Goal: Task Accomplishment & Management: Manage account settings

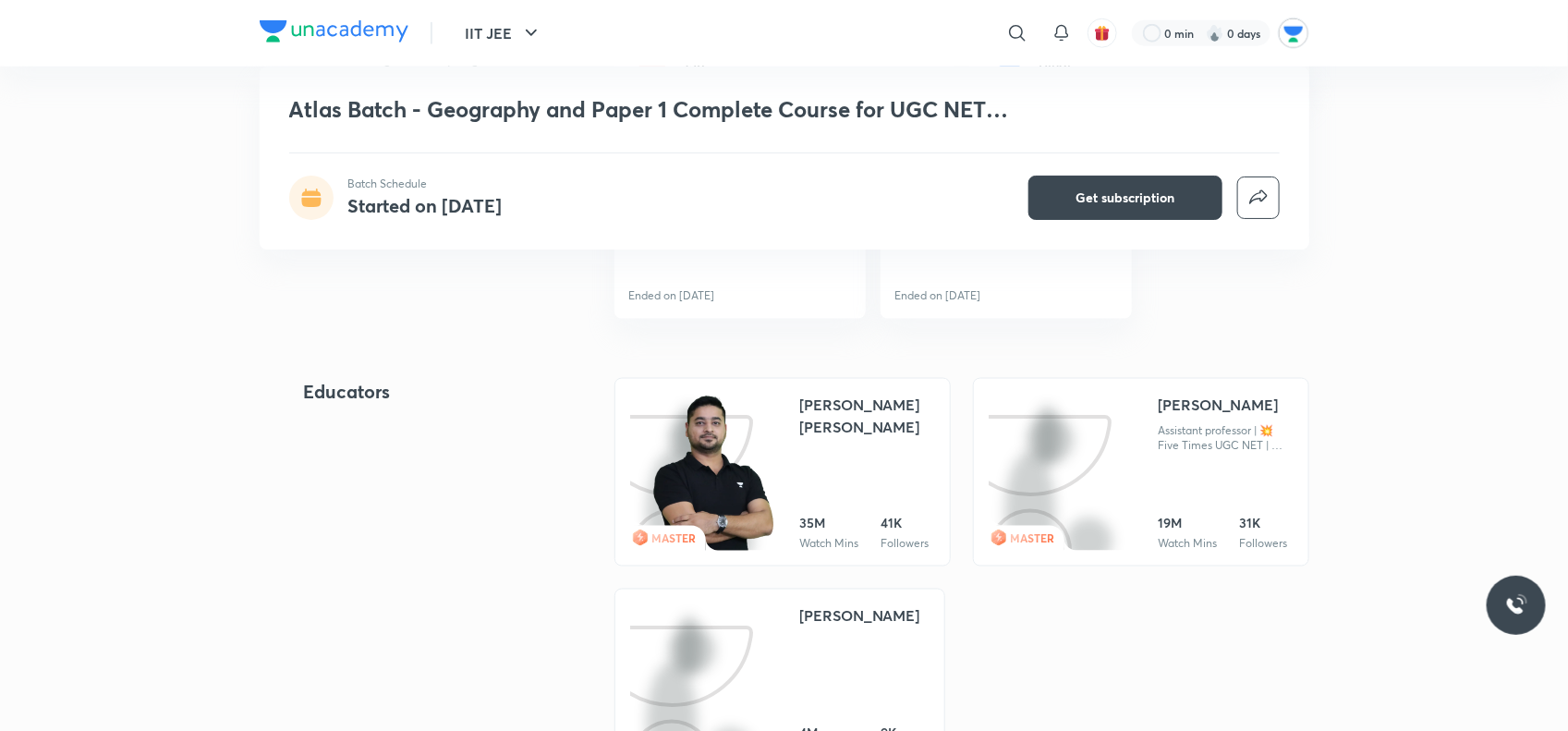
scroll to position [1386, 0]
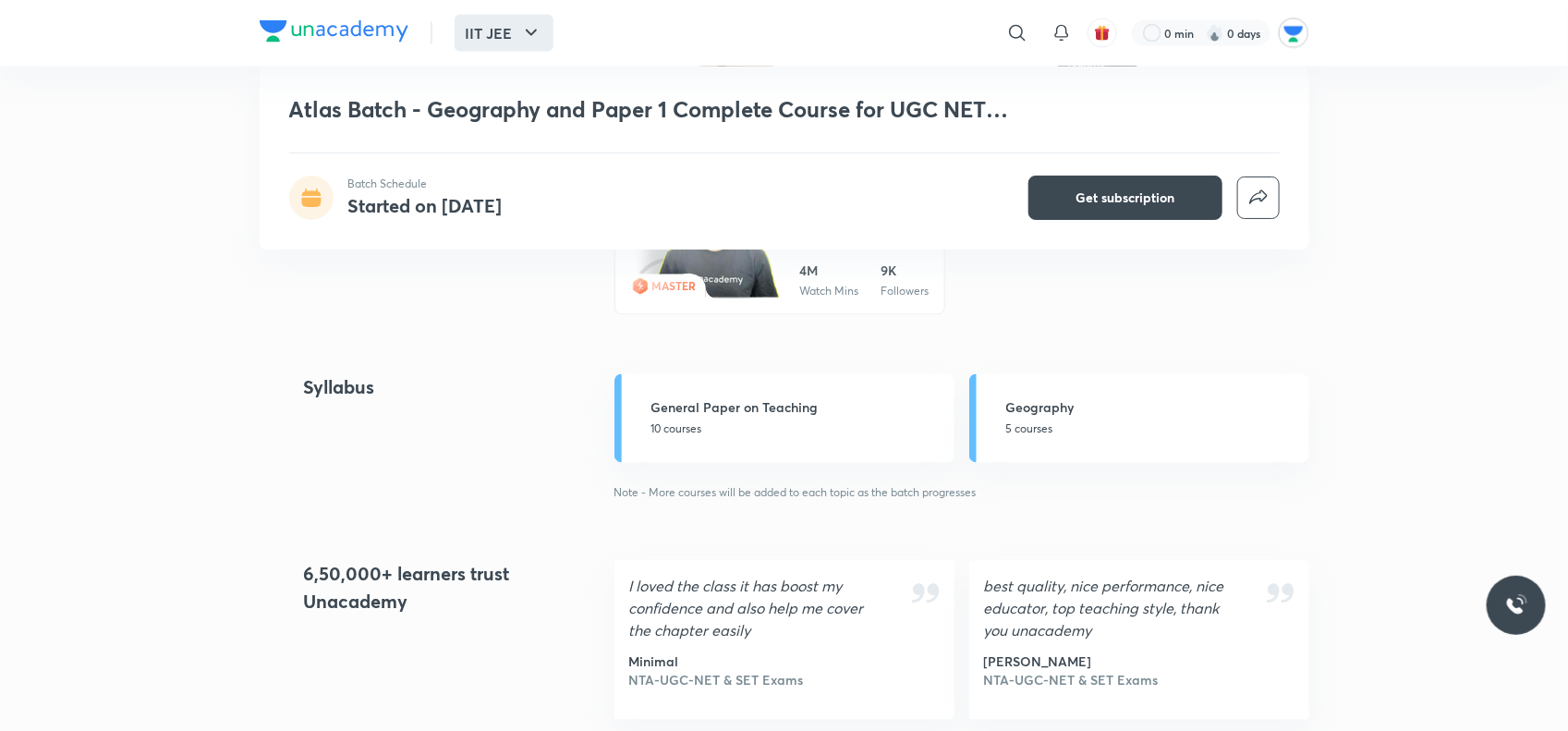
click at [519, 17] on button "IIT JEE" at bounding box center [504, 33] width 99 height 37
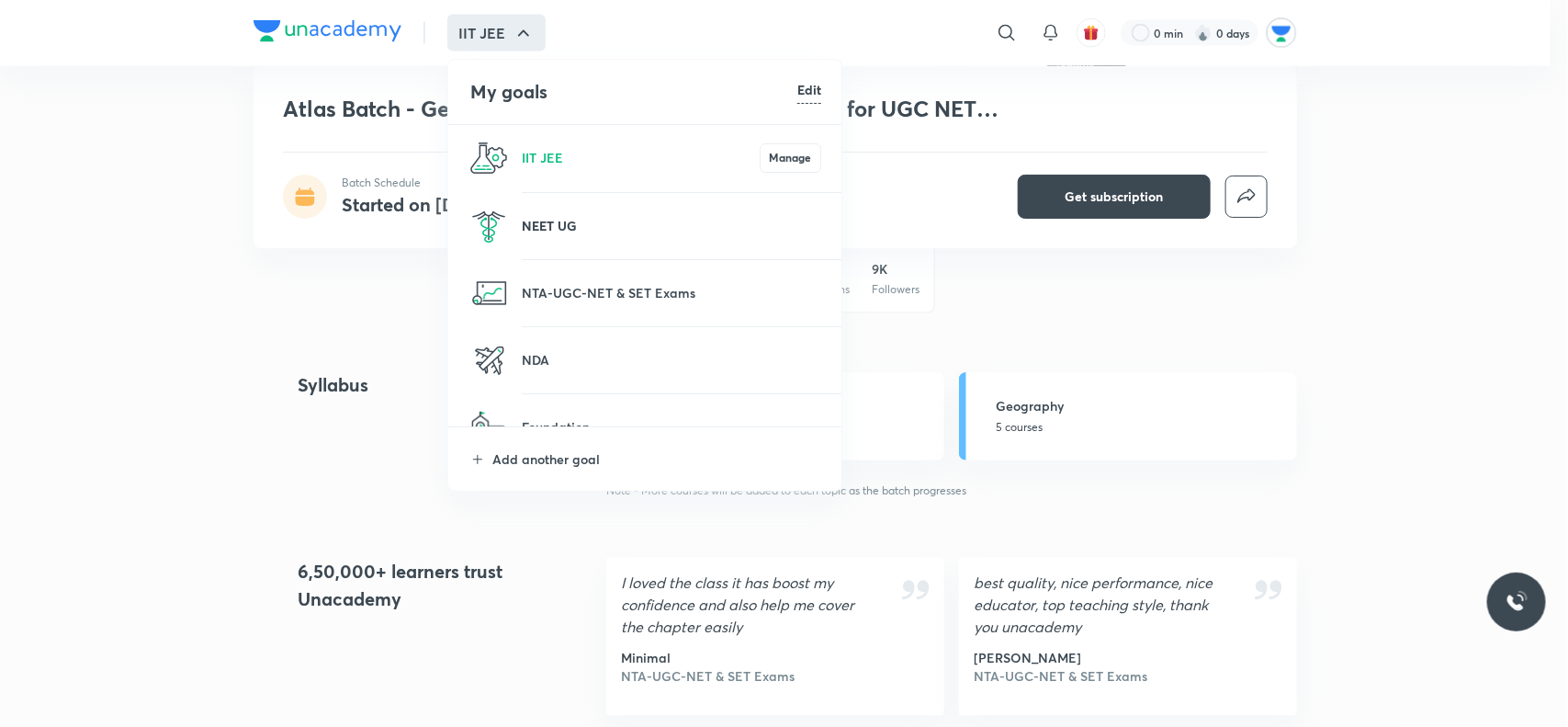
click at [522, 228] on p "NEET UG" at bounding box center [671, 226] width 300 height 20
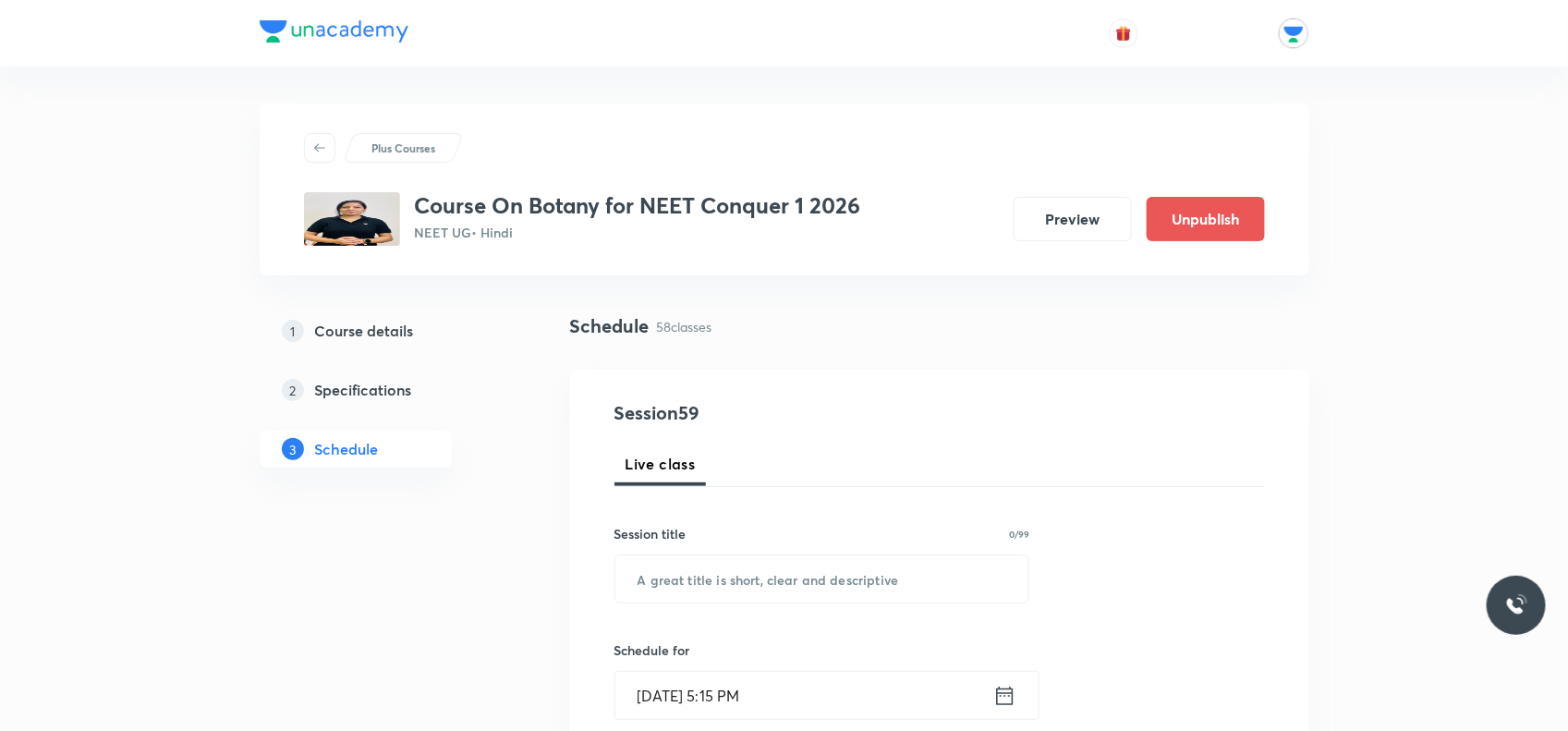
scroll to position [231, 0]
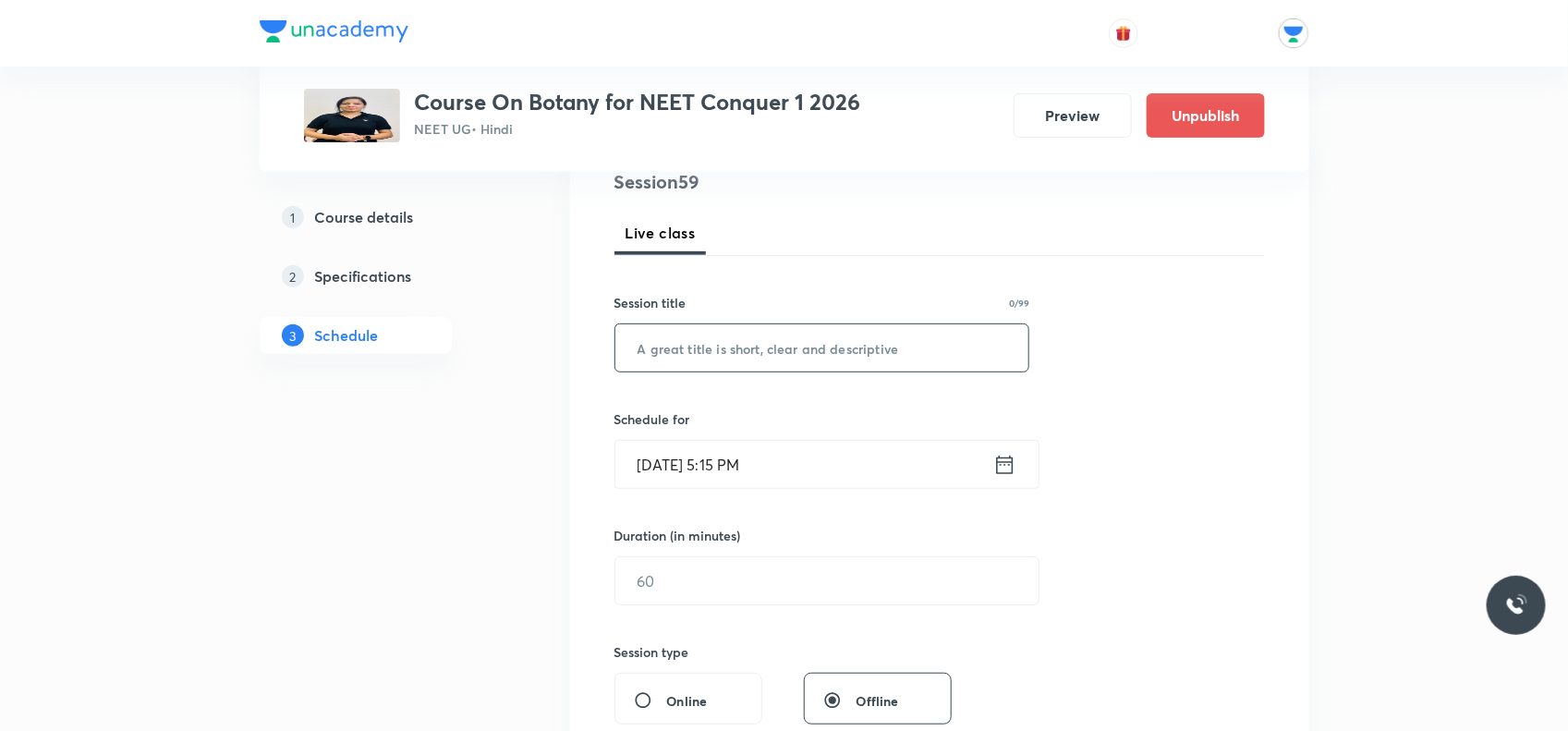
click at [940, 353] on input "text" at bounding box center [823, 348] width 414 height 47
type input "p"
type input "Plant Growth and regulators"
click at [1001, 465] on icon at bounding box center [1005, 464] width 17 height 19
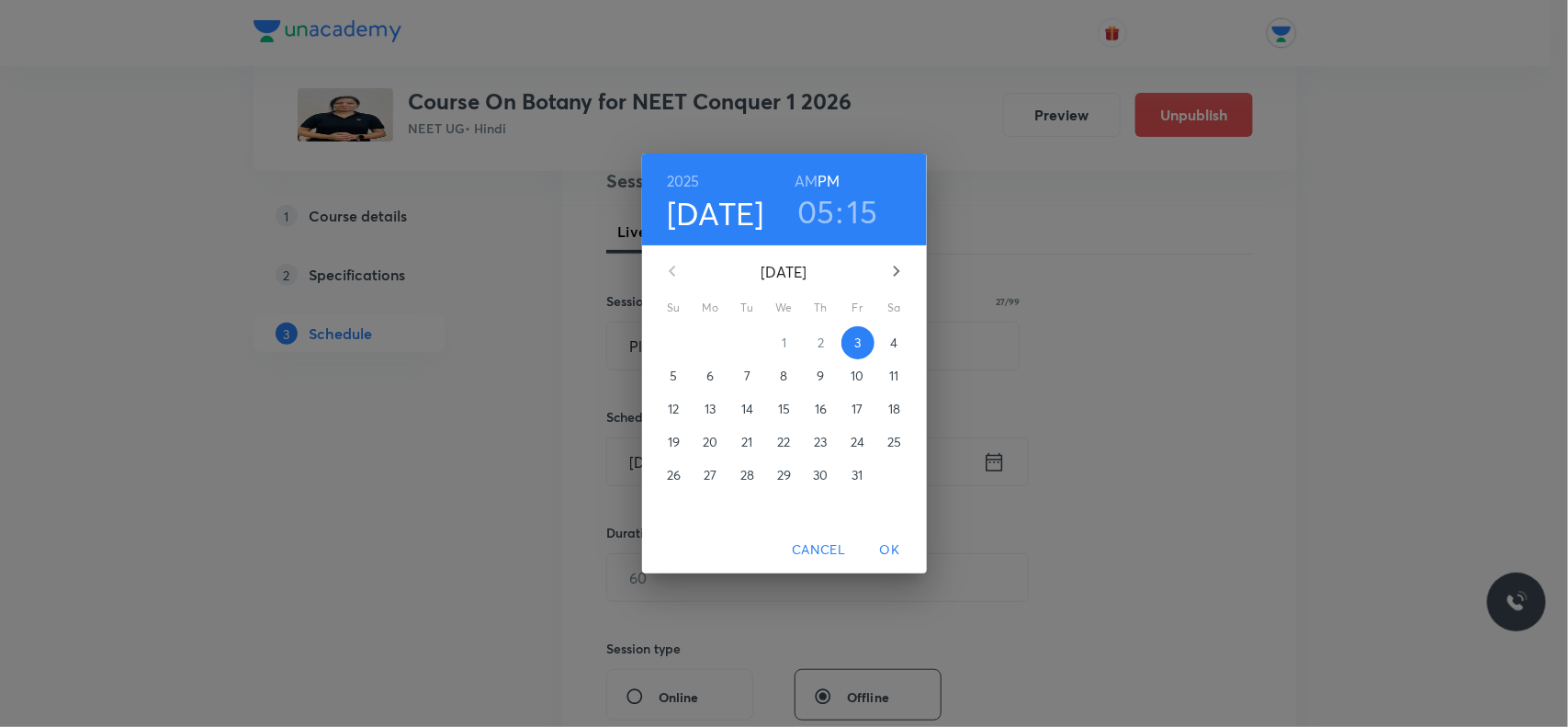
click at [716, 373] on span "6" at bounding box center [711, 376] width 33 height 19
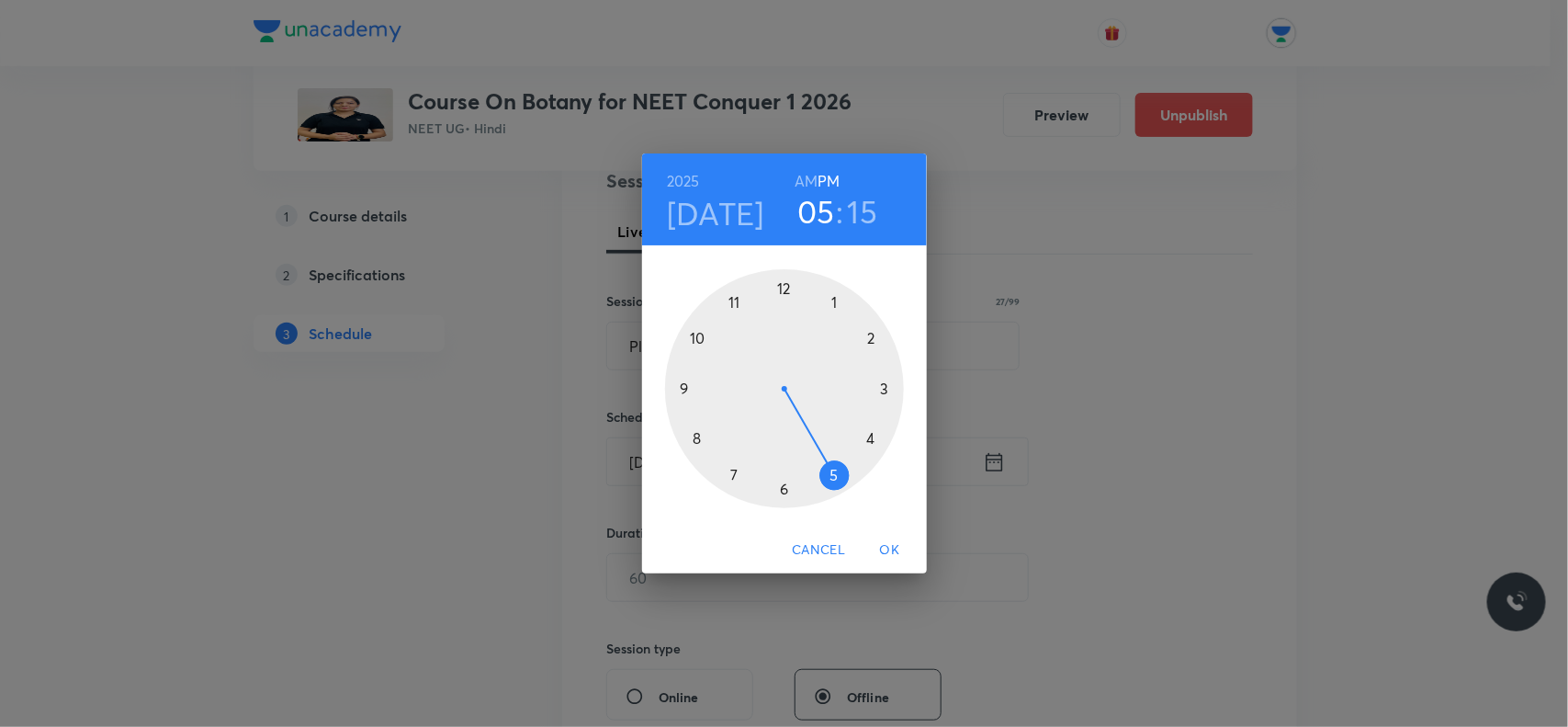
click at [788, 286] on div at bounding box center [785, 388] width 239 height 239
click at [701, 327] on div at bounding box center [785, 388] width 239 height 239
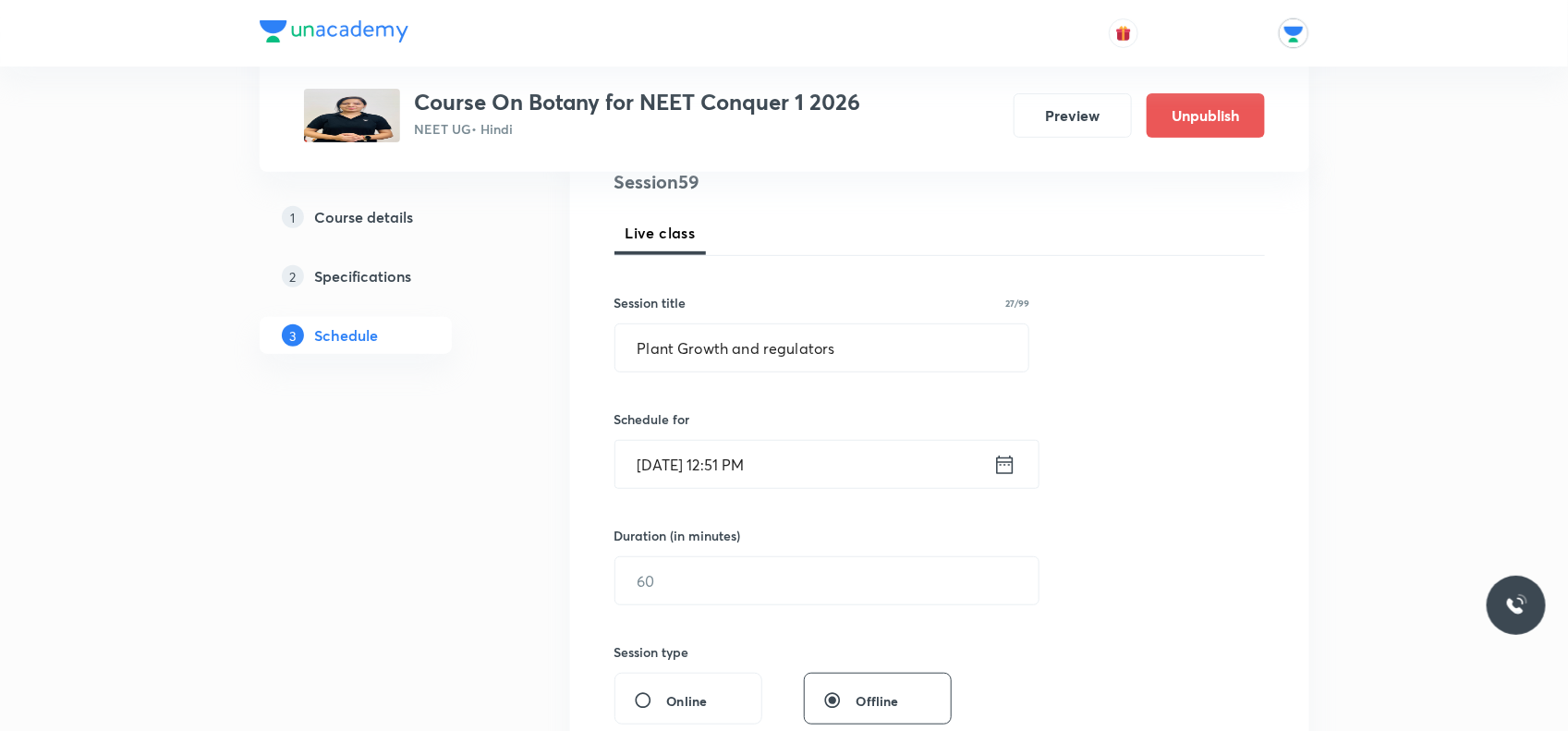
click at [754, 461] on input "Oct 6, 2025, 12:51 PM" at bounding box center [805, 464] width 378 height 47
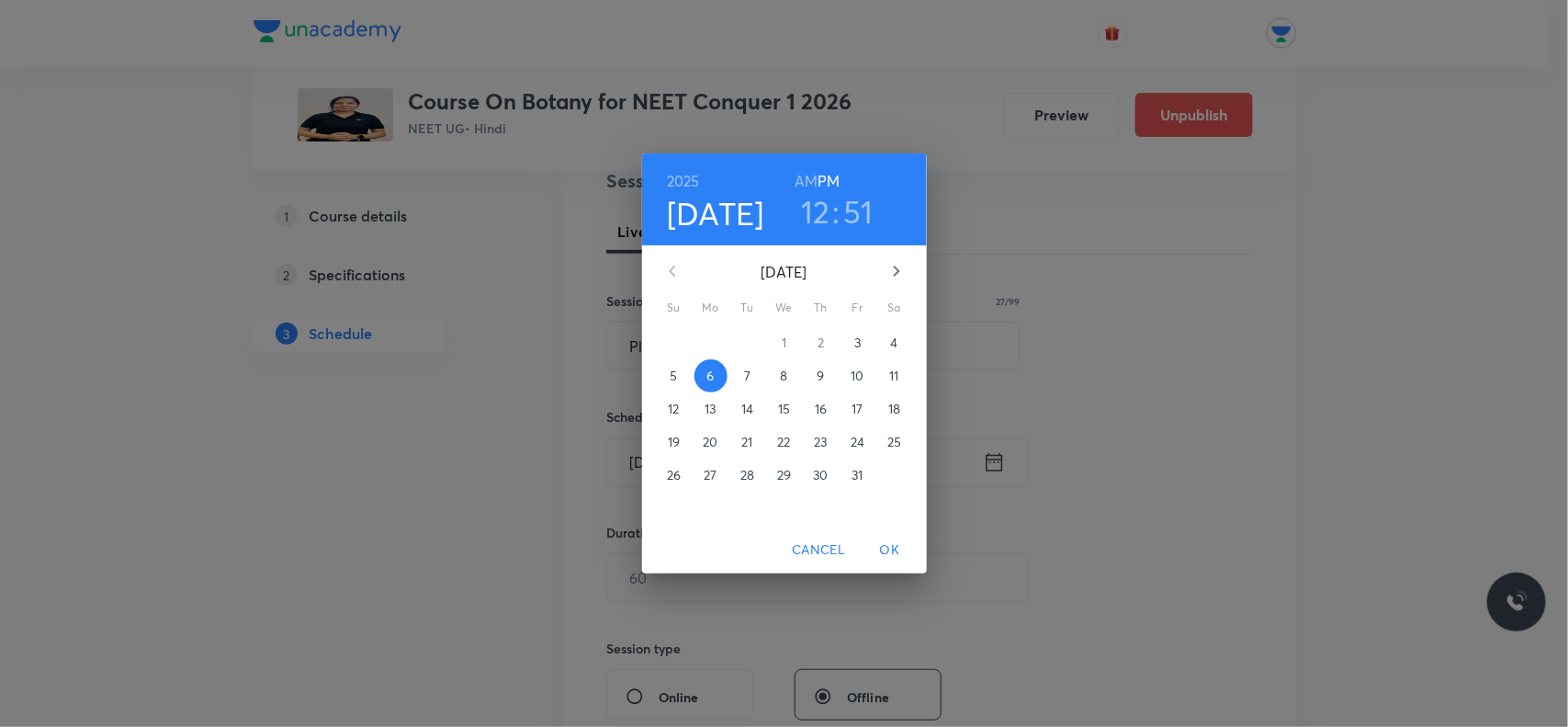
click at [888, 539] on span "OK" at bounding box center [890, 550] width 44 height 23
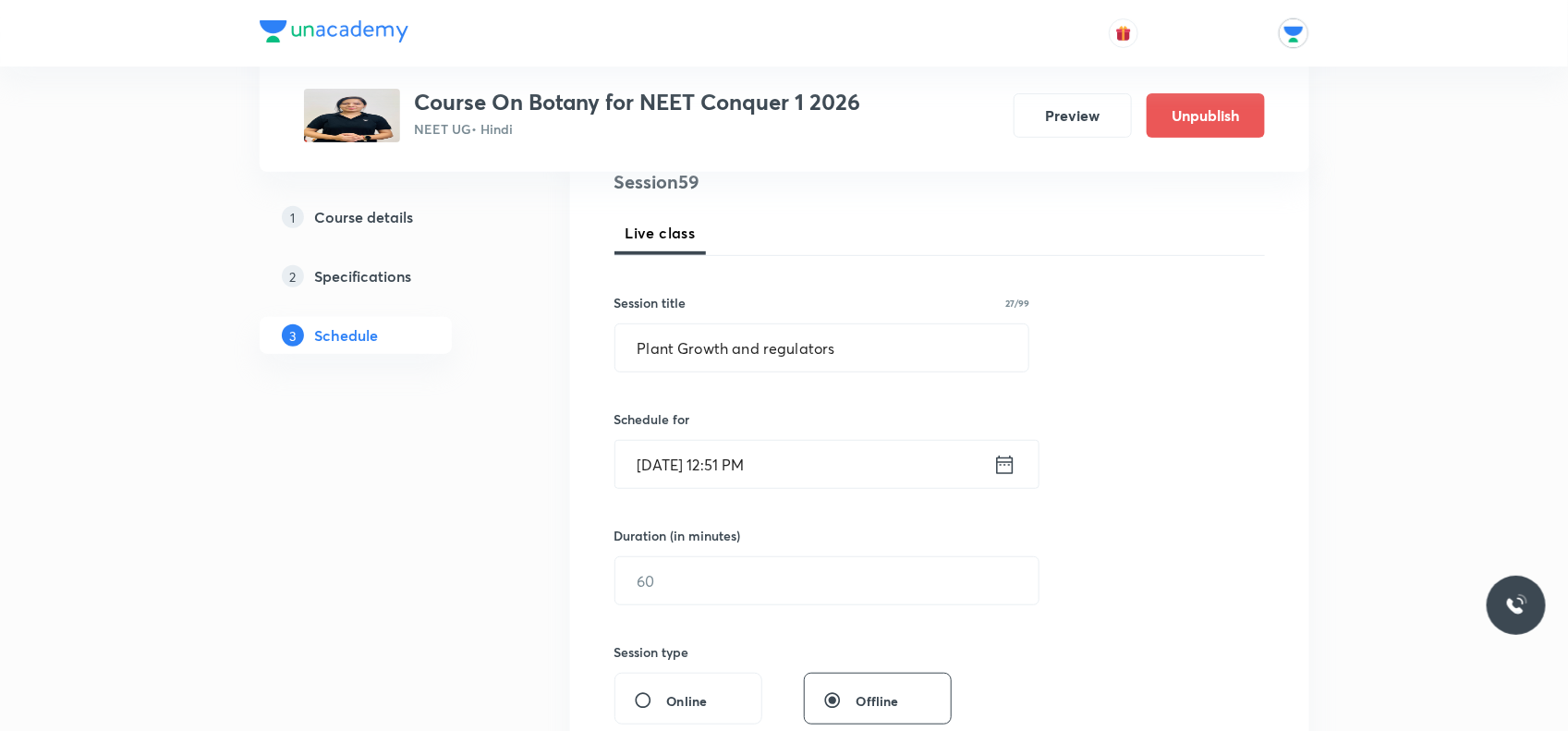
click at [752, 463] on input "Oct 6, 2025, 12:51 PM" at bounding box center [805, 464] width 378 height 47
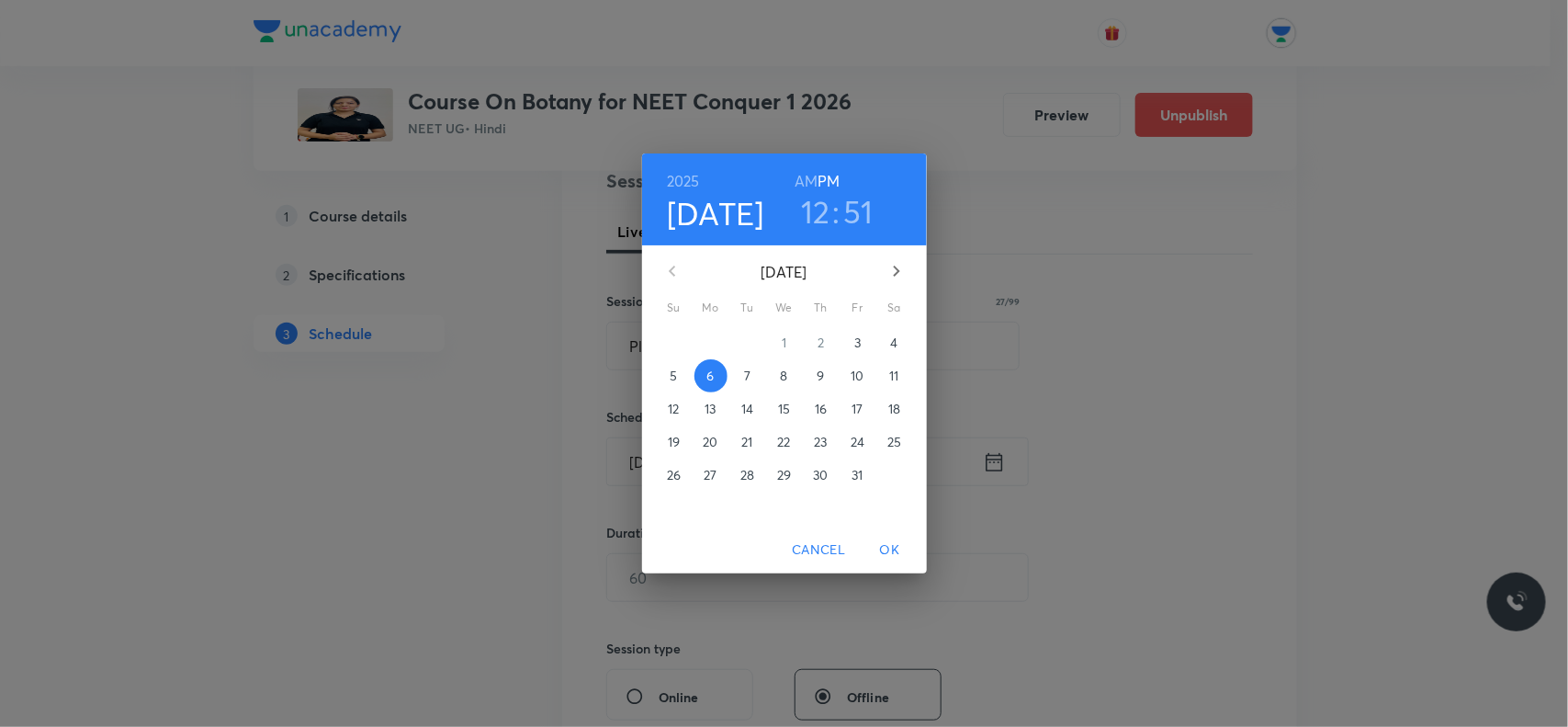
click at [837, 221] on h3 ":" at bounding box center [836, 211] width 8 height 39
click at [832, 186] on h6 "PM" at bounding box center [828, 181] width 22 height 25
click at [829, 176] on h6 "PM" at bounding box center [828, 181] width 22 height 25
click at [821, 213] on h3 "12" at bounding box center [815, 211] width 29 height 39
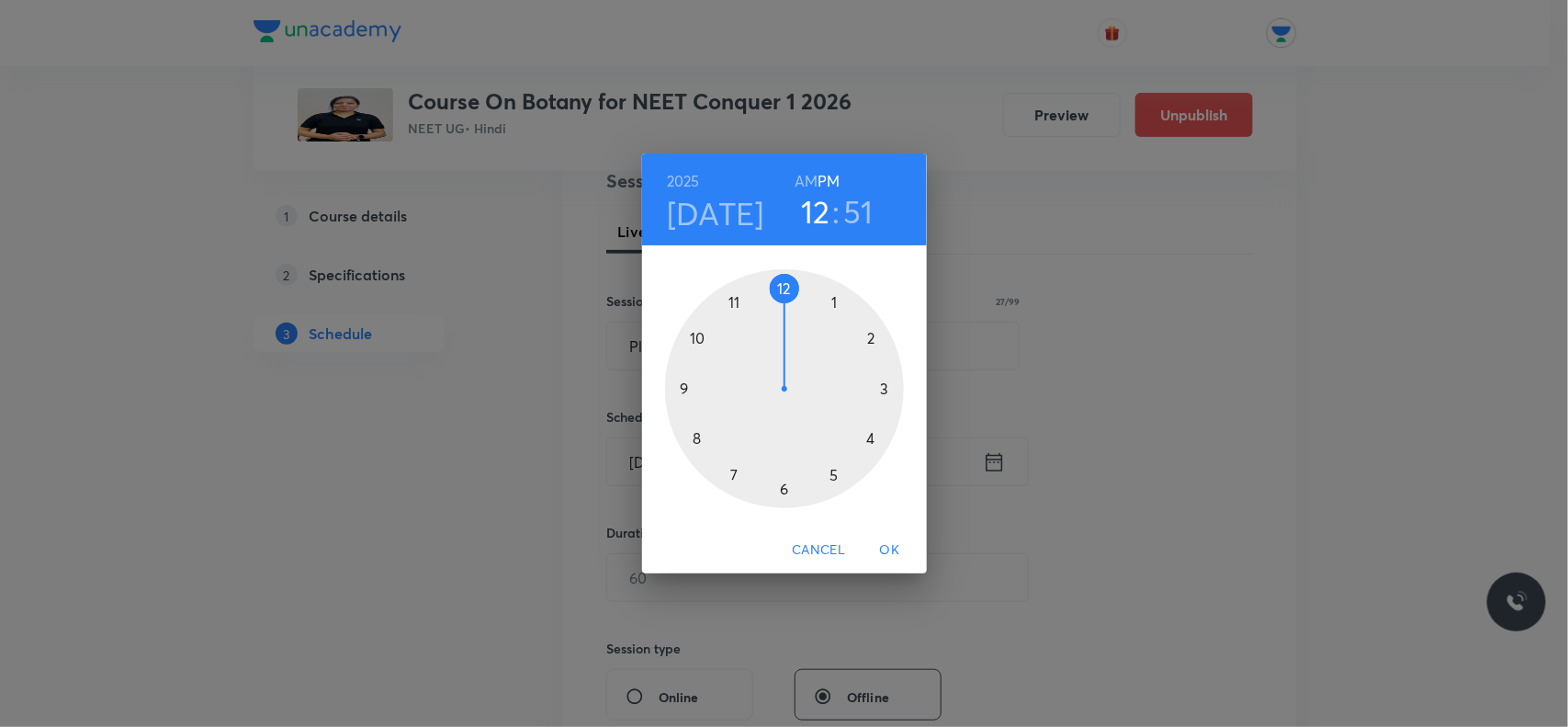
click at [821, 213] on h3 "12" at bounding box center [815, 211] width 29 height 39
click at [864, 207] on h3 "51" at bounding box center [858, 211] width 30 height 39
click at [691, 334] on div at bounding box center [785, 388] width 239 height 239
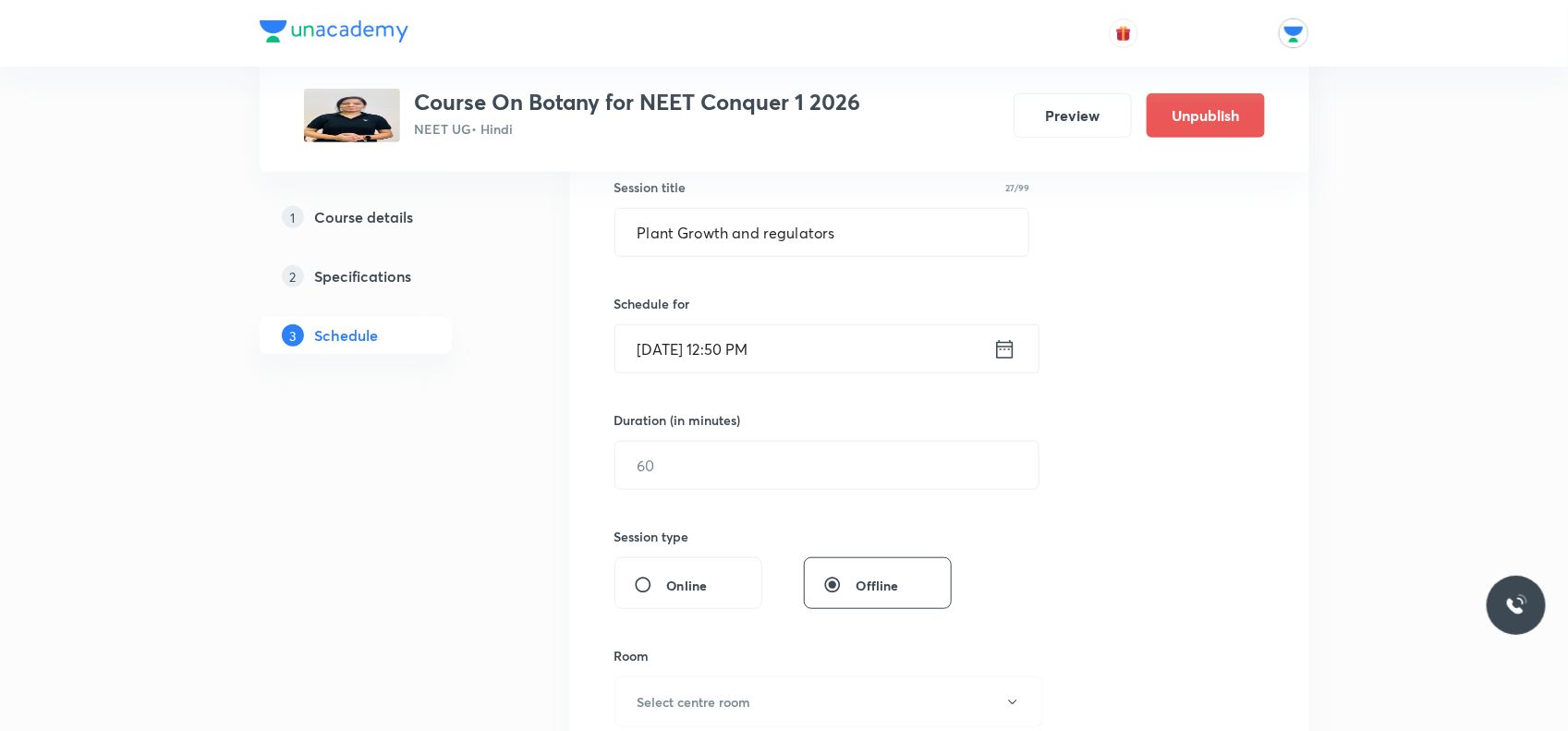
scroll to position [462, 0]
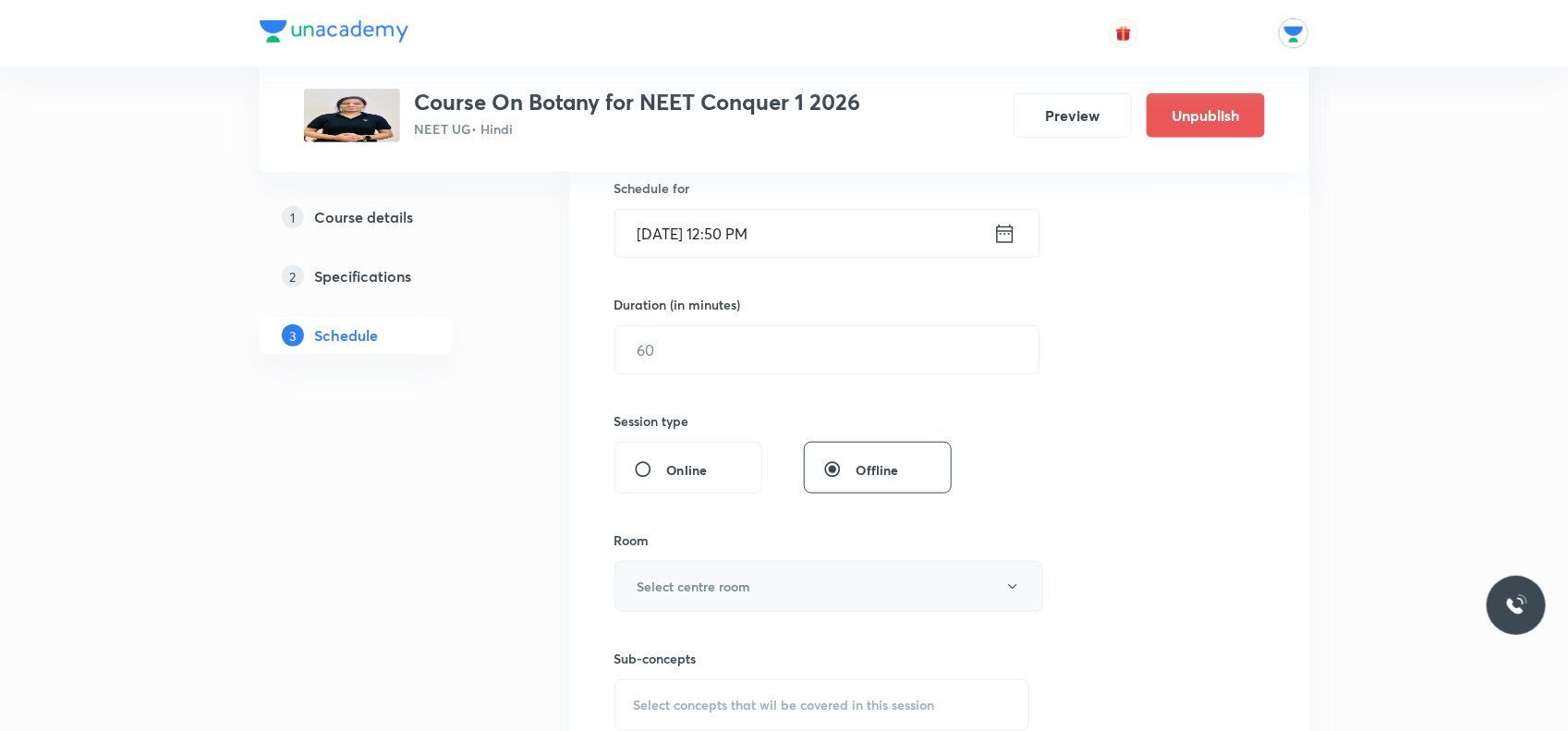
click at [799, 578] on button "Select centre room" at bounding box center [828, 586] width 428 height 51
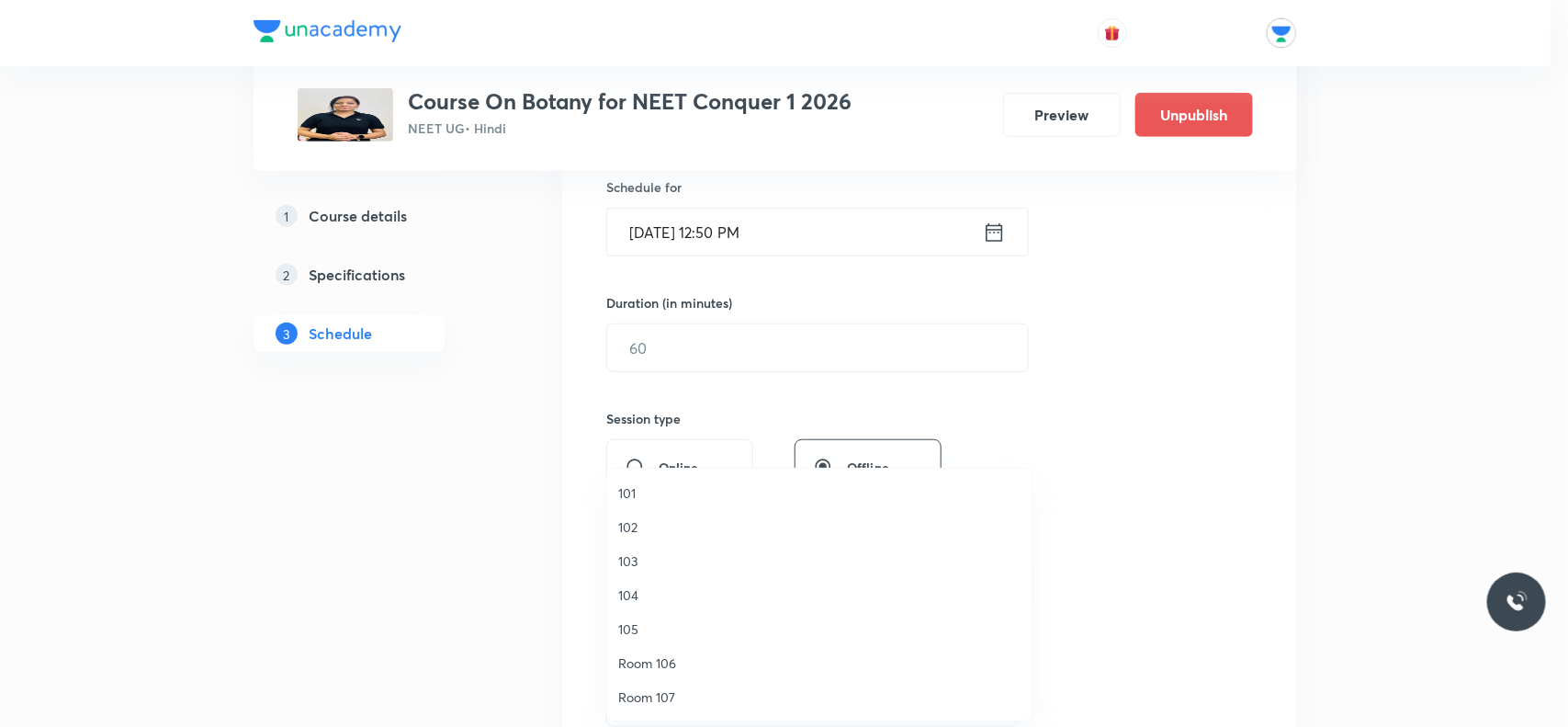
click at [630, 485] on span "101" at bounding box center [820, 493] width 402 height 20
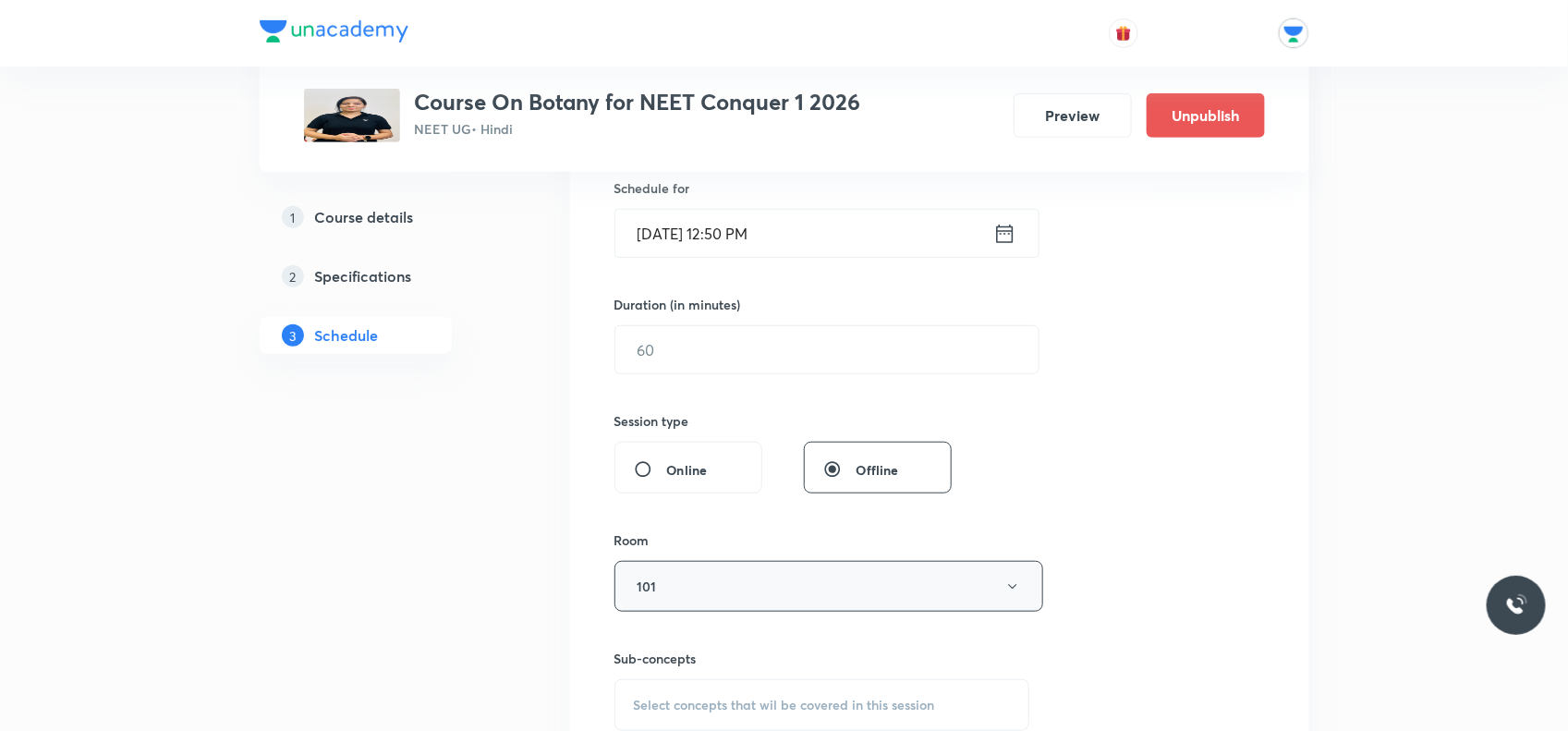
scroll to position [578, 0]
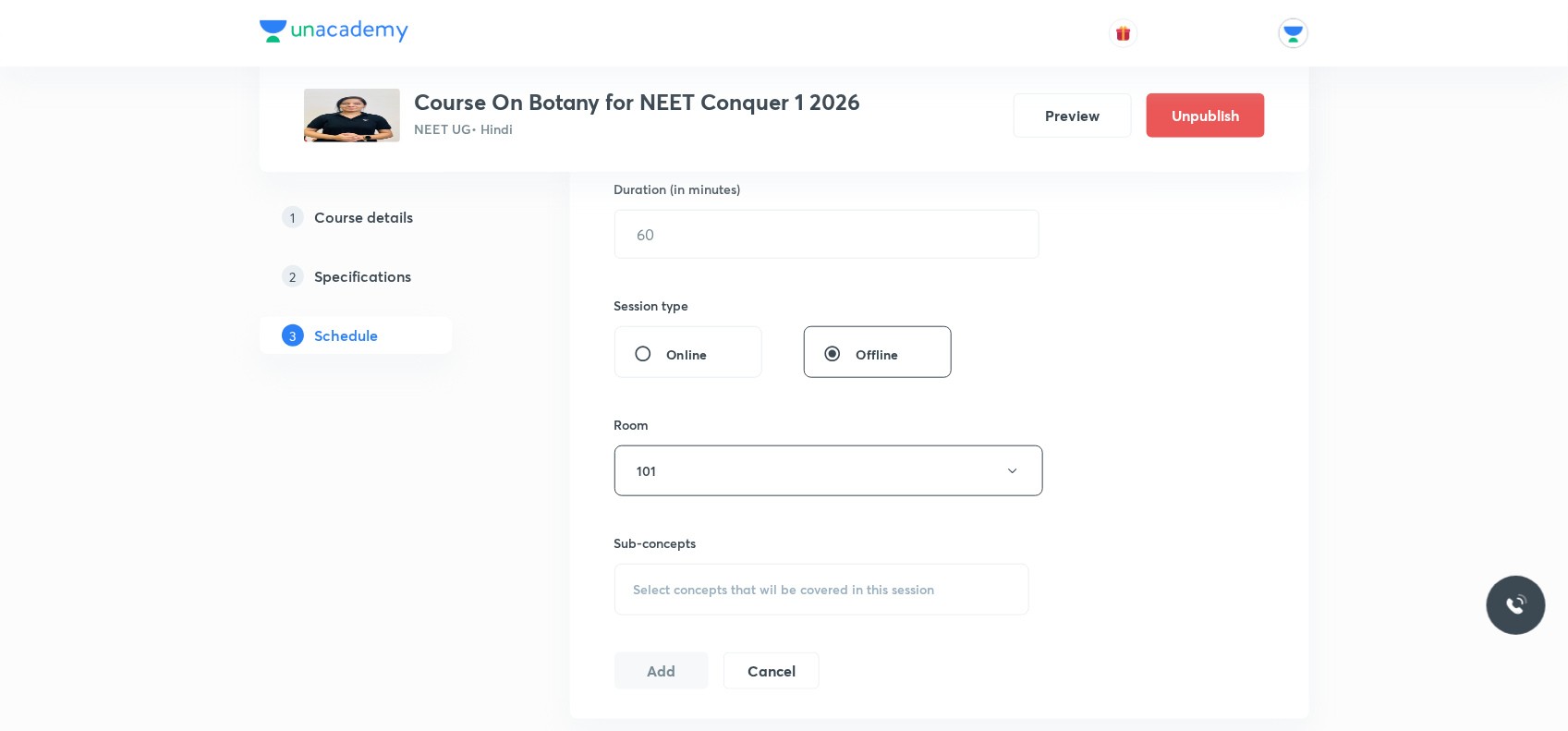
click at [675, 583] on span "Select concepts that wil be covered in this session" at bounding box center [784, 590] width 302 height 15
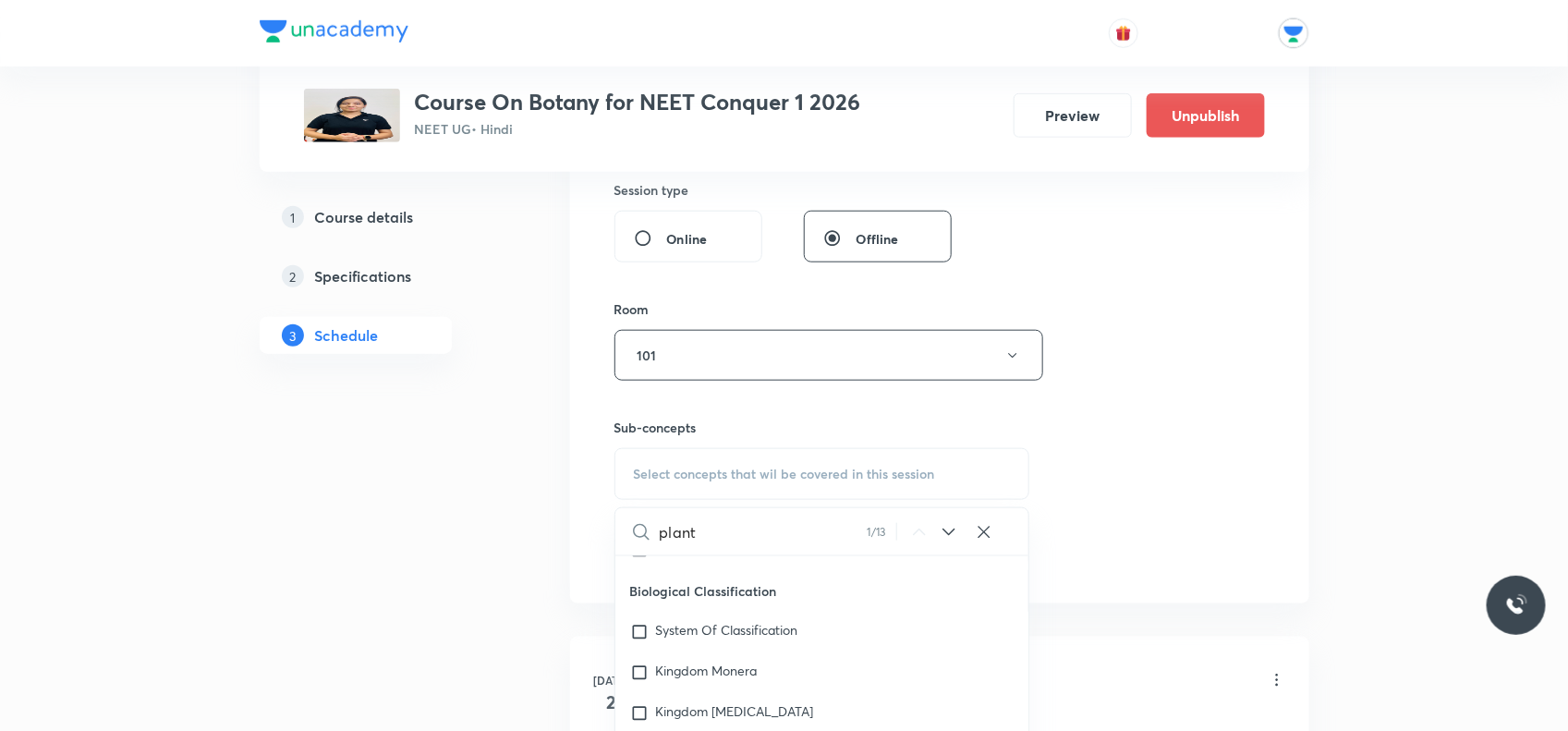
scroll to position [5370, 0]
type input "plant"
click at [634, 669] on input "checkbox" at bounding box center [643, 675] width 26 height 19
checkbox input "true"
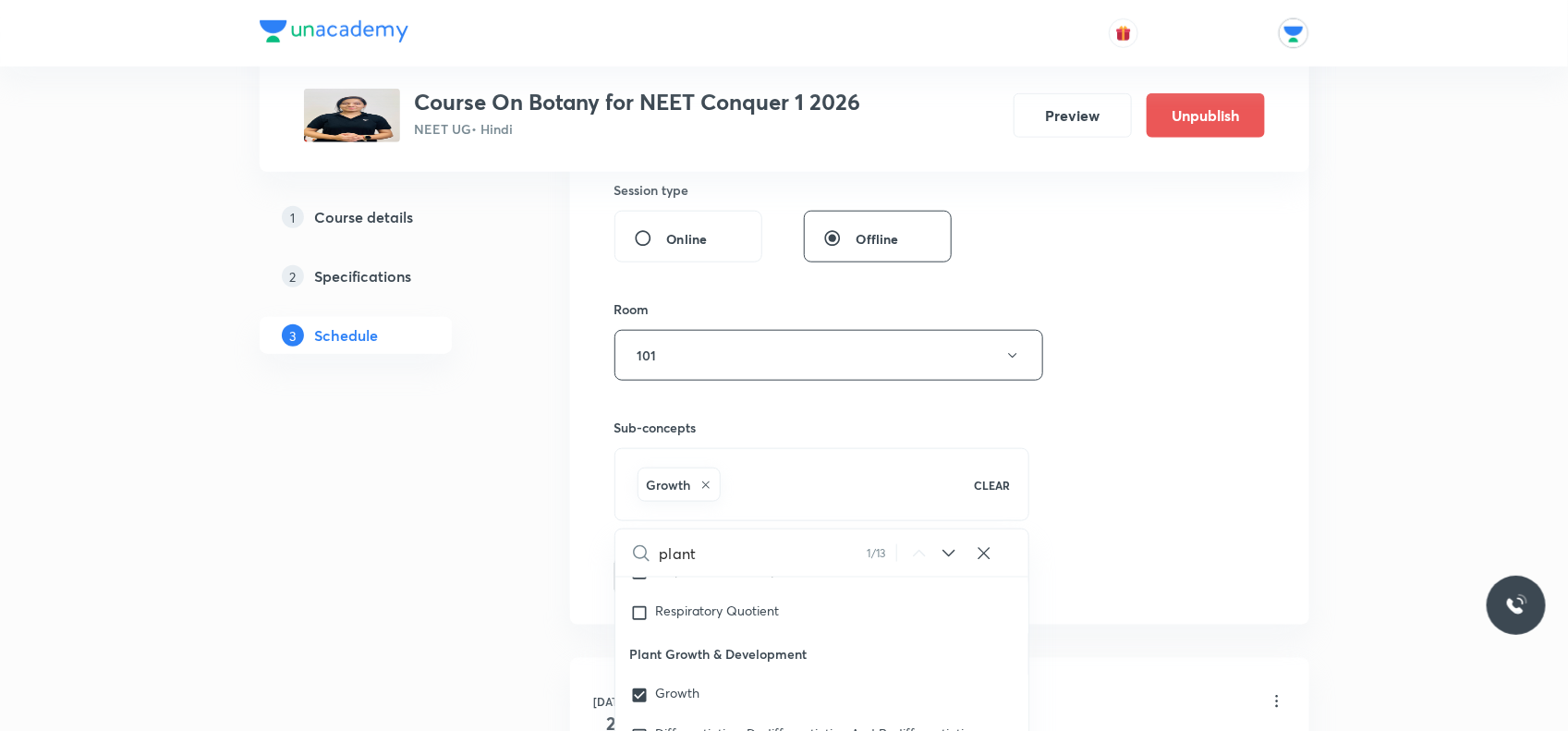
scroll to position [5486, 0]
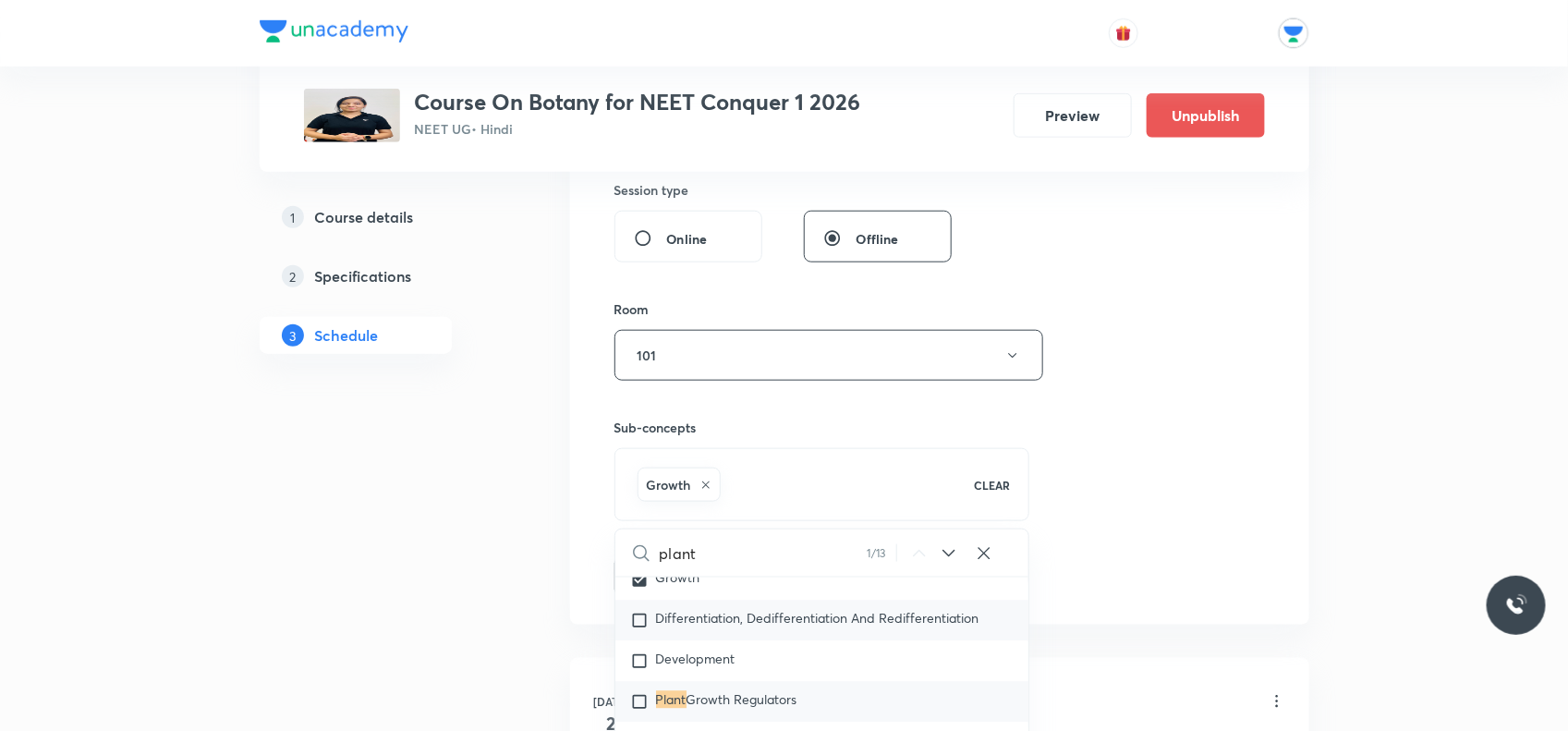
click at [642, 618] on input "checkbox" at bounding box center [643, 621] width 26 height 19
checkbox input "true"
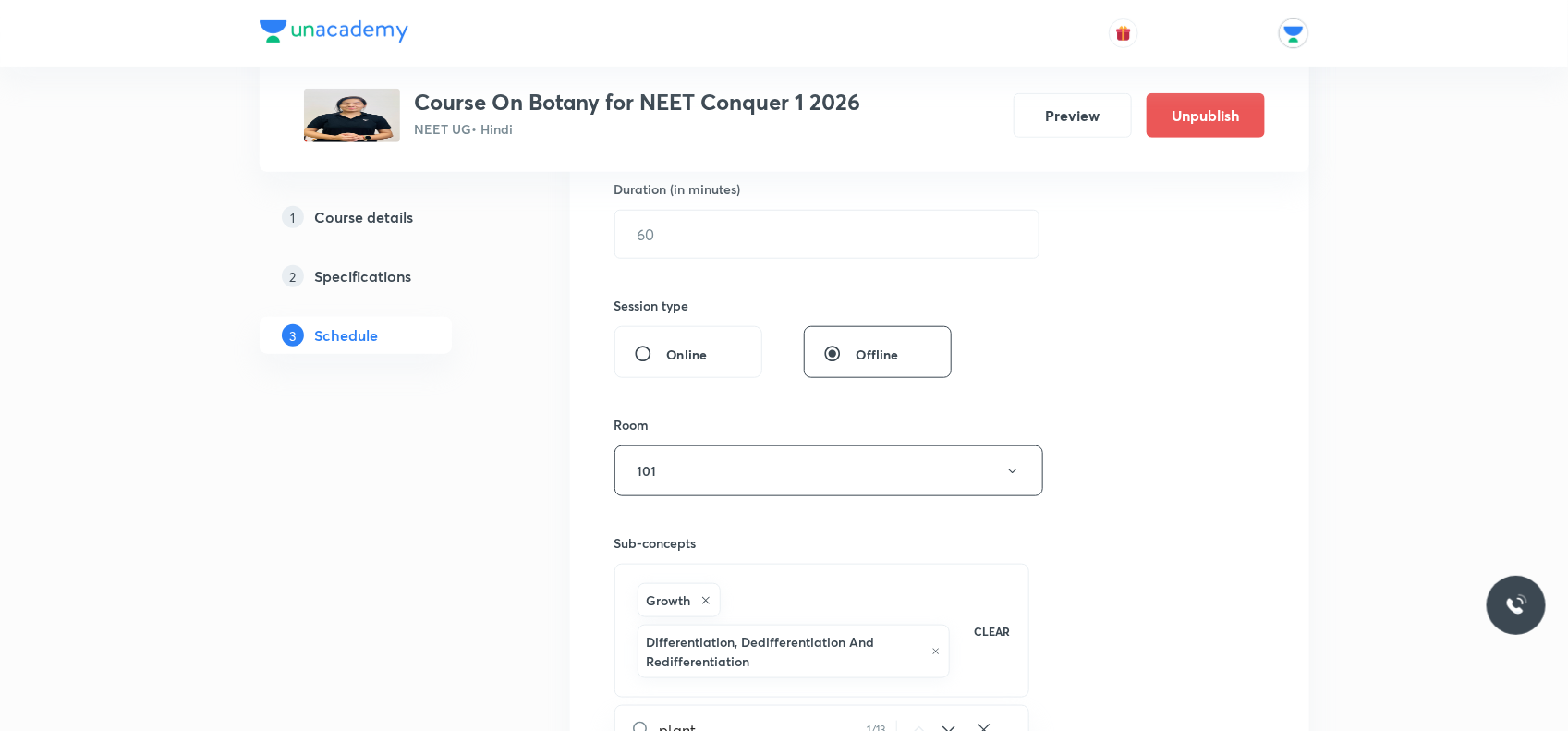
scroll to position [924, 0]
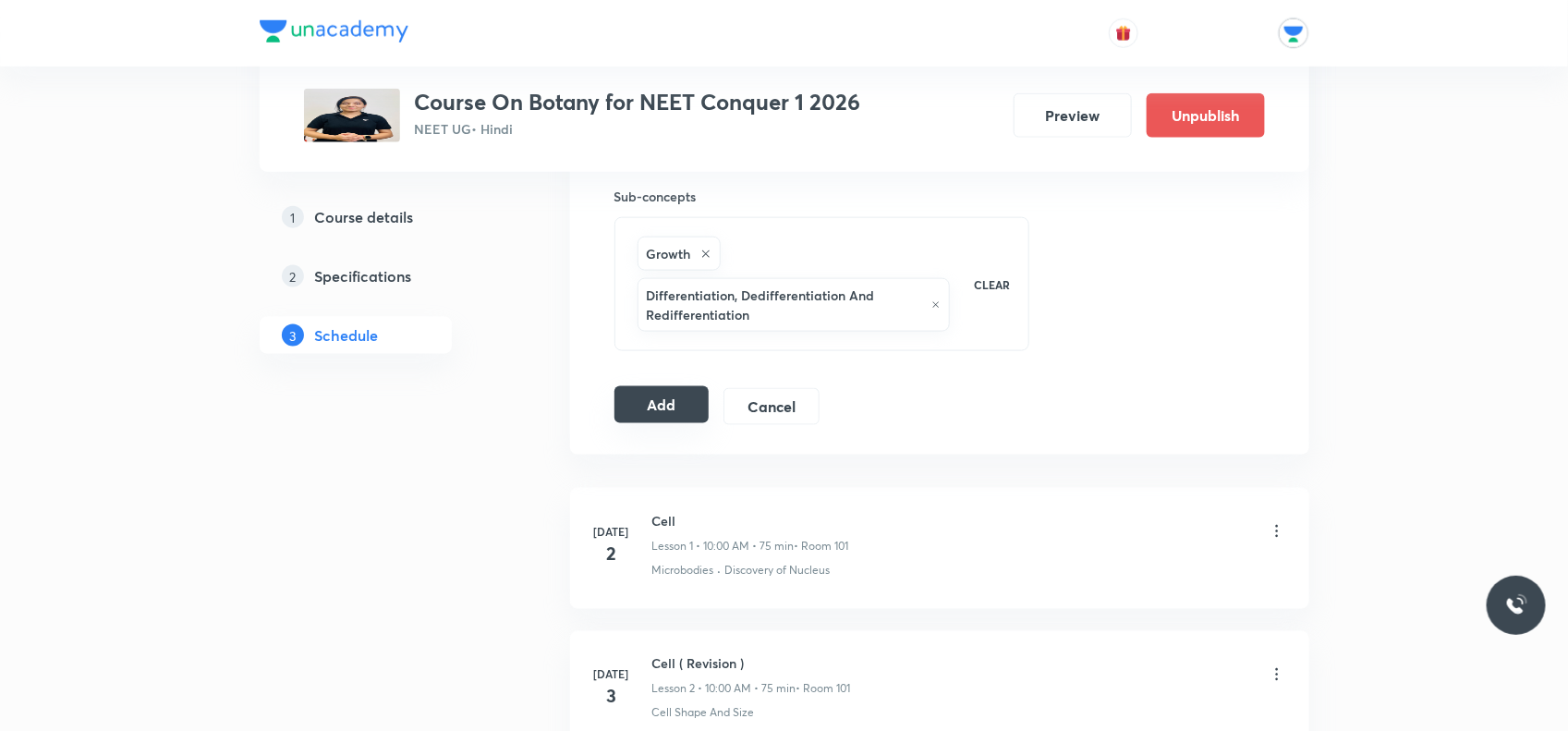
click at [664, 411] on button "Add" at bounding box center [662, 405] width 96 height 37
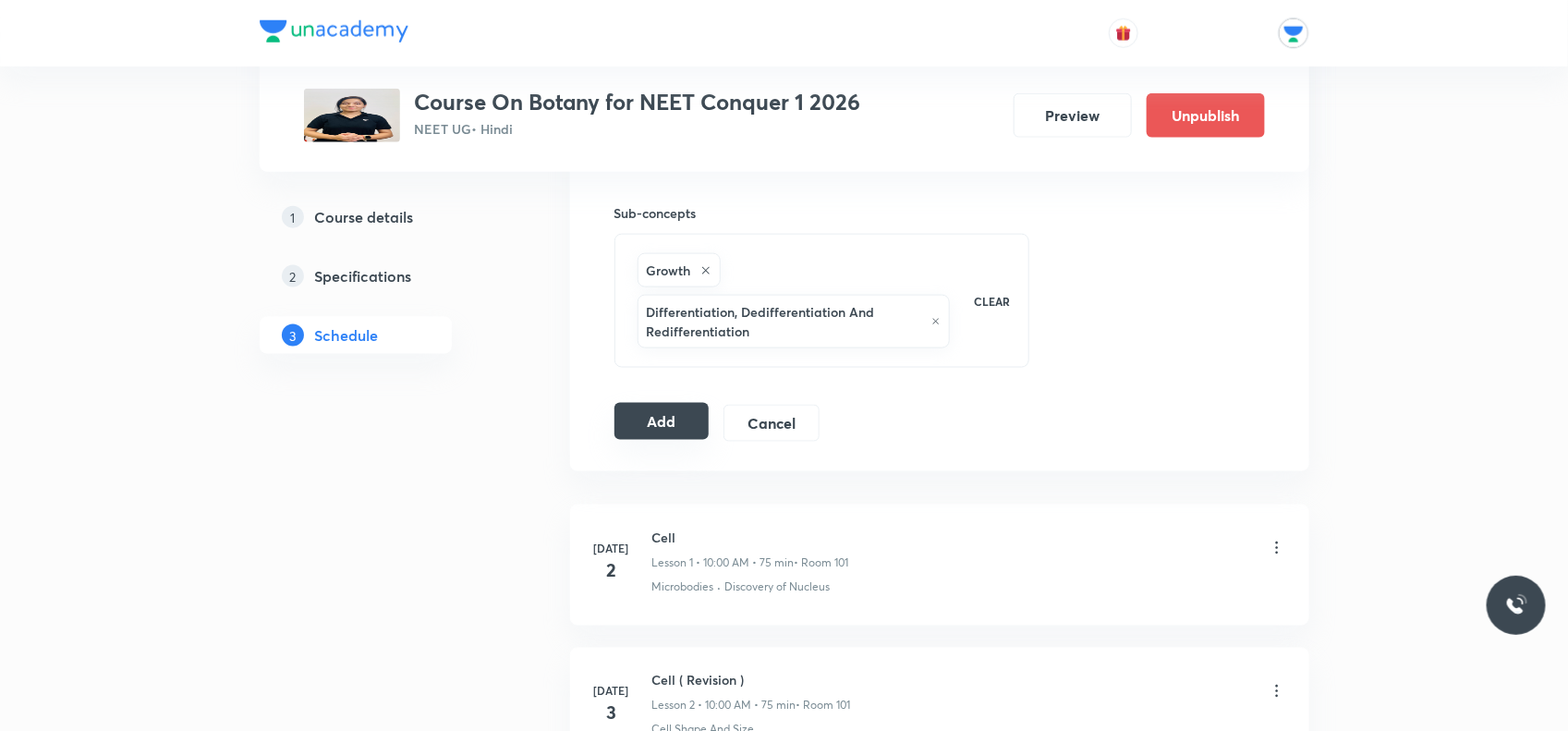
click at [664, 429] on button "Add" at bounding box center [662, 421] width 96 height 37
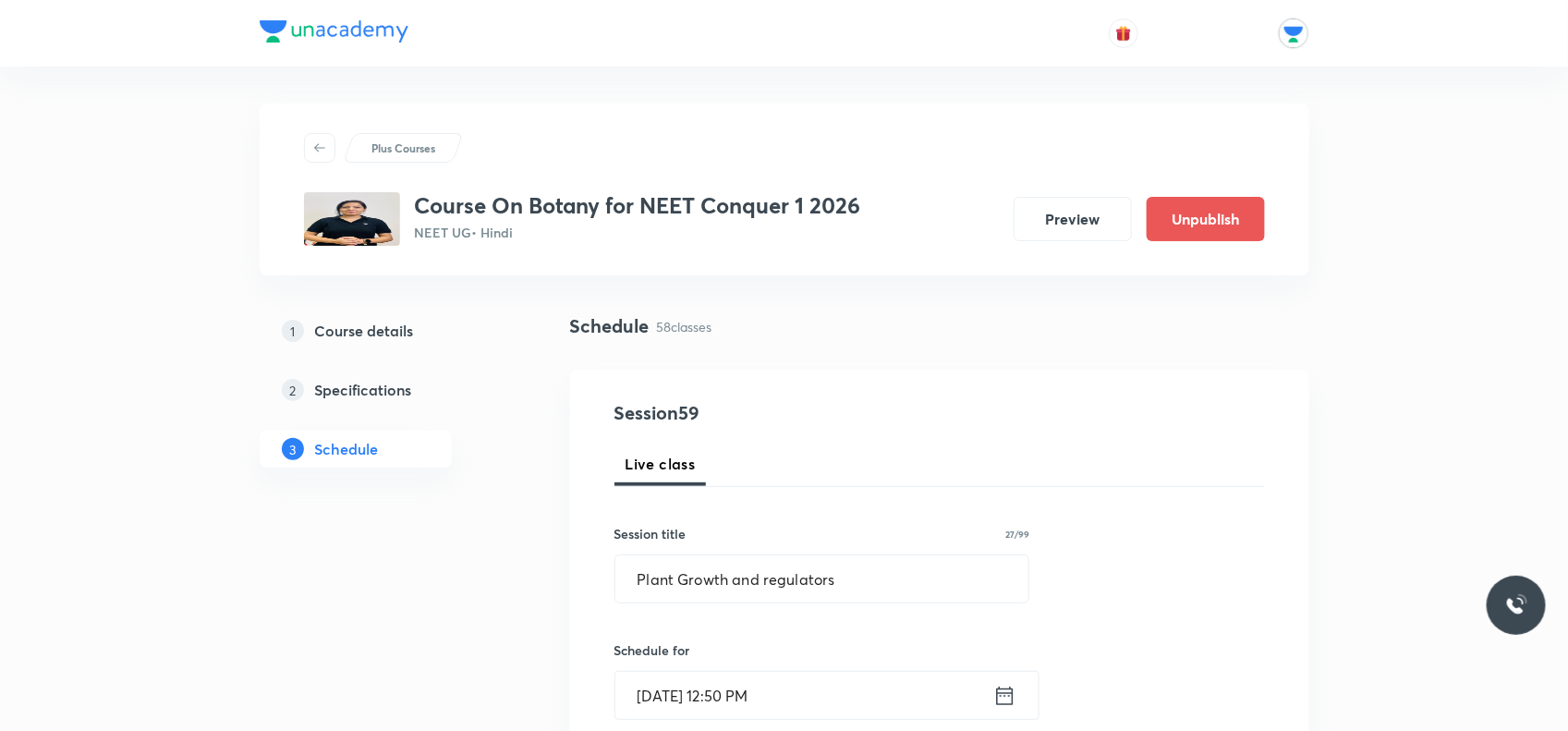
scroll to position [462, 0]
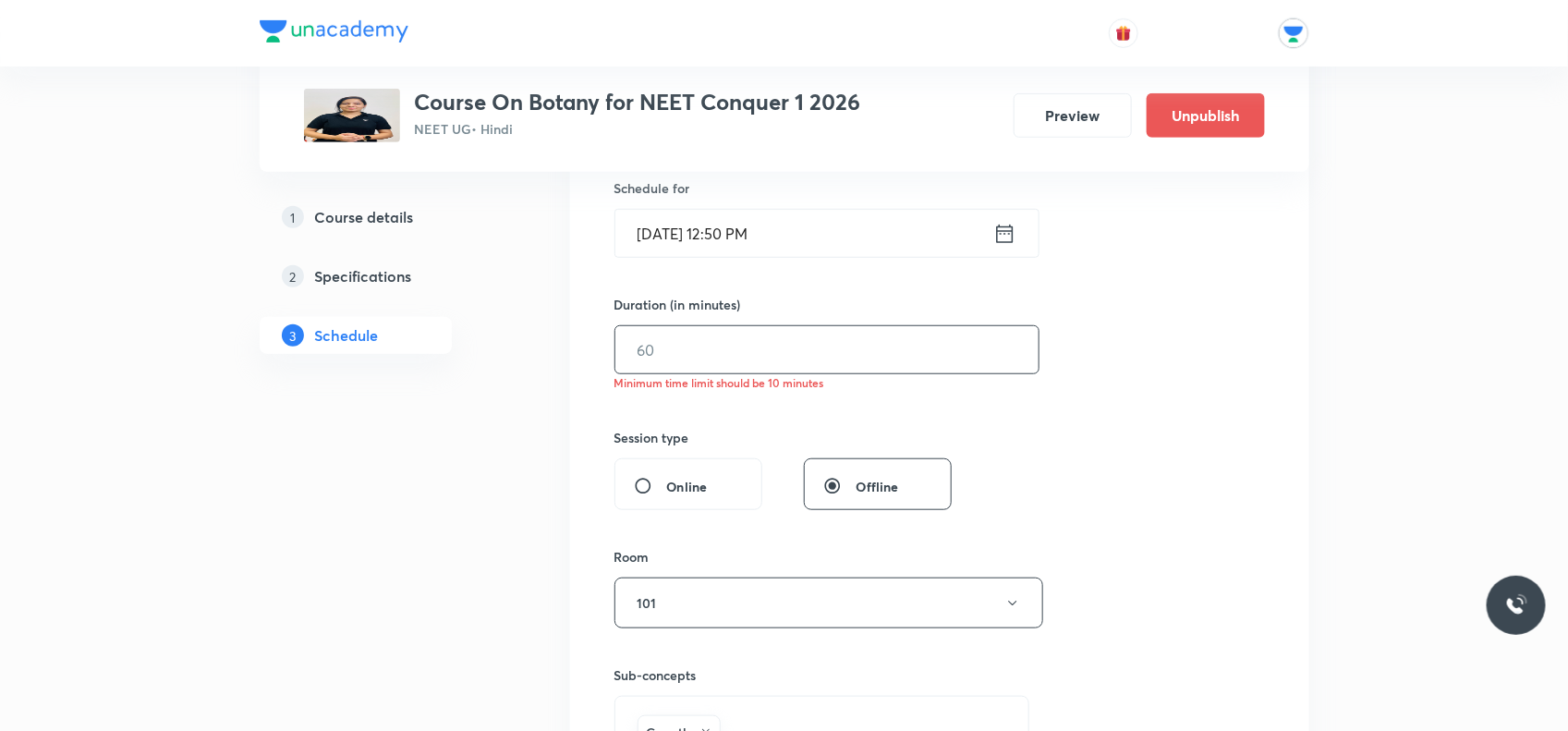
click at [688, 349] on input "text" at bounding box center [828, 350] width 424 height 47
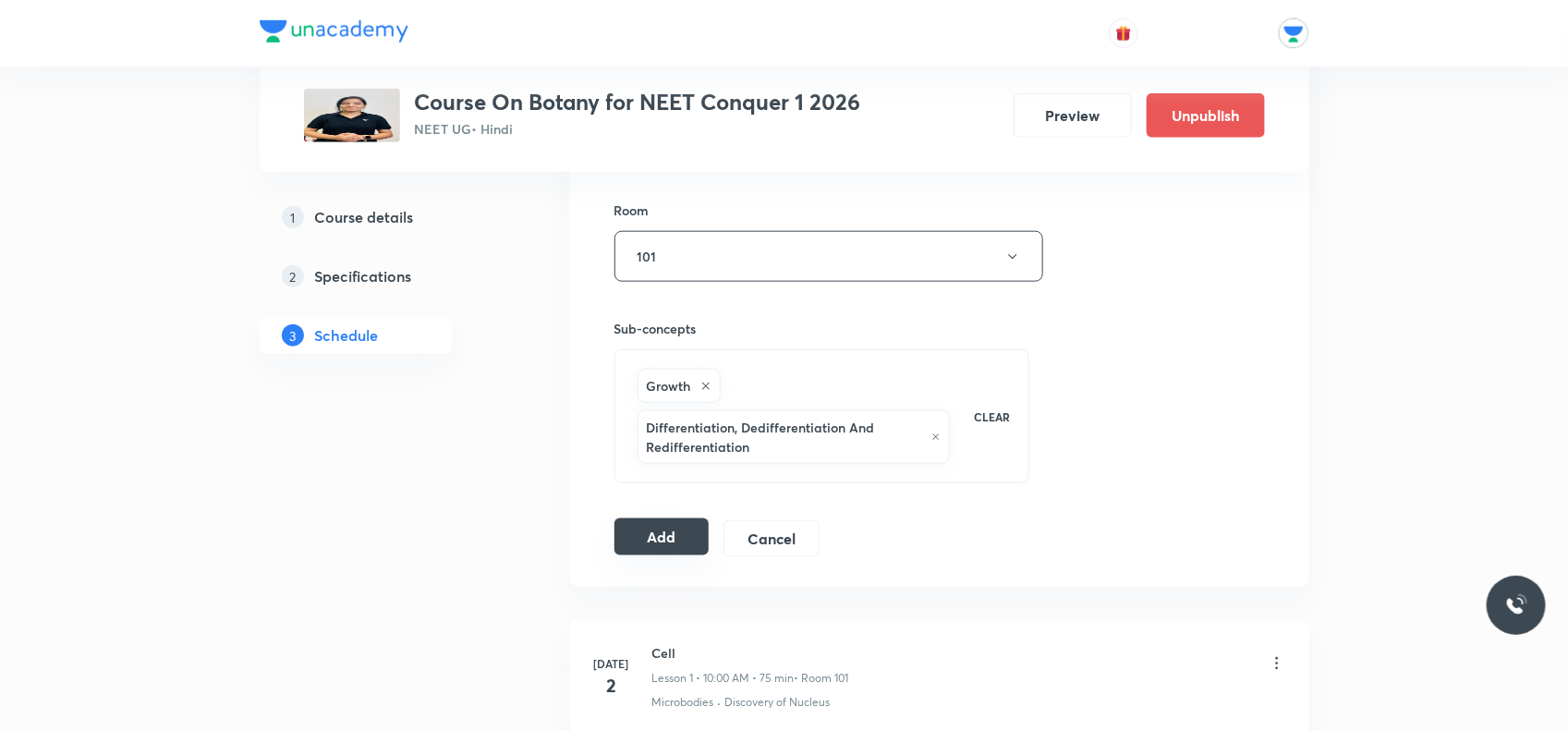
type input "60"
click at [639, 539] on button "Add" at bounding box center [662, 536] width 96 height 37
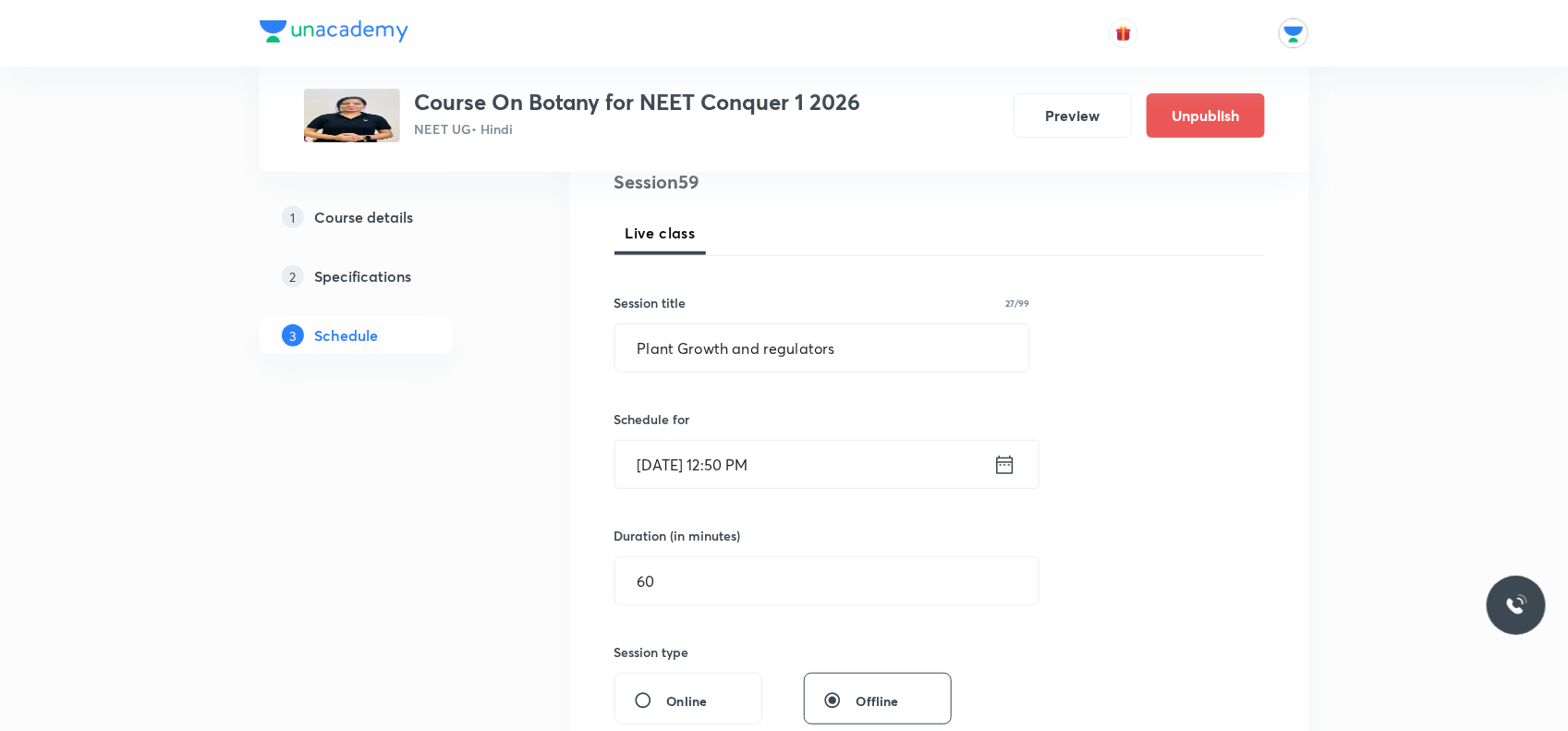
scroll to position [0, 0]
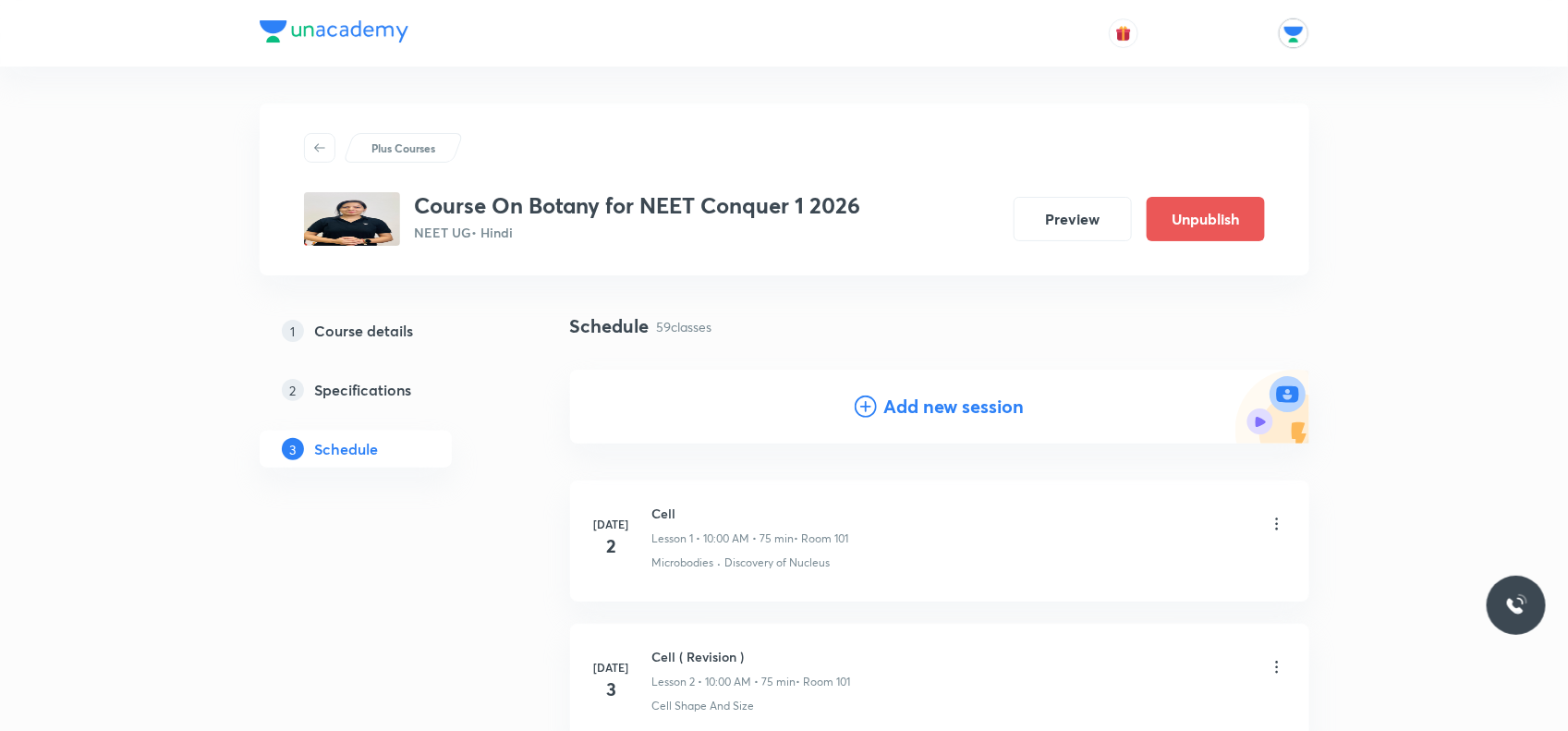
click at [867, 400] on icon at bounding box center [865, 406] width 22 height 22
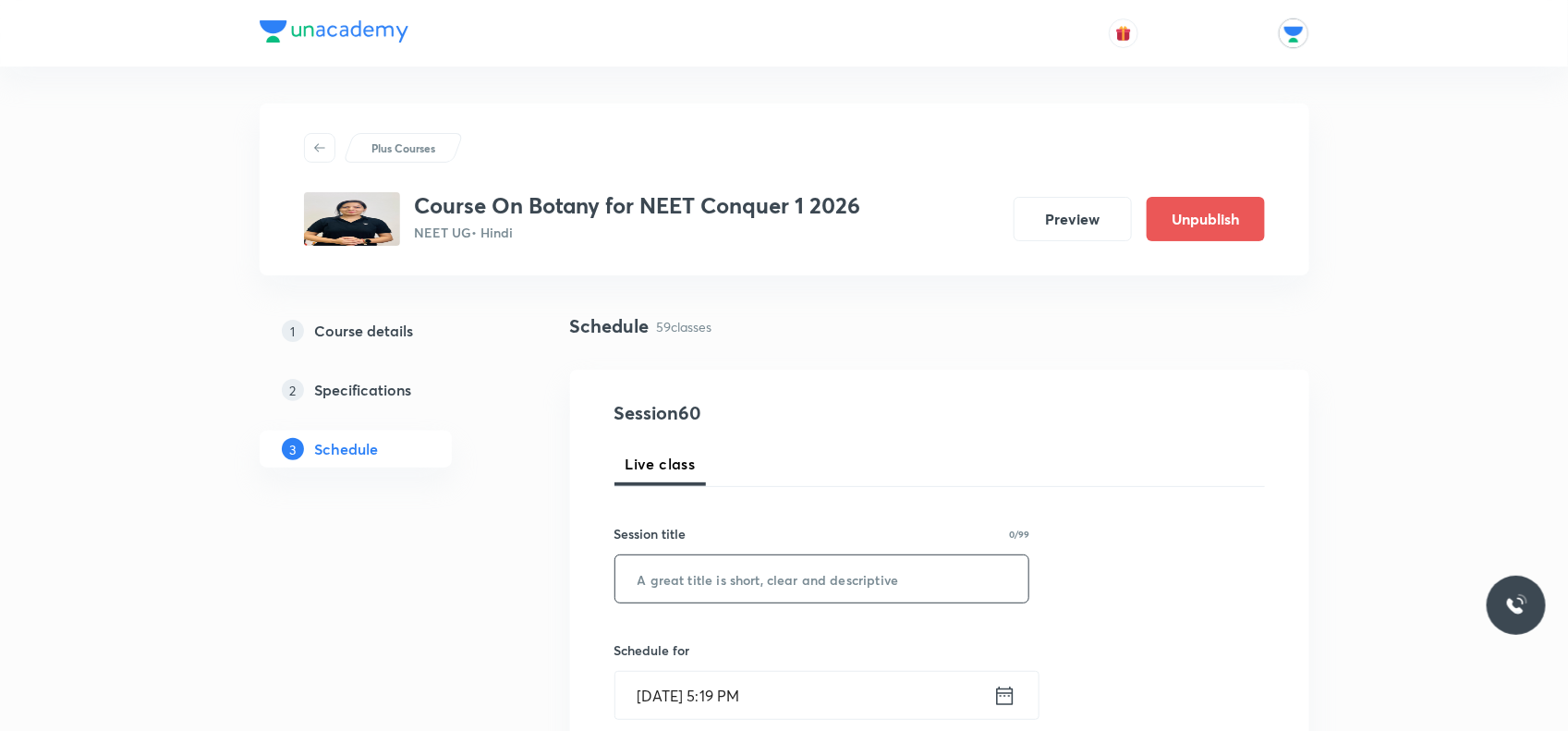
click at [669, 585] on input "text" at bounding box center [823, 579] width 414 height 47
type input "p"
type input "Plant Growth and Regulators"
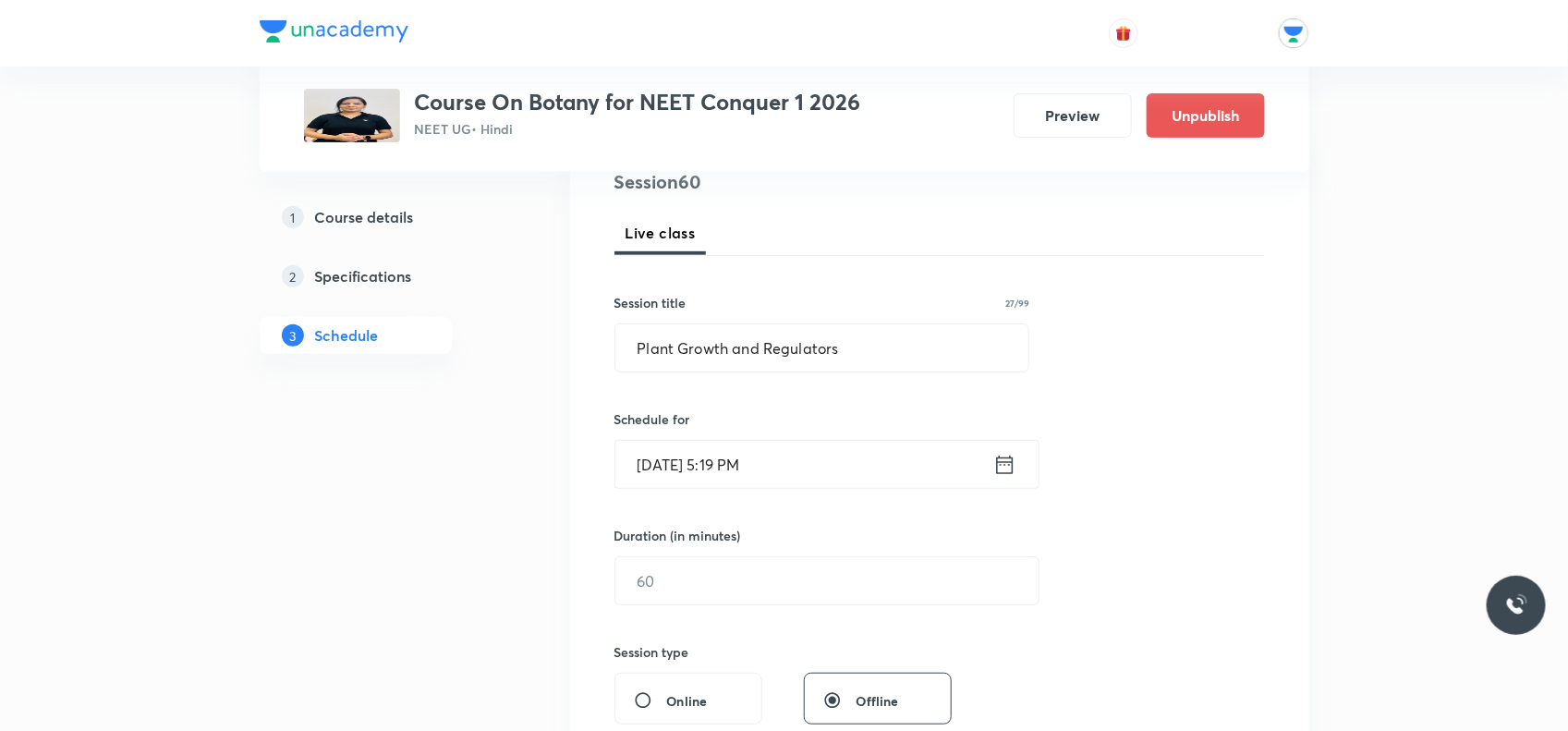
click at [1009, 455] on icon at bounding box center [1005, 464] width 23 height 26
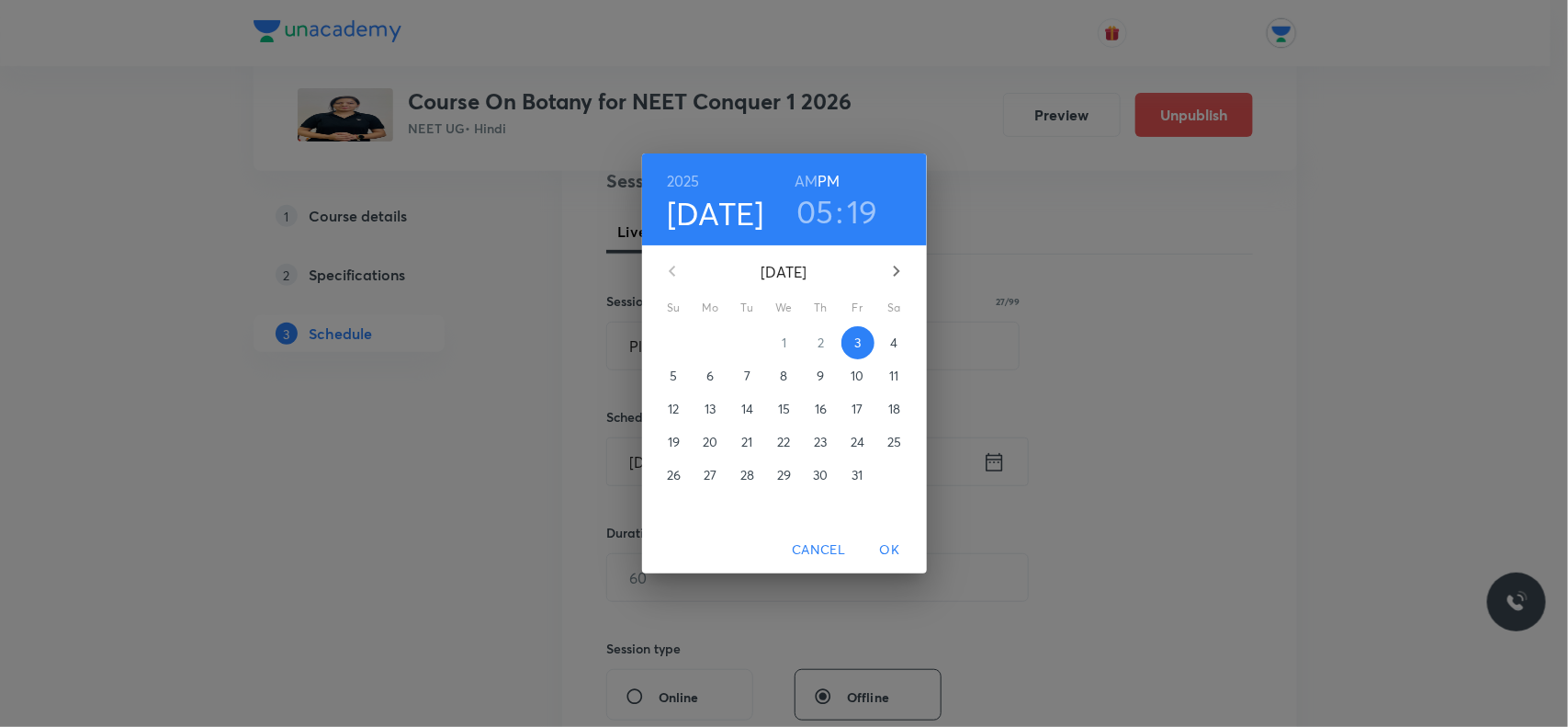
click at [747, 380] on p "7" at bounding box center [747, 376] width 7 height 19
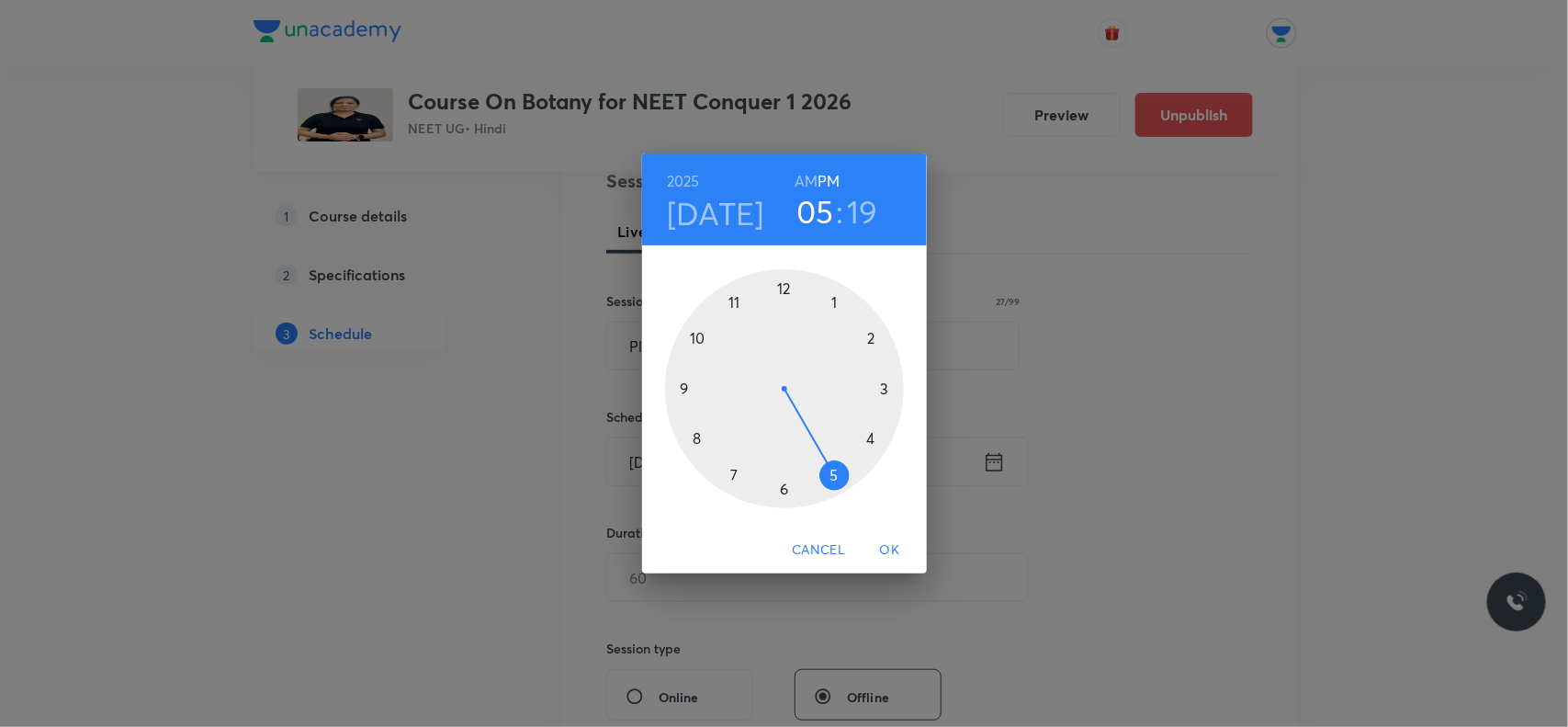
click at [779, 290] on div at bounding box center [785, 388] width 239 height 239
click at [699, 338] on div at bounding box center [785, 388] width 239 height 239
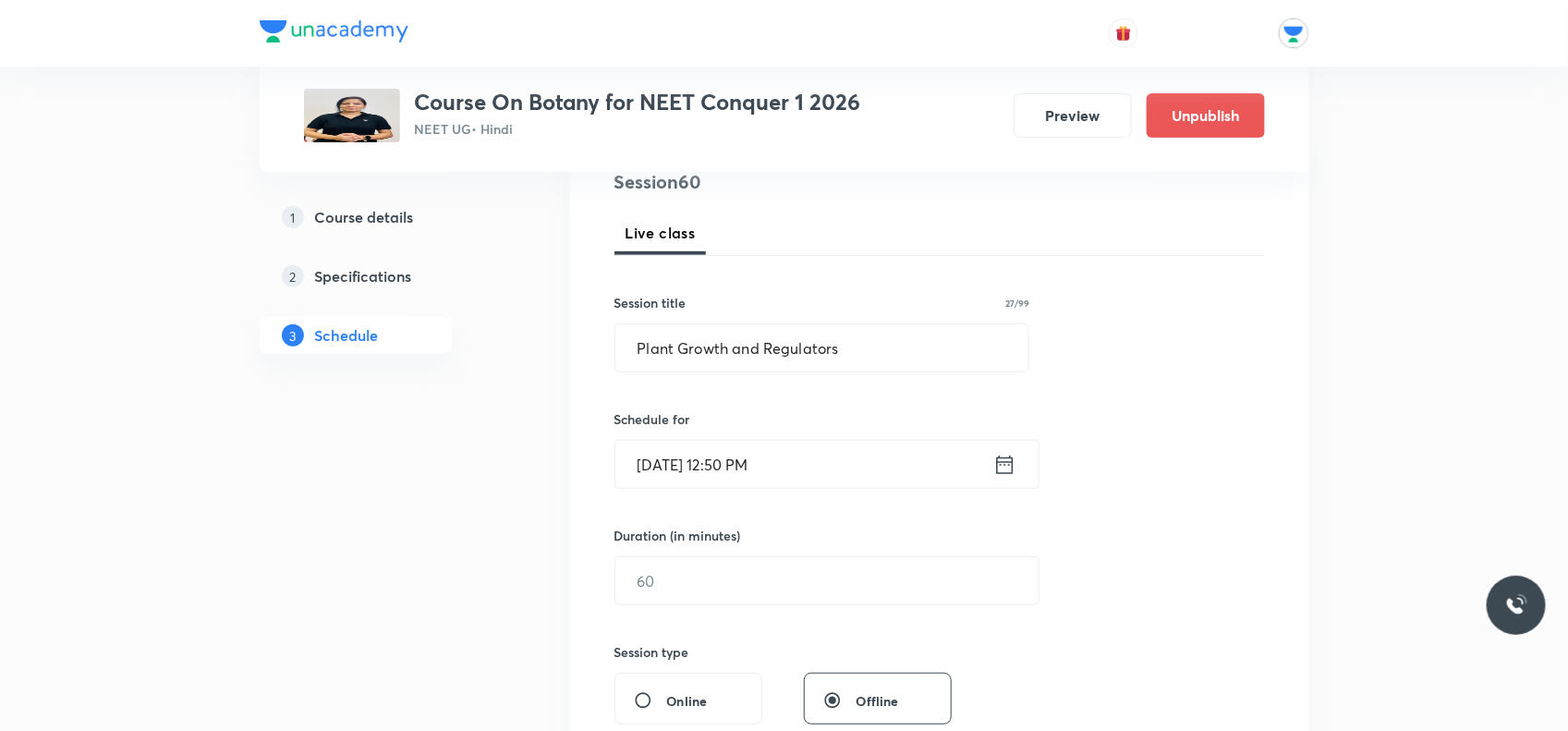
scroll to position [346, 0]
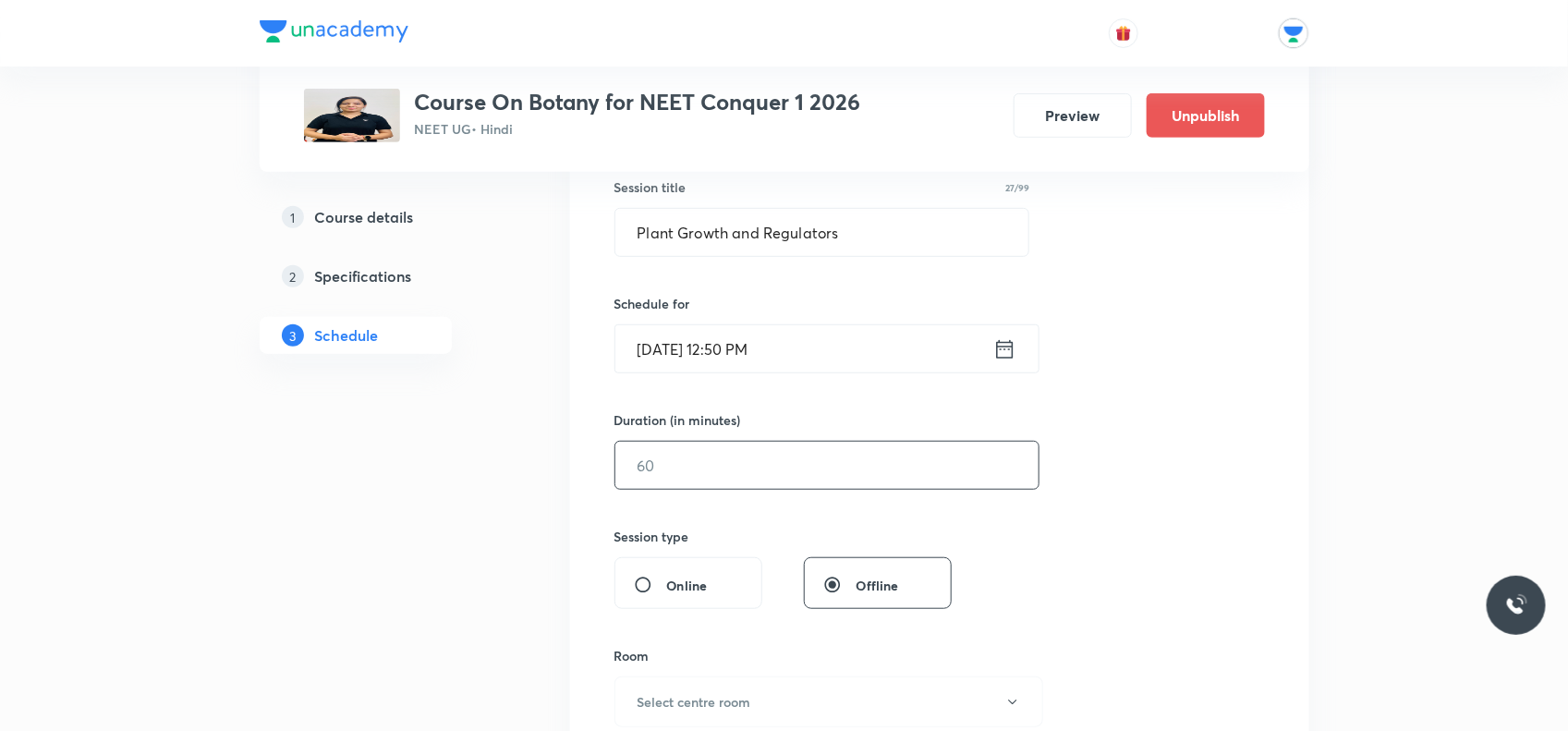
click at [735, 472] on input "text" at bounding box center [828, 465] width 424 height 47
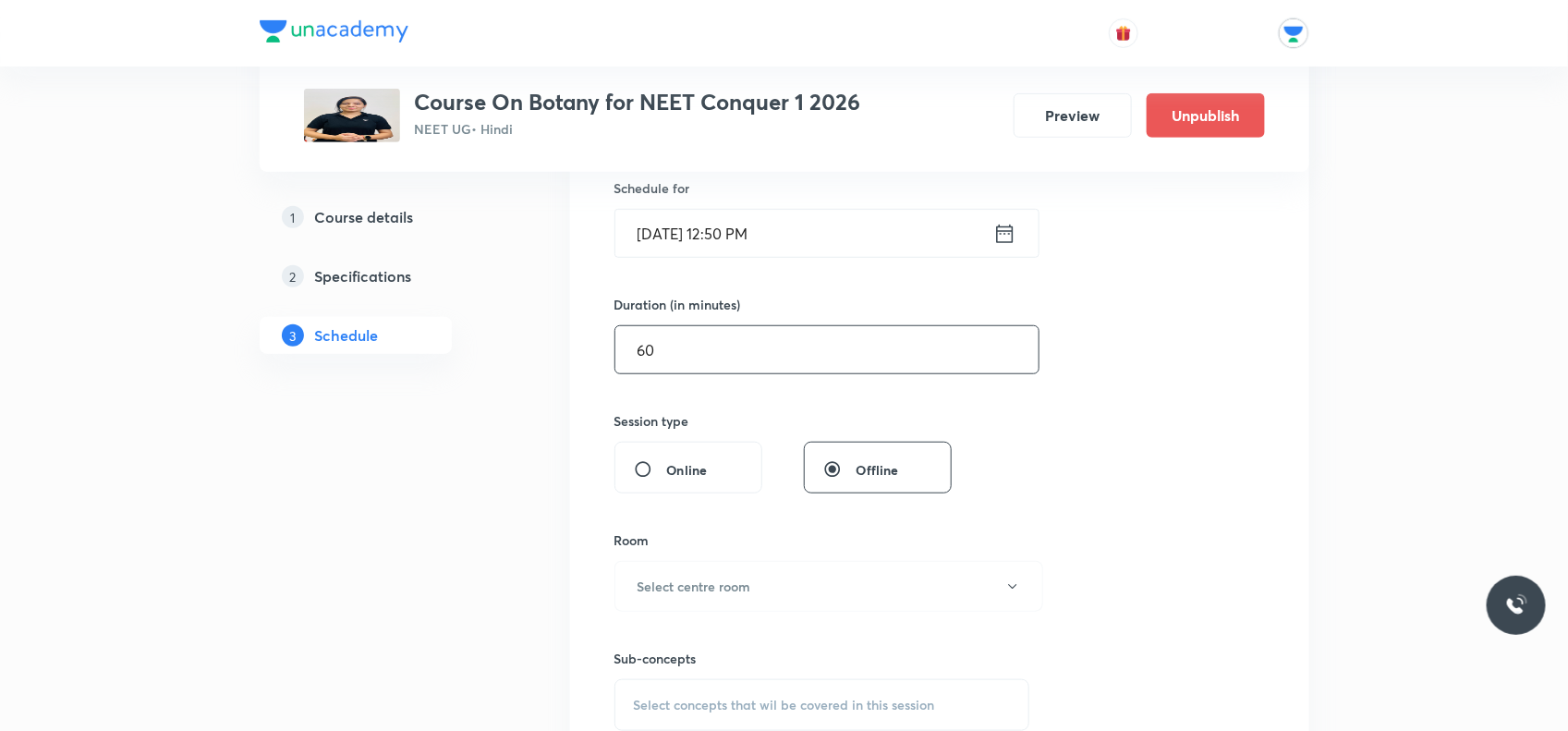
type input "60"
click at [866, 461] on span "Offline" at bounding box center [878, 470] width 43 height 20
click at [857, 461] on input "Offline" at bounding box center [840, 470] width 33 height 19
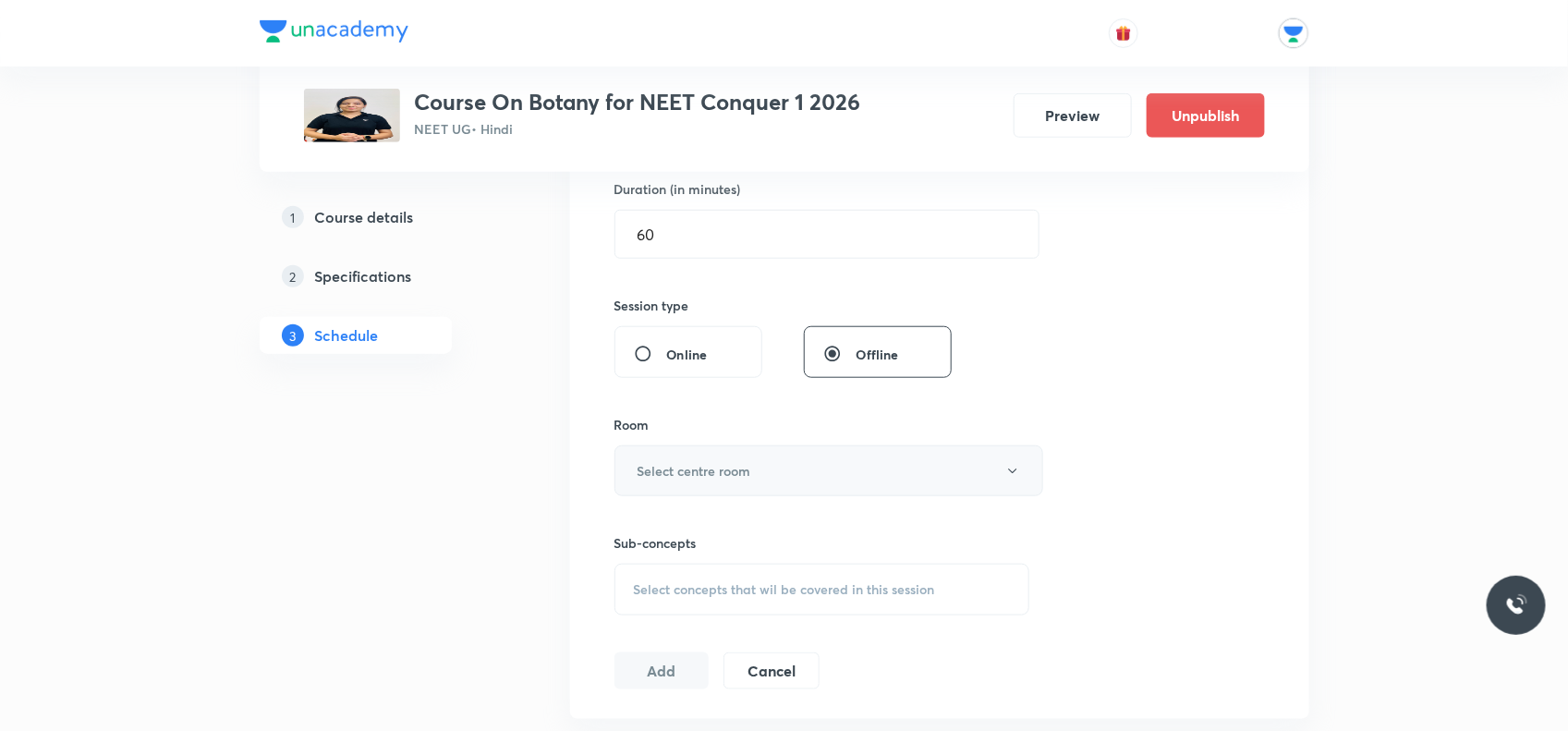
click at [731, 469] on h6 "Select centre room" at bounding box center [694, 471] width 113 height 20
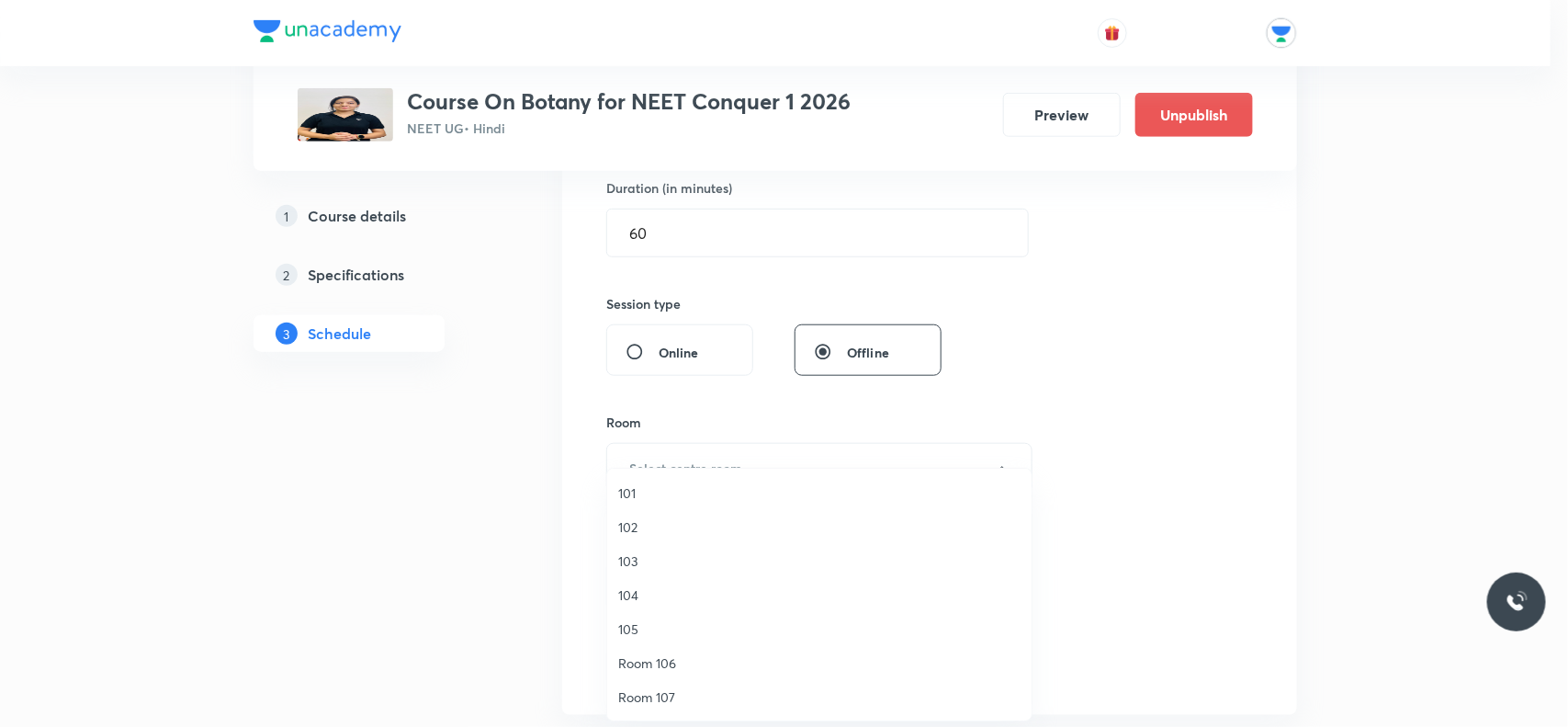
click at [668, 487] on span "101" at bounding box center [820, 493] width 402 height 20
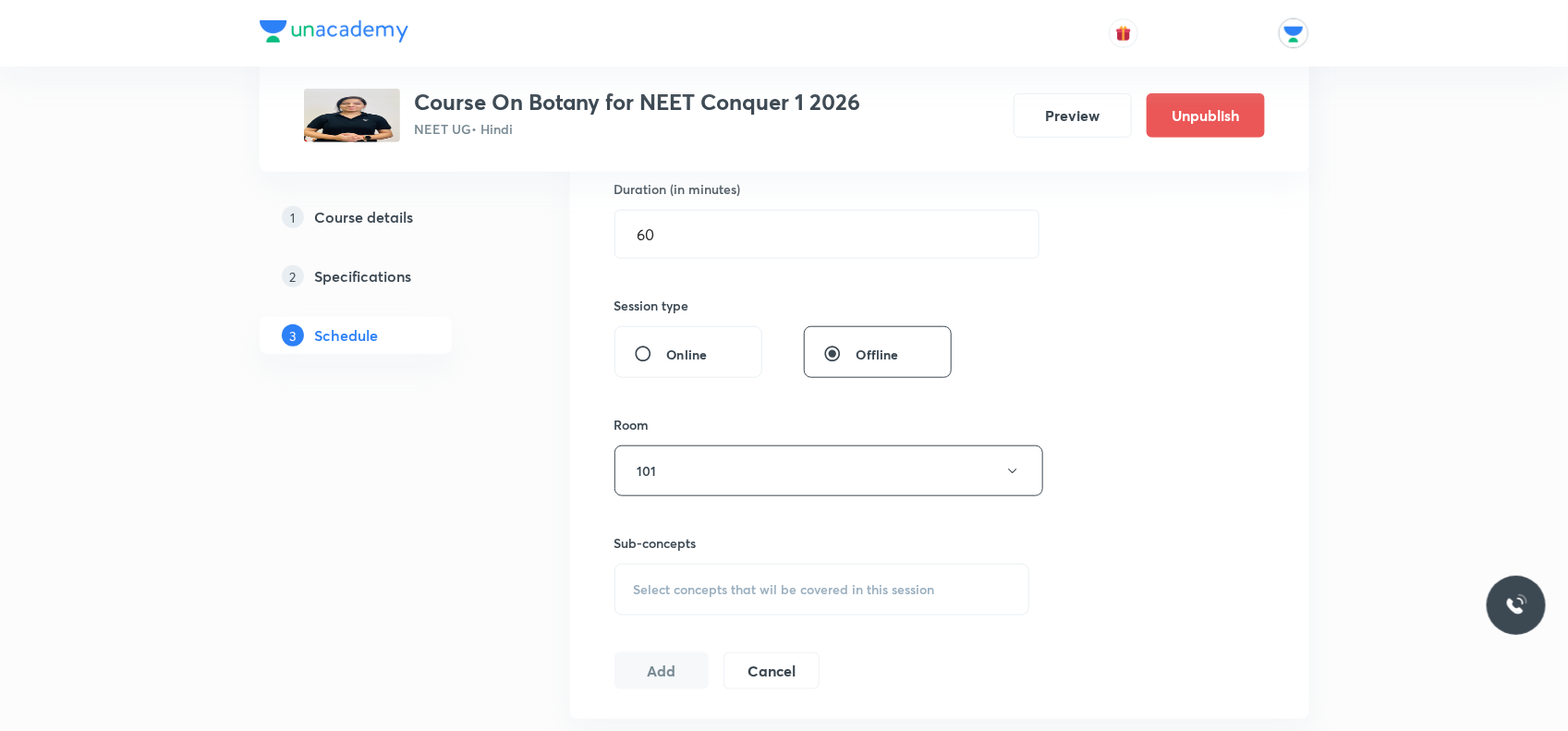
scroll to position [809, 0]
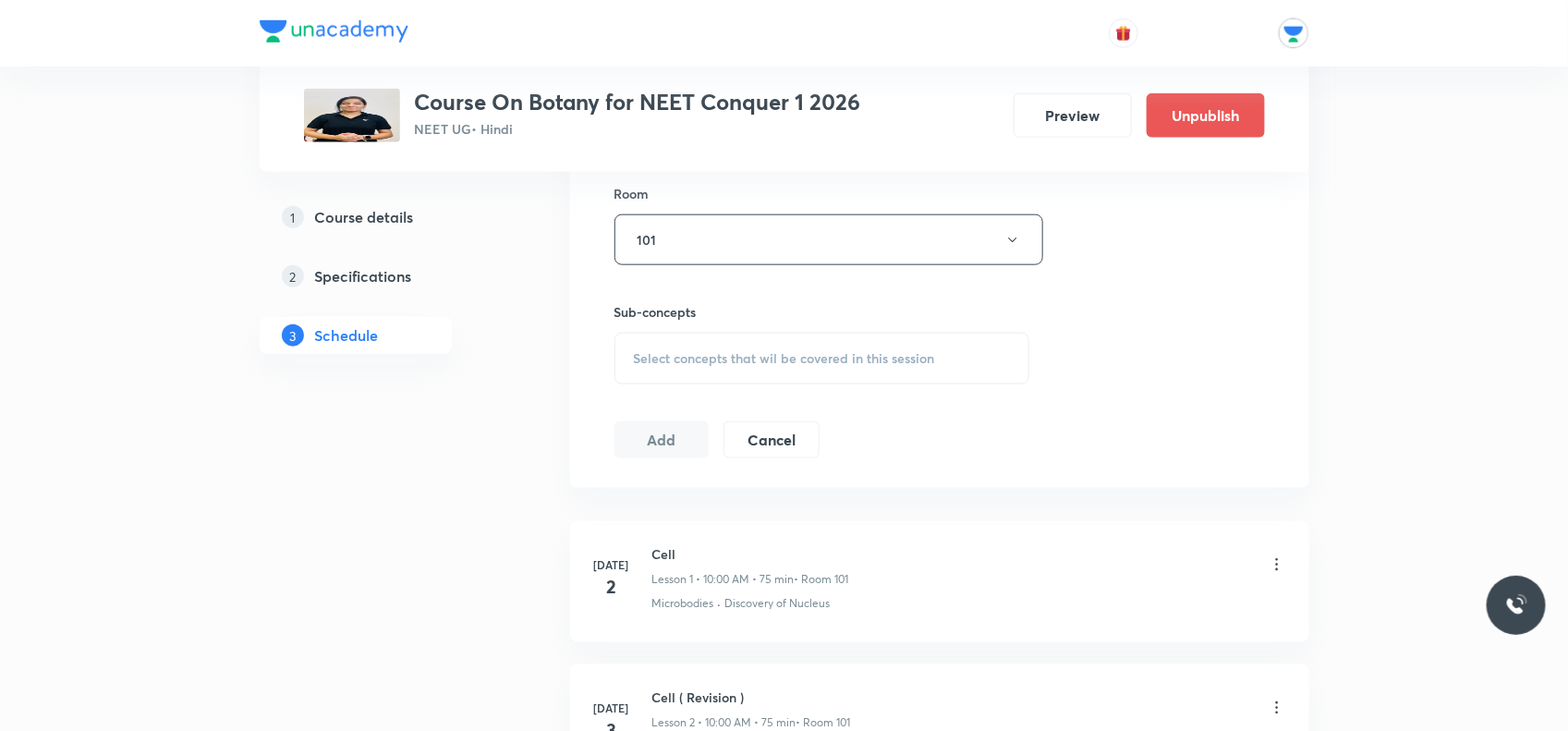
click at [740, 353] on span "Select concepts that wil be covered in this session" at bounding box center [784, 358] width 302 height 15
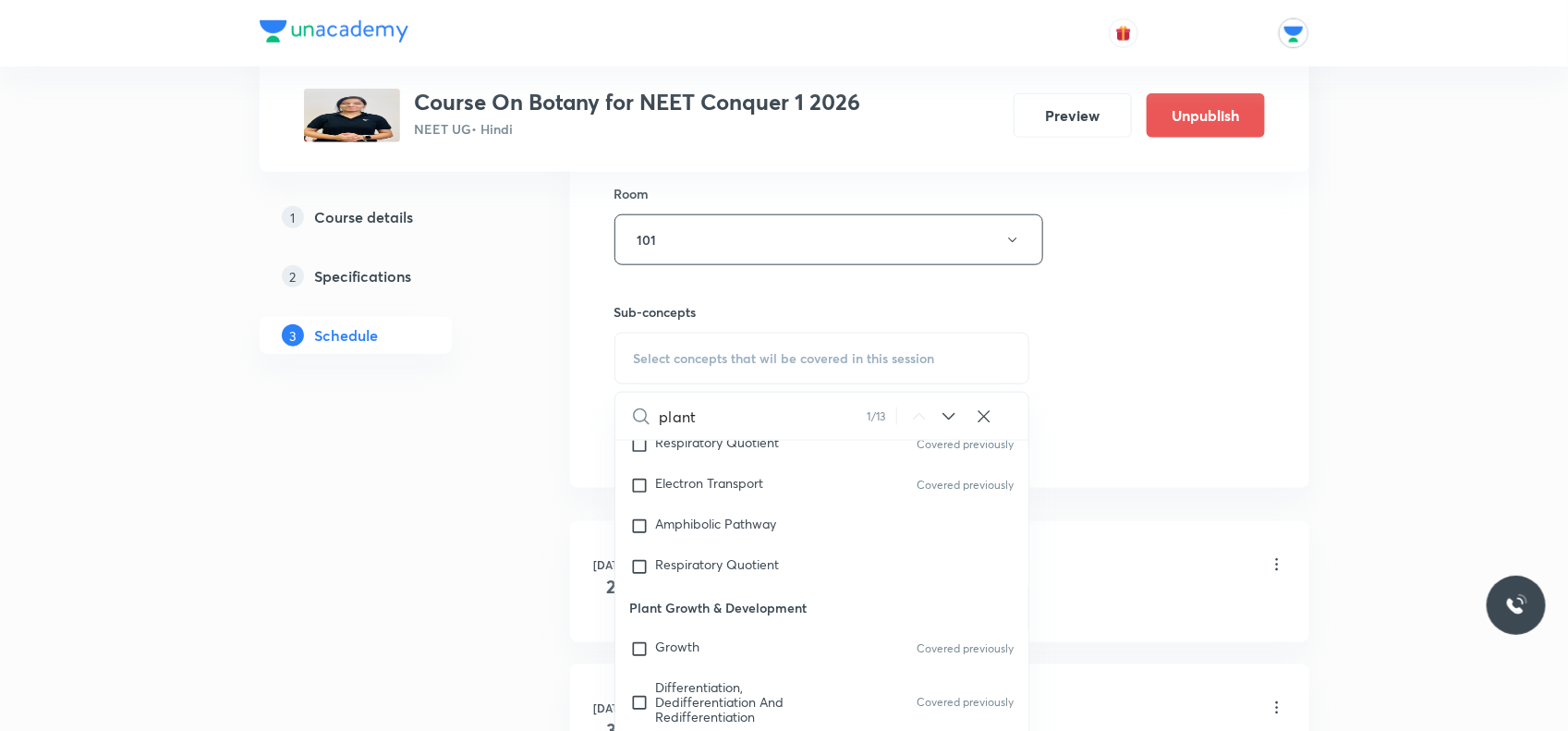
scroll to position [5396, 0]
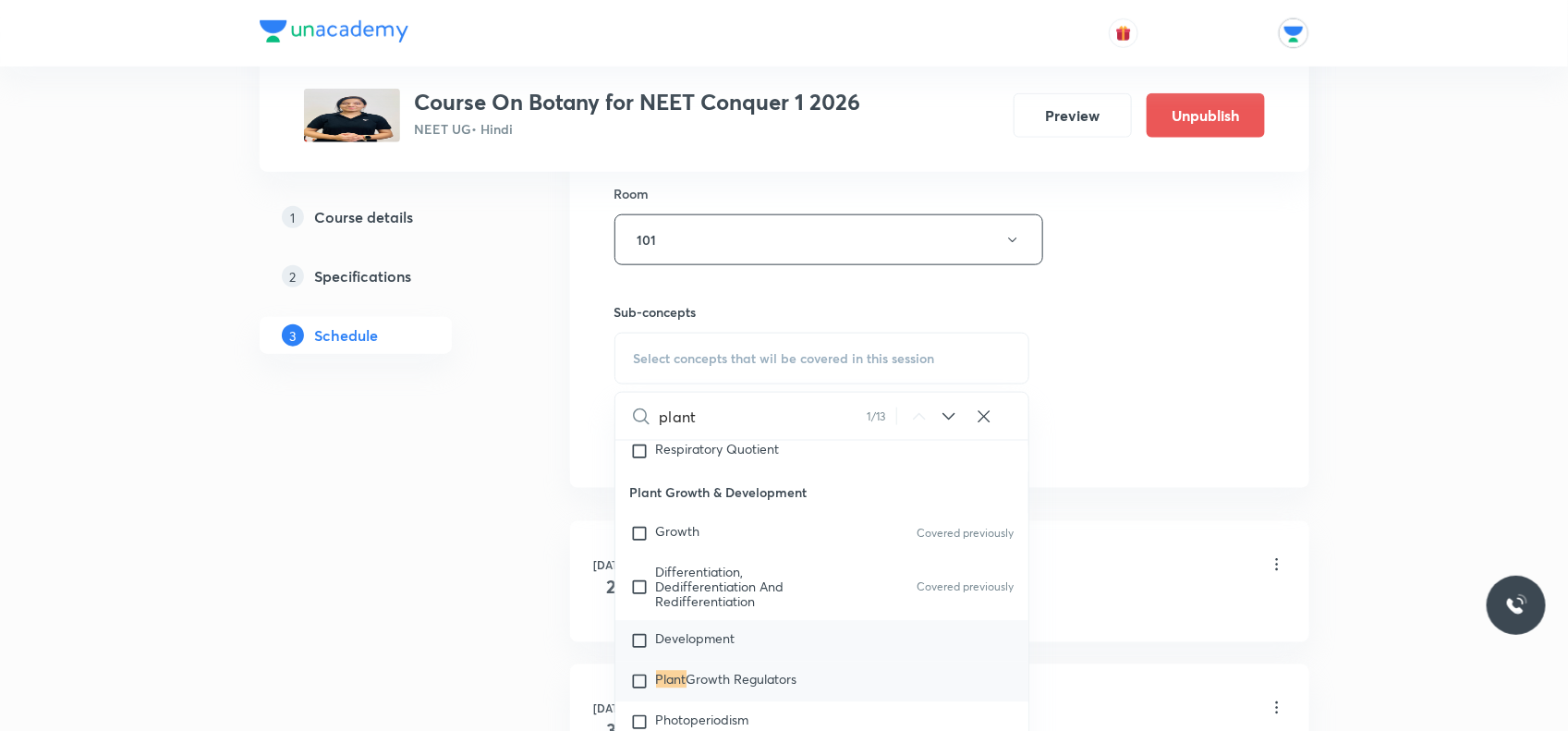
type input "plant"
click at [638, 640] on input "checkbox" at bounding box center [643, 641] width 26 height 19
checkbox input "true"
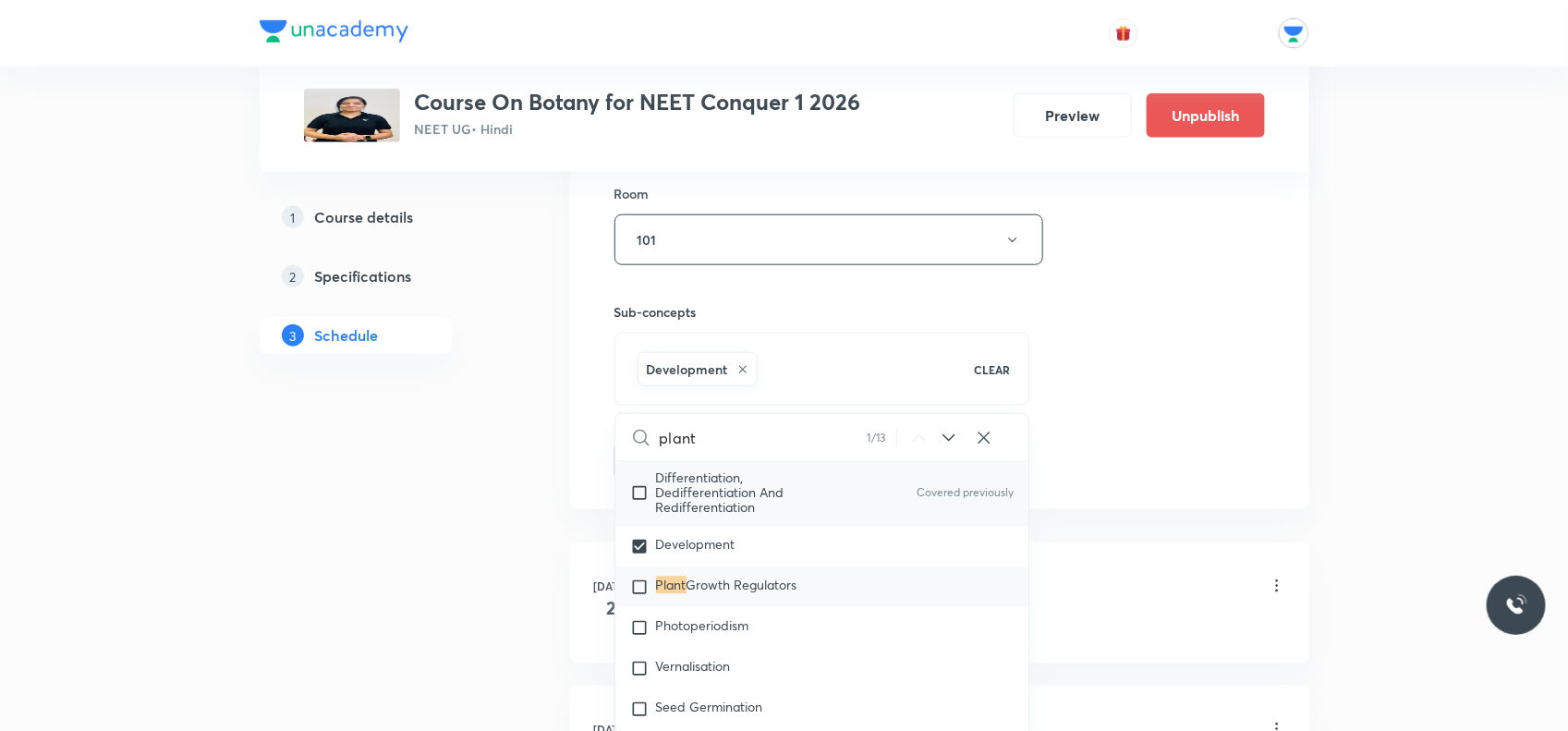
scroll to position [5627, 0]
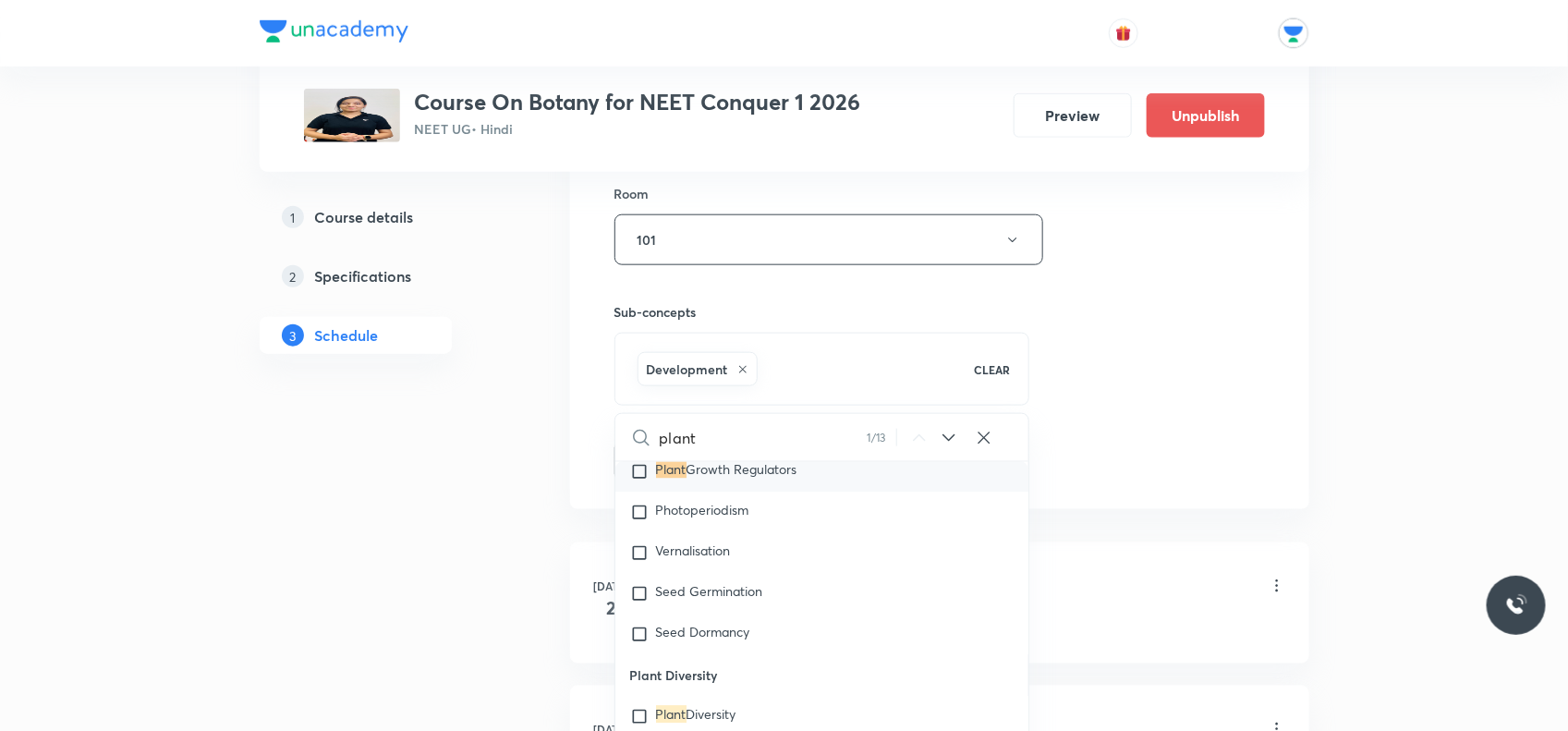
click at [1090, 379] on div "Session 60 Live class Session title 27/99 Plant Growth and Regulators ​ Schedul…" at bounding box center [940, 35] width 651 height 889
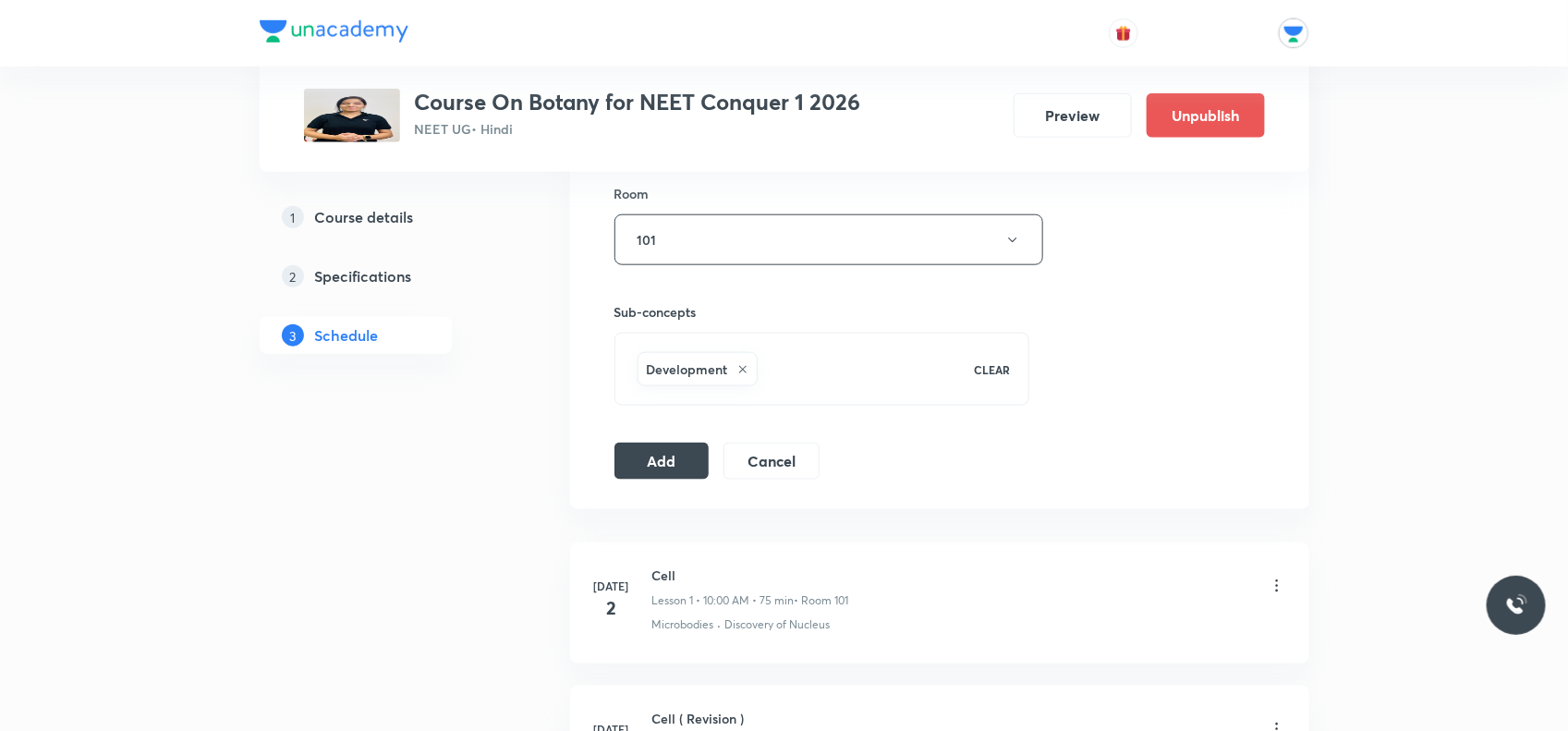
click at [741, 371] on icon at bounding box center [743, 370] width 8 height 8
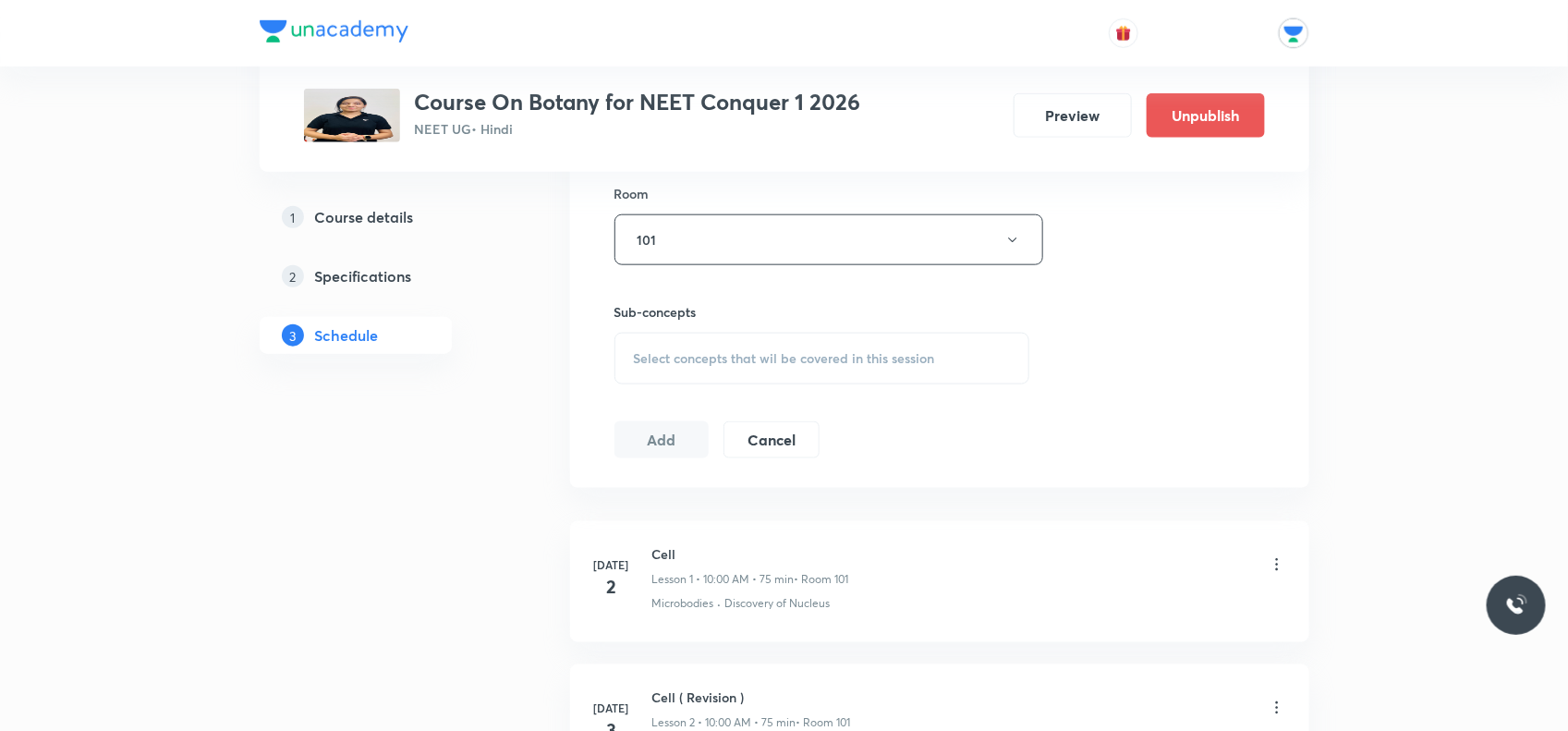
click at [708, 342] on div "Select concepts that wil be covered in this session" at bounding box center [823, 358] width 416 height 52
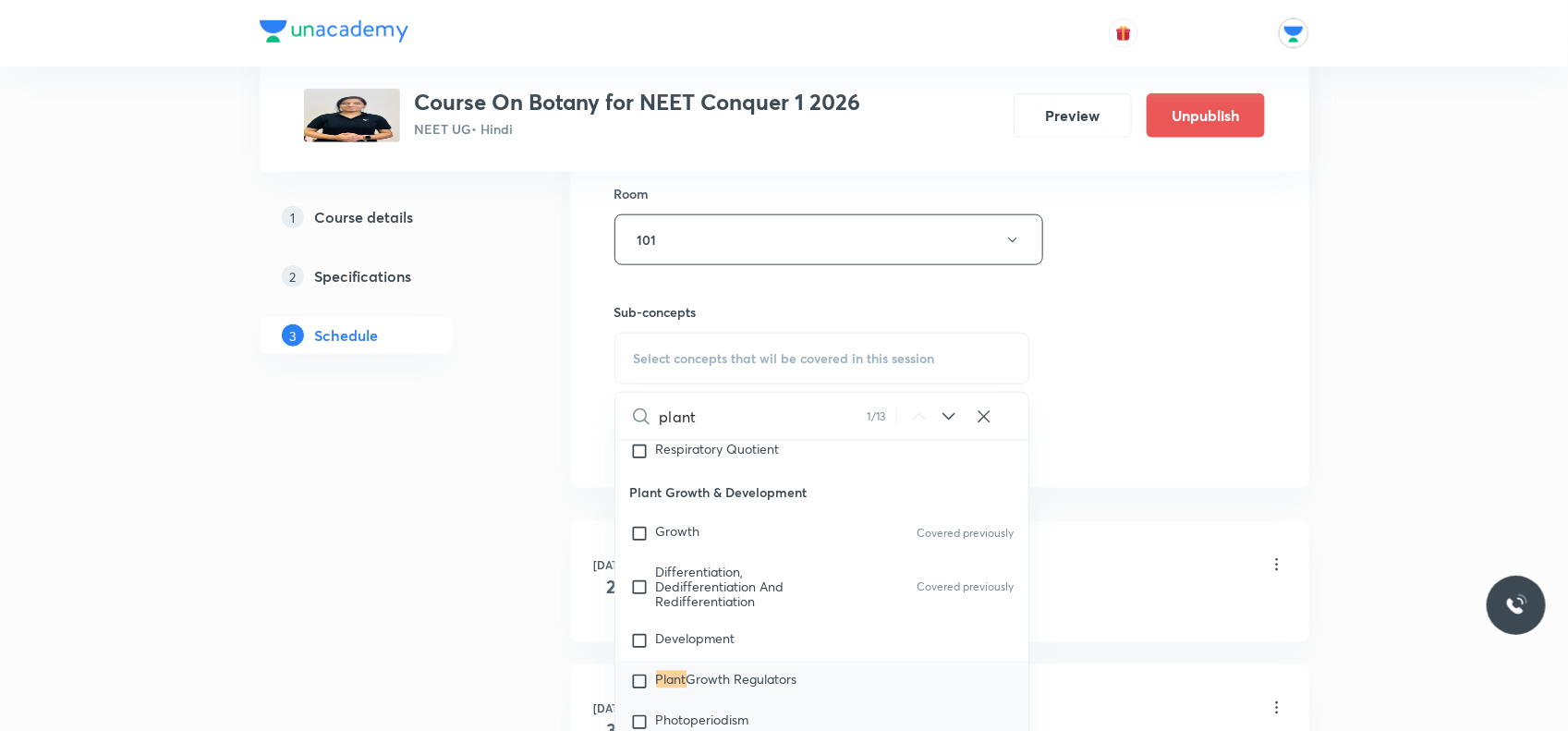
scroll to position [5511, 0]
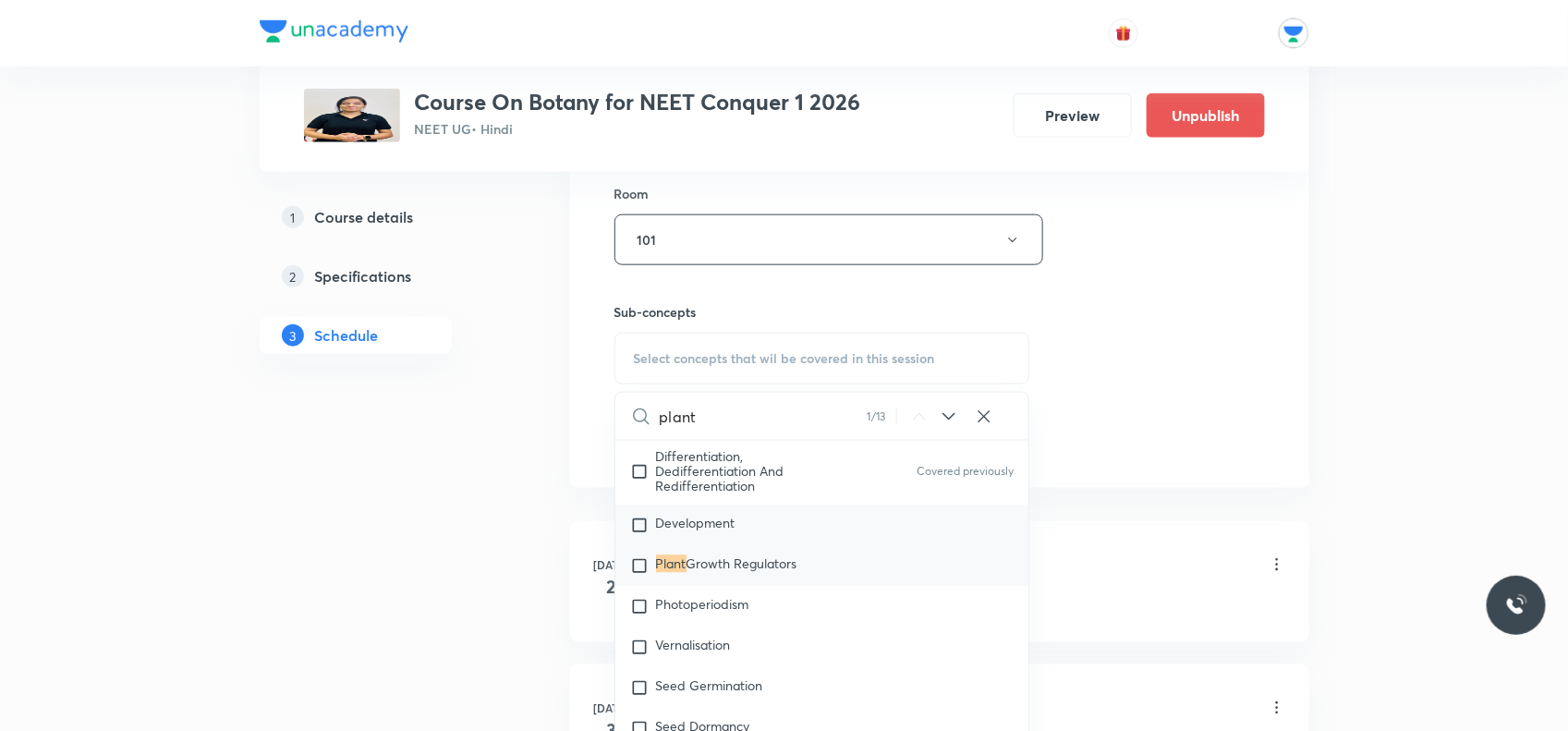
type input "plant"
click at [640, 530] on input "checkbox" at bounding box center [643, 526] width 26 height 19
checkbox input "true"
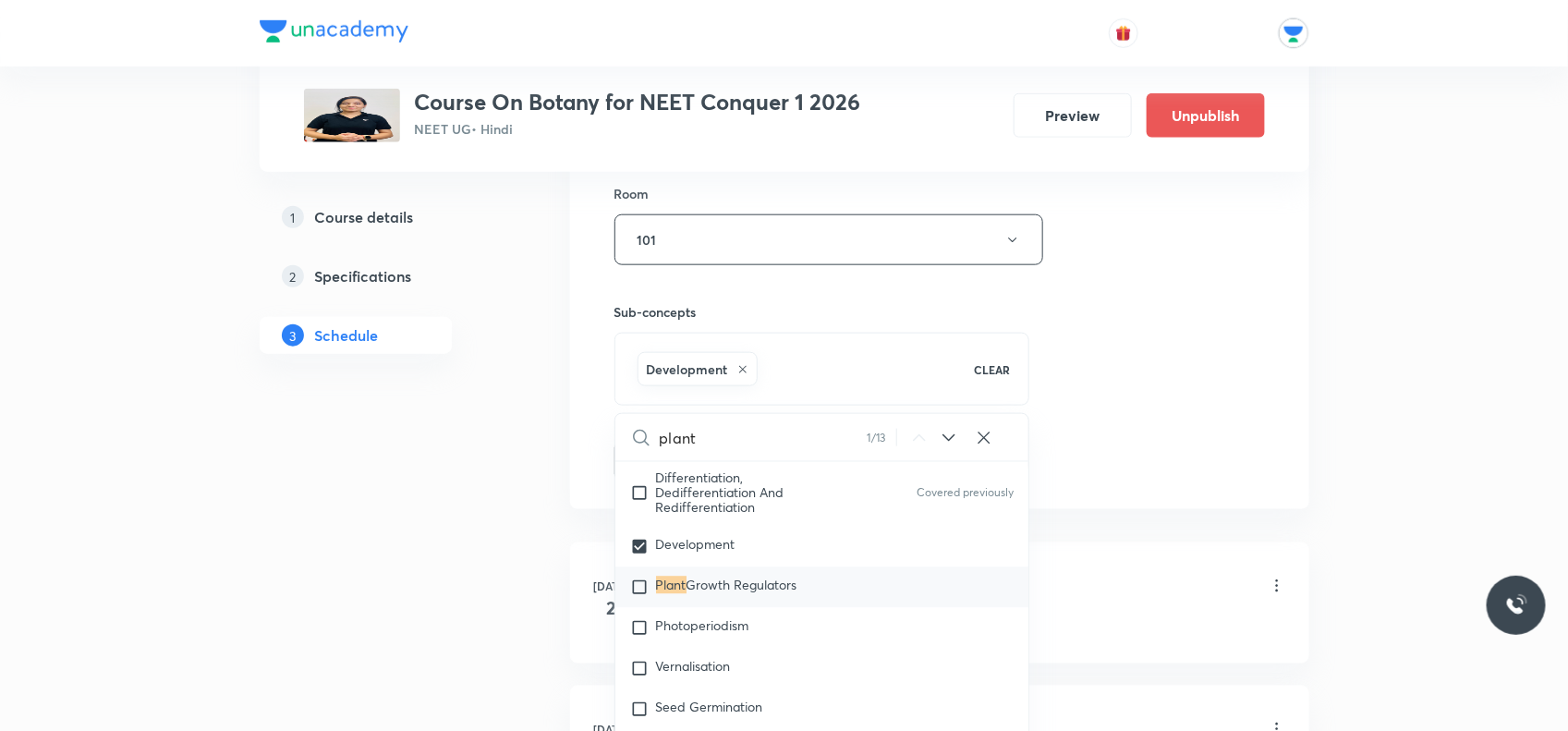
click at [647, 589] on input "checkbox" at bounding box center [643, 588] width 26 height 19
checkbox input "true"
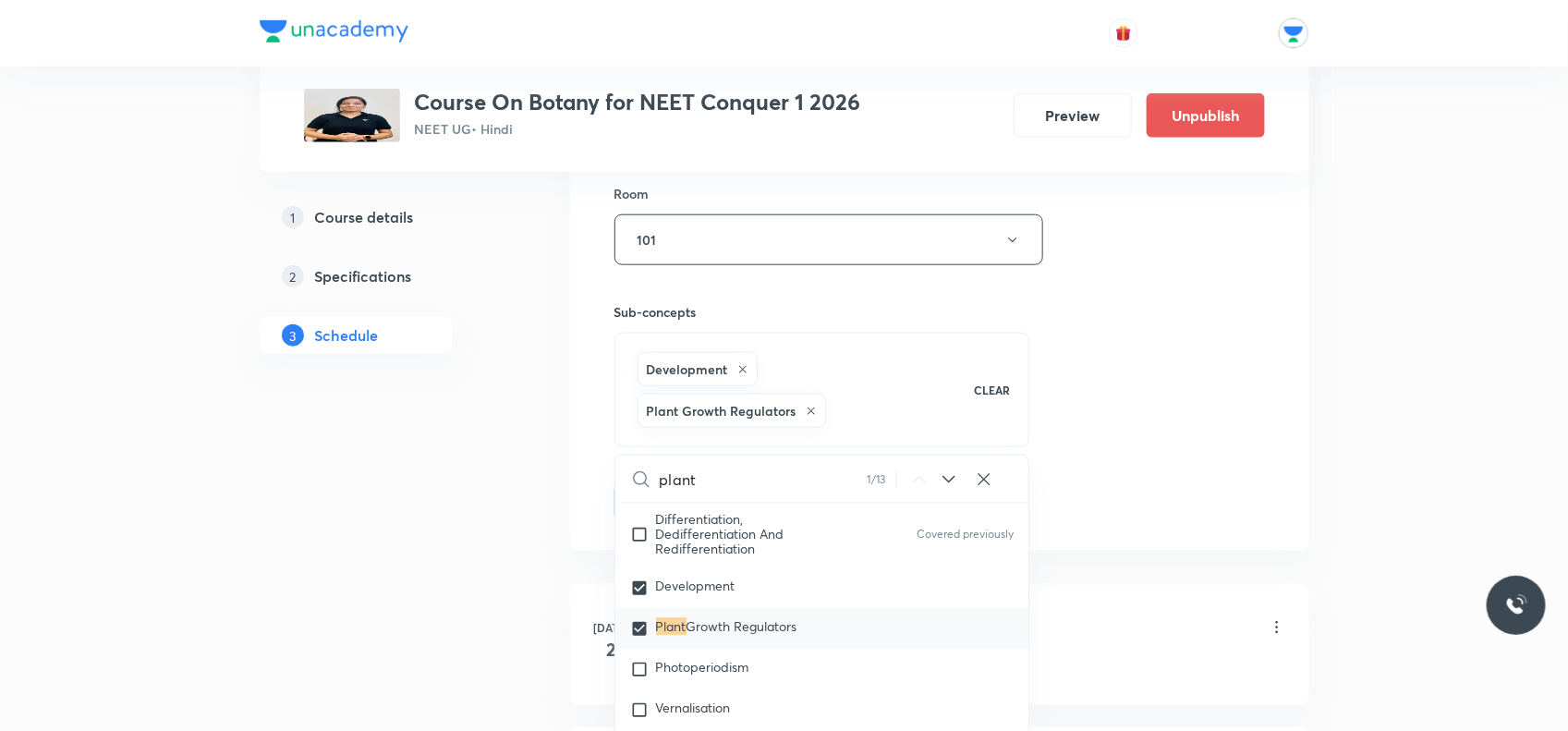
click at [1078, 442] on div "Session 60 Live class Session title 27/99 Plant Growth and Regulators ​ Schedul…" at bounding box center [940, 56] width 651 height 931
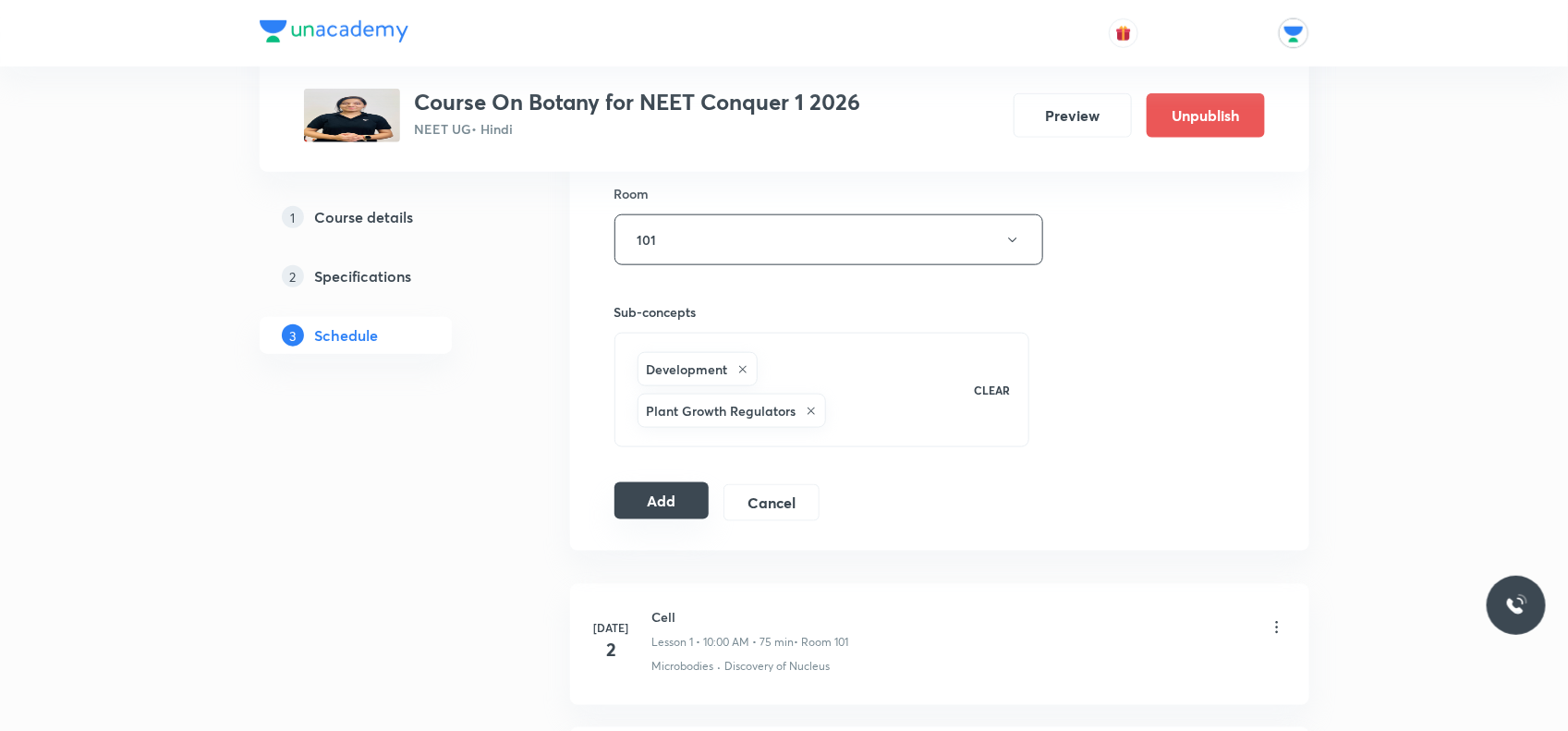
click at [672, 497] on button "Add" at bounding box center [662, 500] width 96 height 37
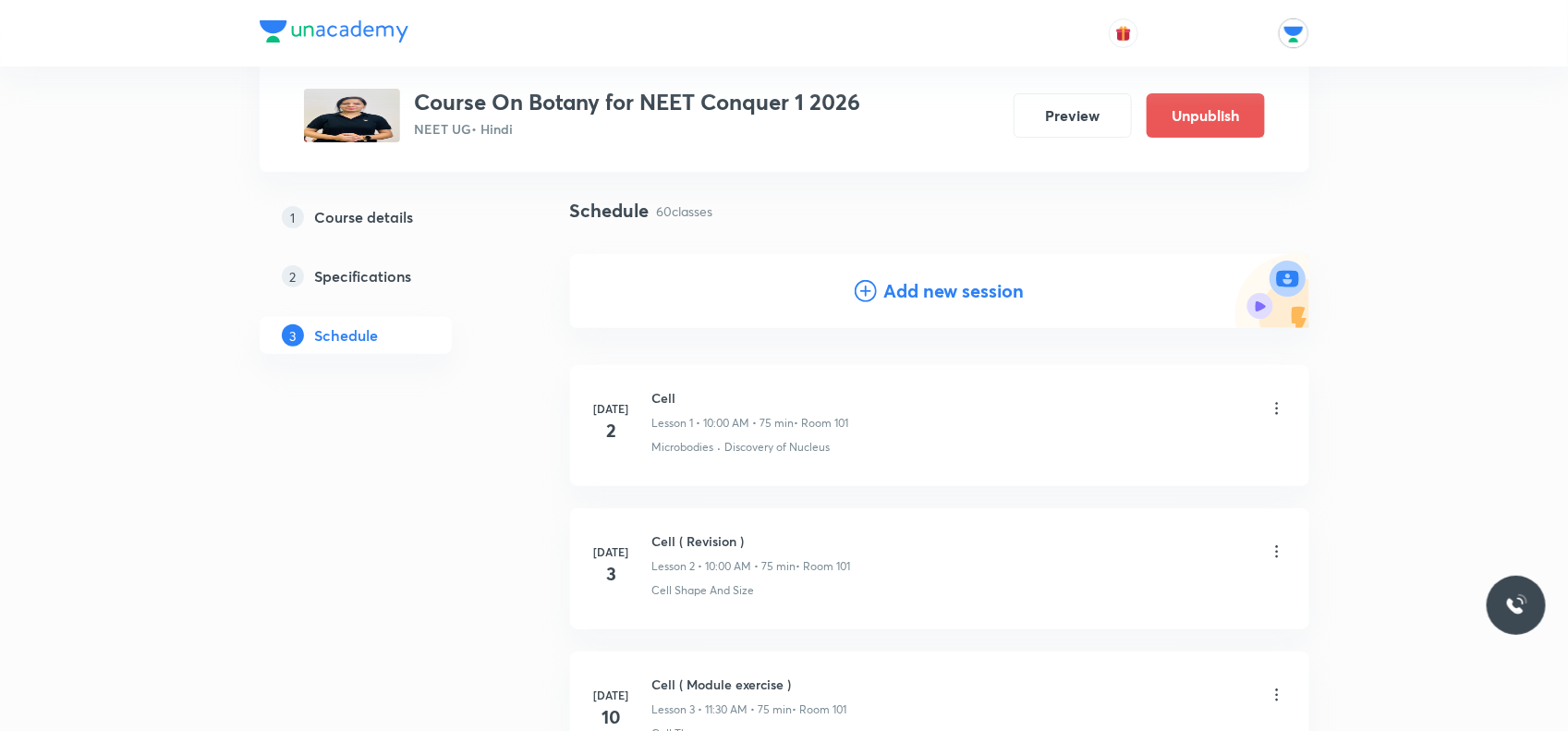
scroll to position [0, 0]
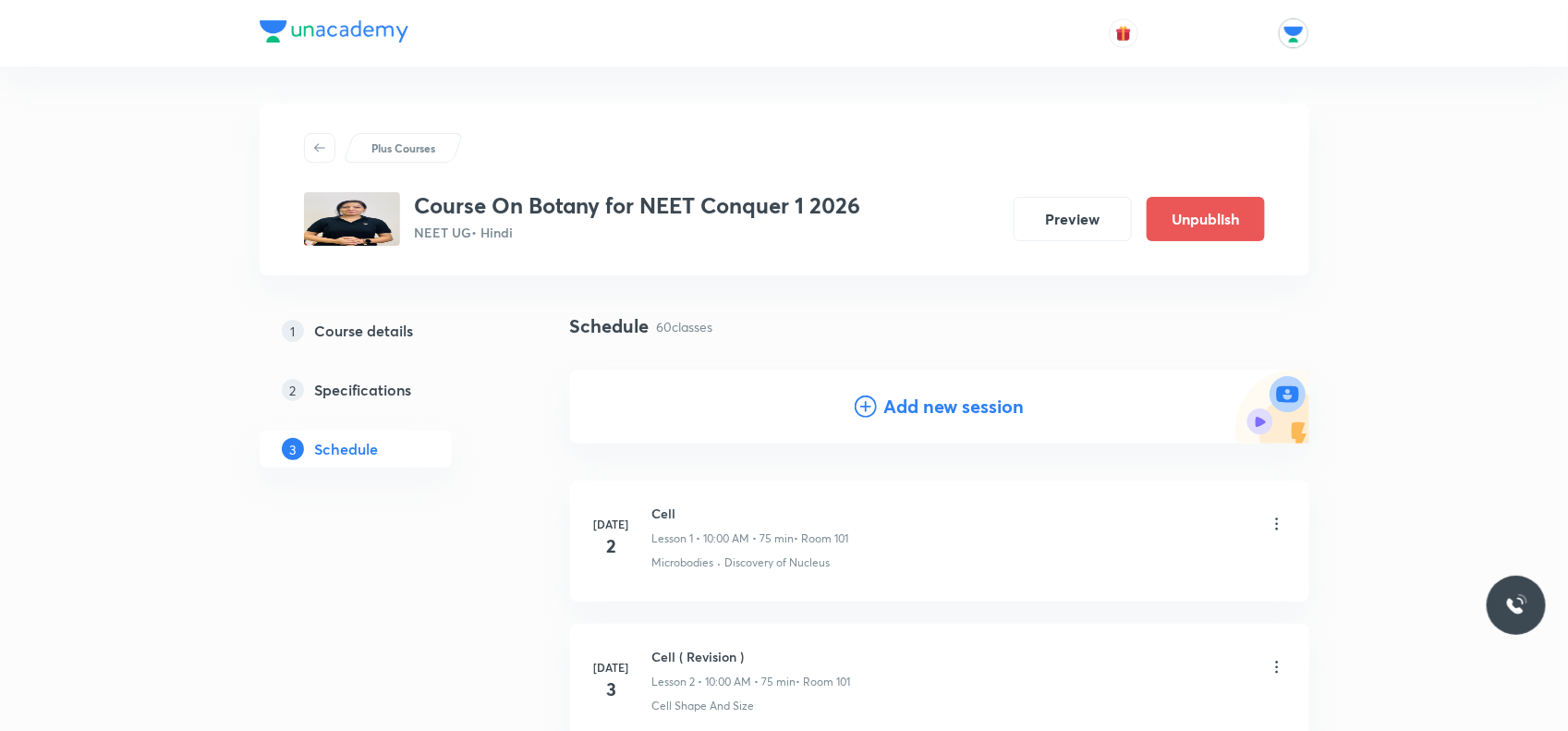
click at [902, 409] on h4 "Add new session" at bounding box center [954, 406] width 141 height 27
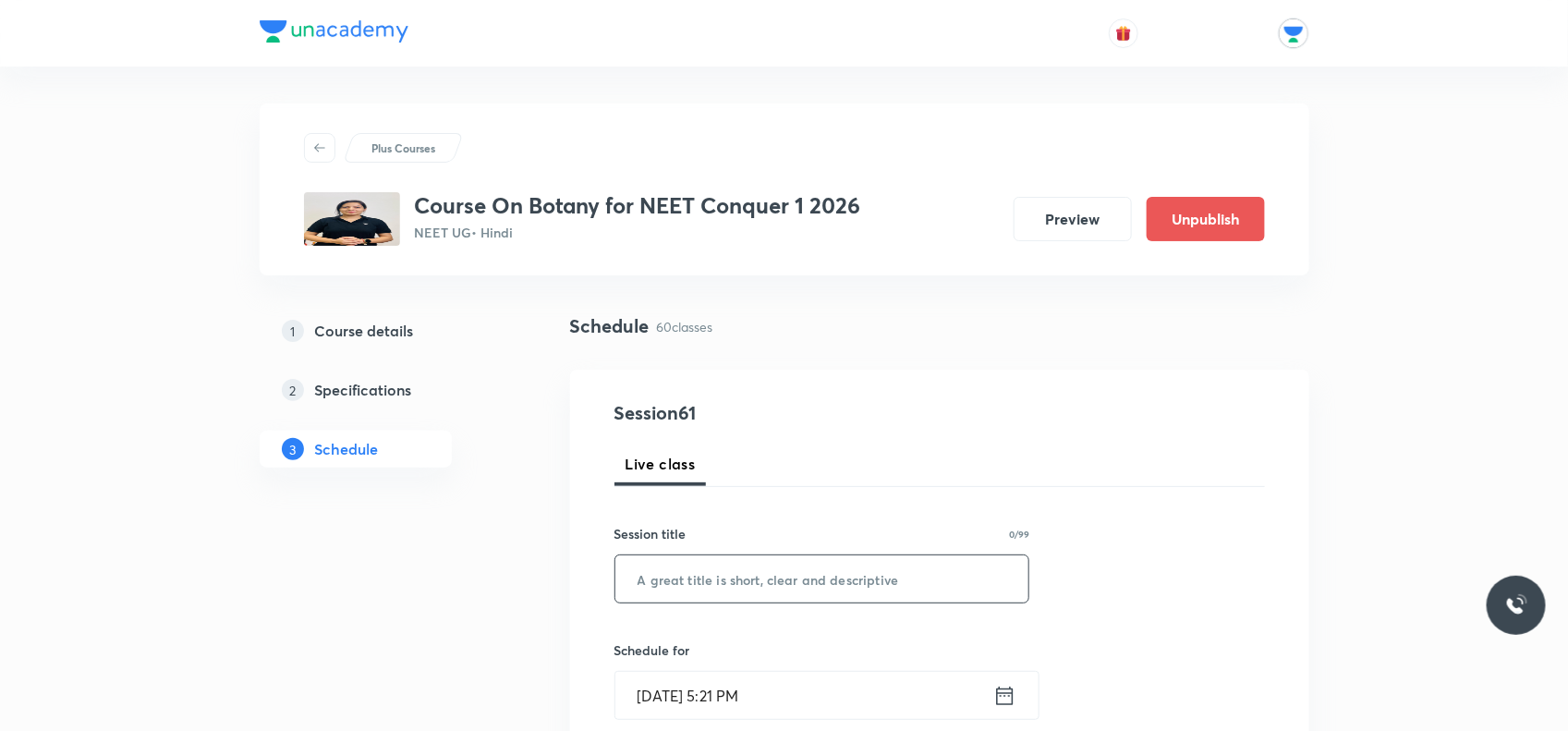
click at [698, 575] on input "text" at bounding box center [823, 579] width 414 height 47
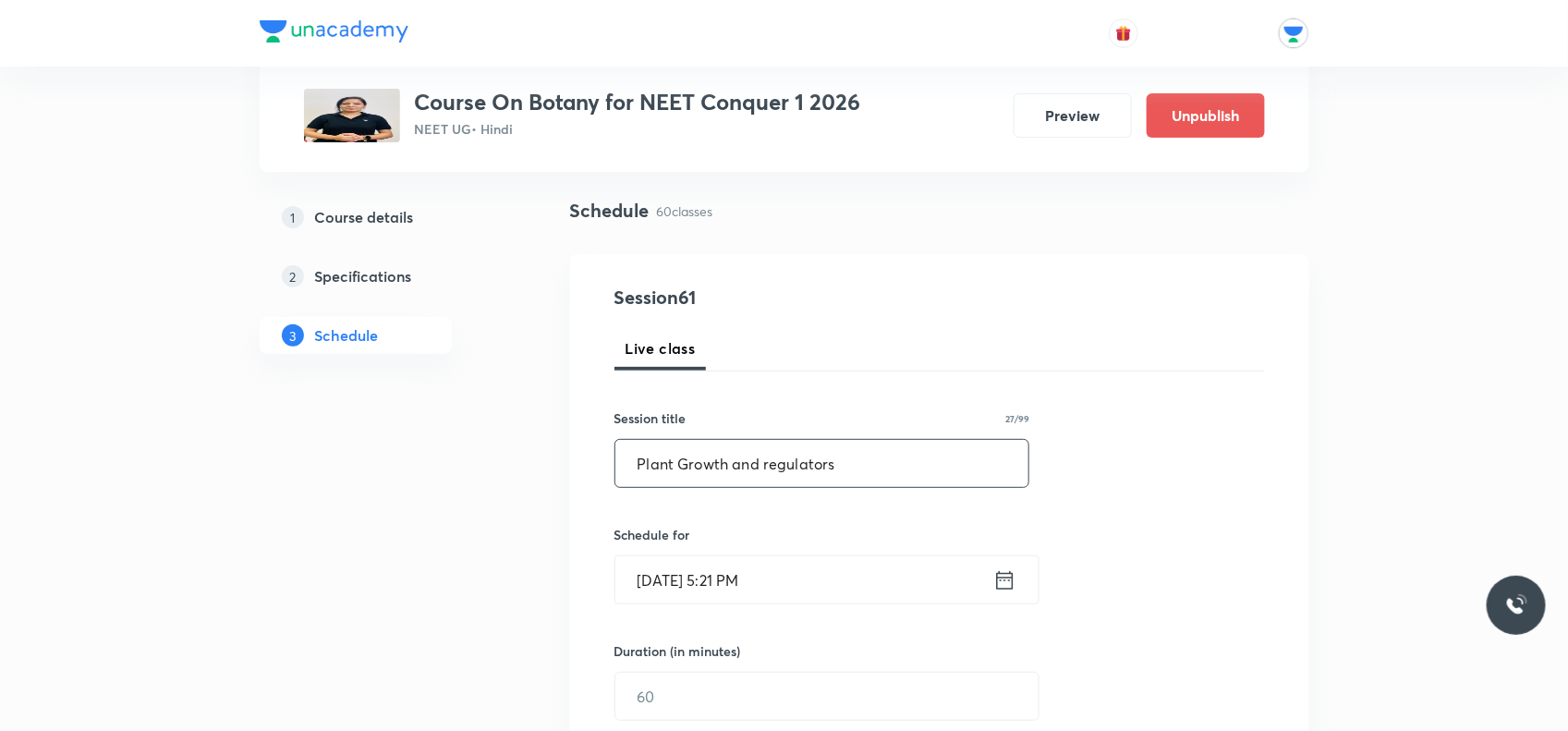
type input "Plant Growth and regulators"
click at [1004, 584] on icon at bounding box center [1005, 580] width 23 height 26
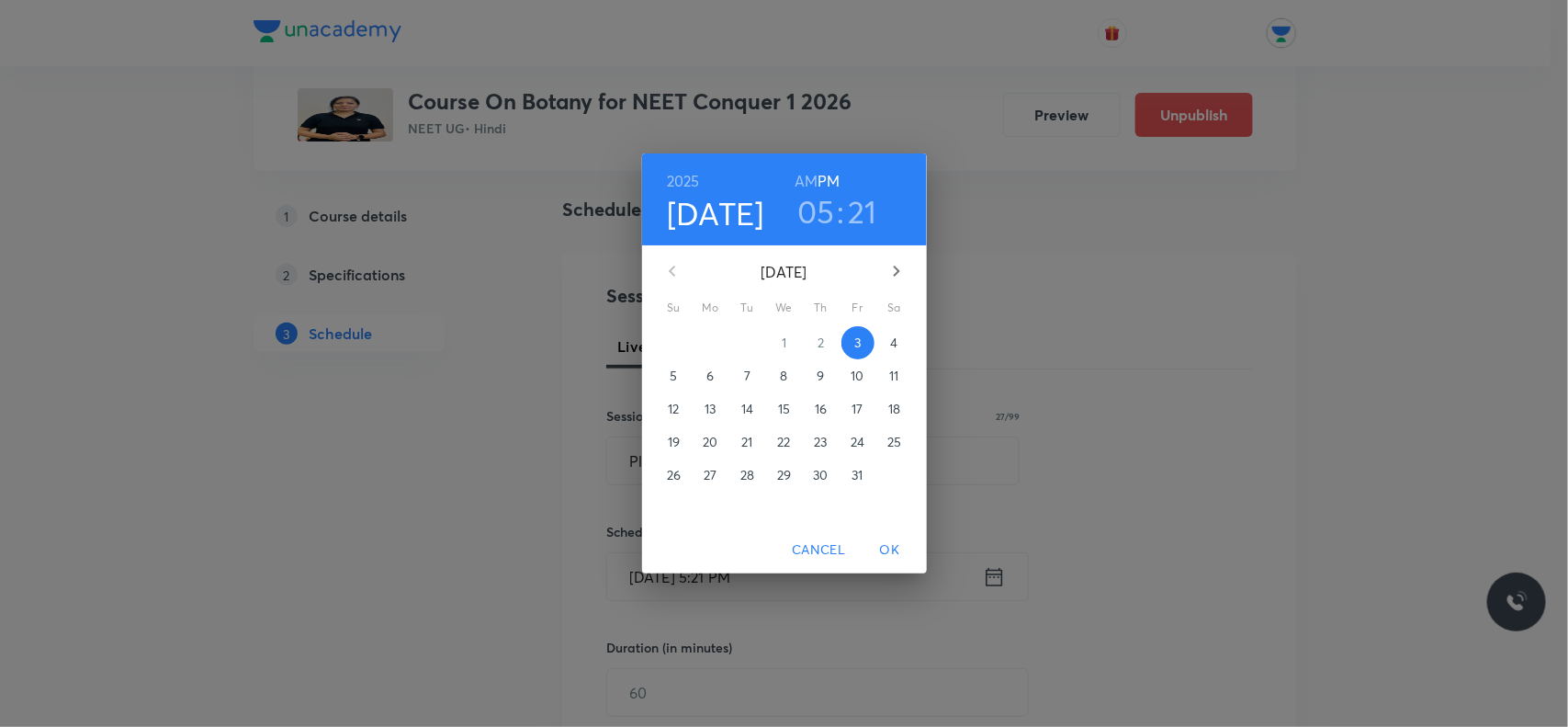
click at [792, 373] on span "8" at bounding box center [784, 376] width 33 height 19
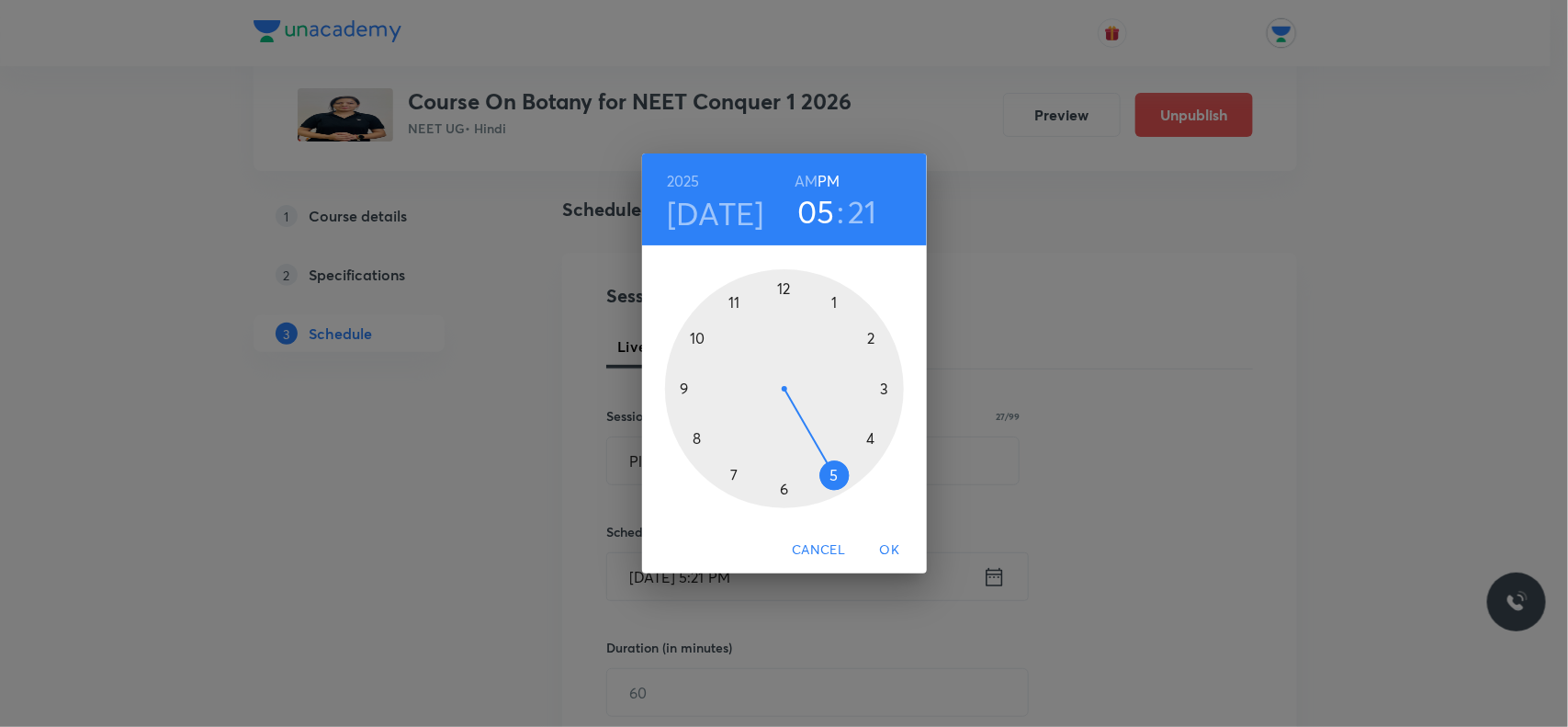
click at [786, 282] on div at bounding box center [785, 388] width 239 height 239
click at [712, 339] on div at bounding box center [785, 388] width 239 height 239
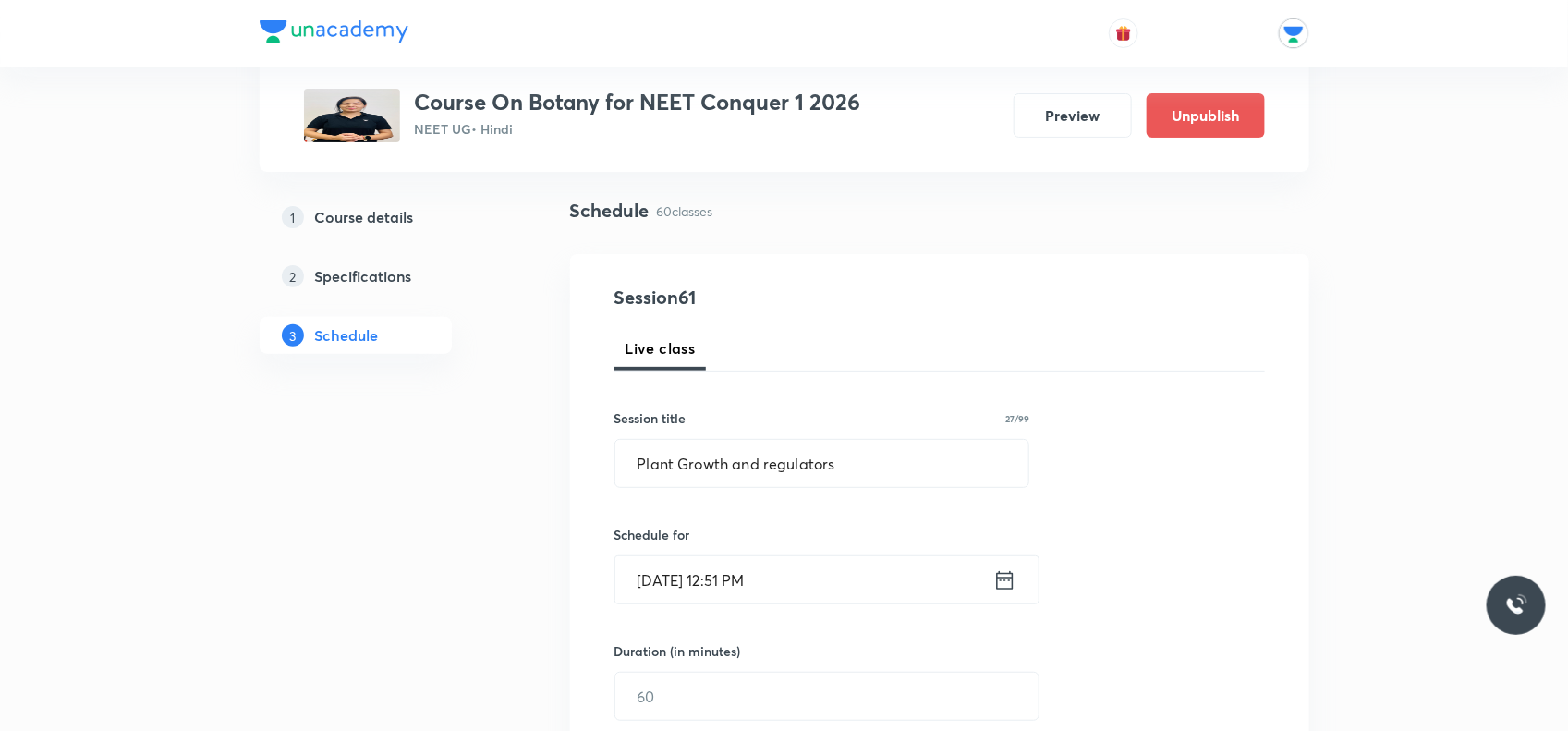
click at [1002, 581] on icon at bounding box center [1005, 580] width 23 height 26
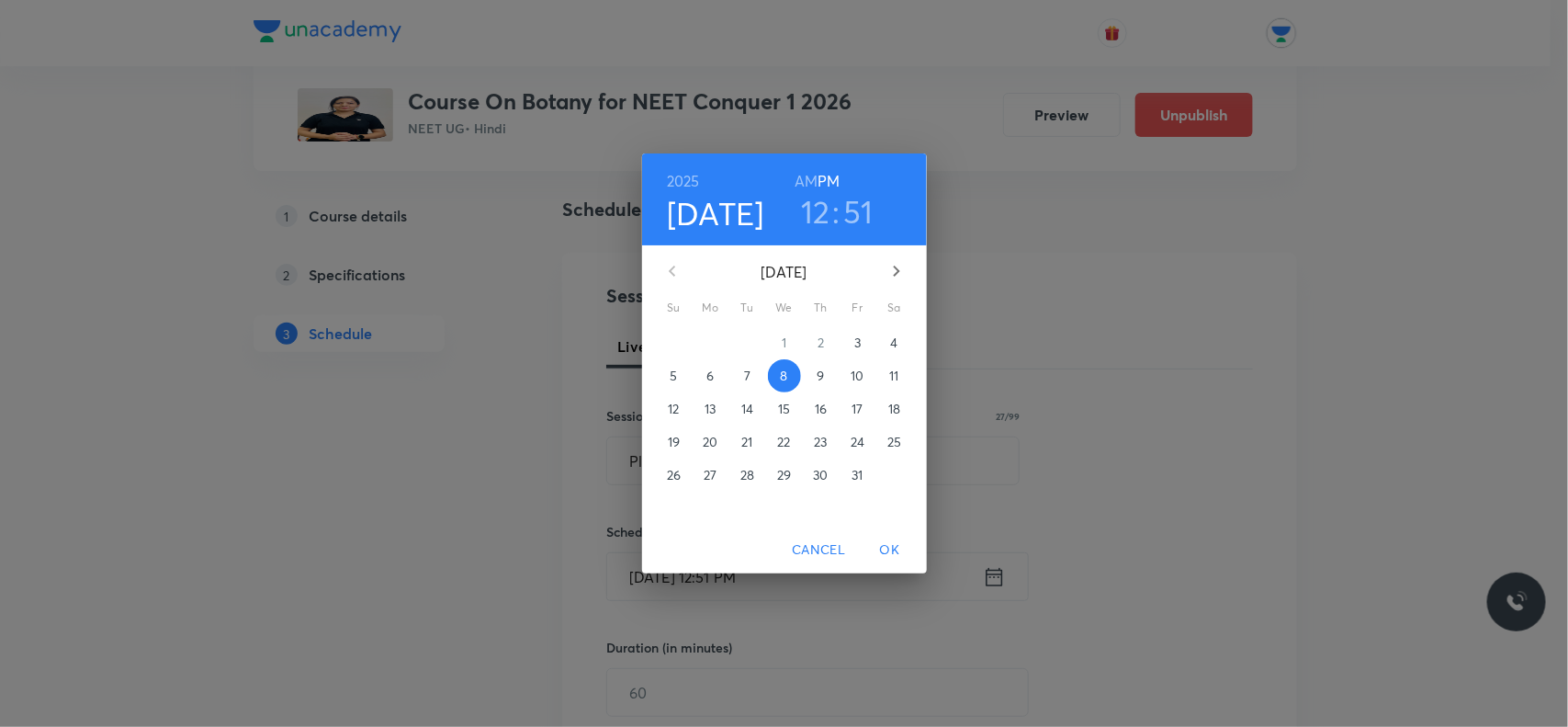
click at [846, 212] on h3 "51" at bounding box center [858, 211] width 30 height 39
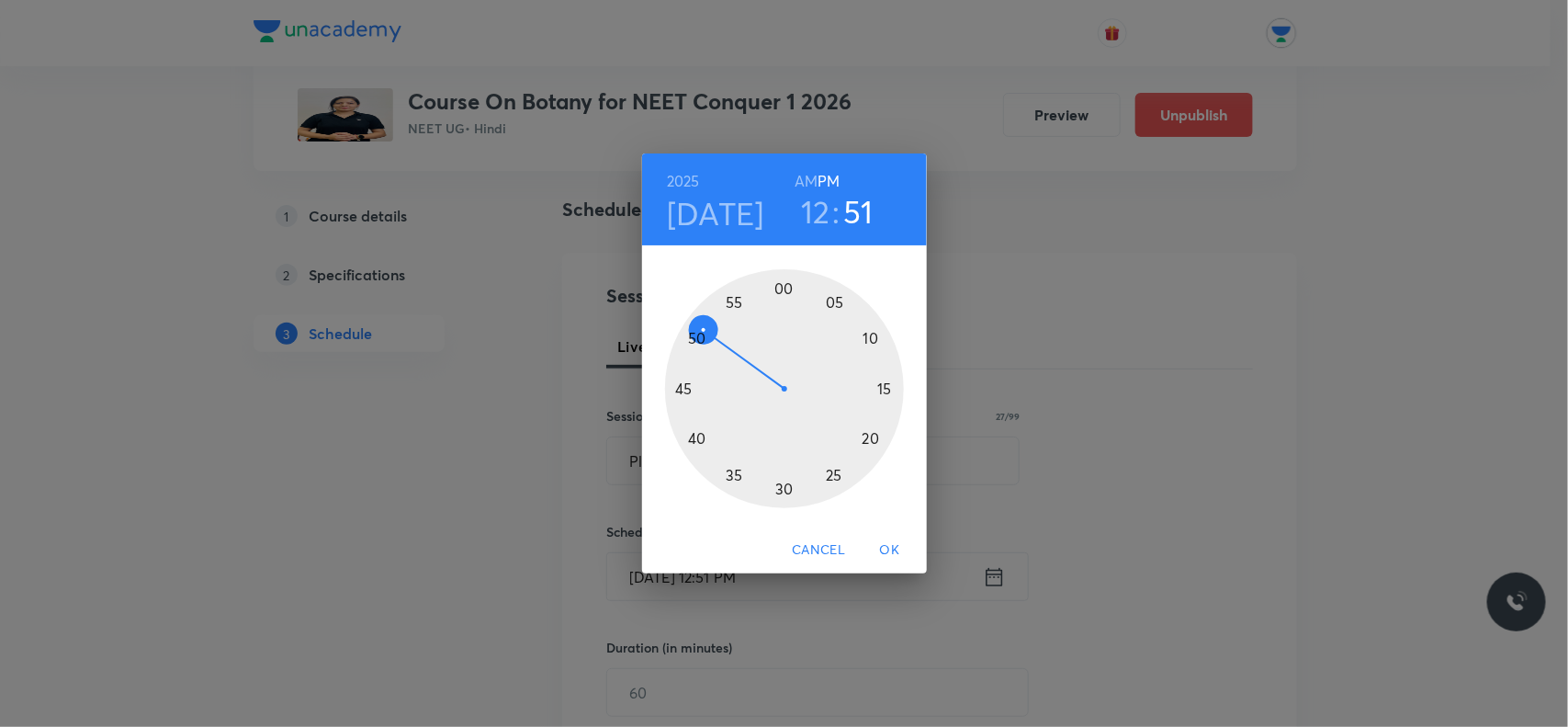
click at [703, 345] on div at bounding box center [785, 388] width 239 height 239
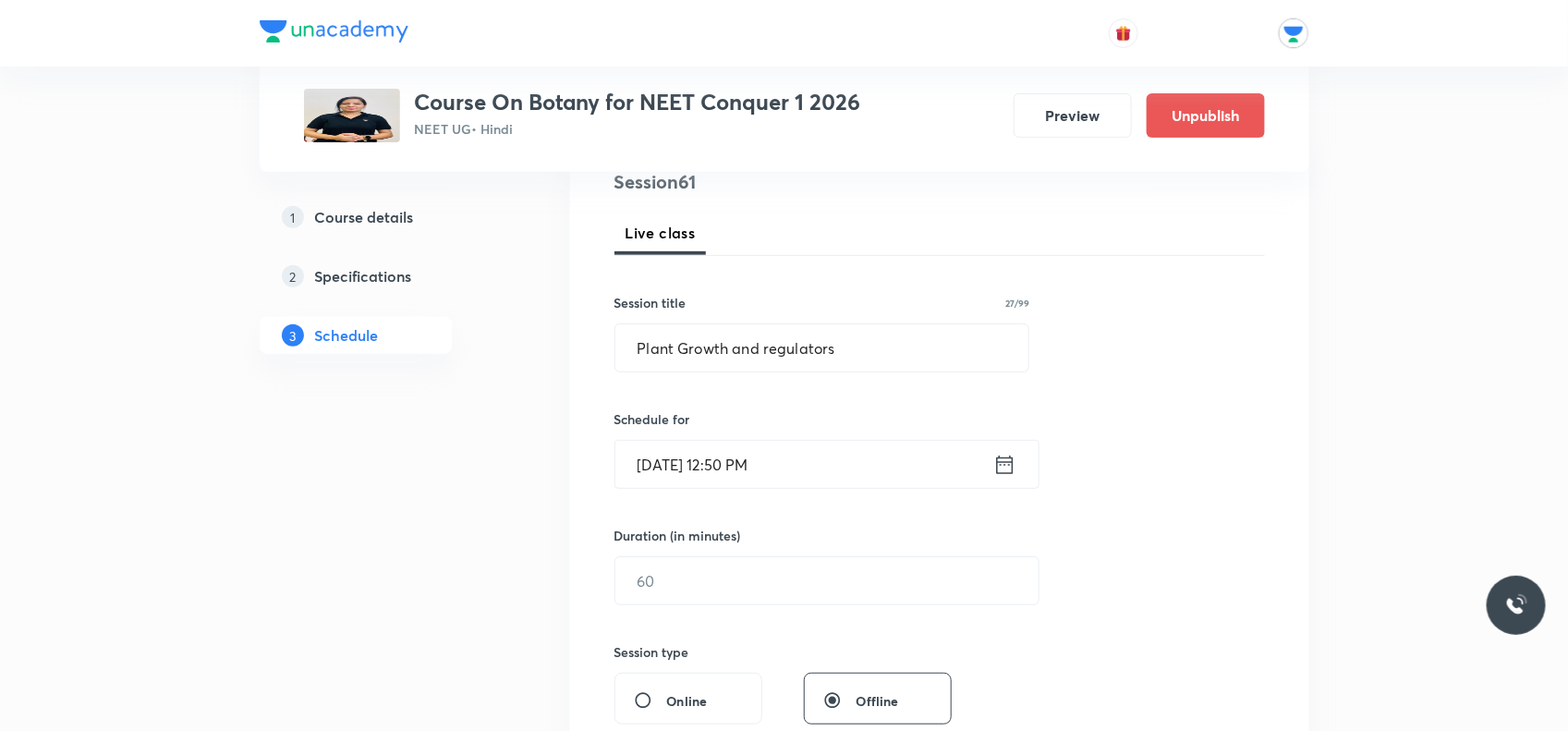
scroll to position [346, 0]
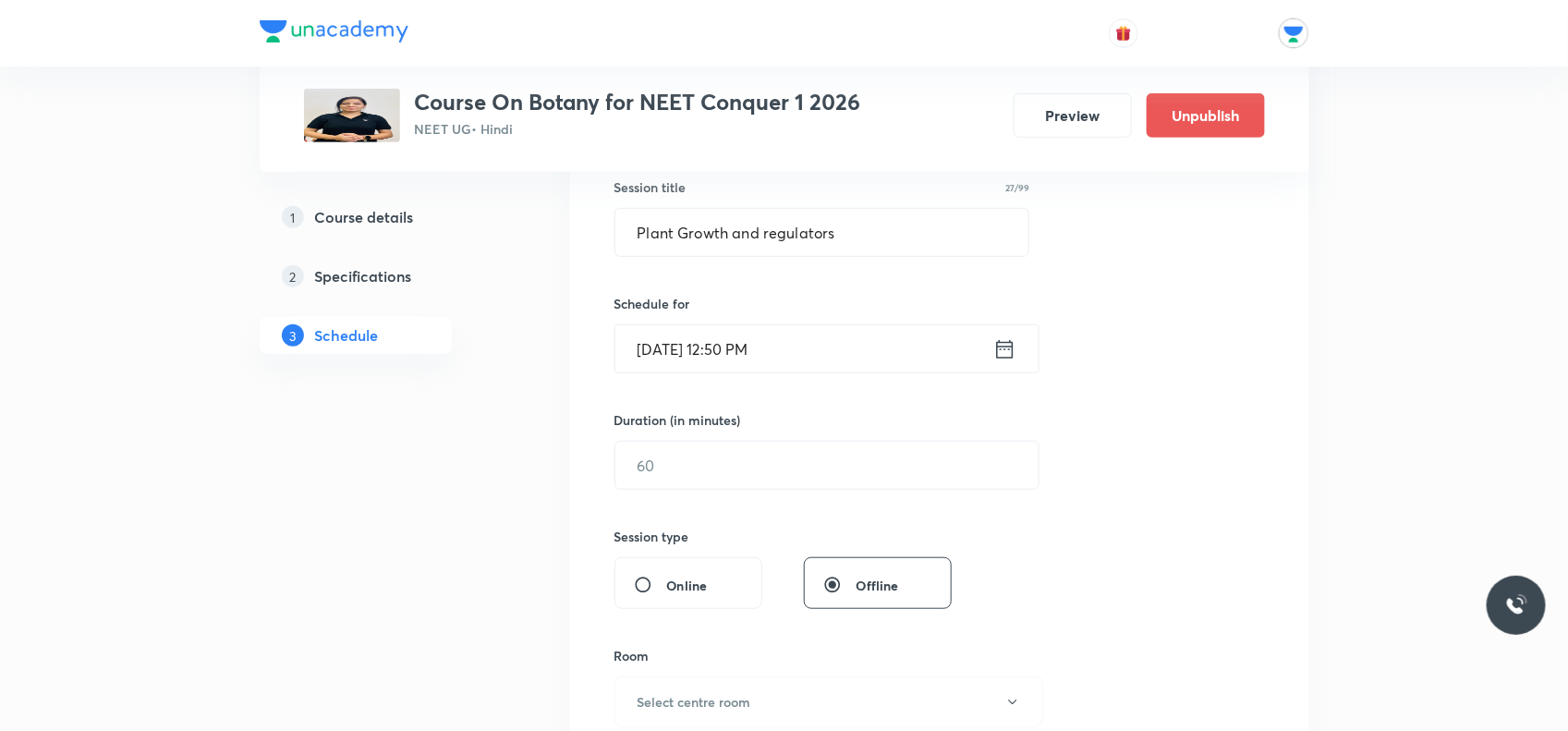
click at [713, 436] on div "Duration (in minutes) ​" at bounding box center [783, 450] width 338 height 79
click at [705, 453] on input "text" at bounding box center [828, 465] width 424 height 47
type input "60"
click at [838, 588] on input "Offline" at bounding box center [840, 585] width 33 height 19
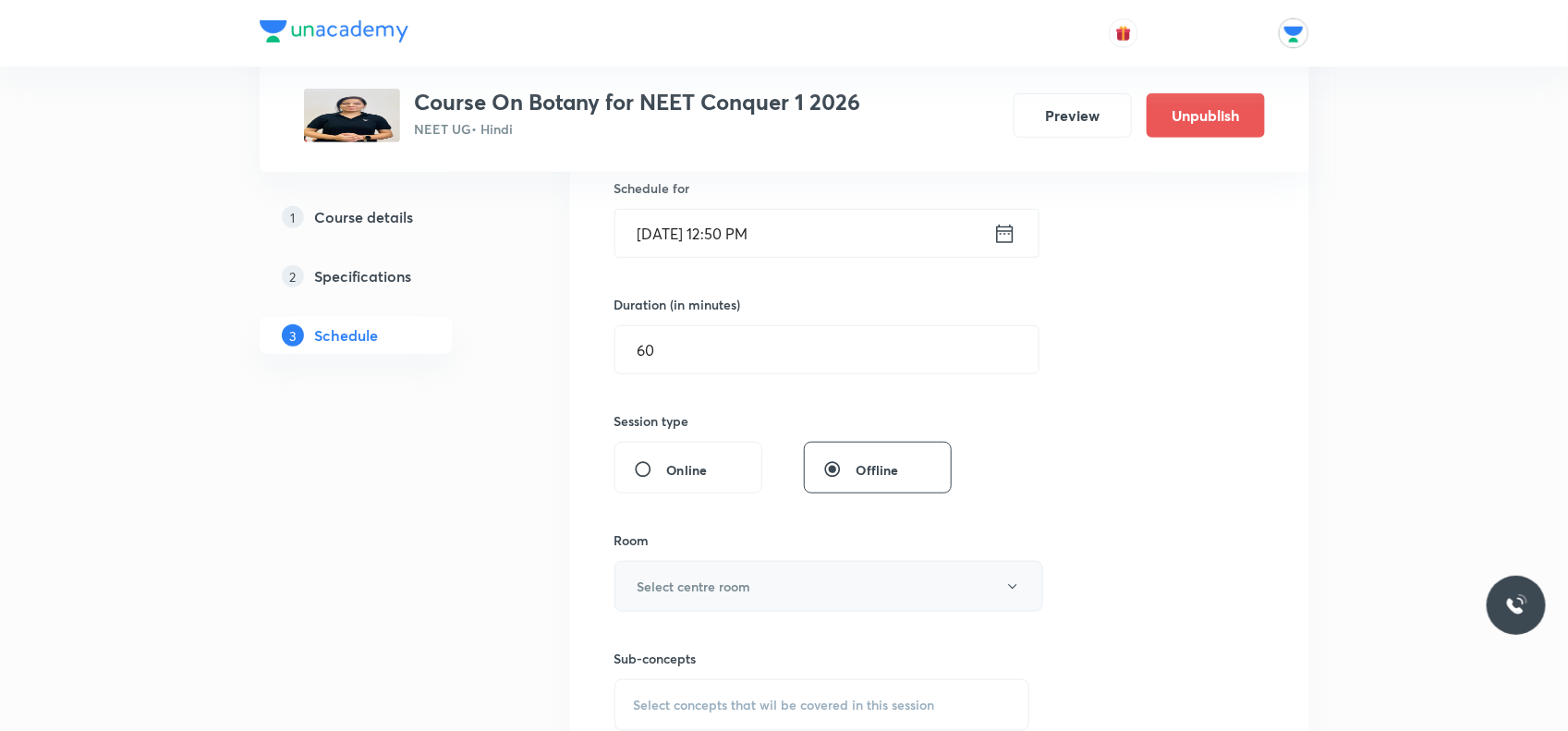
click at [684, 583] on h6 "Select centre room" at bounding box center [694, 586] width 113 height 20
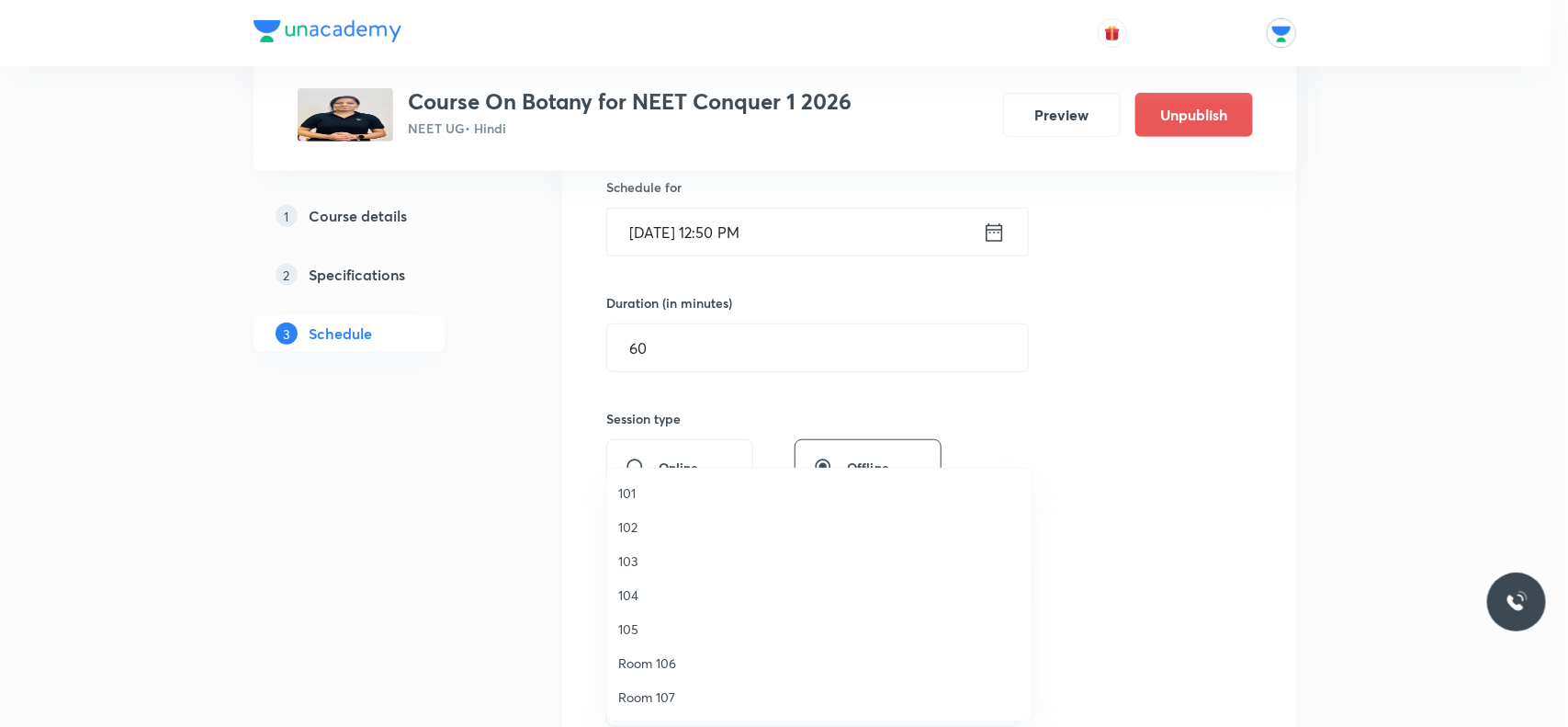
click at [628, 490] on span "101" at bounding box center [820, 493] width 402 height 20
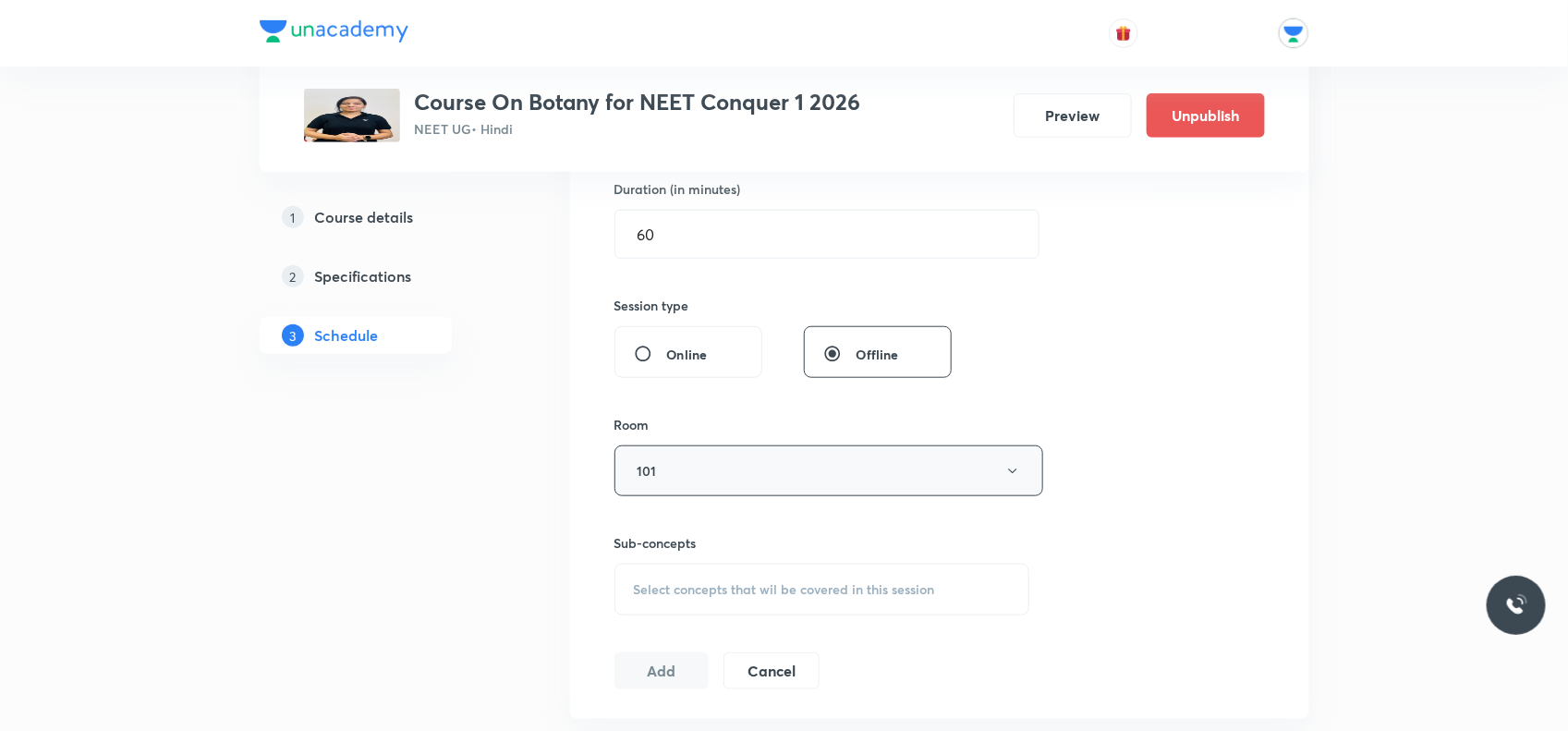
scroll to position [693, 0]
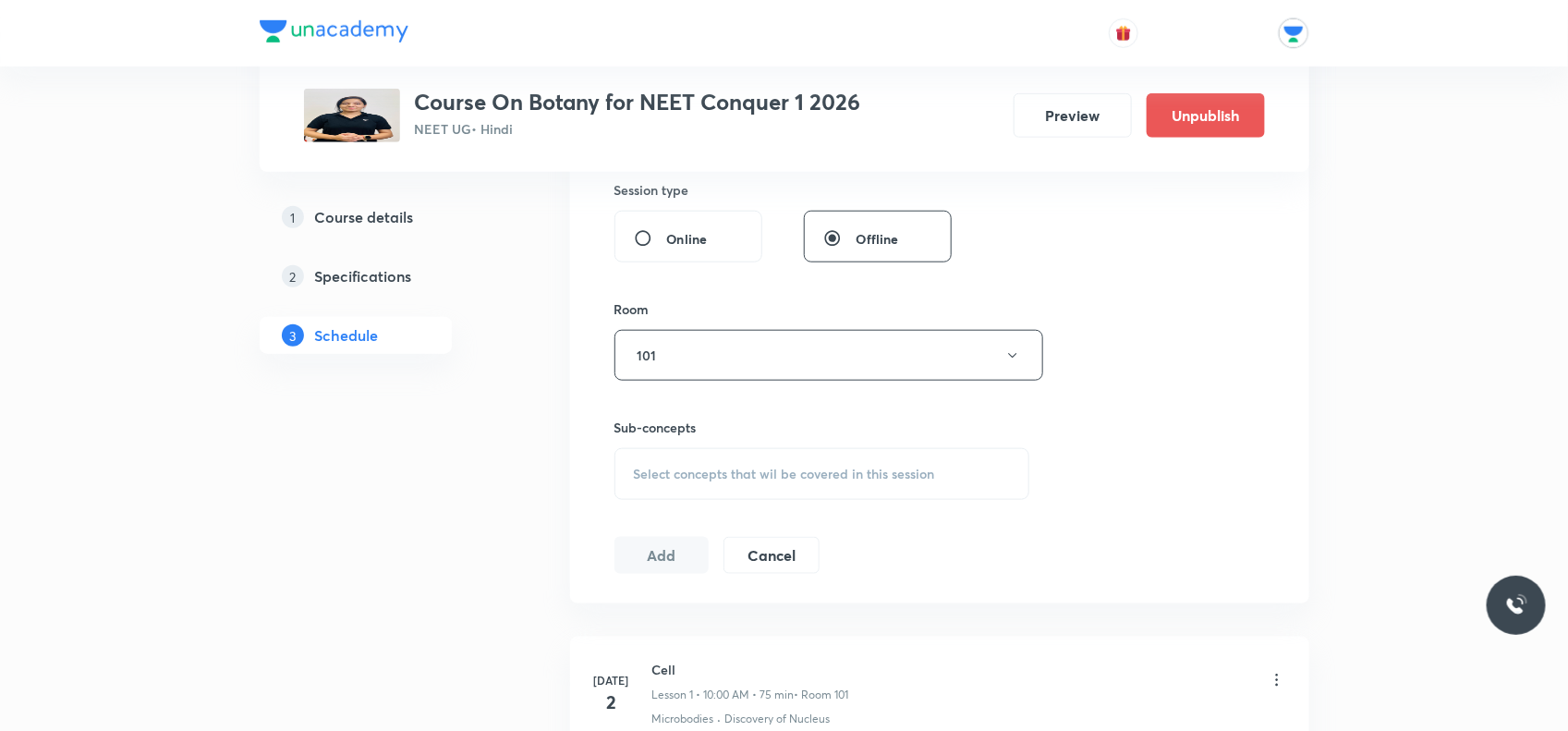
click at [716, 472] on span "Select concepts that wil be covered in this session" at bounding box center [784, 475] width 302 height 15
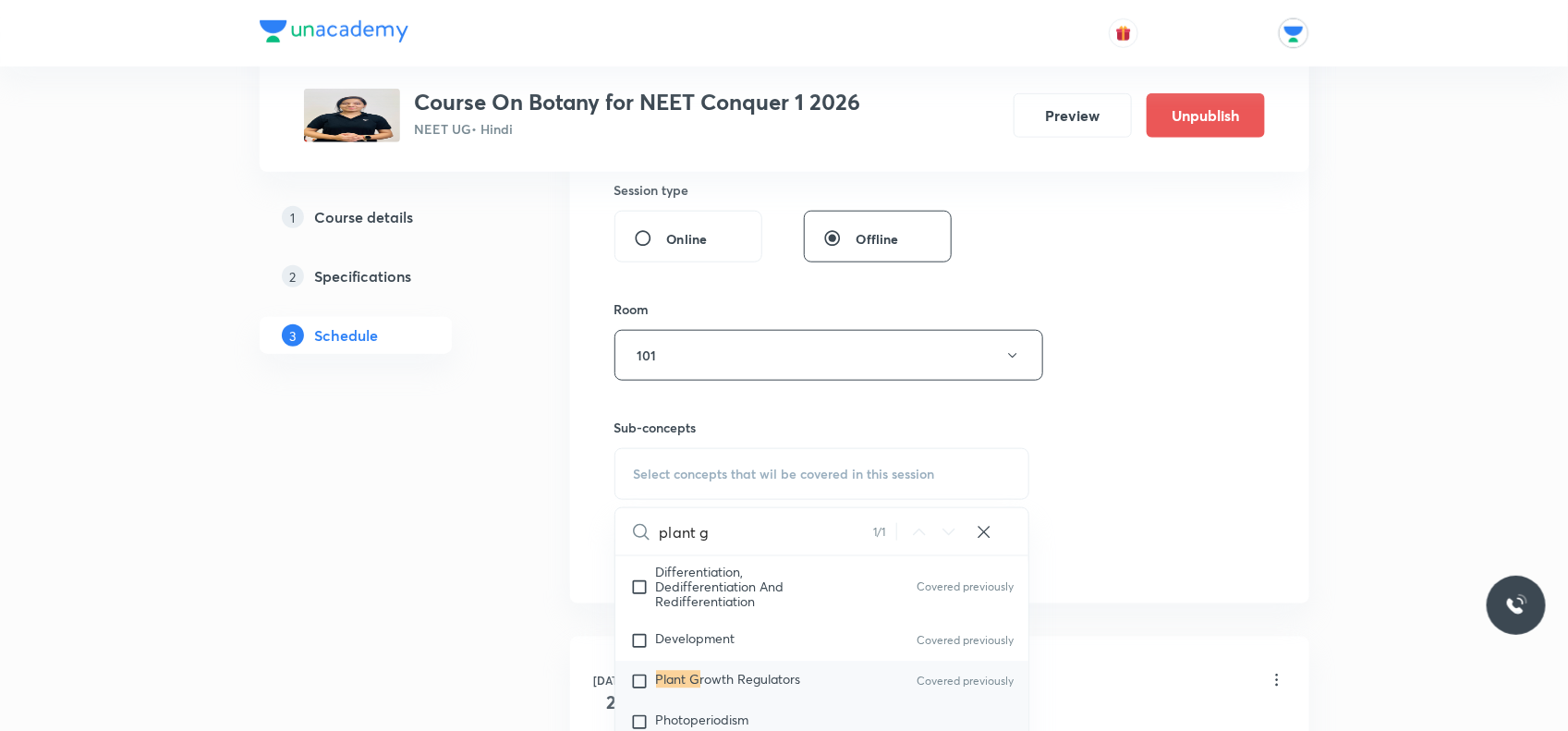
scroll to position [5627, 0]
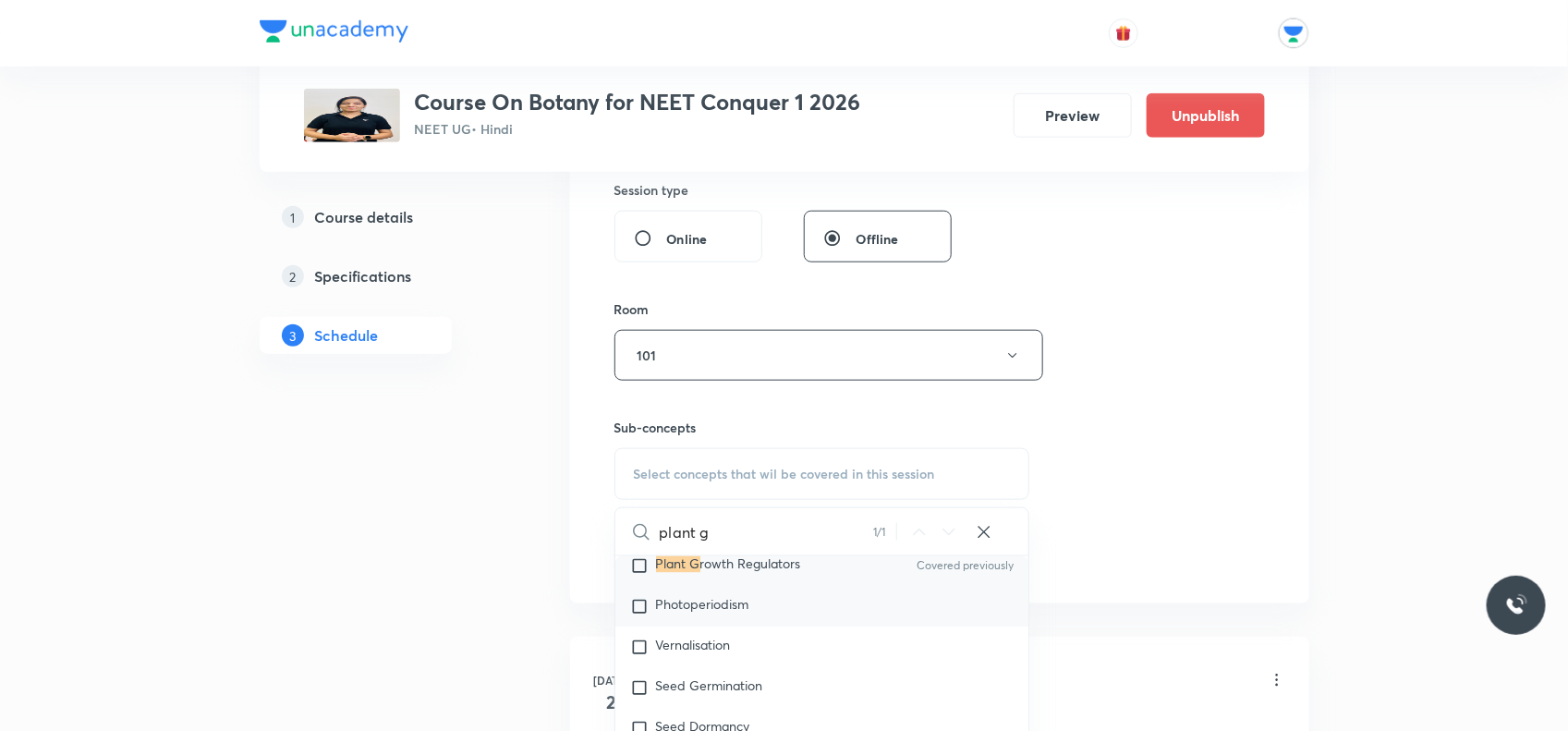
type input "plant g"
click at [636, 608] on input "checkbox" at bounding box center [643, 607] width 26 height 19
checkbox input "true"
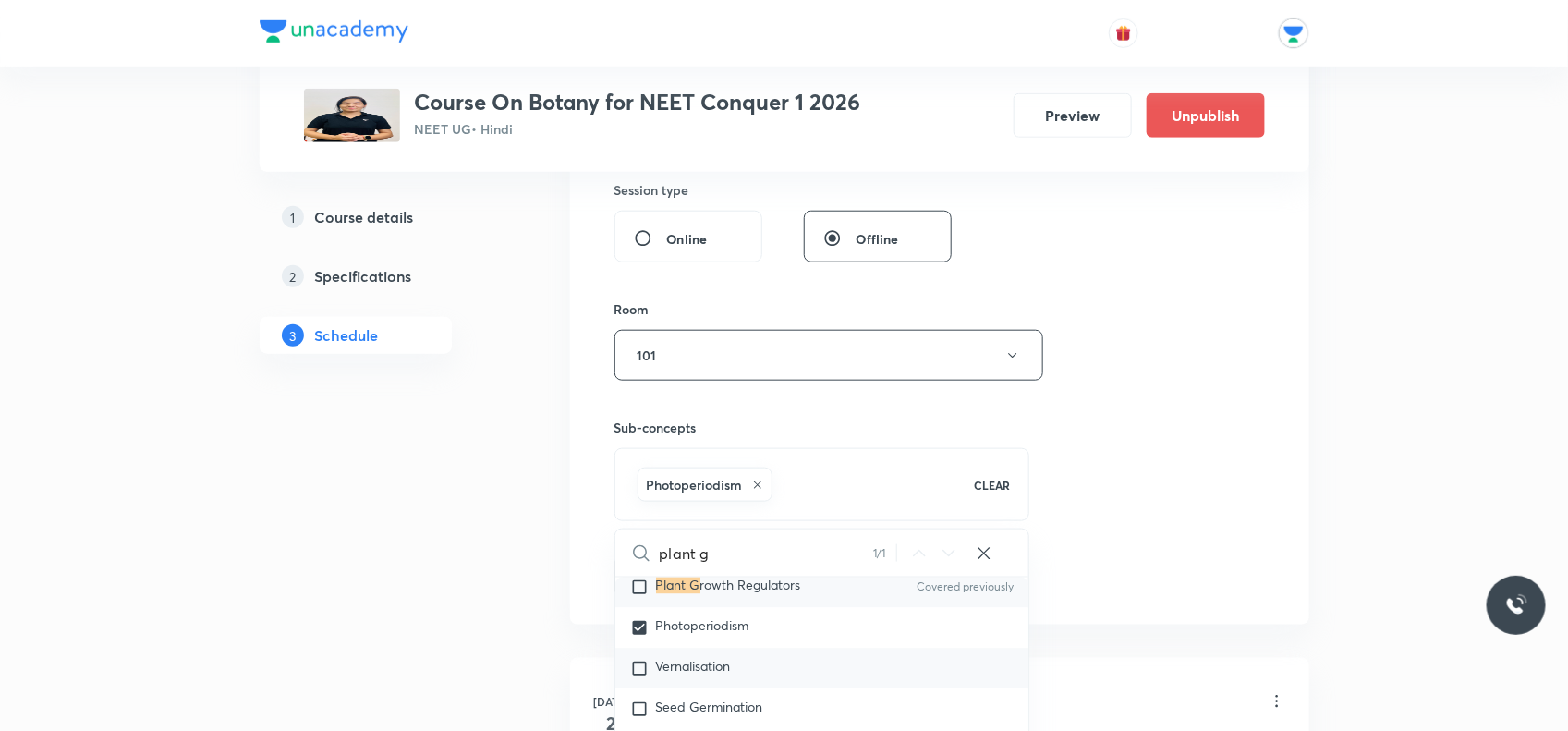
click at [645, 663] on input "checkbox" at bounding box center [643, 670] width 26 height 19
checkbox input "true"
click at [1181, 541] on div "Session 61 Live class Session title 27/99 Plant Growth and regulators ​ Schedul…" at bounding box center [940, 150] width 651 height 889
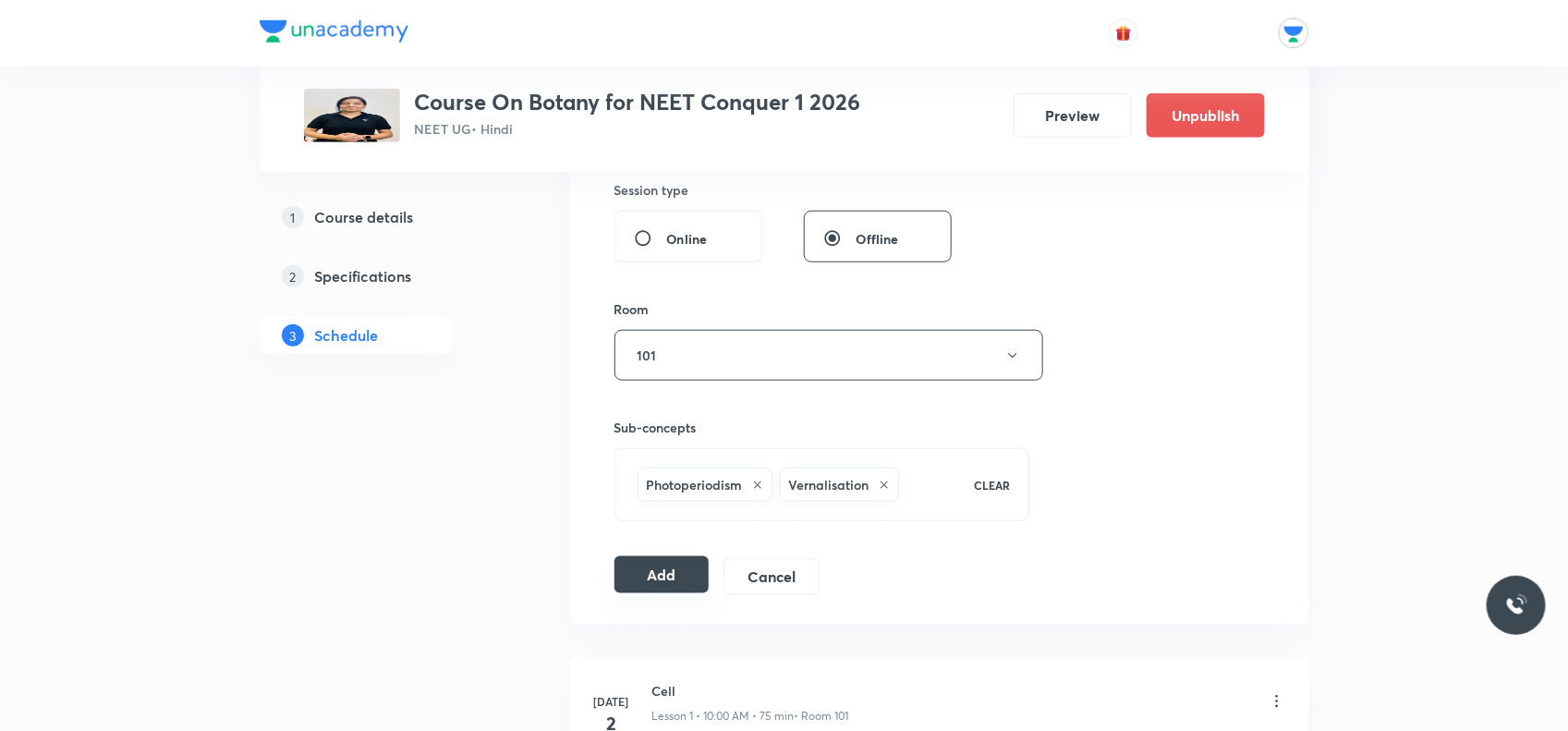
click at [616, 566] on button "Add" at bounding box center [662, 574] width 96 height 37
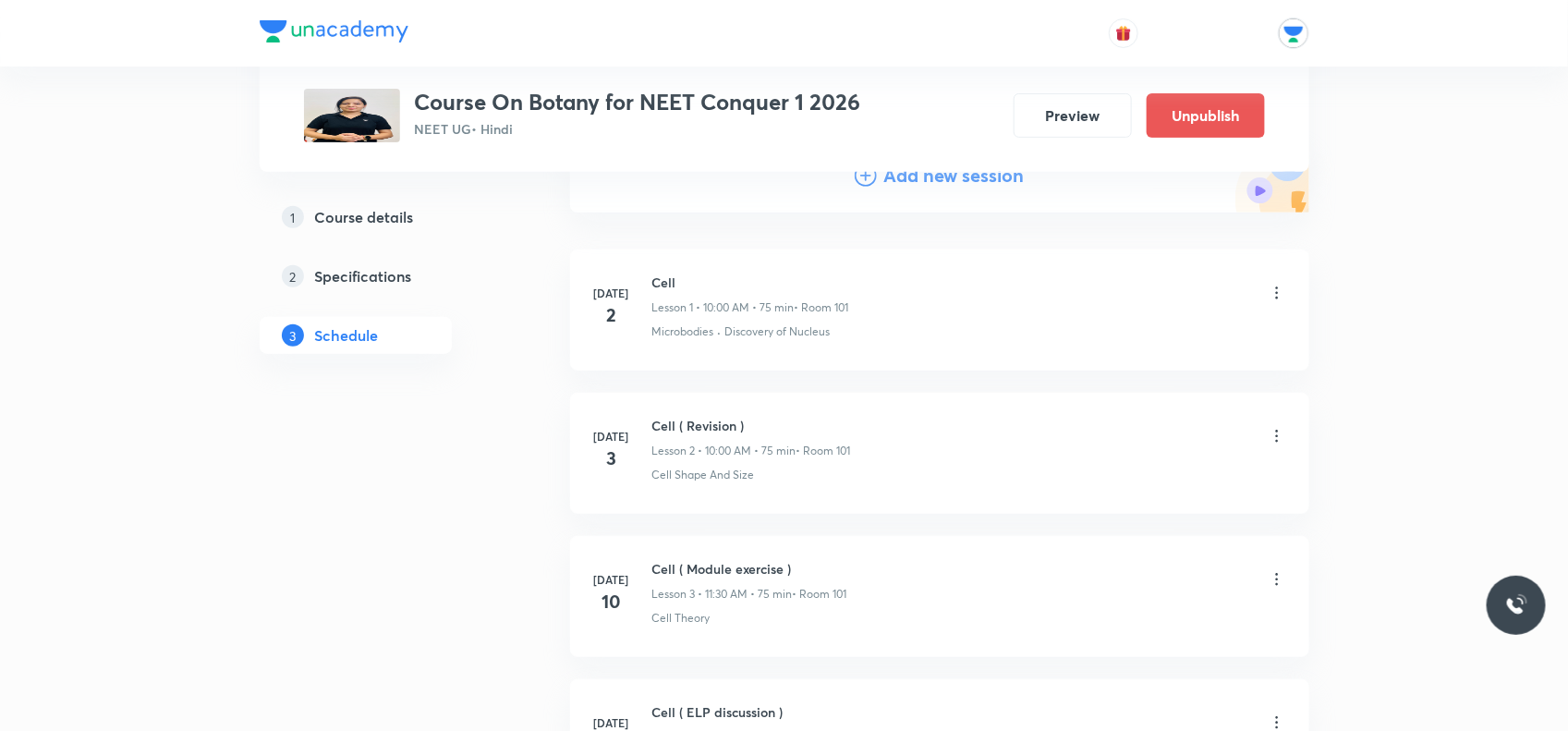
scroll to position [0, 0]
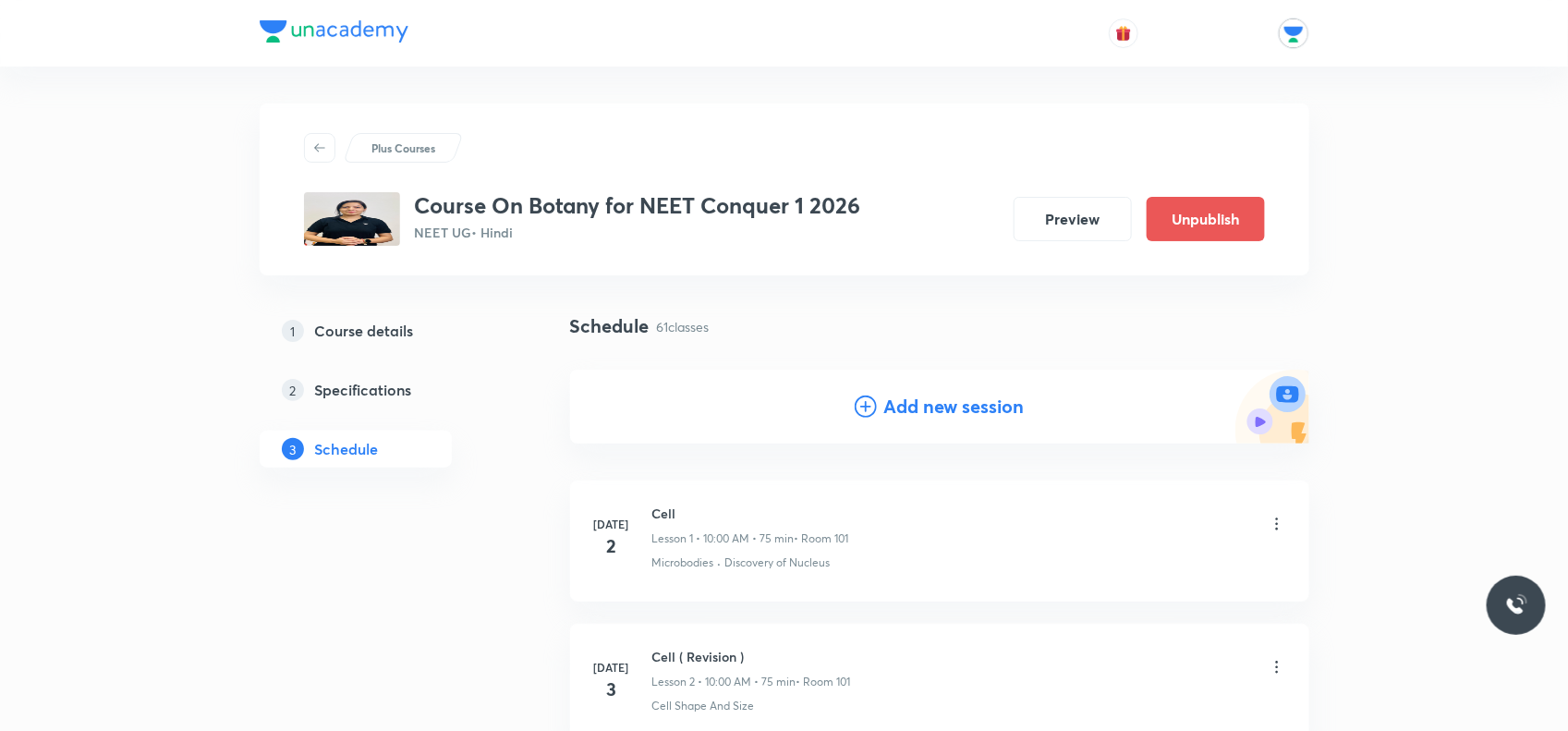
click at [872, 407] on icon at bounding box center [865, 406] width 22 height 22
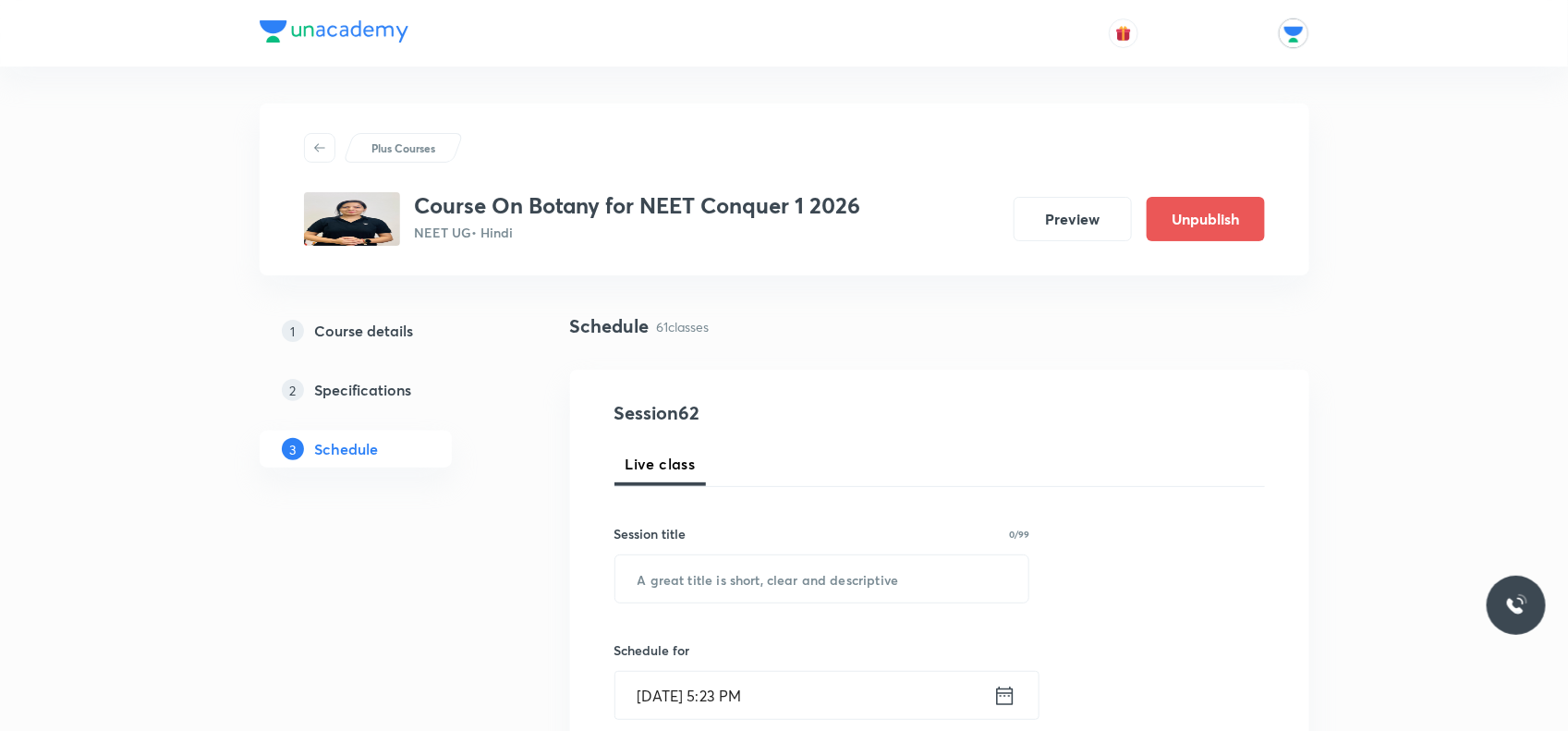
scroll to position [115, 0]
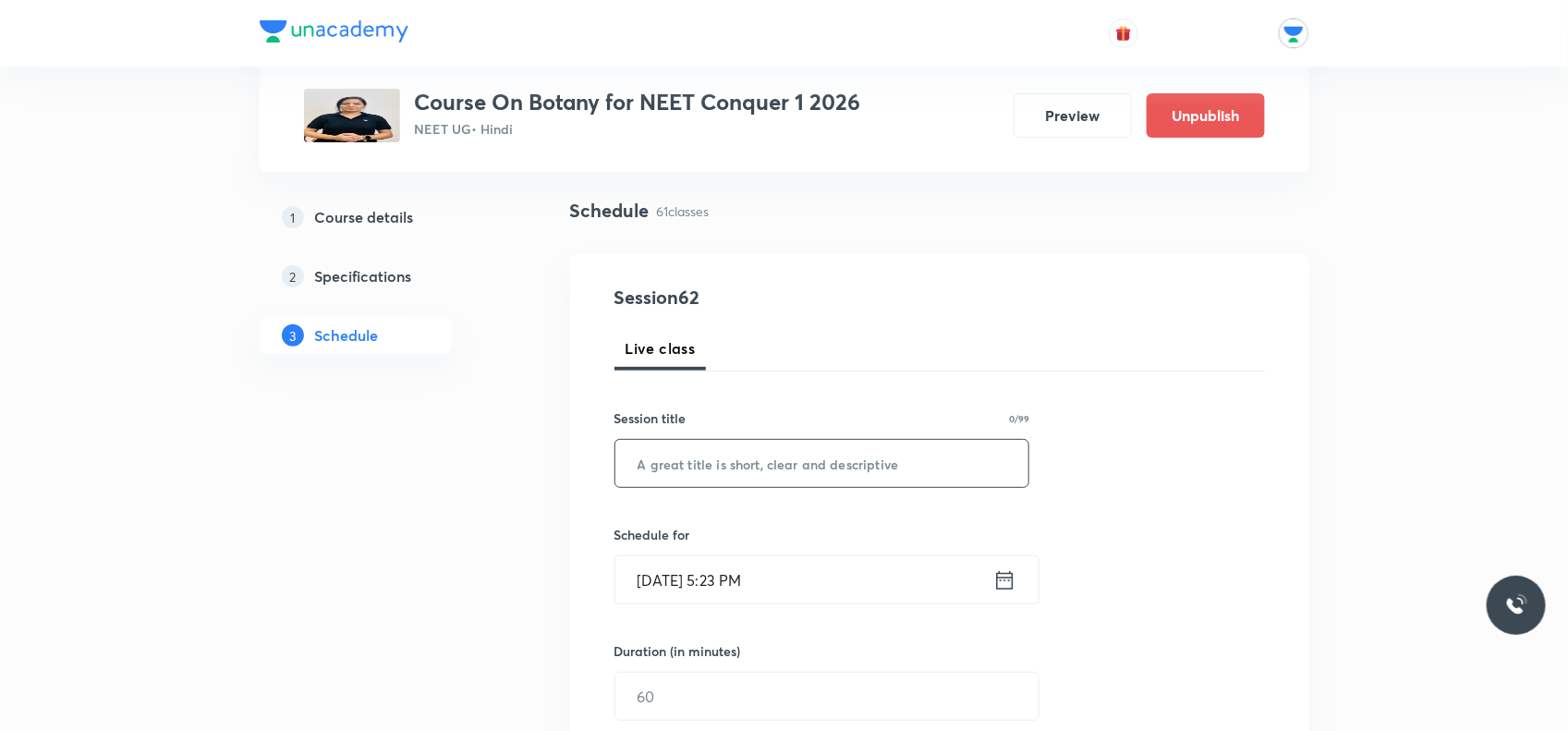
click at [776, 468] on input "text" at bounding box center [823, 463] width 414 height 47
type input "p"
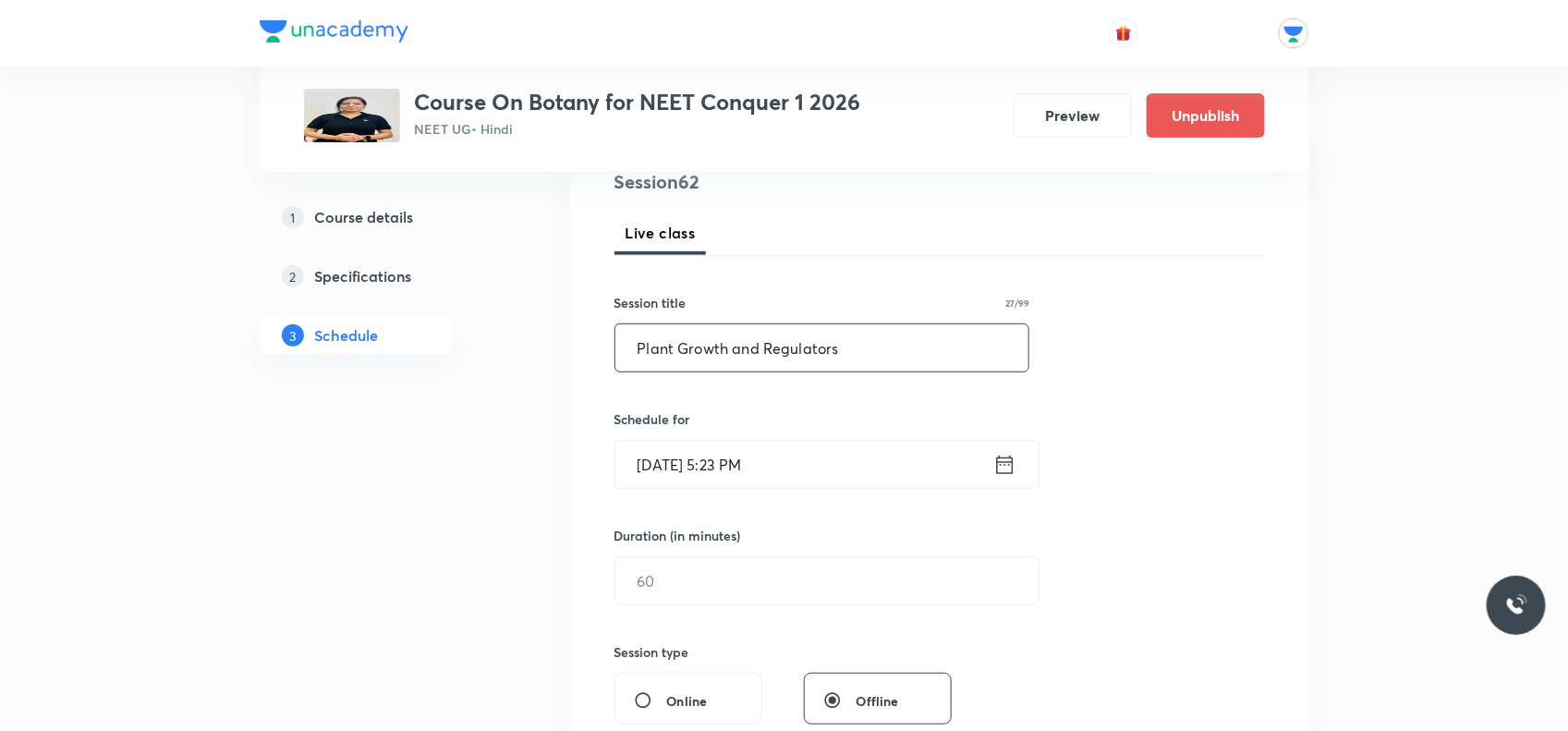
type input "Plant Growth and Regulators"
click at [1000, 459] on icon at bounding box center [1005, 464] width 17 height 19
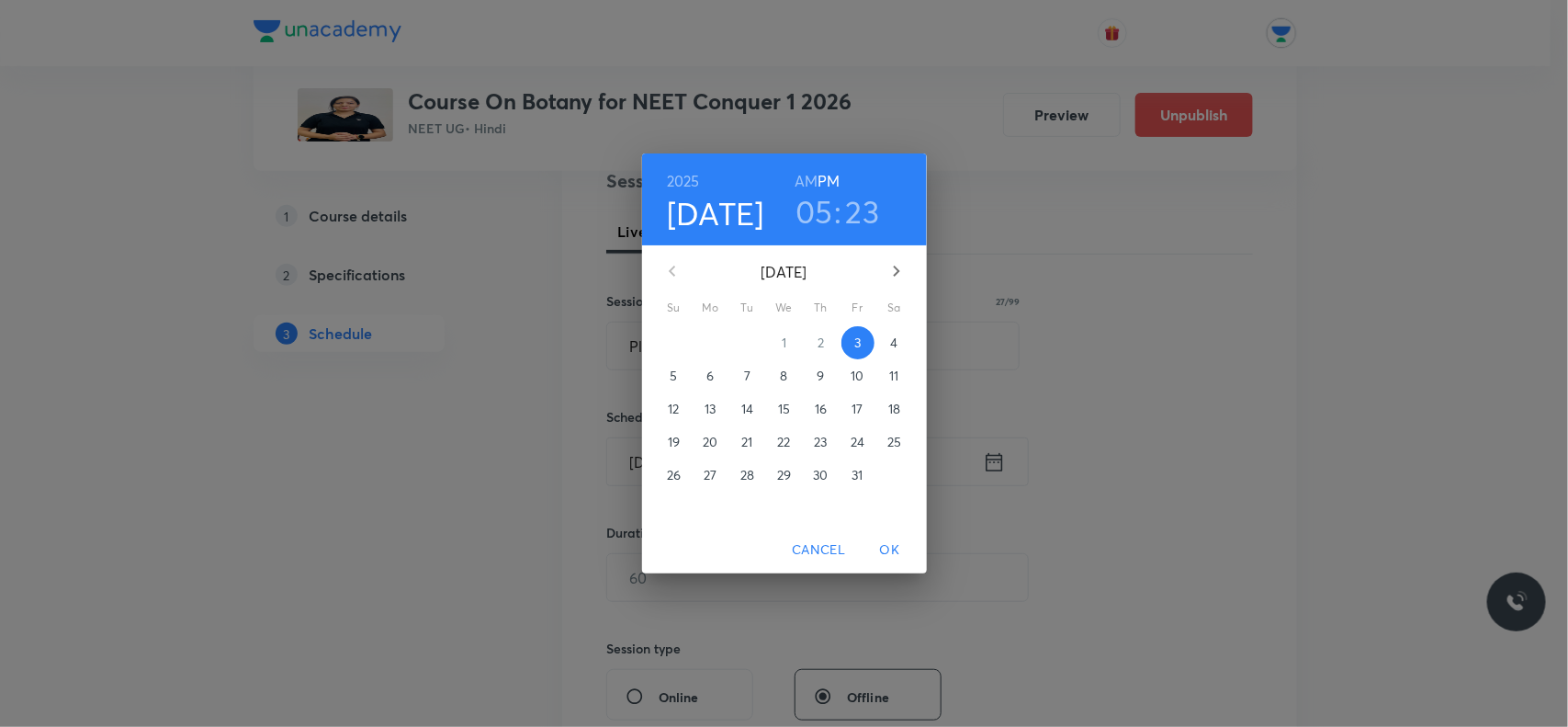
click at [815, 375] on span "9" at bounding box center [821, 376] width 33 height 19
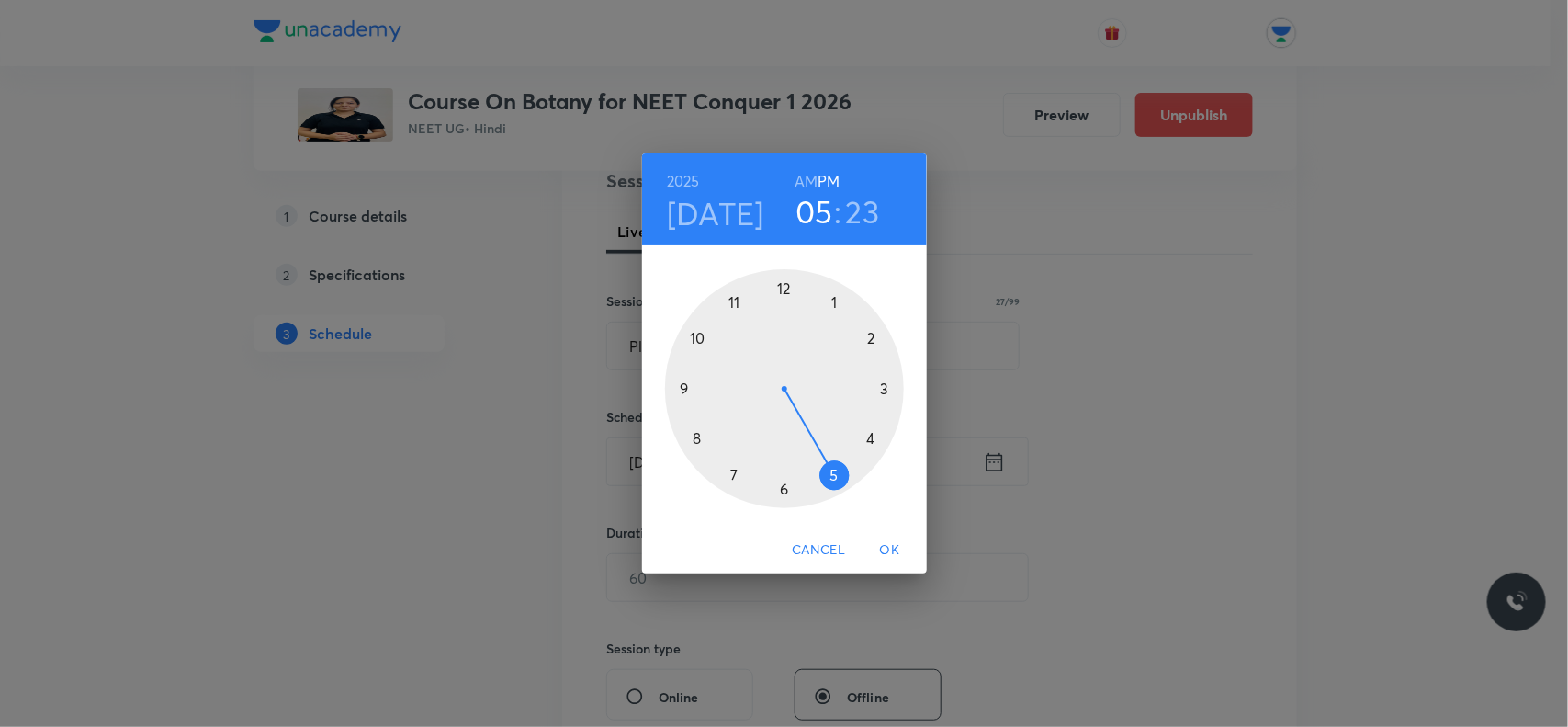
click at [784, 292] on div at bounding box center [785, 388] width 239 height 239
click at [699, 340] on div at bounding box center [785, 388] width 239 height 239
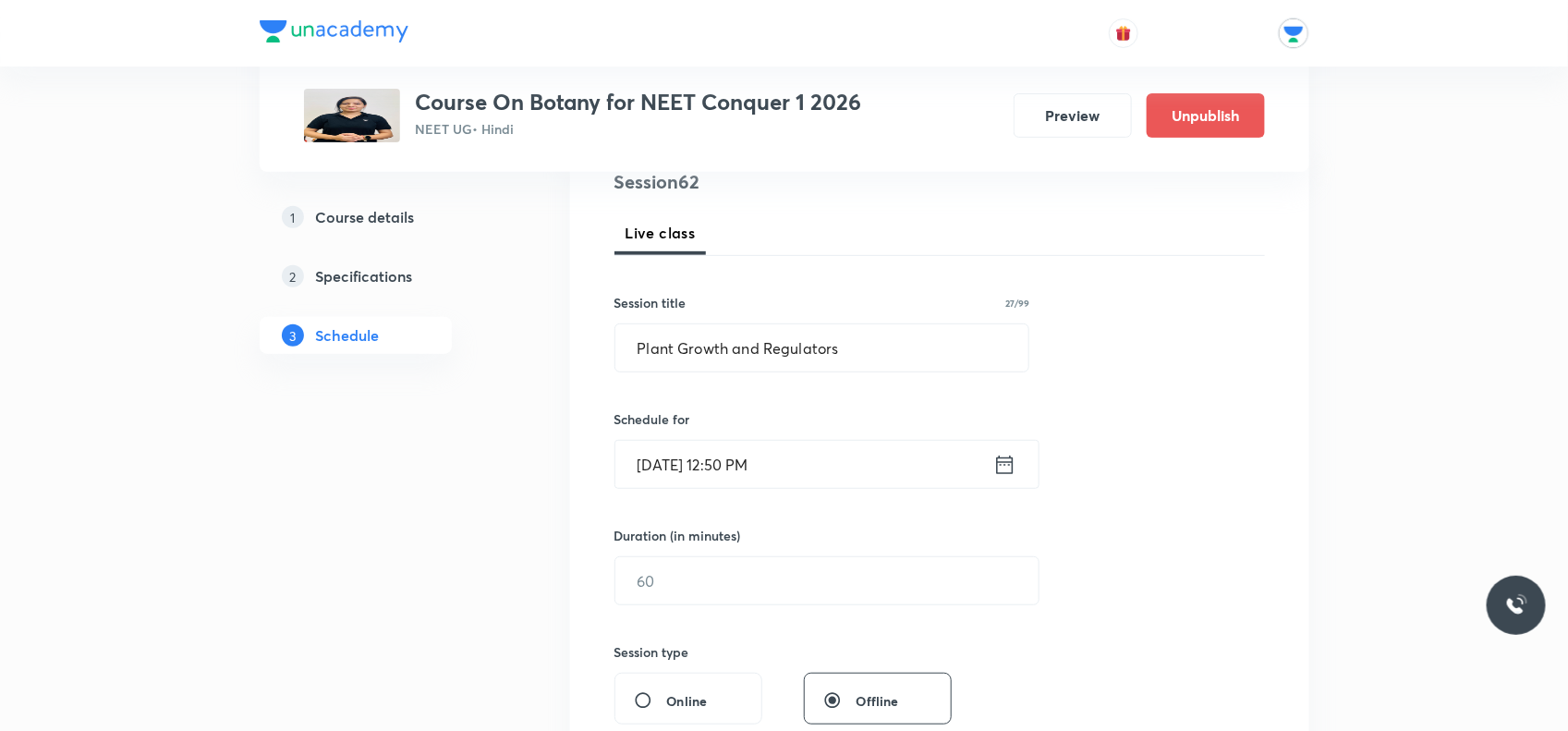
scroll to position [462, 0]
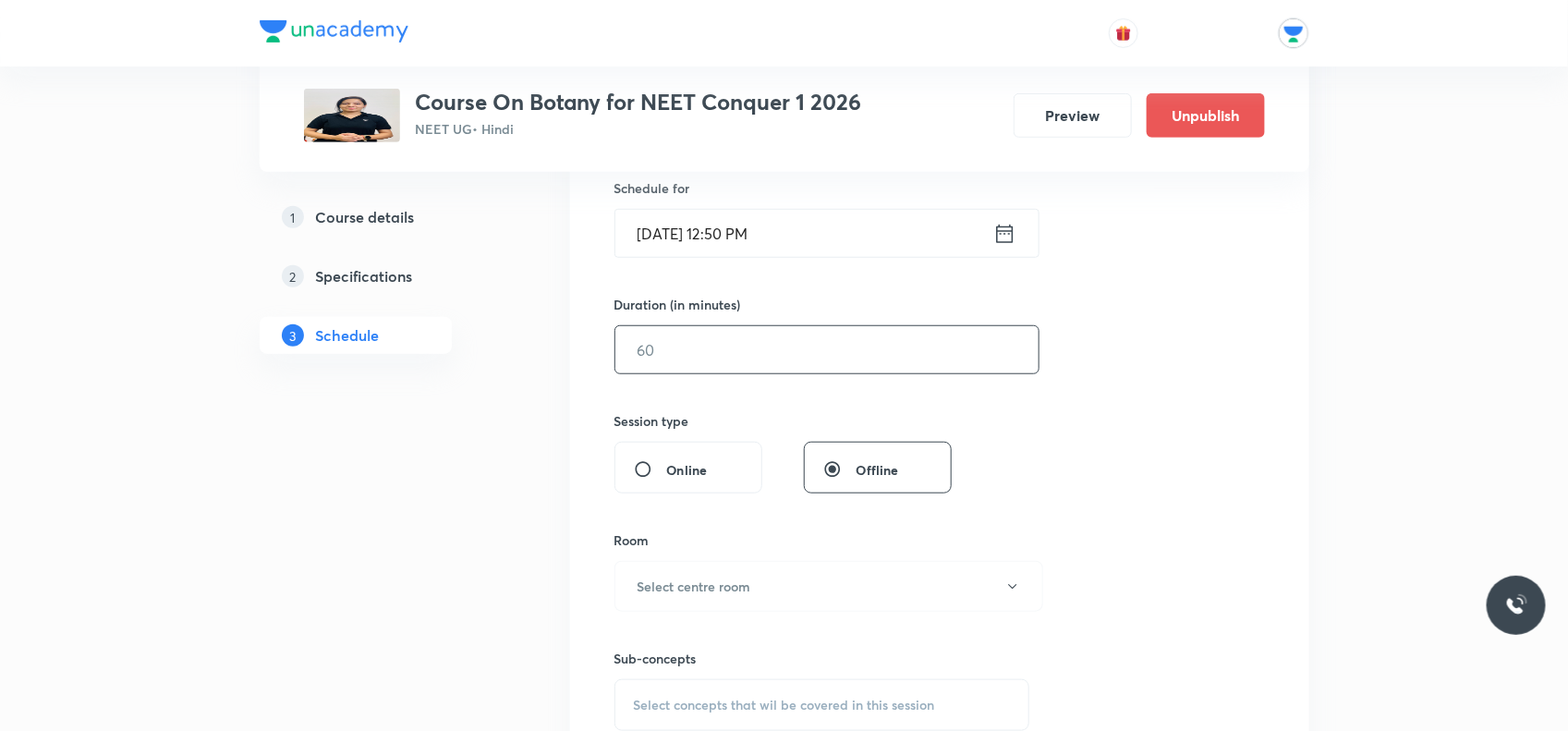
drag, startPoint x: 755, startPoint y: 346, endPoint x: 742, endPoint y: 357, distance: 17.0
click at [755, 349] on input "text" at bounding box center [828, 350] width 424 height 47
type input "60"
click at [858, 453] on div "Offline" at bounding box center [878, 467] width 148 height 52
click at [727, 593] on h6 "Select centre room" at bounding box center [694, 586] width 113 height 20
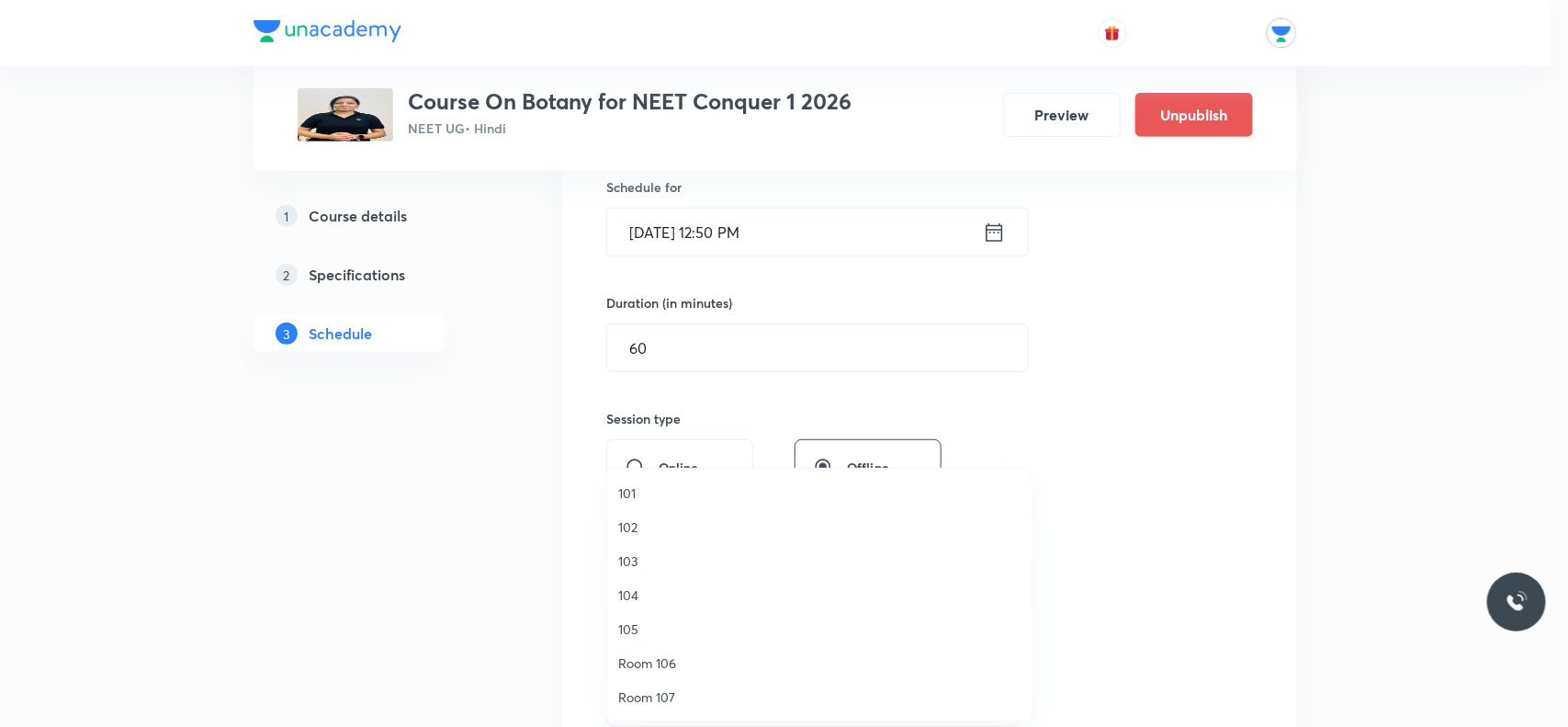
click at [623, 493] on span "101" at bounding box center [820, 493] width 402 height 20
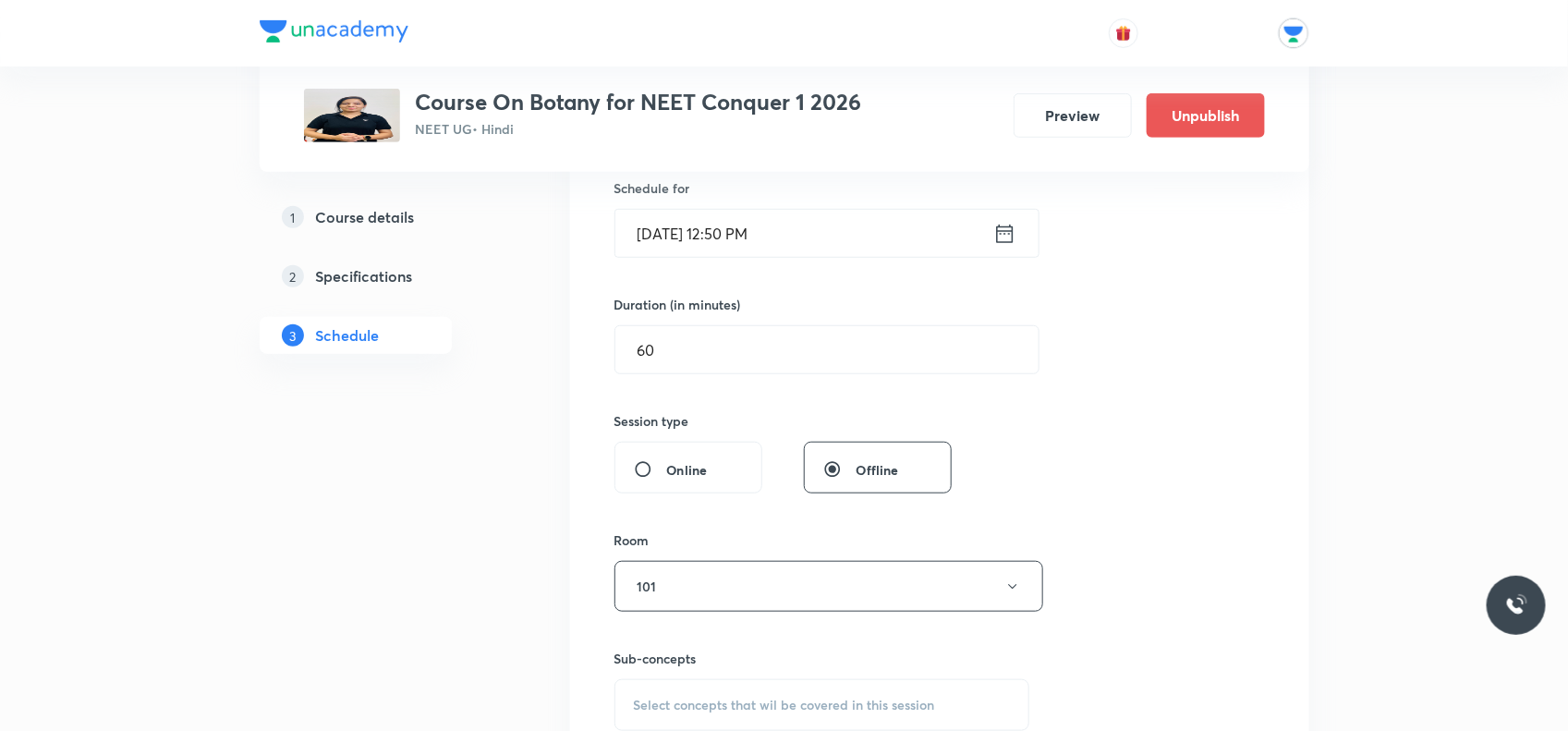
scroll to position [578, 0]
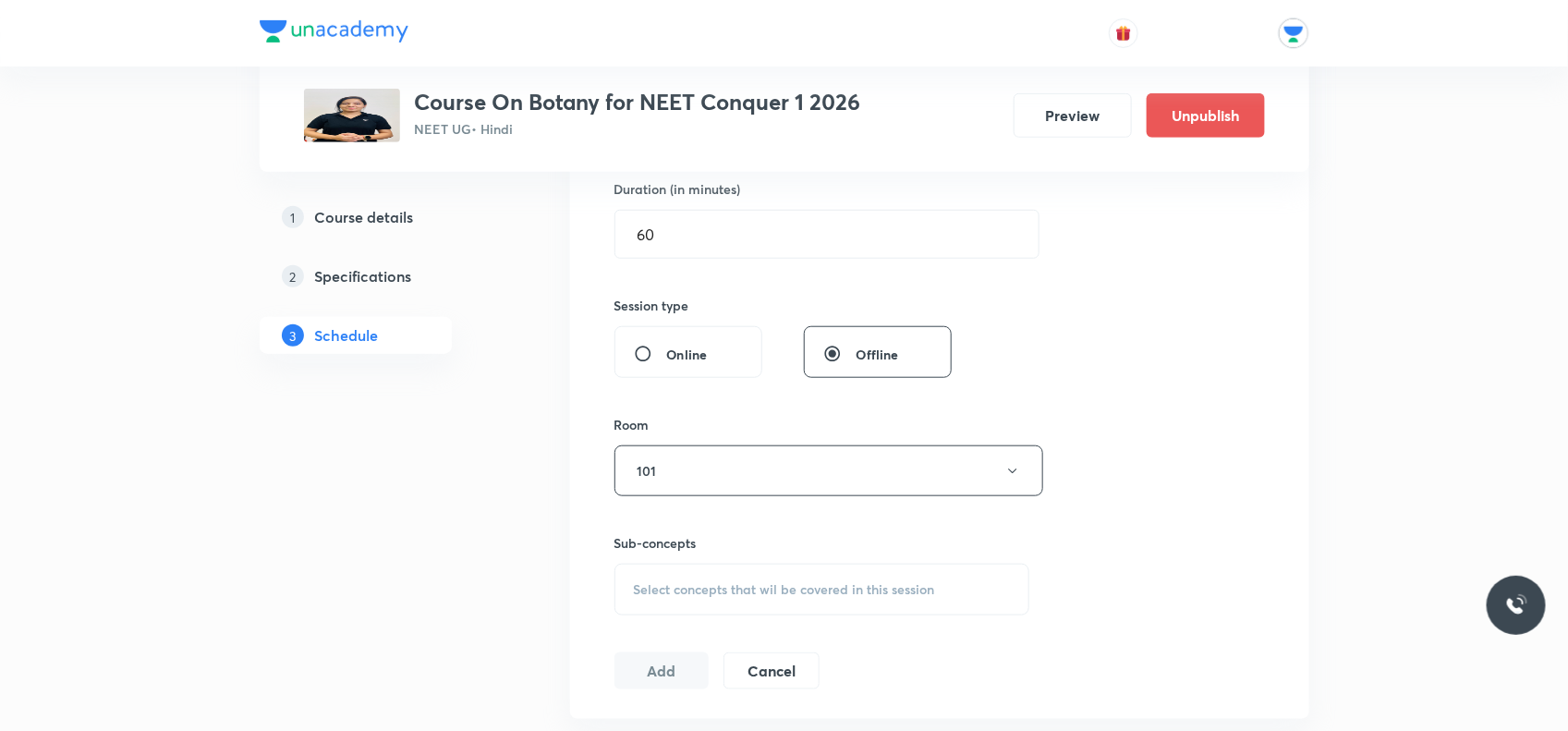
click at [726, 584] on span "Select concepts that wil be covered in this session" at bounding box center [784, 590] width 302 height 15
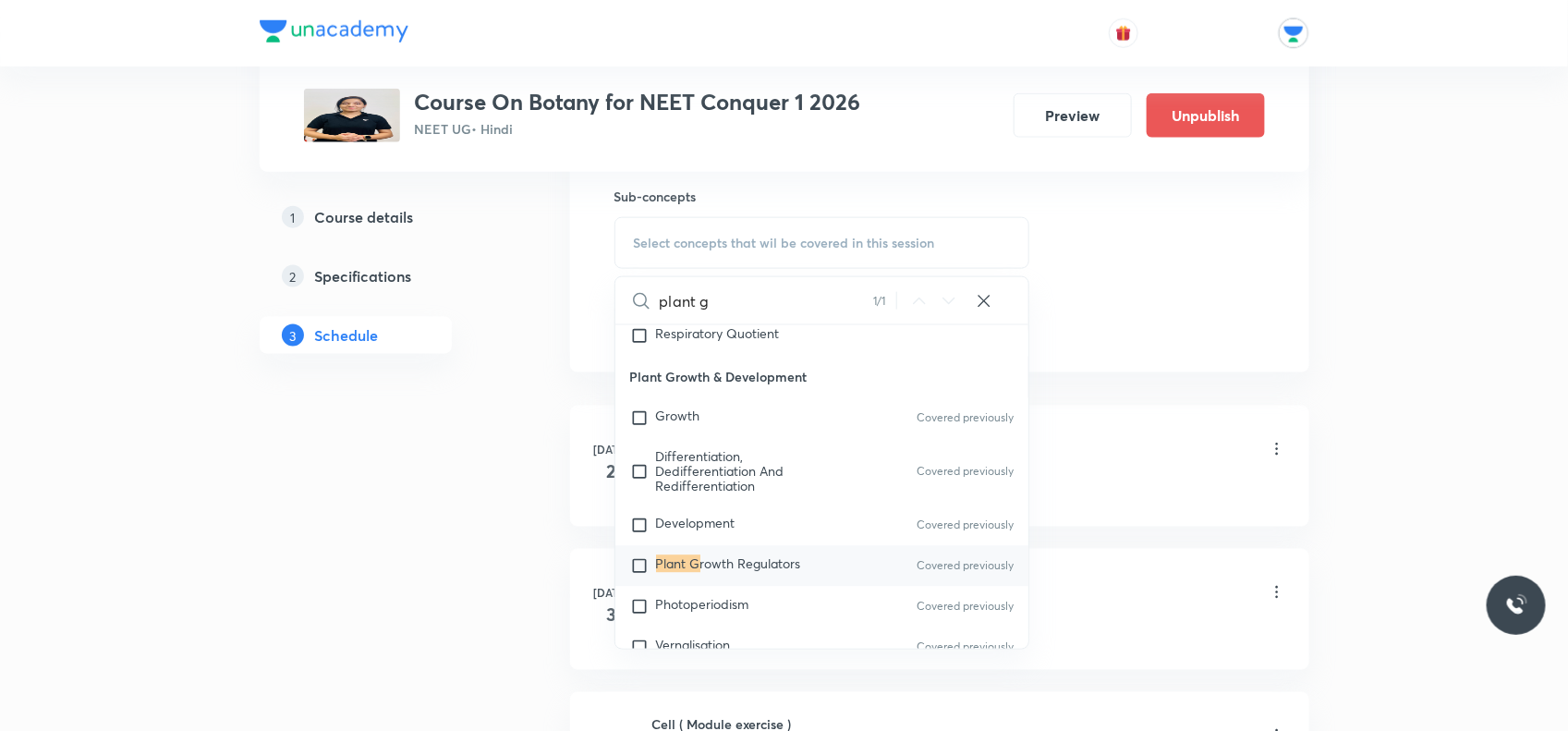
scroll to position [5511, 0]
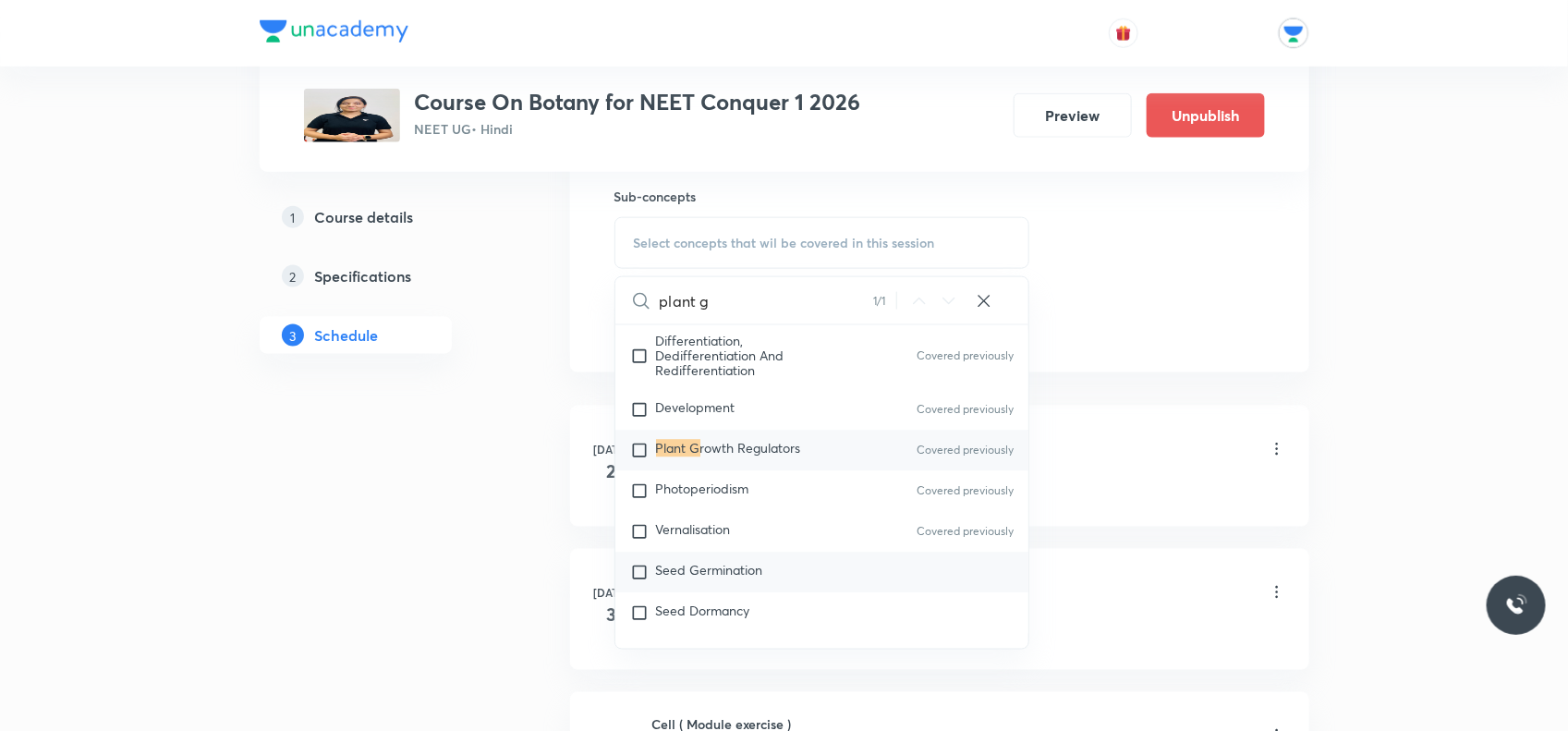
type input "plant g"
click at [639, 573] on input "checkbox" at bounding box center [643, 573] width 26 height 19
checkbox input "true"
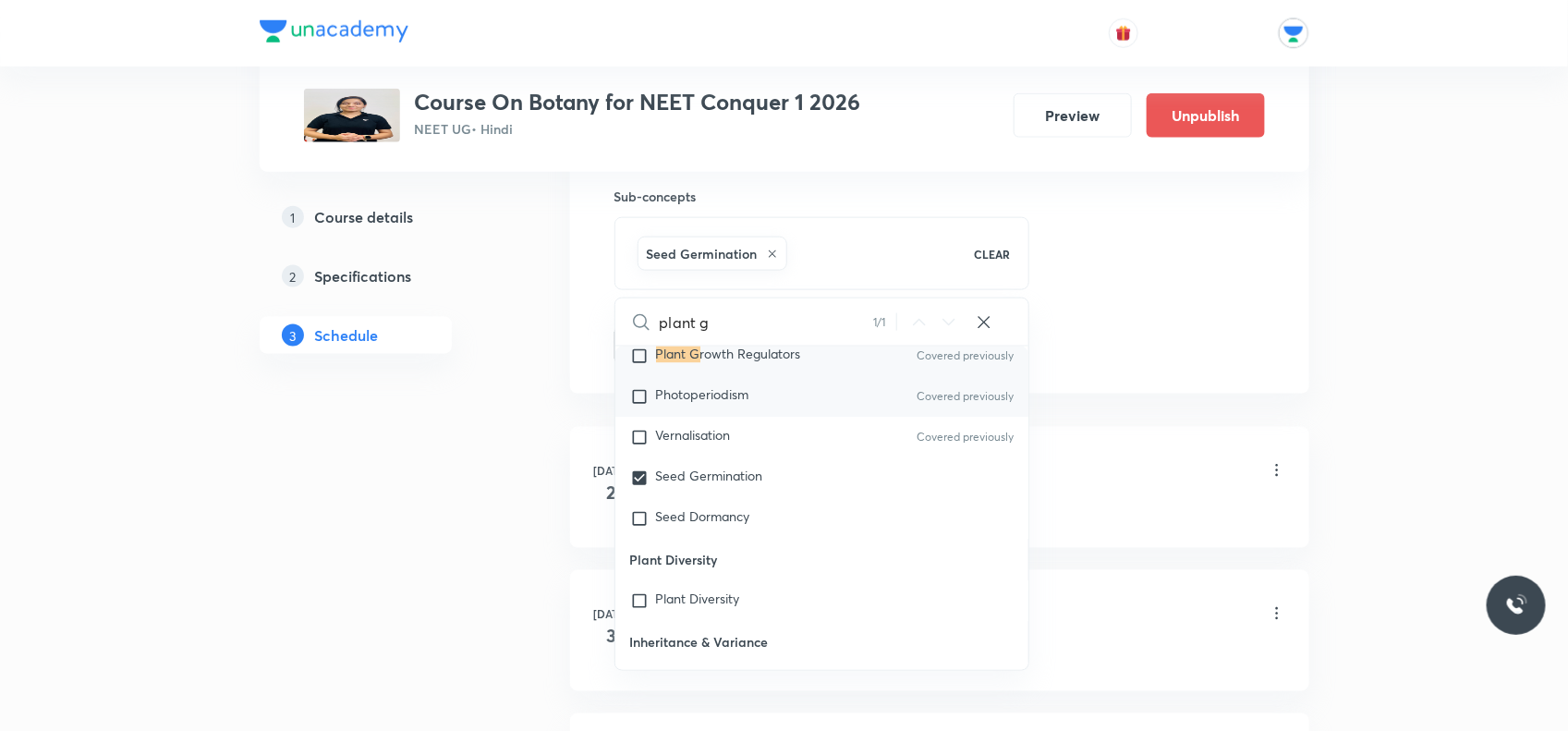
scroll to position [5742, 0]
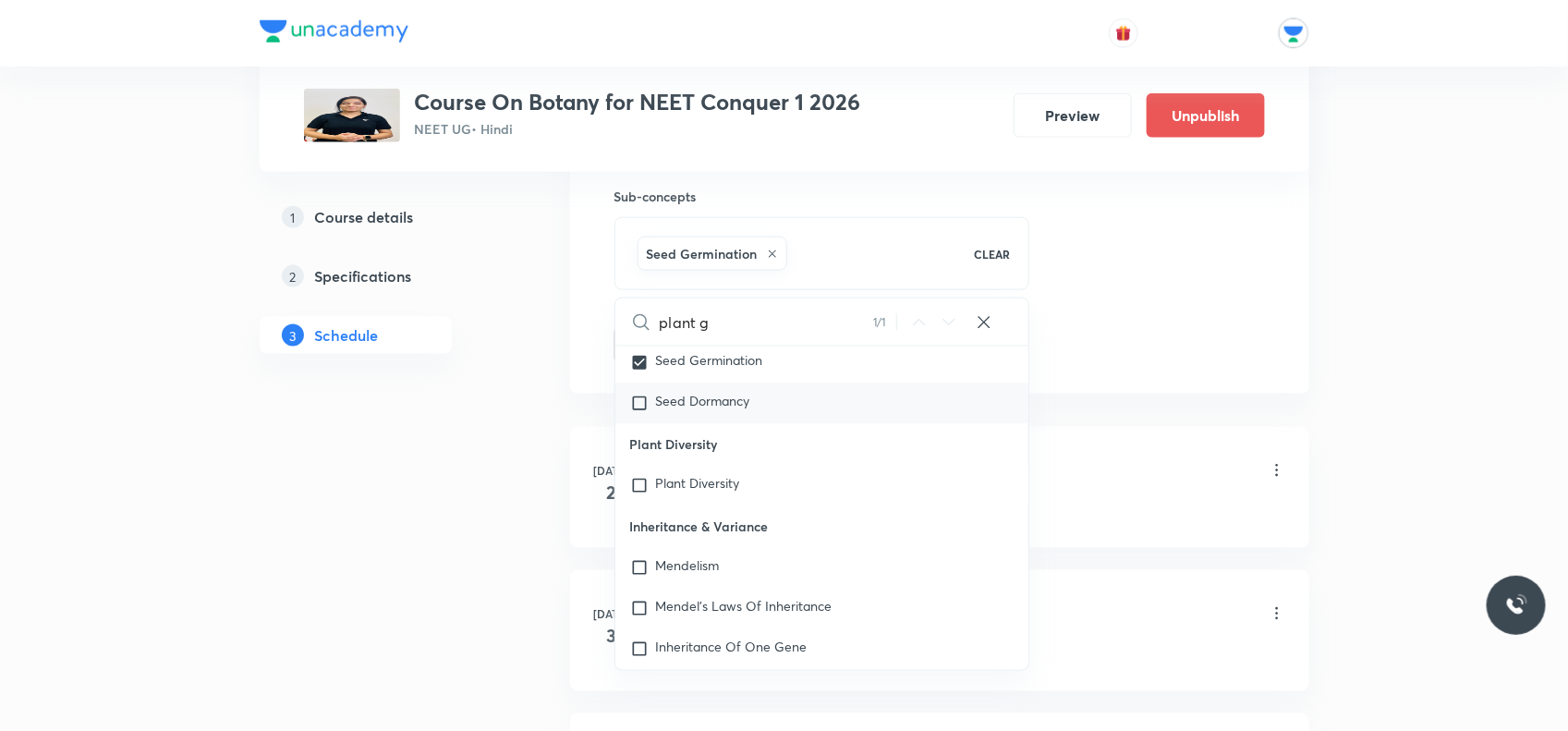
click at [638, 408] on input "checkbox" at bounding box center [643, 404] width 26 height 19
checkbox input "true"
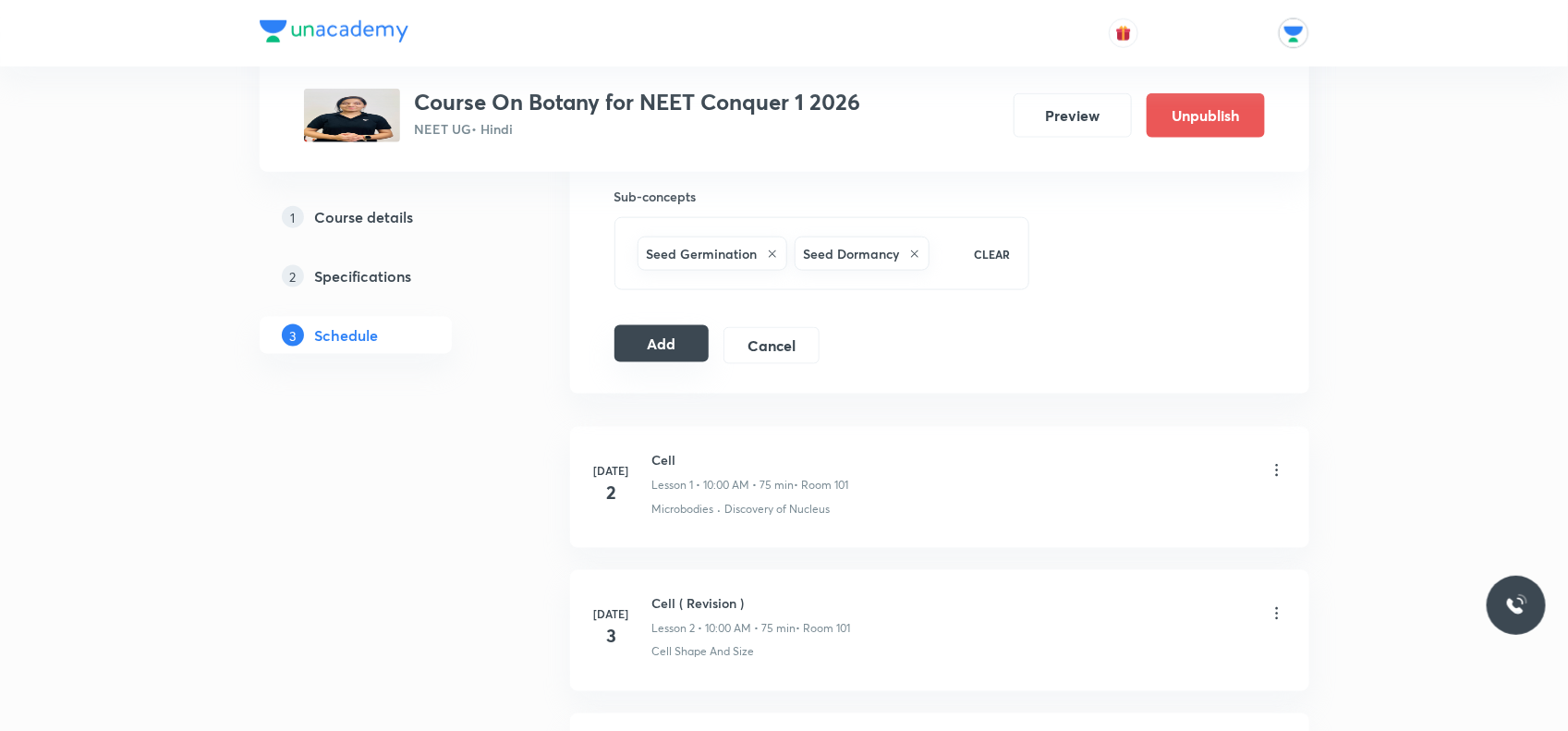
click at [674, 346] on button "Add" at bounding box center [662, 343] width 96 height 37
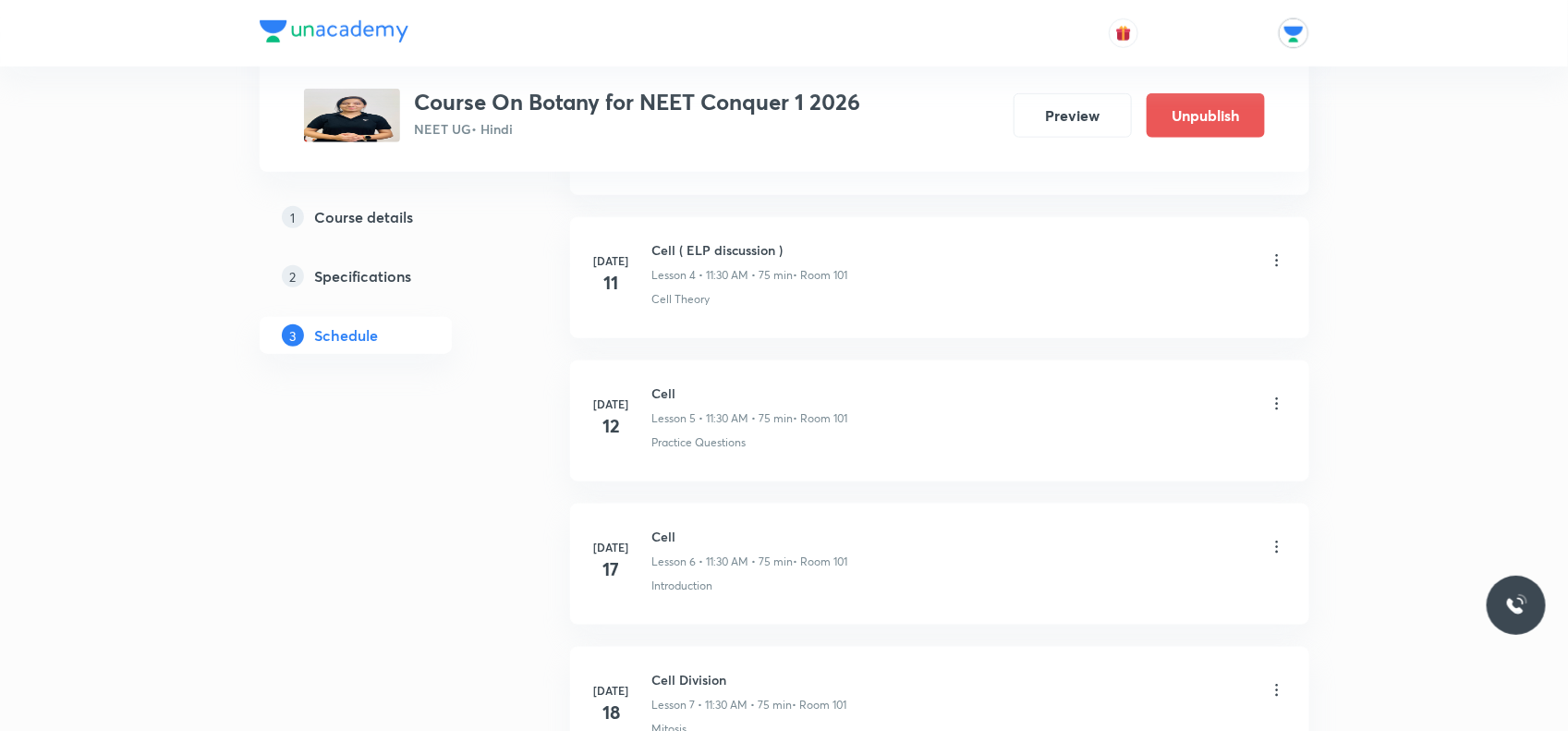
scroll to position [0, 0]
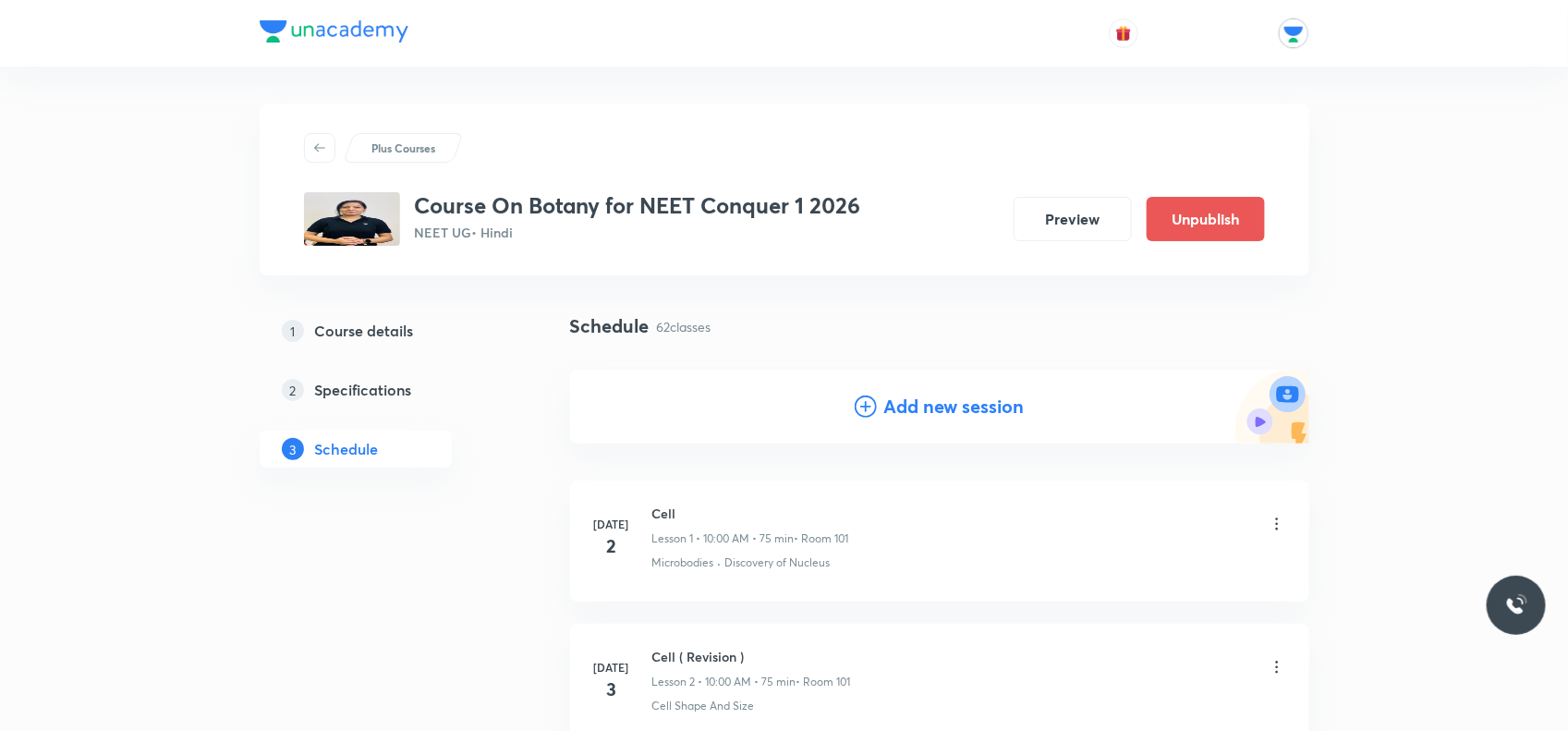
click at [897, 413] on h4 "Add new session" at bounding box center [954, 406] width 141 height 27
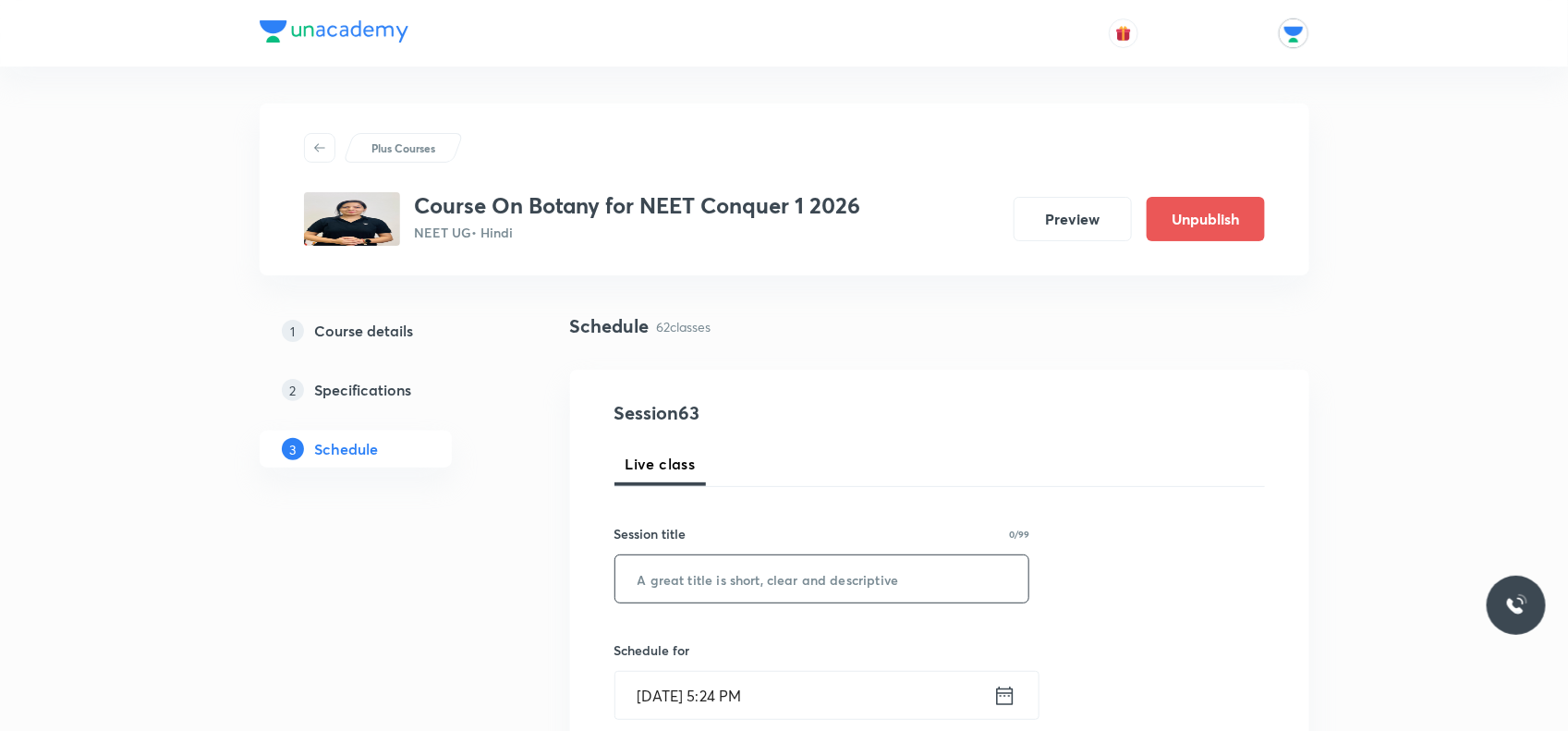
click at [782, 566] on input "text" at bounding box center [823, 579] width 414 height 47
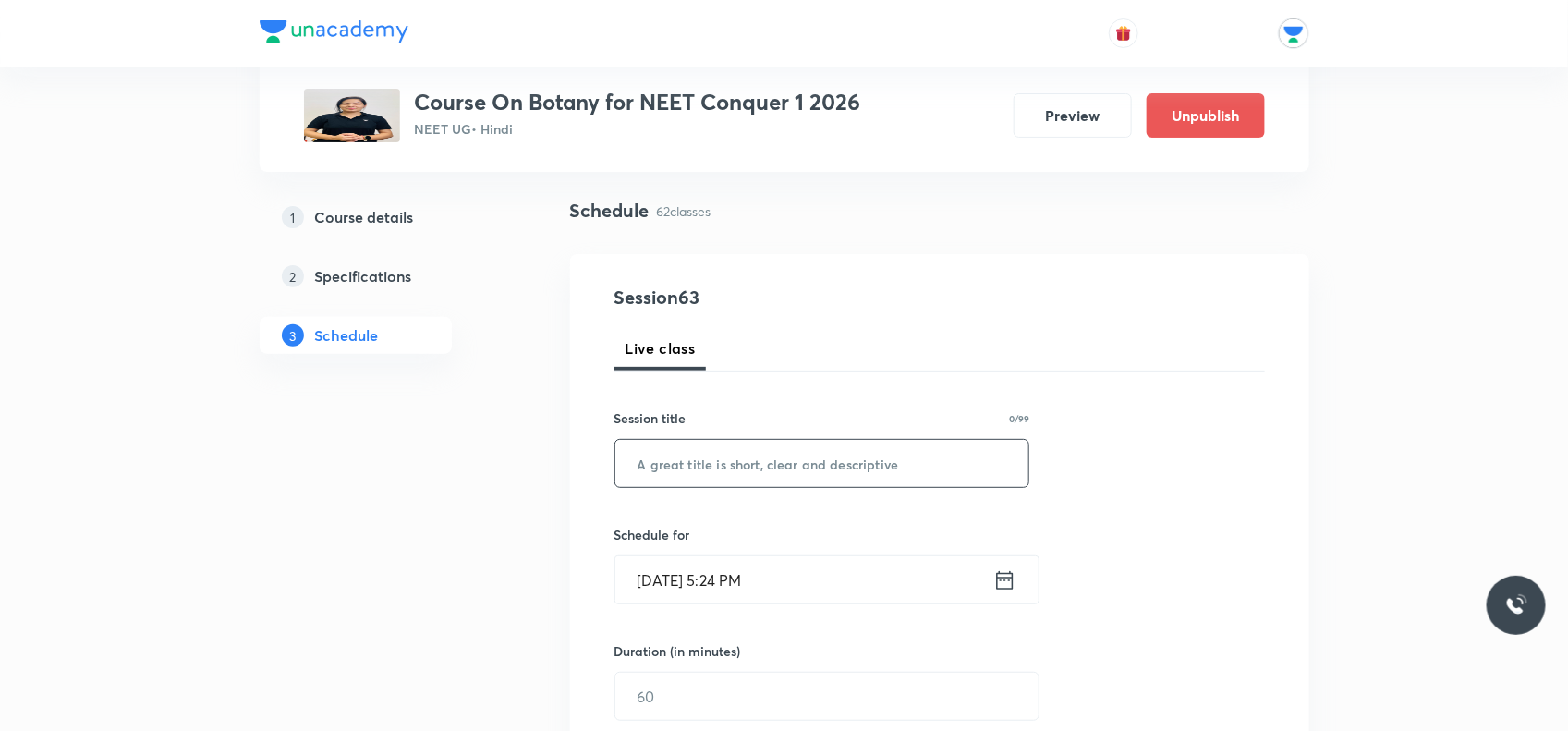
scroll to position [231, 0]
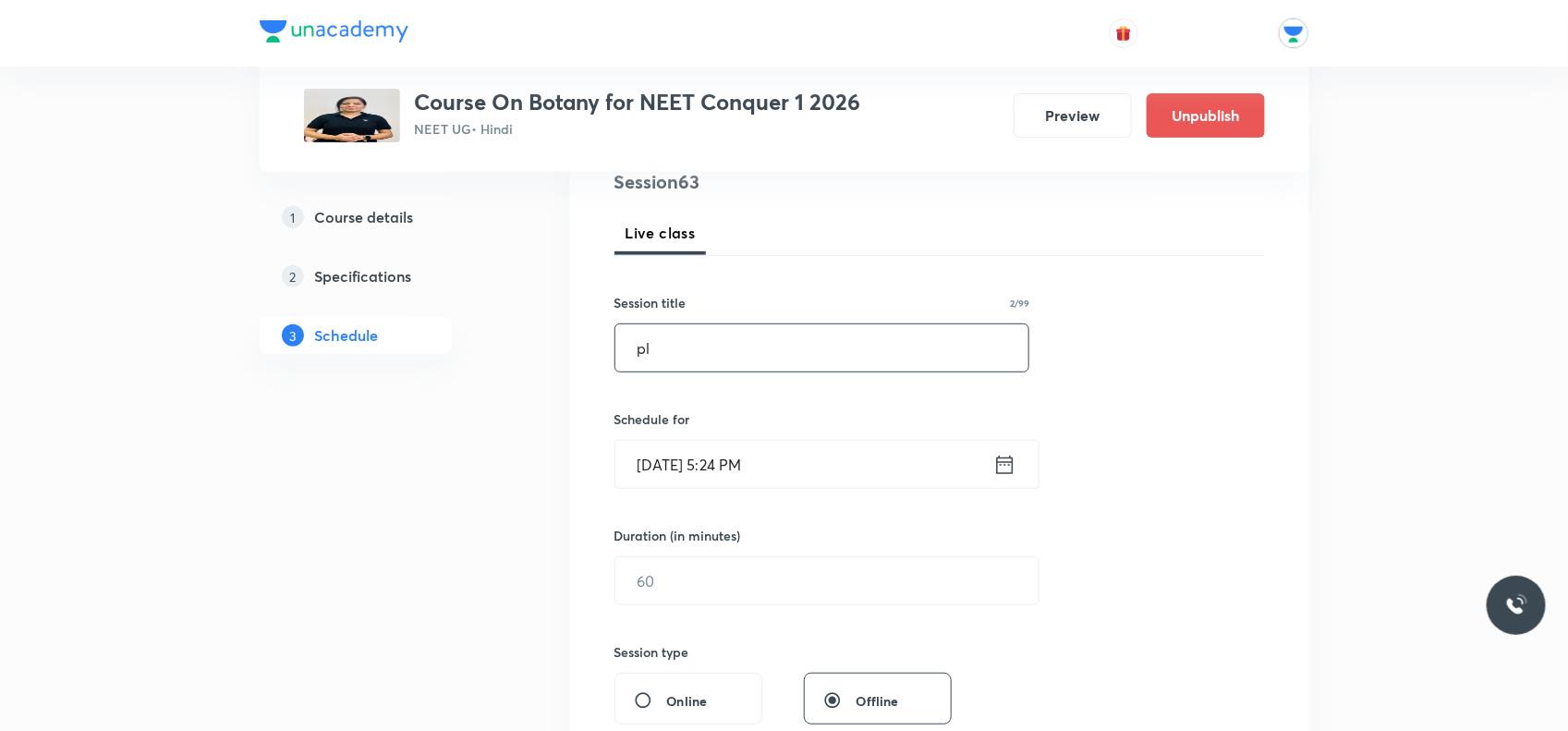
type input "p"
type input "Plant Growth And Regulators"
click at [1010, 476] on icon at bounding box center [1005, 464] width 23 height 26
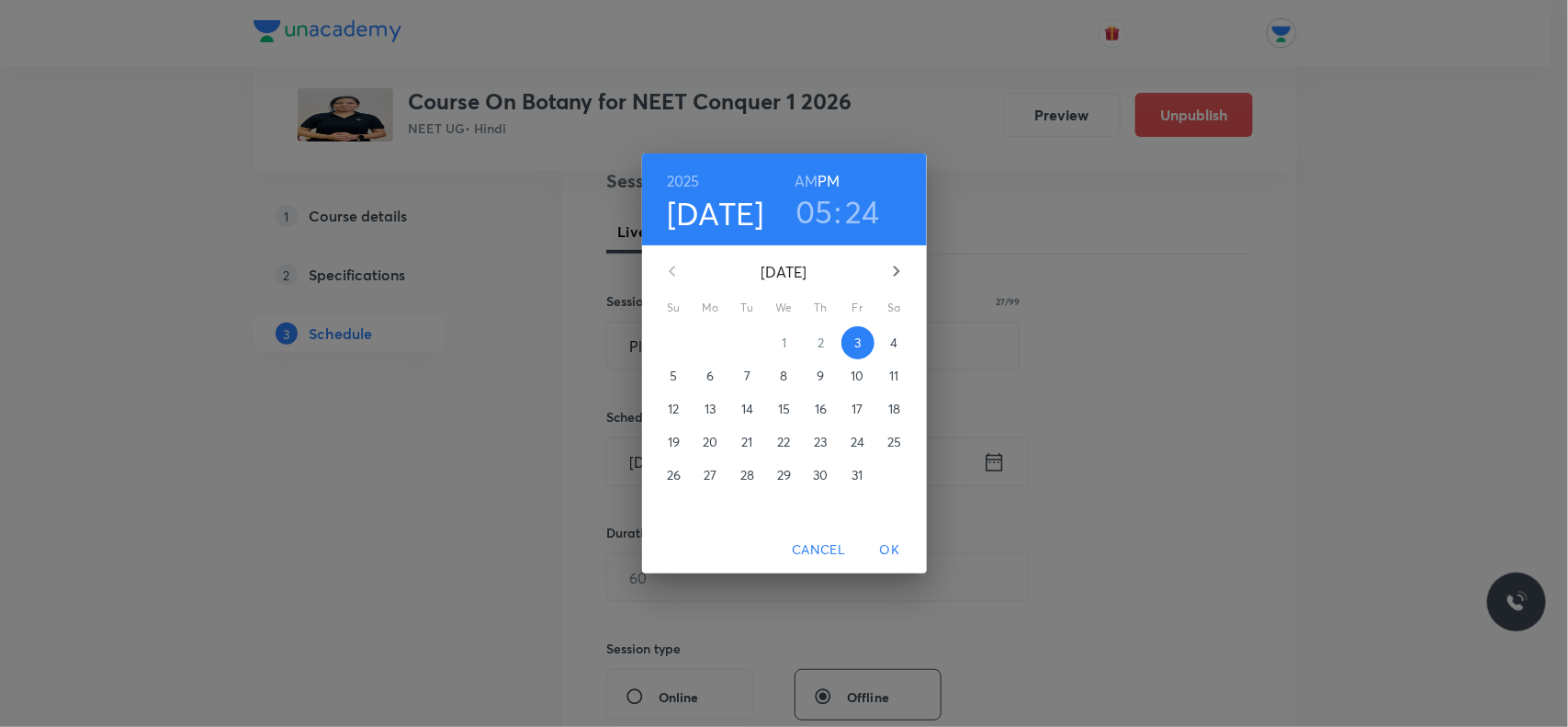
click at [855, 374] on p "10" at bounding box center [857, 376] width 13 height 19
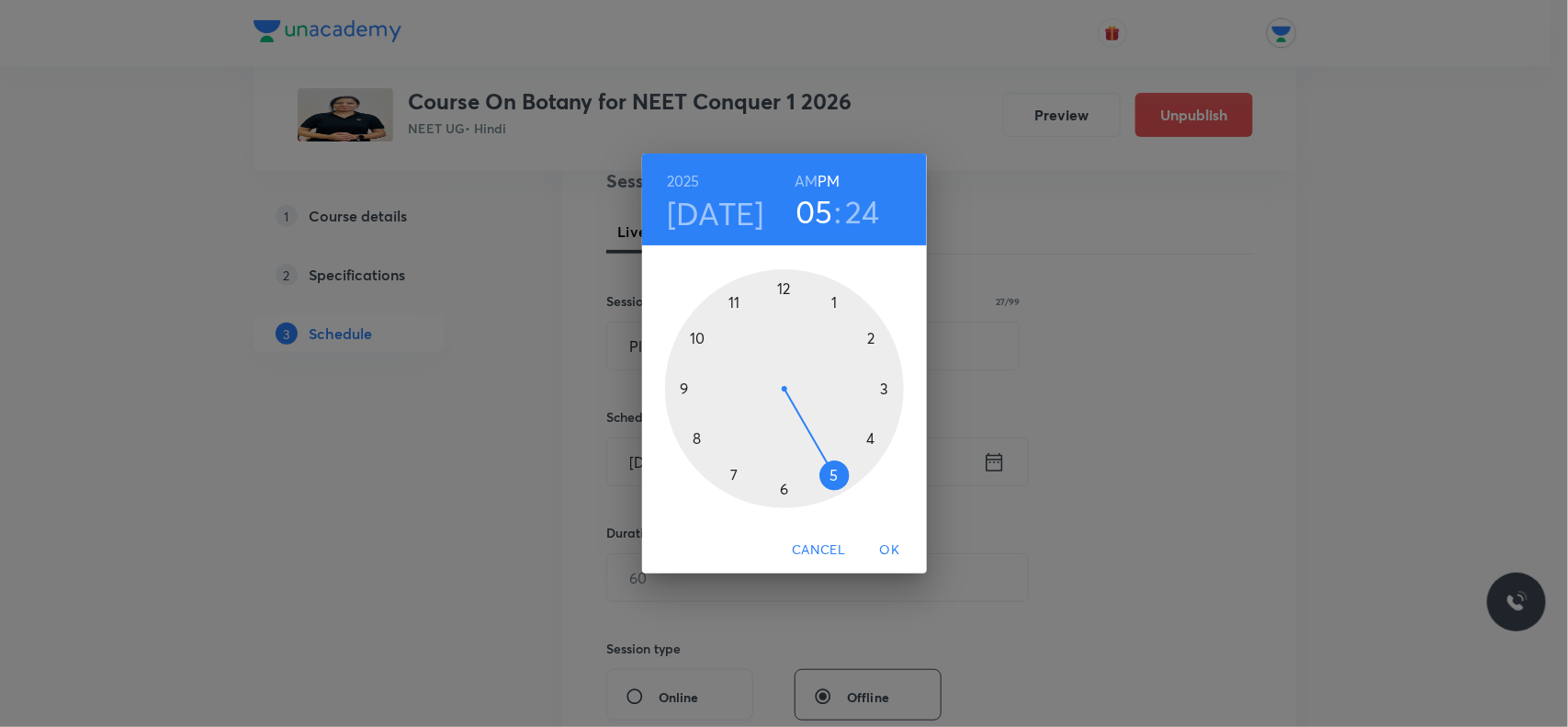
click at [794, 292] on div at bounding box center [785, 388] width 239 height 239
click at [696, 341] on div at bounding box center [785, 388] width 239 height 239
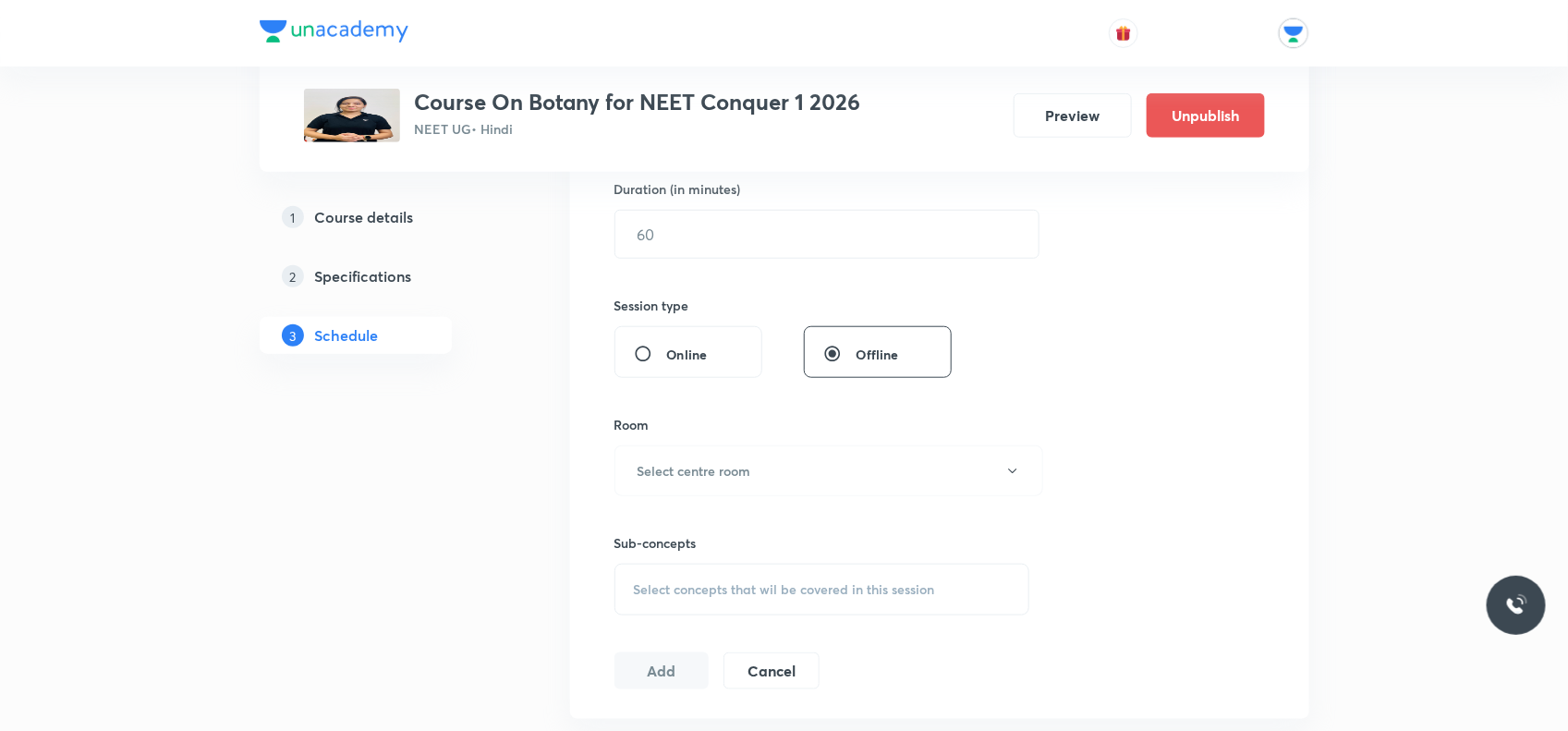
scroll to position [346, 0]
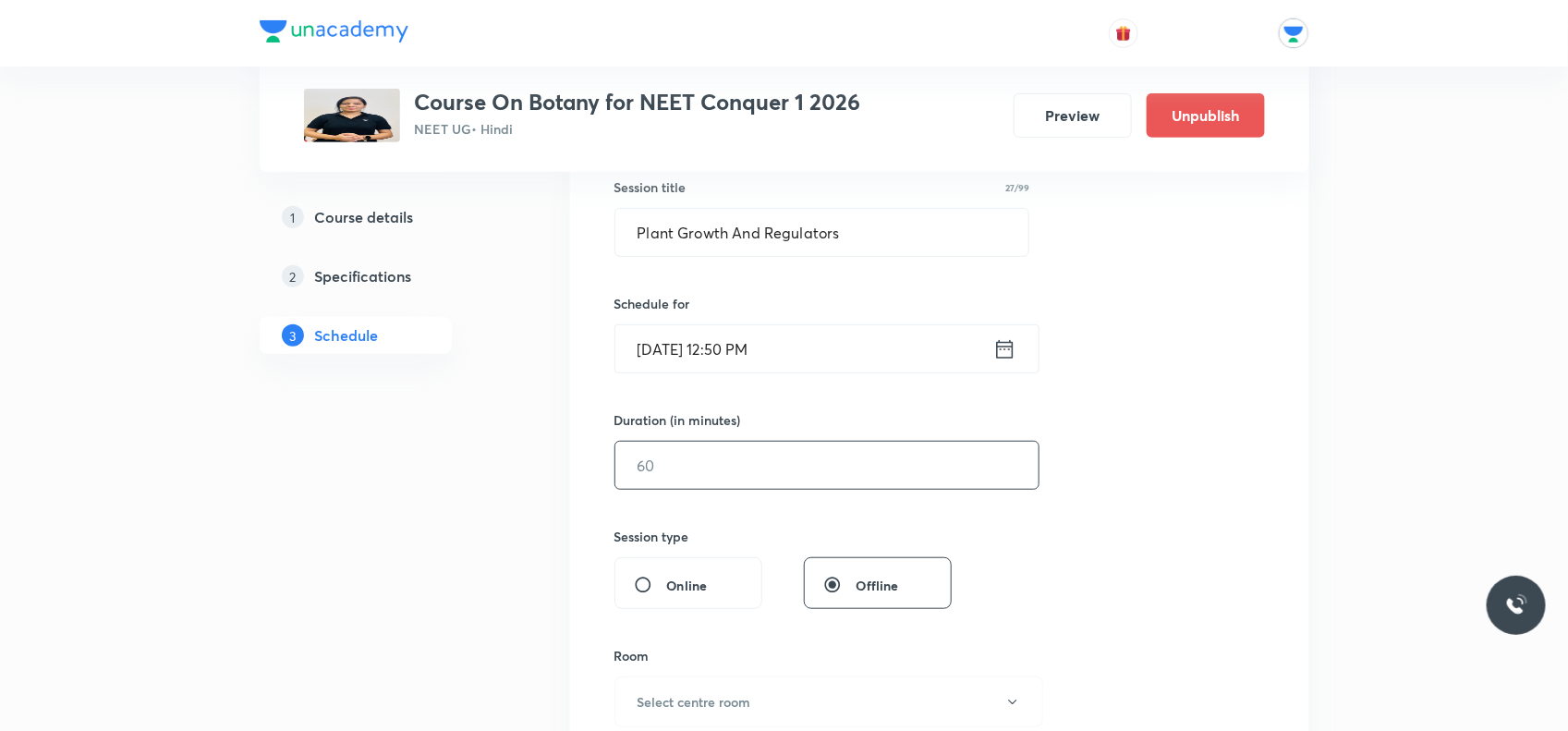
click at [723, 474] on input "text" at bounding box center [828, 465] width 424 height 47
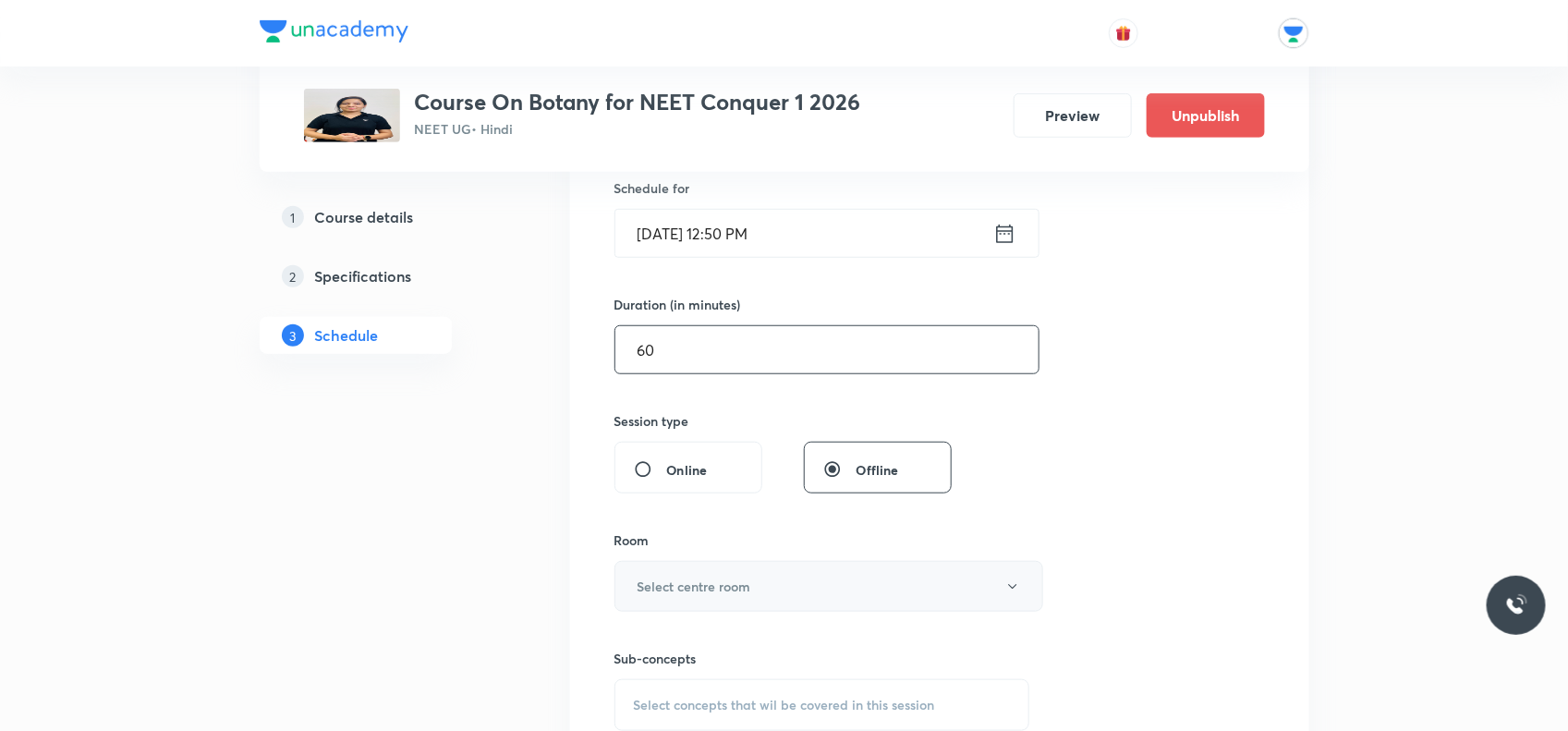
type input "60"
click at [717, 588] on h6 "Select centre room" at bounding box center [694, 586] width 113 height 20
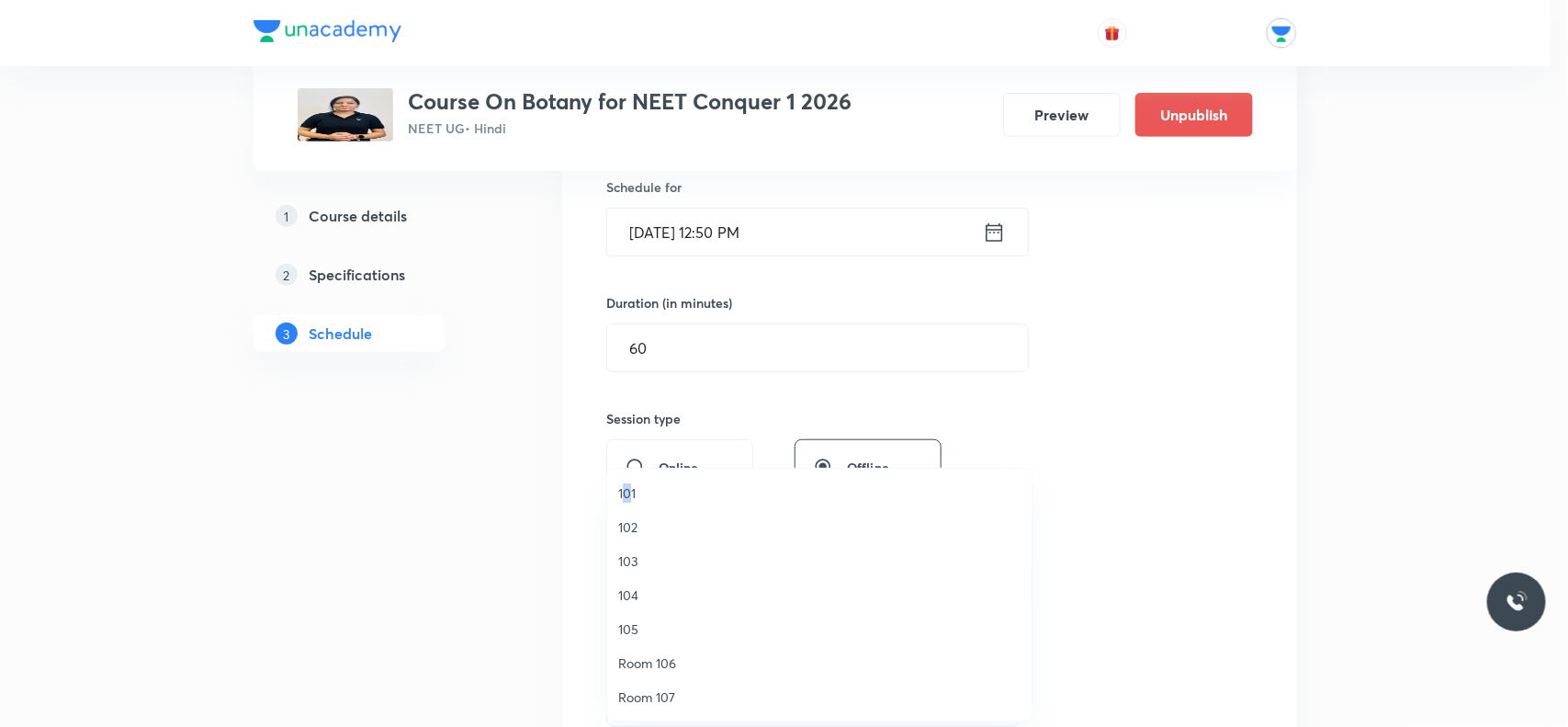
click at [628, 488] on span "101" at bounding box center [820, 493] width 402 height 20
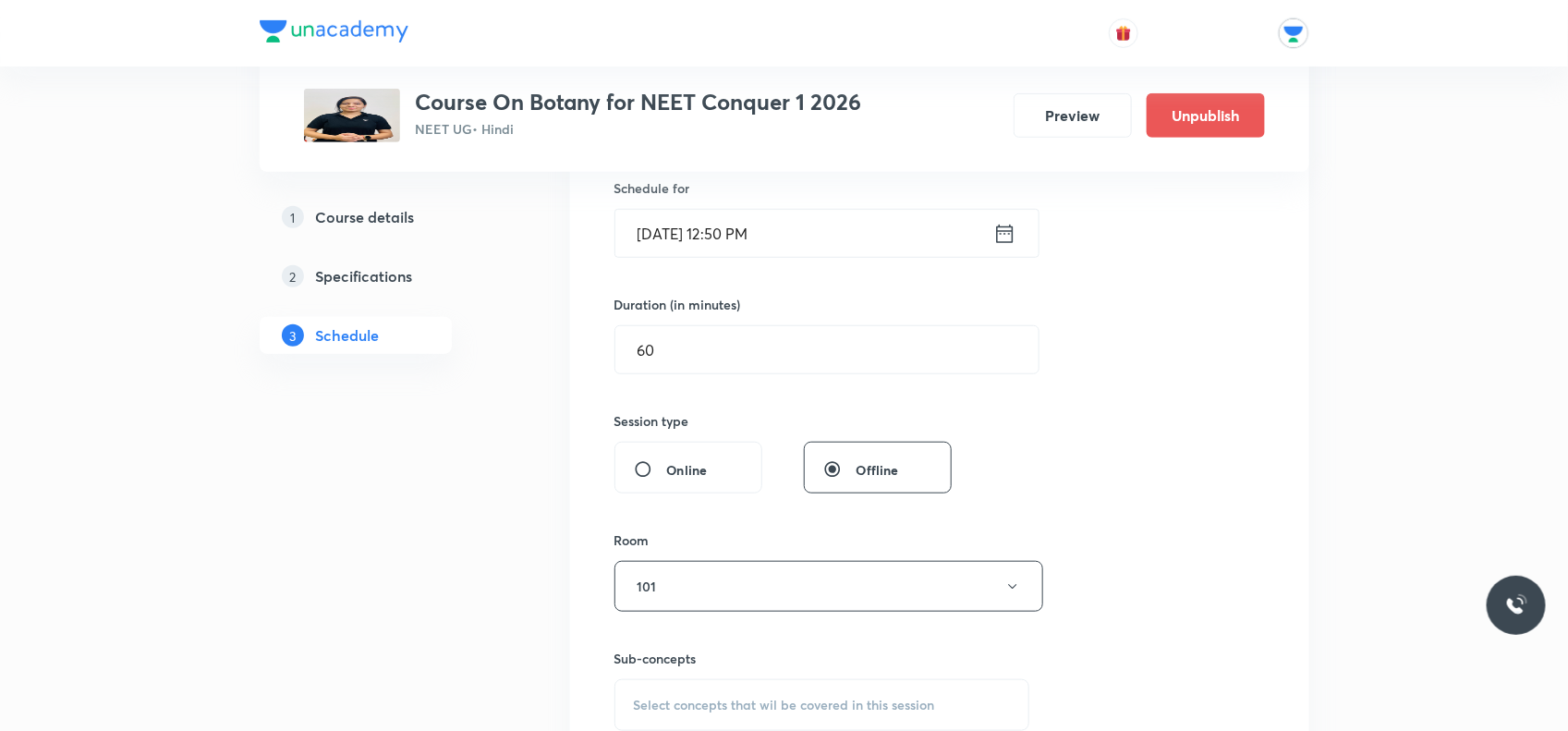
scroll to position [693, 0]
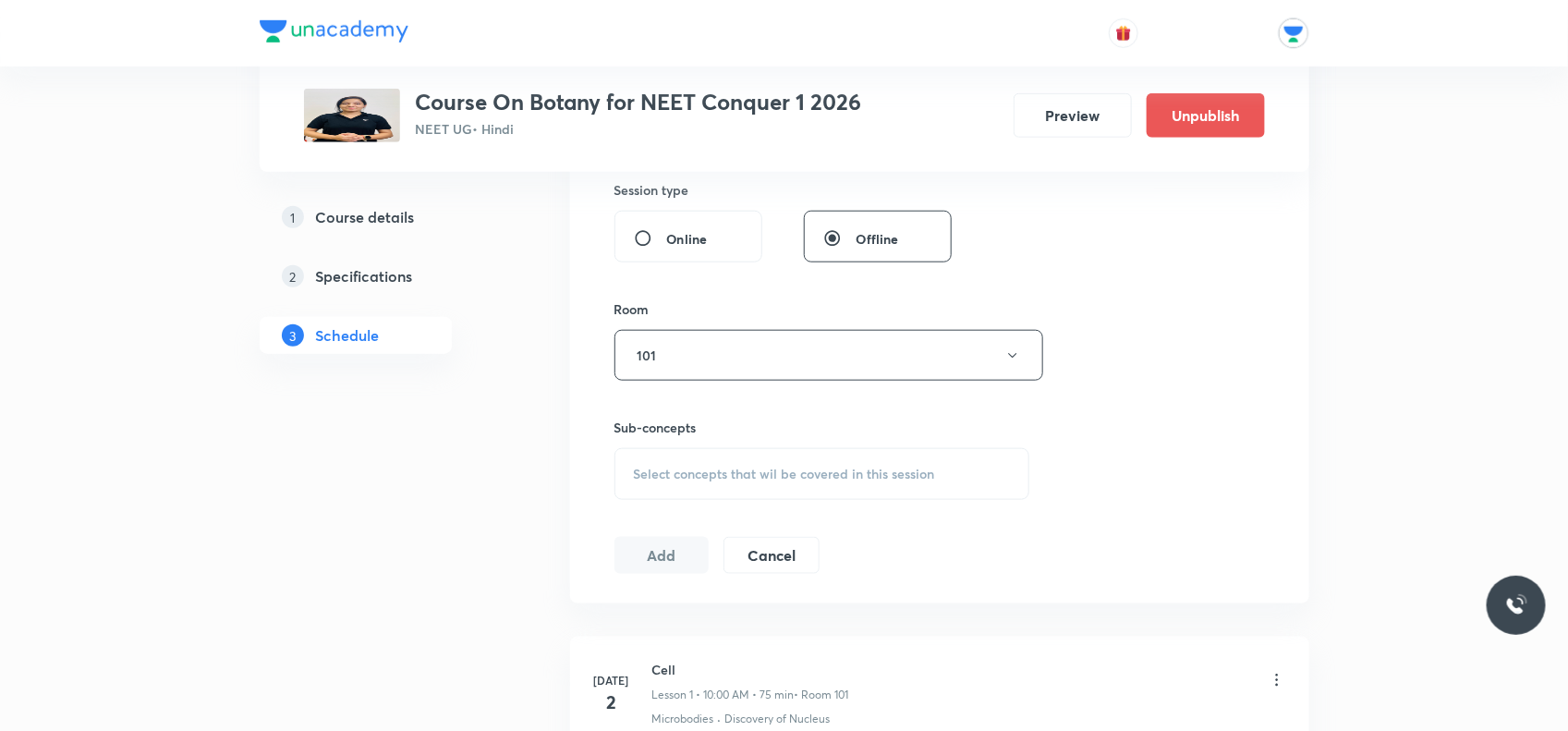
click at [679, 481] on span "Select concepts that wil be covered in this session" at bounding box center [784, 475] width 302 height 15
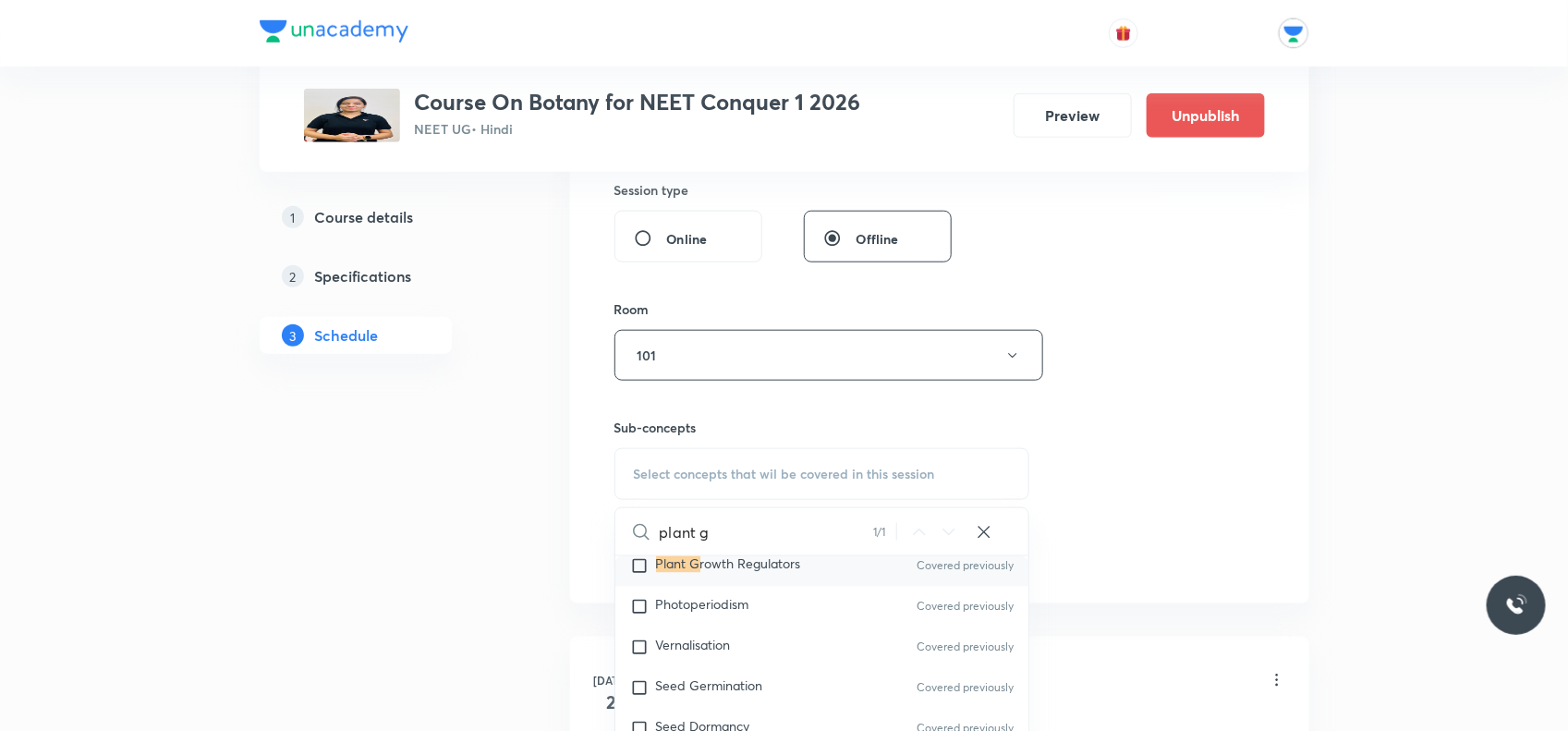
scroll to position [5511, 0]
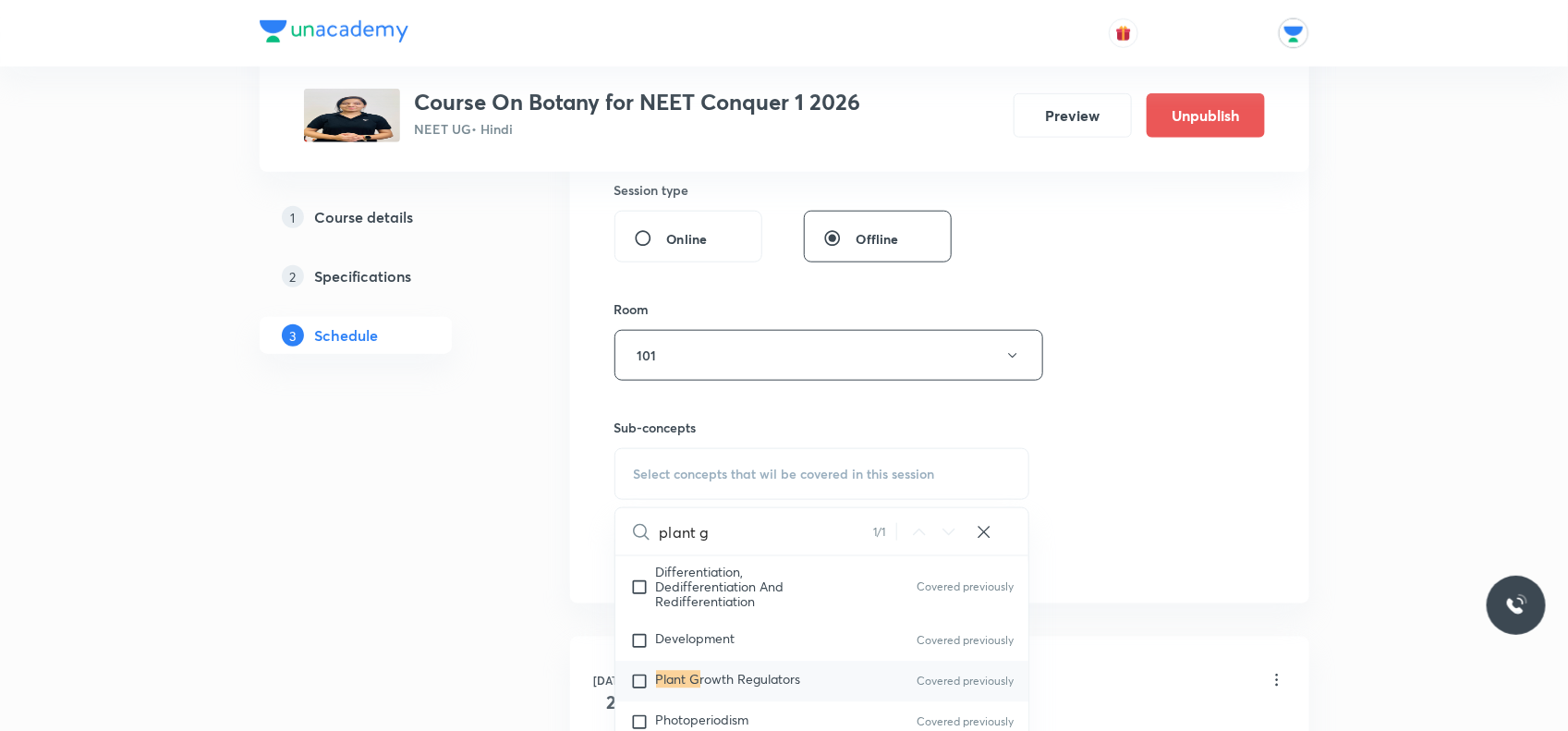
type input "plant g"
click at [639, 686] on input "checkbox" at bounding box center [643, 682] width 26 height 19
checkbox input "true"
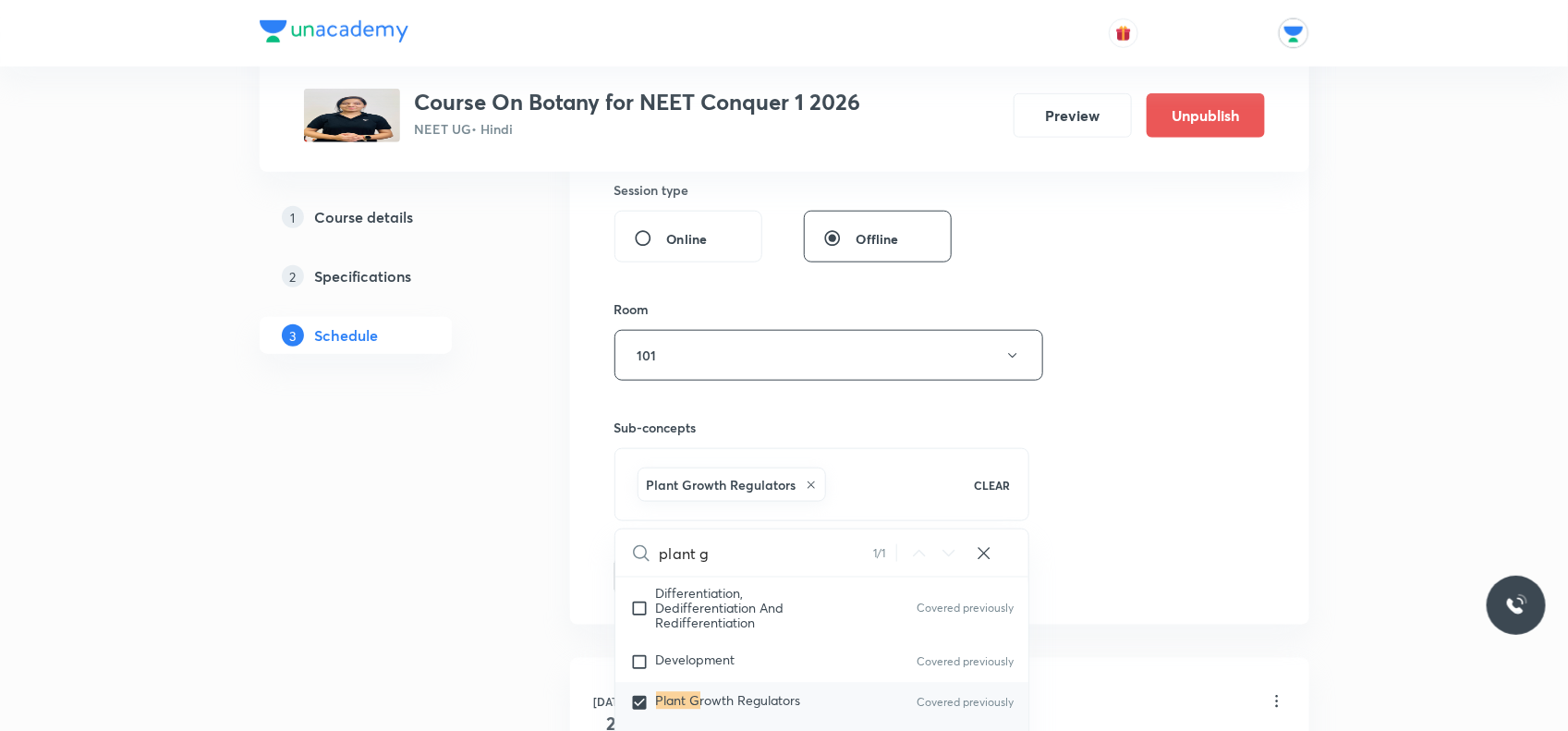
scroll to position [5627, 0]
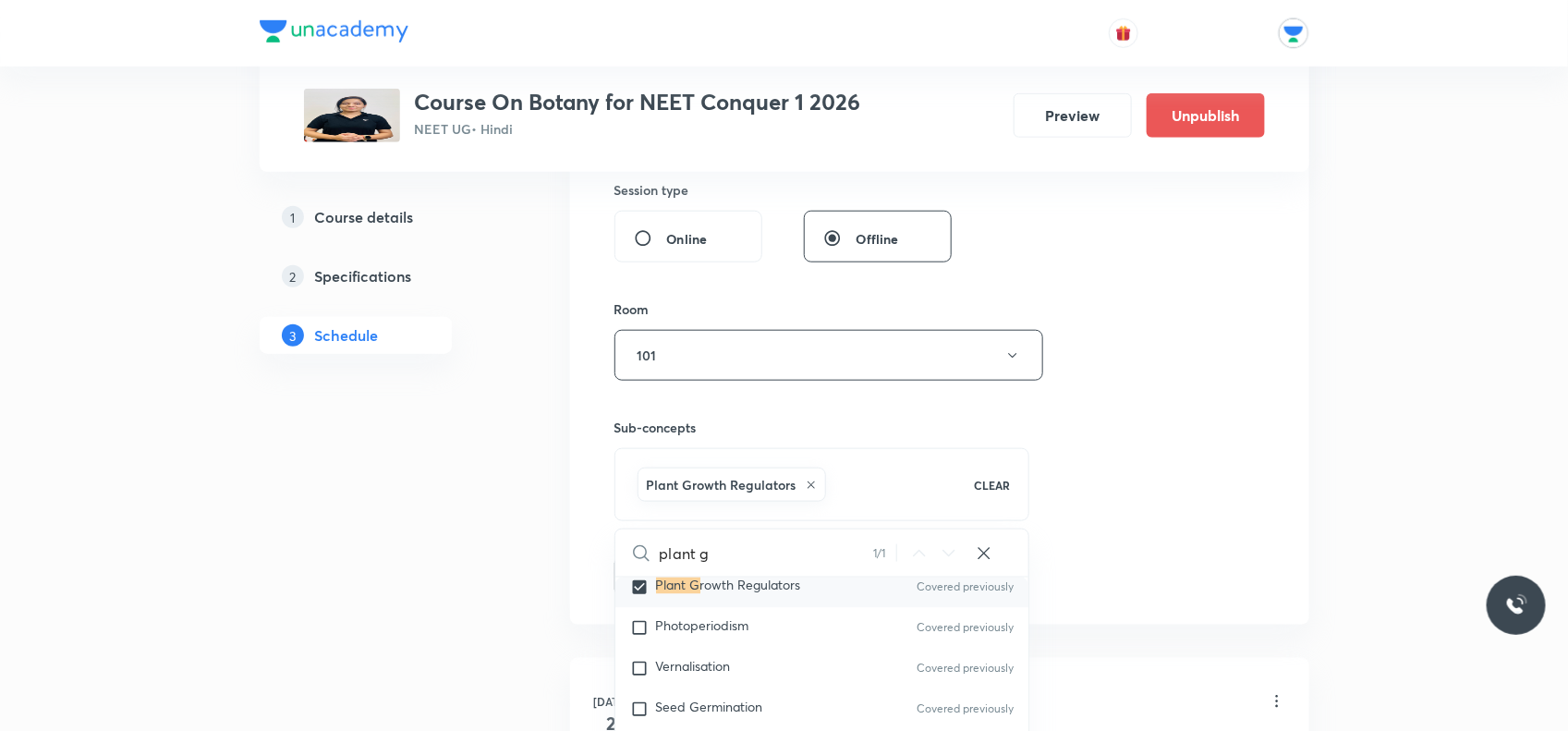
click at [1162, 473] on div "Session 63 Live class Session title 27/99 Plant Growth And Regulators ​ Schedul…" at bounding box center [940, 150] width 651 height 889
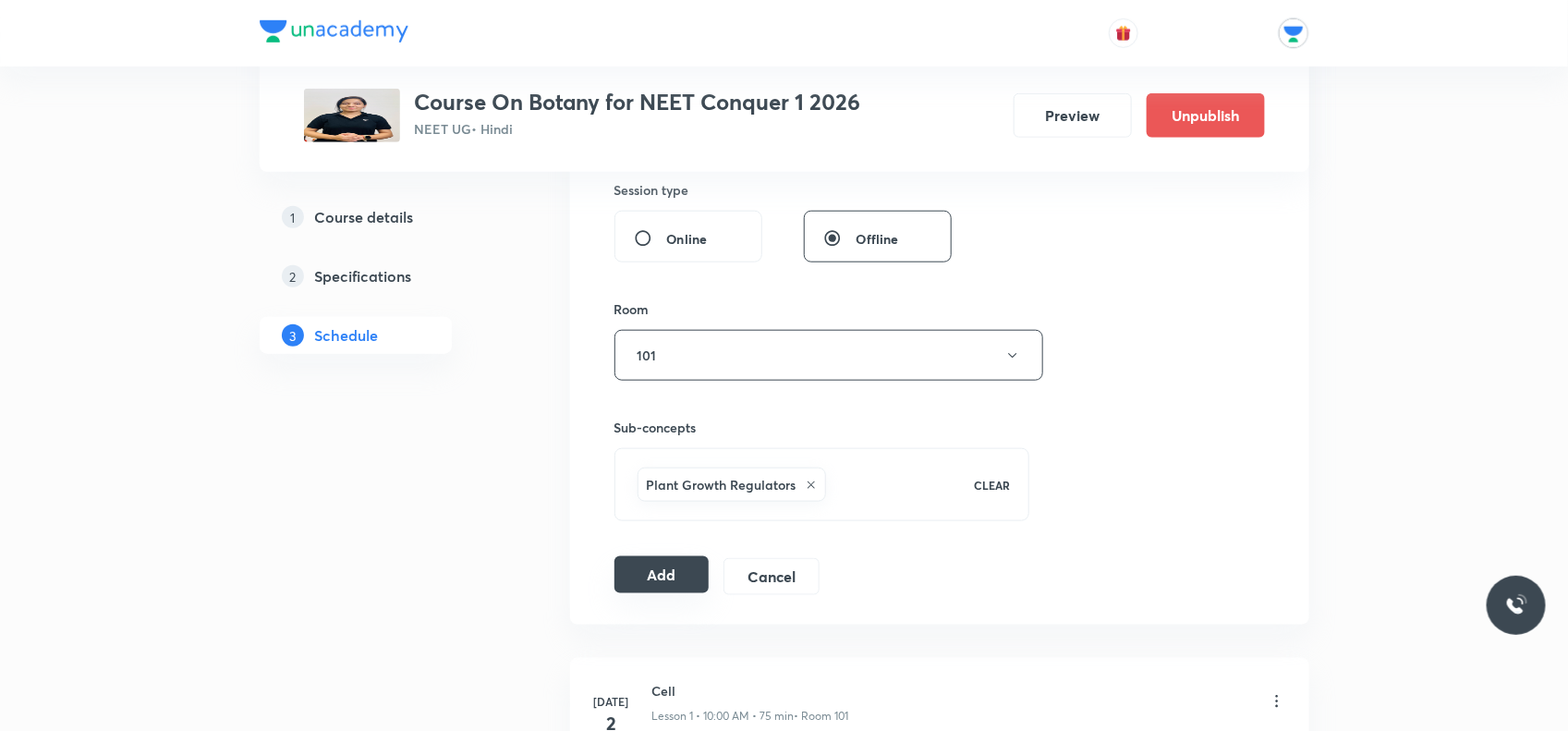
click at [621, 580] on button "Add" at bounding box center [662, 574] width 96 height 37
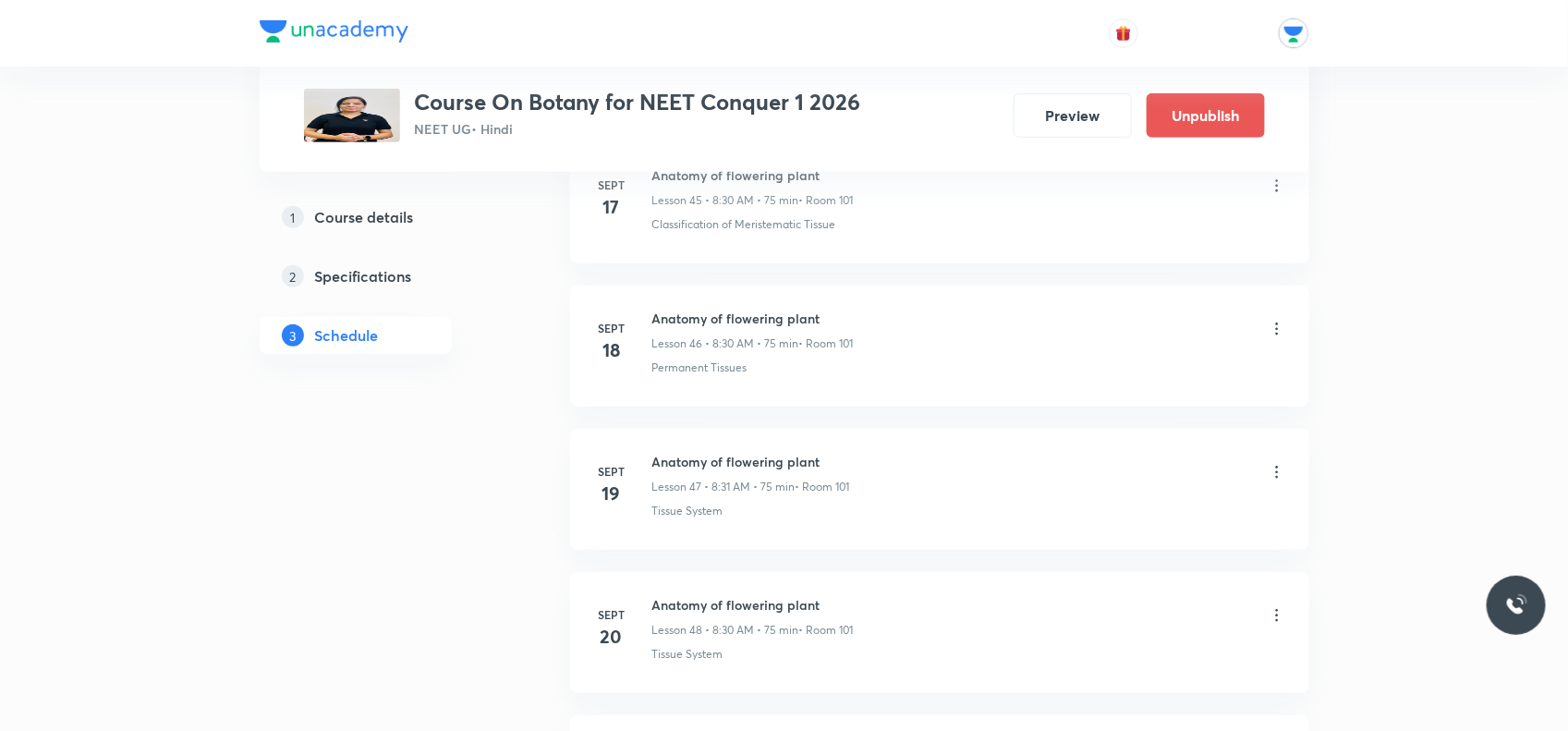
scroll to position [6065, 0]
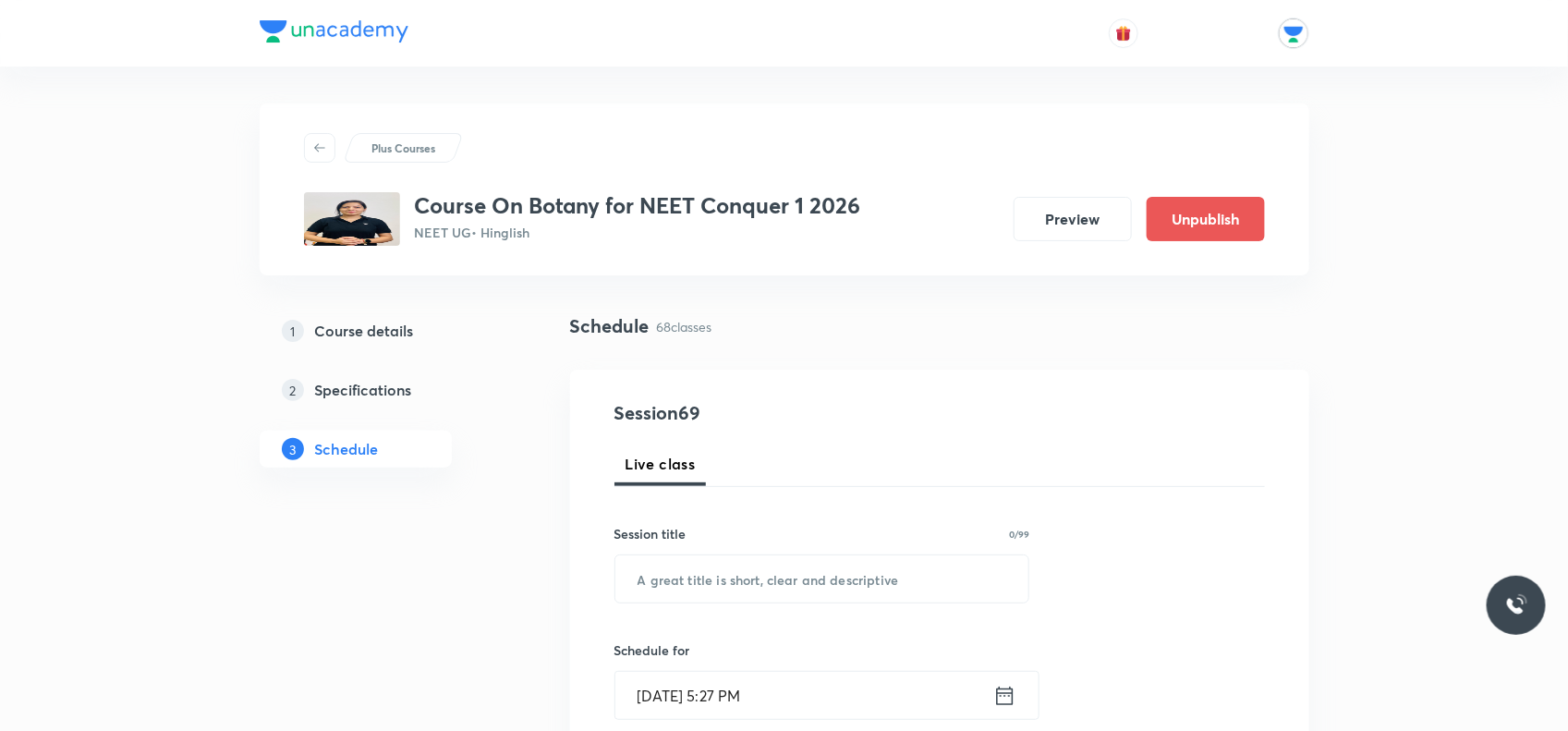
scroll to position [115, 0]
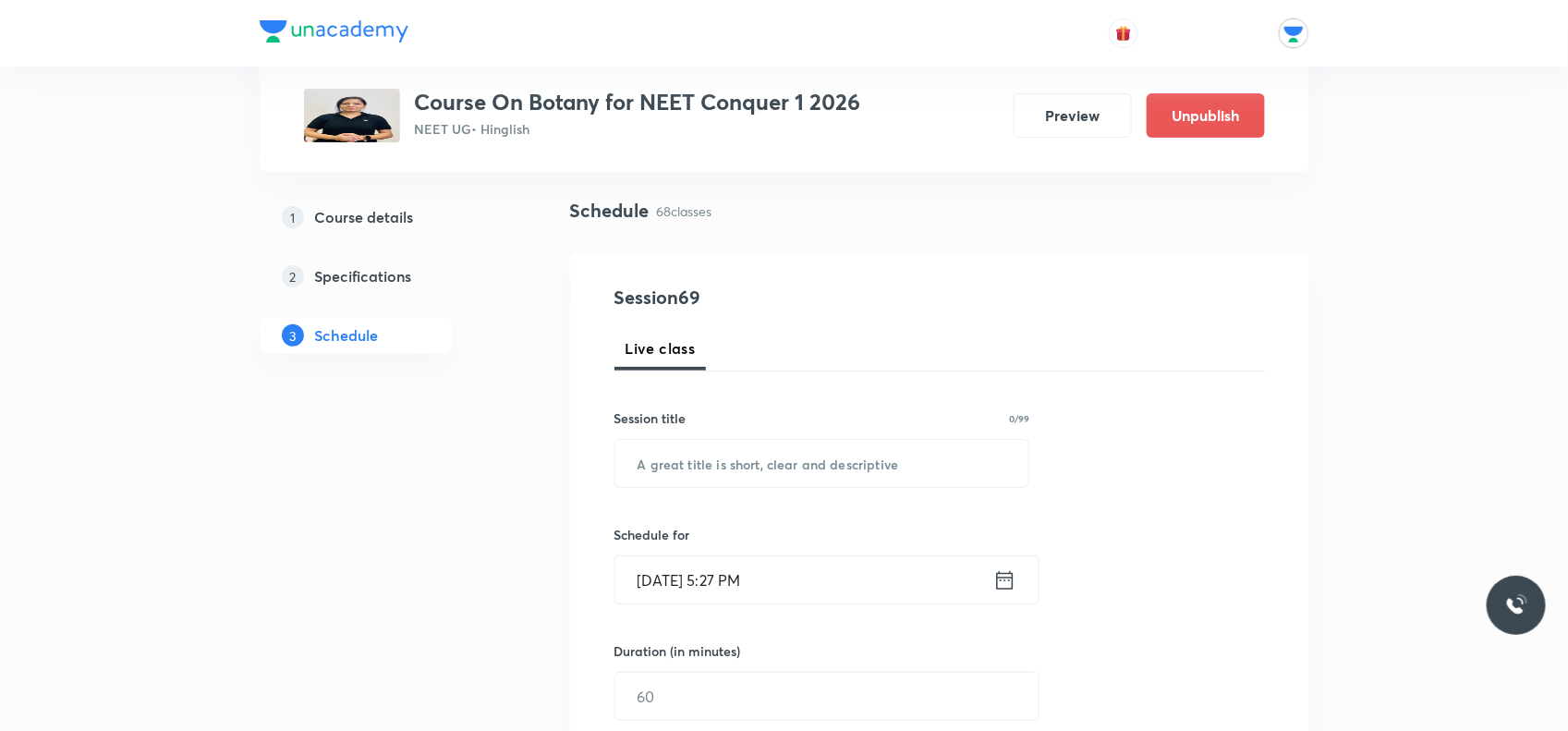
click at [730, 467] on input "text" at bounding box center [823, 463] width 414 height 47
type input "Plant Growth And Regulators"
click at [1003, 591] on icon at bounding box center [1005, 580] width 23 height 26
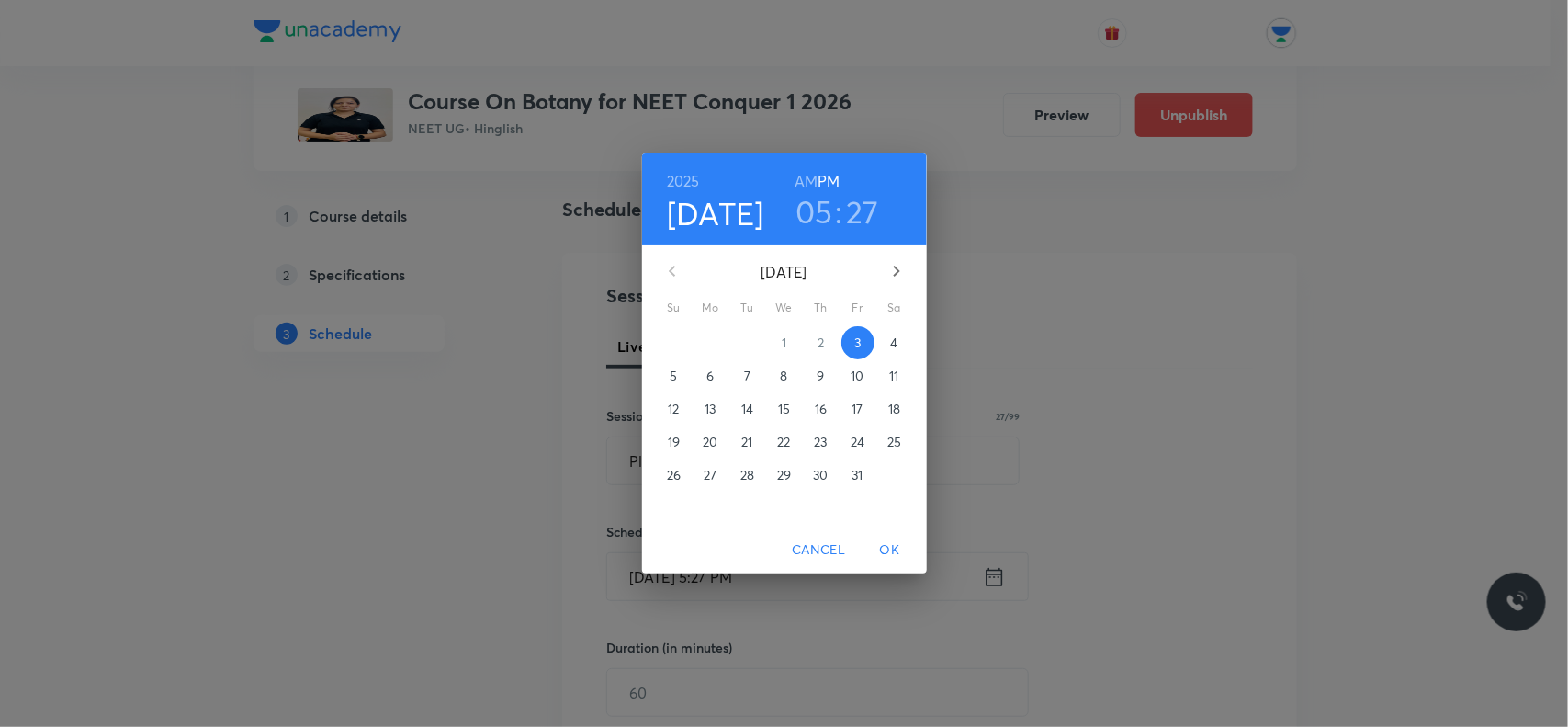
click at [708, 368] on p "6" at bounding box center [711, 376] width 8 height 19
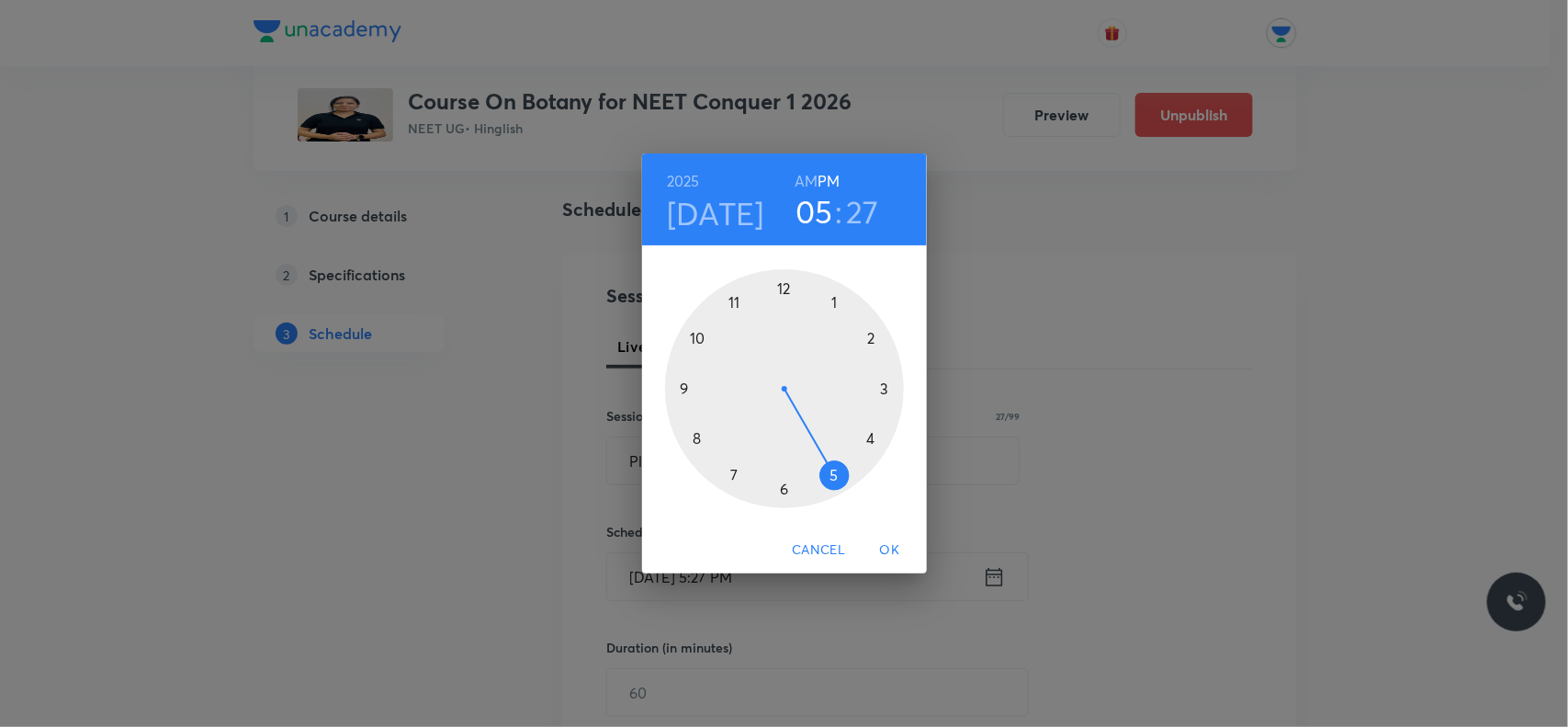
click at [809, 178] on h6 "AM" at bounding box center [806, 181] width 23 height 25
click at [736, 309] on div at bounding box center [785, 388] width 239 height 239
click at [786, 484] on div at bounding box center [785, 388] width 239 height 239
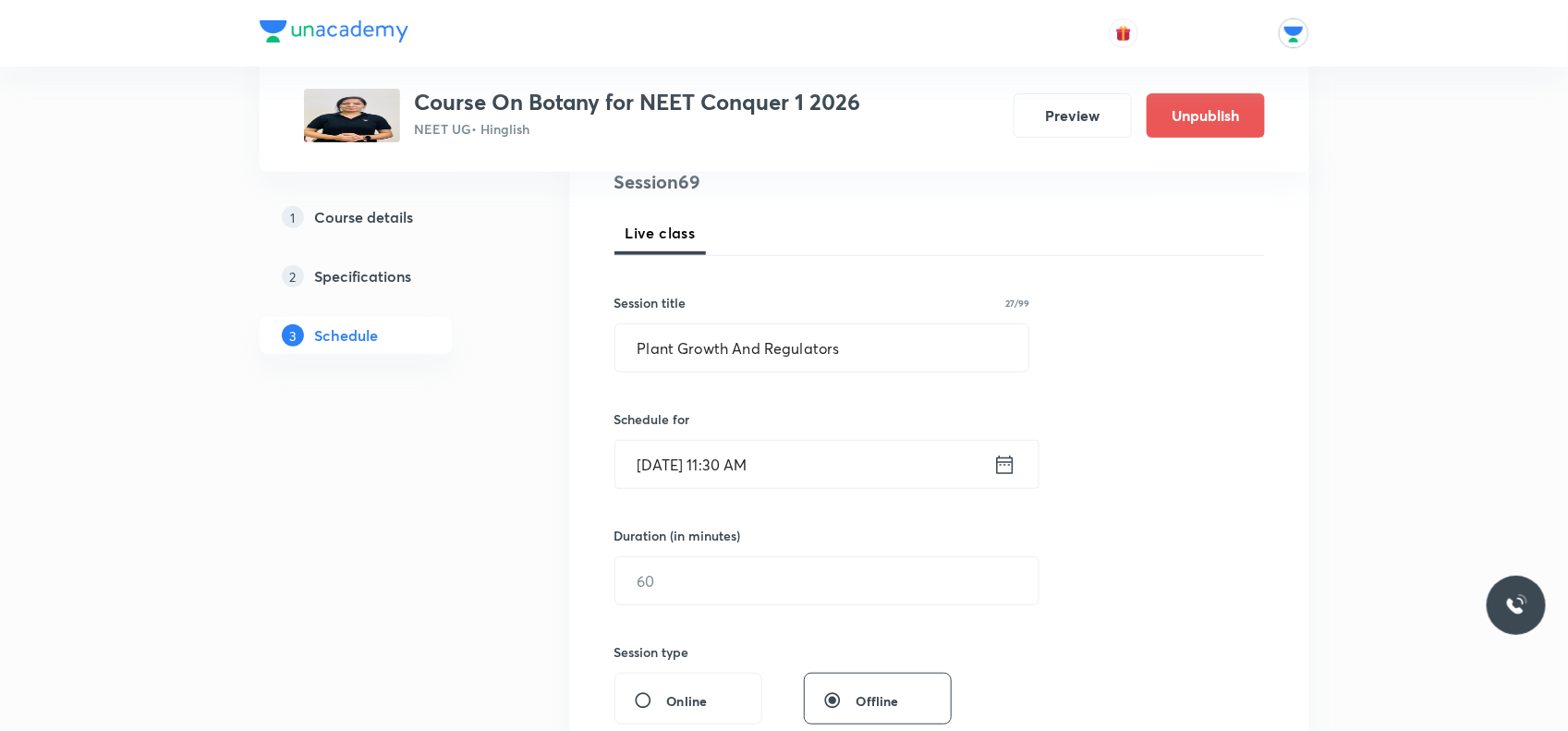
scroll to position [346, 0]
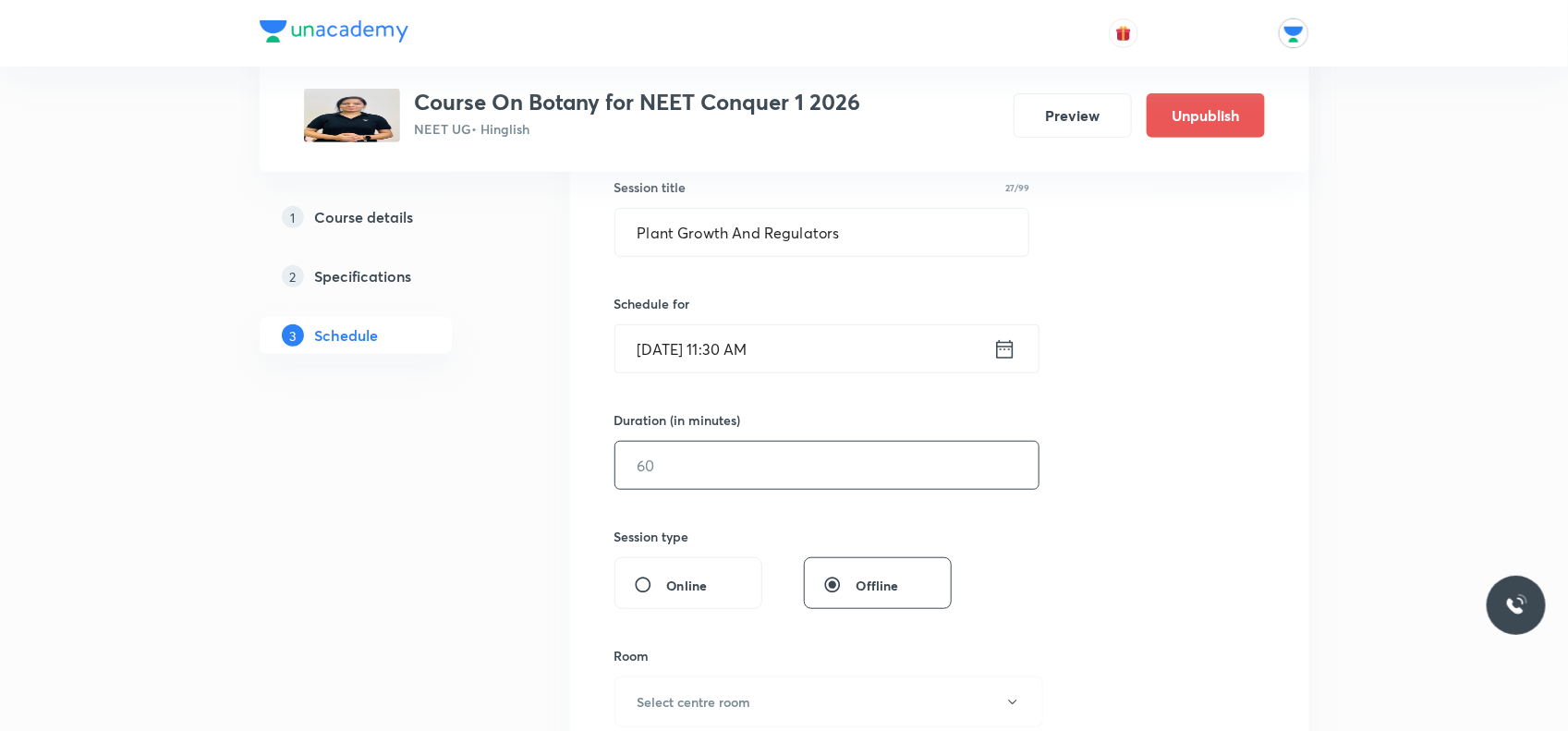
click at [672, 476] on input "text" at bounding box center [828, 465] width 424 height 47
type input "60"
click at [869, 585] on span "Offline" at bounding box center [878, 585] width 43 height 20
click at [857, 585] on input "Offline" at bounding box center [840, 585] width 33 height 19
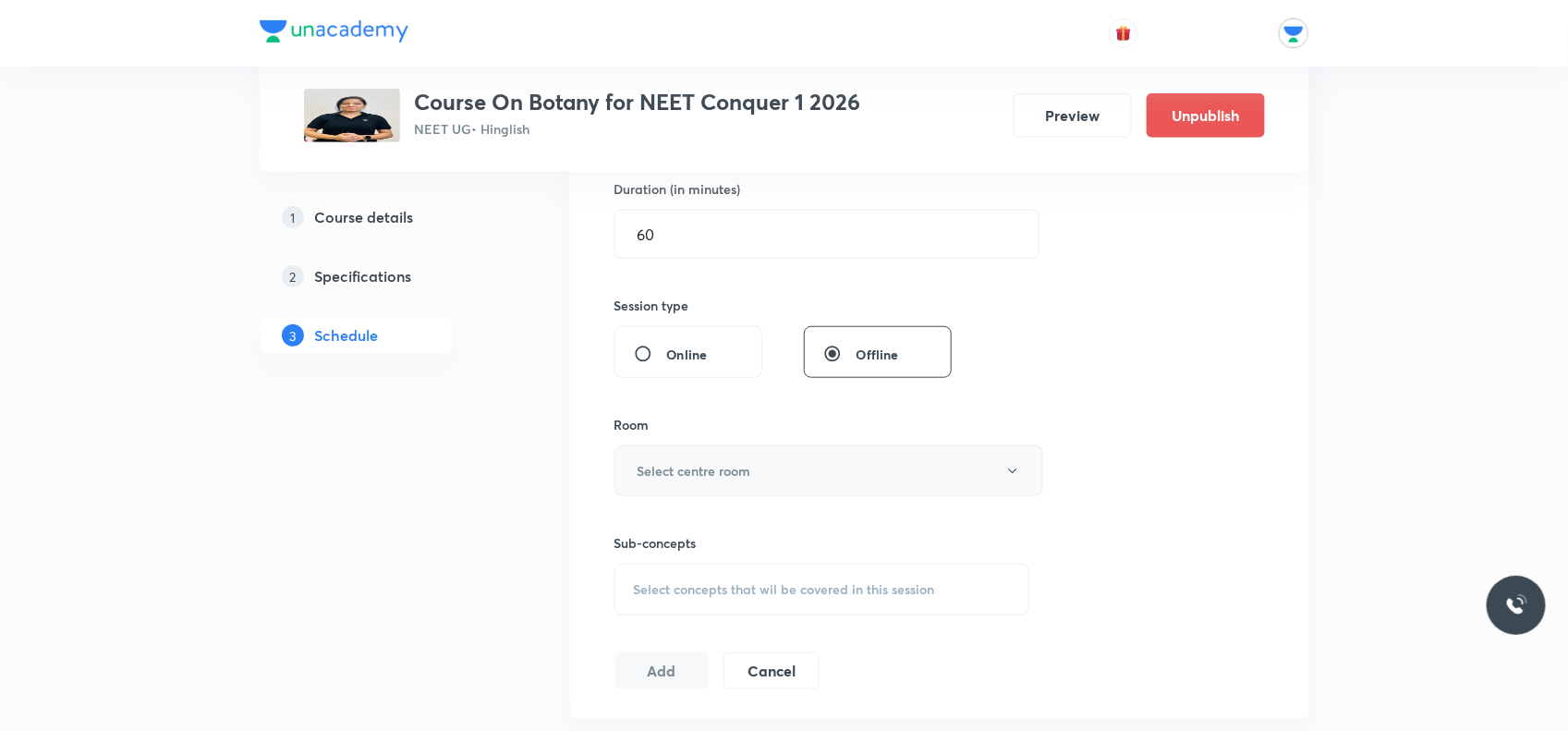
click at [760, 485] on button "Select centre room" at bounding box center [828, 471] width 428 height 51
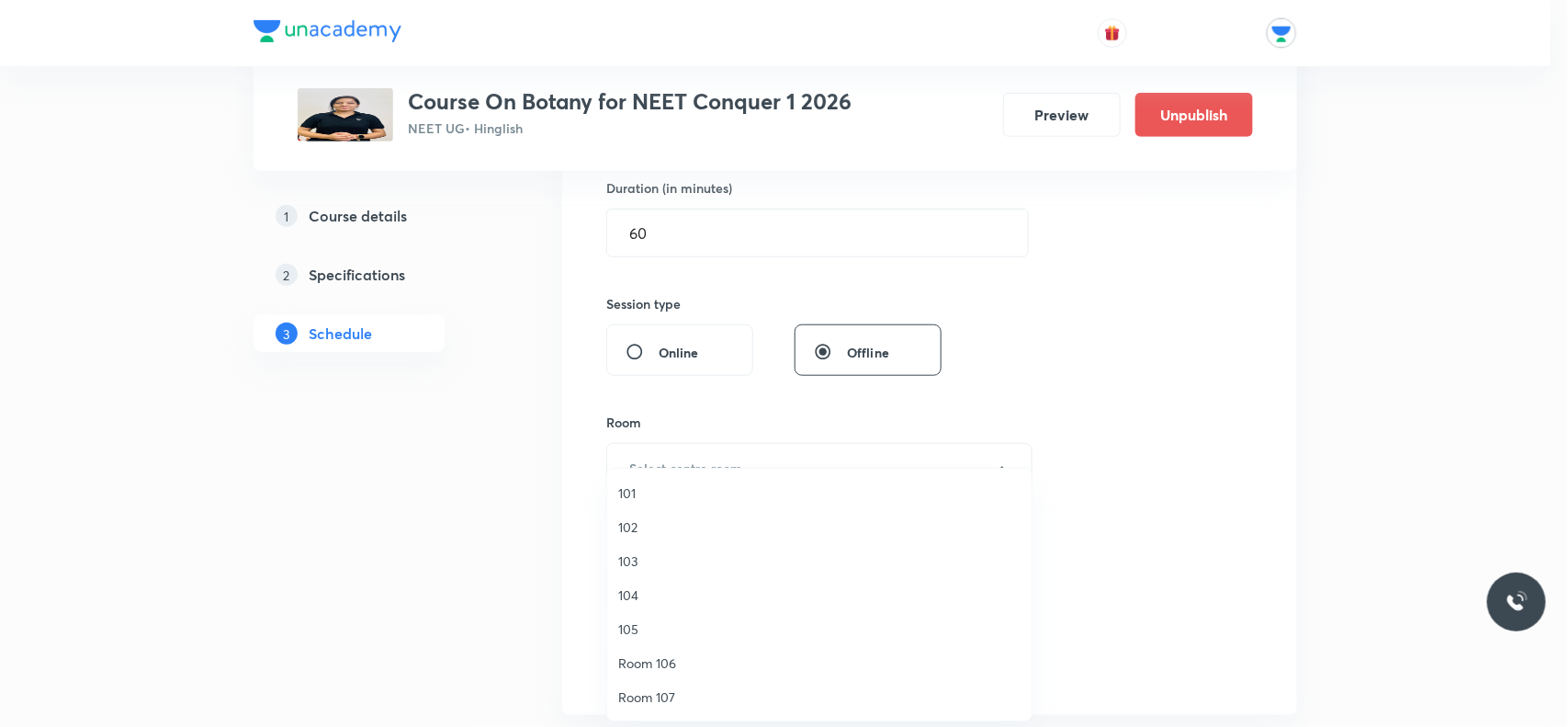
click at [630, 589] on span "104" at bounding box center [820, 595] width 402 height 20
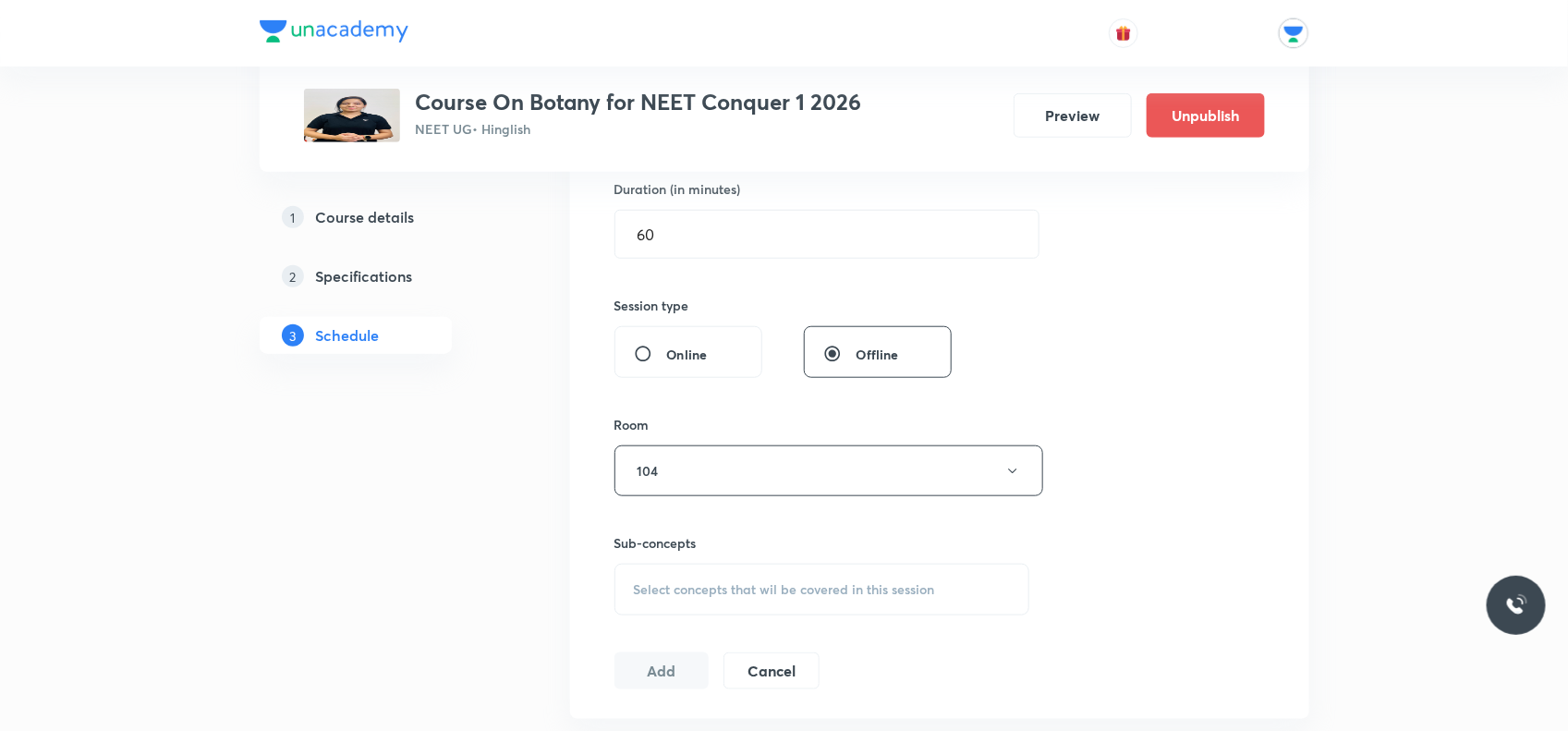
scroll to position [693, 0]
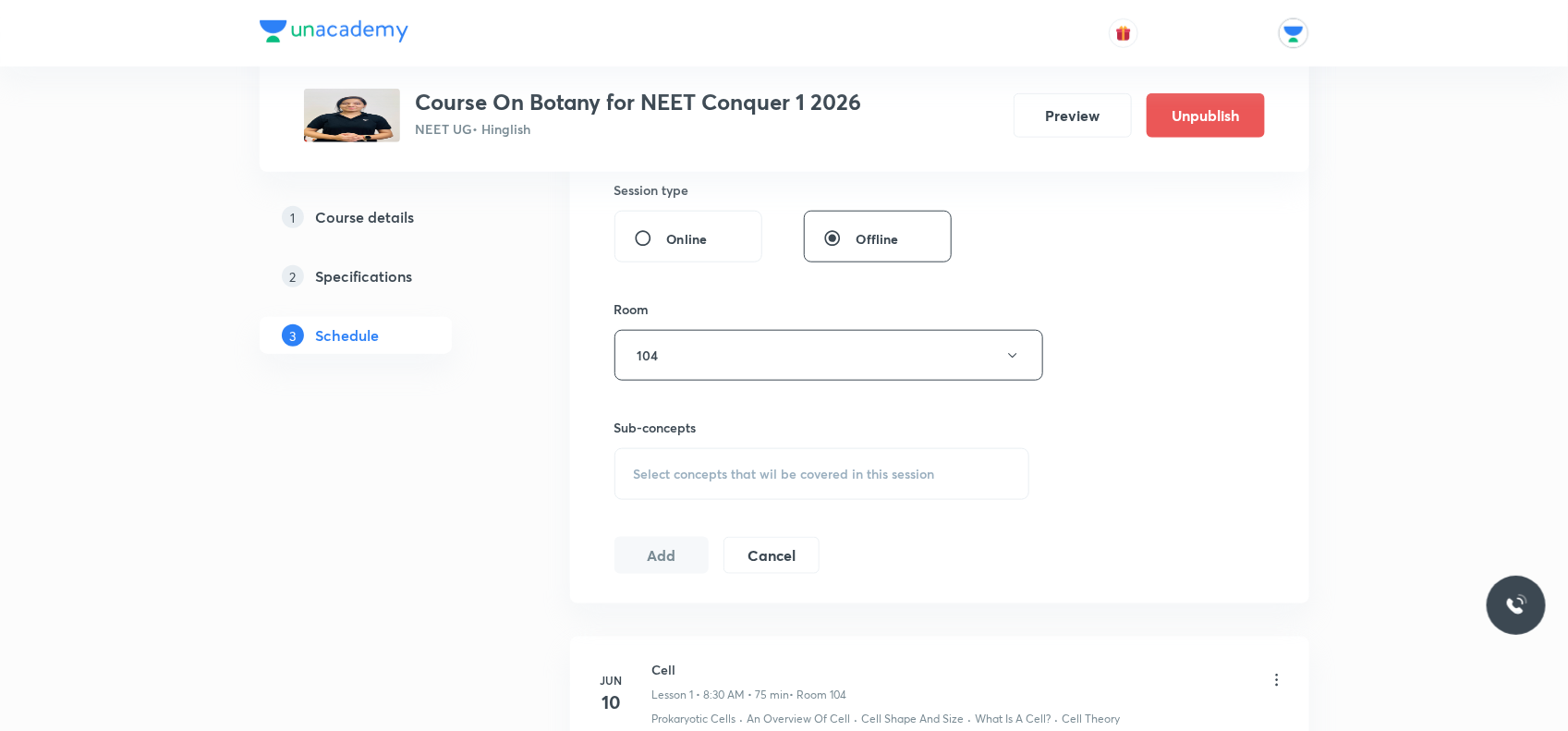
click at [707, 472] on span "Select concepts that wil be covered in this session" at bounding box center [784, 475] width 302 height 15
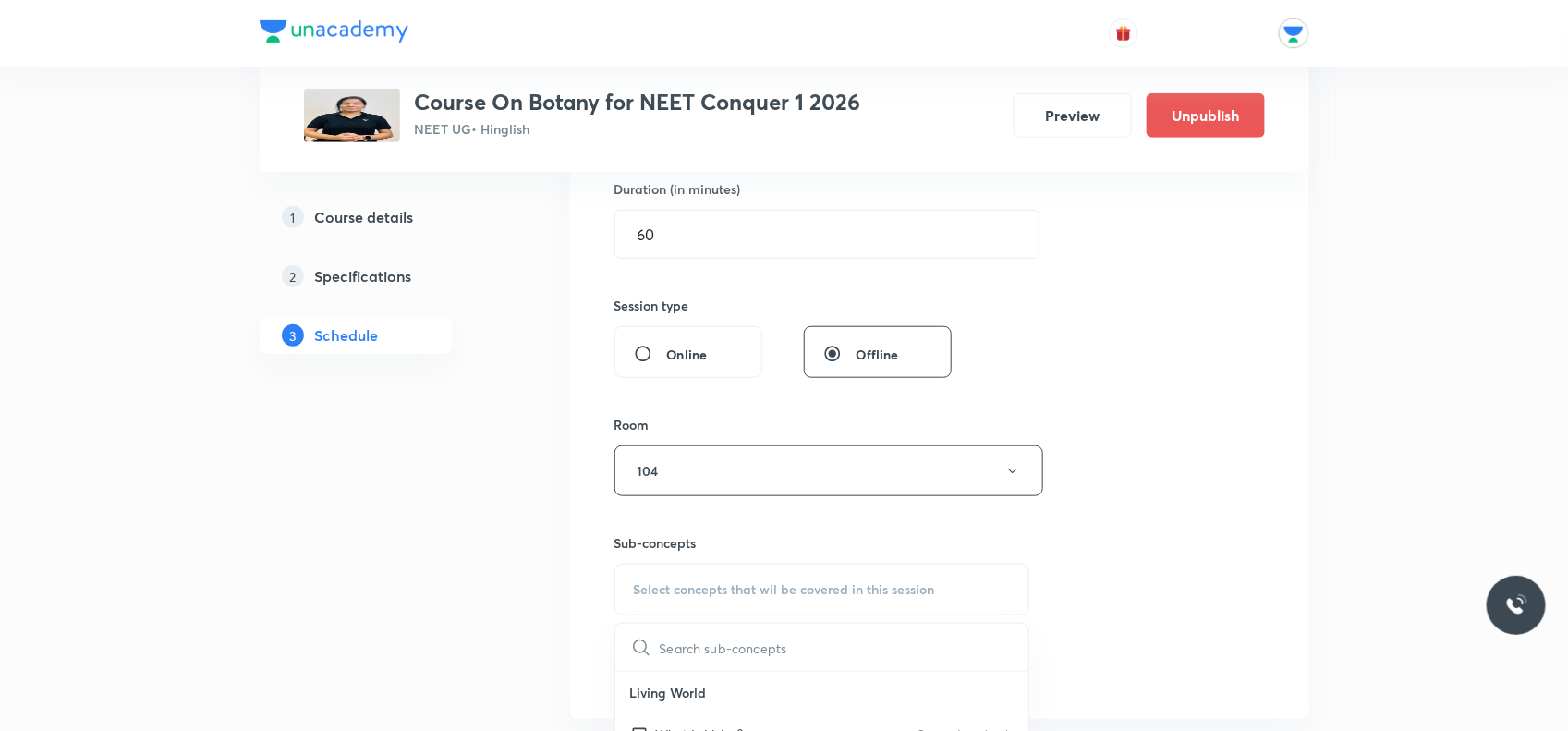
scroll to position [809, 0]
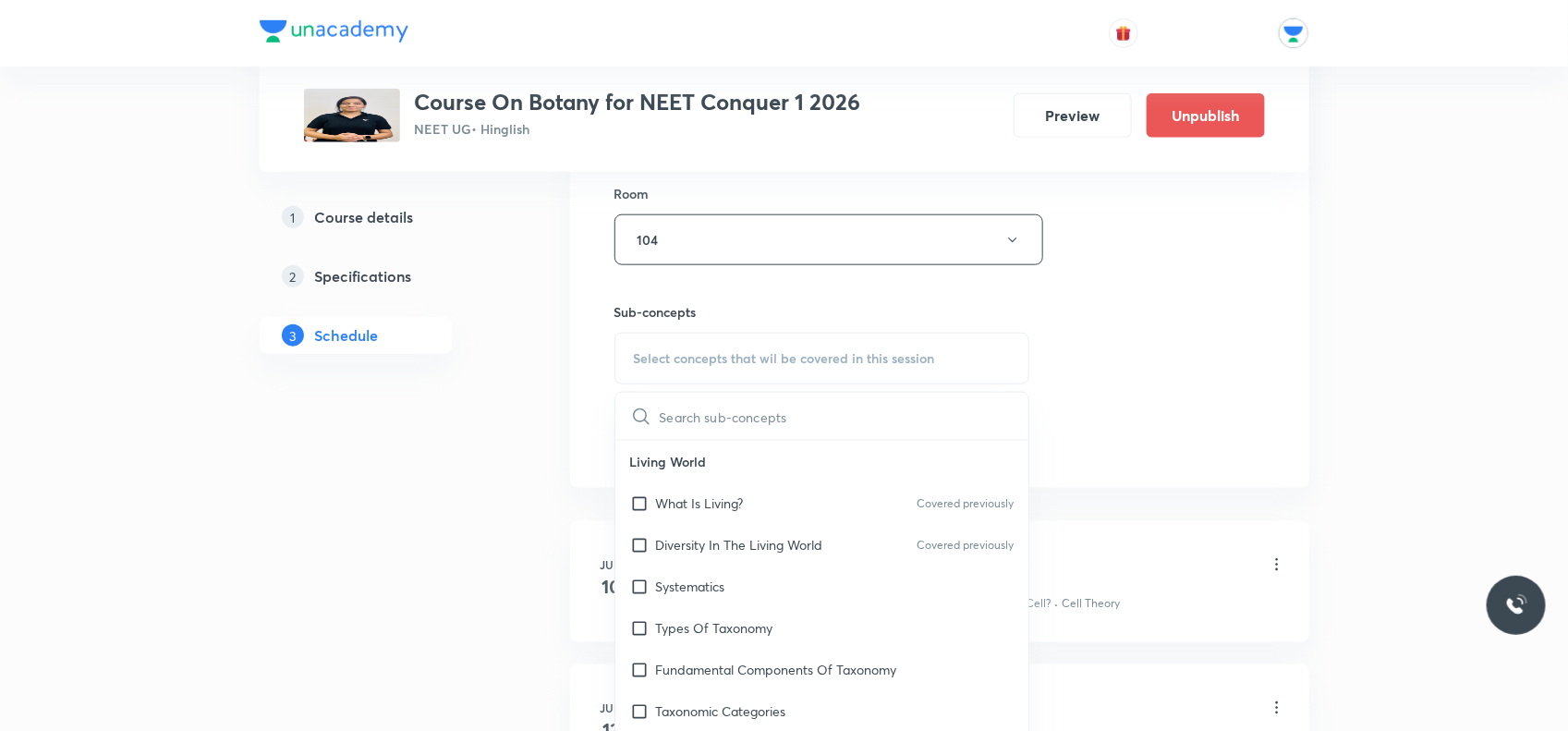
click at [707, 427] on input "text" at bounding box center [845, 416] width 370 height 47
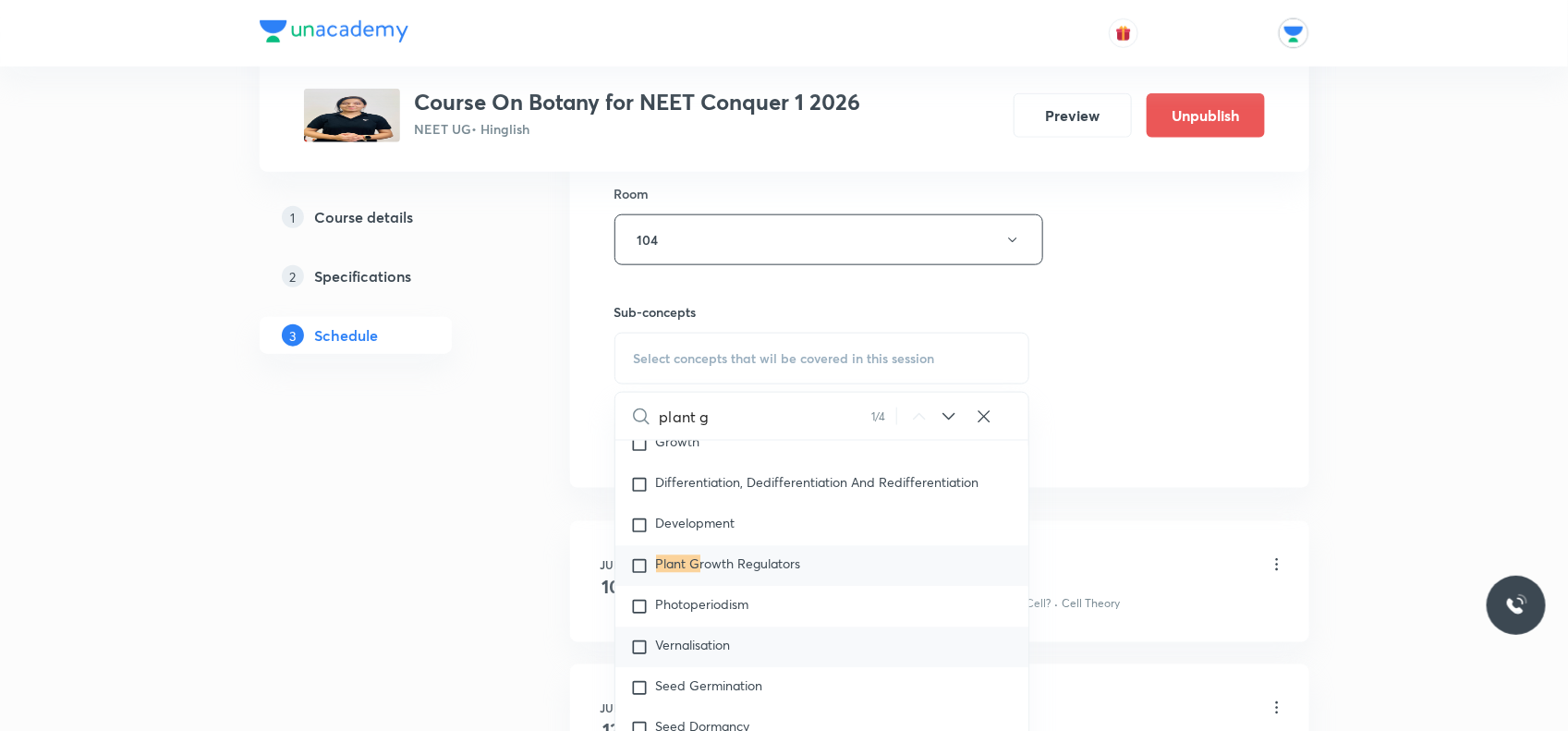
scroll to position [5111, 0]
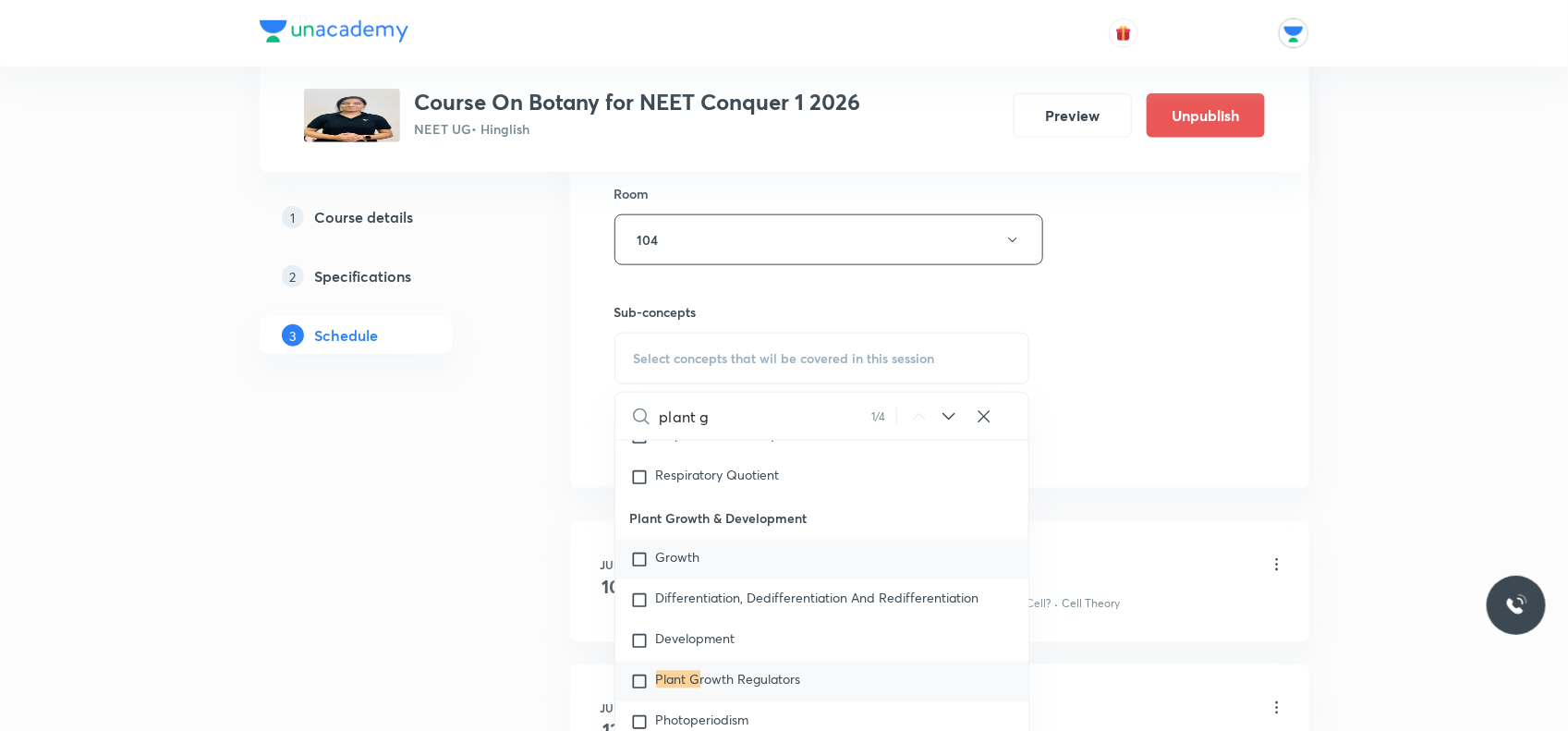
type input "plant g"
click at [644, 562] on input "checkbox" at bounding box center [643, 560] width 26 height 19
checkbox input "true"
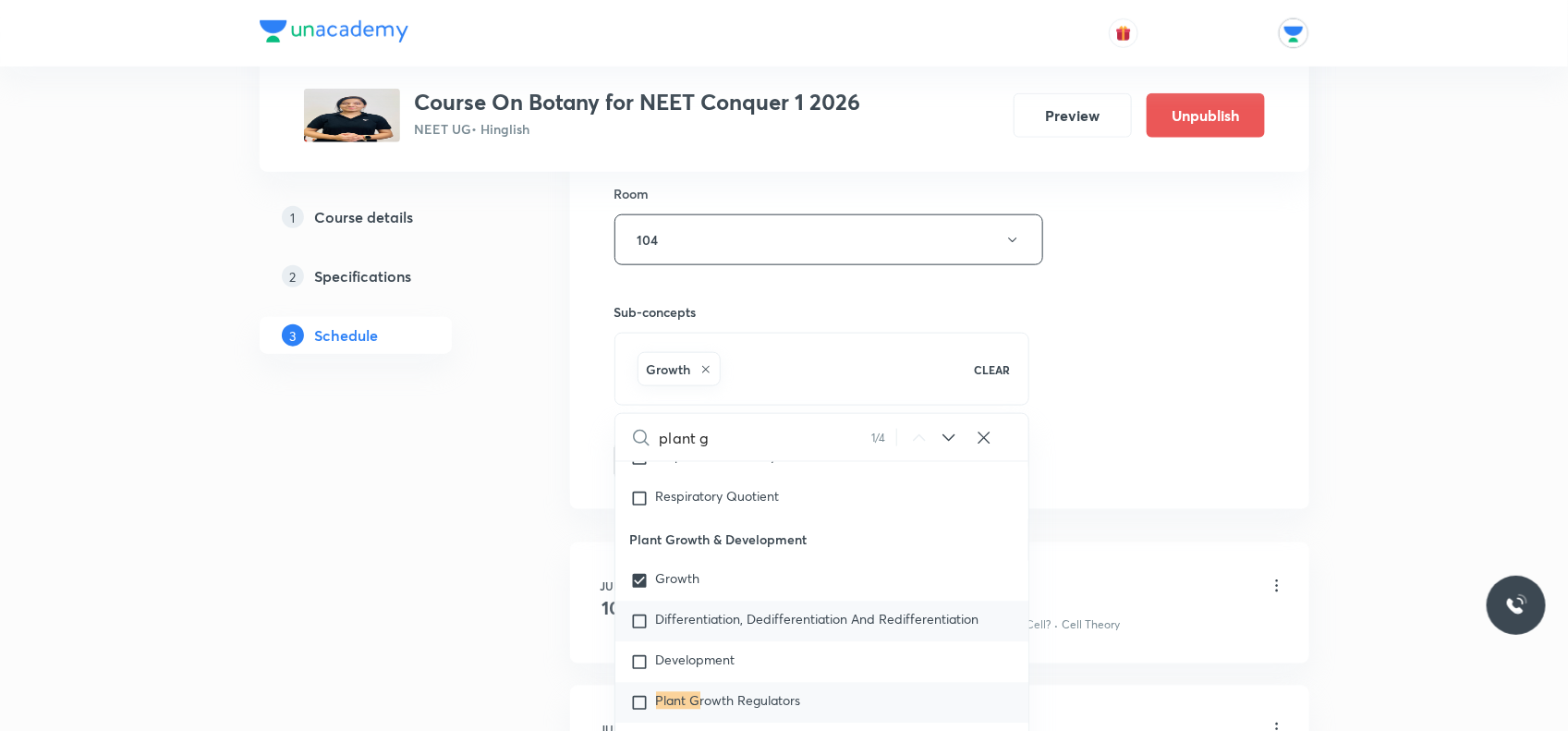
click at [637, 618] on input "checkbox" at bounding box center [643, 622] width 26 height 19
checkbox input "true"
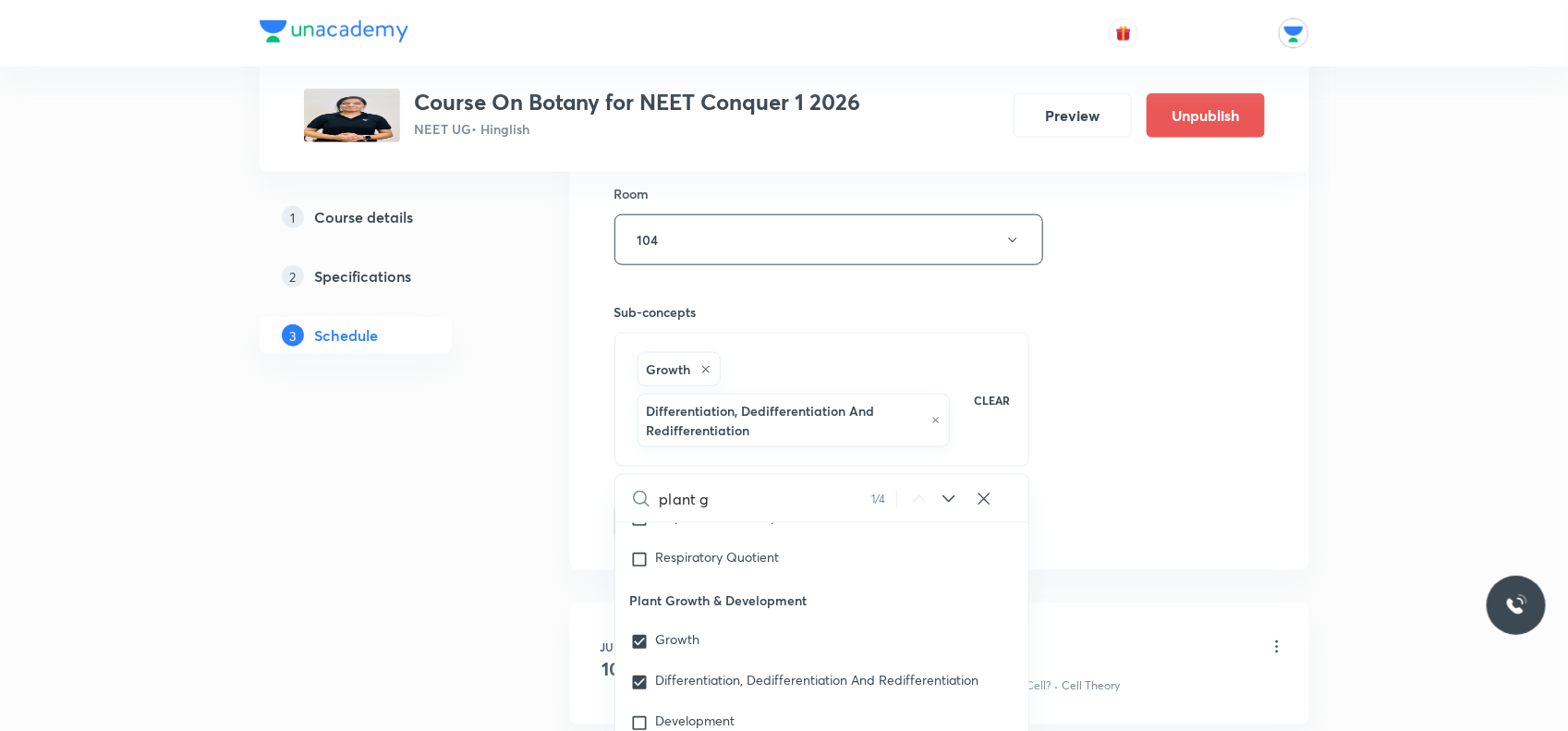
click at [1078, 386] on div "Session 69 Live class Session title 27/99 Plant Growth And Regulators ​ Schedul…" at bounding box center [940, 65] width 651 height 950
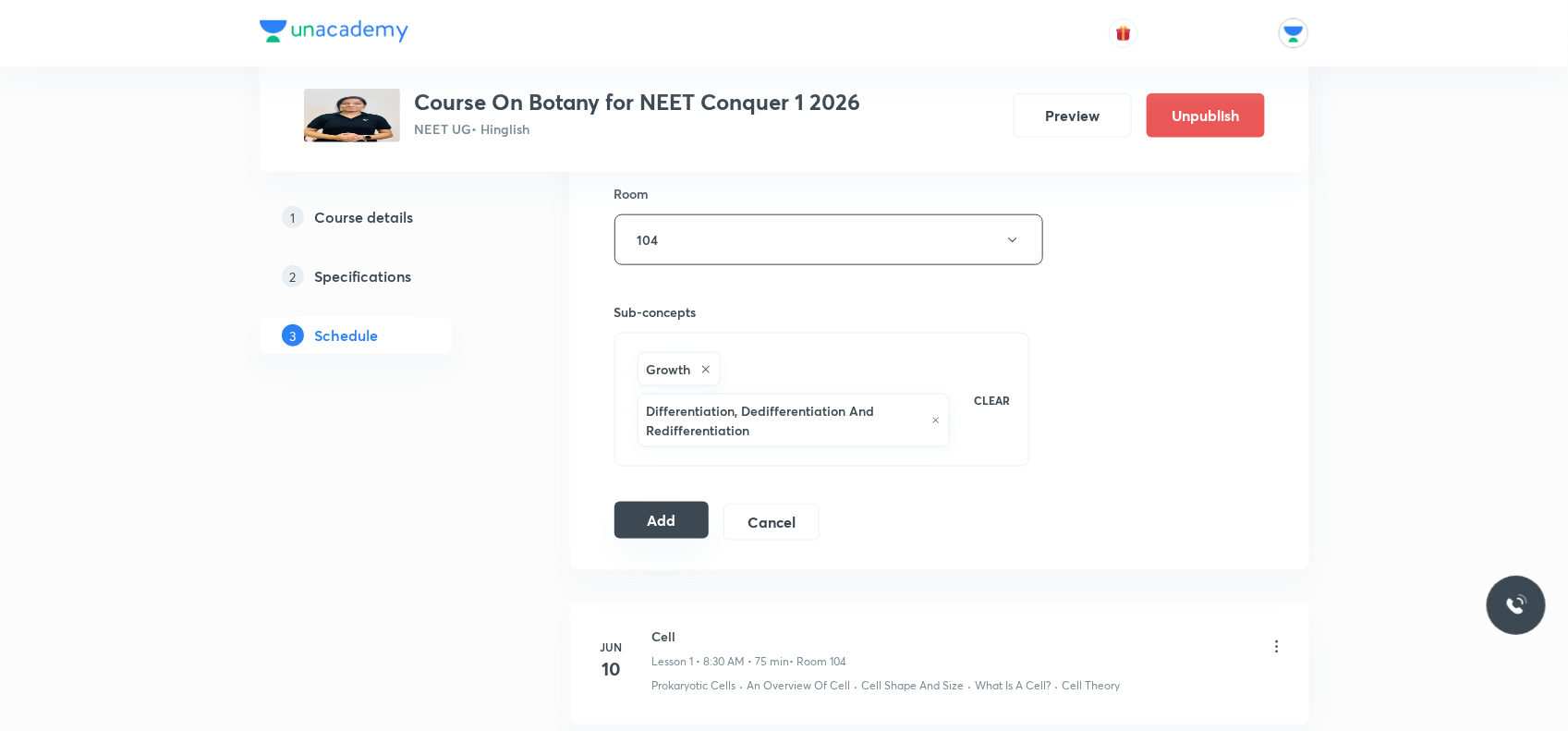
click at [684, 518] on button "Add" at bounding box center [662, 520] width 96 height 37
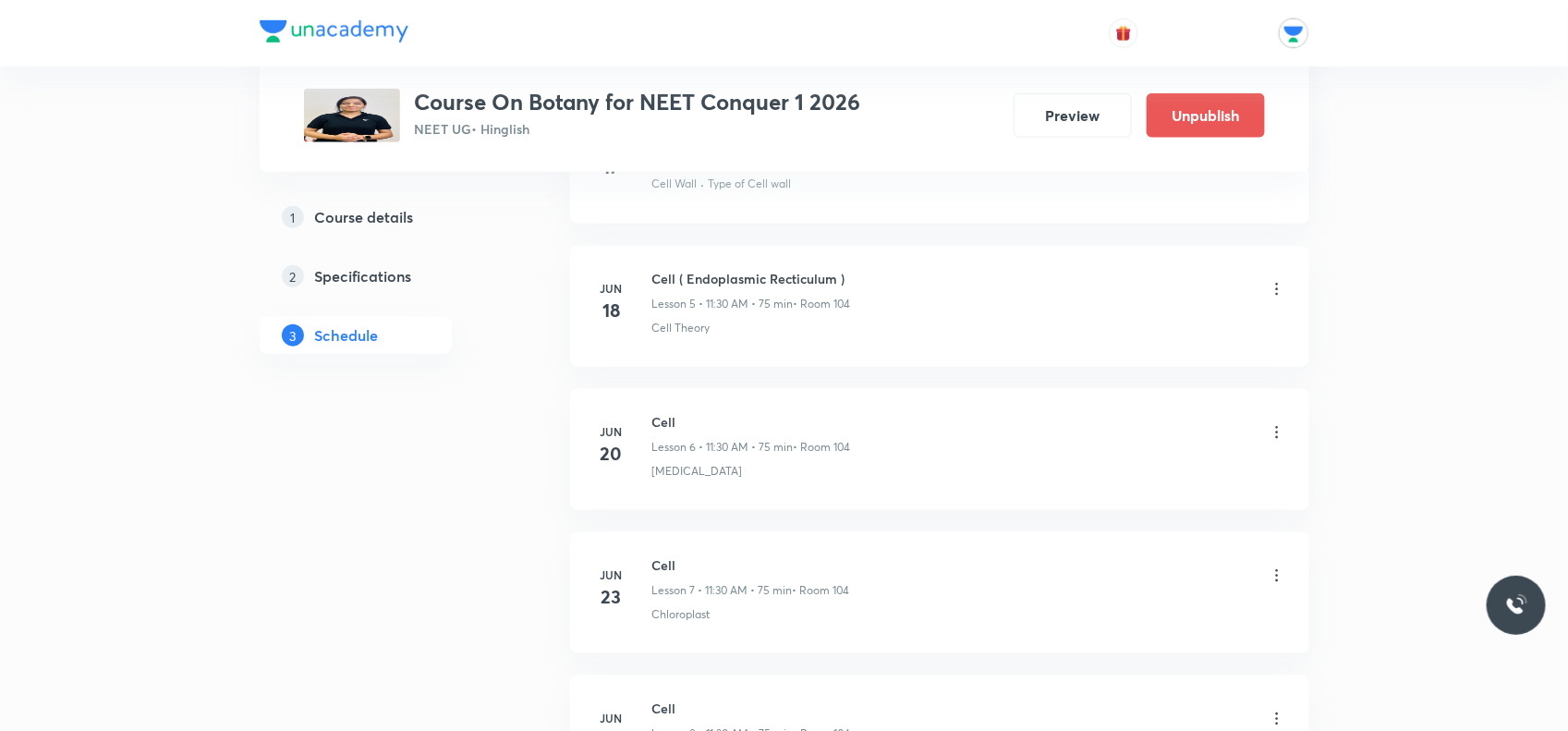
scroll to position [0, 0]
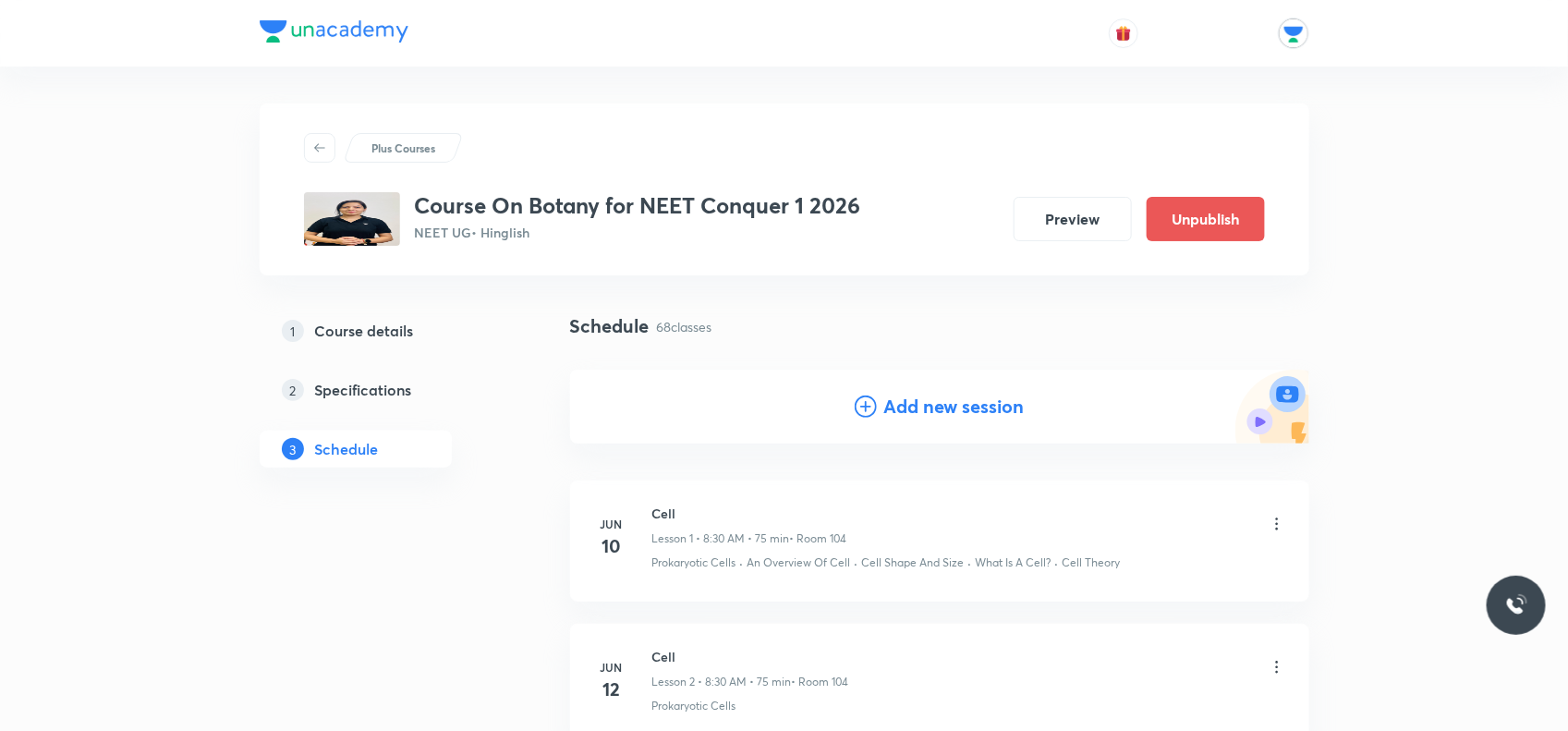
click at [904, 405] on h4 "Add new session" at bounding box center [954, 406] width 141 height 27
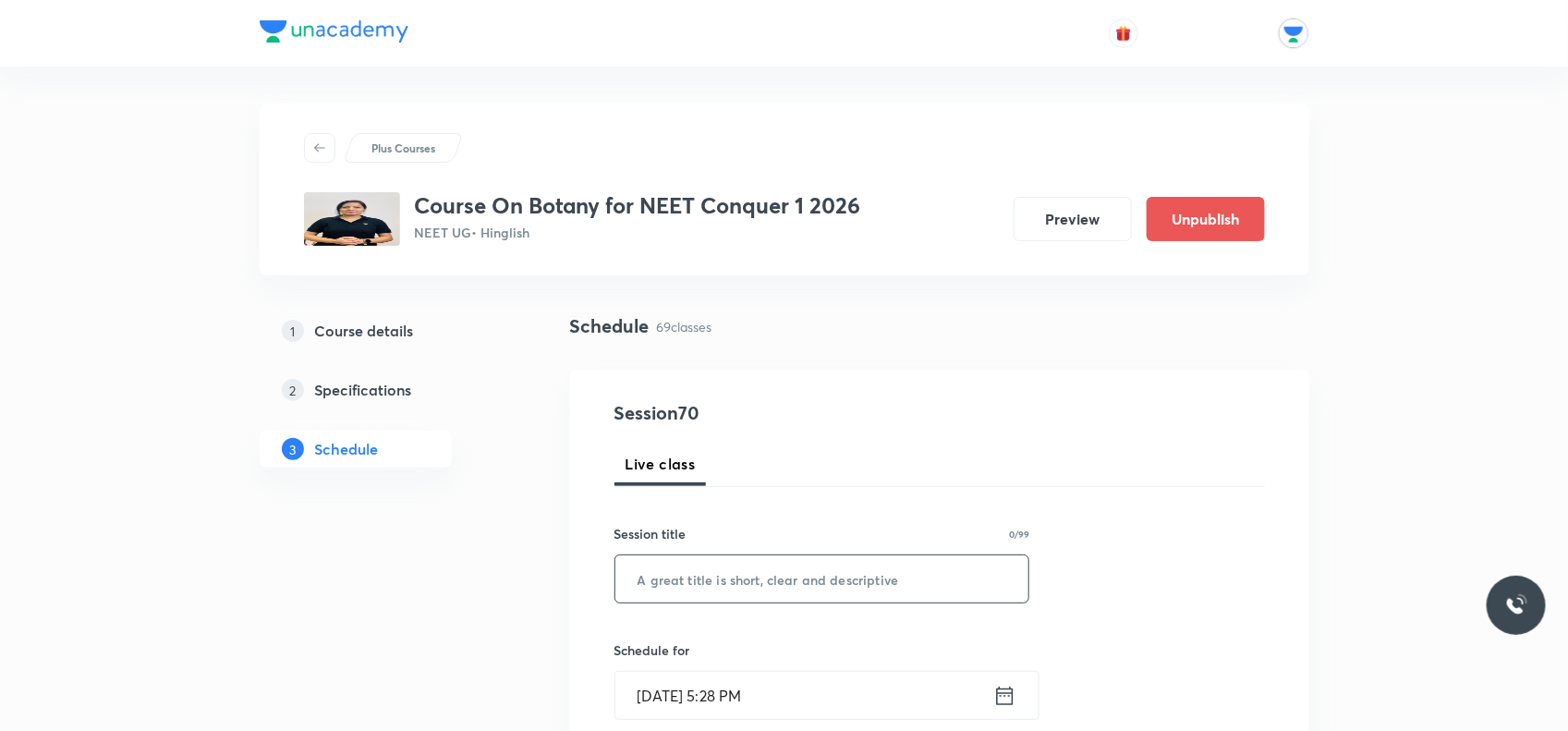
click at [758, 585] on input "text" at bounding box center [823, 579] width 414 height 47
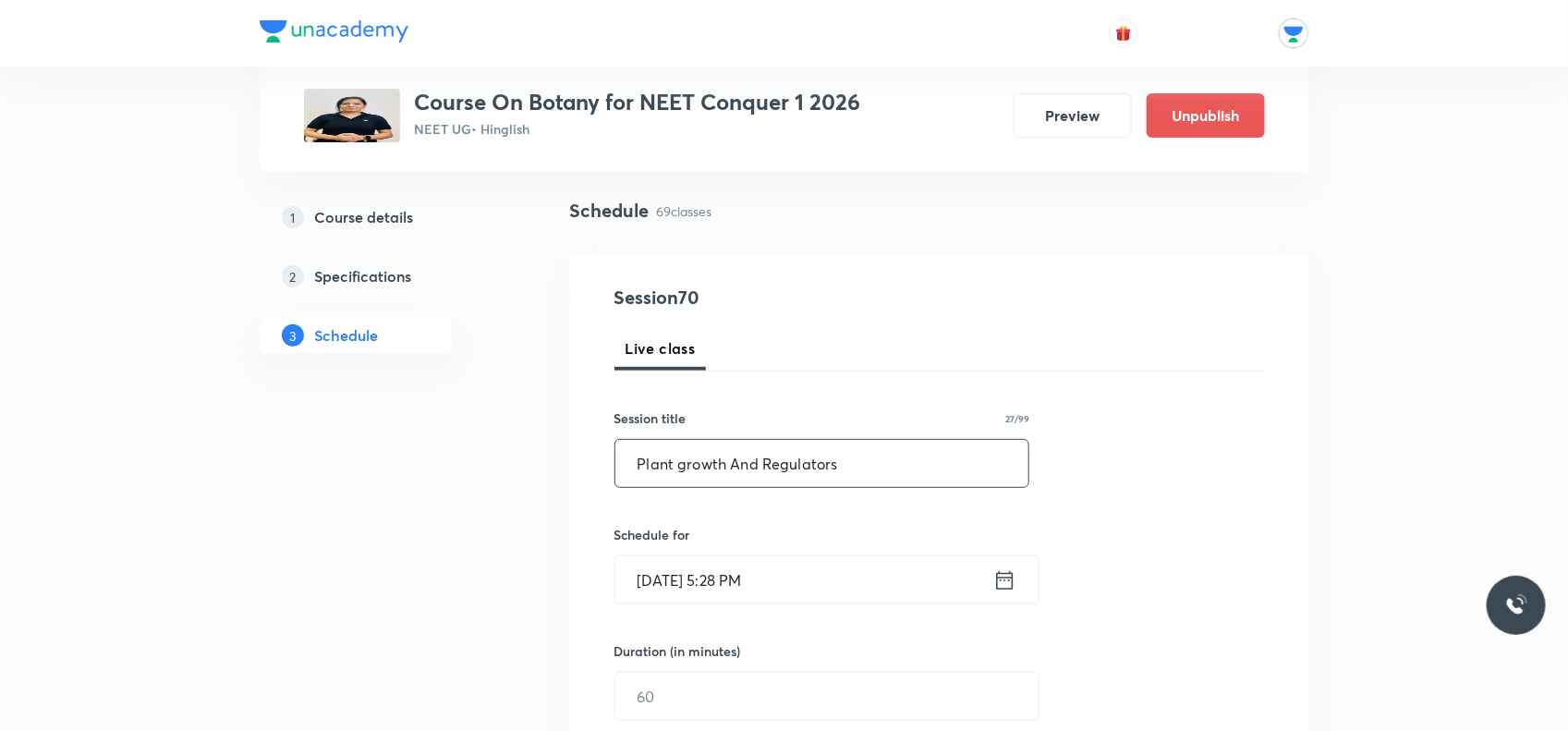
scroll to position [231, 0]
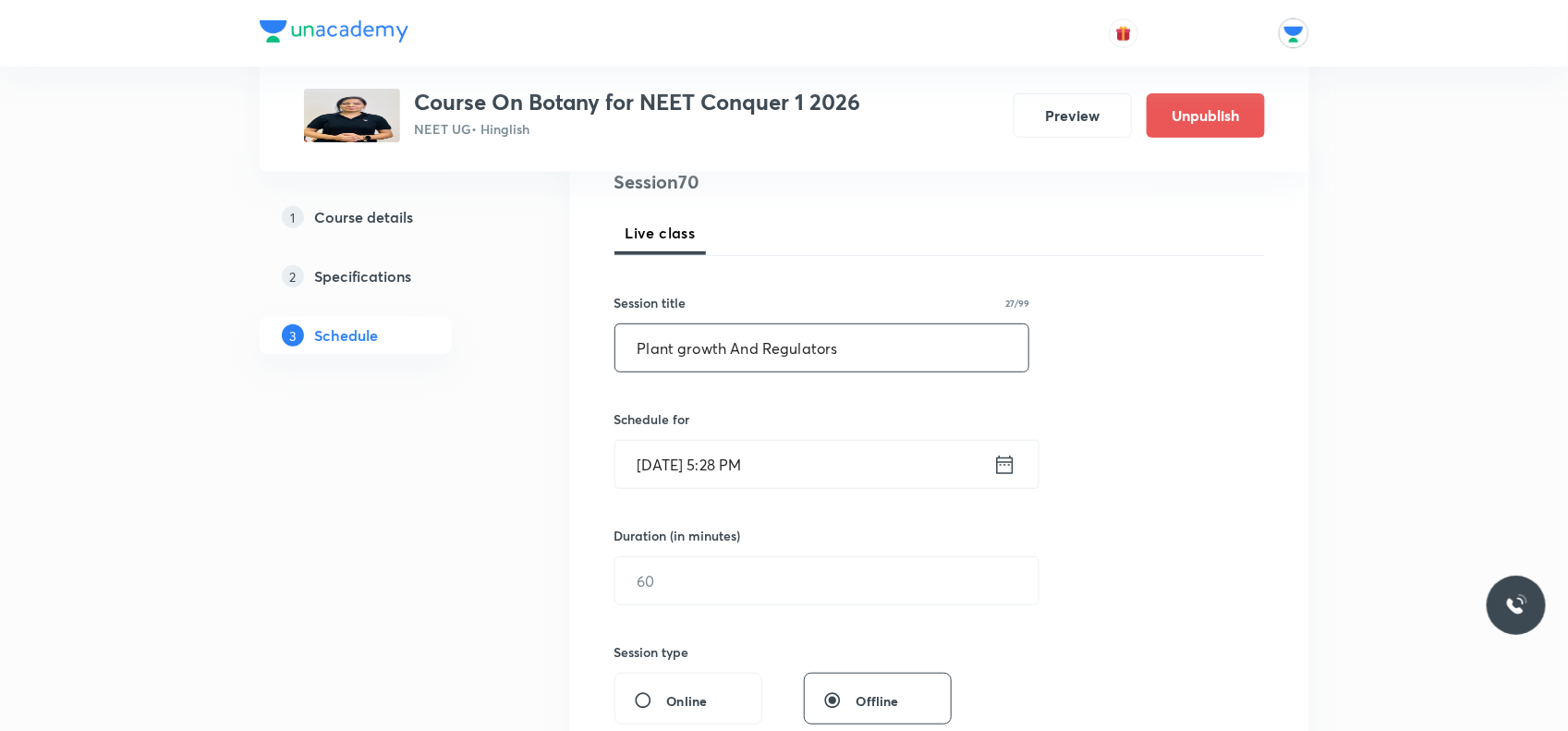
type input "Plant growth And Regulators"
click at [1002, 471] on icon at bounding box center [1005, 464] width 23 height 26
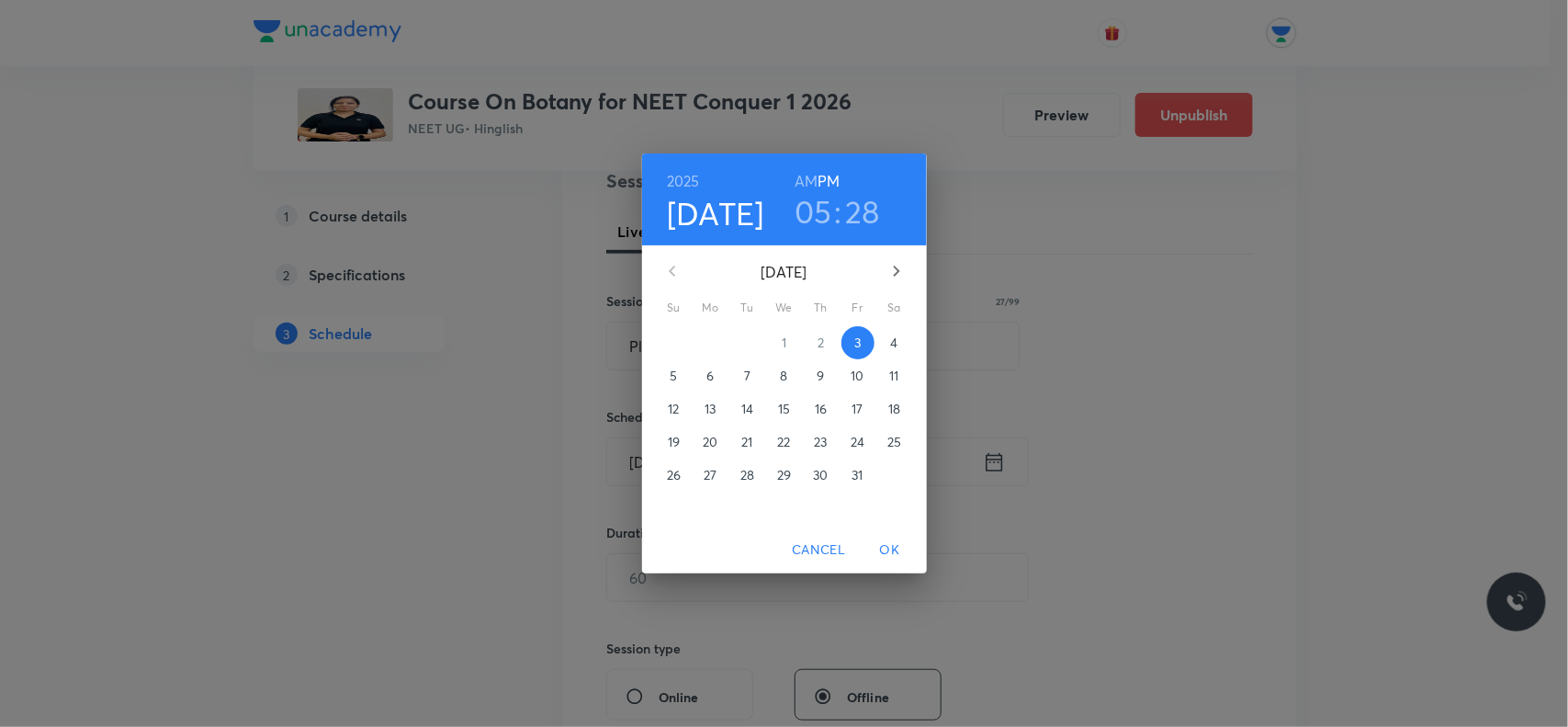
click at [740, 378] on span "7" at bounding box center [747, 376] width 33 height 19
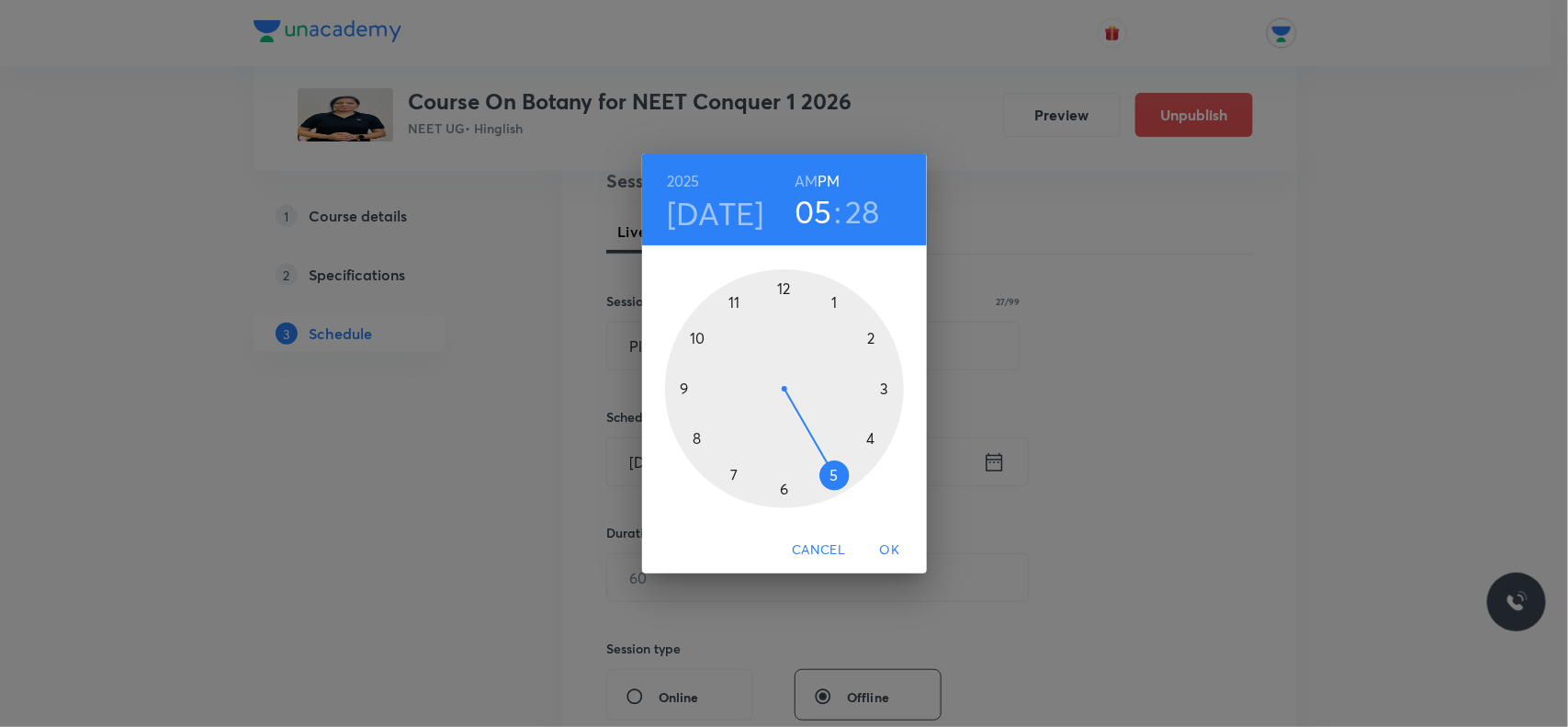
click at [806, 184] on h6 "AM" at bounding box center [806, 181] width 23 height 25
click at [742, 296] on div at bounding box center [785, 388] width 239 height 239
click at [792, 484] on div at bounding box center [785, 388] width 239 height 239
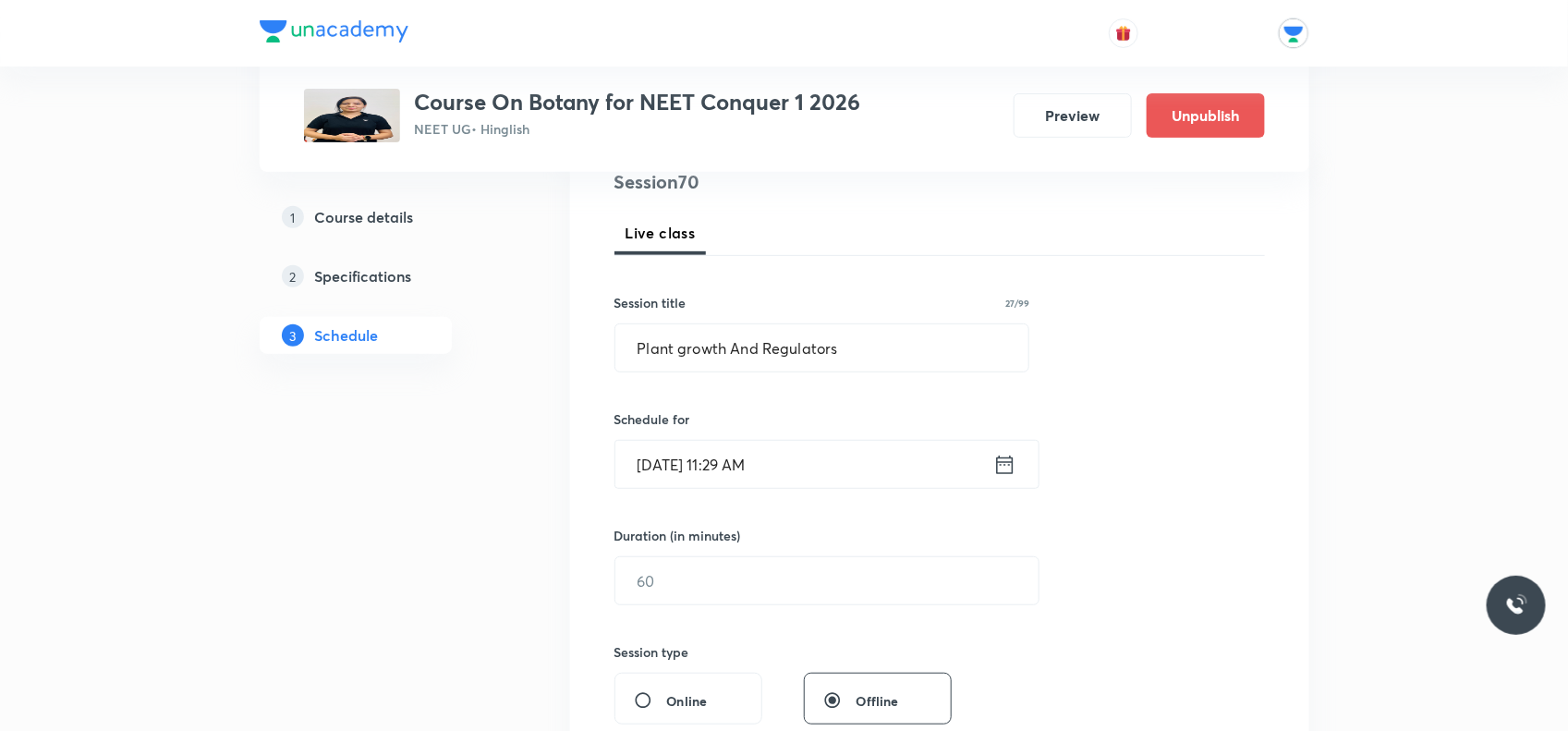
click at [1007, 468] on icon at bounding box center [1005, 464] width 23 height 26
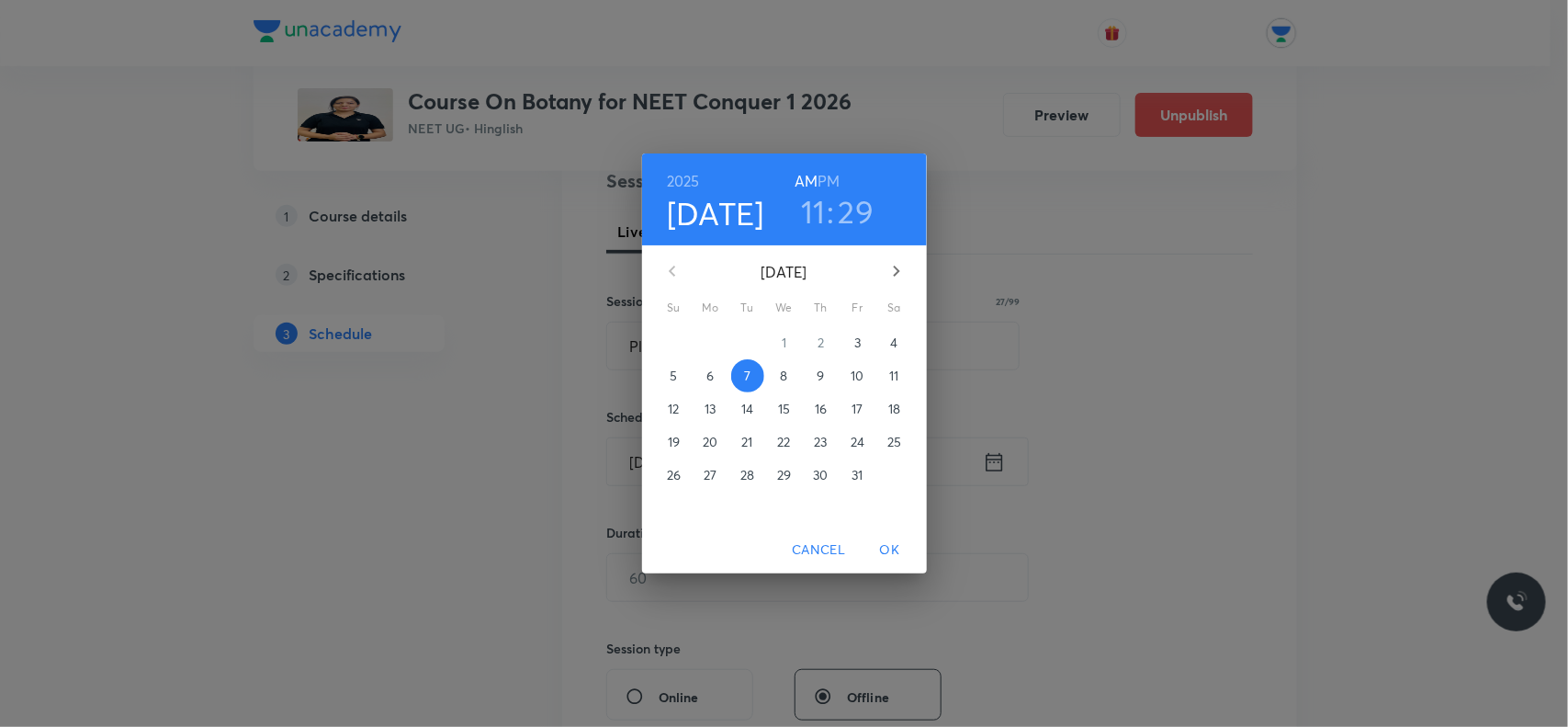
click at [832, 198] on h3 ":" at bounding box center [831, 211] width 8 height 39
click at [809, 173] on h6 "AM" at bounding box center [806, 181] width 23 height 25
click at [820, 218] on h3 "11" at bounding box center [813, 211] width 24 height 39
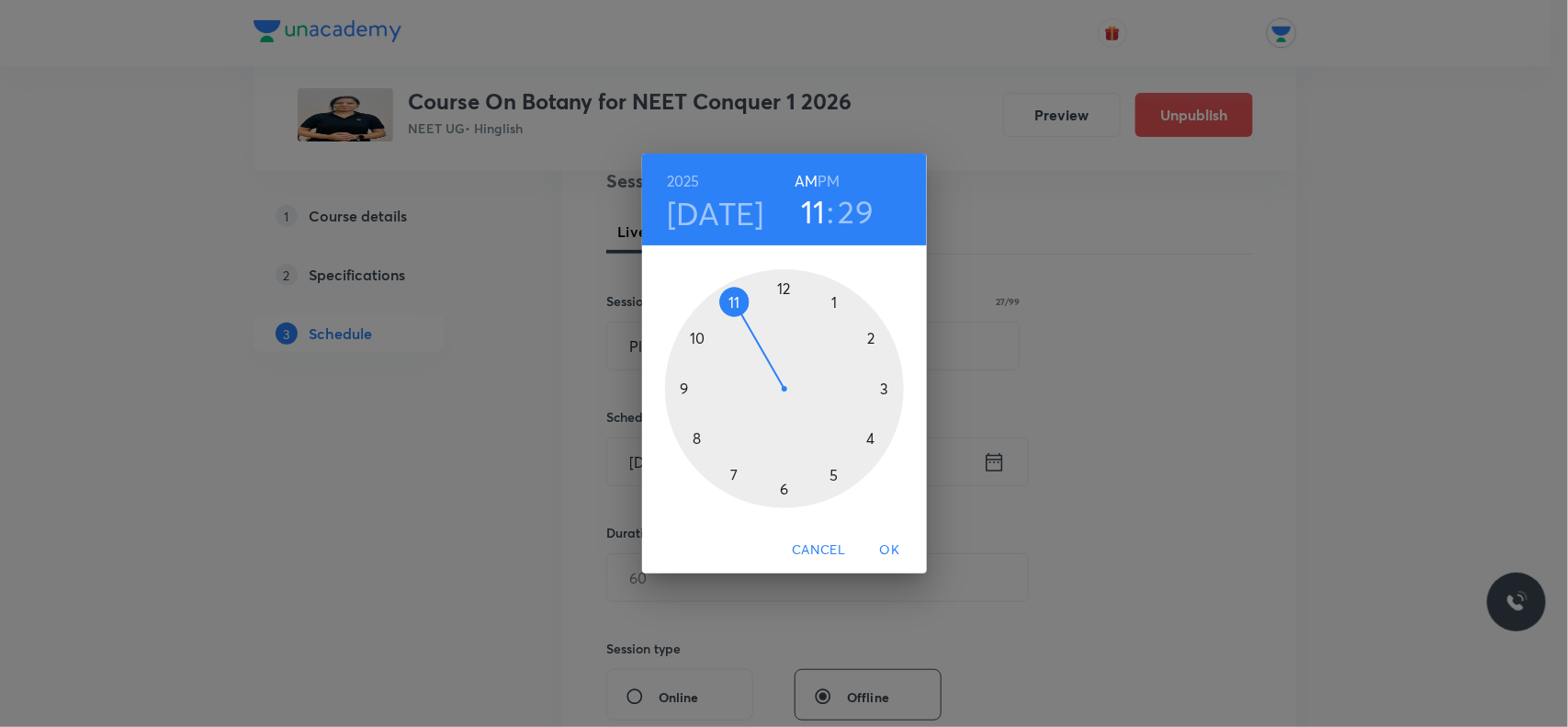
click at [832, 212] on h3 ":" at bounding box center [831, 211] width 8 height 39
click at [860, 218] on h3 "29" at bounding box center [856, 211] width 36 height 39
click at [786, 488] on div at bounding box center [785, 388] width 239 height 239
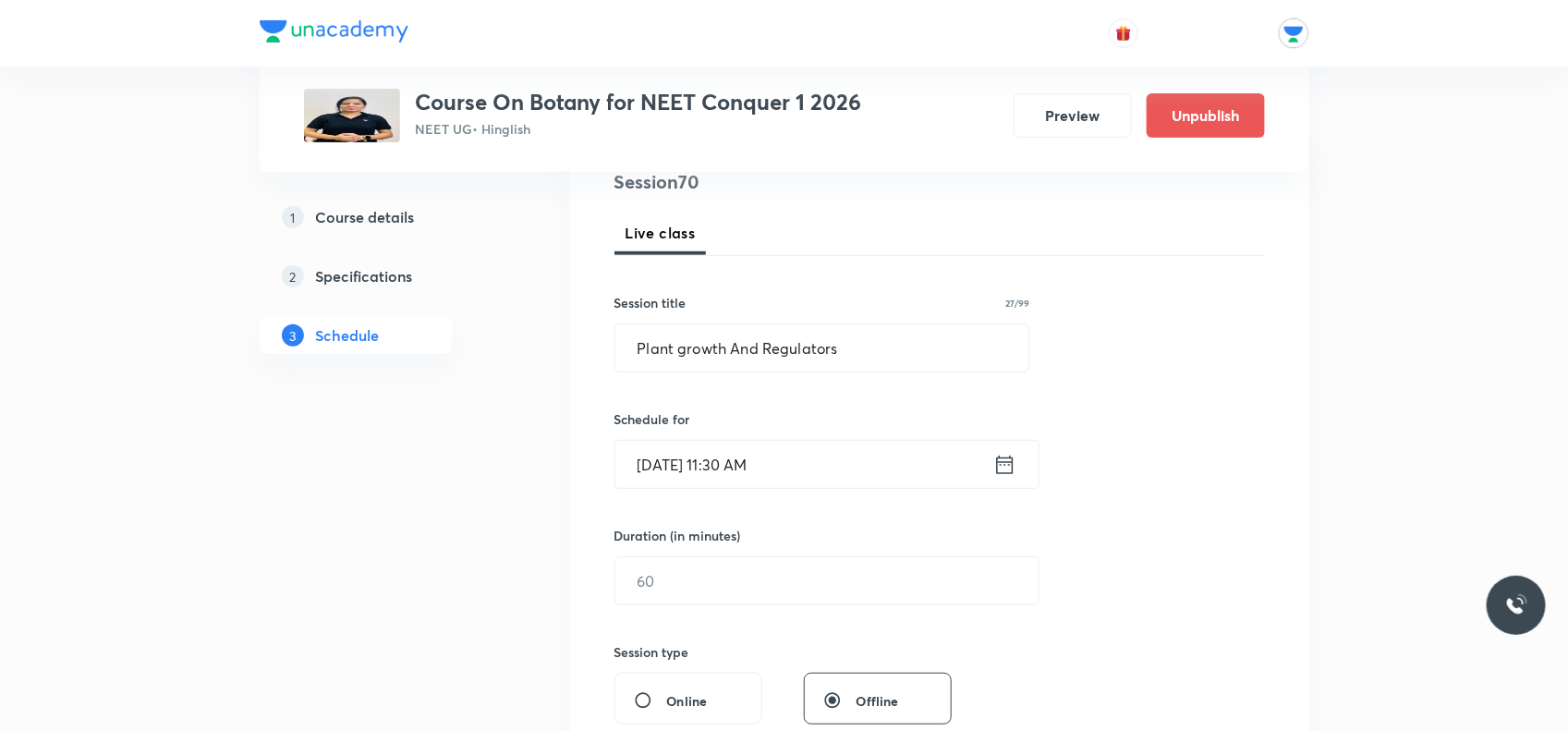
scroll to position [462, 0]
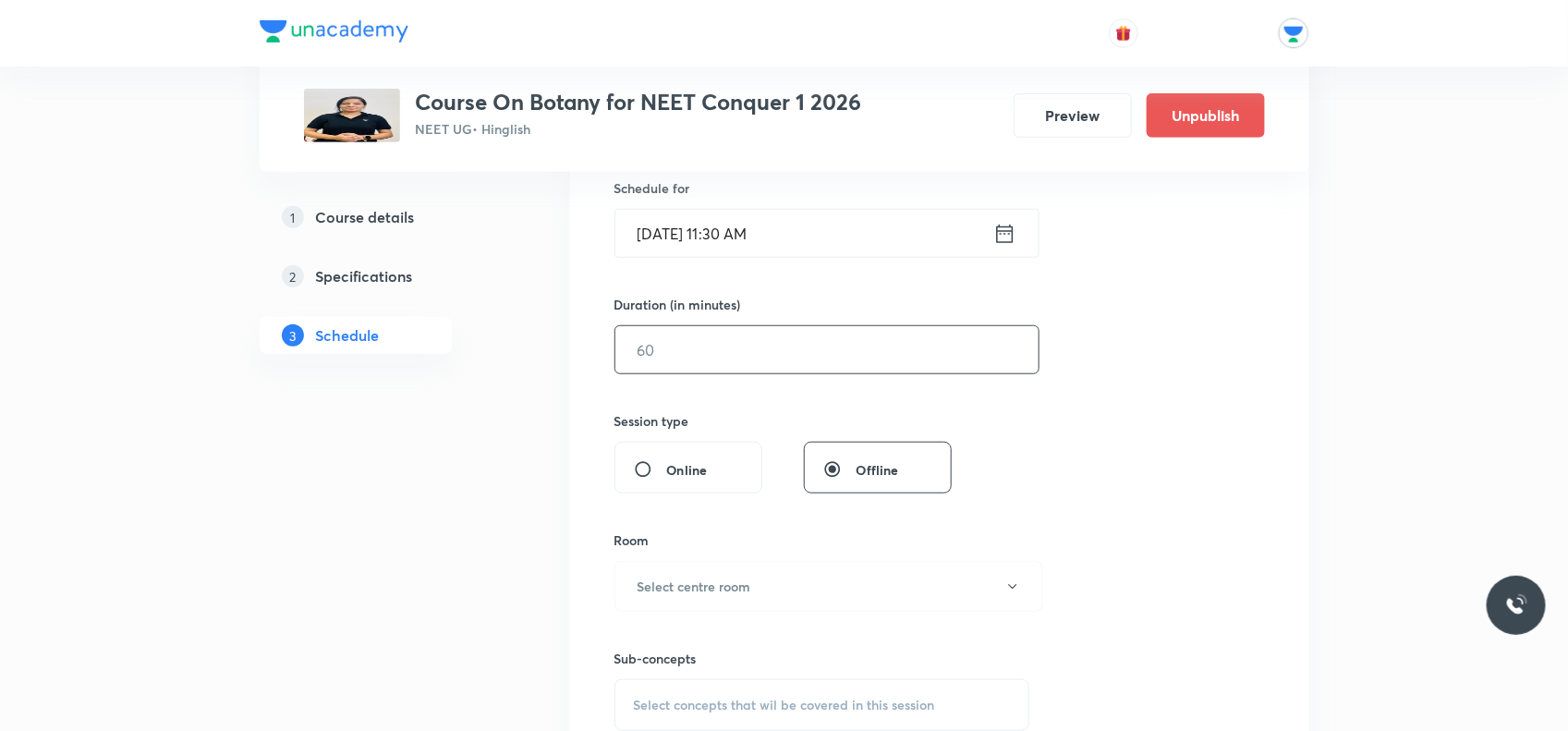
click at [671, 335] on input "text" at bounding box center [828, 350] width 424 height 47
type input "60"
click at [744, 575] on button "Select centre room" at bounding box center [828, 586] width 428 height 51
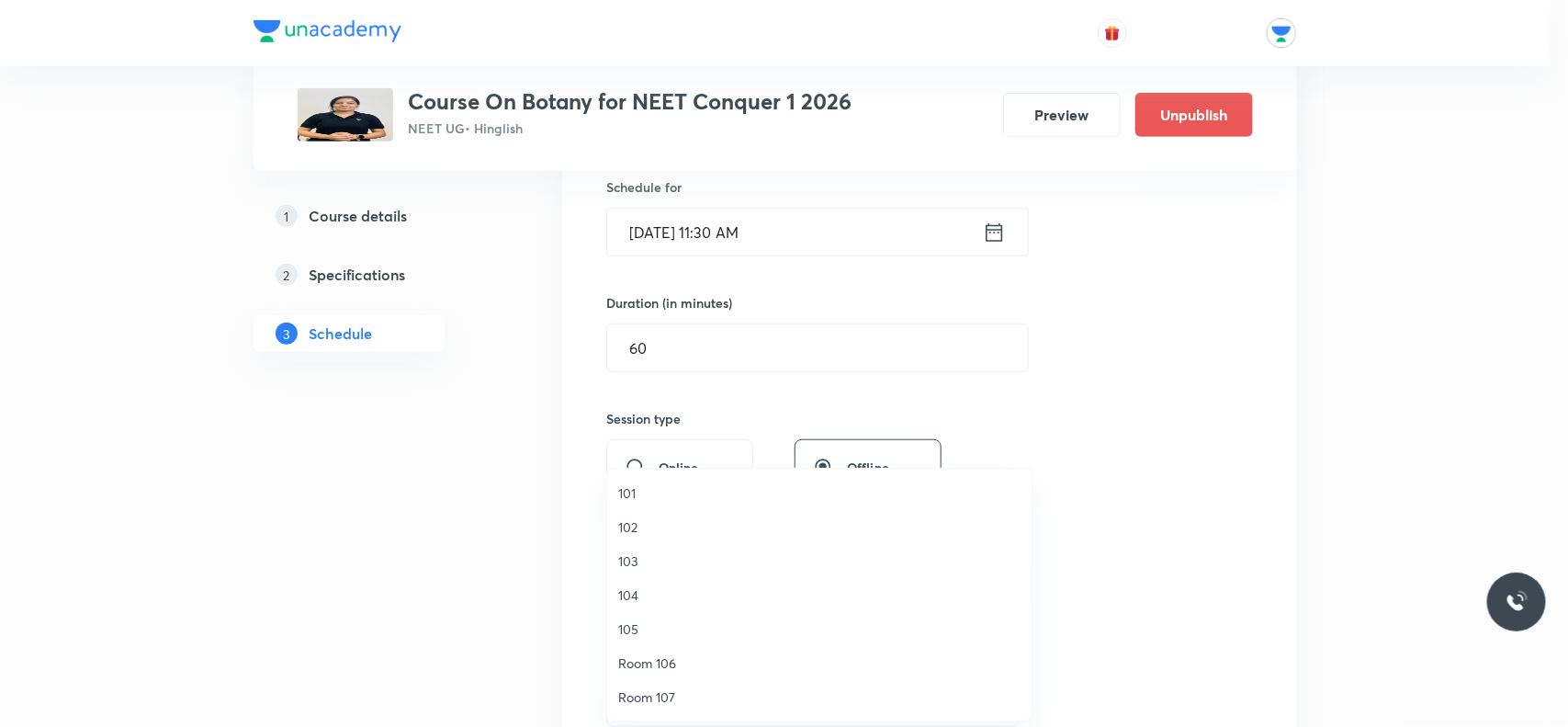
click at [634, 590] on span "104" at bounding box center [820, 595] width 402 height 20
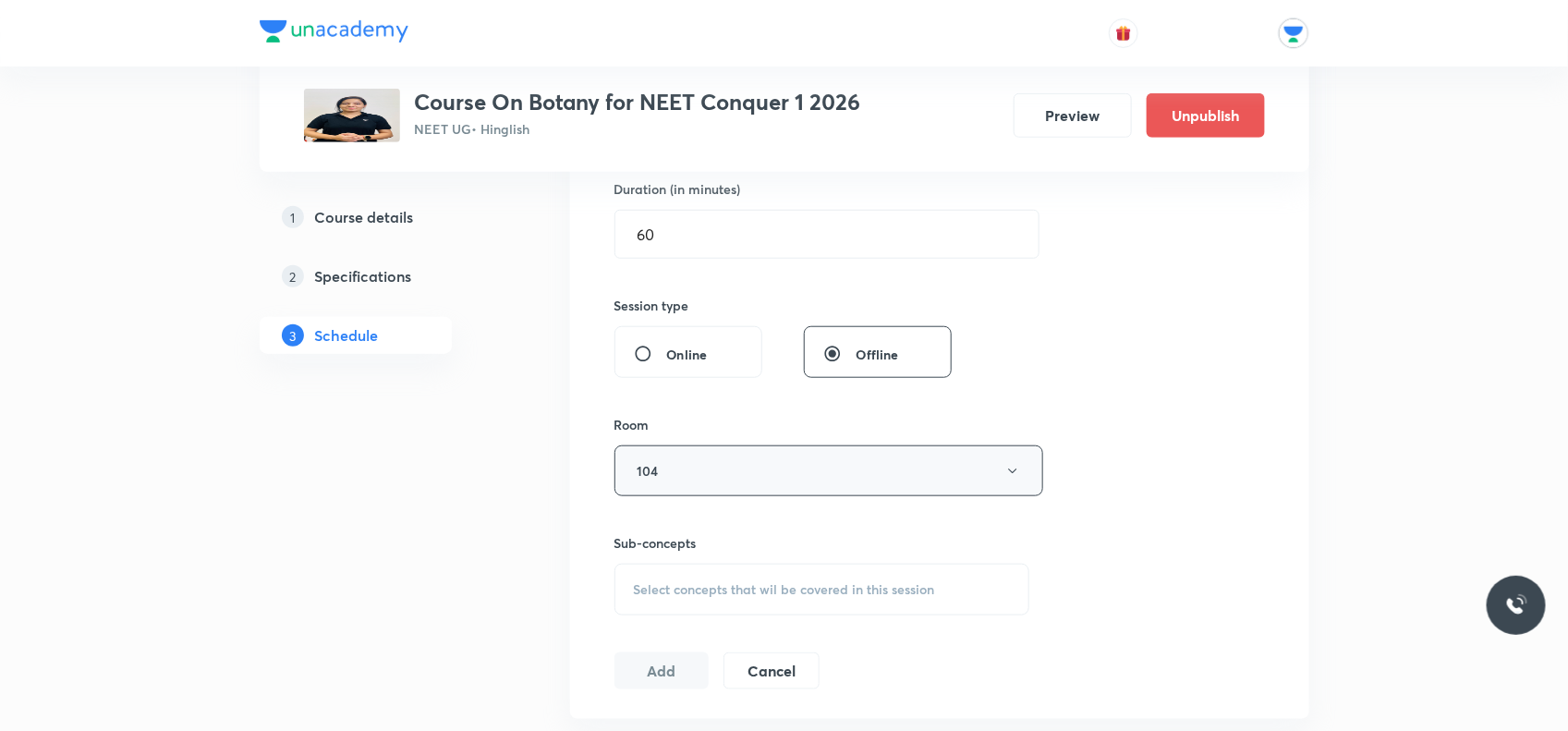
scroll to position [693, 0]
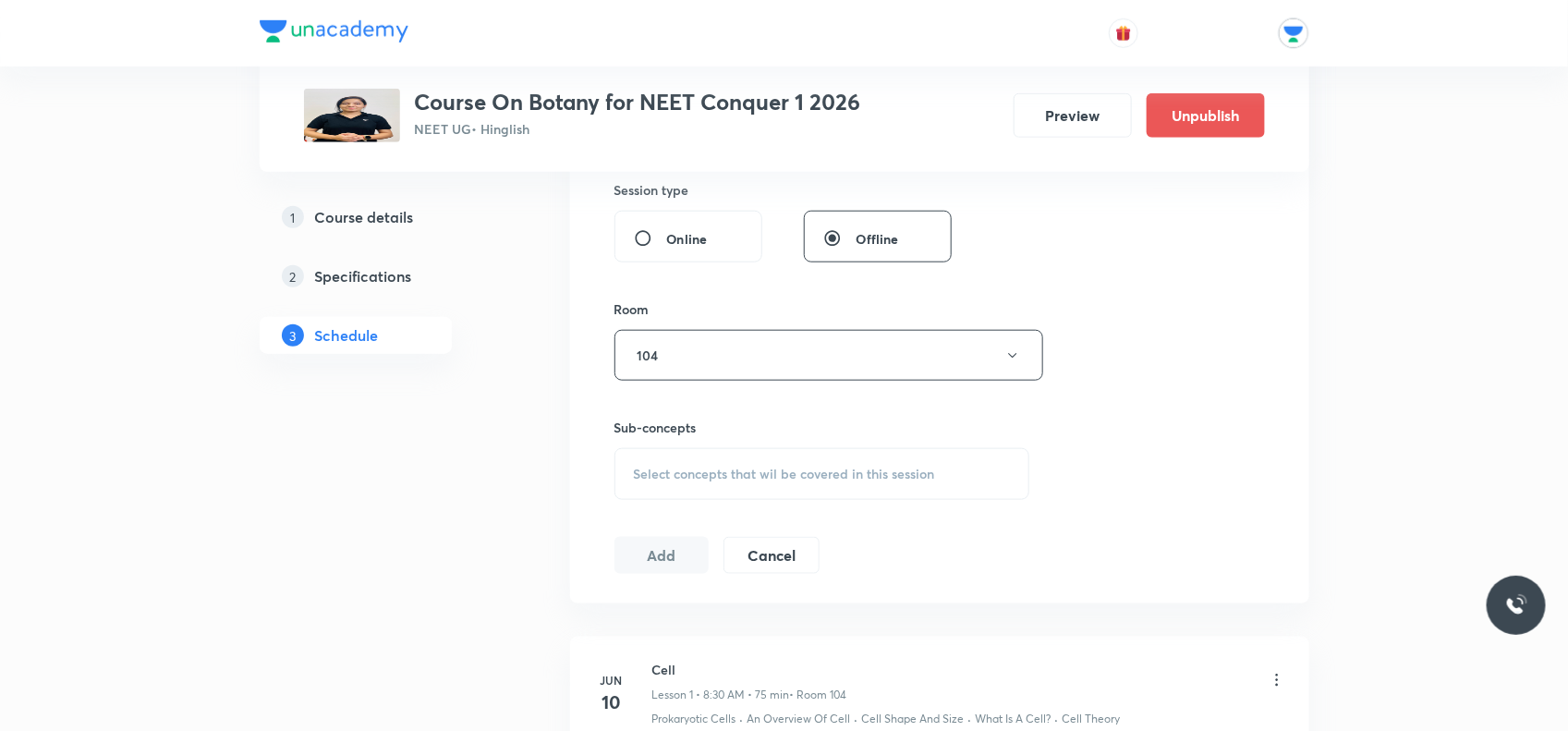
click at [664, 465] on div "Select concepts that wil be covered in this session" at bounding box center [823, 474] width 416 height 52
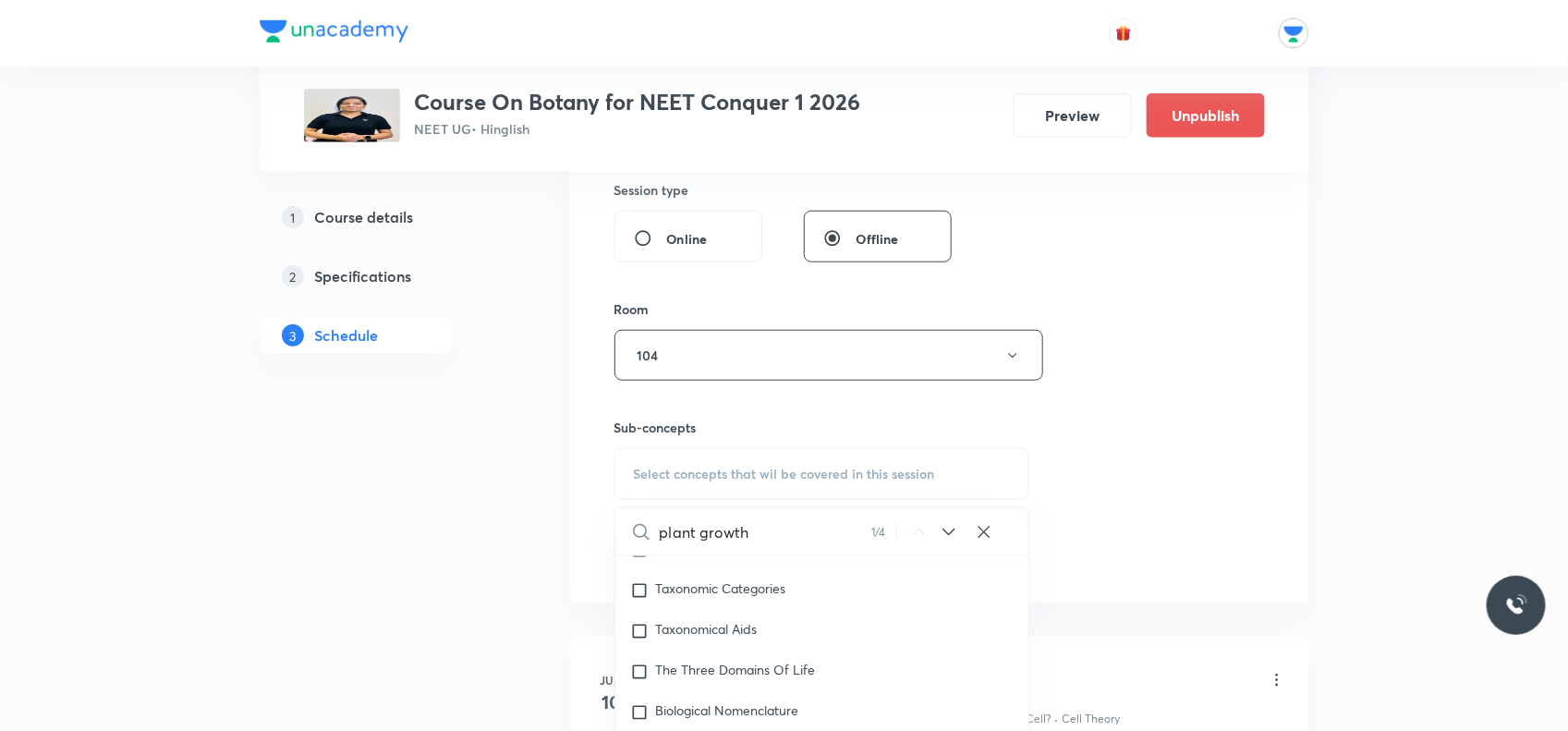
scroll to position [346, 0]
type input "plant growth"
click at [997, 527] on div "plant growth 1 / 4 ​" at bounding box center [823, 532] width 414 height 47
click at [982, 532] on icon at bounding box center [984, 532] width 19 height 19
click at [738, 527] on input "text" at bounding box center [845, 532] width 370 height 47
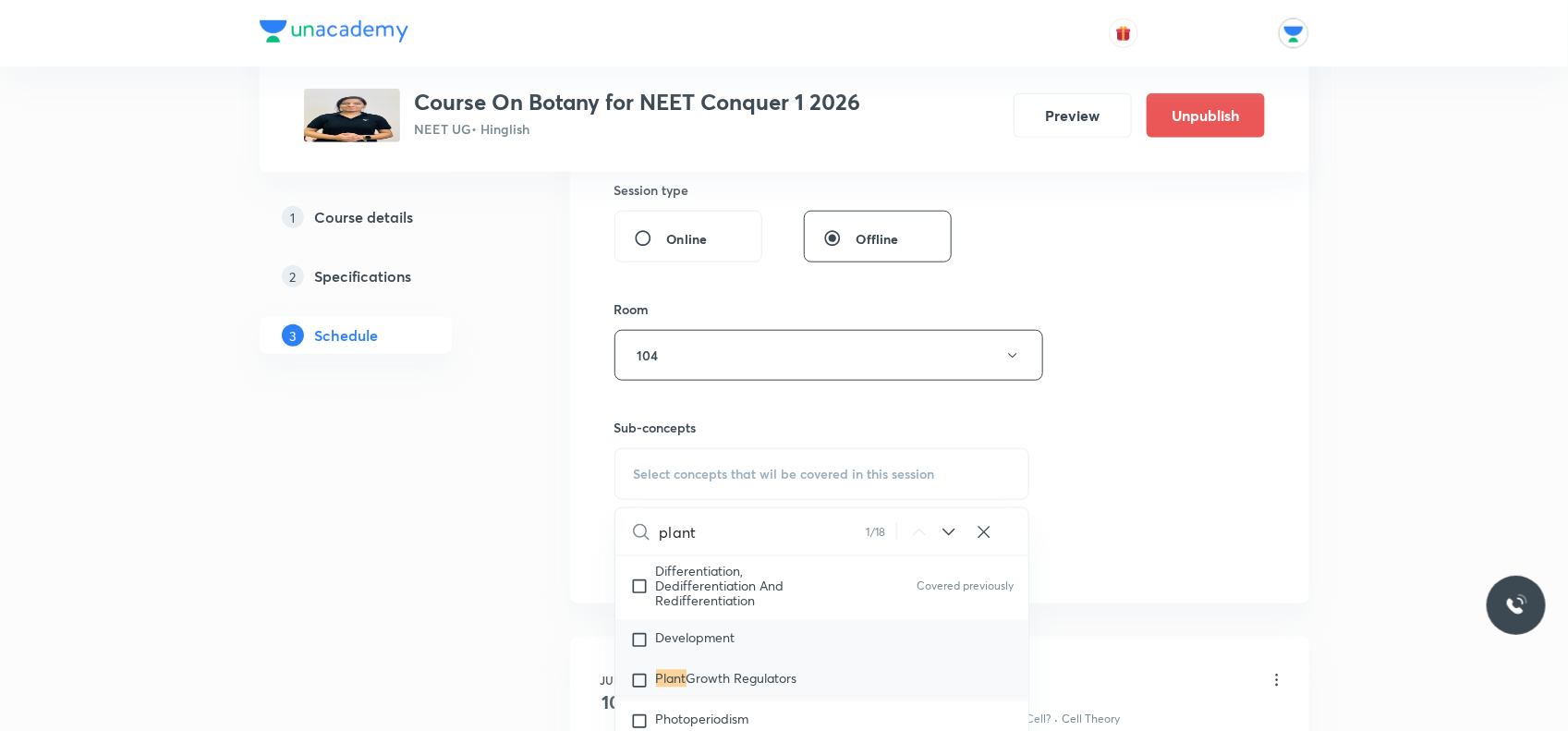
scroll to position [5369, 0]
type input "plant"
click at [632, 568] on input "checkbox" at bounding box center [643, 566] width 26 height 19
checkbox input "true"
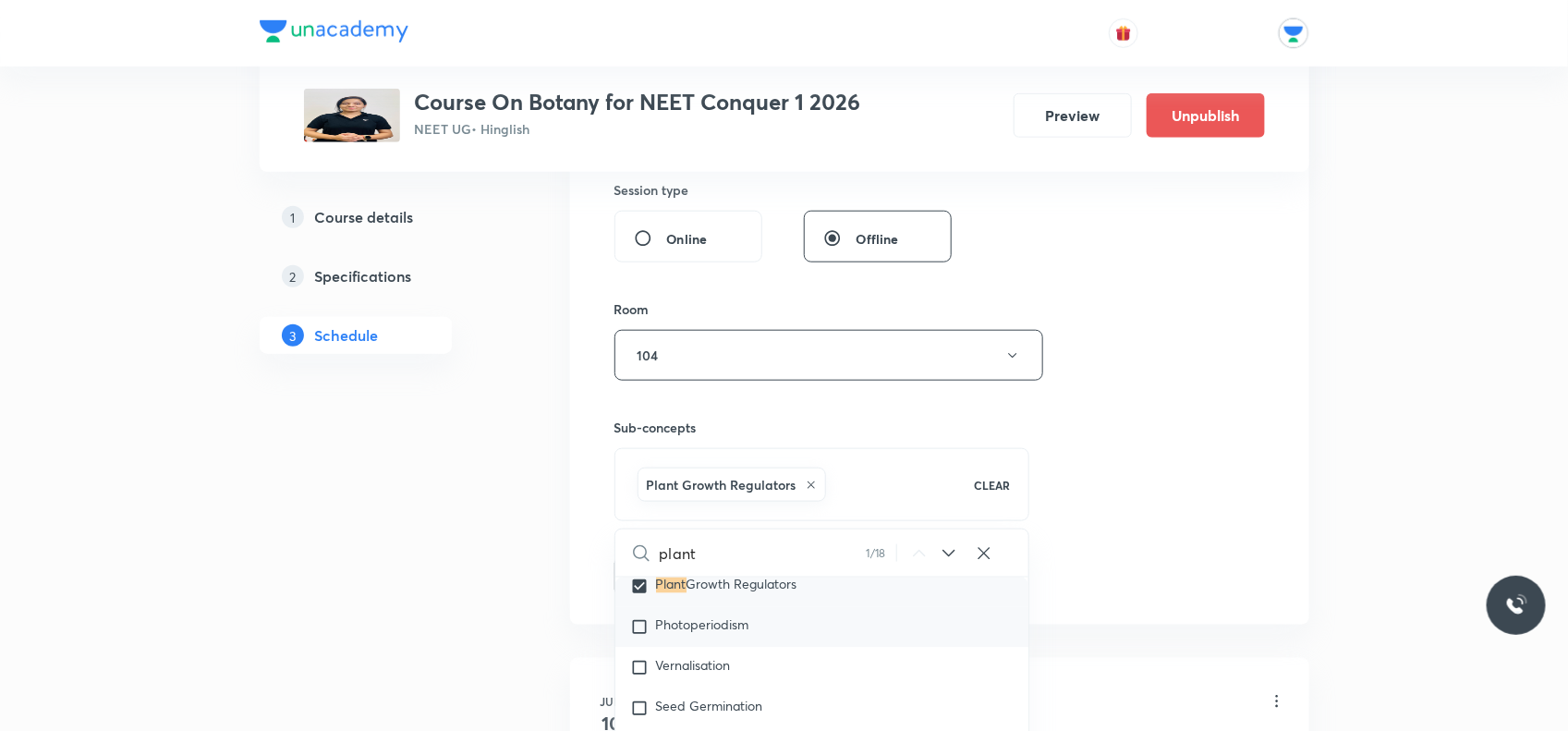
click at [632, 631] on input "checkbox" at bounding box center [643, 628] width 26 height 19
checkbox input "true"
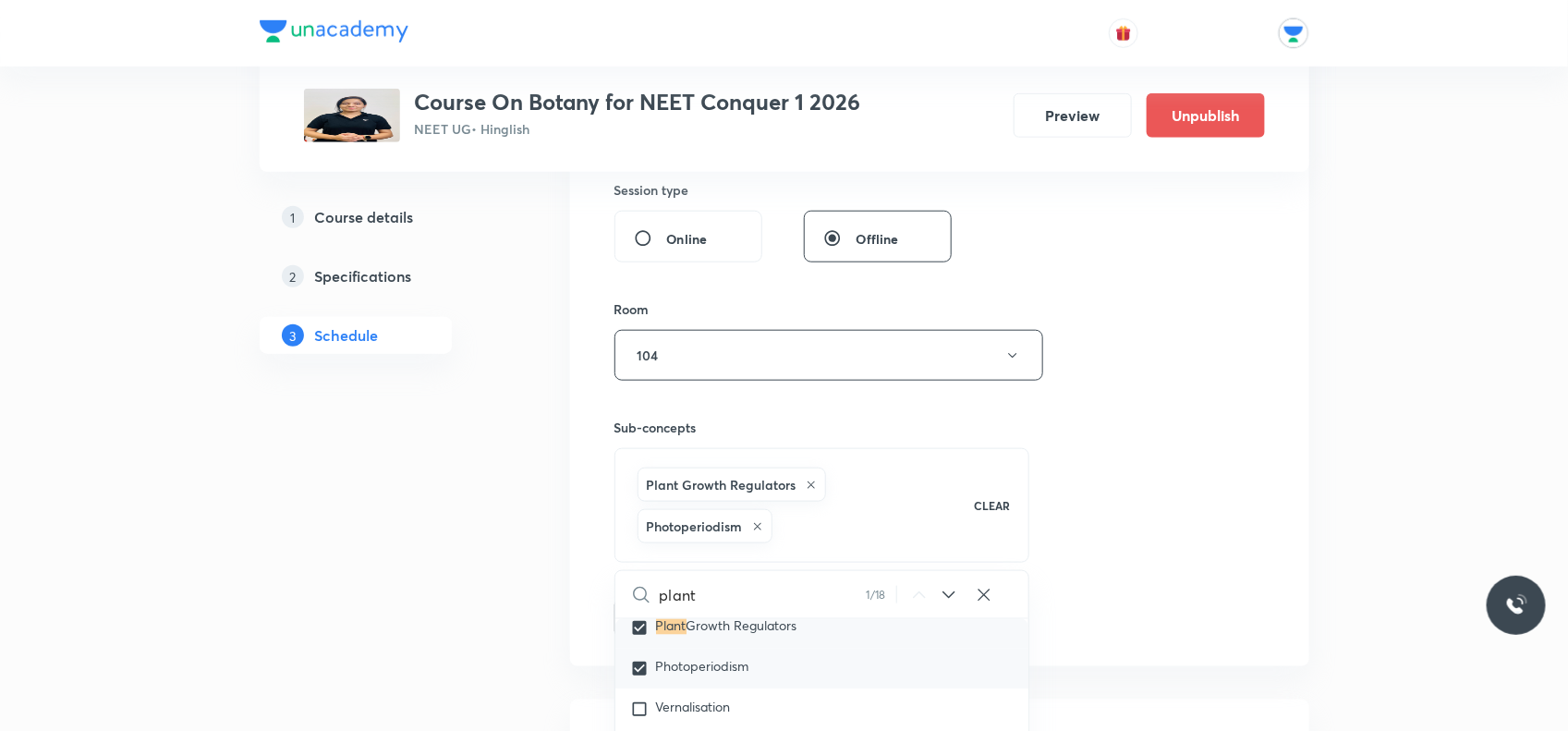
click at [644, 671] on input "checkbox" at bounding box center [643, 670] width 26 height 19
checkbox input "false"
checkbox input "true"
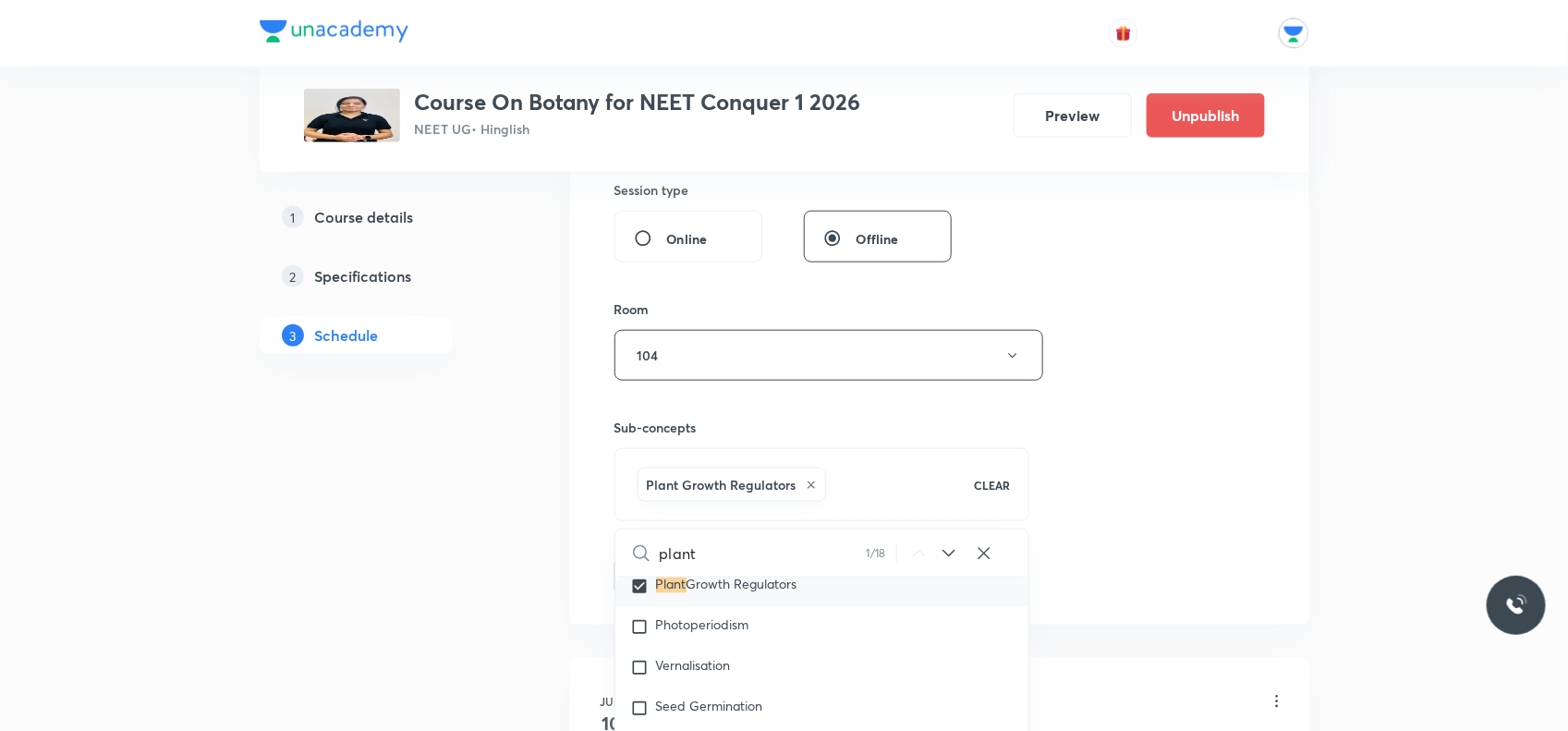
click at [1083, 496] on div "Session 70 Live class Session title 27/99 Plant growth And Regulators ​ Schedul…" at bounding box center [940, 150] width 651 height 889
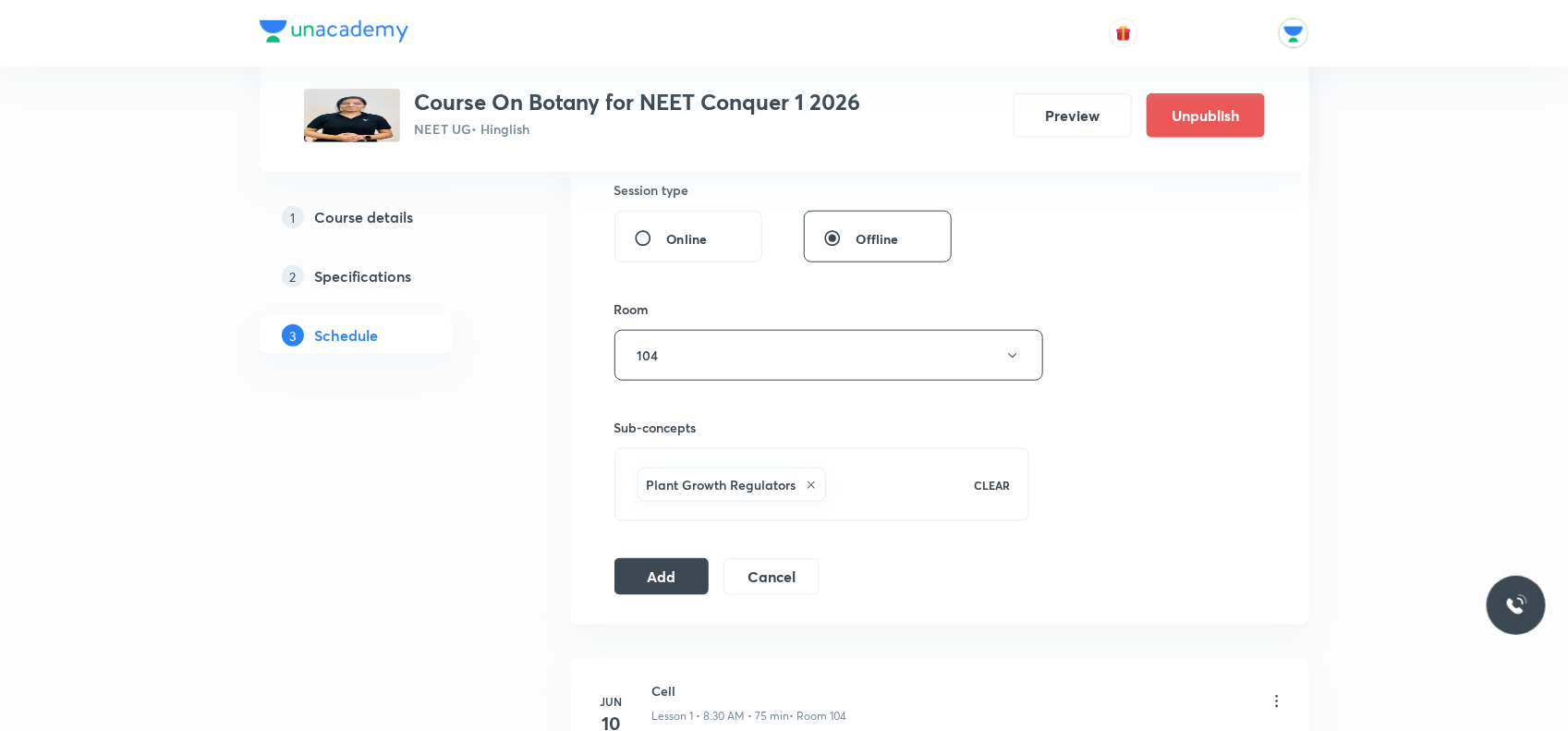
scroll to position [115, 0]
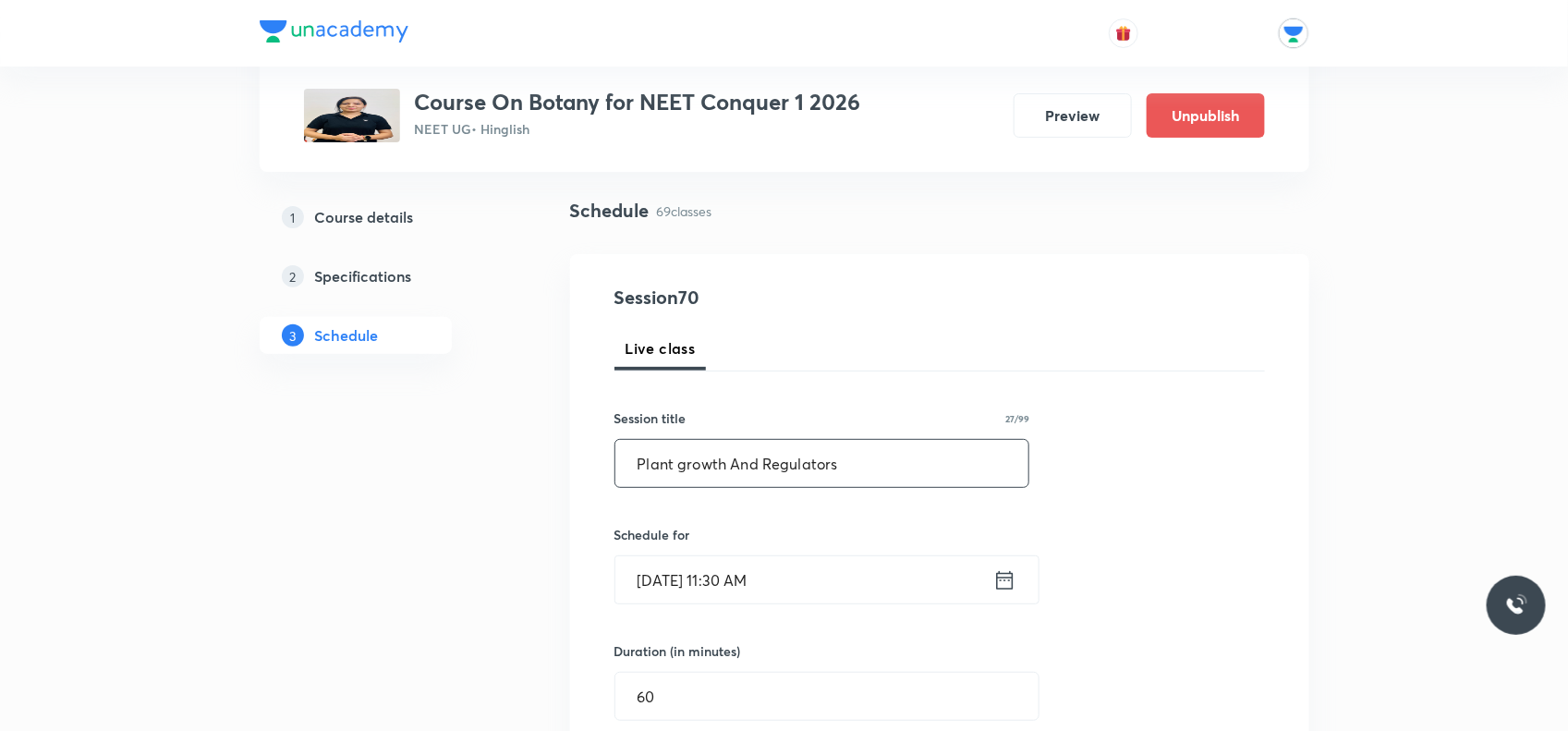
click at [824, 458] on input "Plant growth And Regulators" at bounding box center [823, 463] width 414 height 47
click at [835, 462] on input "Plant growth And Regulators" at bounding box center [823, 463] width 414 height 47
drag, startPoint x: 835, startPoint y: 462, endPoint x: 636, endPoint y: 458, distance: 199.0
click at [636, 458] on input "Plant growth And Regulators" at bounding box center [823, 463] width 414 height 47
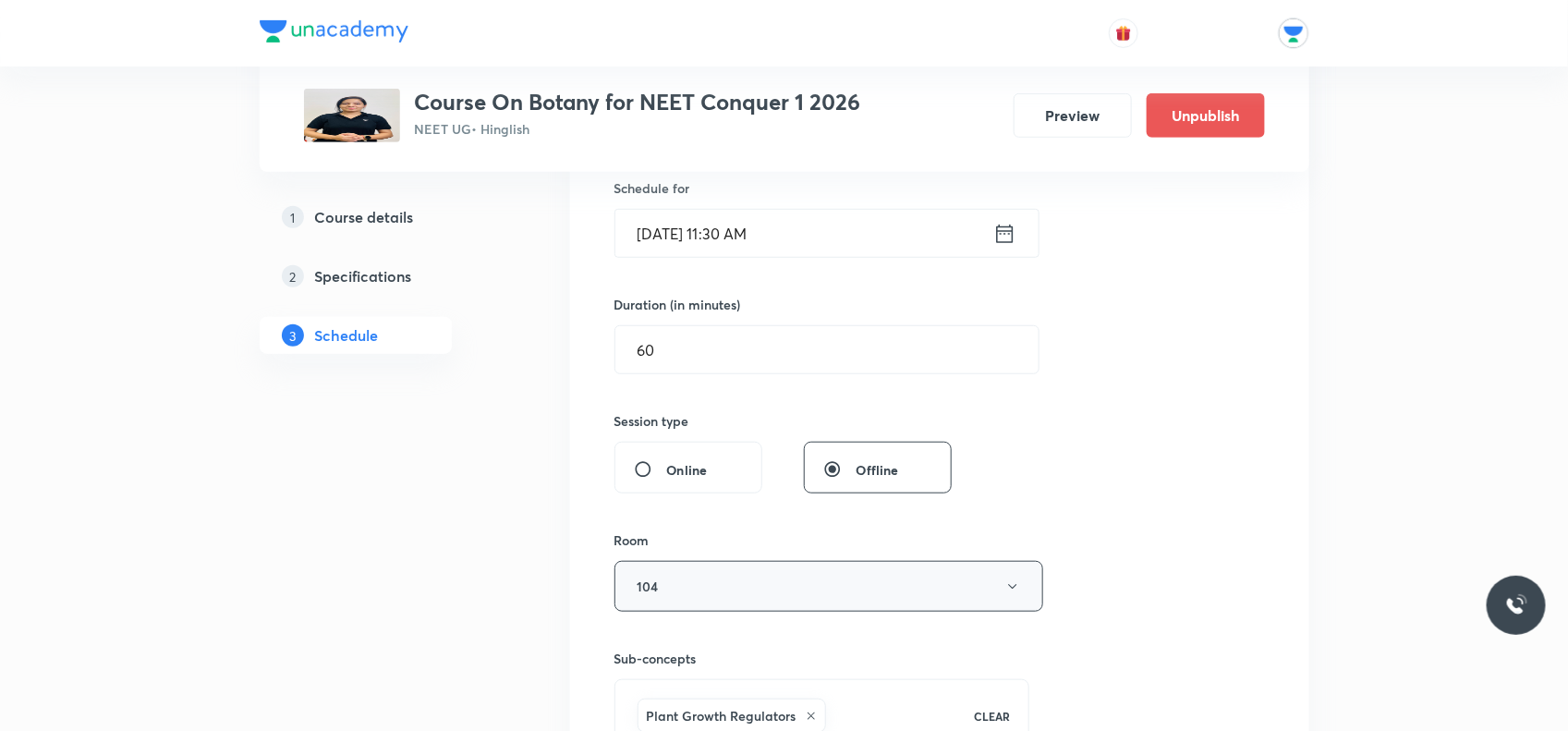
scroll to position [809, 0]
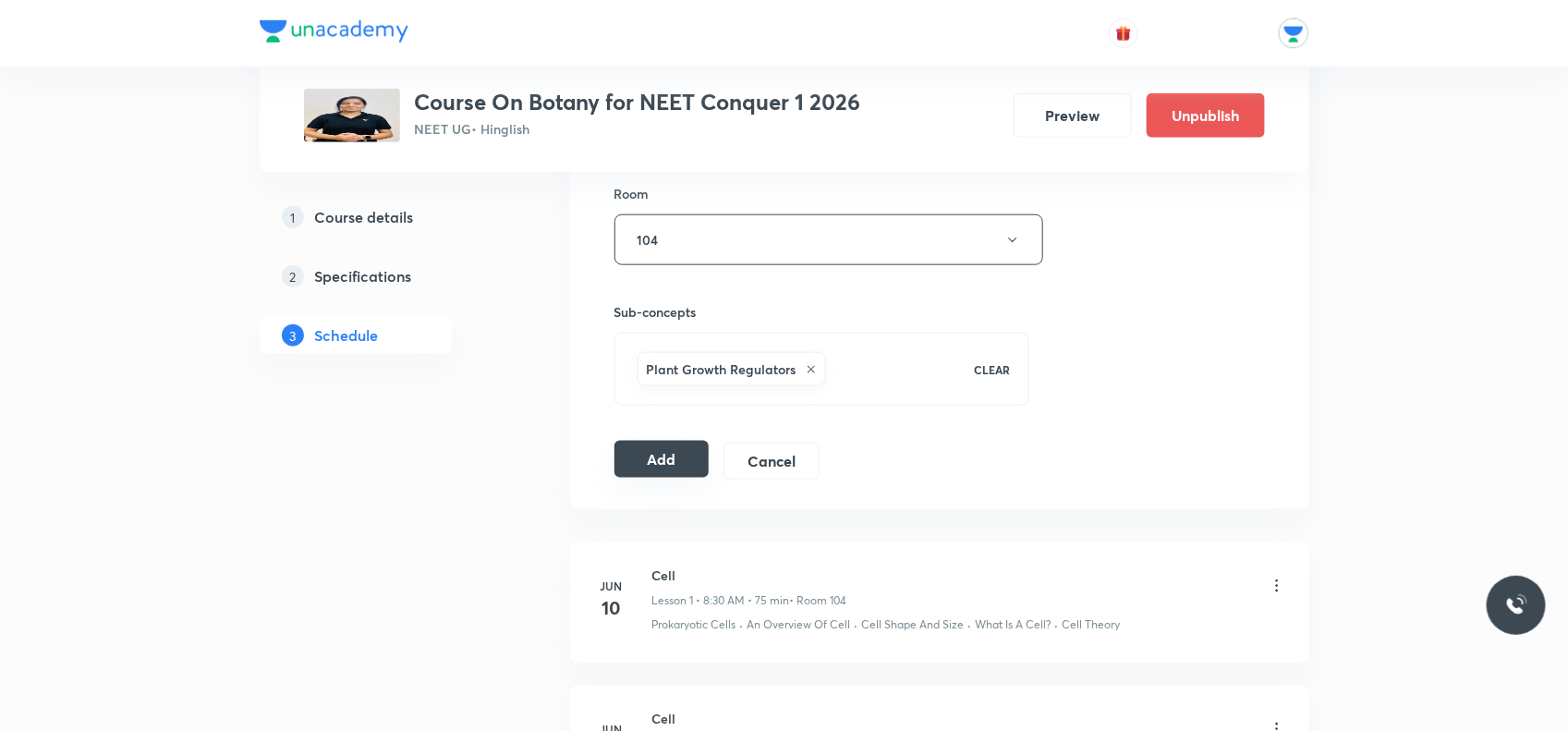
click at [652, 468] on button "Add" at bounding box center [662, 459] width 96 height 37
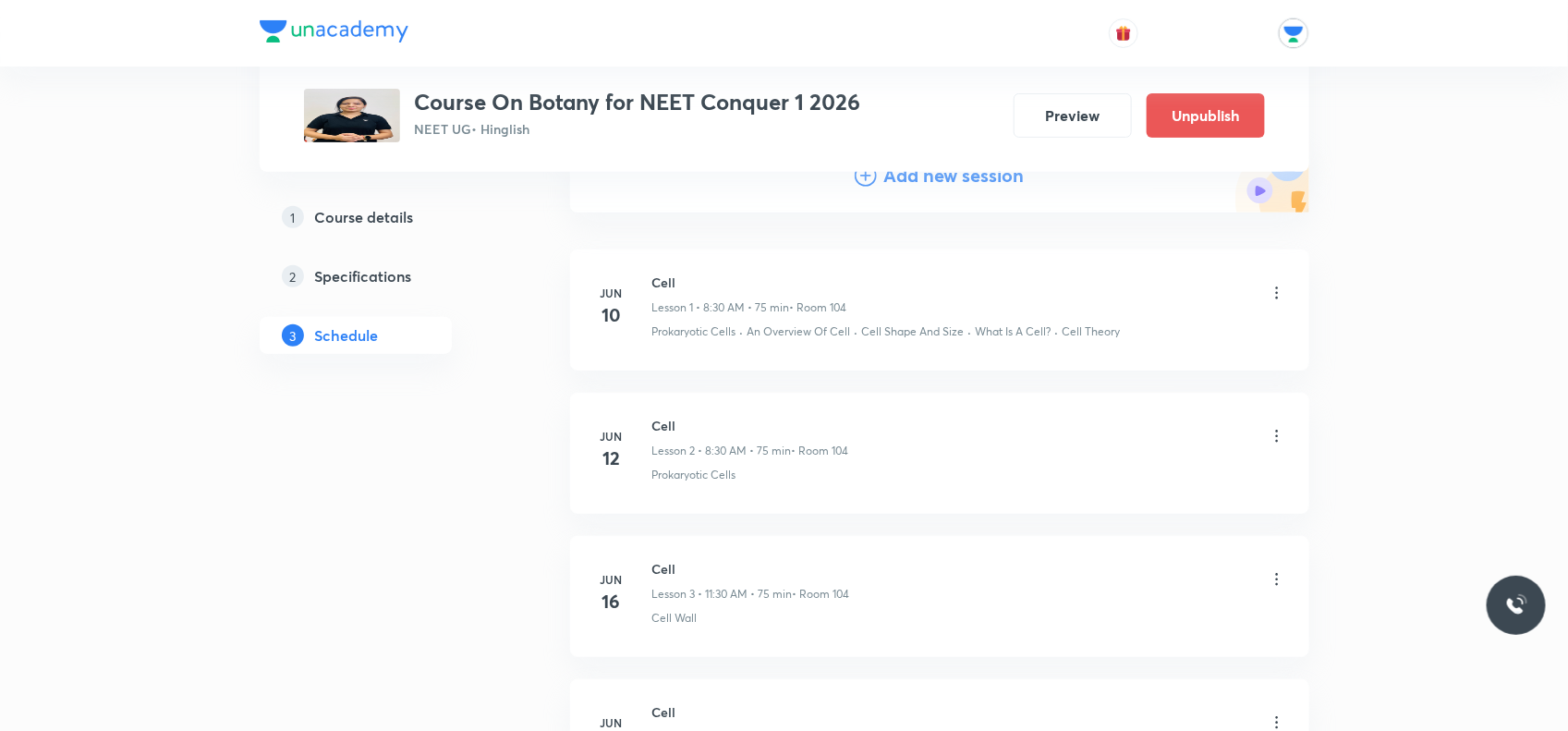
scroll to position [0, 0]
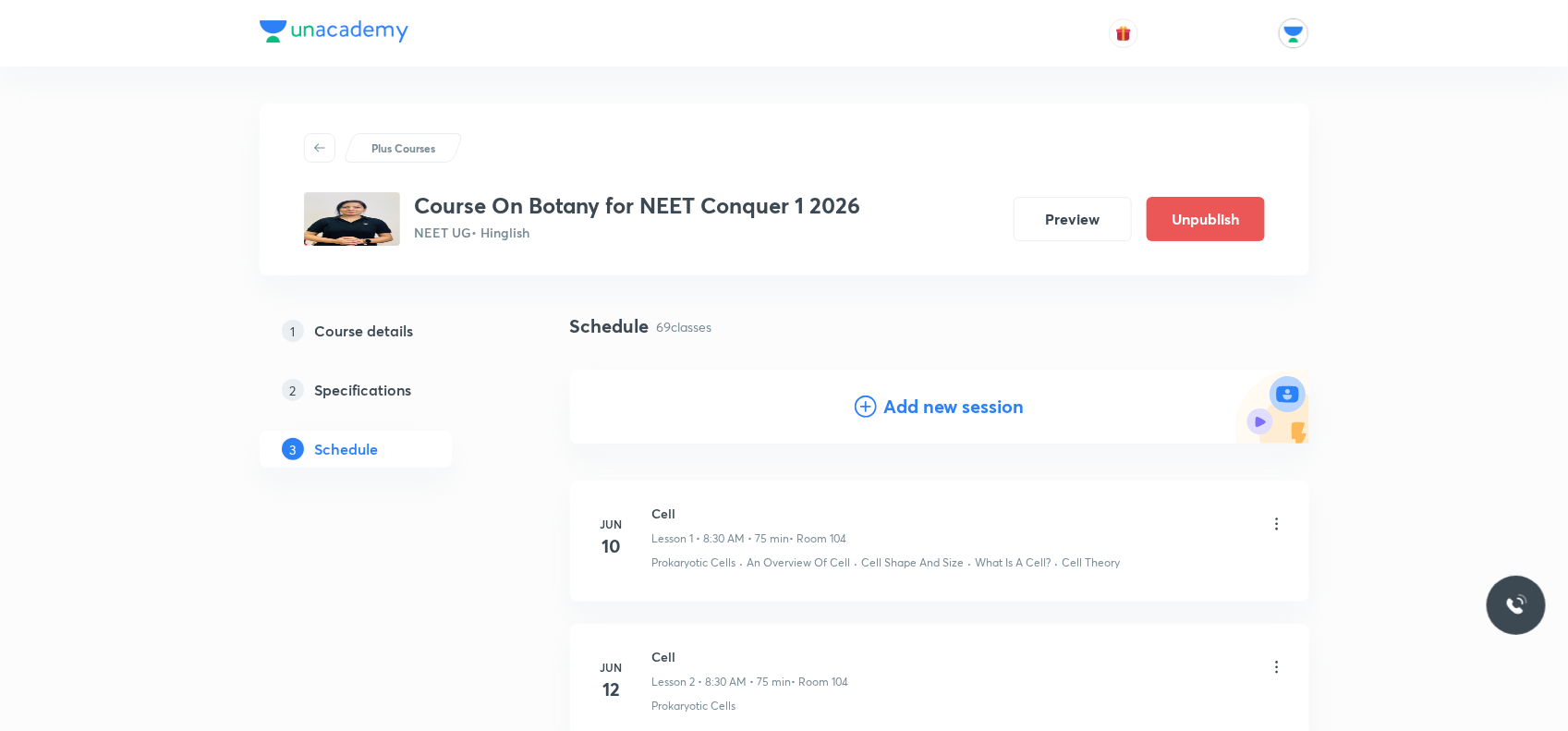
click at [897, 405] on h4 "Add new session" at bounding box center [954, 406] width 141 height 27
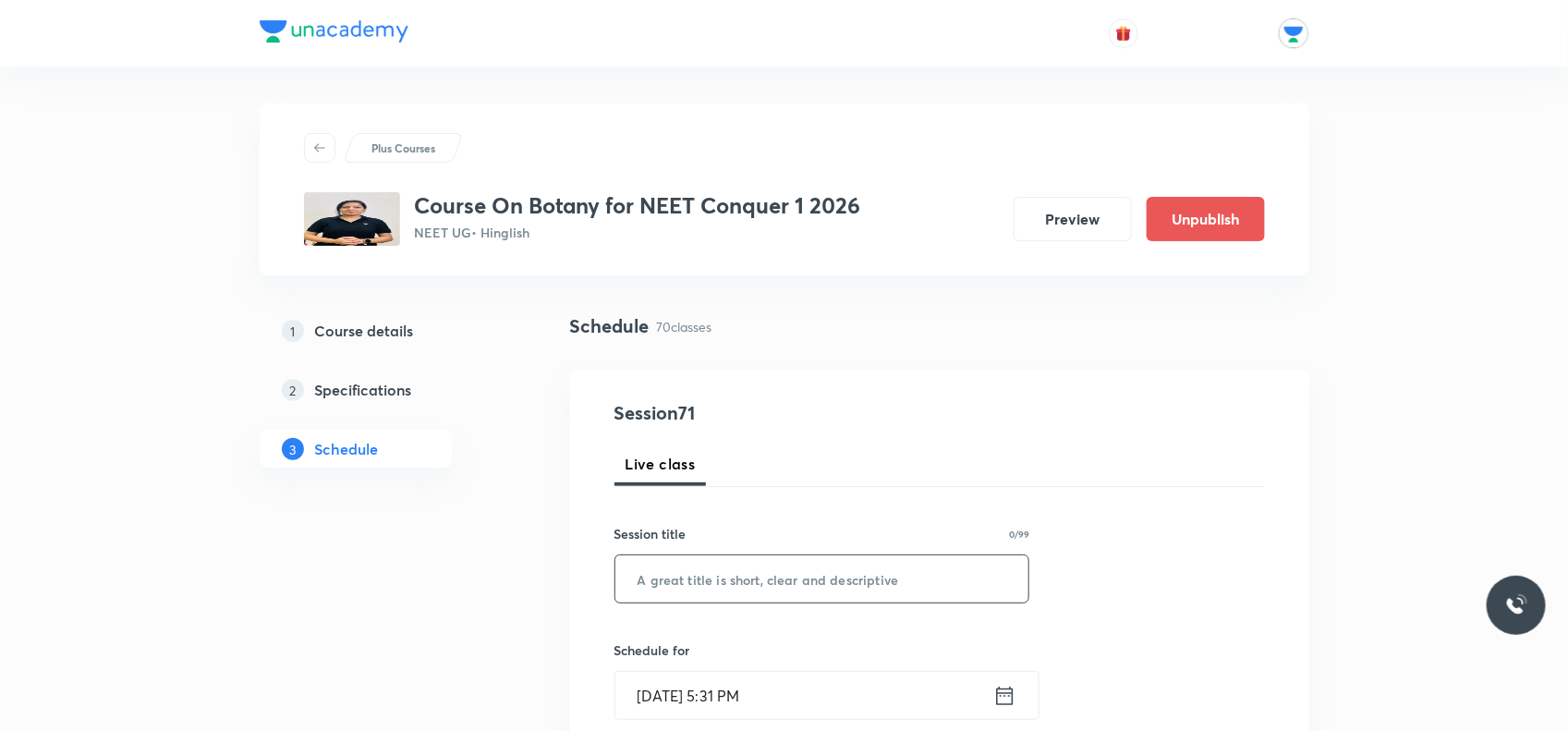
click at [752, 583] on input "text" at bounding box center [823, 579] width 414 height 47
paste input "Plant growth And Regulators"
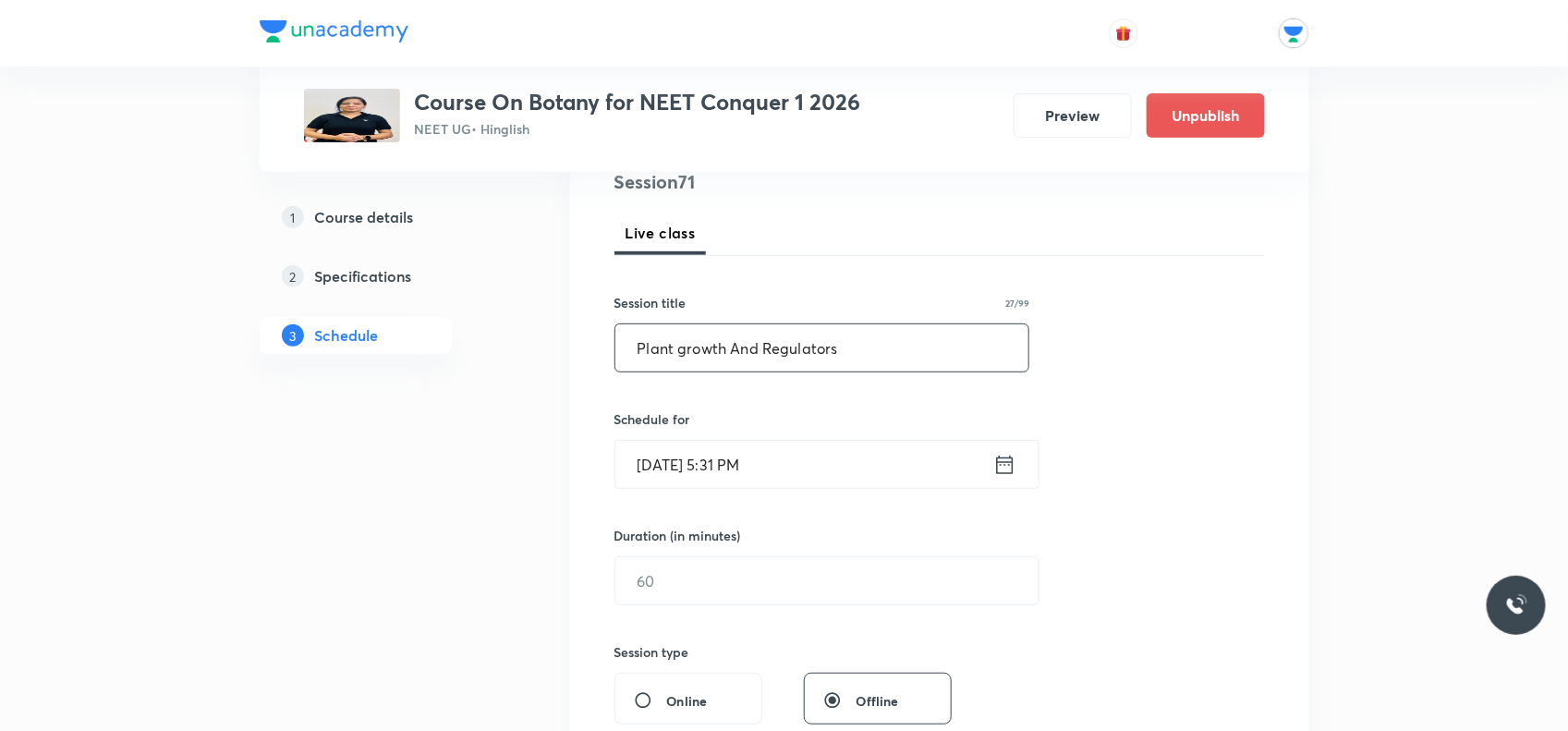
type input "Plant growth And Regulators"
click at [1015, 472] on icon at bounding box center [1005, 464] width 23 height 26
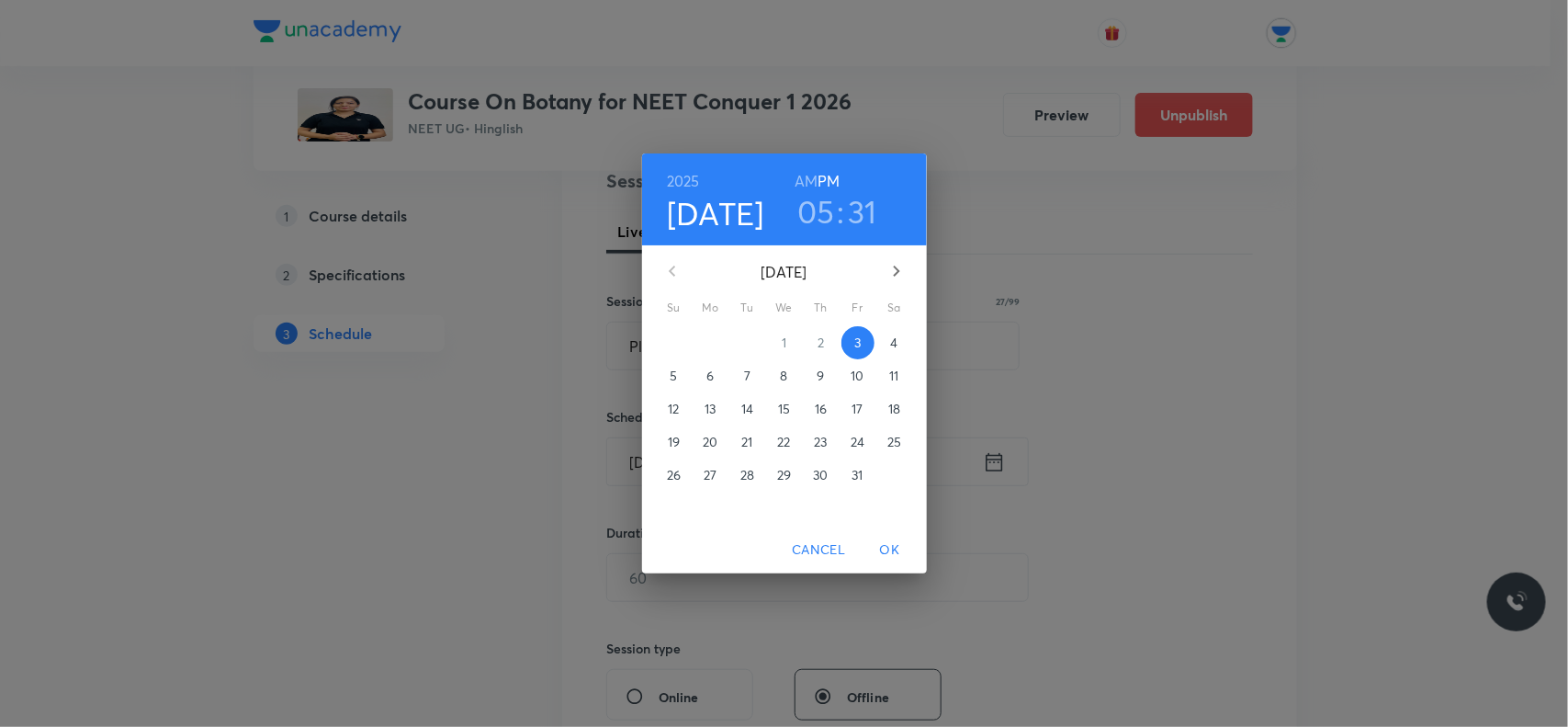
click at [783, 374] on p "8" at bounding box center [784, 376] width 8 height 19
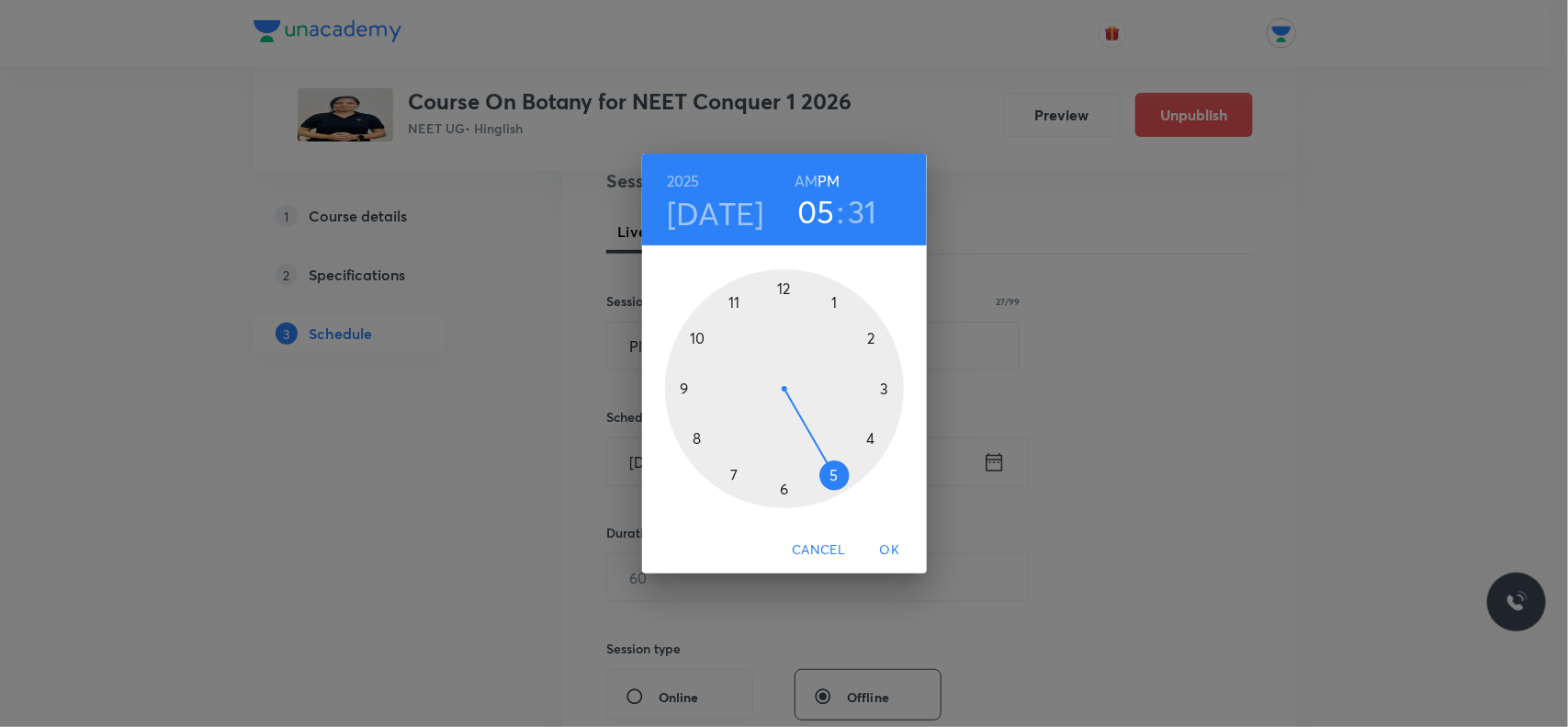
click at [800, 172] on h6 "AM" at bounding box center [806, 181] width 23 height 25
click at [729, 304] on div at bounding box center [785, 388] width 239 height 239
click at [784, 482] on div at bounding box center [785, 388] width 239 height 239
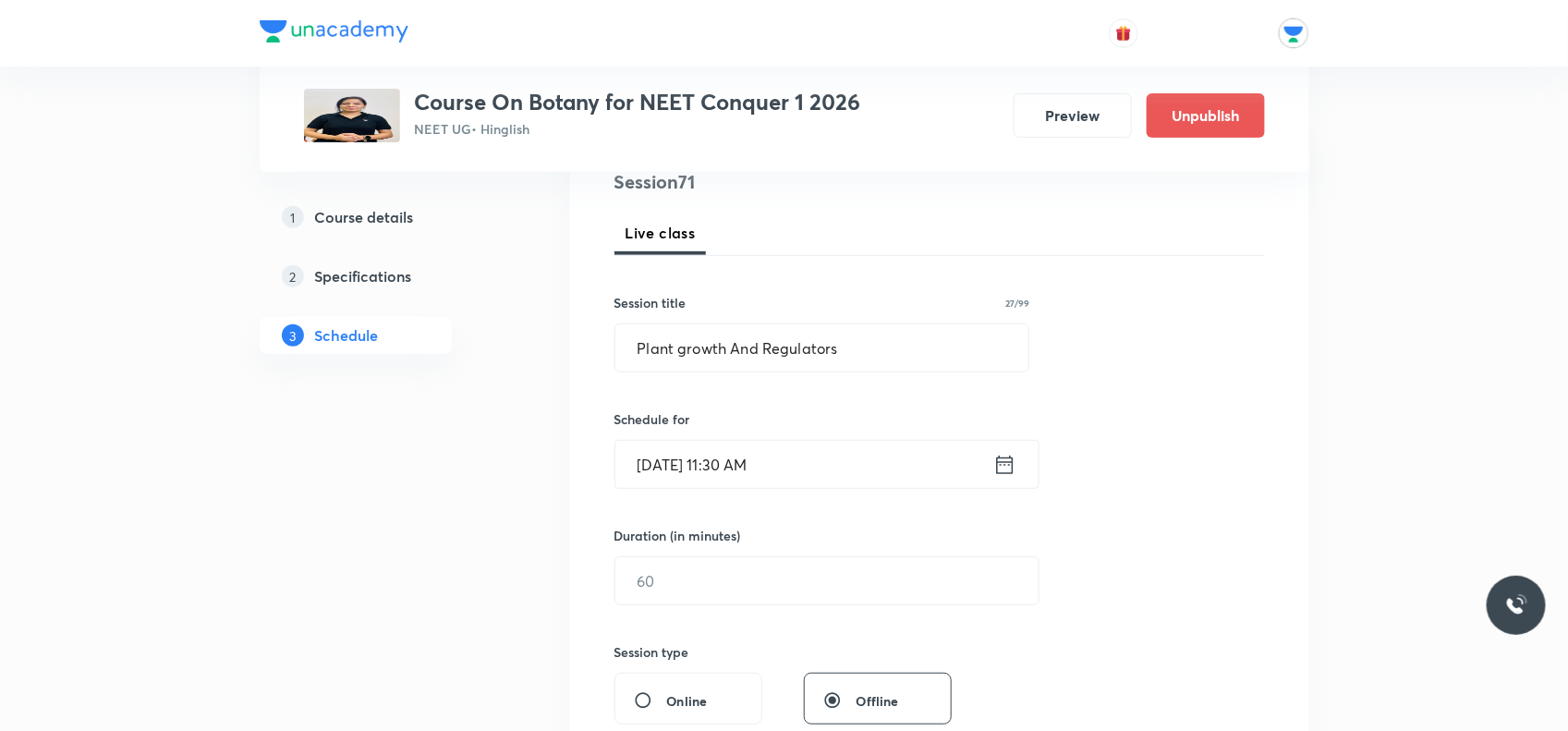
scroll to position [346, 0]
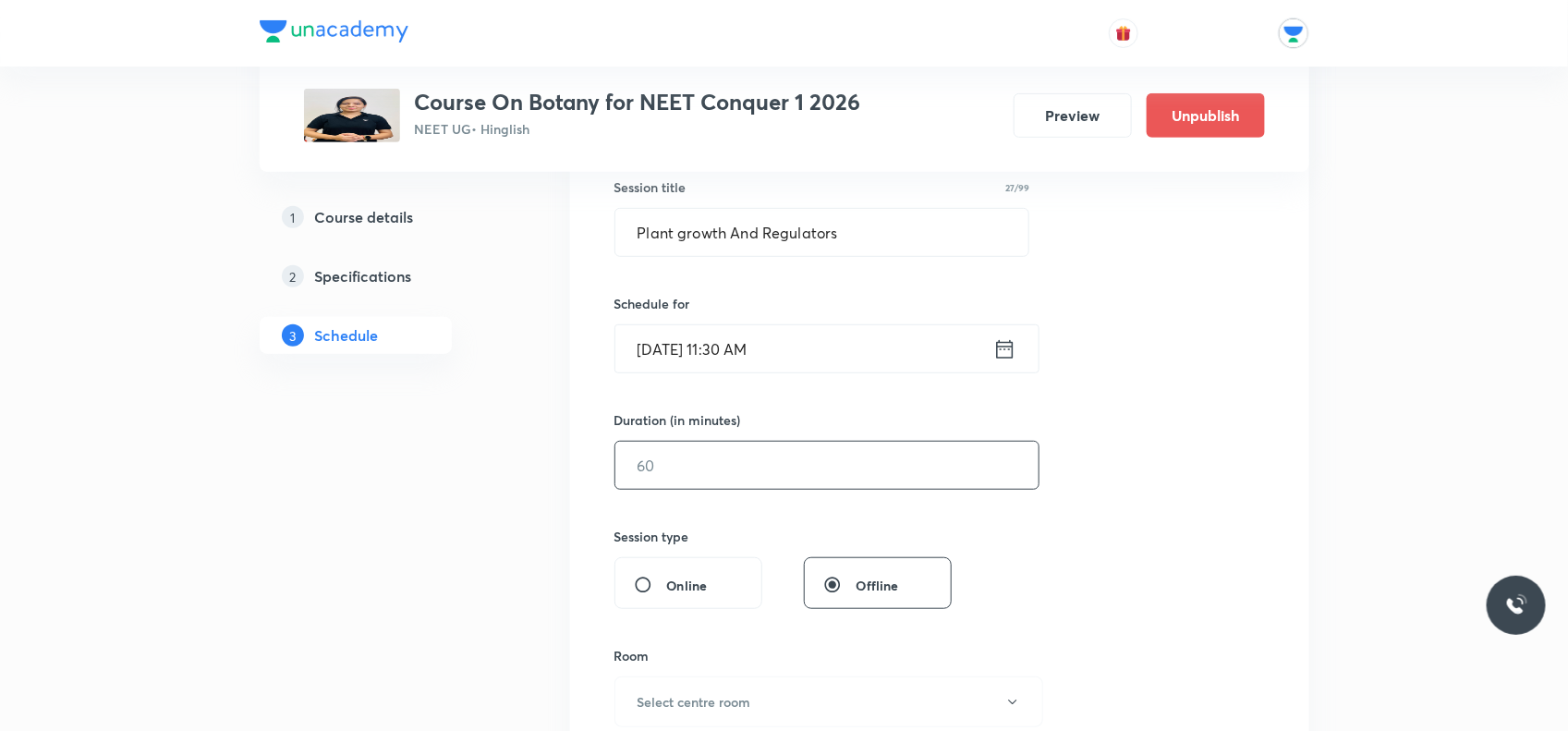
click at [762, 468] on input "text" at bounding box center [828, 465] width 424 height 47
type input "60"
click at [876, 589] on span "Offline" at bounding box center [878, 585] width 43 height 20
click at [857, 589] on input "Offline" at bounding box center [840, 585] width 33 height 19
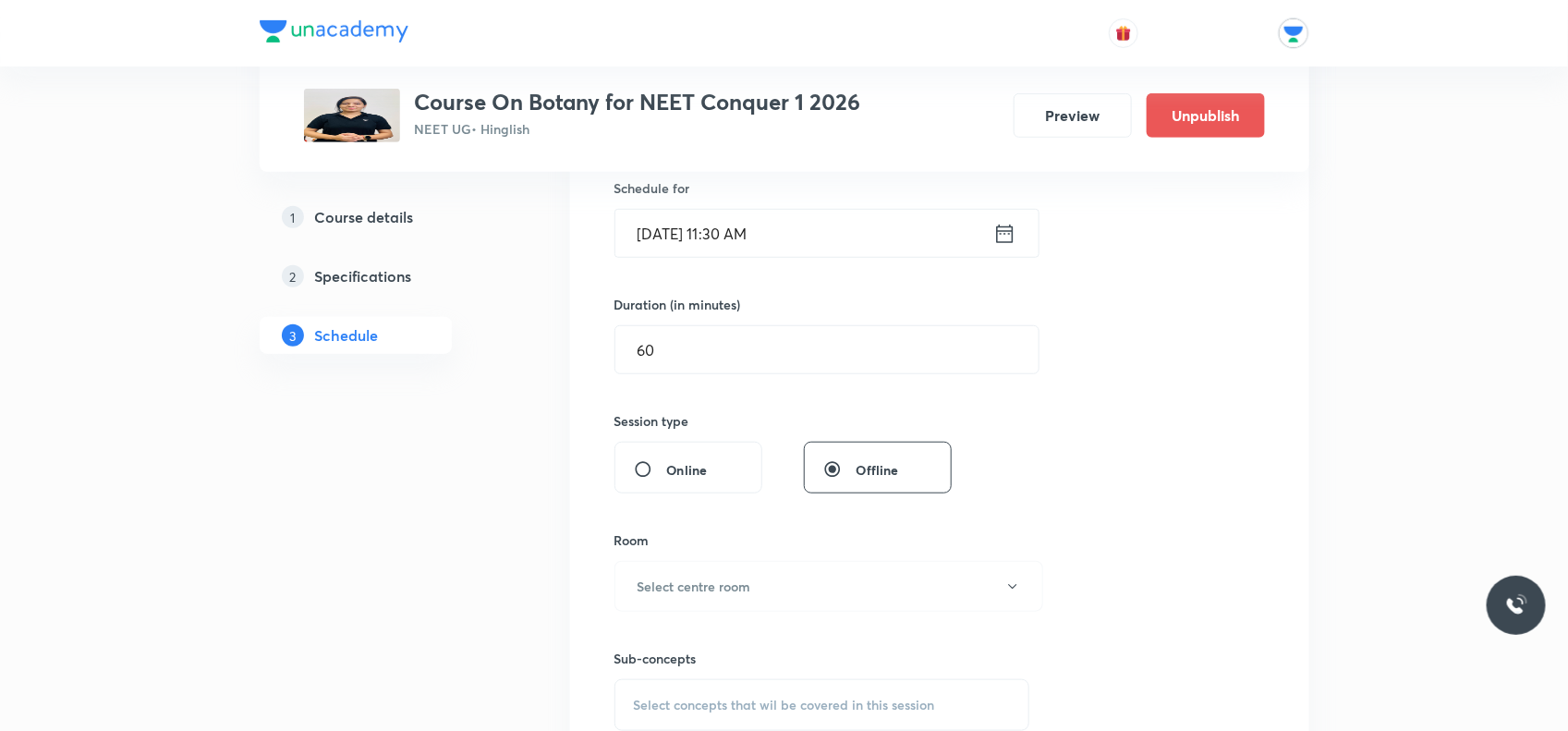
scroll to position [578, 0]
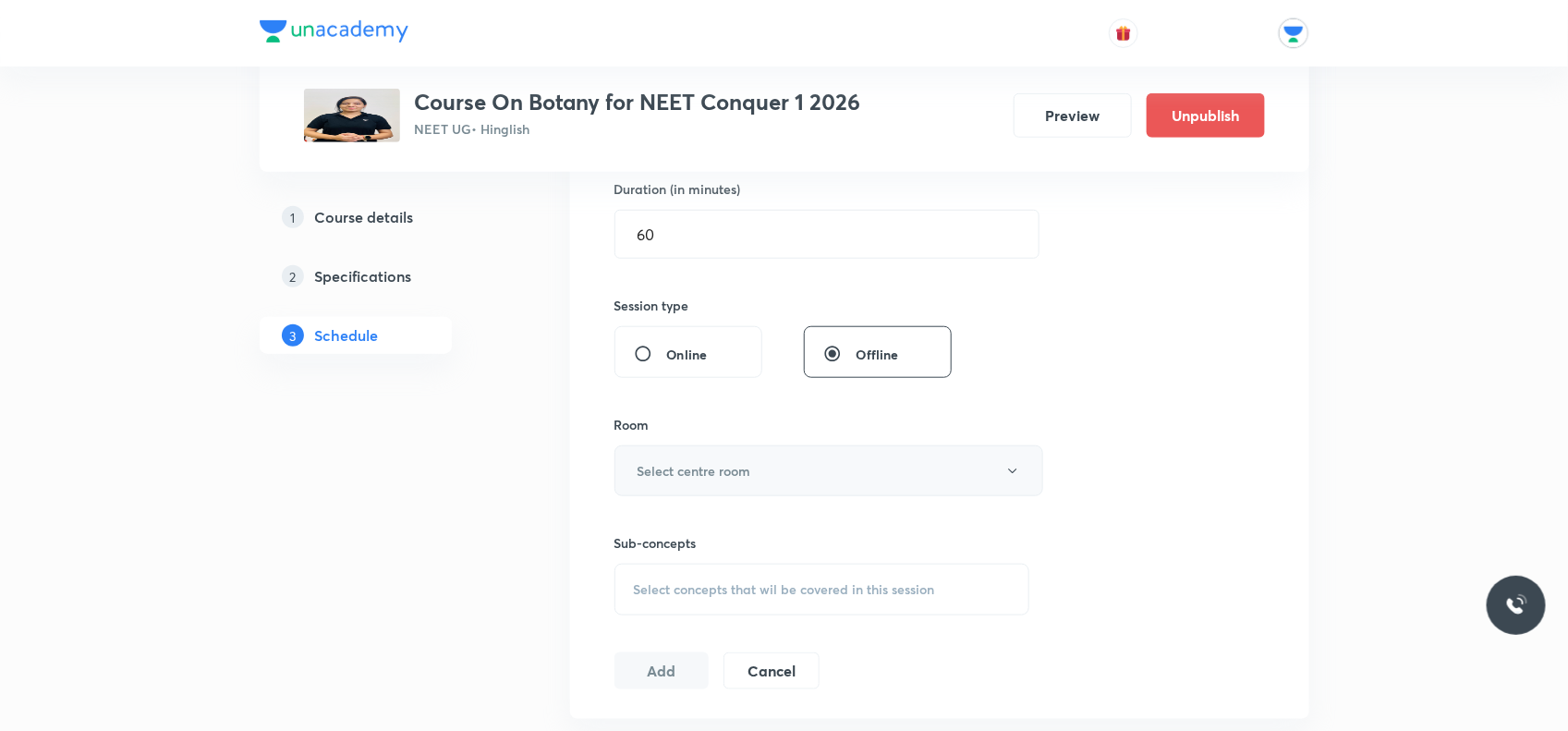
click at [763, 478] on button "Select centre room" at bounding box center [828, 471] width 428 height 51
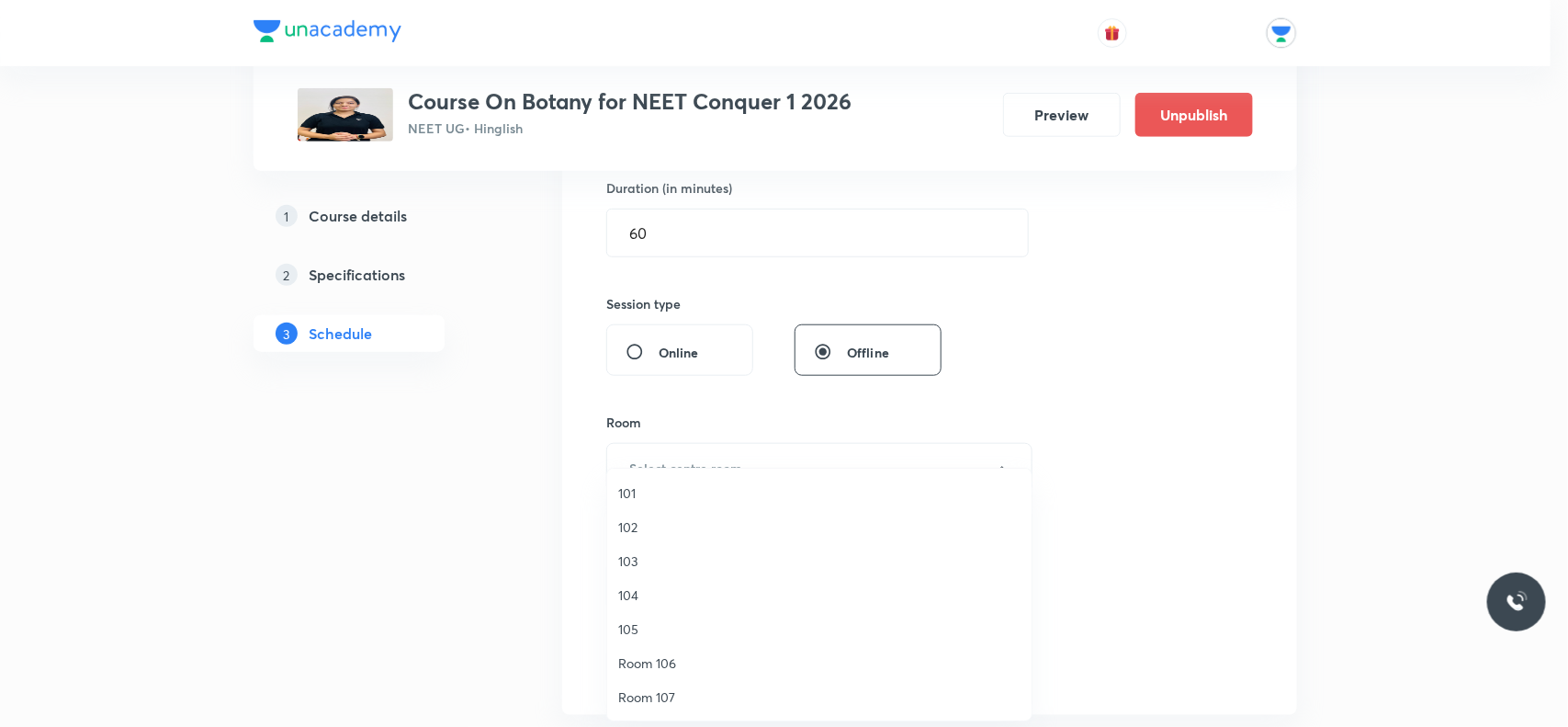
click at [623, 604] on span "104" at bounding box center [820, 595] width 402 height 20
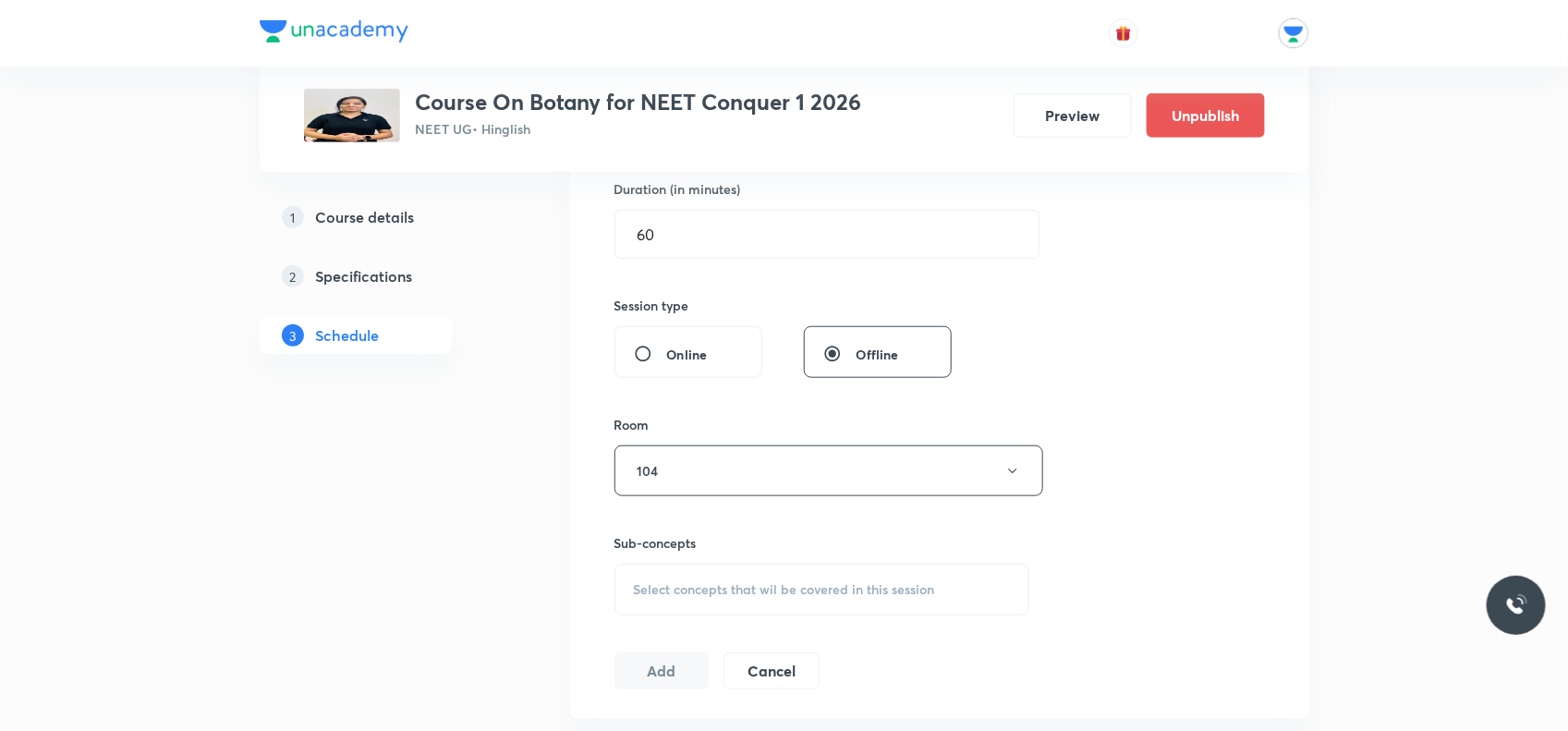
scroll to position [693, 0]
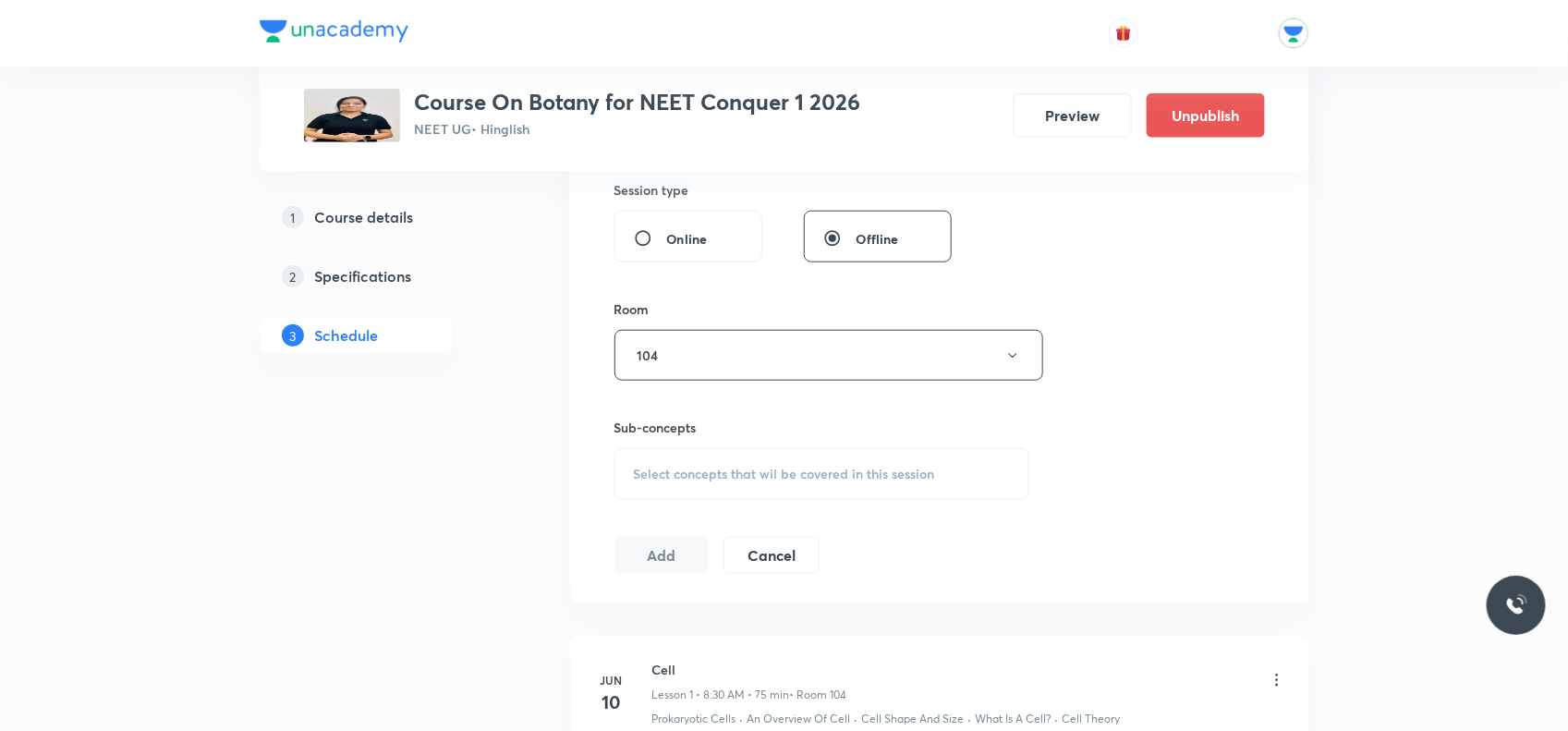
click at [793, 467] on span "Select concepts that wil be covered in this session" at bounding box center [784, 475] width 302 height 15
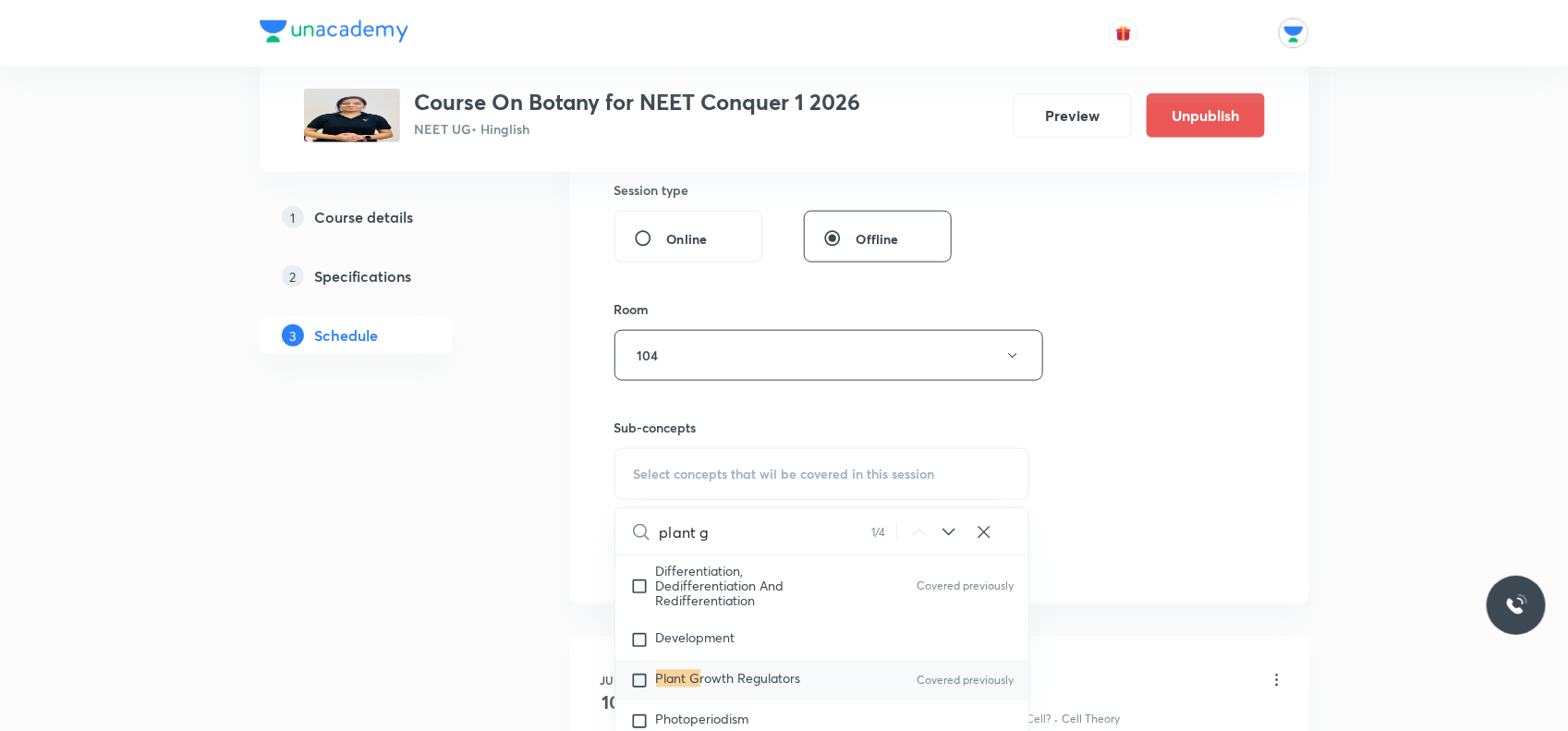
scroll to position [5369, 0]
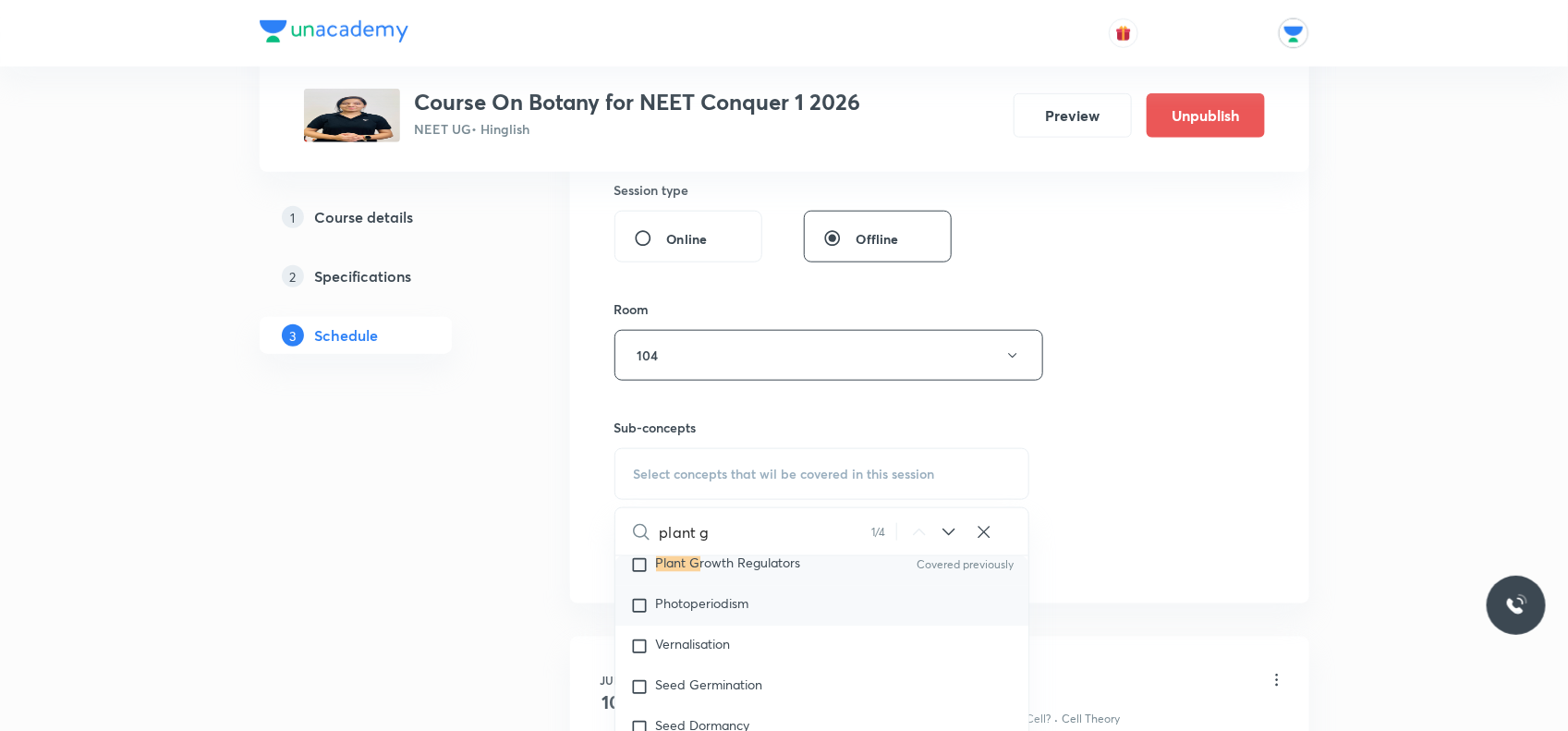
type input "plant g"
click at [647, 601] on input "checkbox" at bounding box center [643, 606] width 26 height 19
checkbox input "true"
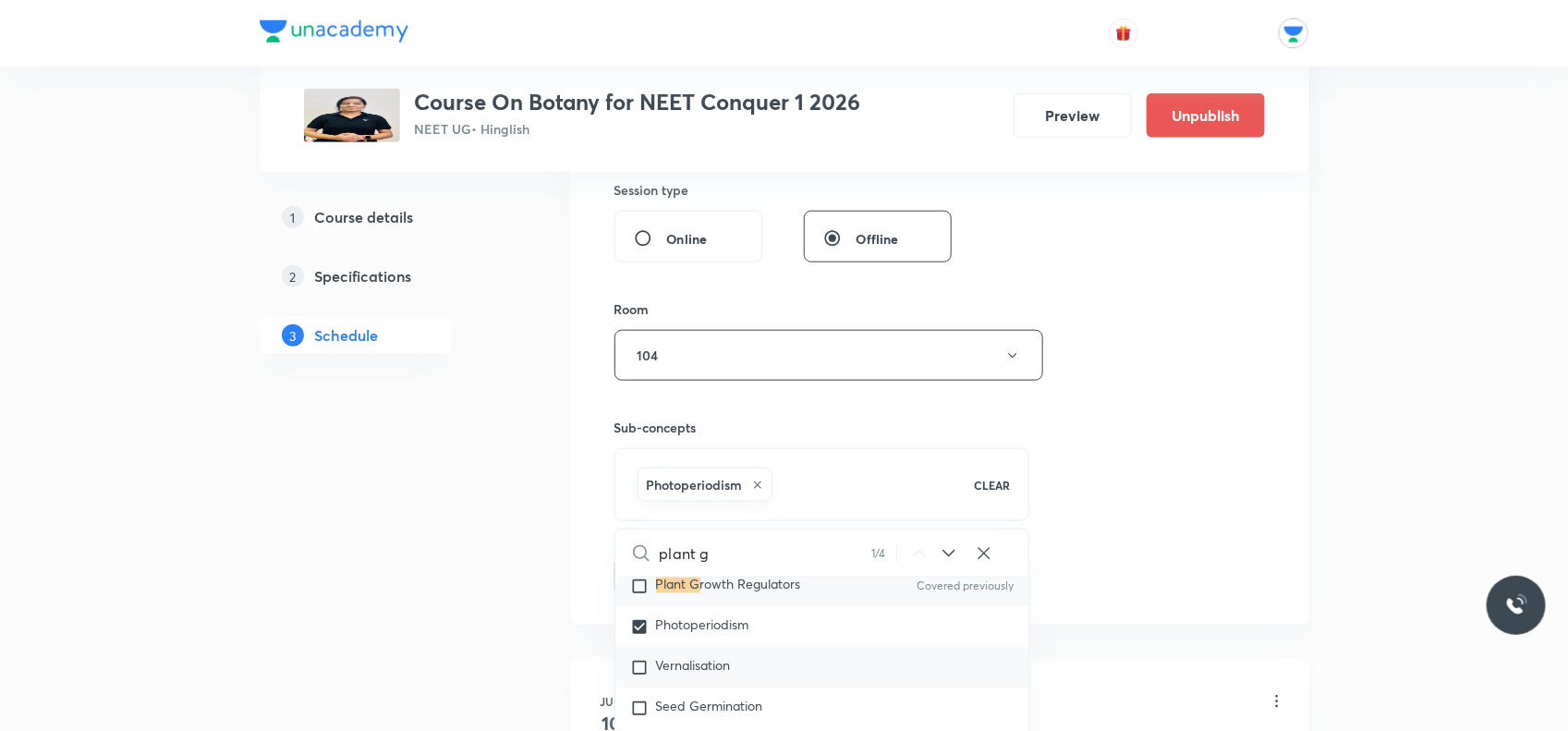
click at [639, 667] on input "checkbox" at bounding box center [643, 669] width 26 height 19
checkbox input "true"
click at [1195, 356] on div "Session 71 Live class Session title 27/99 Plant growth And Regulators ​ Schedul…" at bounding box center [940, 150] width 651 height 889
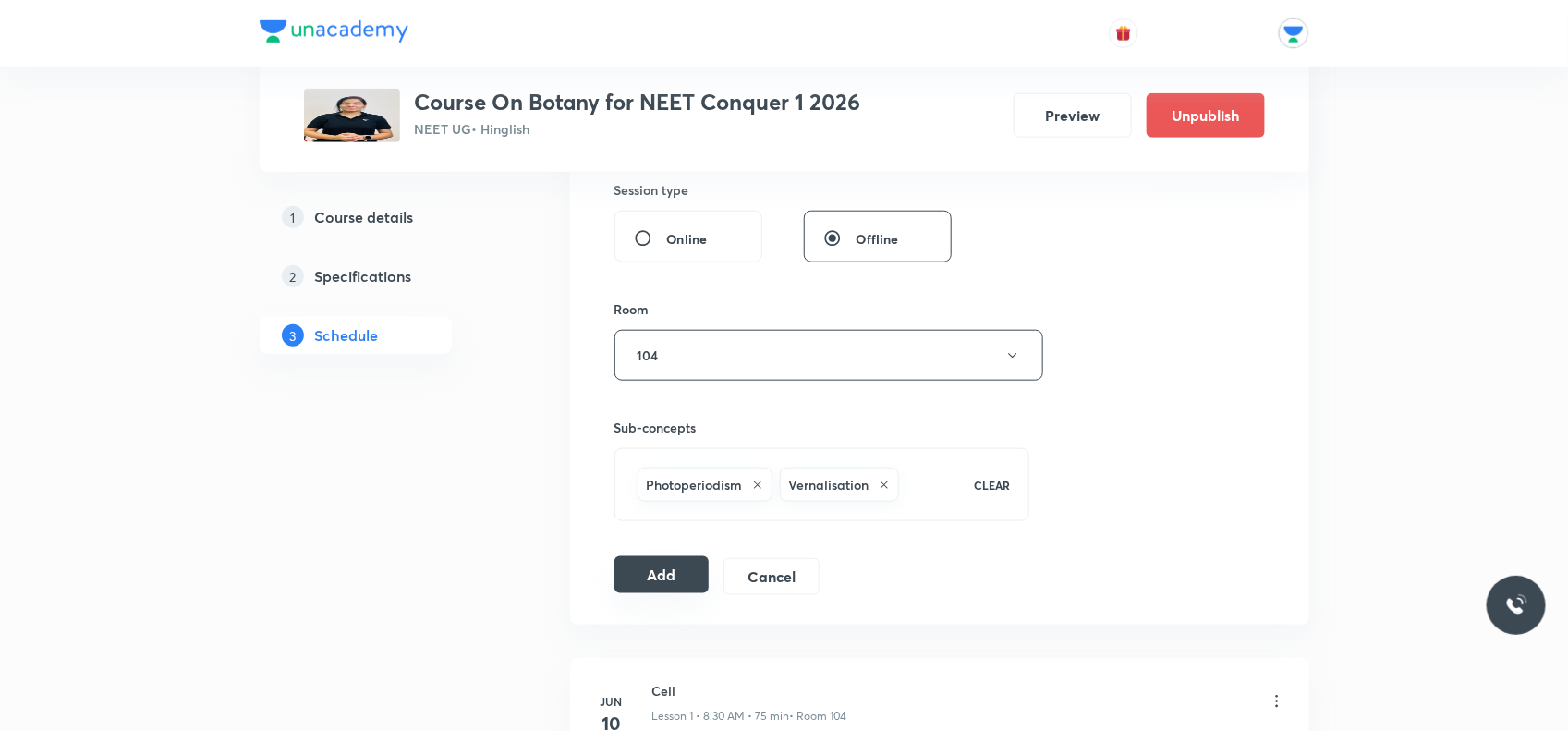
click at [685, 568] on button "Add" at bounding box center [662, 574] width 96 height 37
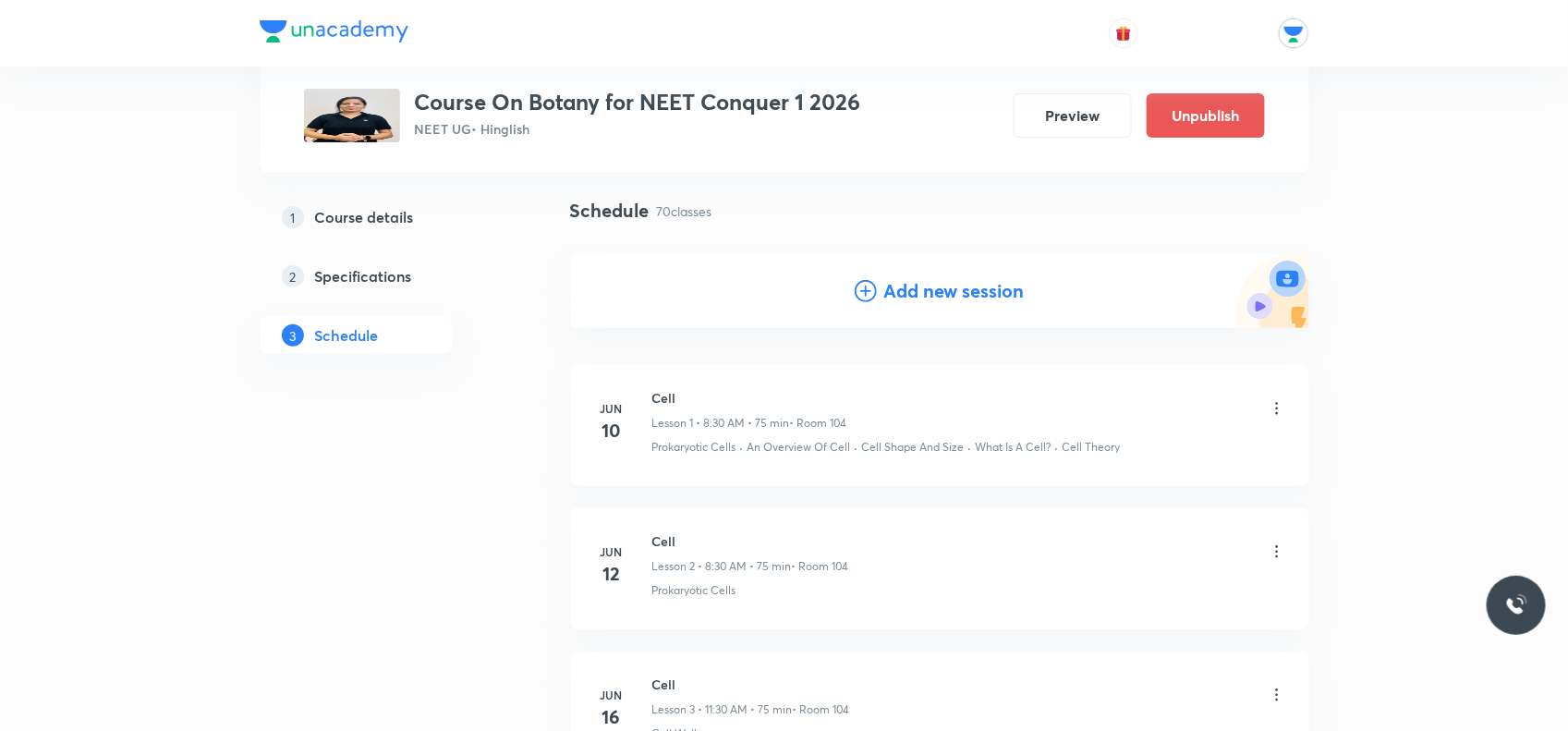
scroll to position [0, 0]
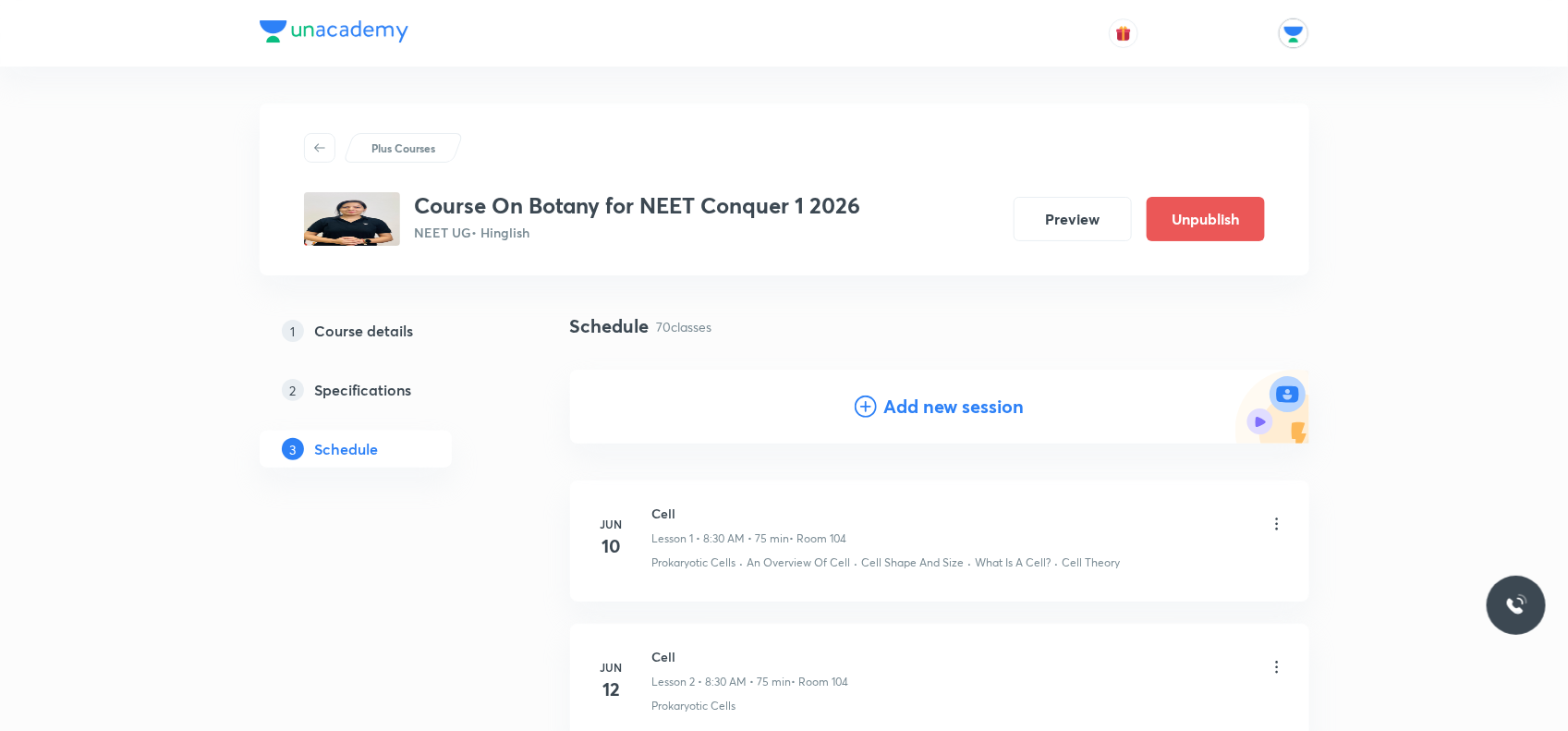
click at [954, 413] on h4 "Add new session" at bounding box center [954, 406] width 141 height 27
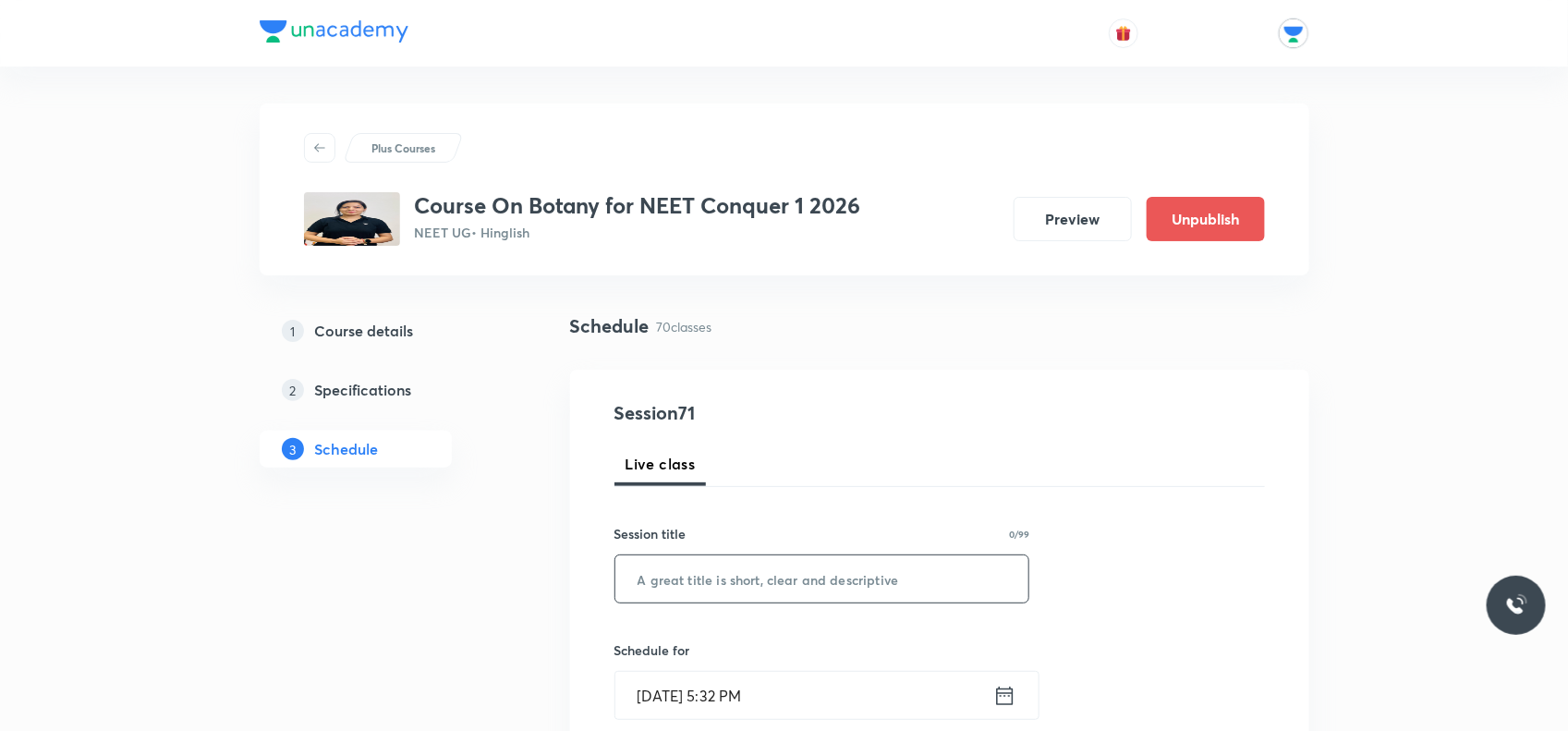
click at [727, 590] on input "text" at bounding box center [823, 579] width 414 height 47
paste input "Plant growth And Regulators"
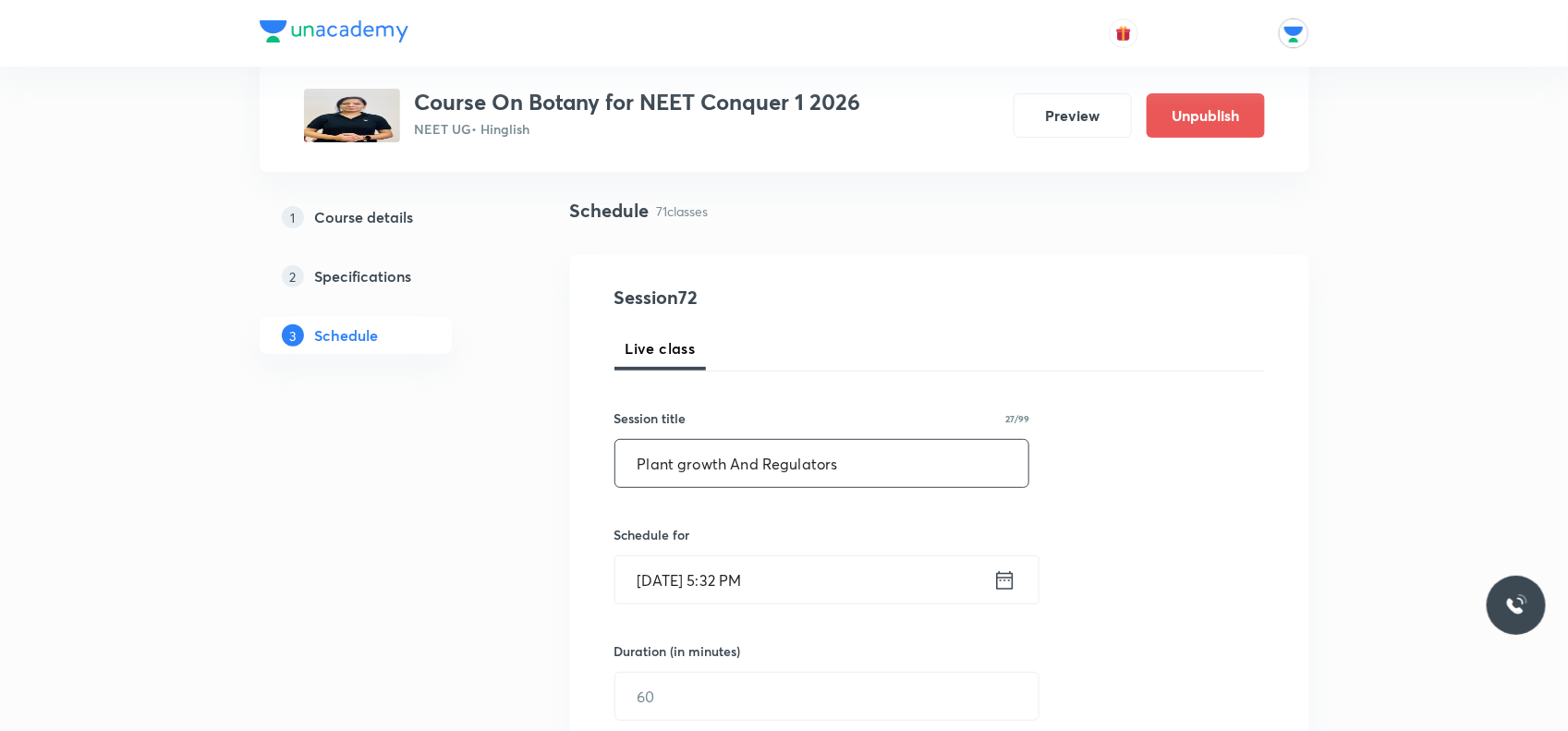
type input "Plant growth And Regulators"
click at [1009, 585] on icon at bounding box center [1005, 580] width 23 height 26
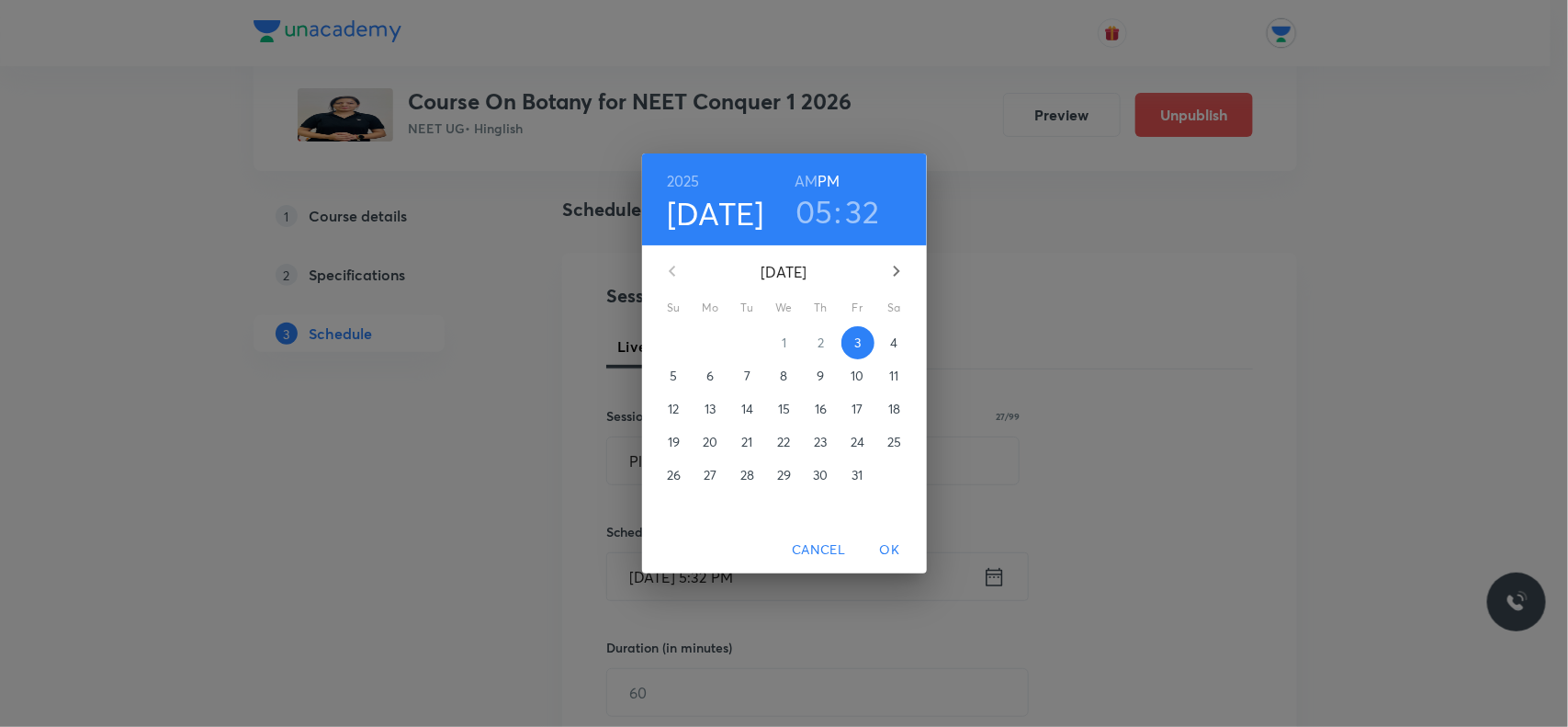
click at [806, 380] on span "9" at bounding box center [821, 376] width 33 height 19
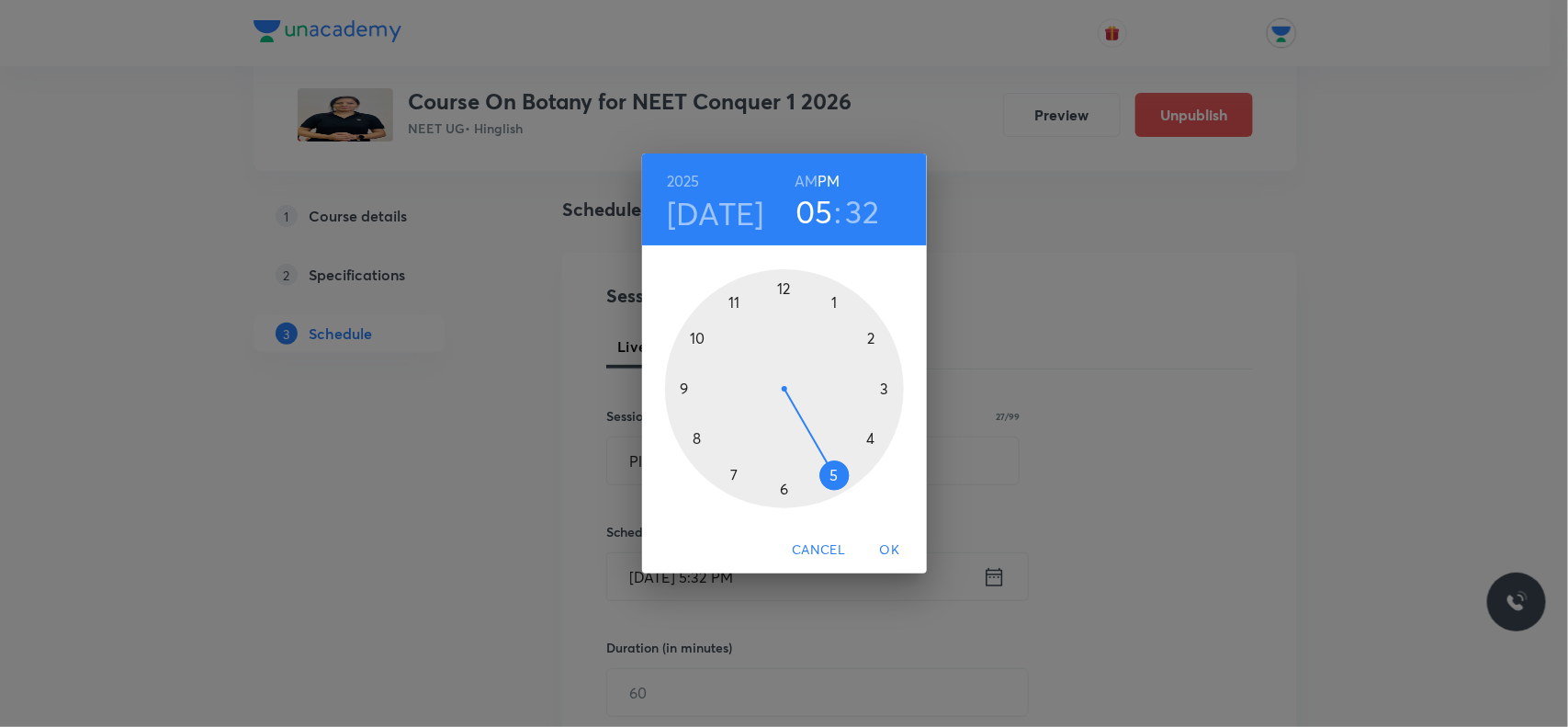
click at [805, 171] on h6 "AM" at bounding box center [806, 181] width 23 height 25
click at [736, 297] on div at bounding box center [785, 388] width 239 height 239
click at [784, 482] on div at bounding box center [785, 388] width 239 height 239
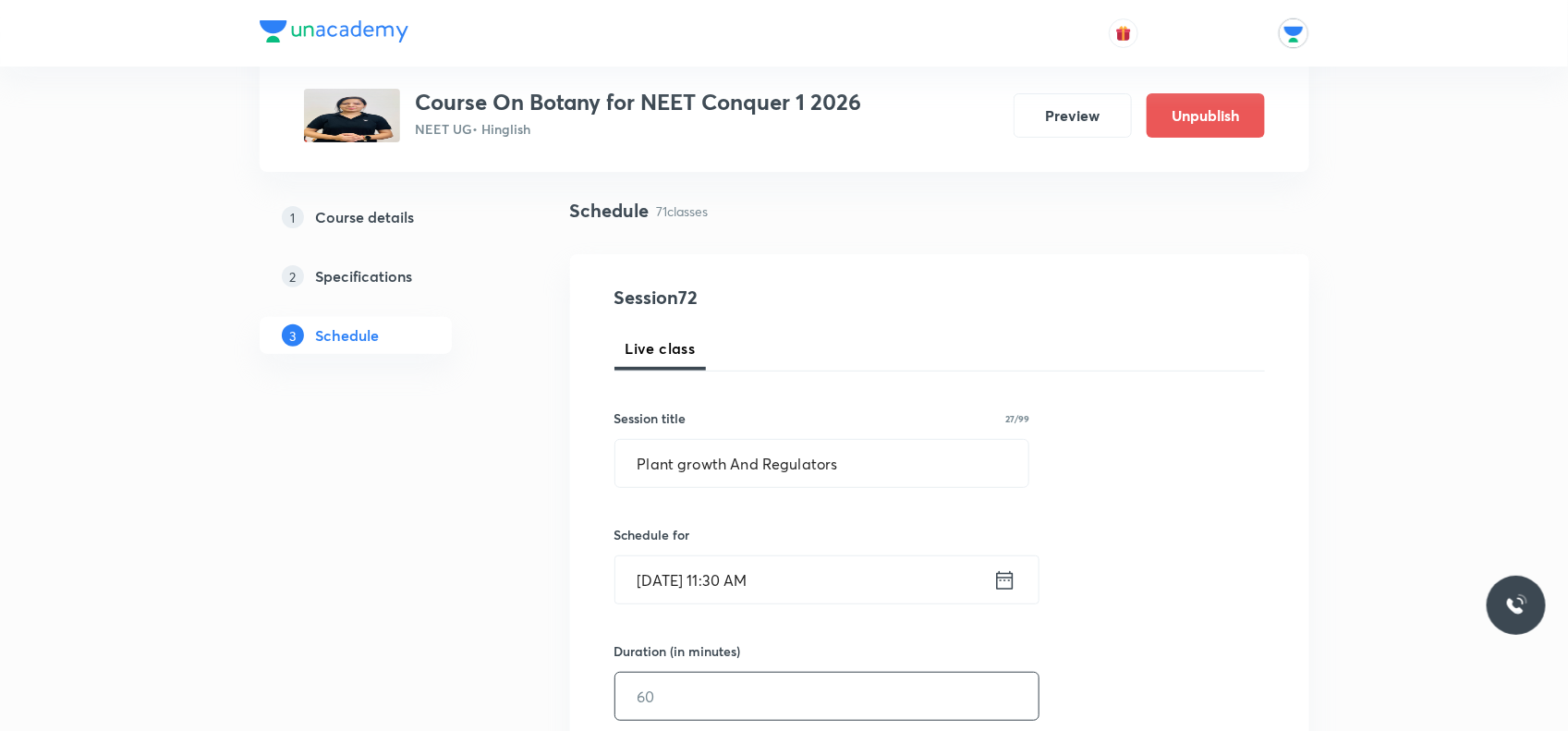
scroll to position [346, 0]
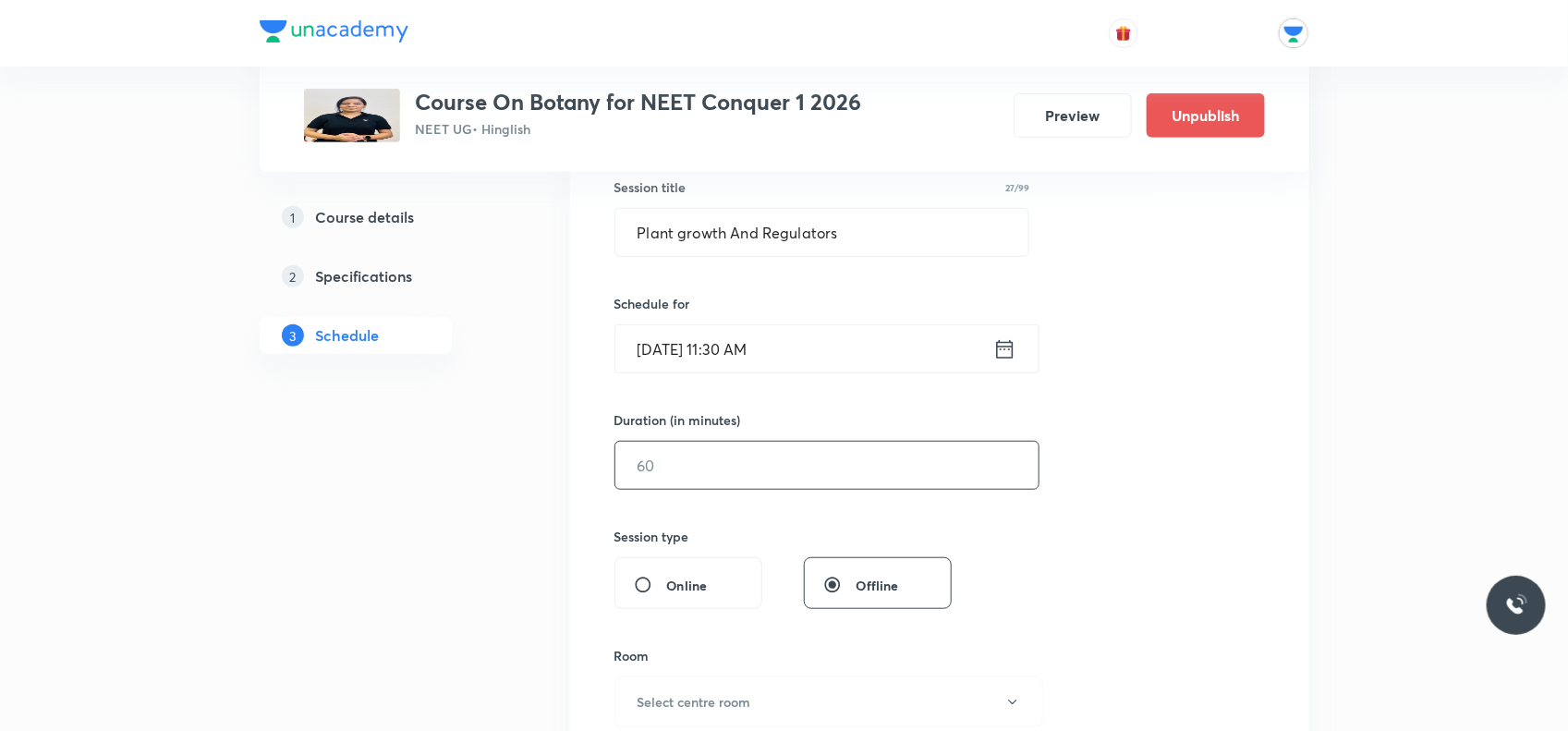
click at [760, 479] on input "text" at bounding box center [828, 465] width 424 height 47
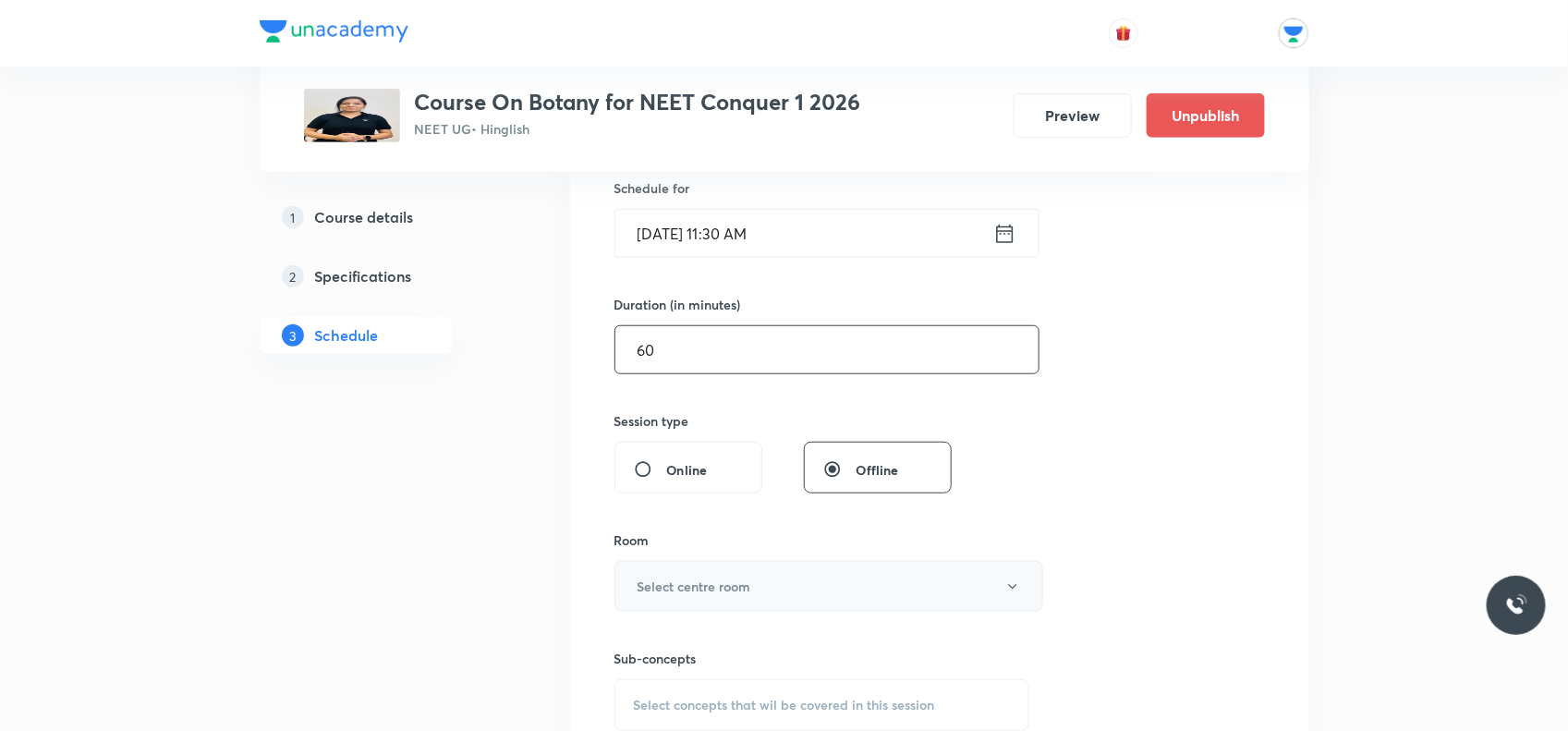
type input "60"
click at [775, 598] on button "Select centre room" at bounding box center [828, 586] width 428 height 51
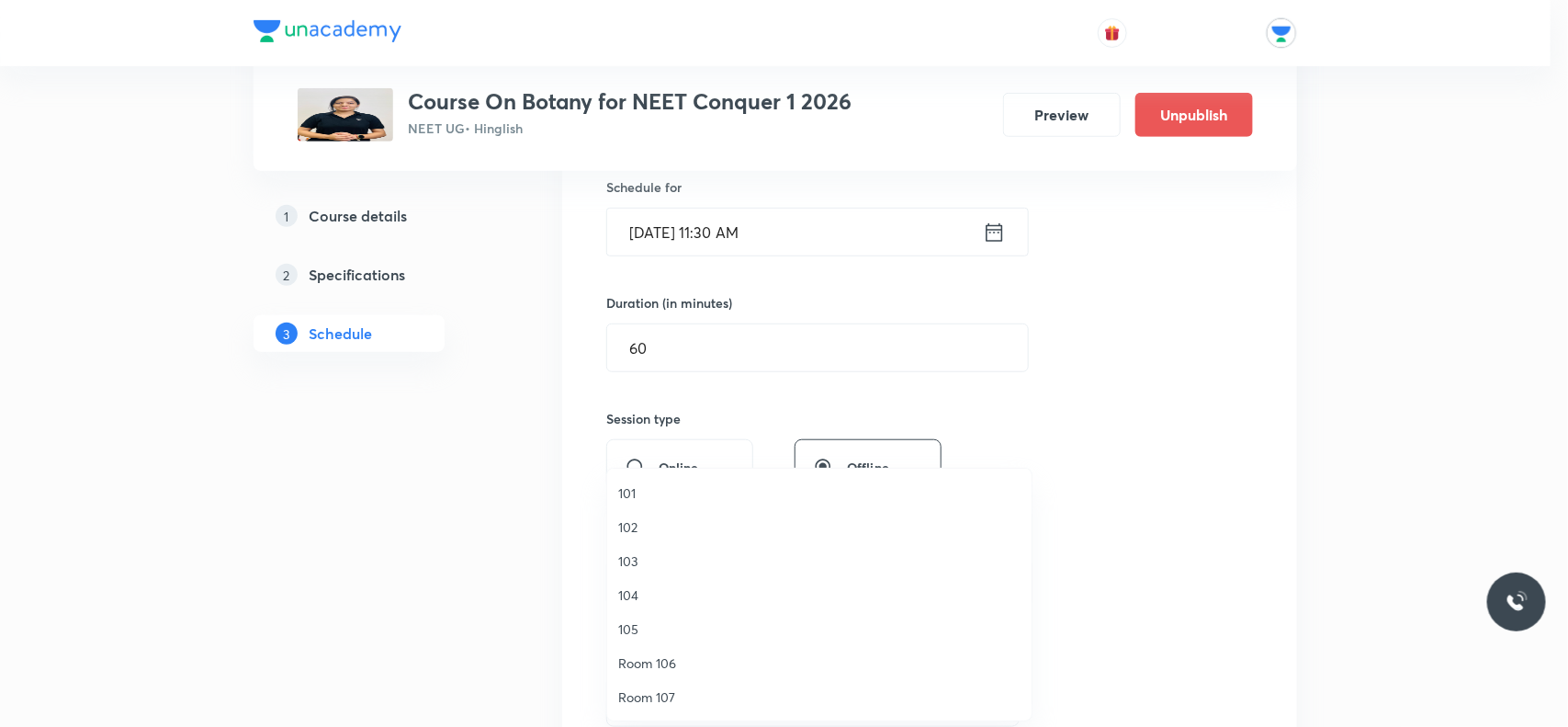
click at [636, 597] on span "104" at bounding box center [820, 595] width 402 height 20
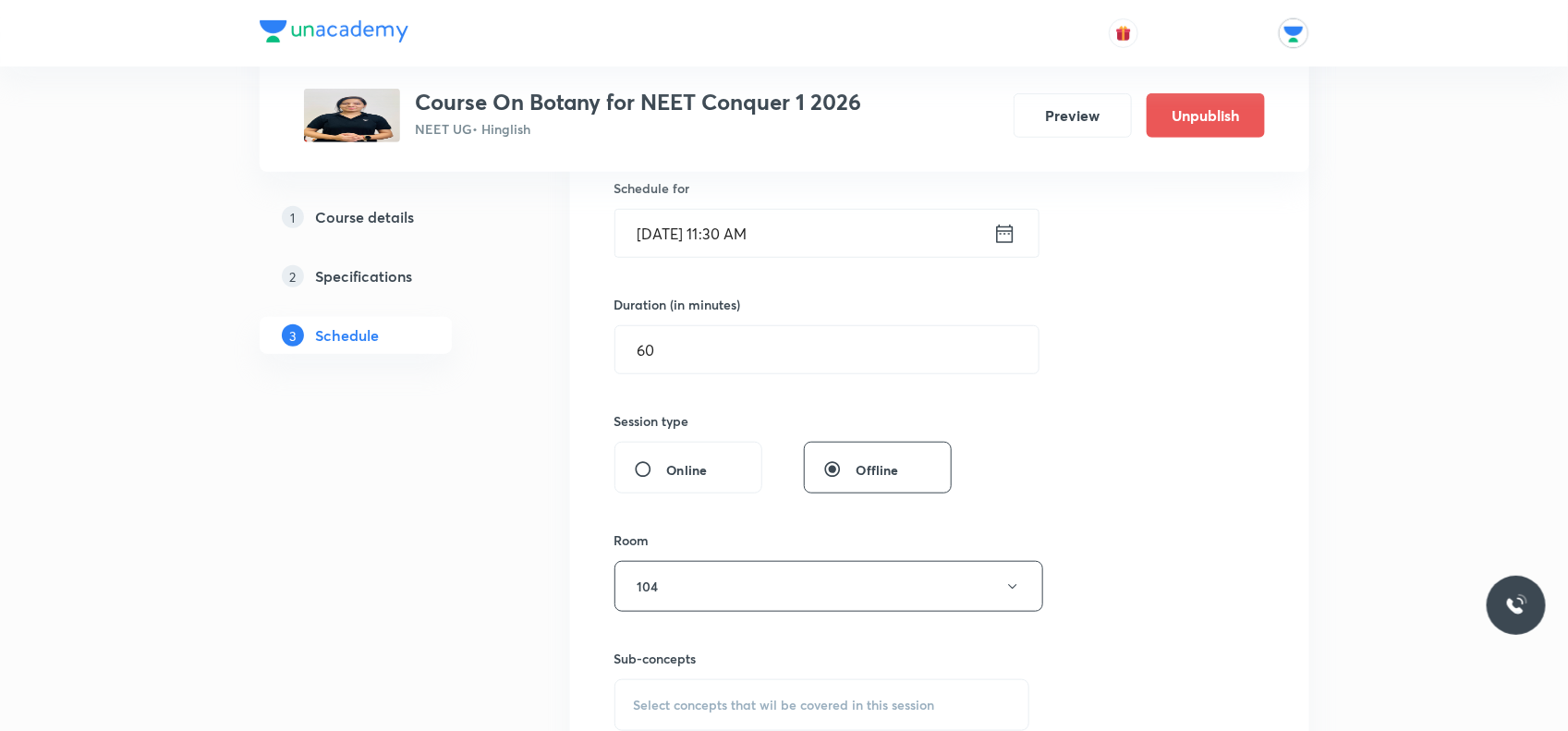
scroll to position [693, 0]
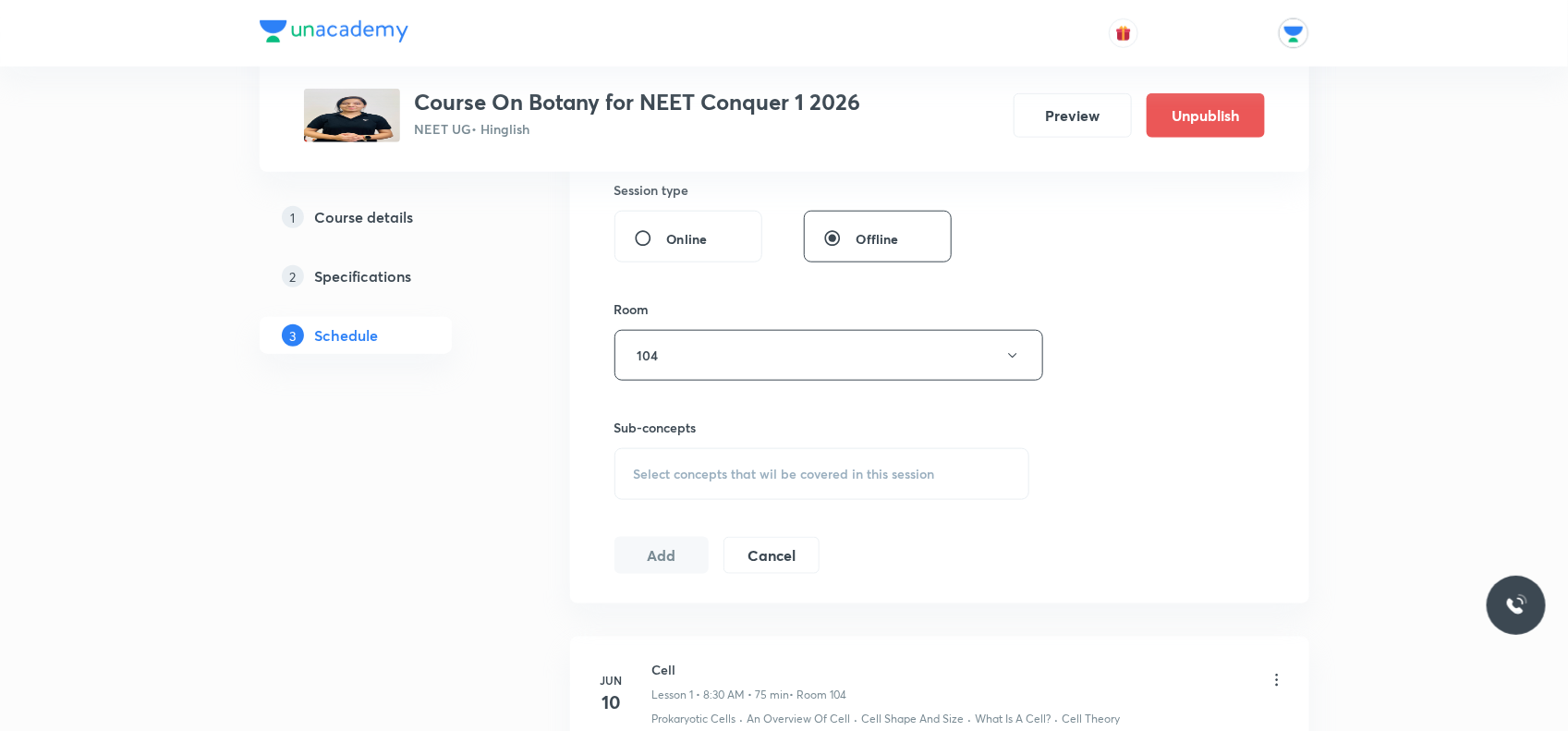
click at [705, 481] on span "Select concepts that wil be covered in this session" at bounding box center [784, 475] width 302 height 15
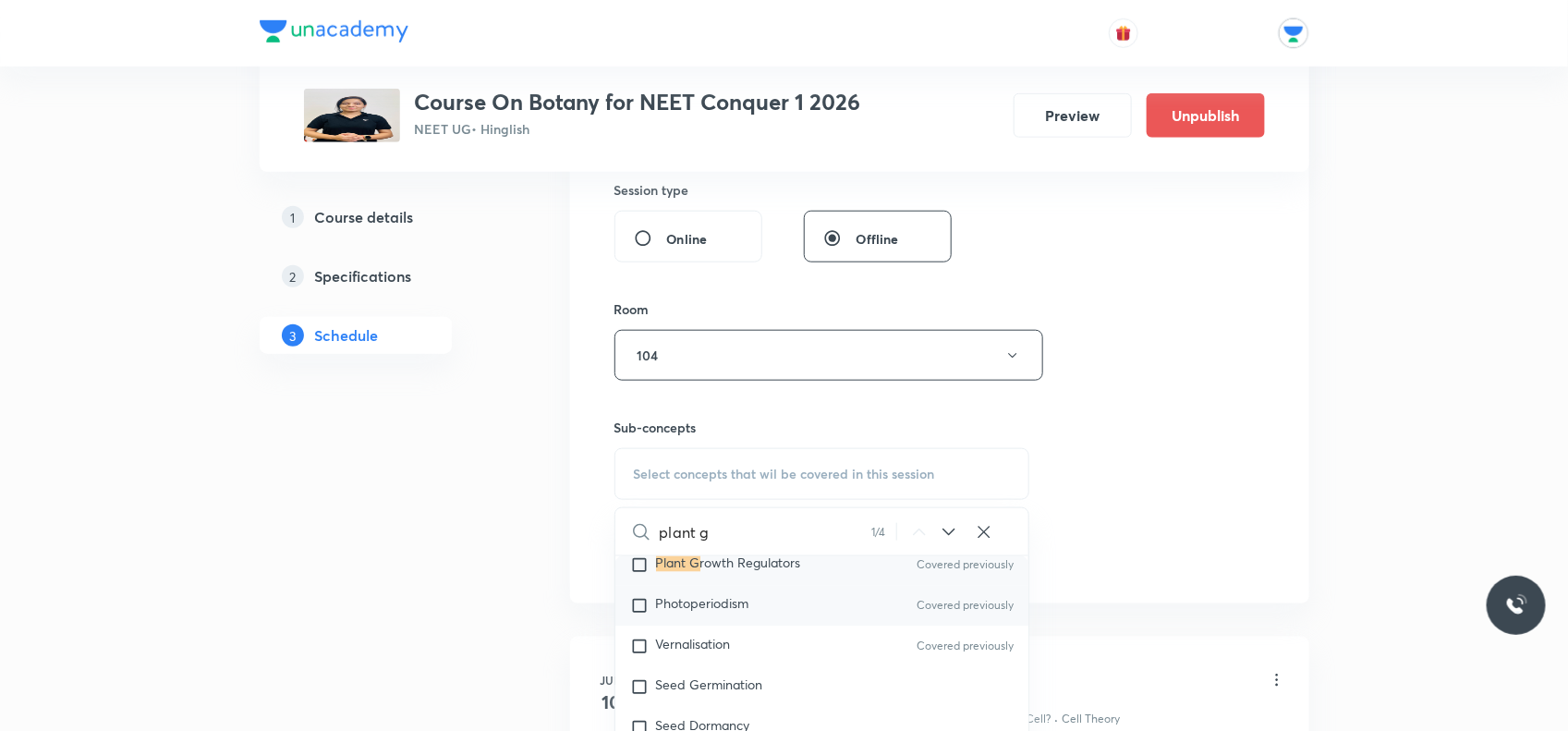
scroll to position [5485, 0]
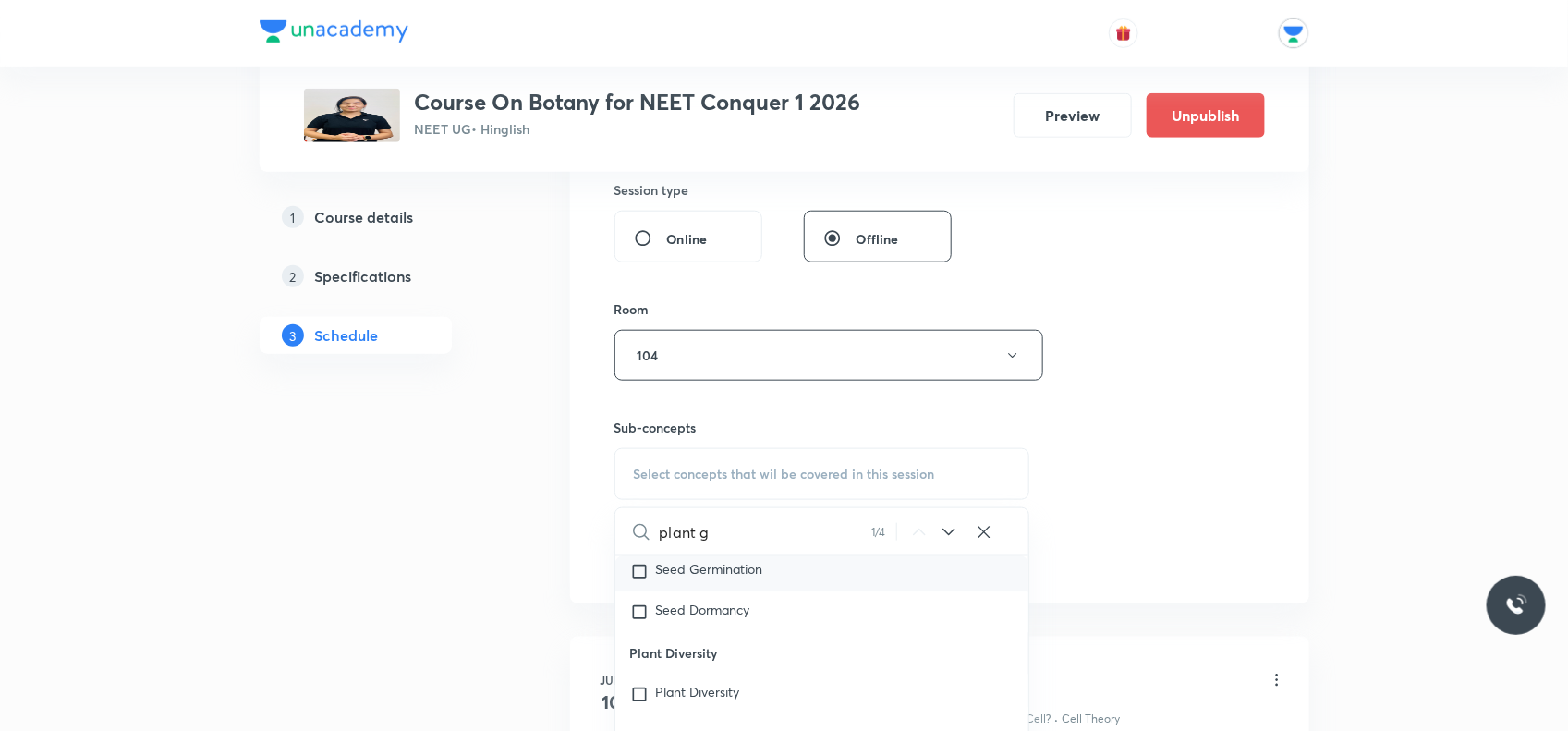
type input "plant g"
click at [642, 578] on input "checkbox" at bounding box center [643, 572] width 26 height 19
checkbox input "true"
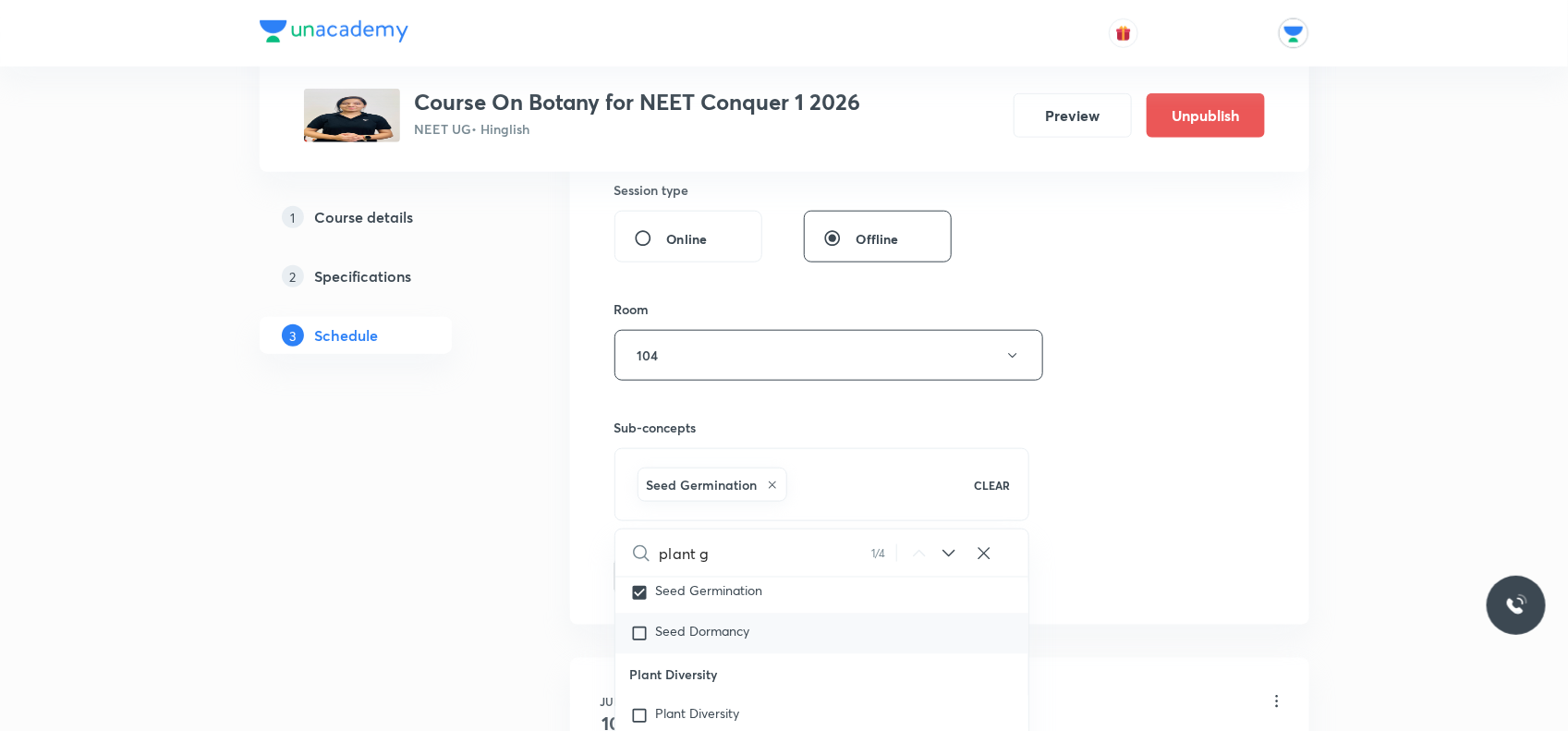
click at [647, 633] on input "checkbox" at bounding box center [643, 635] width 26 height 19
checkbox input "true"
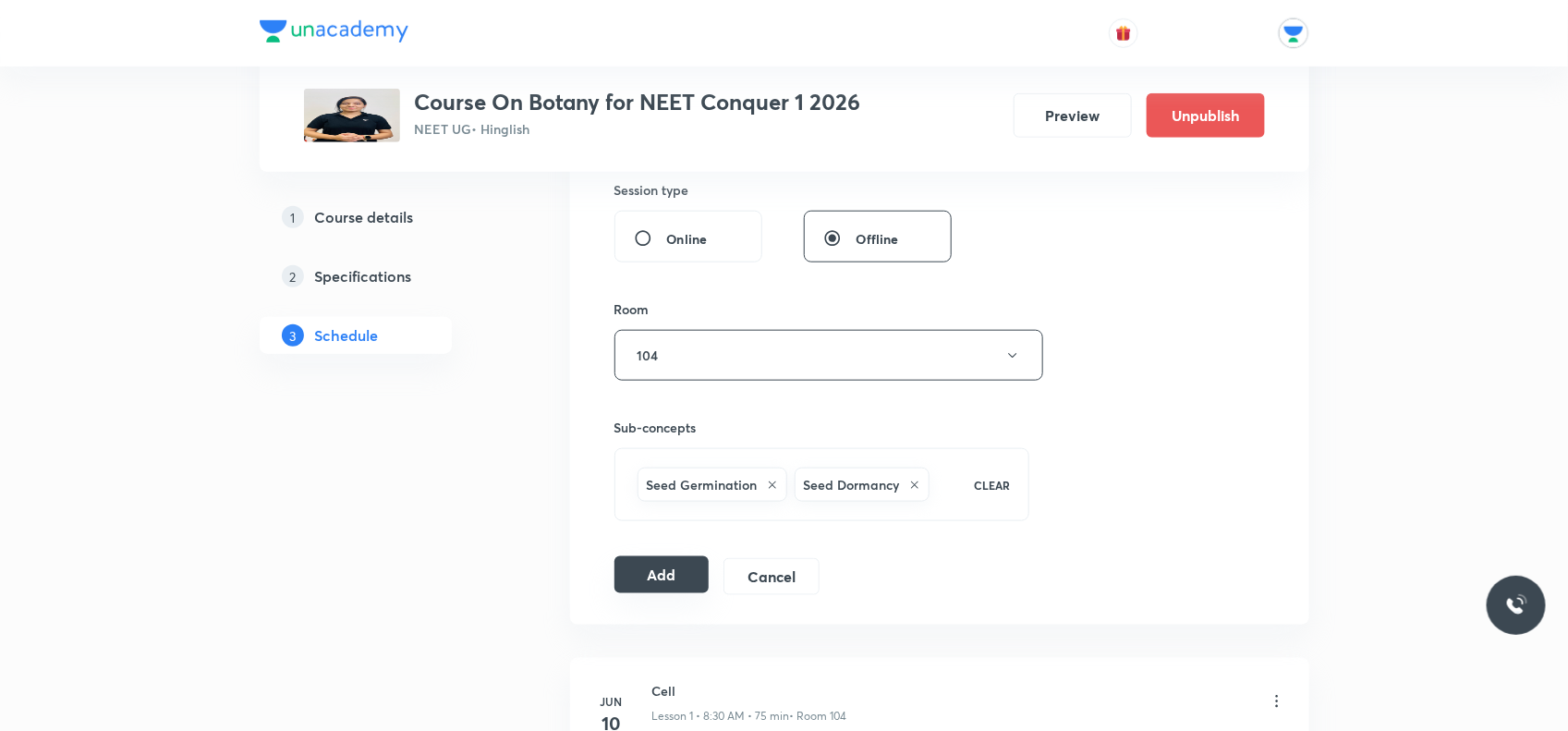
click at [684, 574] on button "Add" at bounding box center [662, 574] width 96 height 37
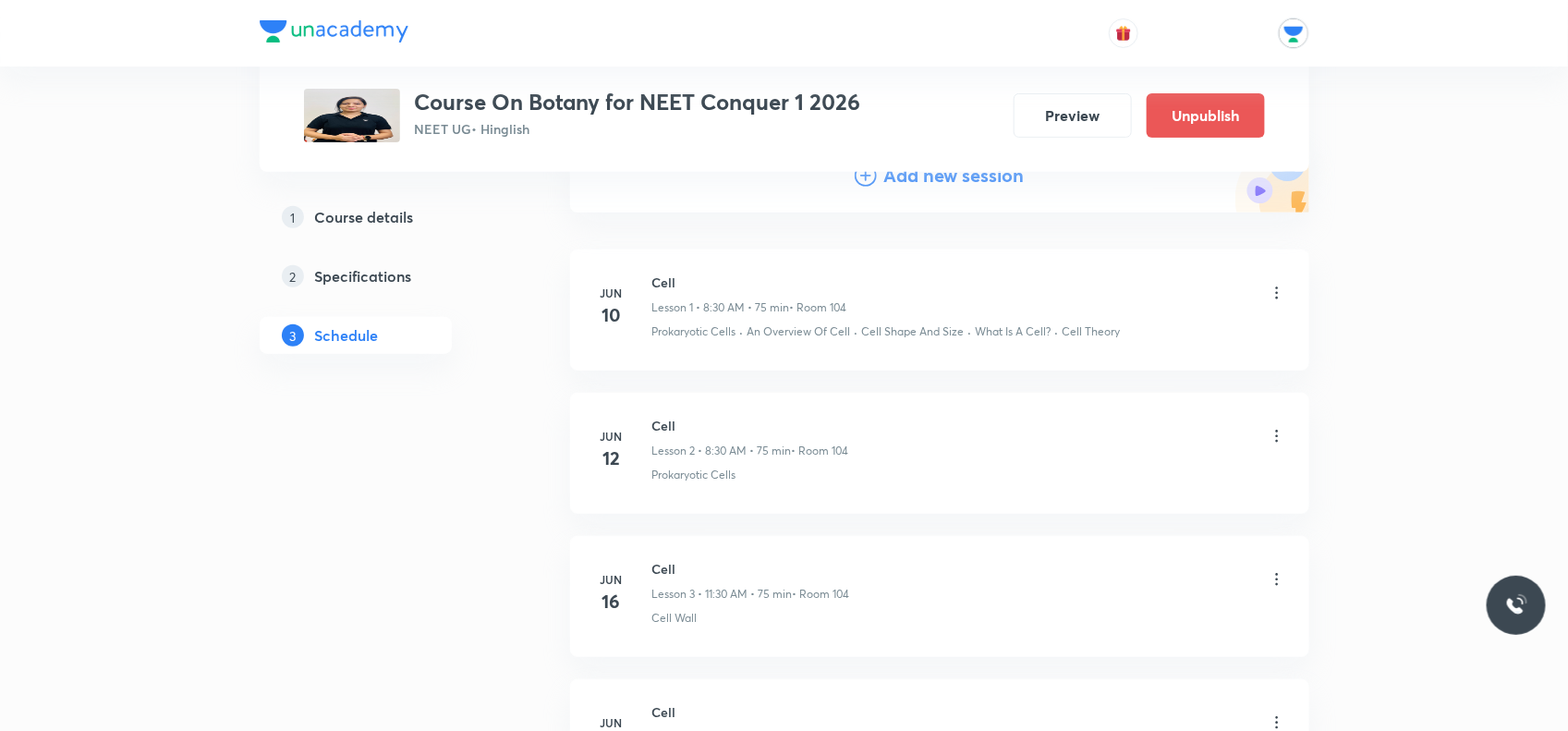
scroll to position [0, 0]
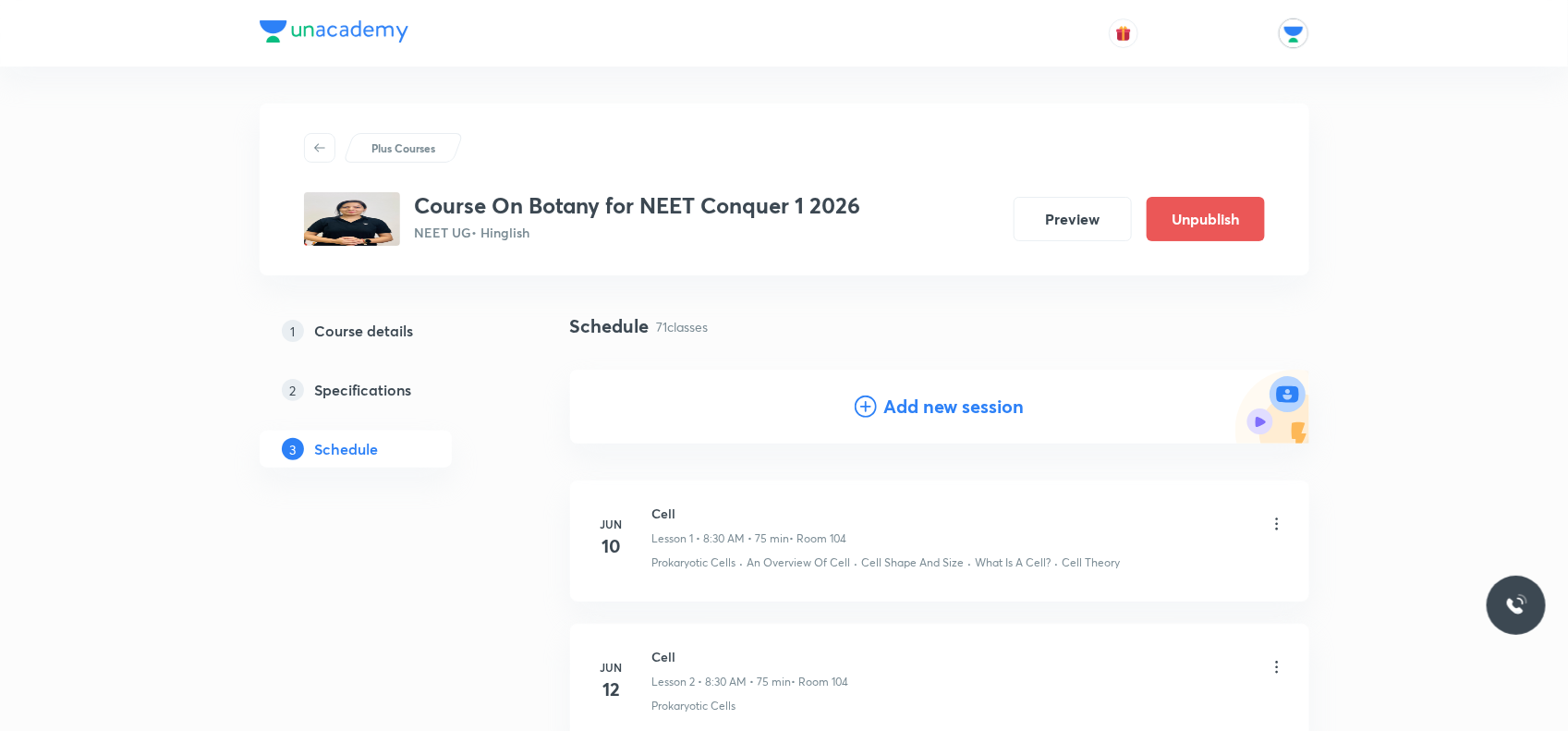
click at [970, 398] on h4 "Add new session" at bounding box center [954, 406] width 141 height 27
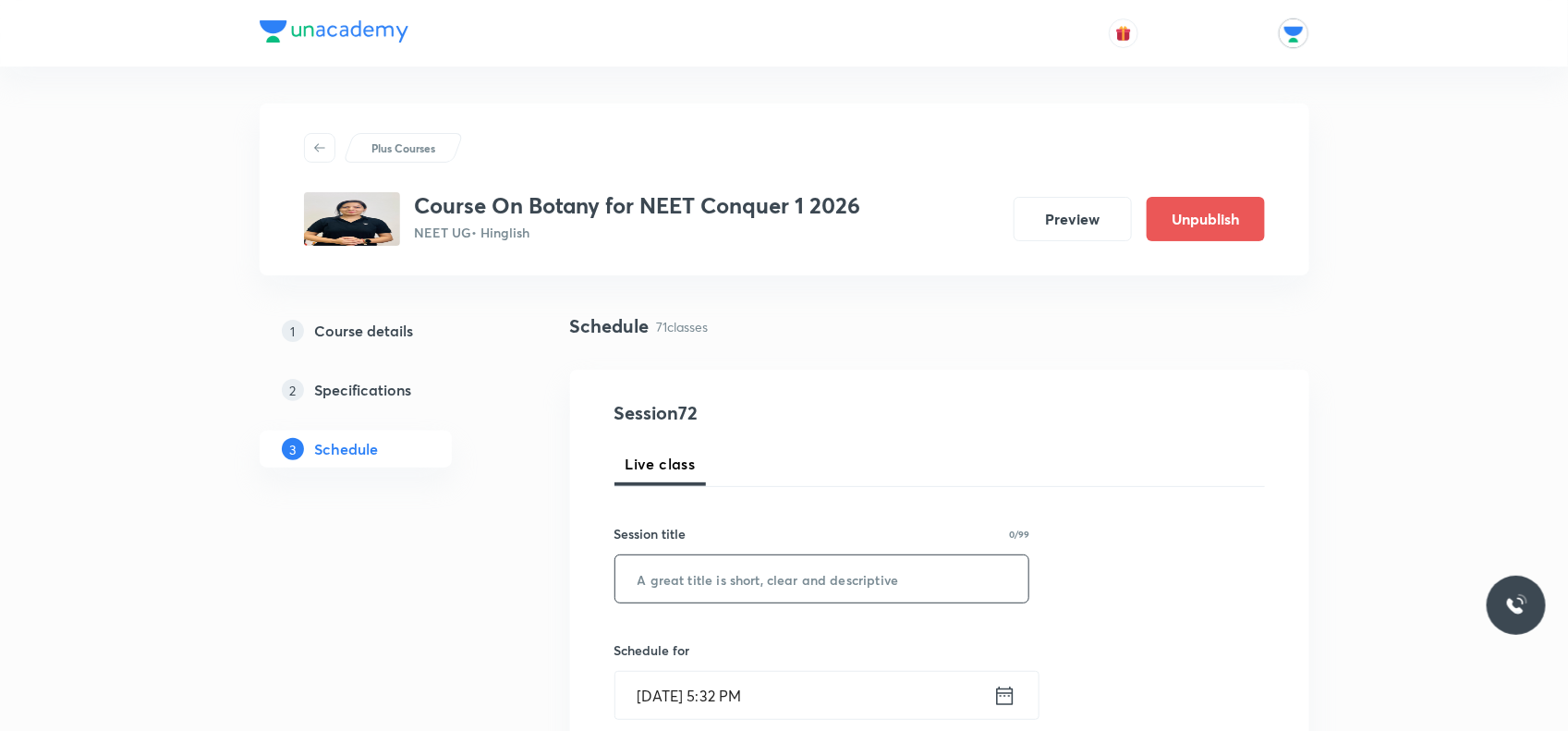
click at [719, 579] on input "text" at bounding box center [823, 579] width 414 height 47
paste input "Plant growth And Regulators"
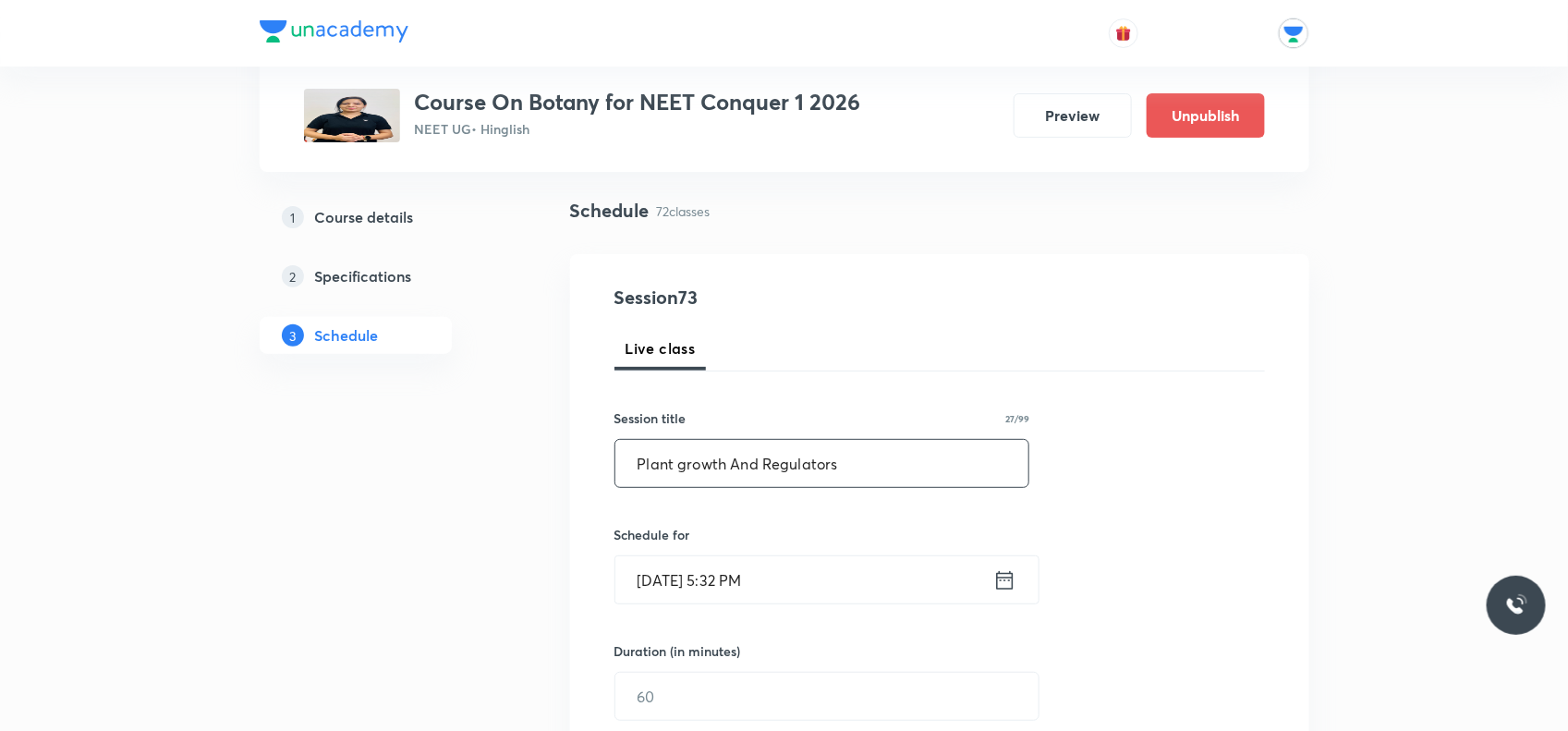
type input "Plant growth And Regulators"
click at [1008, 580] on icon at bounding box center [1005, 580] width 23 height 26
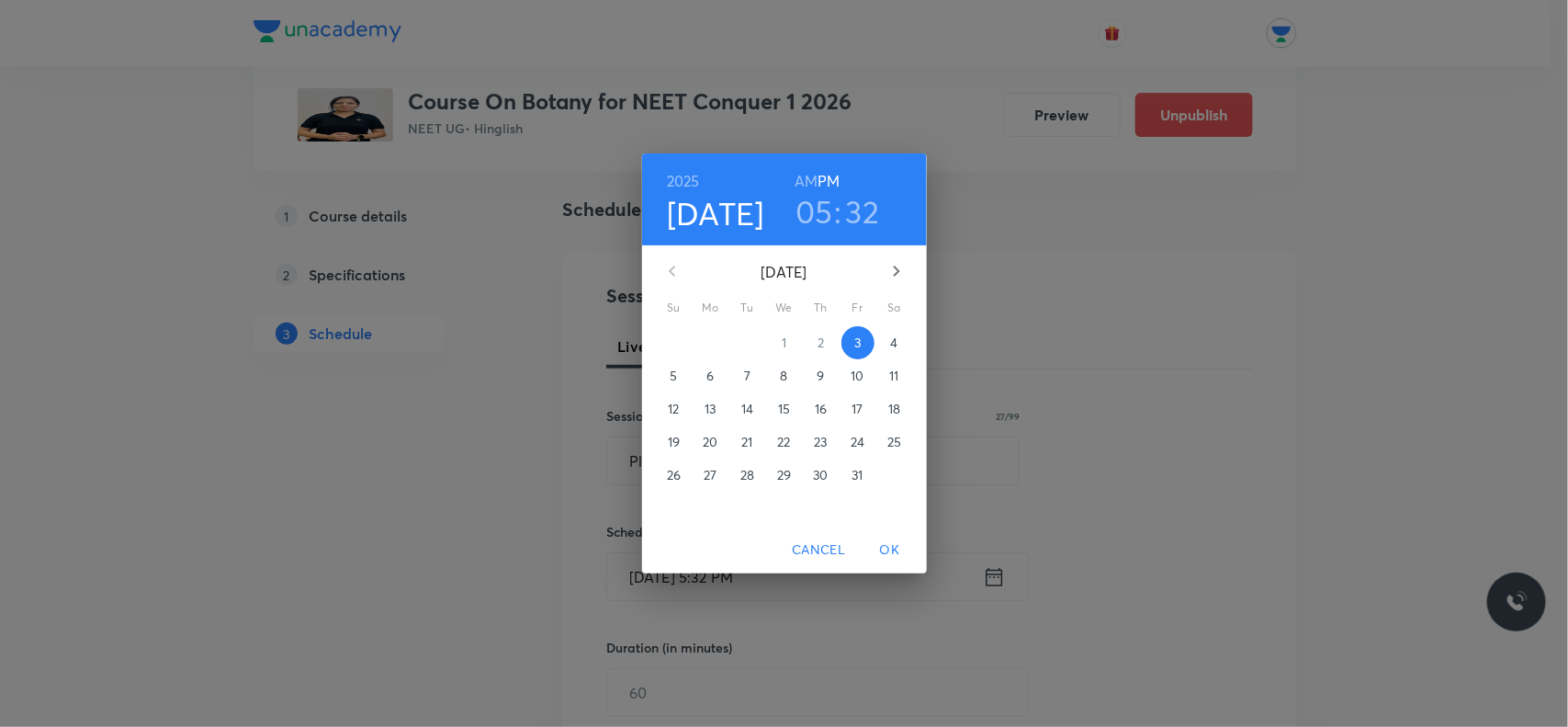
click at [851, 373] on p "10" at bounding box center [857, 376] width 13 height 19
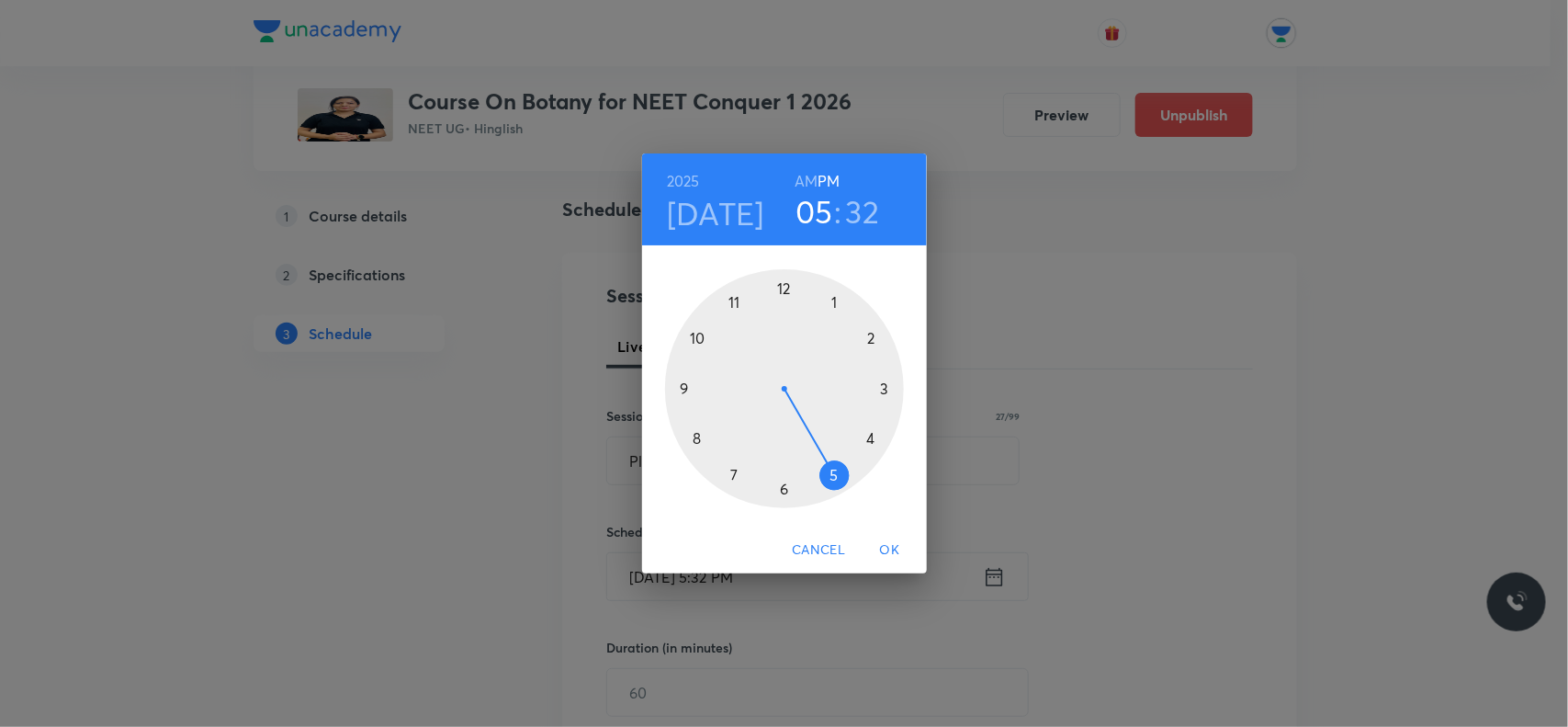
click at [801, 176] on h6 "AM" at bounding box center [806, 181] width 23 height 25
click at [741, 306] on div at bounding box center [785, 388] width 239 height 239
click at [788, 481] on div at bounding box center [785, 388] width 239 height 239
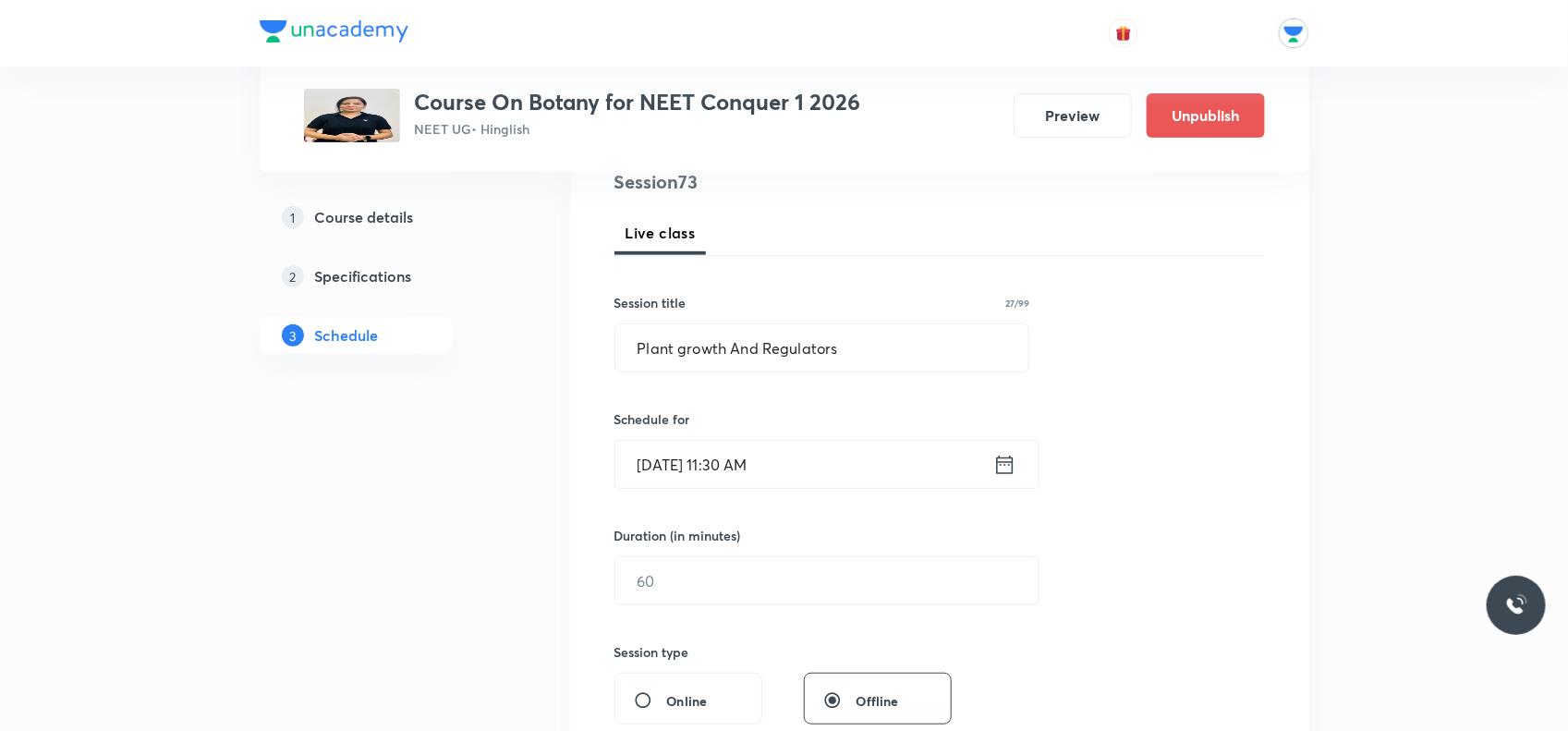
scroll to position [346, 0]
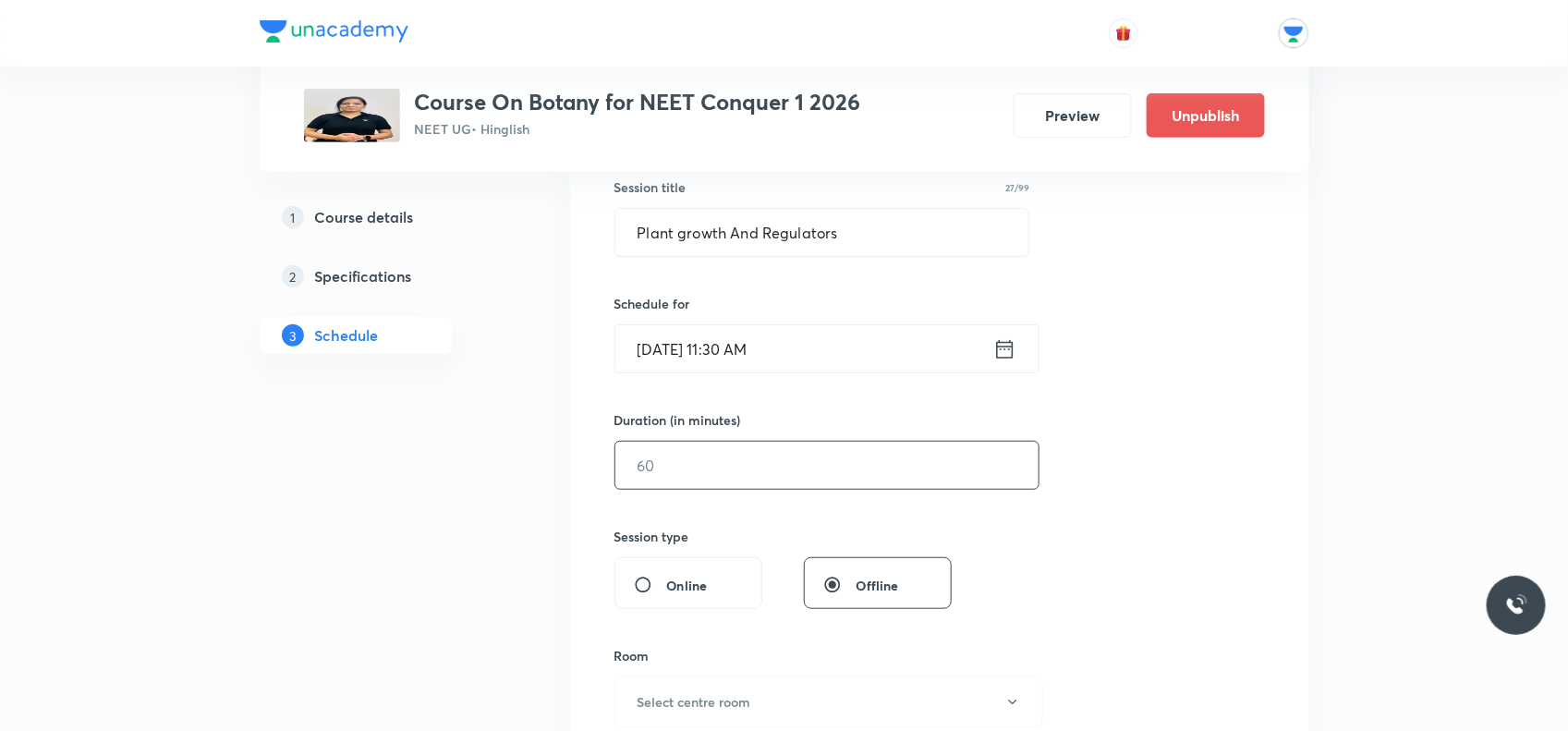
click at [862, 459] on input "text" at bounding box center [828, 465] width 424 height 47
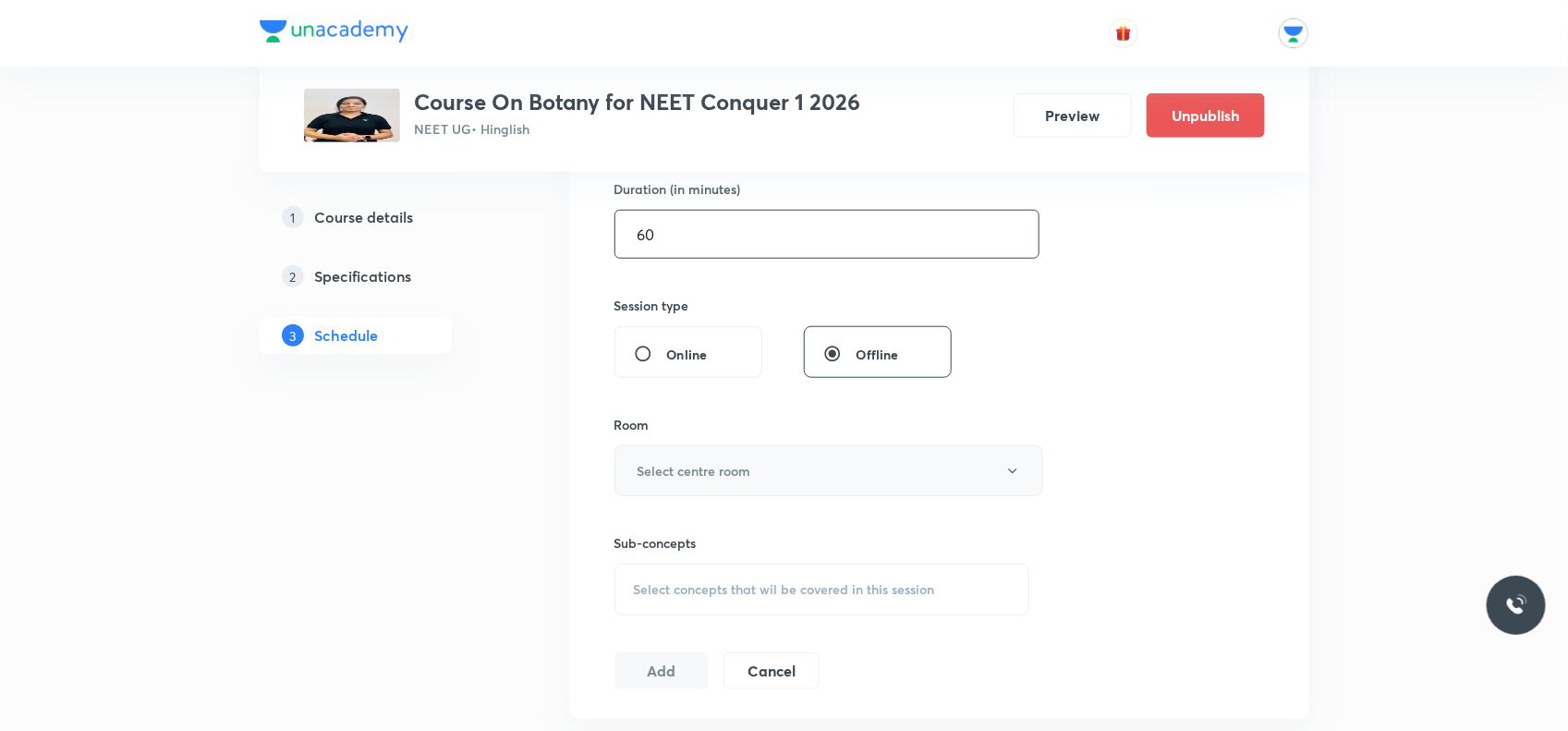
type input "60"
click at [710, 463] on h6 "Select centre room" at bounding box center [694, 471] width 113 height 20
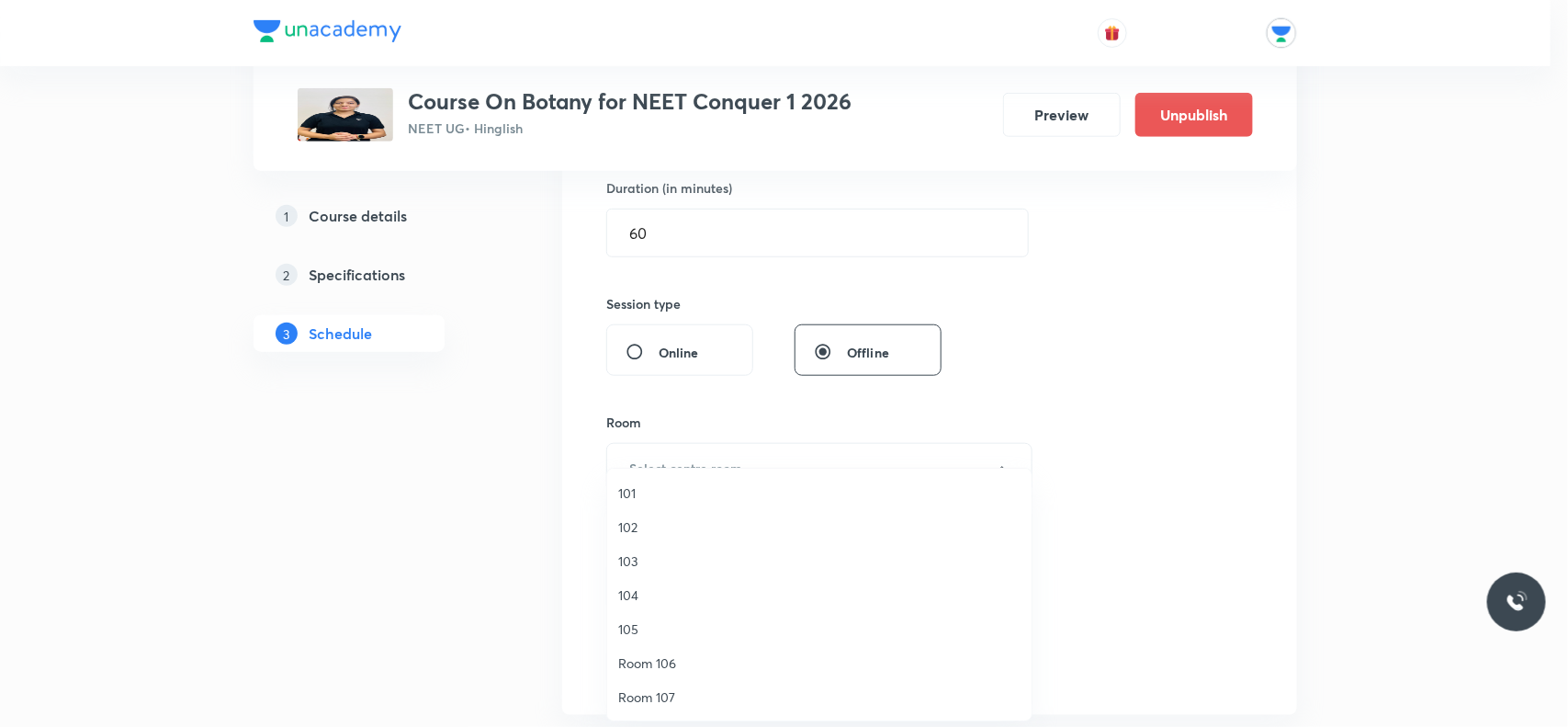
click at [621, 591] on span "104" at bounding box center [820, 595] width 402 height 20
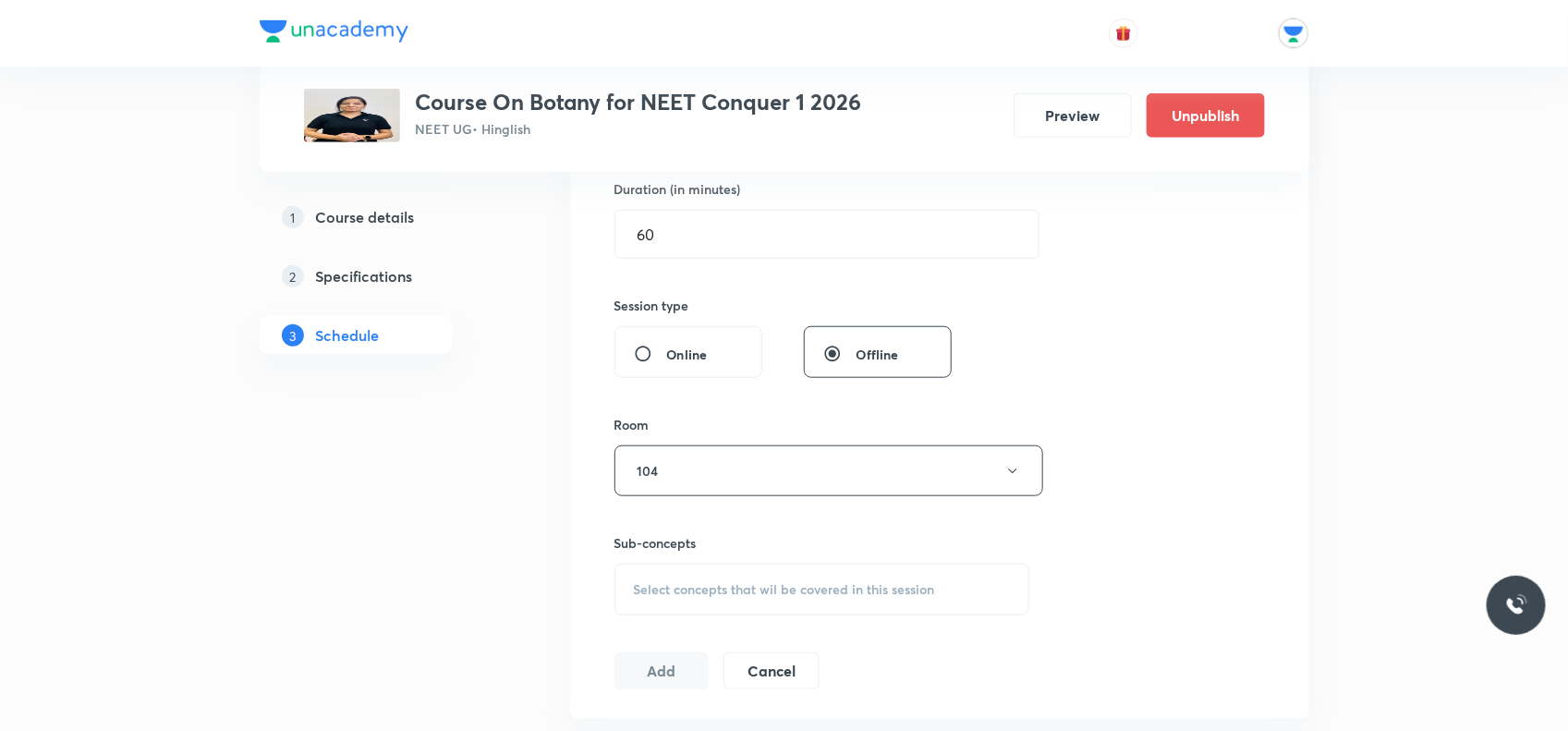
scroll to position [693, 0]
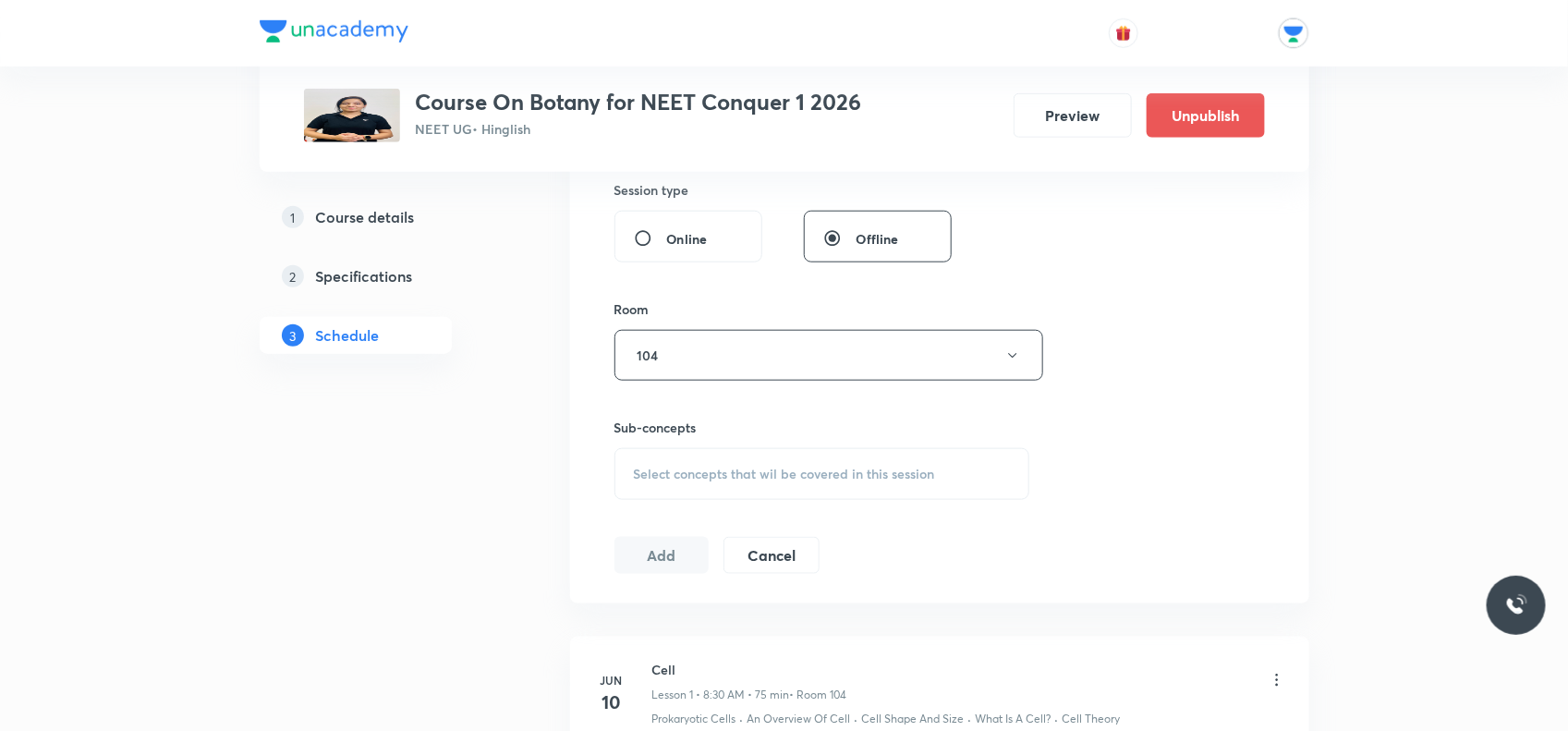
click at [776, 481] on span "Select concepts that wil be covered in this session" at bounding box center [784, 475] width 302 height 15
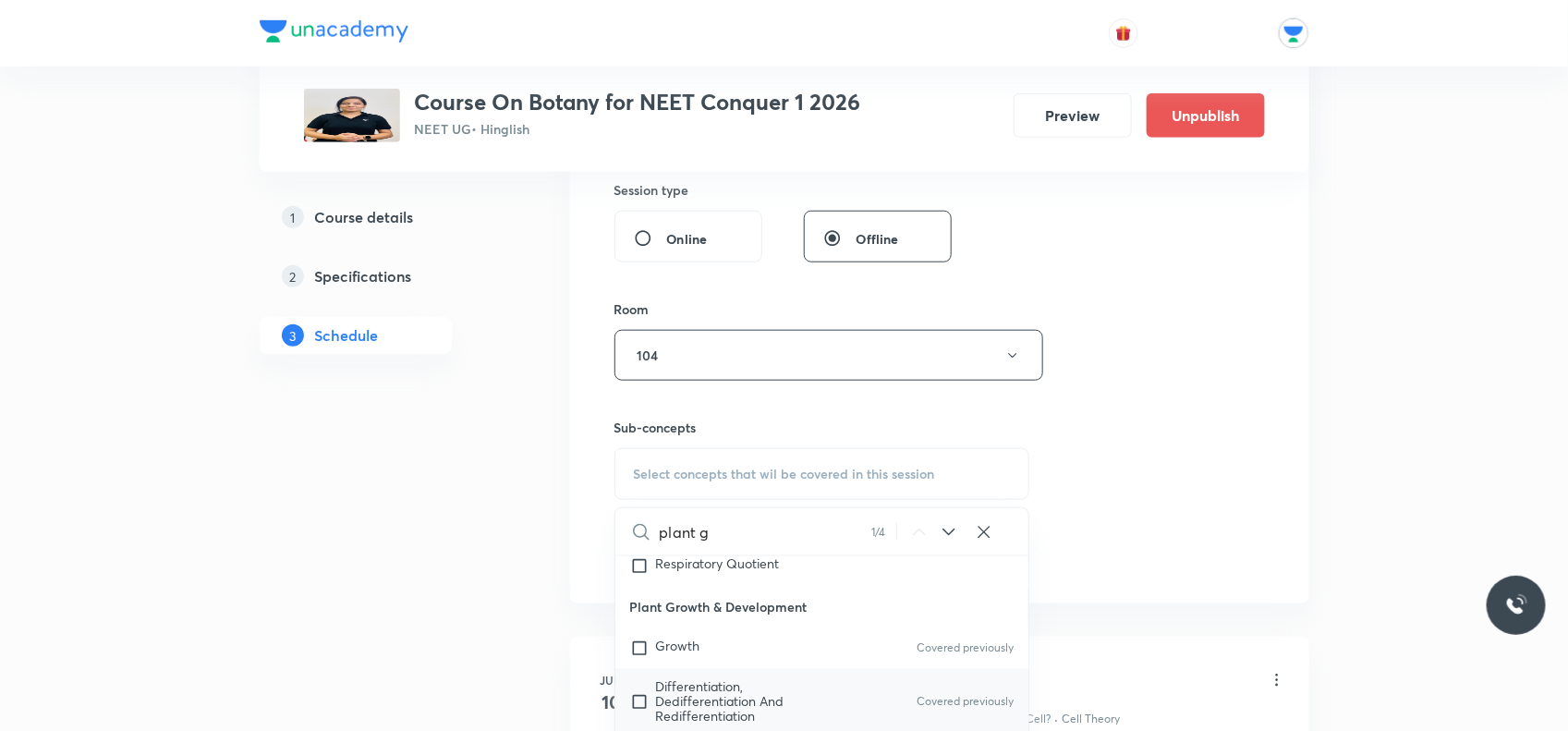
scroll to position [5254, 0]
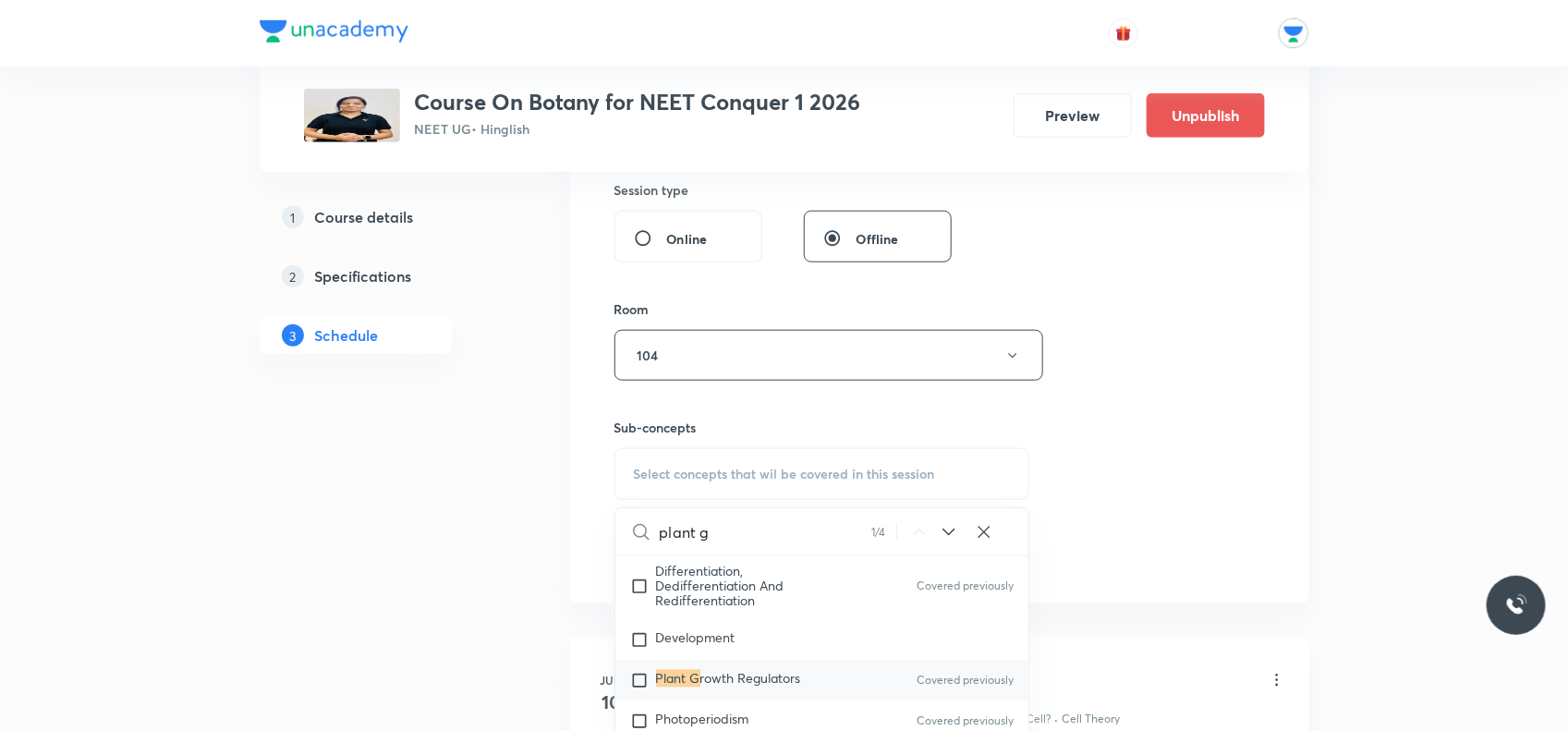
type input "plant g"
click at [640, 682] on input "checkbox" at bounding box center [643, 682] width 26 height 19
checkbox input "true"
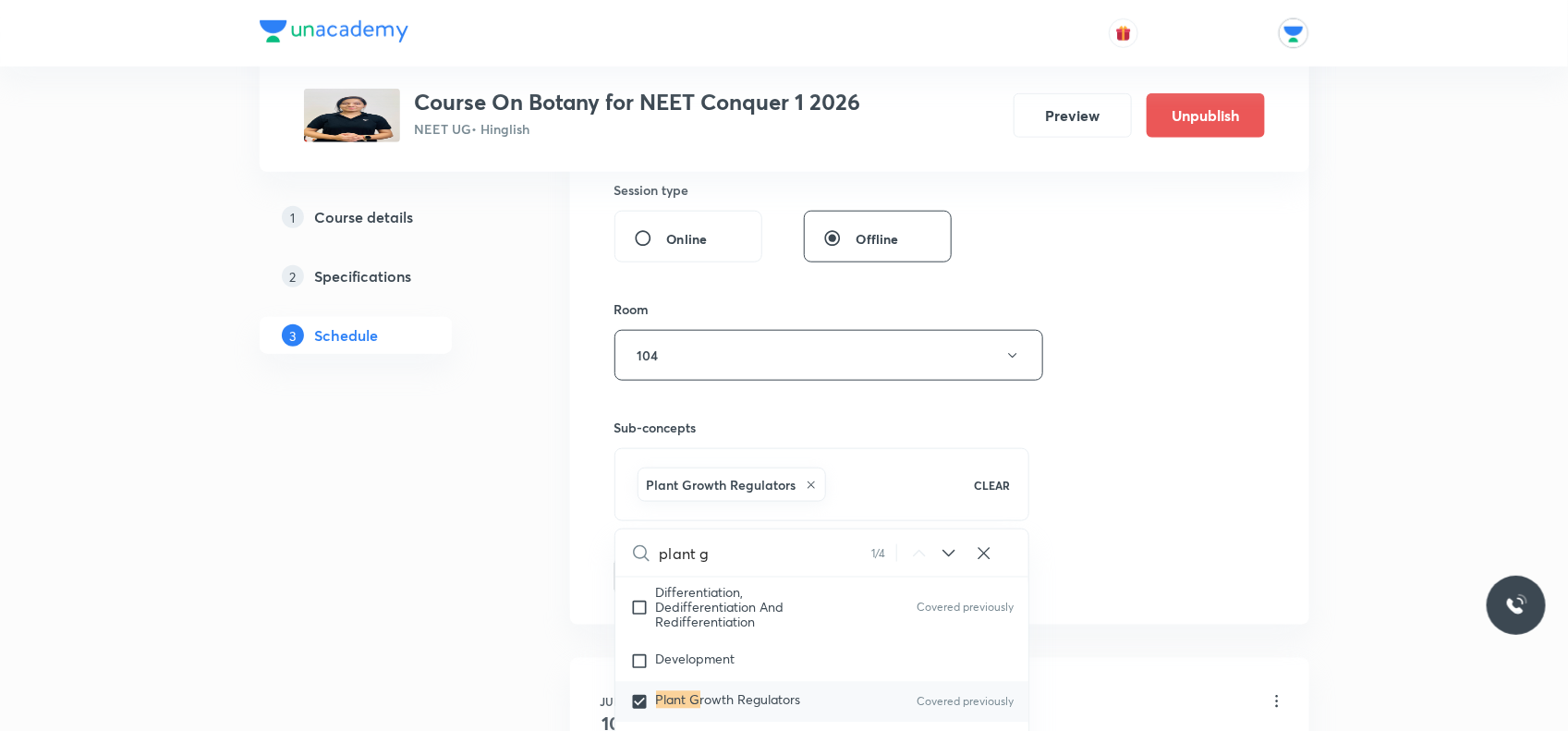
click at [1089, 449] on div "Session 73 Live class Session title 27/99 Plant growth And Regulators ​ Schedul…" at bounding box center [940, 150] width 651 height 889
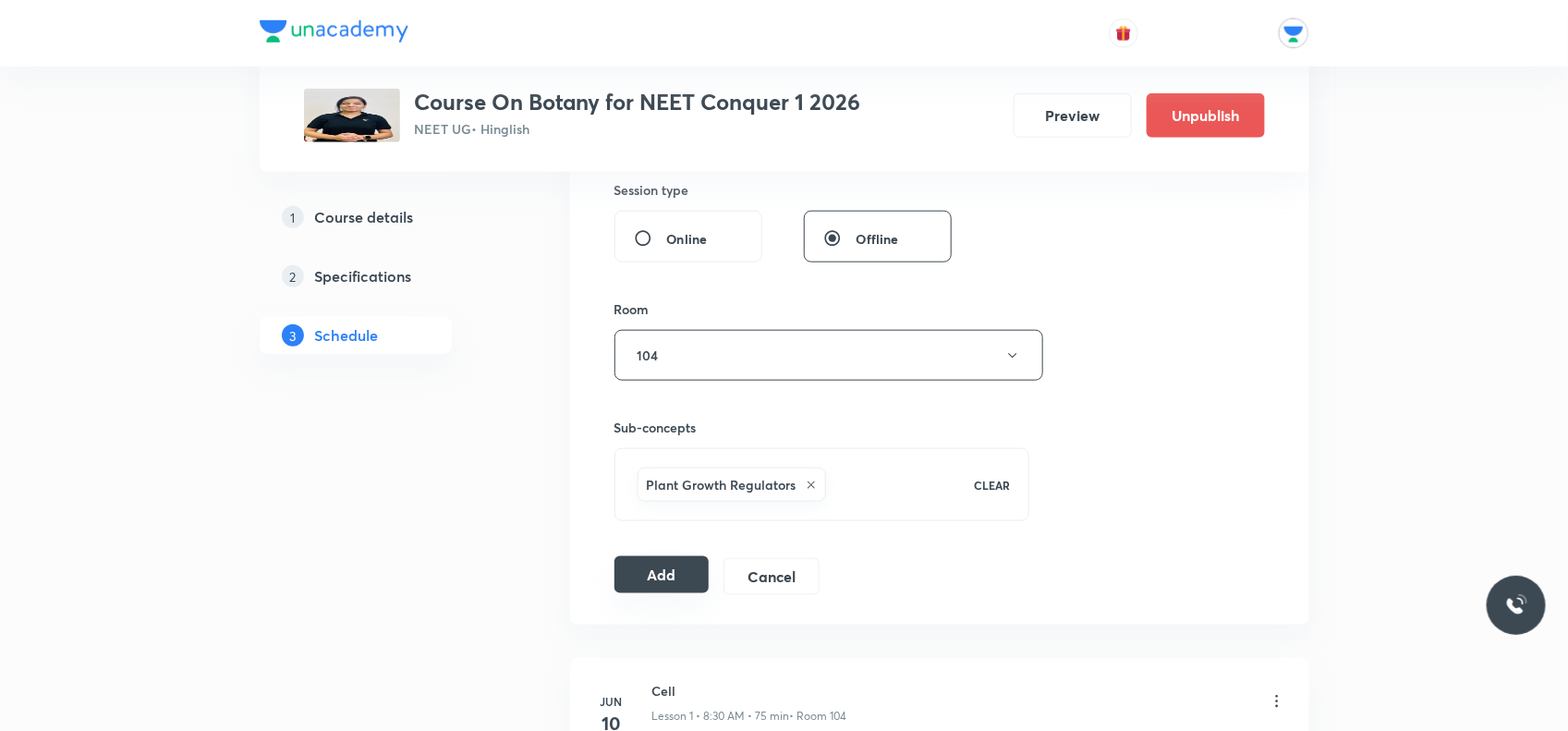
click at [661, 570] on button "Add" at bounding box center [662, 574] width 96 height 37
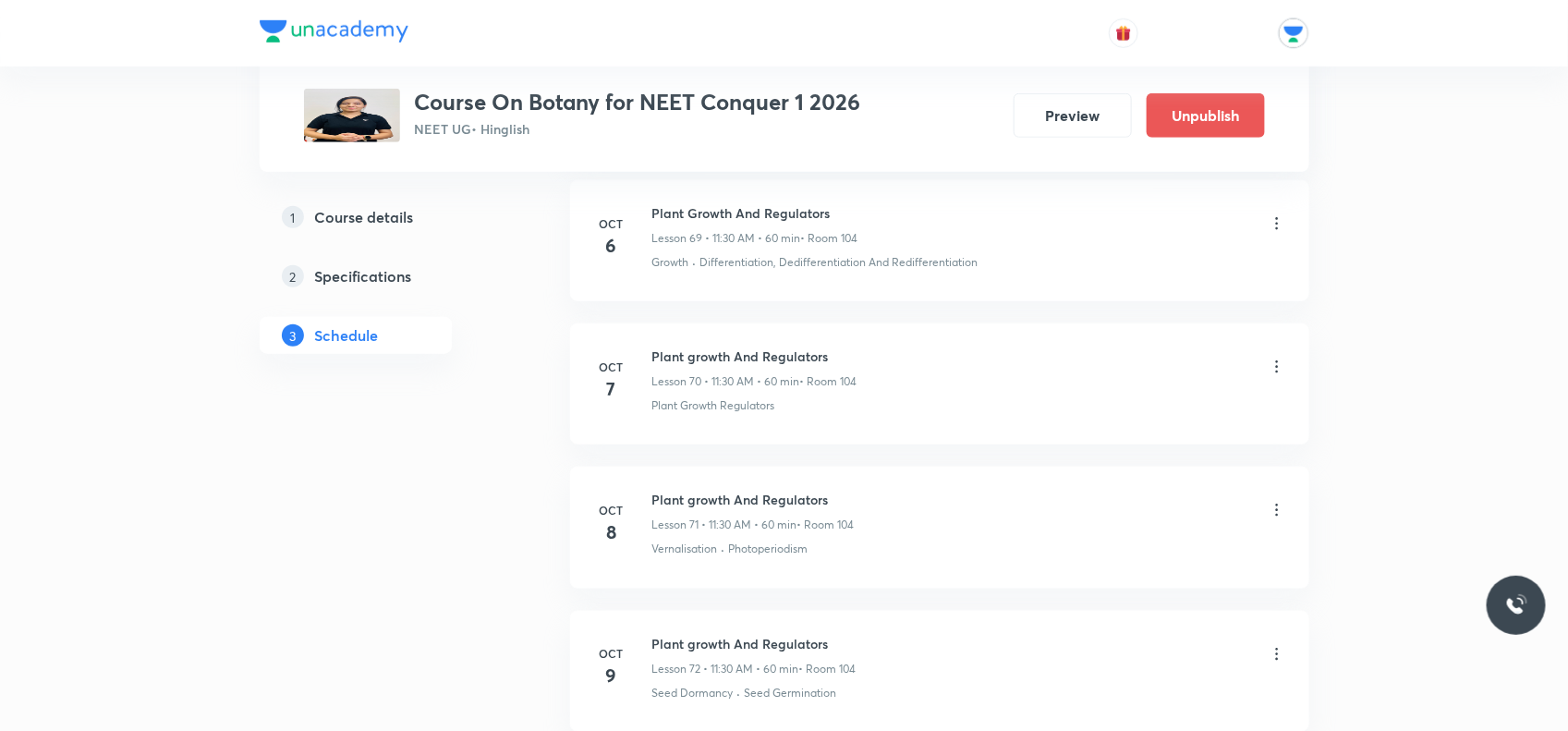
scroll to position [9928, 0]
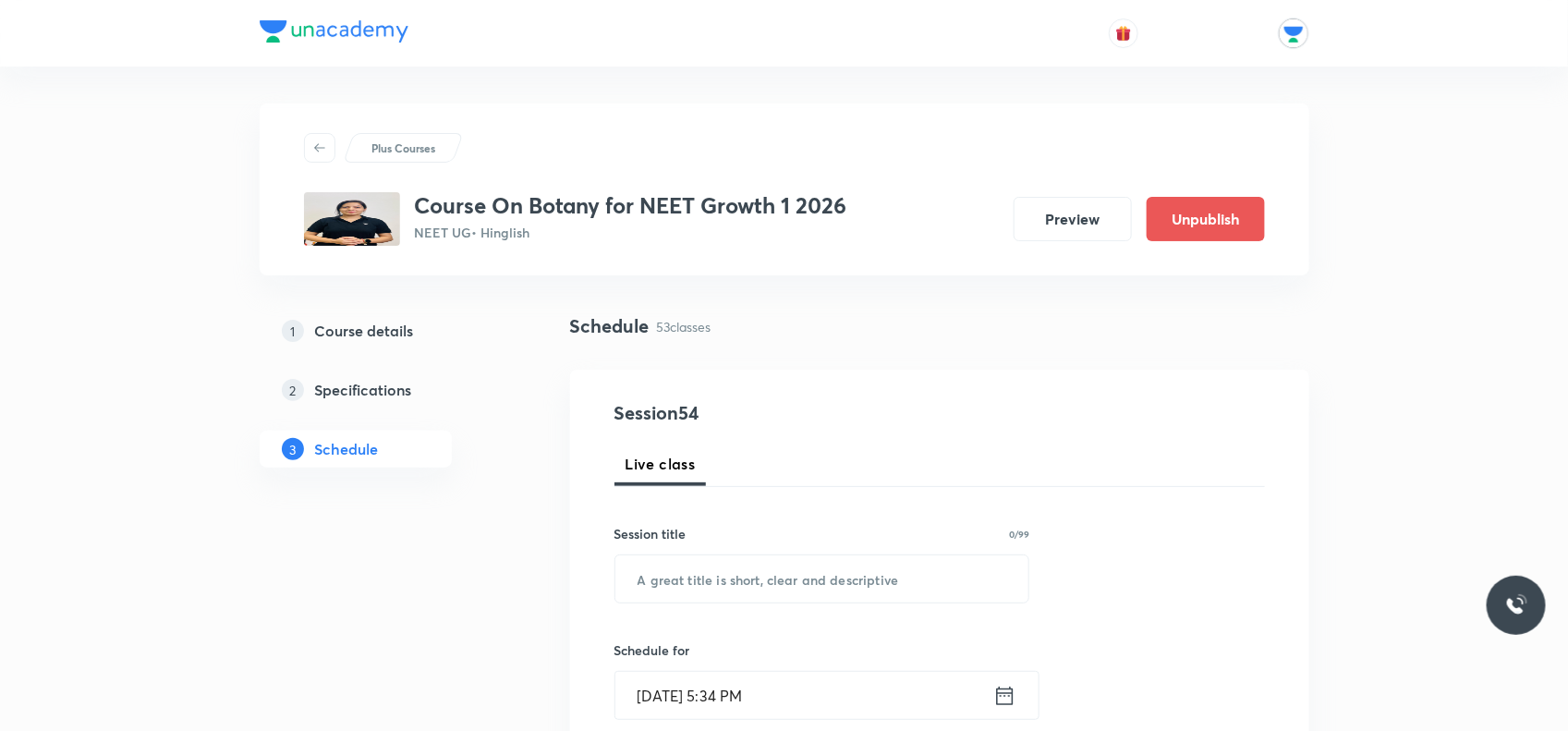
scroll to position [231, 0]
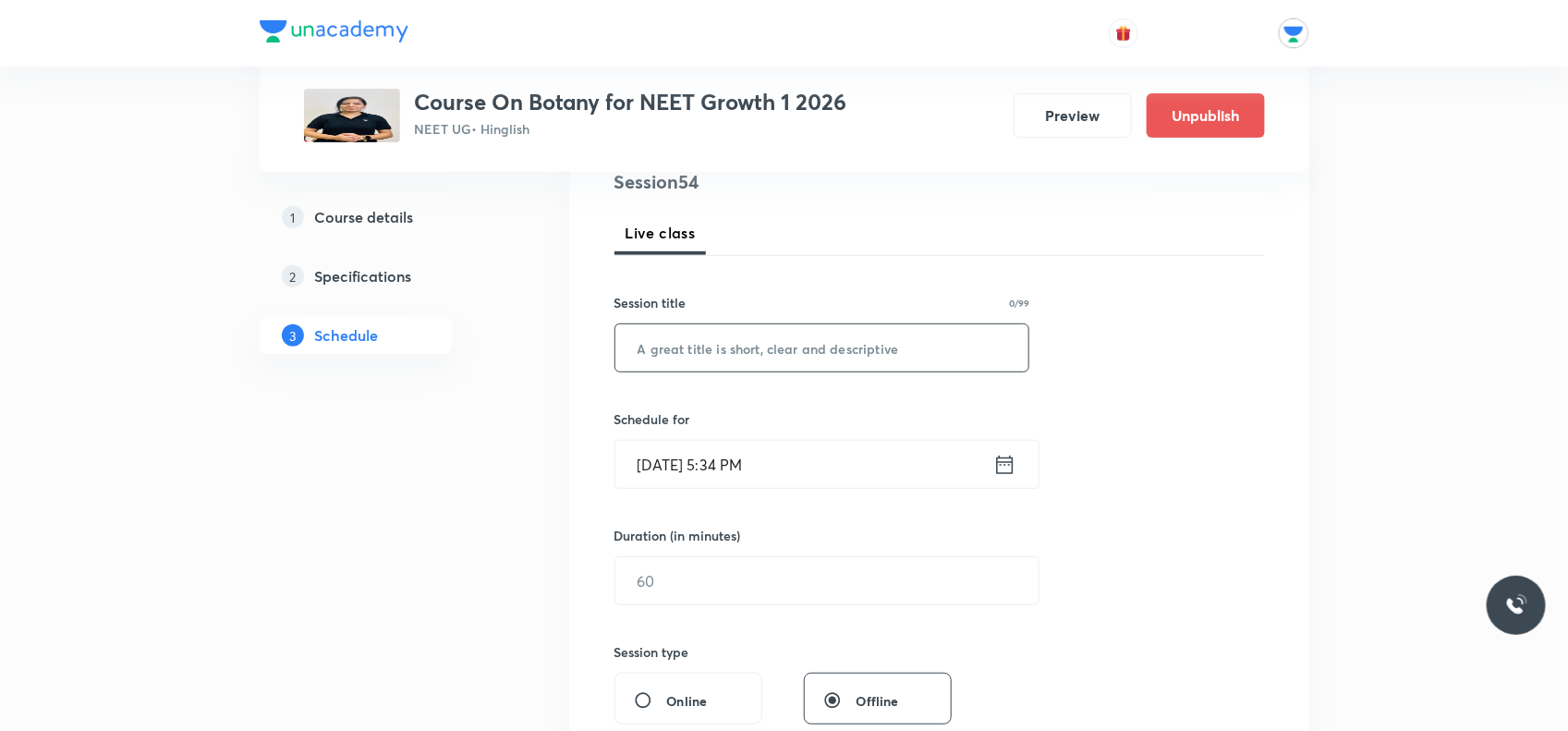
click at [661, 342] on input "text" at bounding box center [823, 348] width 414 height 47
click at [669, 356] on input "Molucular" at bounding box center [823, 348] width 414 height 47
click at [704, 339] on input "Molecular" at bounding box center [823, 348] width 414 height 47
click at [872, 340] on input "Molecular Basis Of Inherritance" at bounding box center [823, 348] width 414 height 47
drag, startPoint x: 856, startPoint y: 346, endPoint x: 565, endPoint y: 347, distance: 291.0
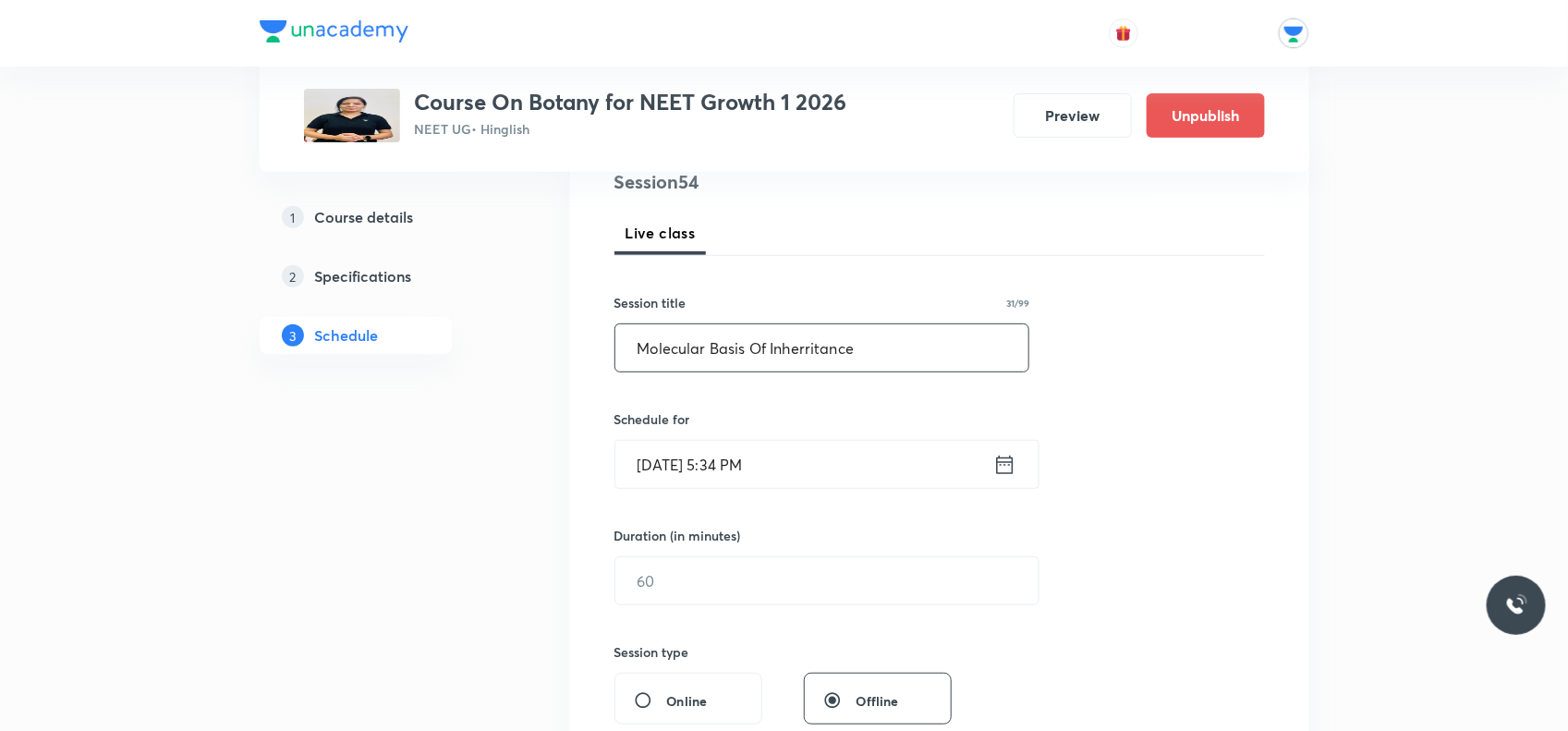
drag, startPoint x: 565, startPoint y: 347, endPoint x: 1359, endPoint y: 496, distance: 807.9
click at [807, 343] on input "Molecular Basis Of Inherritance" at bounding box center [823, 348] width 414 height 47
type input "Molecular Basis Of Inheritance"
click at [869, 365] on input "Molecular Basis Of Inheritance" at bounding box center [823, 348] width 414 height 47
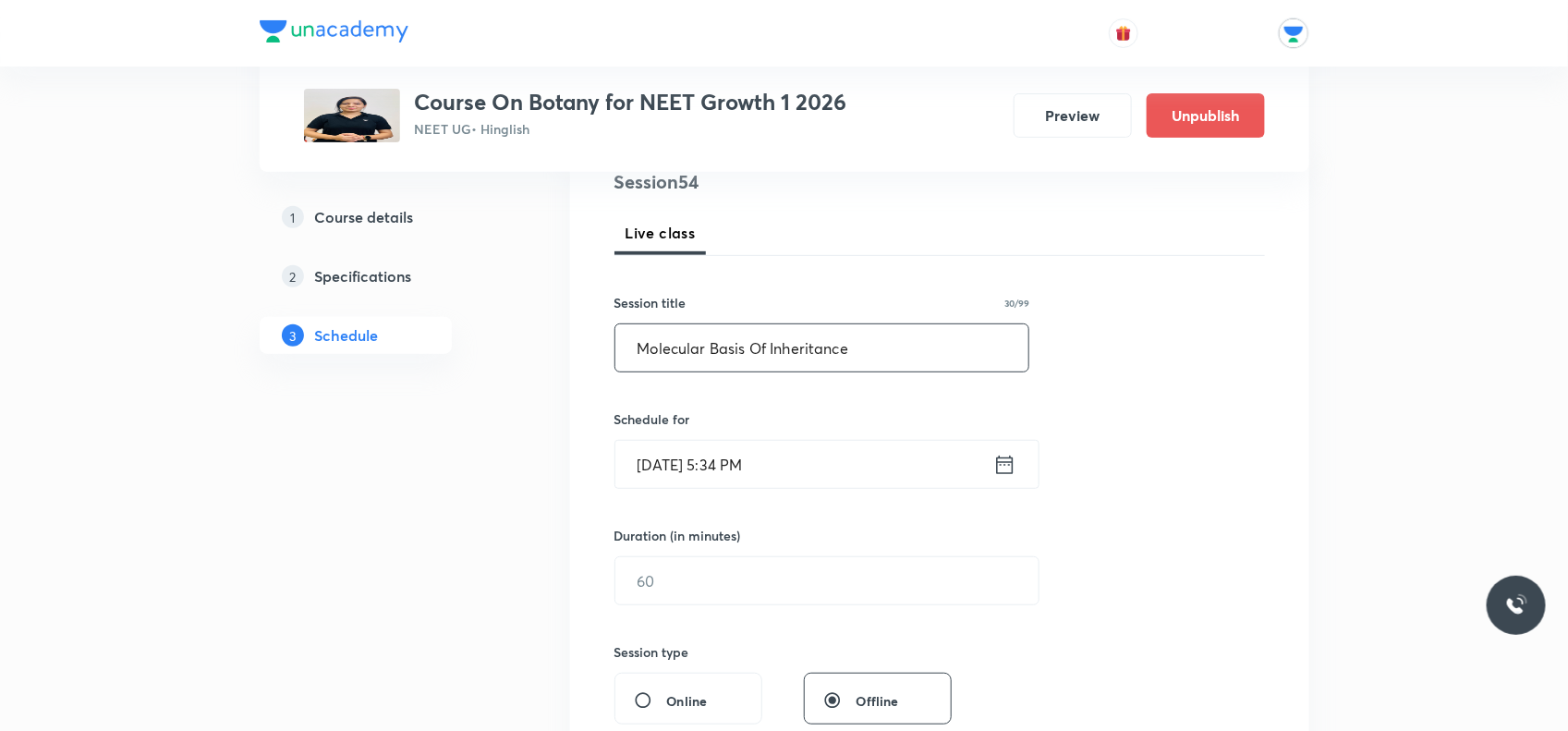
drag, startPoint x: 847, startPoint y: 352, endPoint x: 633, endPoint y: 344, distance: 214.1
click at [633, 344] on input "Molecular Basis Of Inheritance" at bounding box center [823, 348] width 414 height 47
paste input "Molecular Basis Of Inheritance"
drag, startPoint x: 867, startPoint y: 339, endPoint x: 632, endPoint y: 351, distance: 235.3
click at [632, 351] on input "Molecular Basis Of Inheritance" at bounding box center [823, 348] width 414 height 47
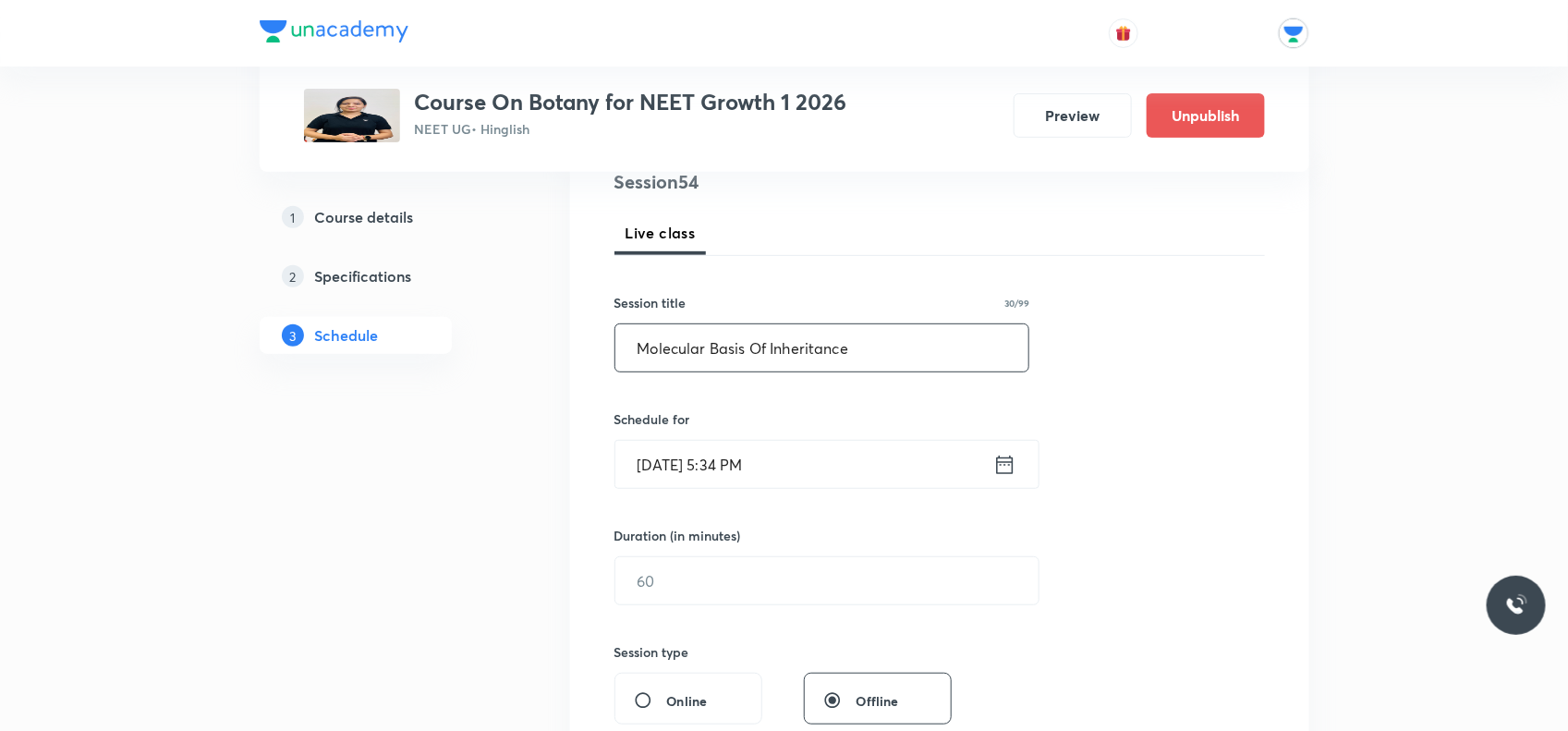
type input "Molecular Basis Of Inheritance"
click at [1009, 473] on icon at bounding box center [1005, 464] width 17 height 19
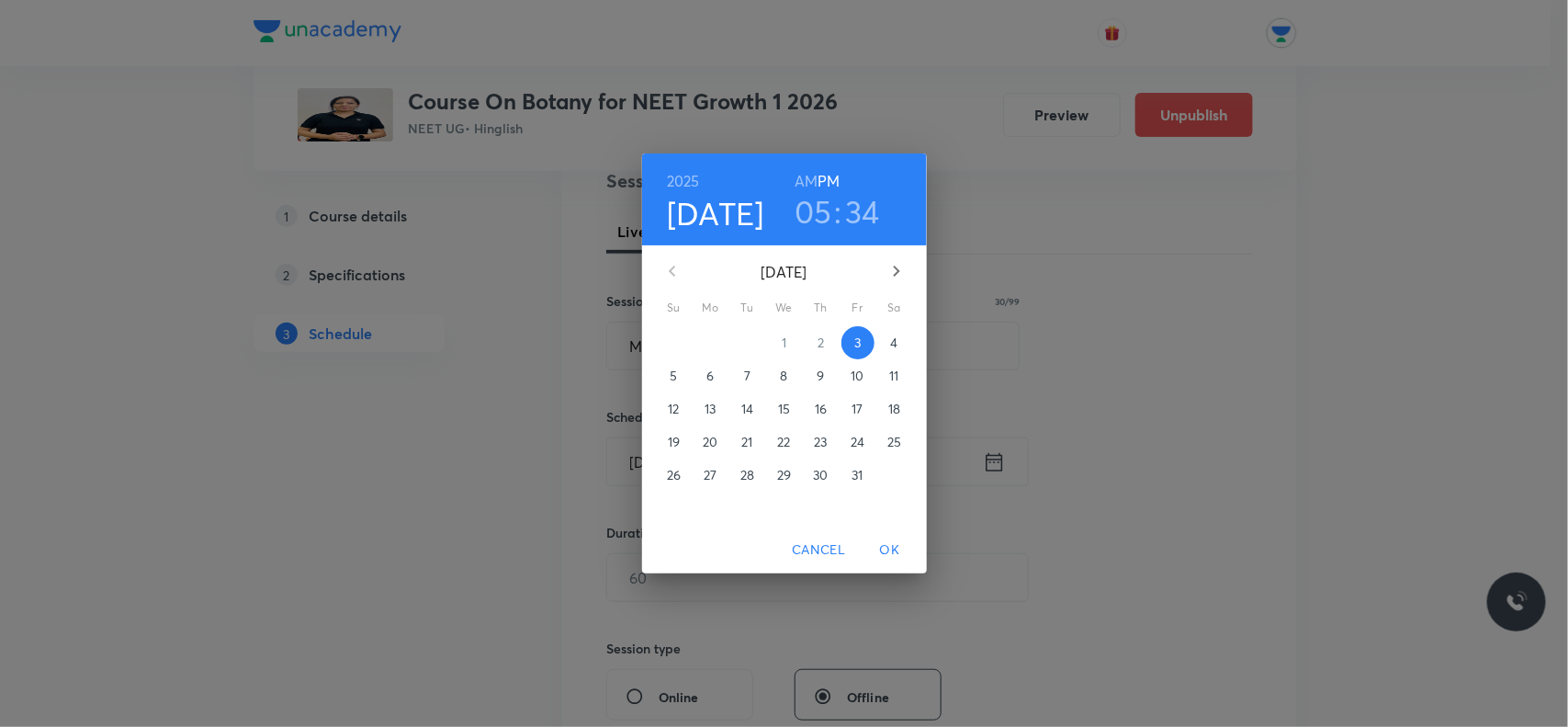
click at [713, 377] on p "6" at bounding box center [711, 376] width 8 height 19
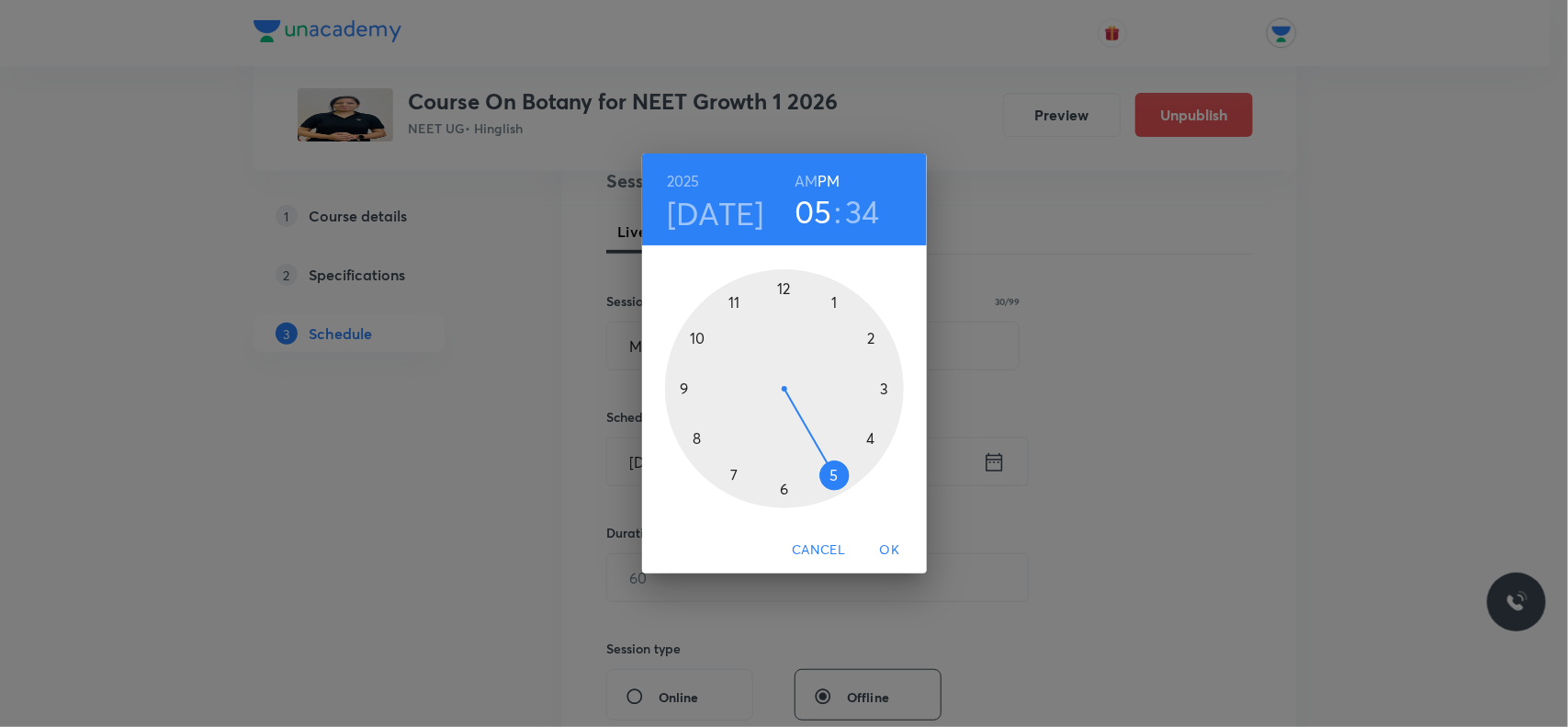
click at [869, 199] on h3 "34" at bounding box center [862, 211] width 35 height 39
click at [794, 290] on div at bounding box center [785, 388] width 239 height 239
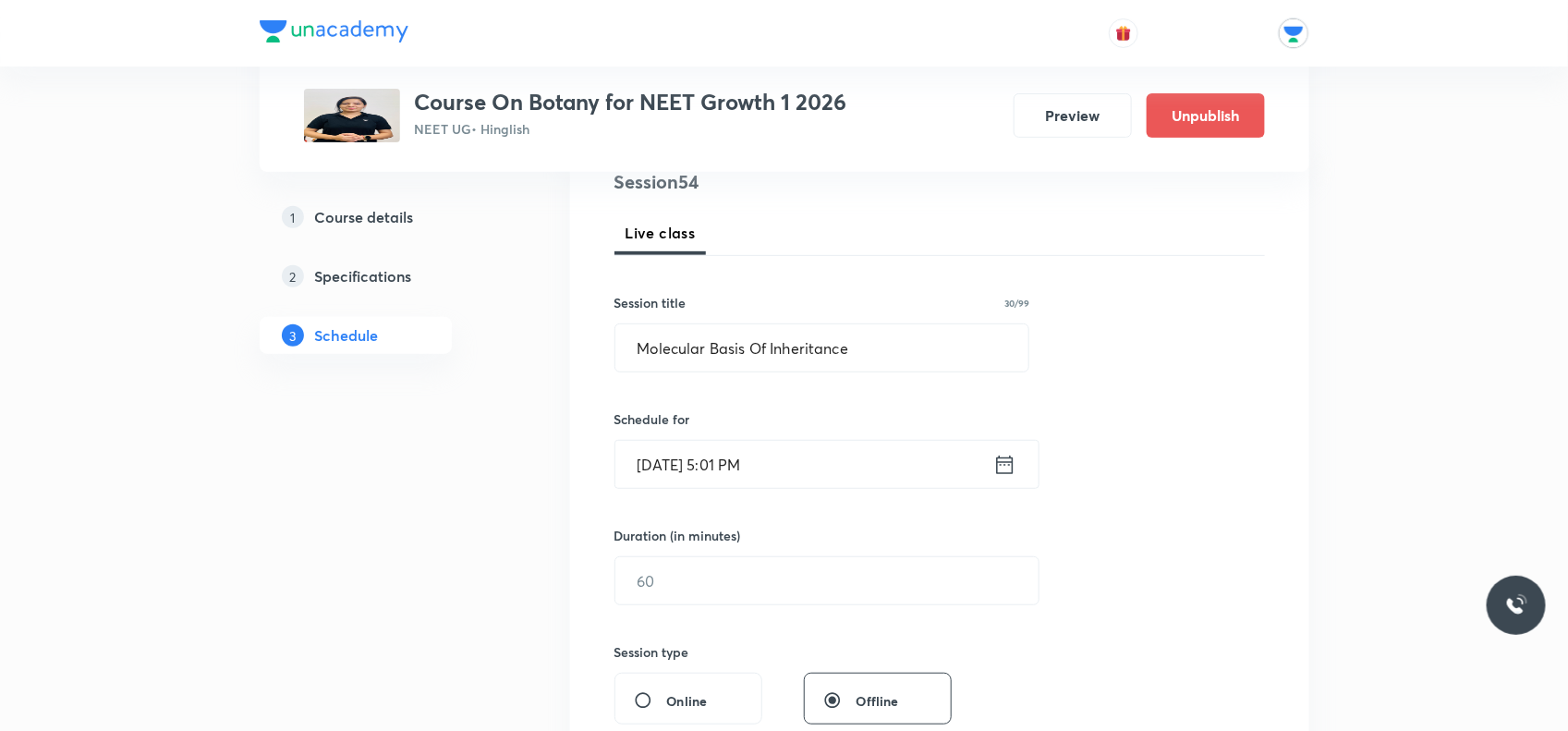
click at [1008, 480] on div "Oct 6, 2025, 5:01 PM ​" at bounding box center [828, 464] width 426 height 49
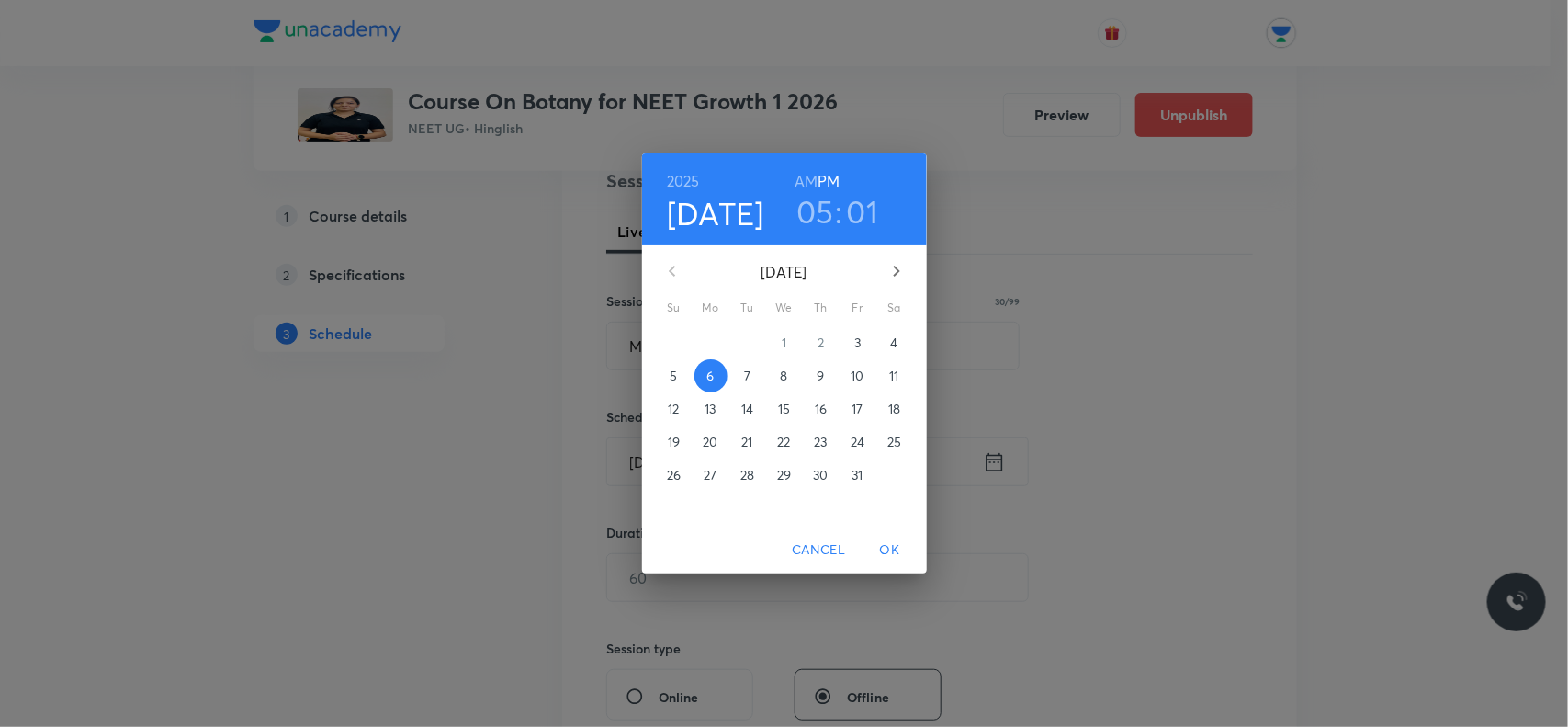
click at [847, 219] on h3 "01" at bounding box center [863, 211] width 32 height 39
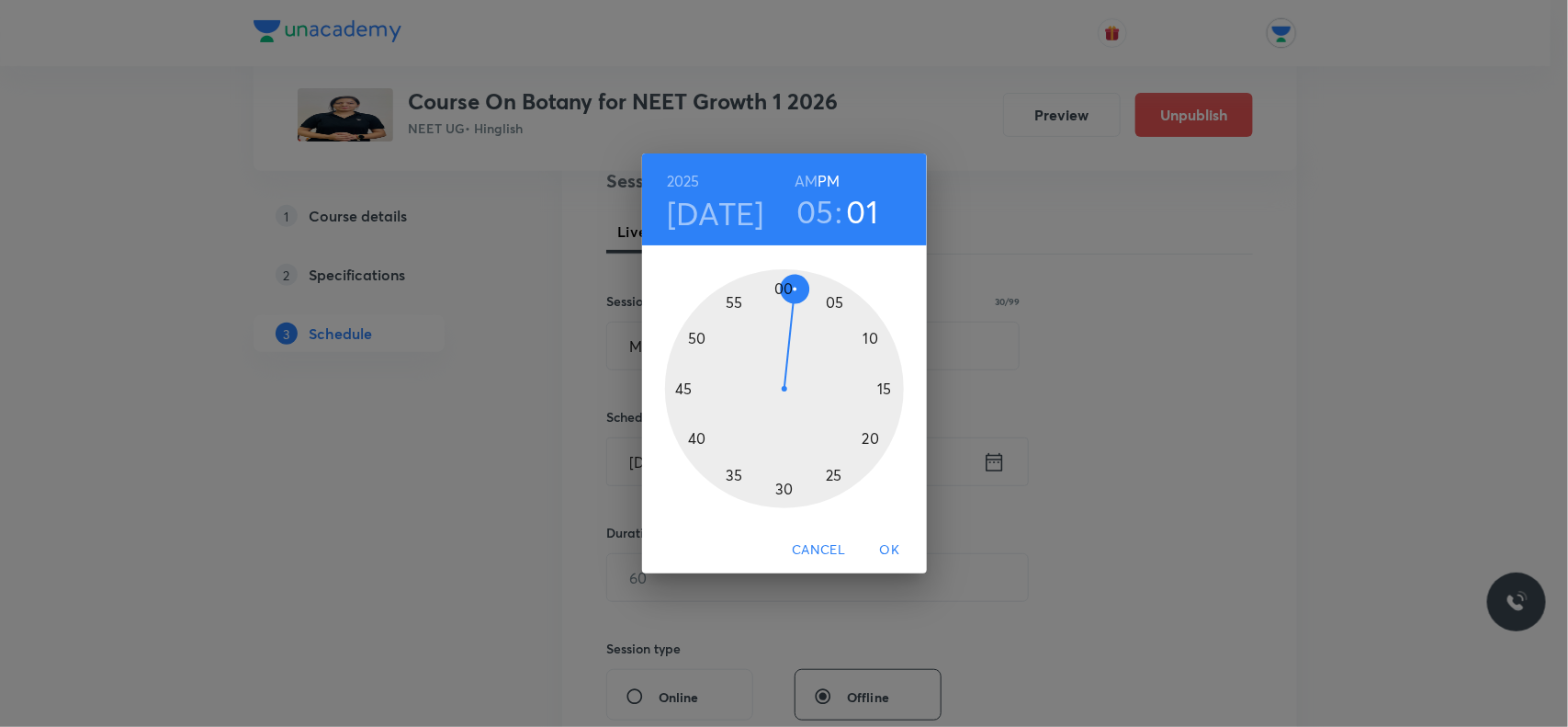
click at [783, 287] on div at bounding box center [785, 388] width 239 height 239
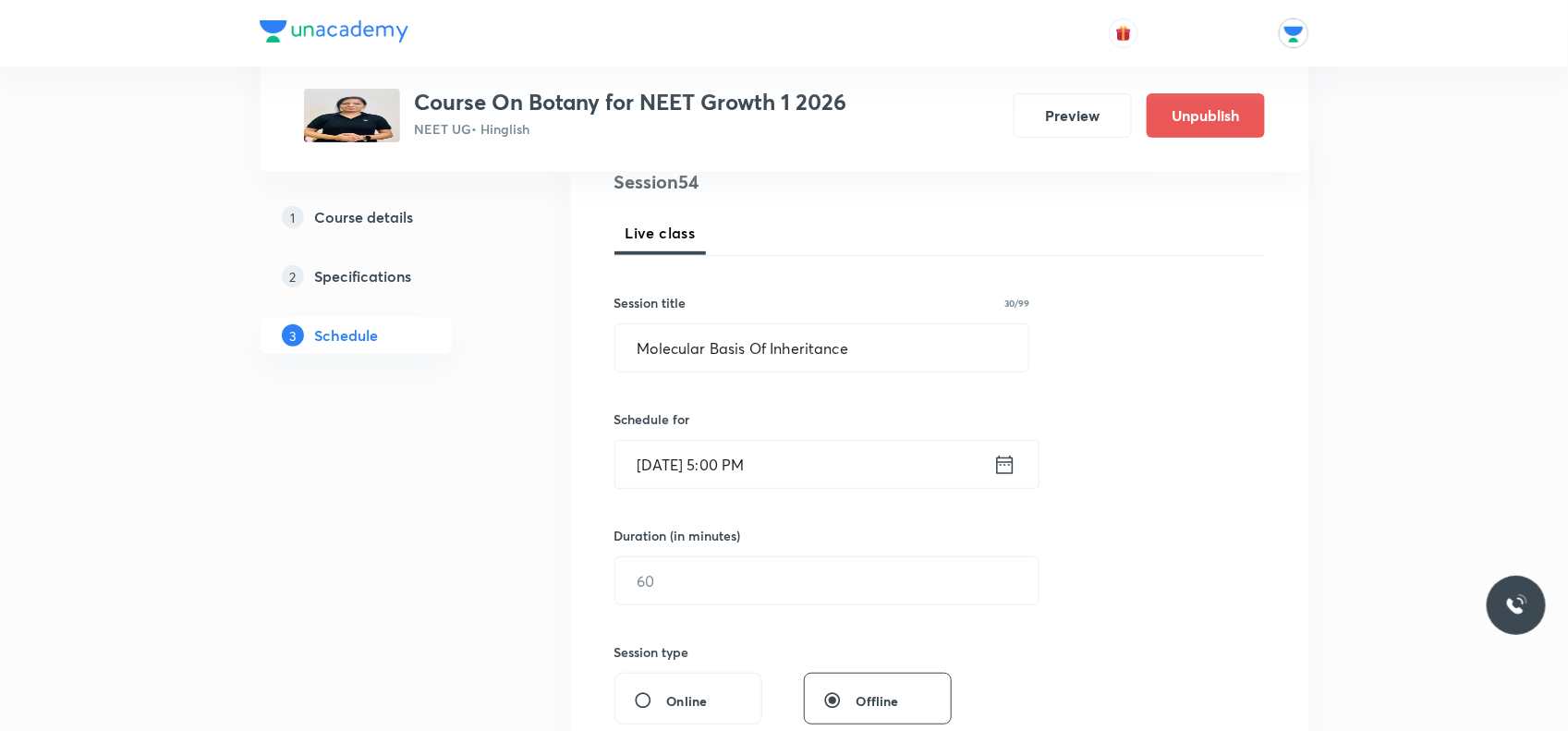
scroll to position [346, 0]
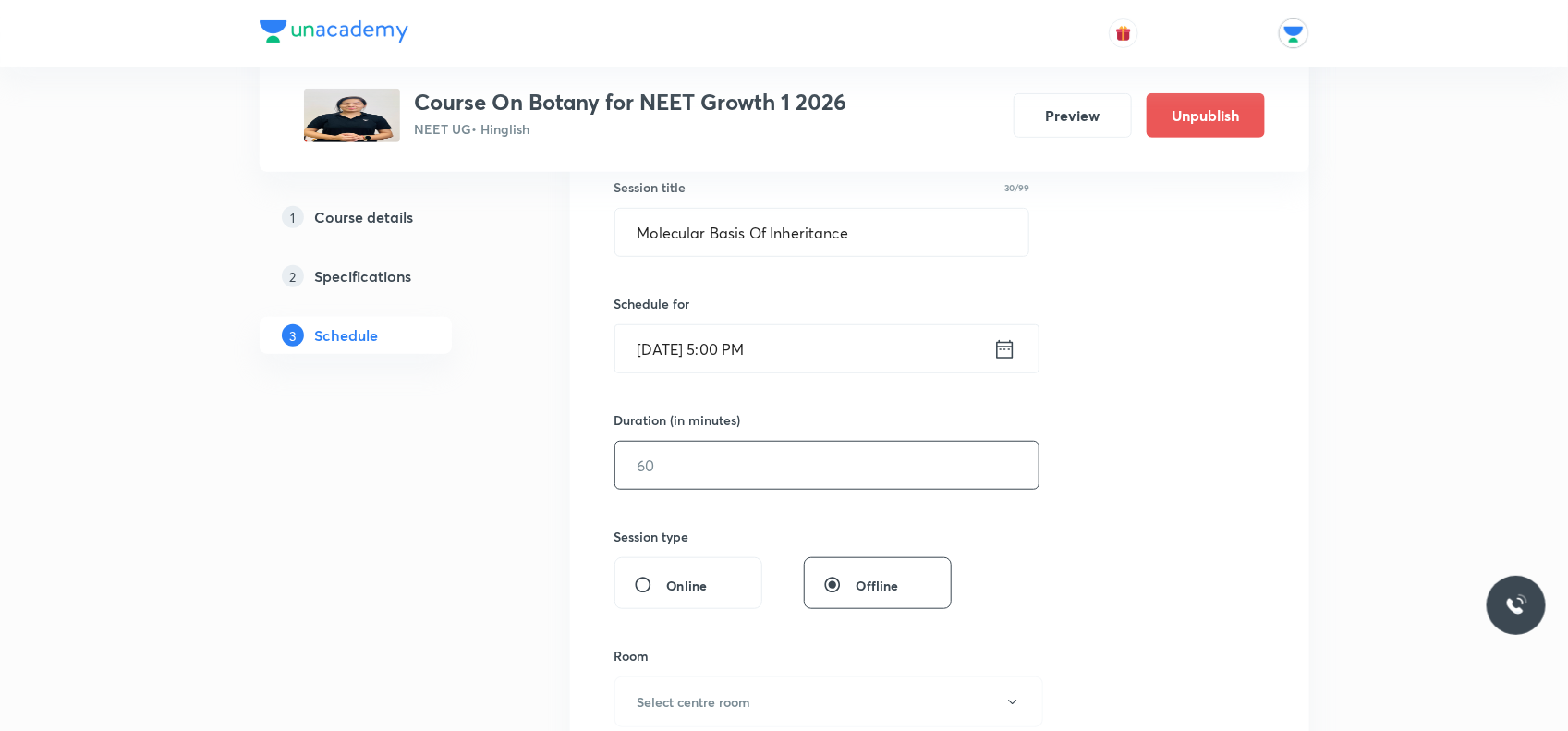
click at [801, 451] on input "text" at bounding box center [828, 465] width 424 height 47
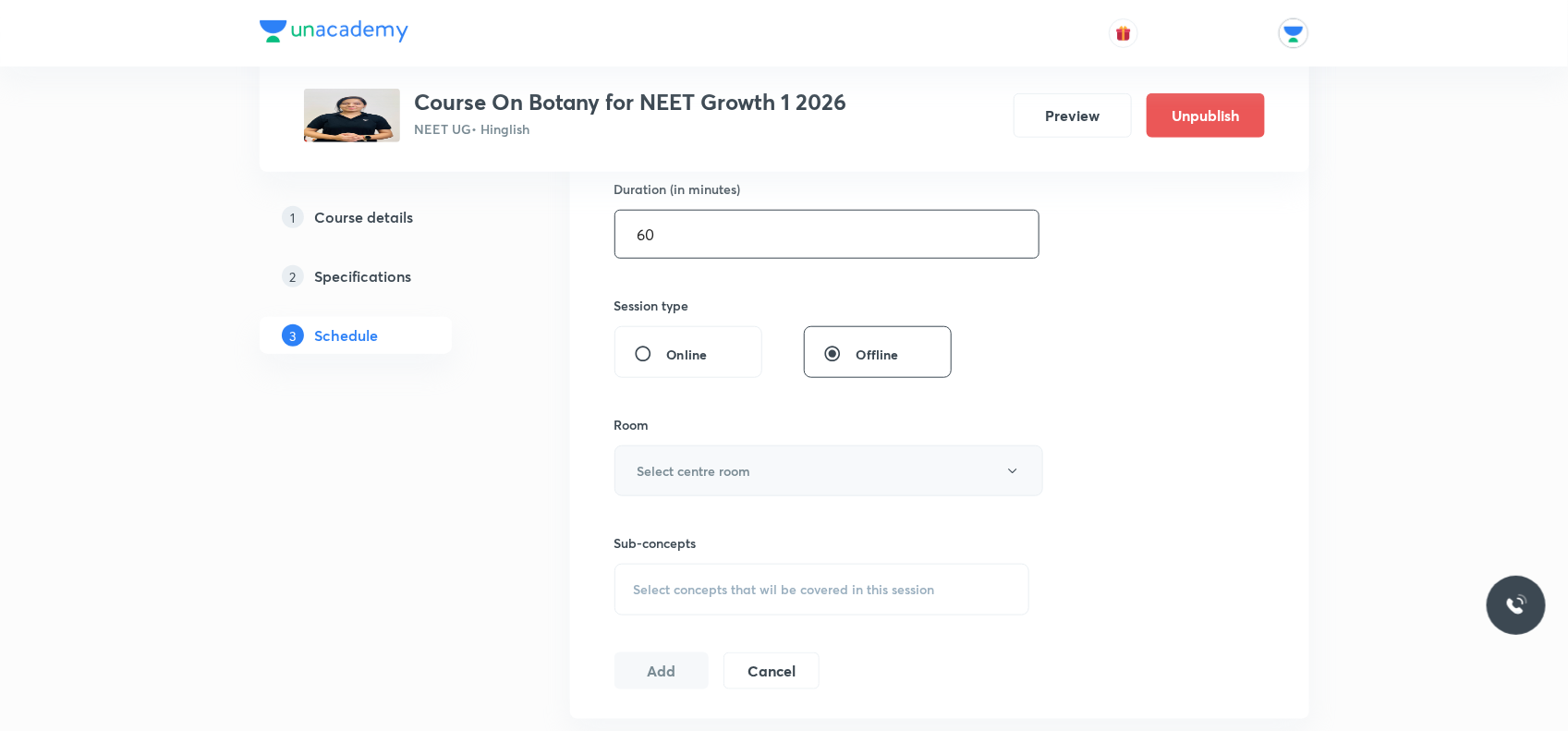
type input "60"
click at [779, 468] on button "Select centre room" at bounding box center [828, 471] width 428 height 51
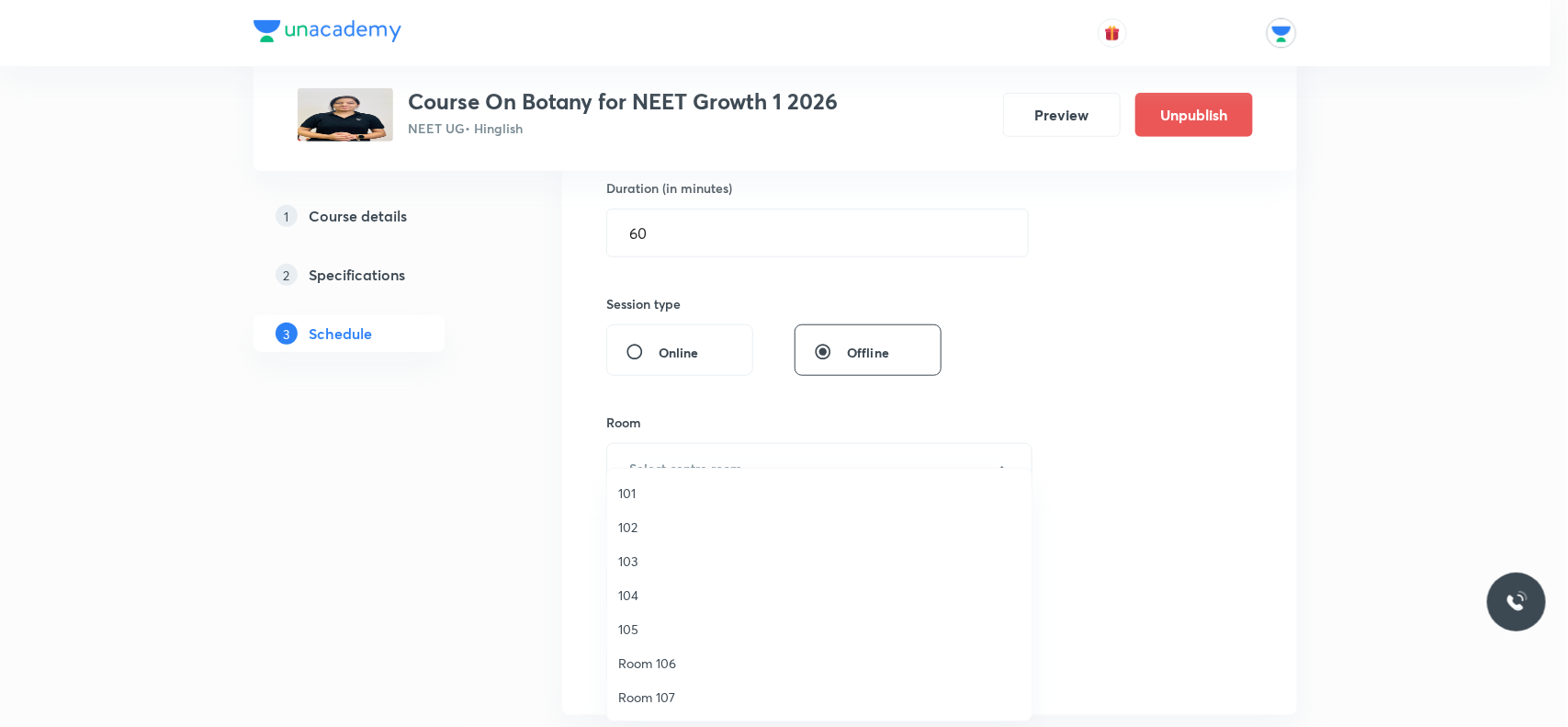
click at [632, 591] on span "104" at bounding box center [820, 595] width 402 height 20
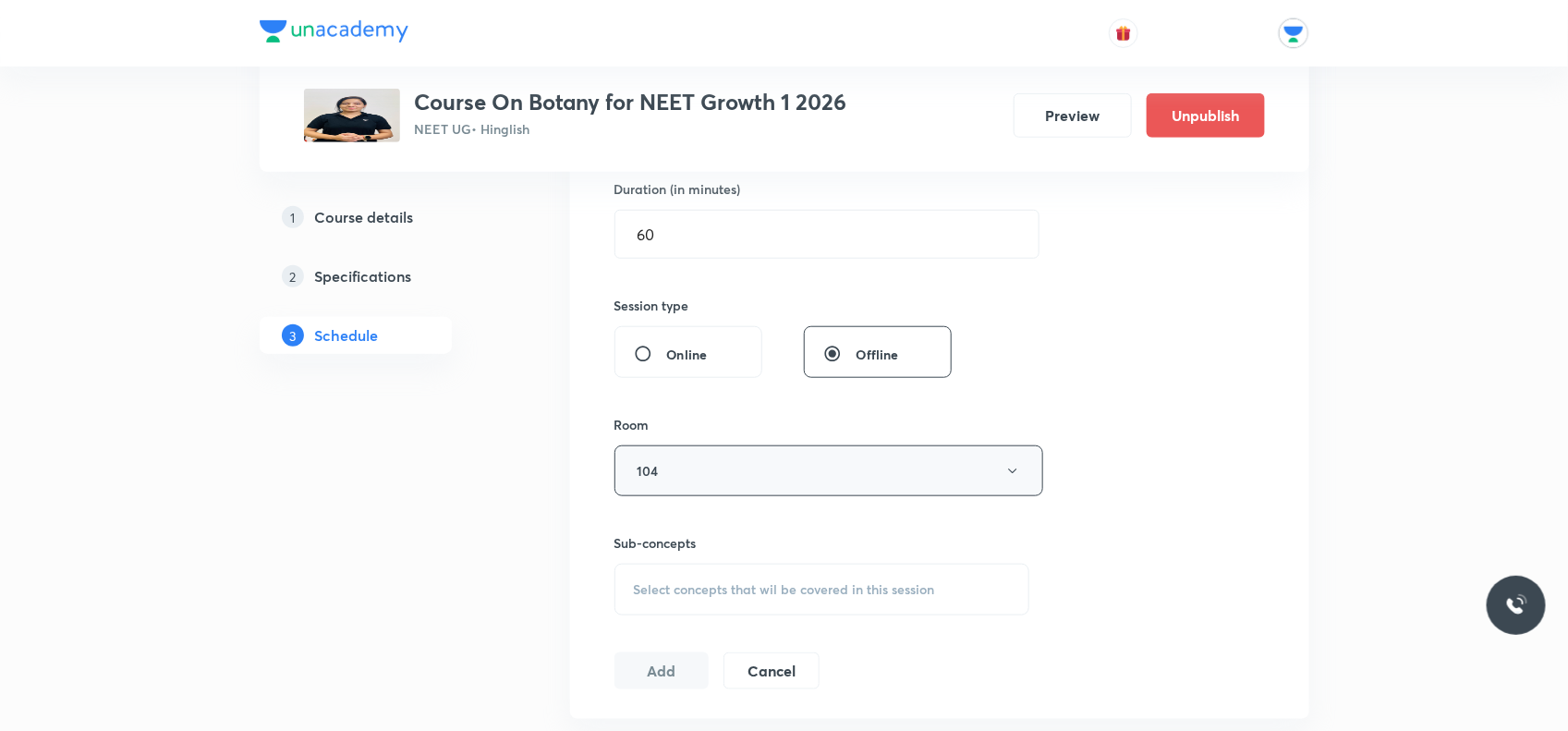
scroll to position [693, 0]
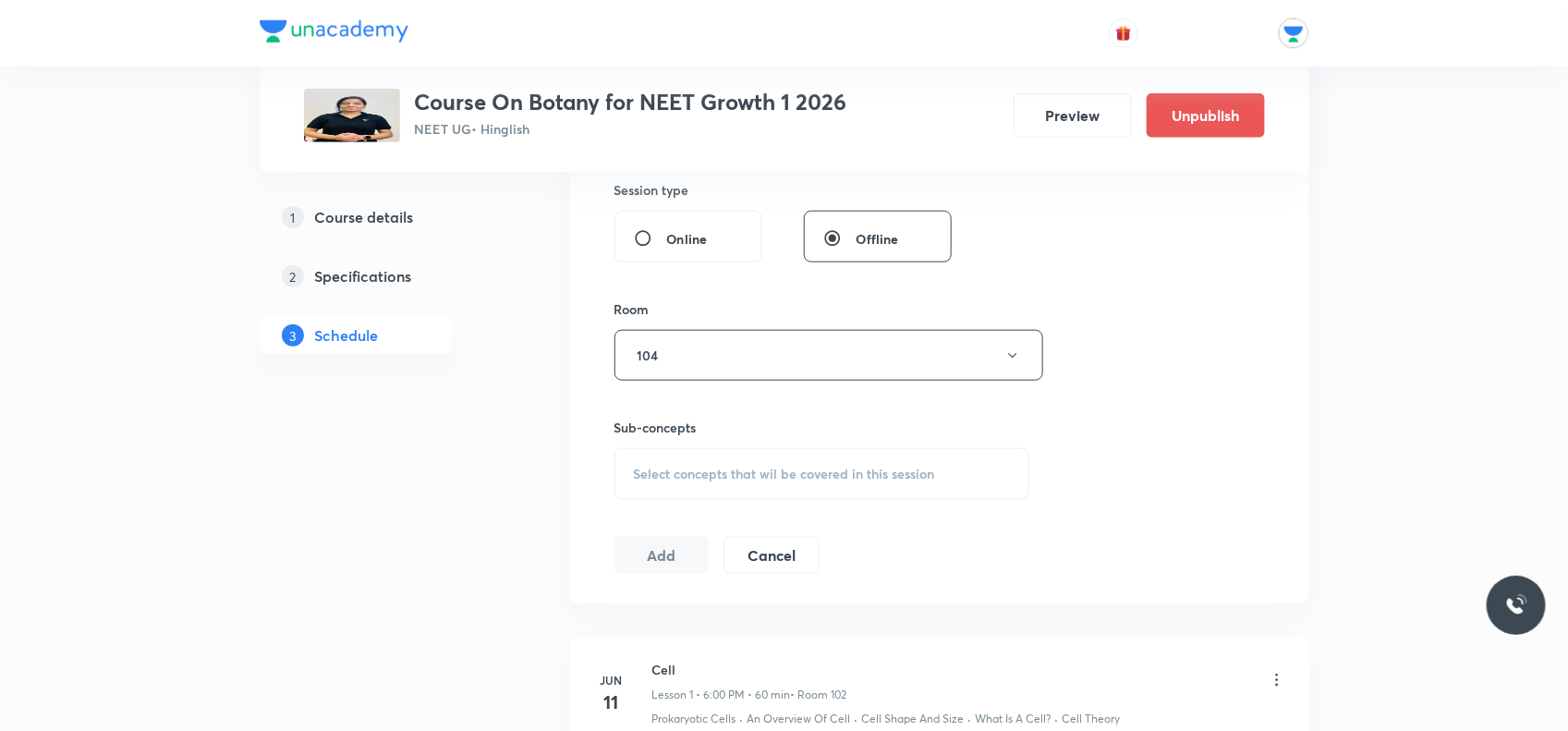
click at [730, 473] on span "Select concepts that wil be covered in this session" at bounding box center [784, 475] width 302 height 15
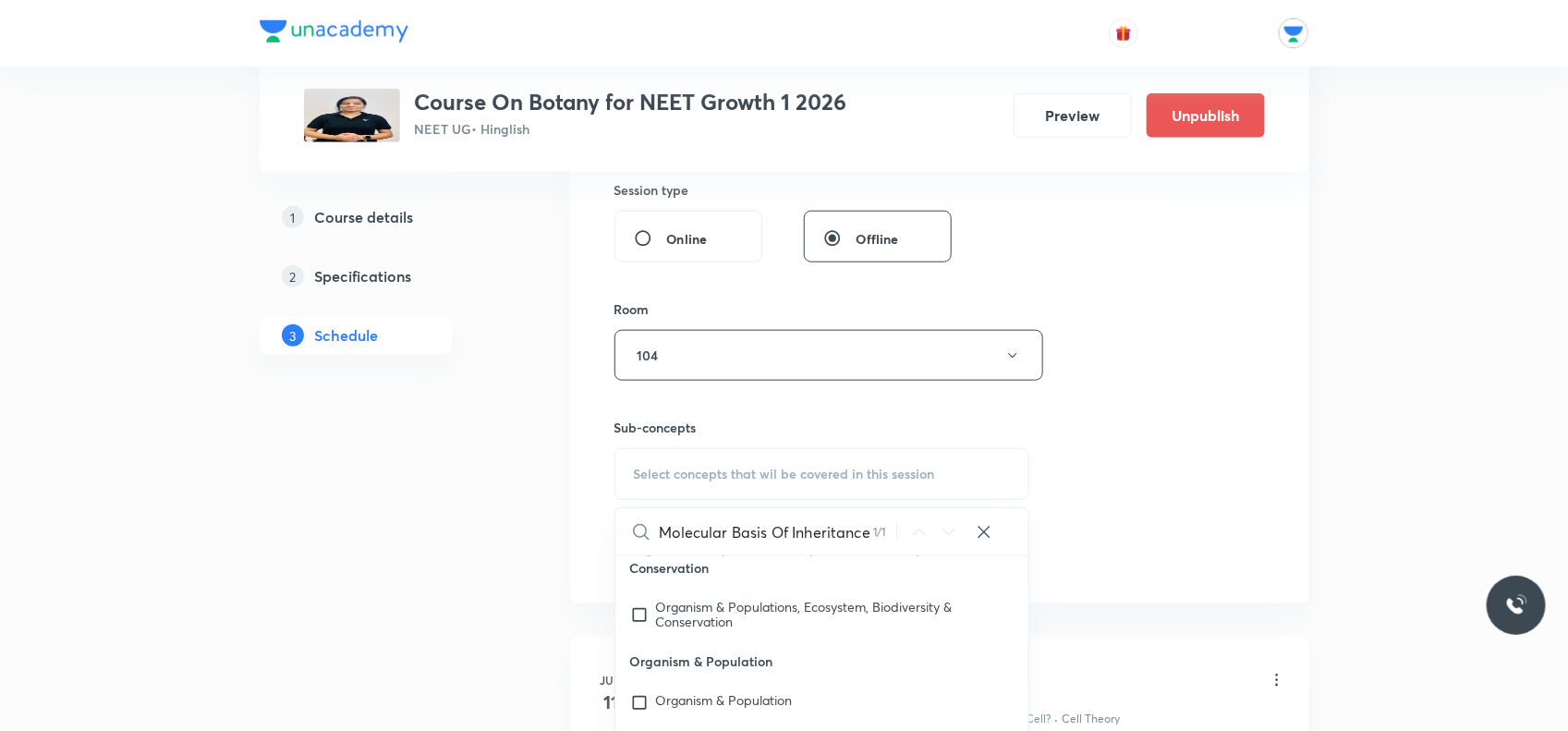
scroll to position [33600, 0]
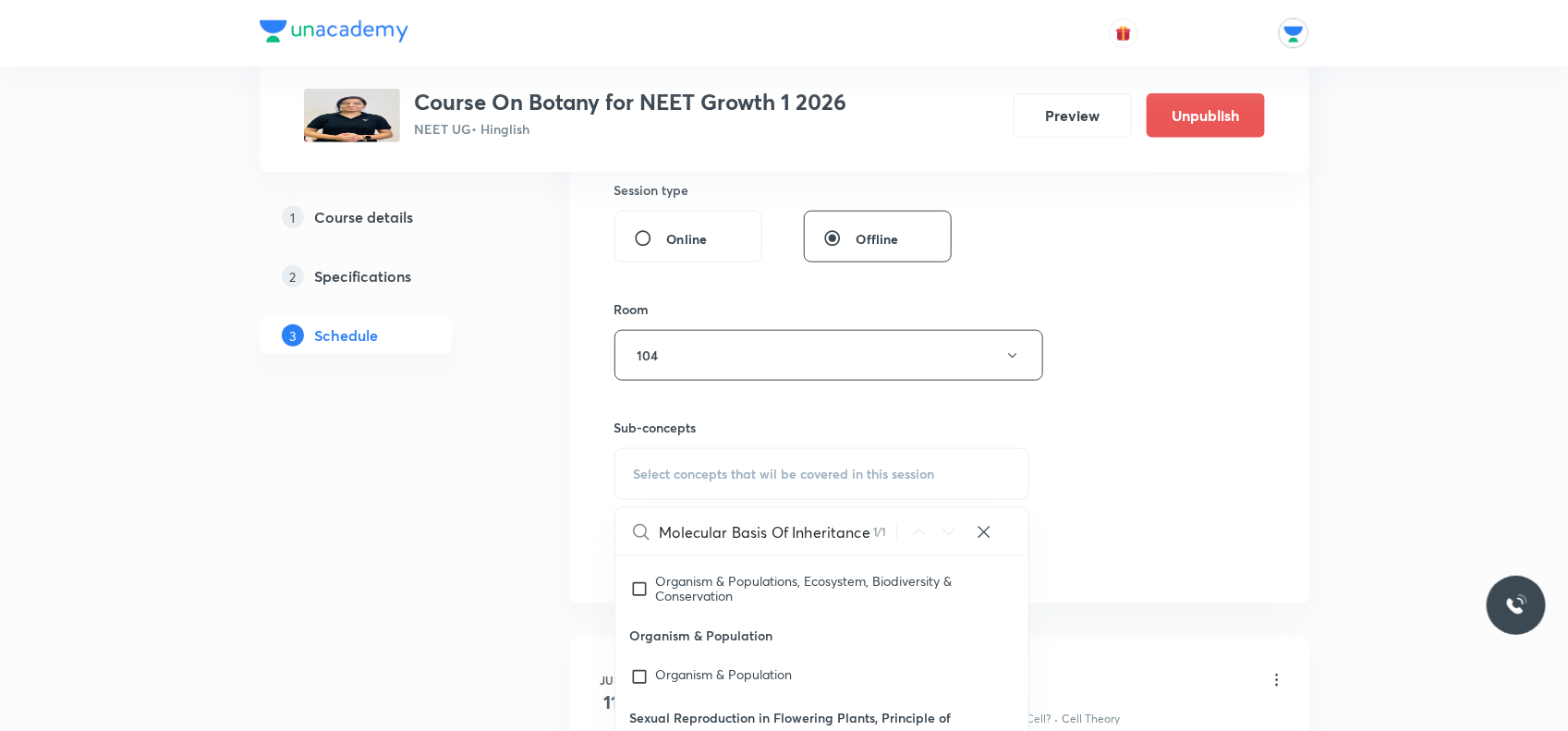
type input "Molecular Basis Of Inheritance"
click at [1141, 491] on div "Session 54 Live class Session title 30/99 Molecular Basis Of Inheritance ​ Sche…" at bounding box center [940, 140] width 651 height 868
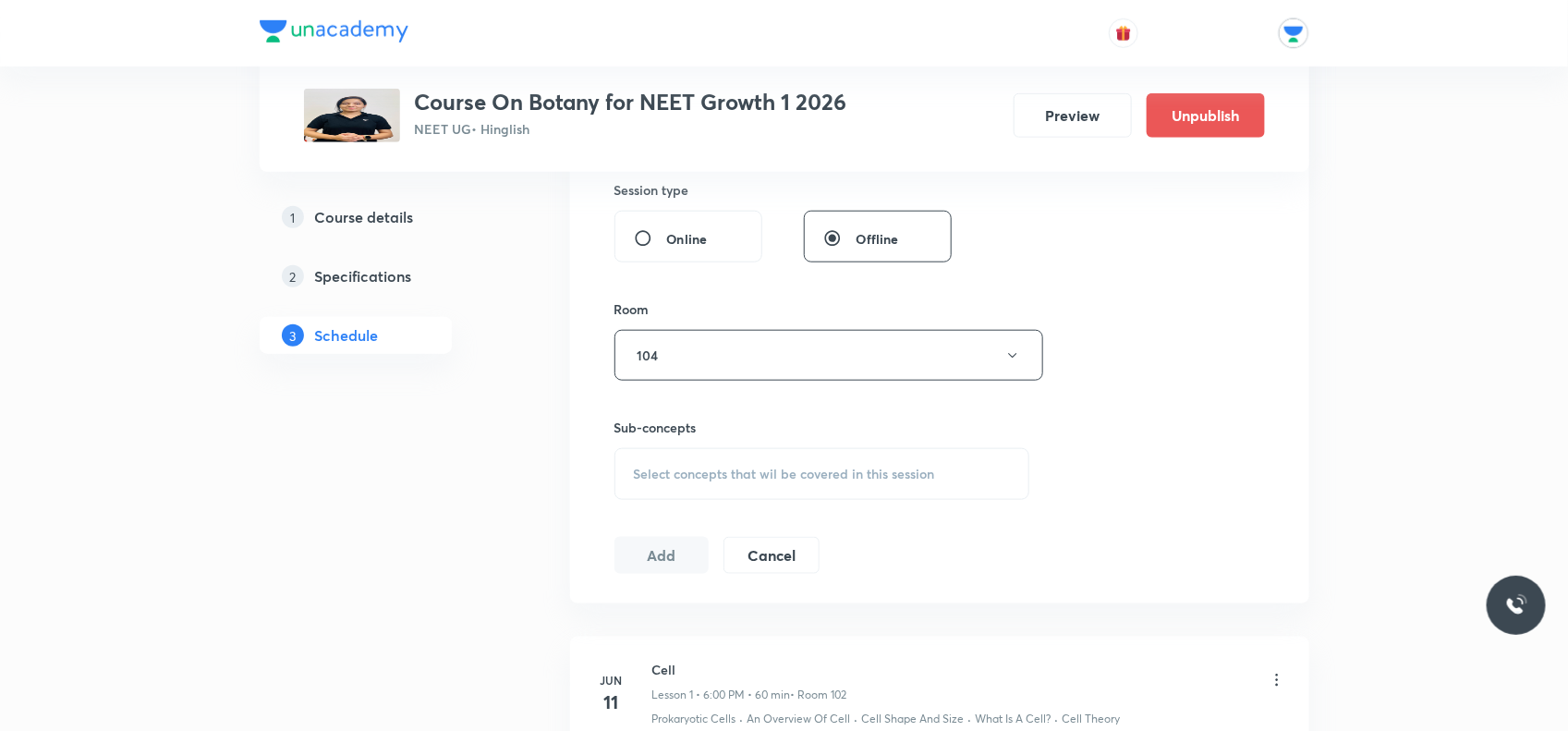
click at [828, 471] on span "Select concepts that wil be covered in this session" at bounding box center [784, 475] width 302 height 15
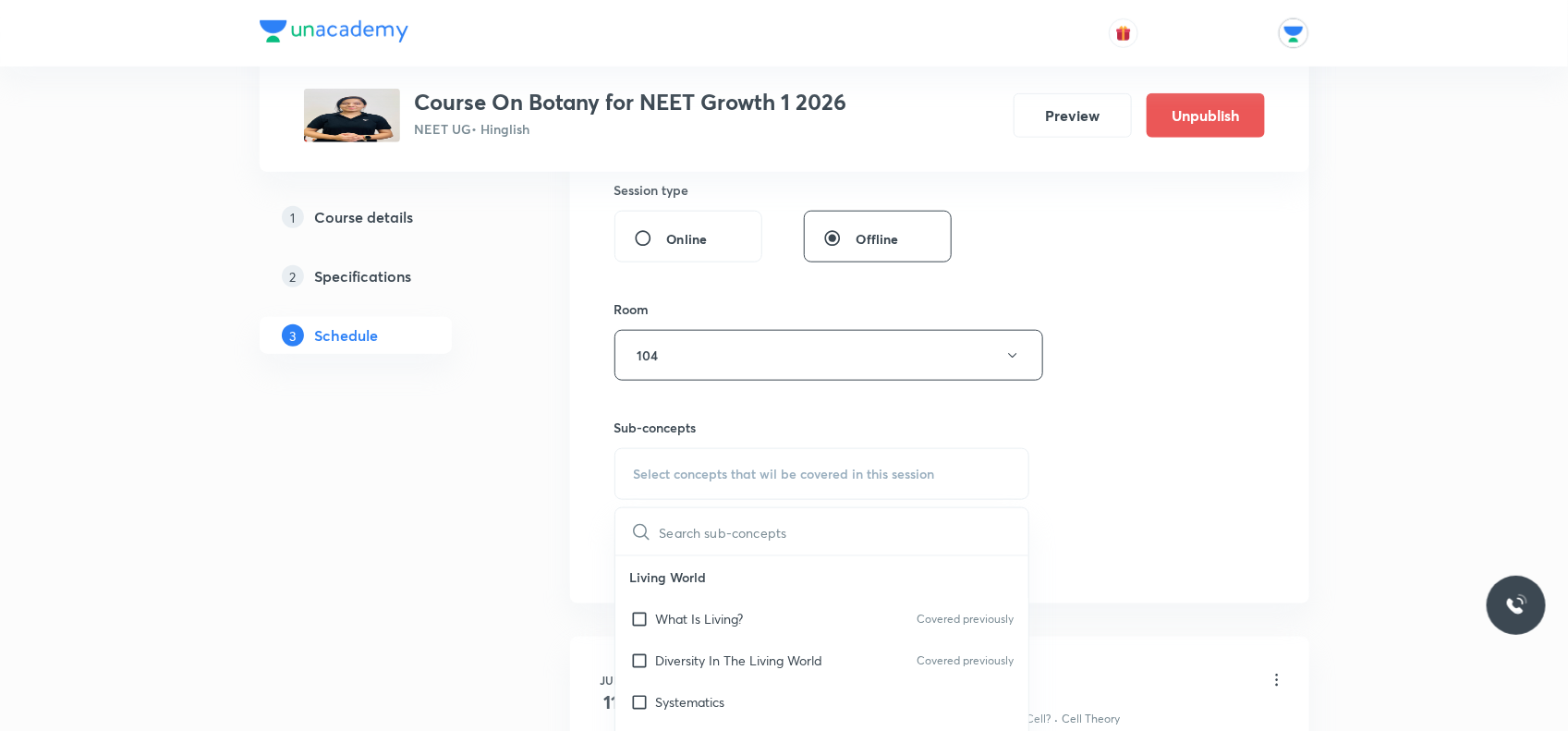
click at [735, 529] on input "text" at bounding box center [845, 532] width 370 height 47
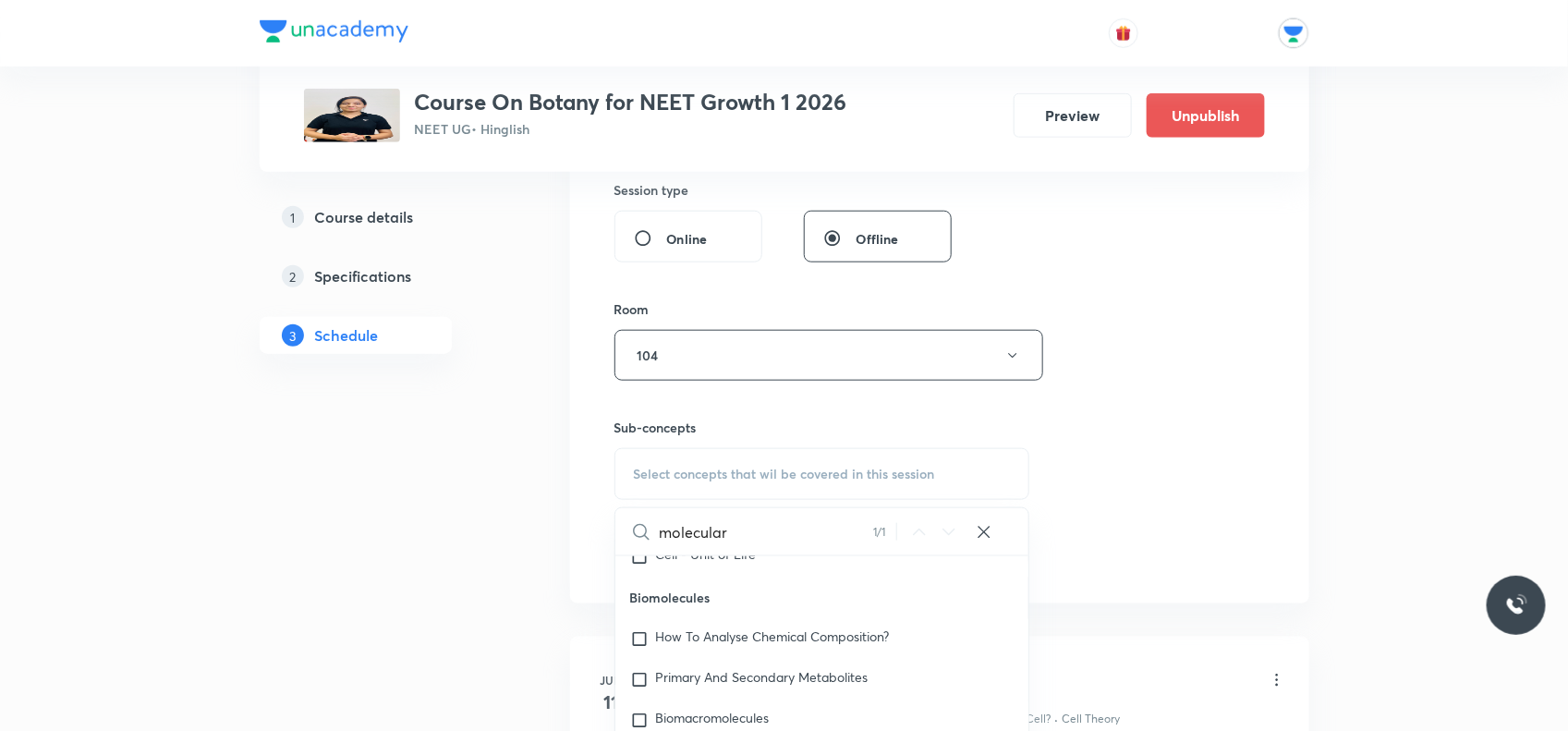
scroll to position [1617, 0]
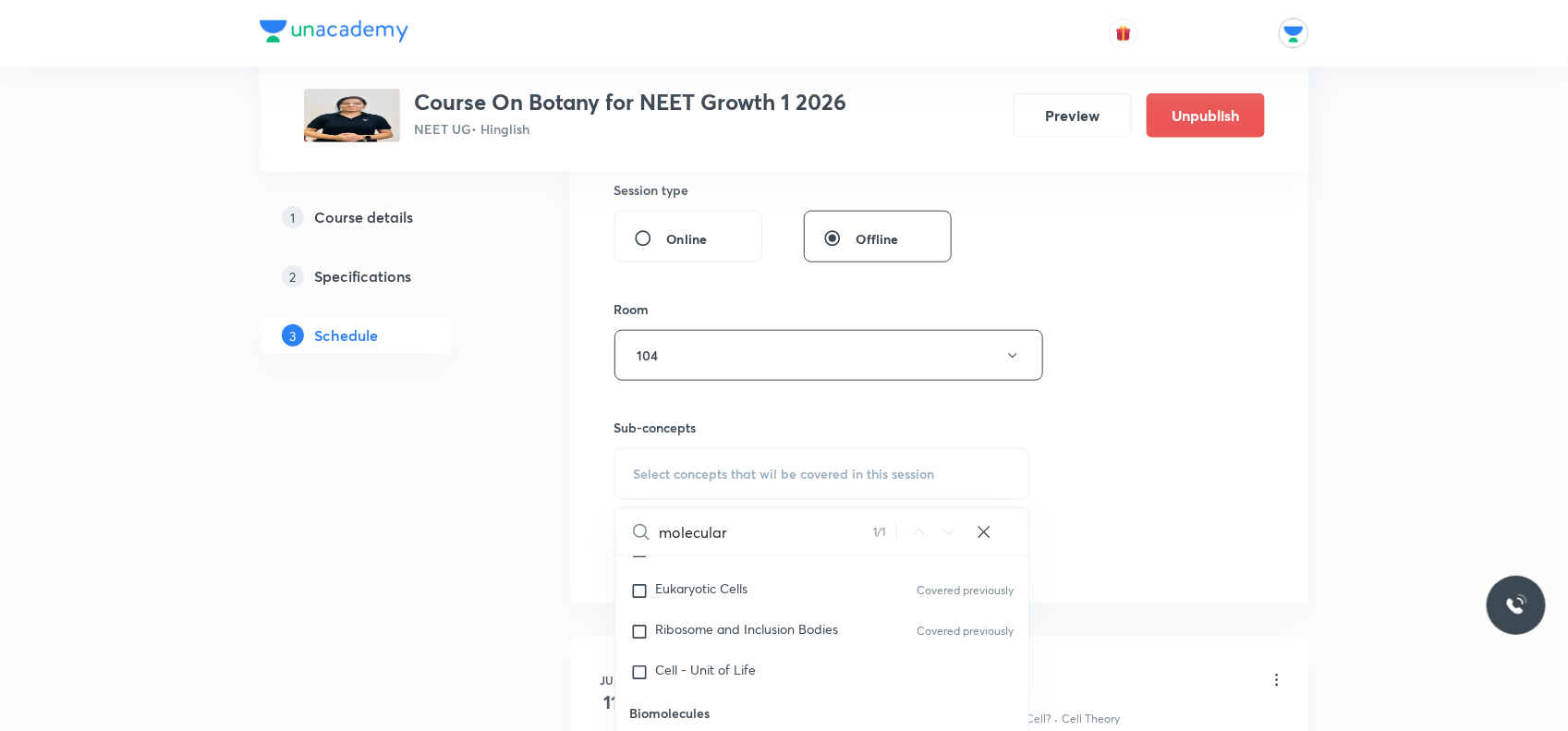
click at [807, 537] on input "molecular" at bounding box center [767, 532] width 214 height 47
type input "m"
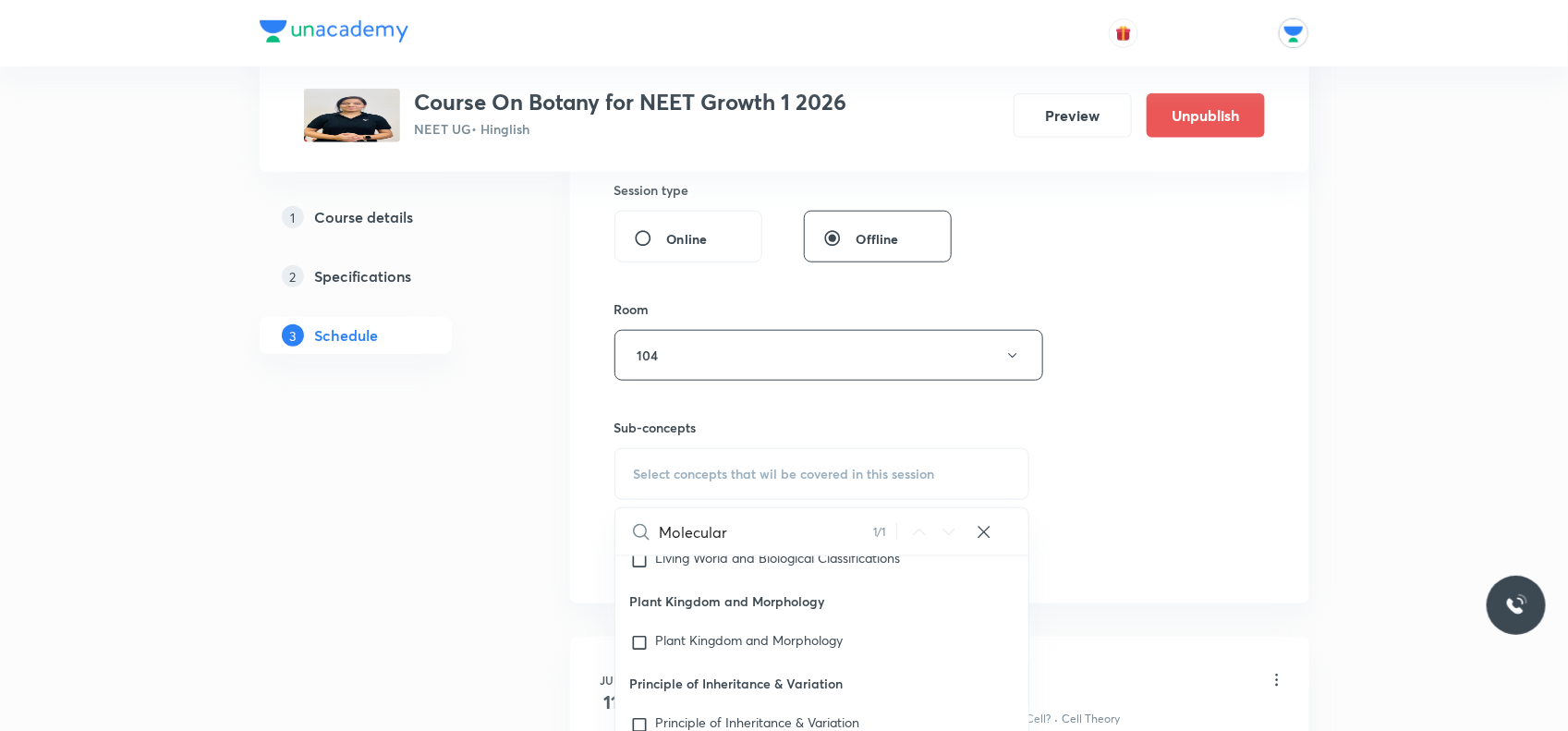
type input "Molecular"
click at [738, 458] on div "Select concepts that wil be covered in this session" at bounding box center [823, 474] width 416 height 52
click at [986, 536] on icon at bounding box center [984, 531] width 12 height 12
click at [719, 476] on span "Select concepts that wil be covered in this session" at bounding box center [784, 475] width 302 height 15
click at [1234, 485] on div "Session 54 Live class Session title 30/99 Molecular Basis Of Inheritance ​ Sche…" at bounding box center [940, 140] width 651 height 868
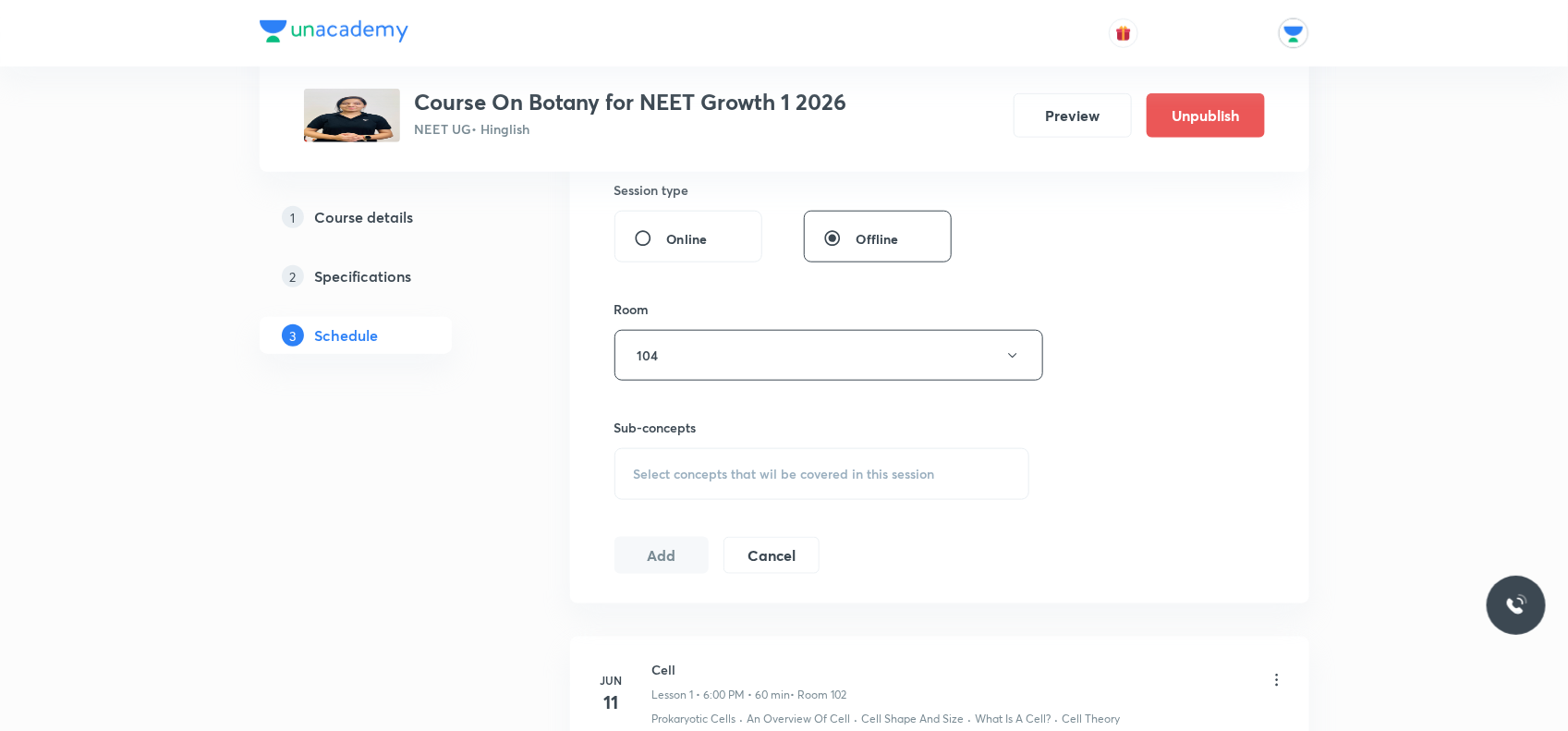
click at [705, 479] on span "Select concepts that wil be covered in this session" at bounding box center [784, 475] width 302 height 15
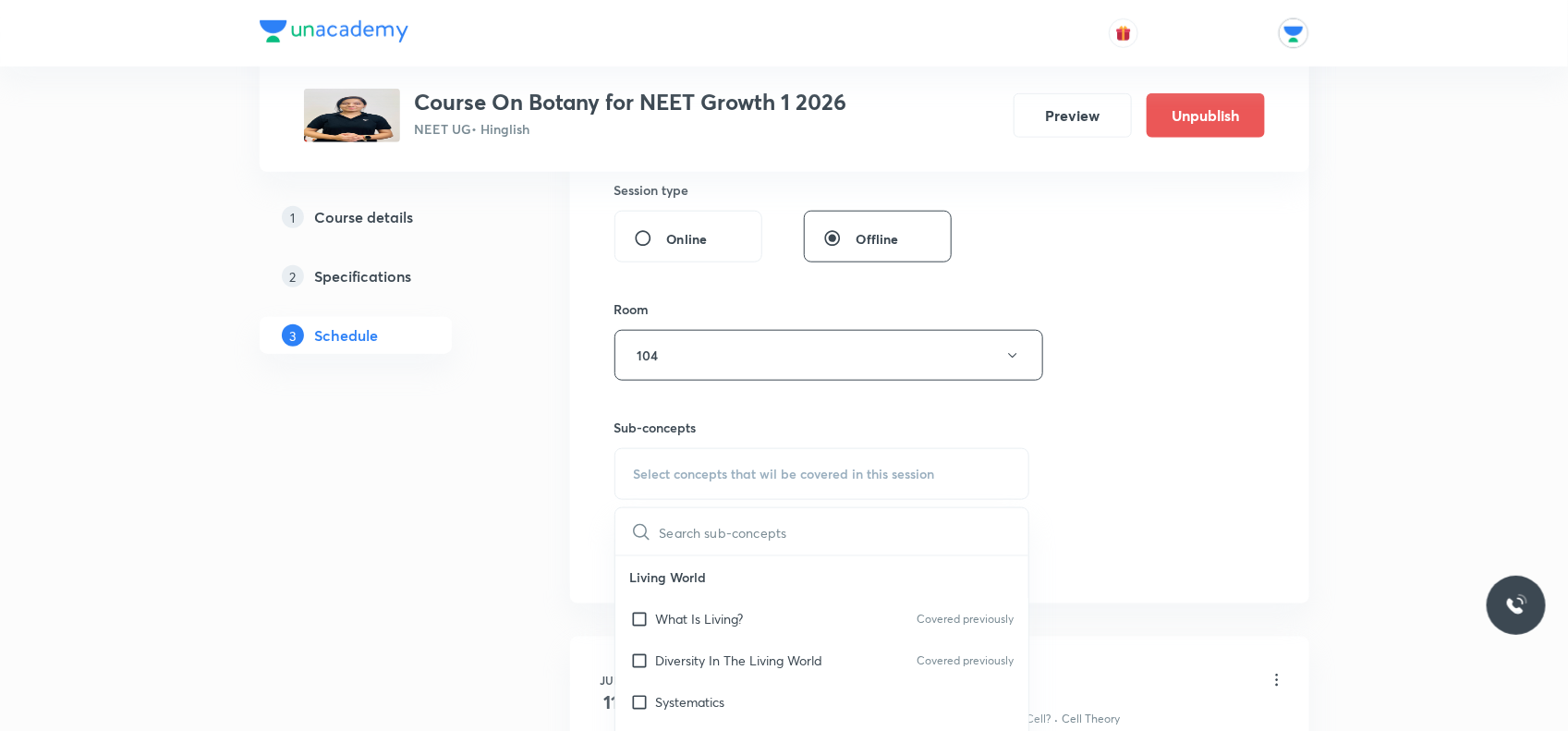
click at [687, 536] on input "text" at bounding box center [845, 532] width 370 height 47
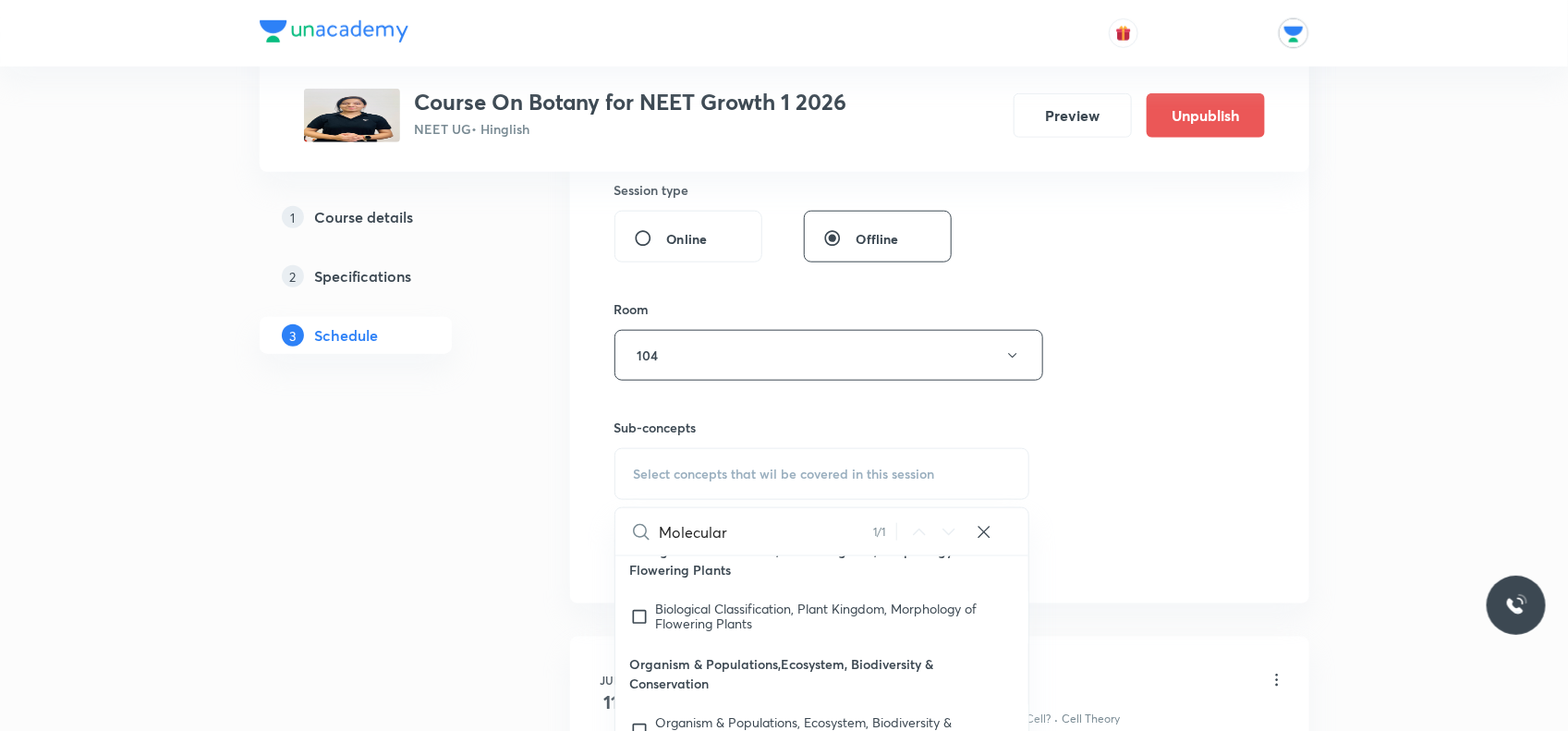
scroll to position [33228, 0]
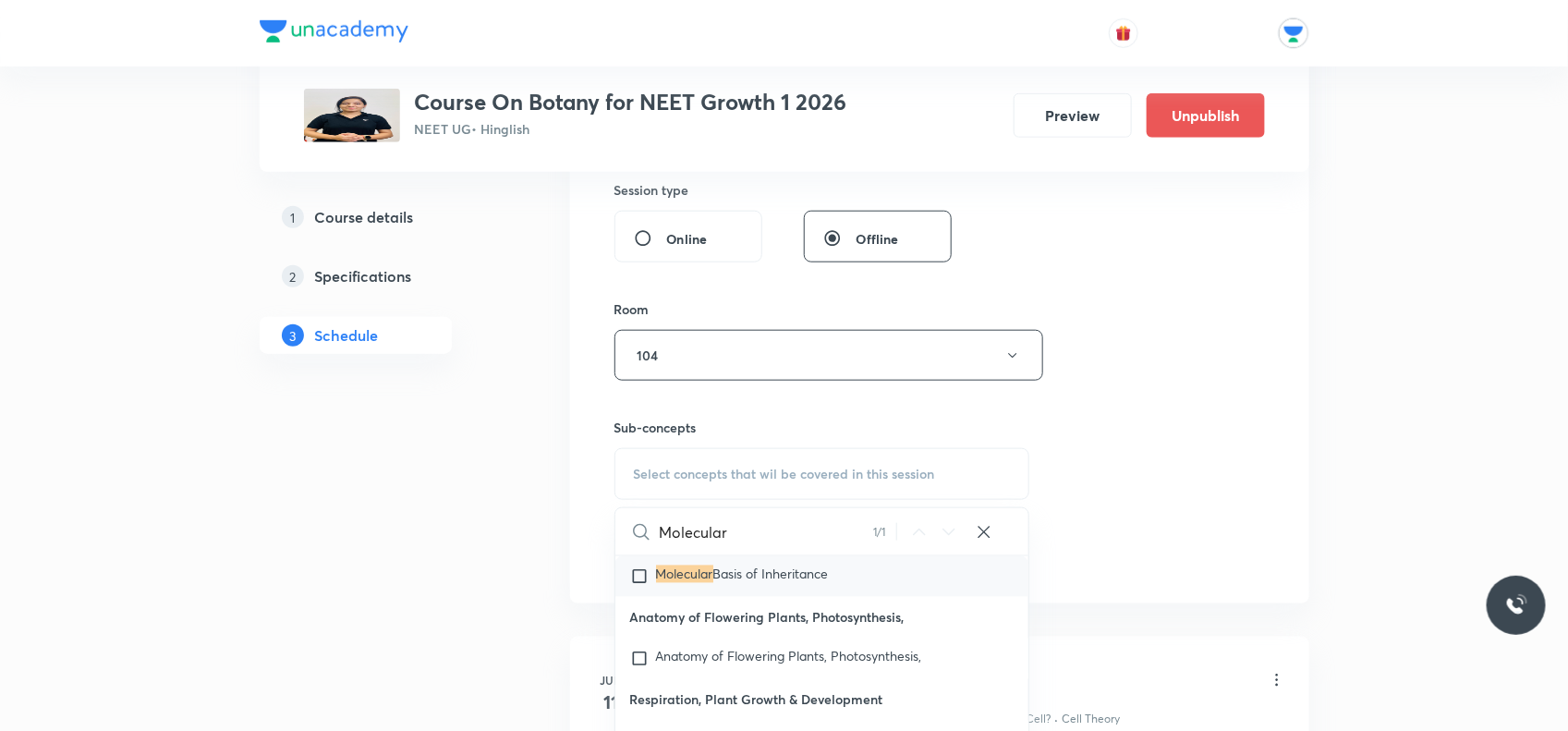
type input "Molecular"
click at [648, 555] on div "Molecular 1 / 1 ​" at bounding box center [823, 532] width 414 height 47
click at [642, 568] on input "checkbox" at bounding box center [643, 577] width 26 height 19
checkbox input "true"
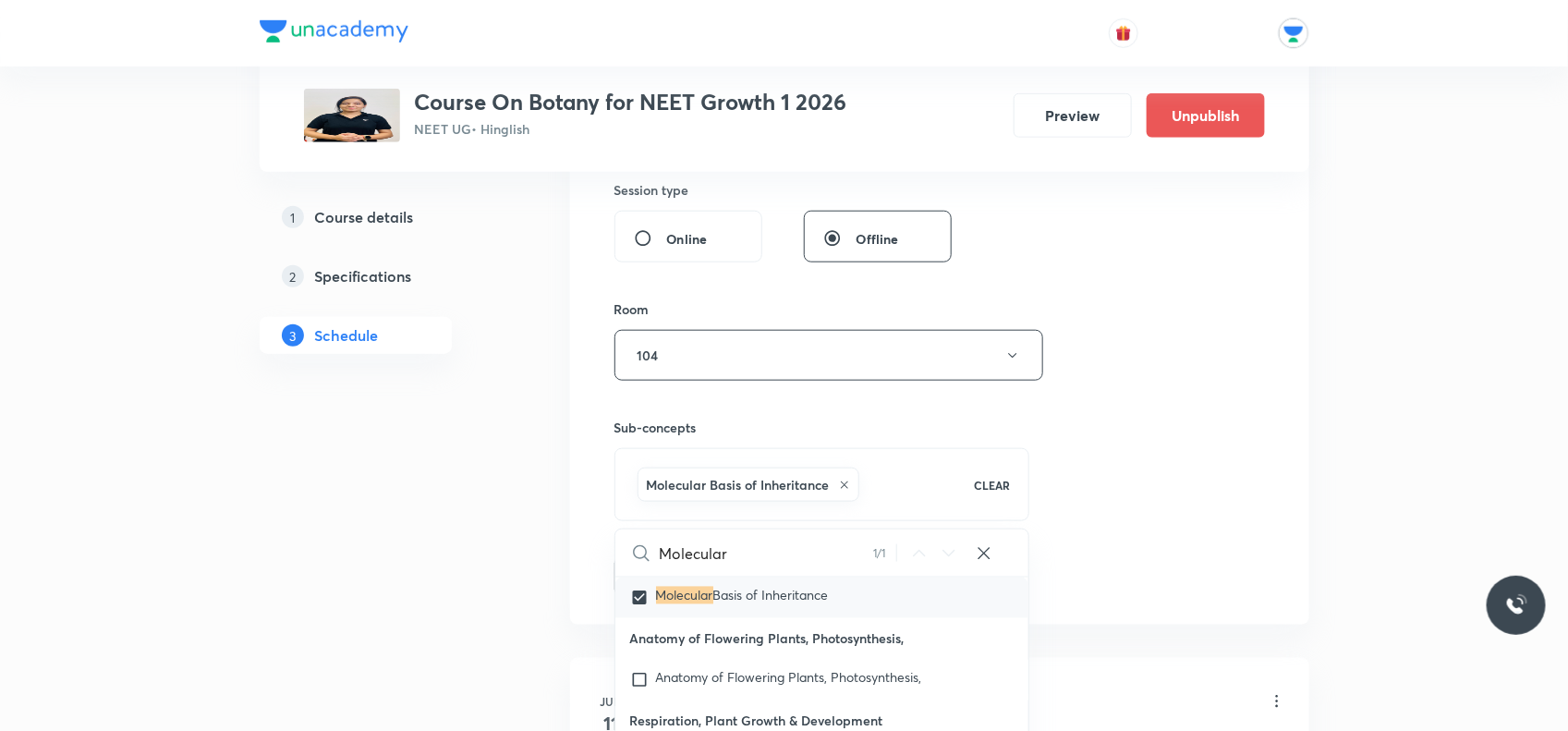
scroll to position [1039, 0]
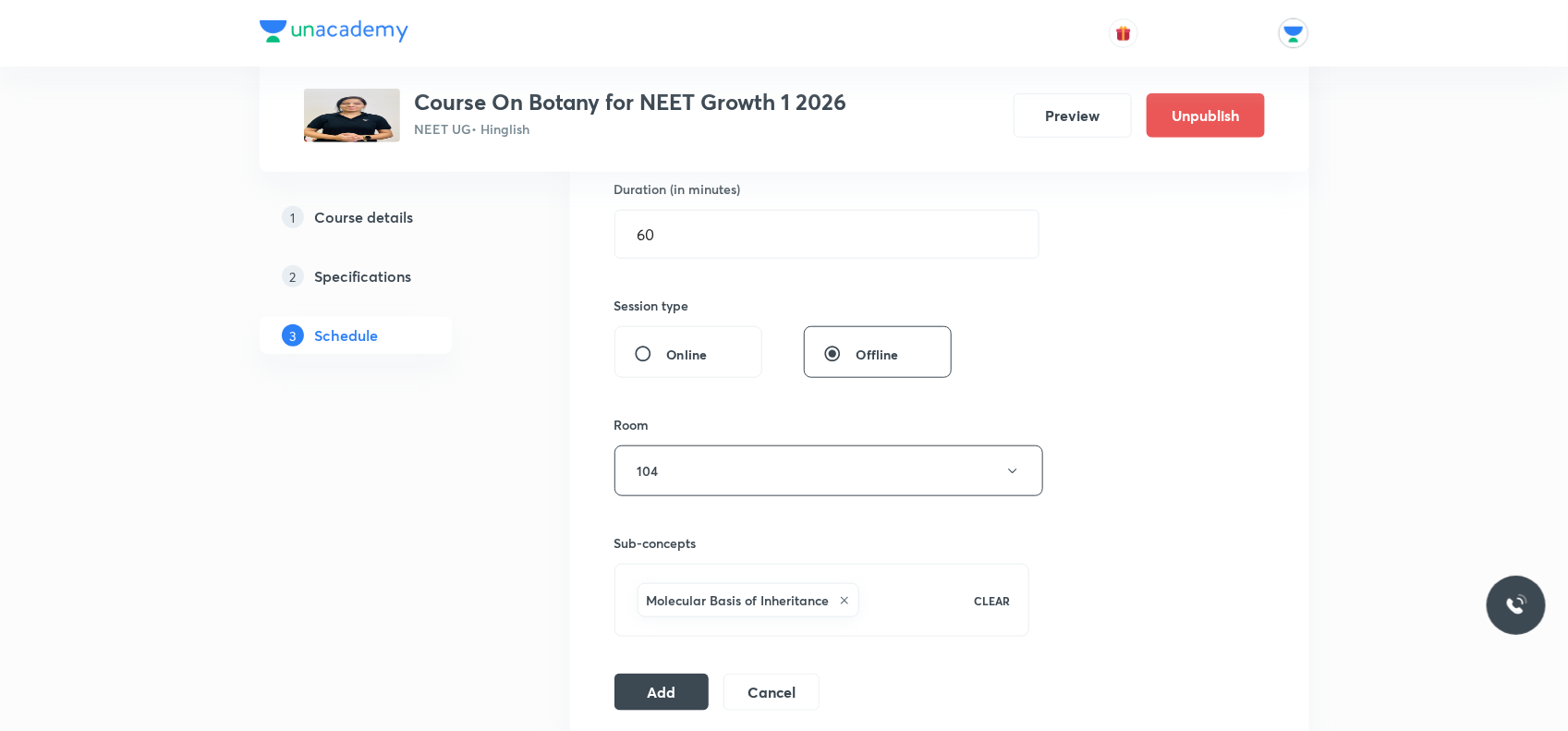
scroll to position [809, 0]
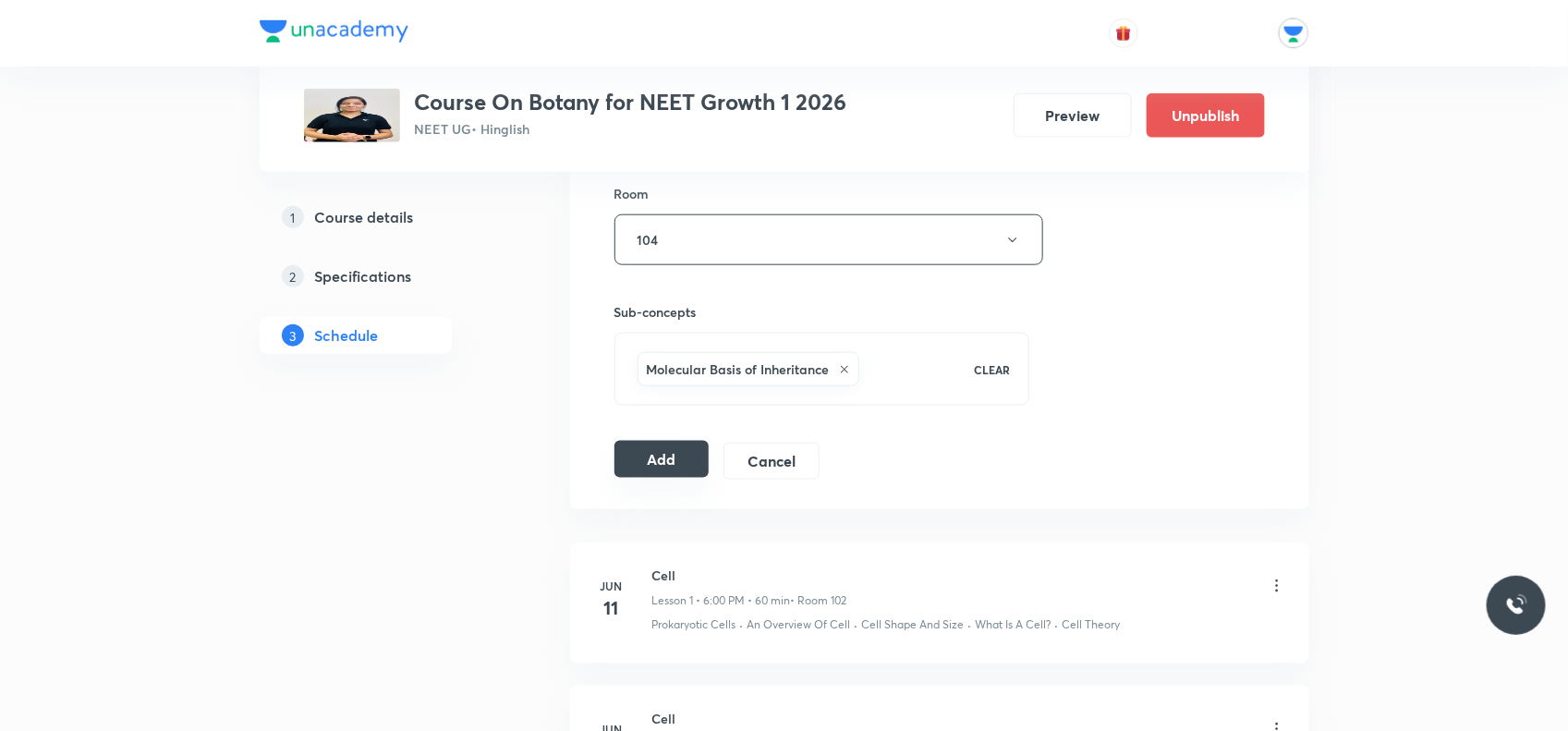
click at [654, 464] on button "Add" at bounding box center [662, 459] width 96 height 37
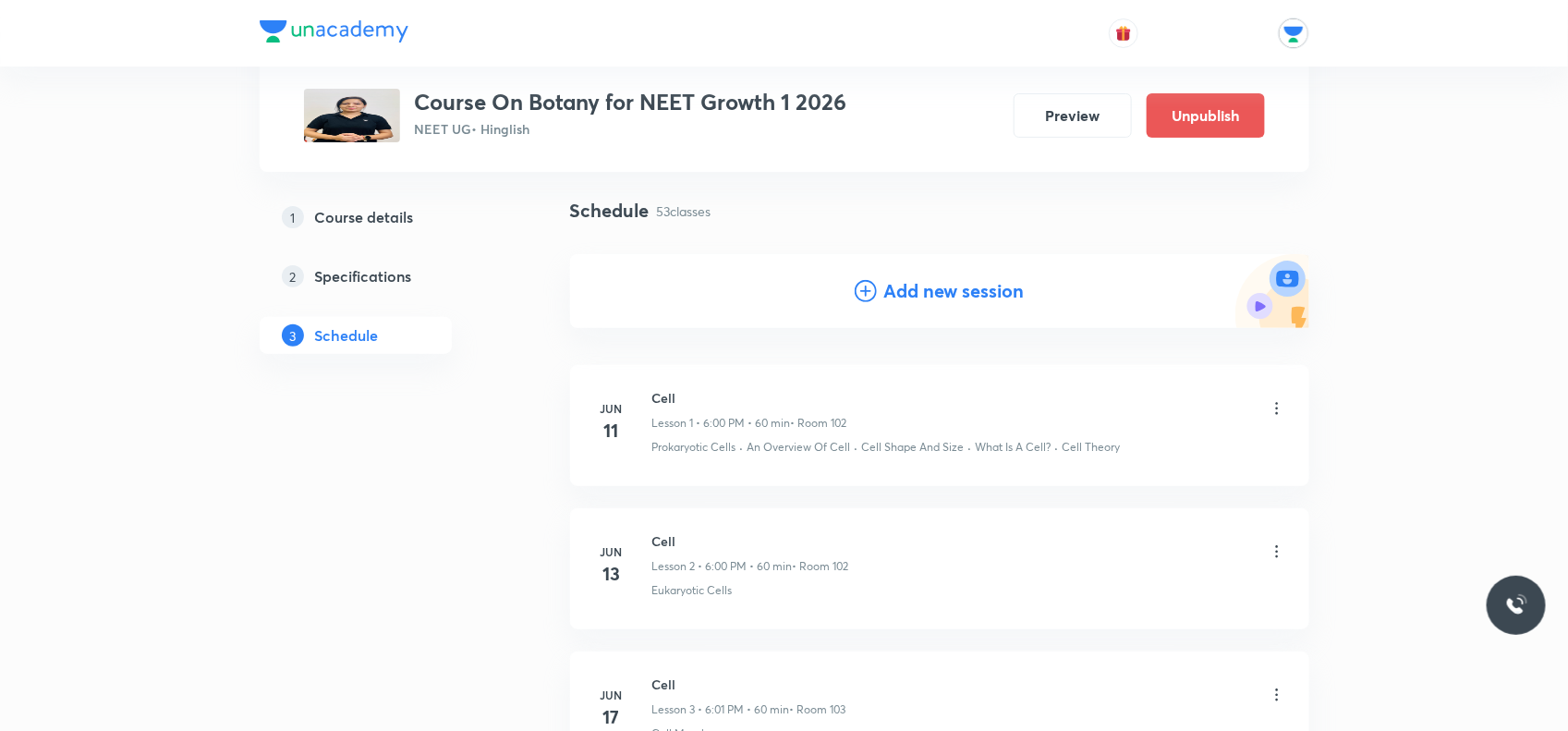
scroll to position [0, 0]
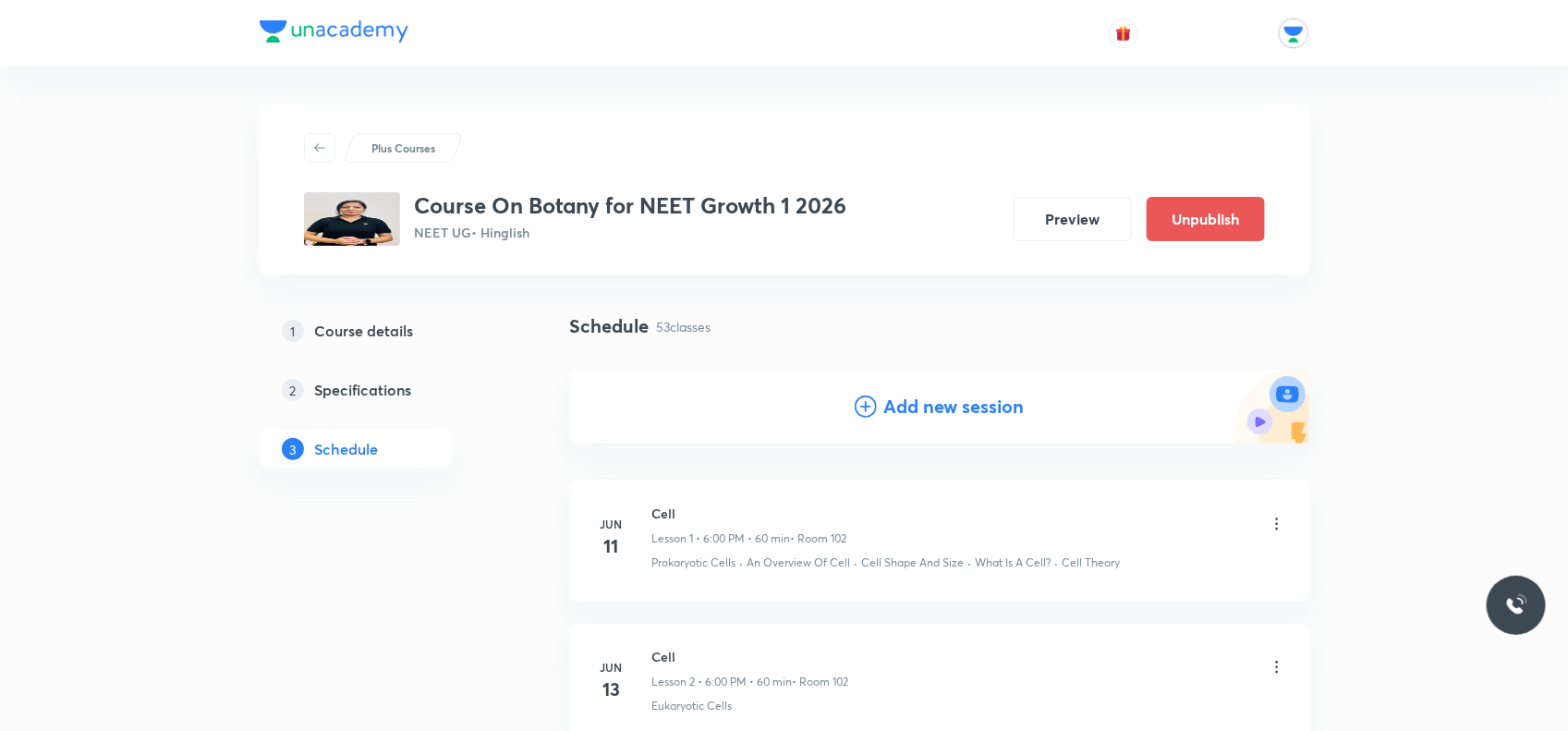
click at [907, 397] on h4 "Add new session" at bounding box center [954, 406] width 141 height 27
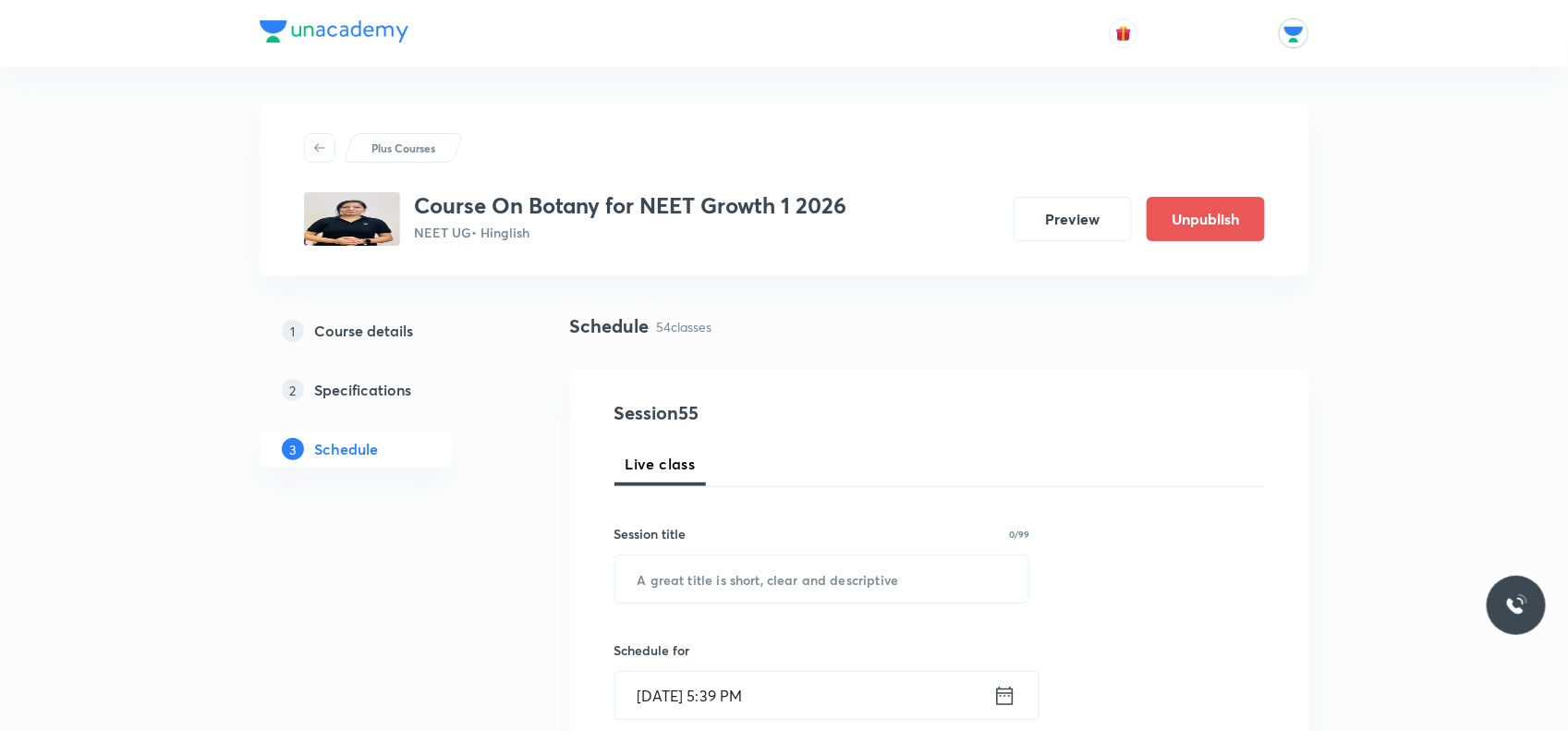
scroll to position [115, 0]
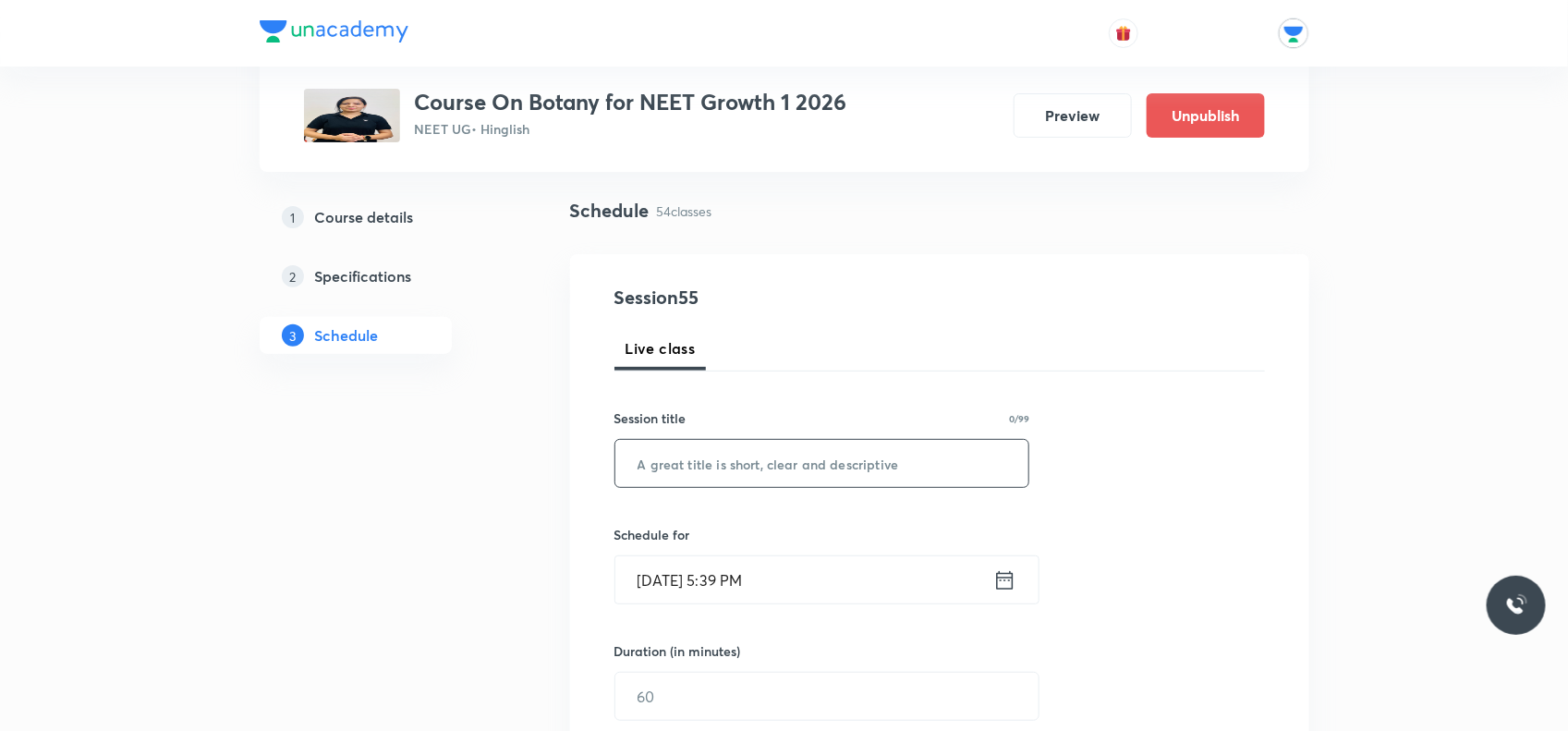
click at [712, 478] on input "text" at bounding box center [823, 463] width 414 height 47
paste input "Molecular Basis Of Inheritance"
type input "Molecular Basis Of Inheritance"
click at [1001, 589] on icon at bounding box center [1005, 580] width 17 height 19
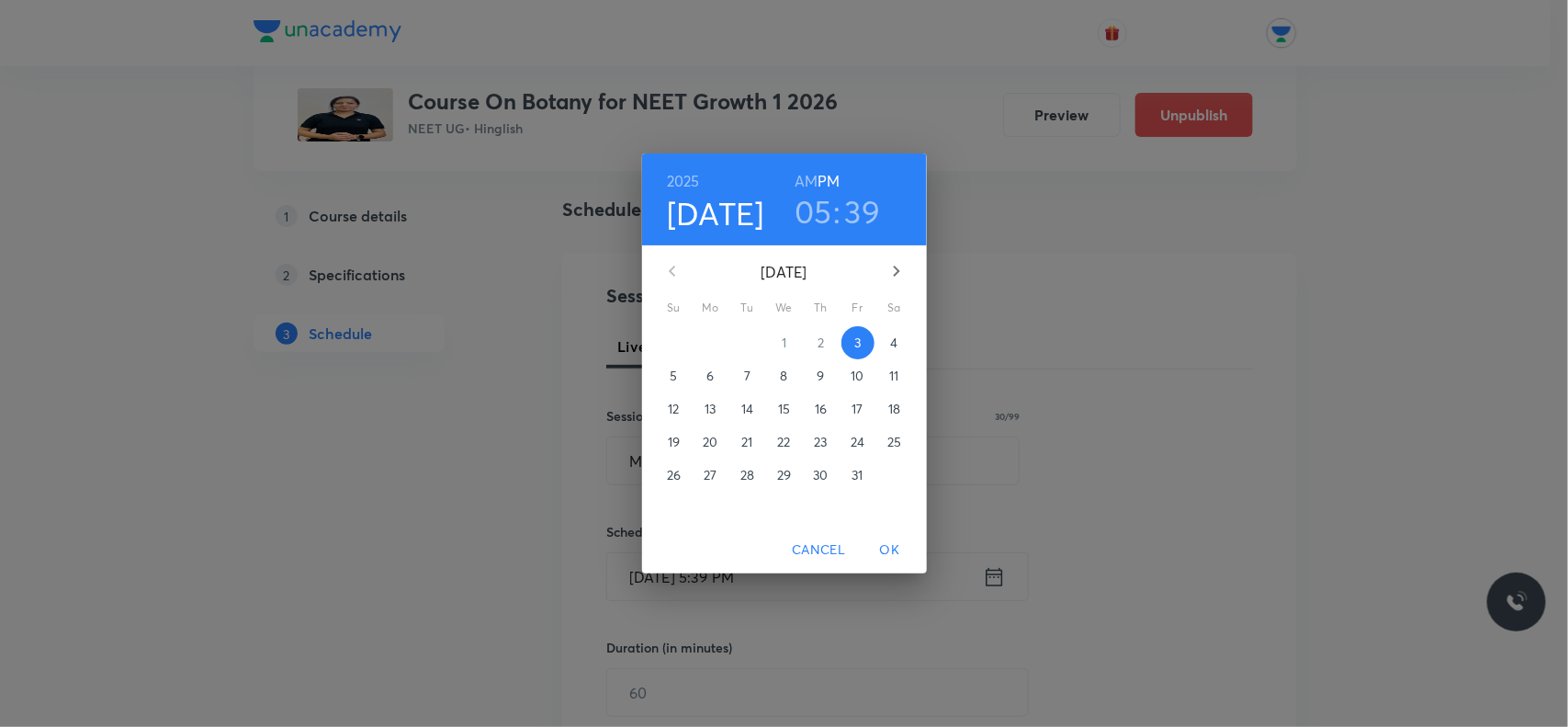
click at [778, 382] on span "8" at bounding box center [784, 376] width 33 height 19
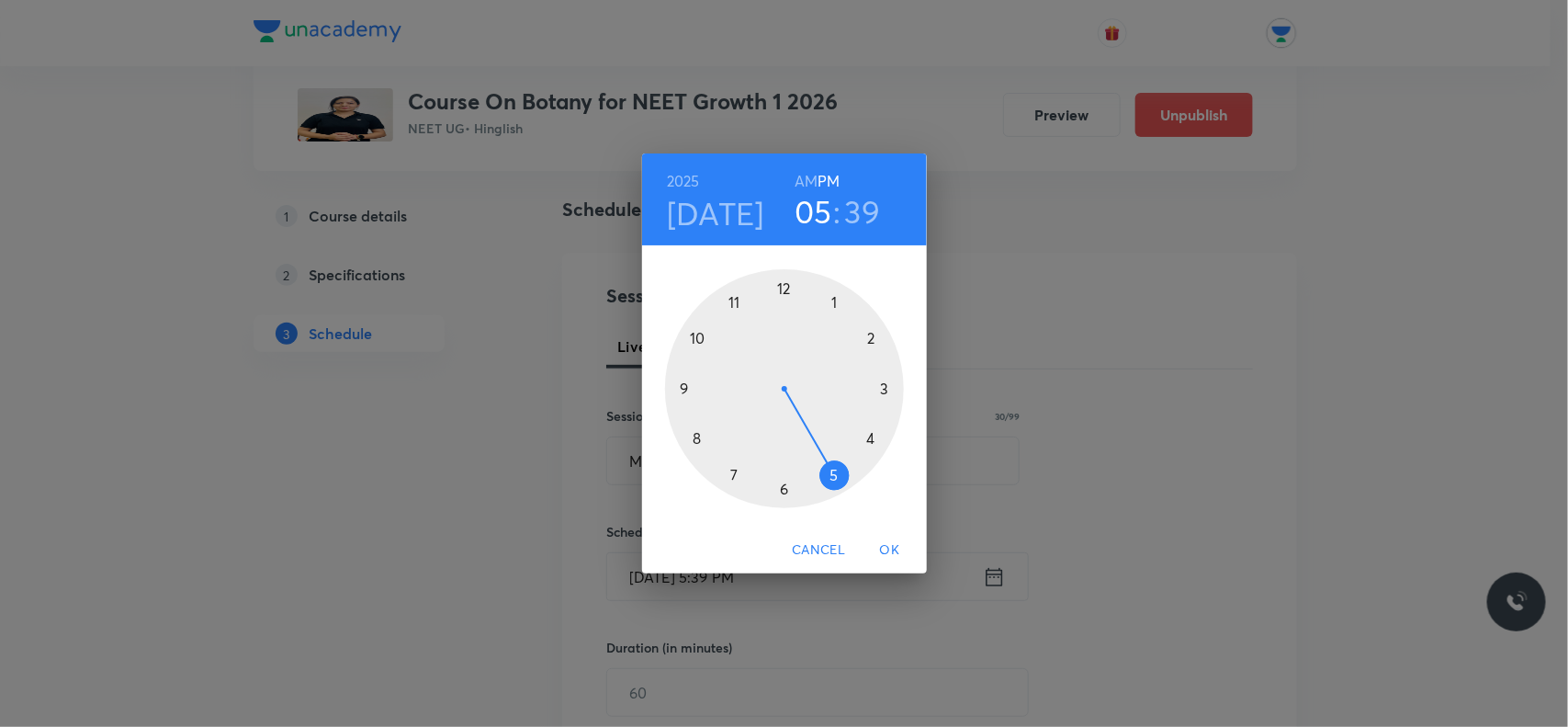
click at [840, 218] on h3 ":" at bounding box center [837, 211] width 8 height 39
click at [816, 175] on h6 "AM" at bounding box center [806, 181] width 23 height 25
click at [832, 180] on h6 "PM" at bounding box center [828, 181] width 22 height 25
click at [851, 209] on h3 "39" at bounding box center [863, 211] width 36 height 39
click at [790, 286] on div at bounding box center [785, 388] width 239 height 239
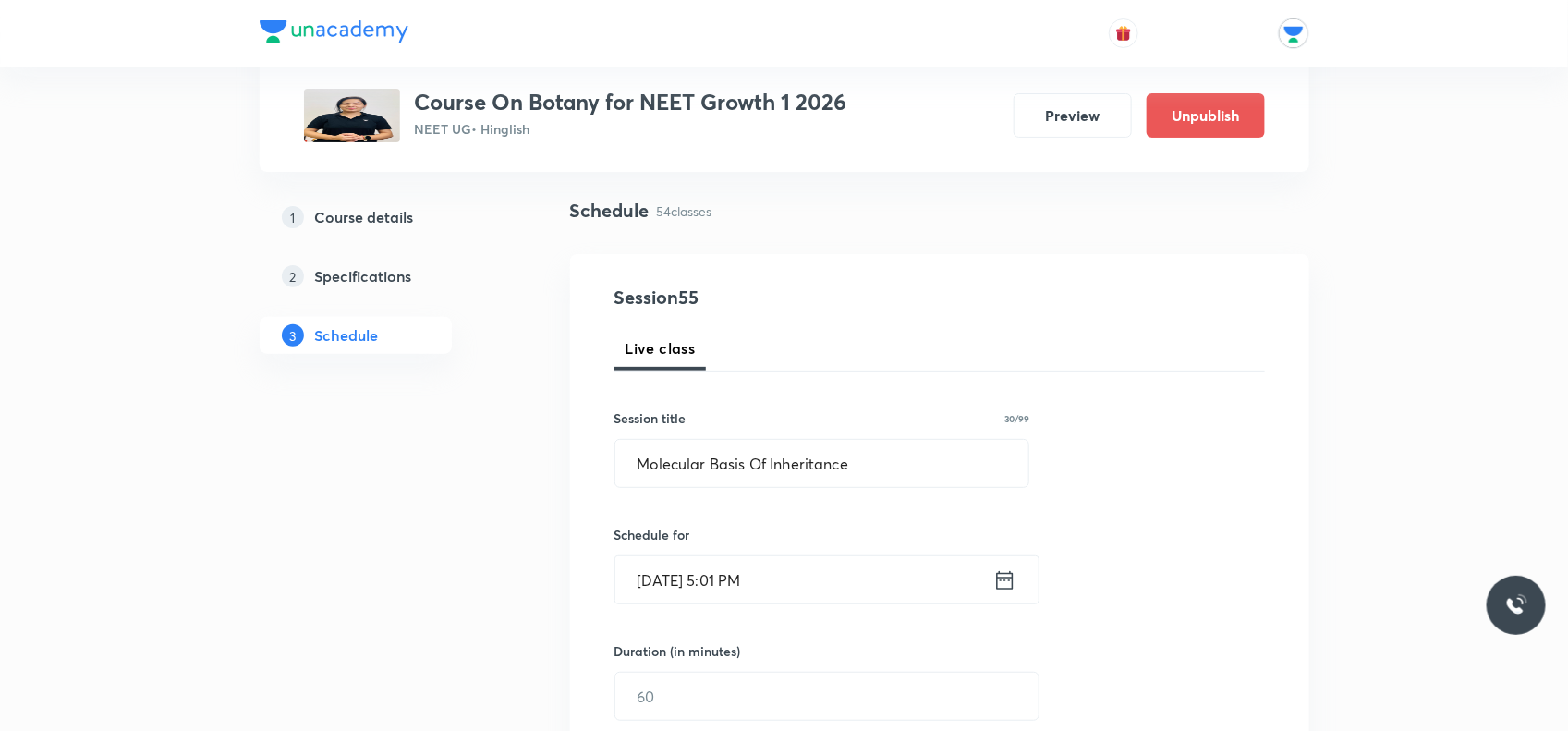
click at [735, 584] on input "Oct 8, 2025, 5:01 PM" at bounding box center [805, 580] width 378 height 47
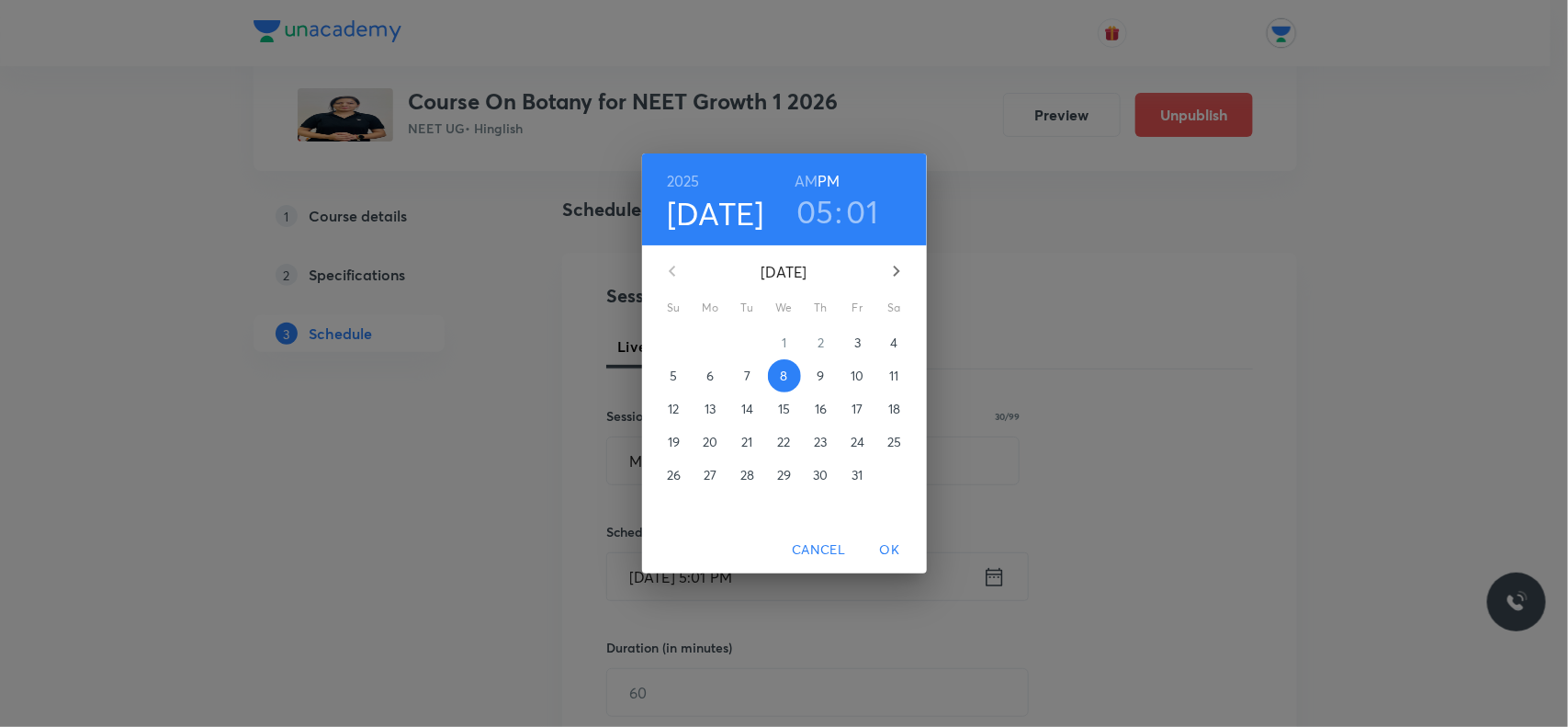
click at [878, 230] on div "2025 Oct 8 05 : 01 AM PM" at bounding box center [784, 199] width 285 height 92
click at [833, 178] on h6 "PM" at bounding box center [828, 181] width 22 height 25
click at [810, 193] on h6 "AM" at bounding box center [806, 181] width 23 height 25
click at [829, 172] on h6 "PM" at bounding box center [828, 181] width 22 height 25
click at [877, 210] on h3 "01" at bounding box center [863, 211] width 32 height 39
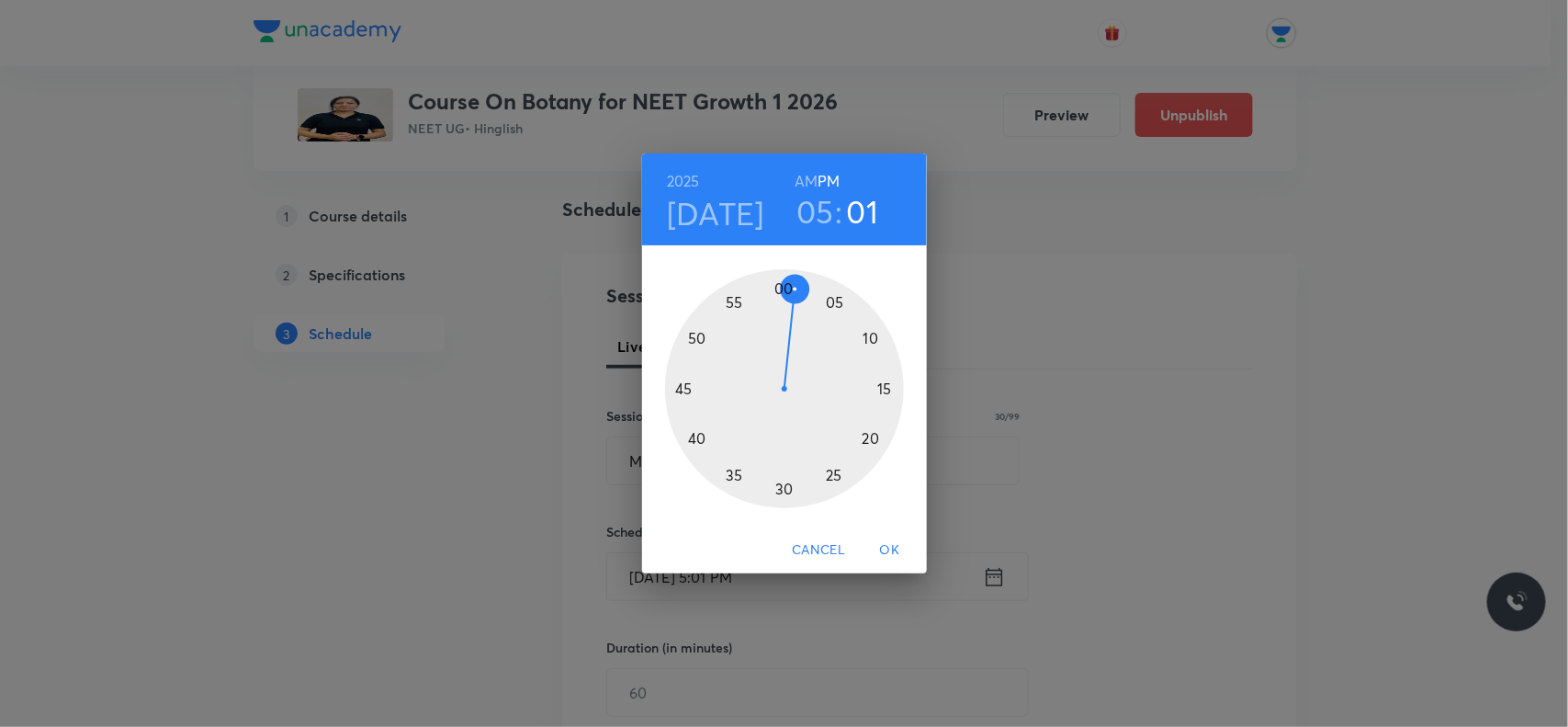
click at [779, 285] on div at bounding box center [785, 388] width 239 height 239
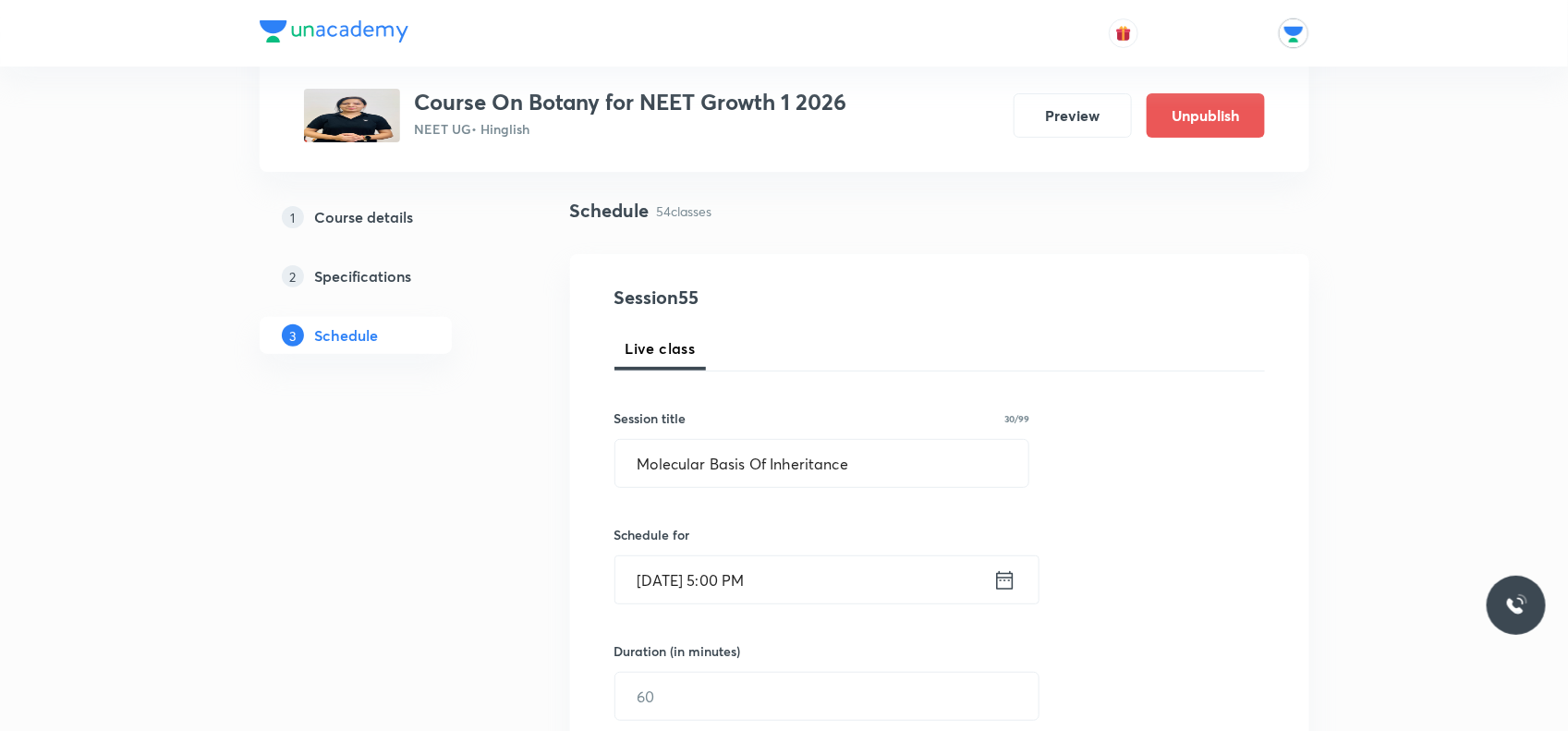
scroll to position [231, 0]
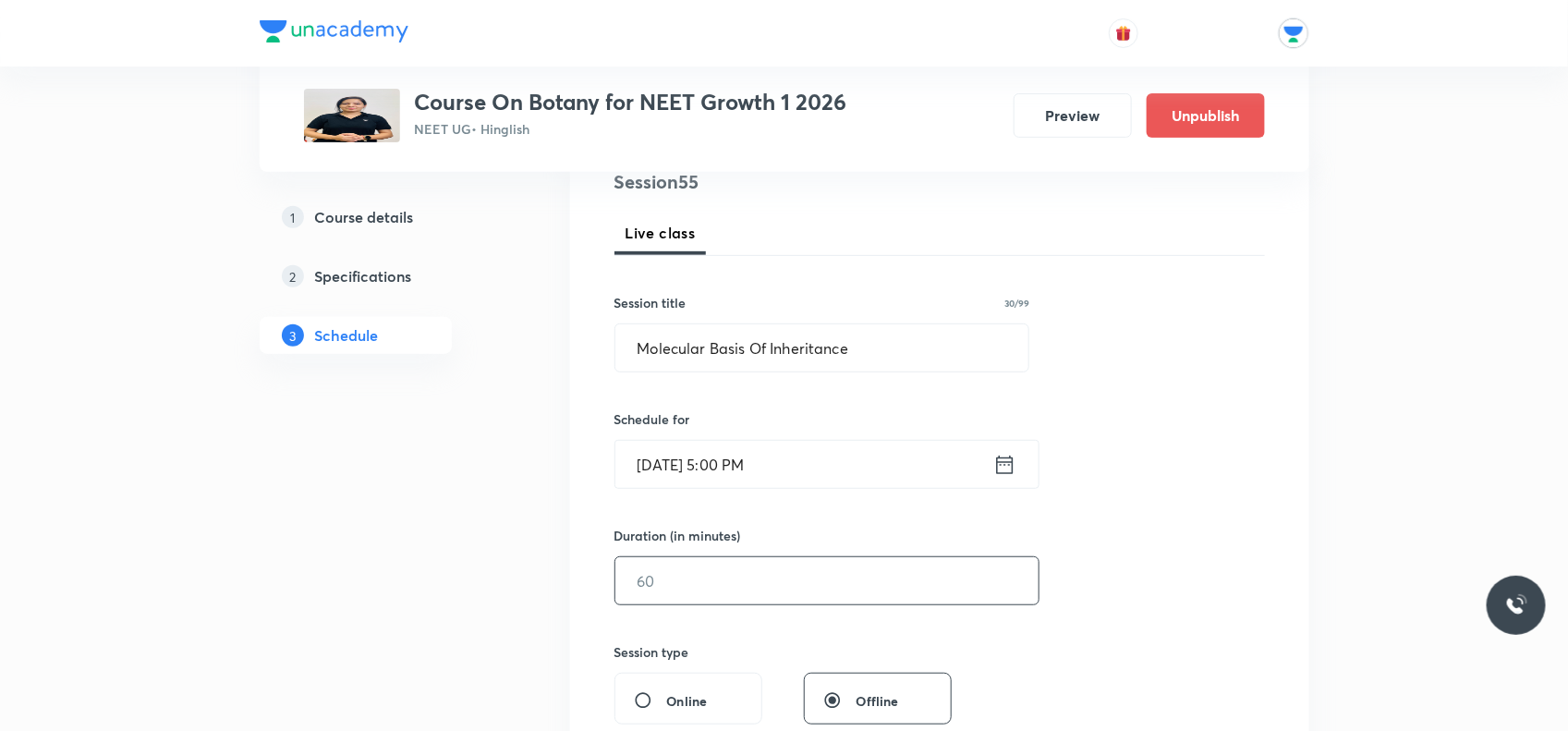
click at [639, 583] on input "text" at bounding box center [828, 581] width 424 height 47
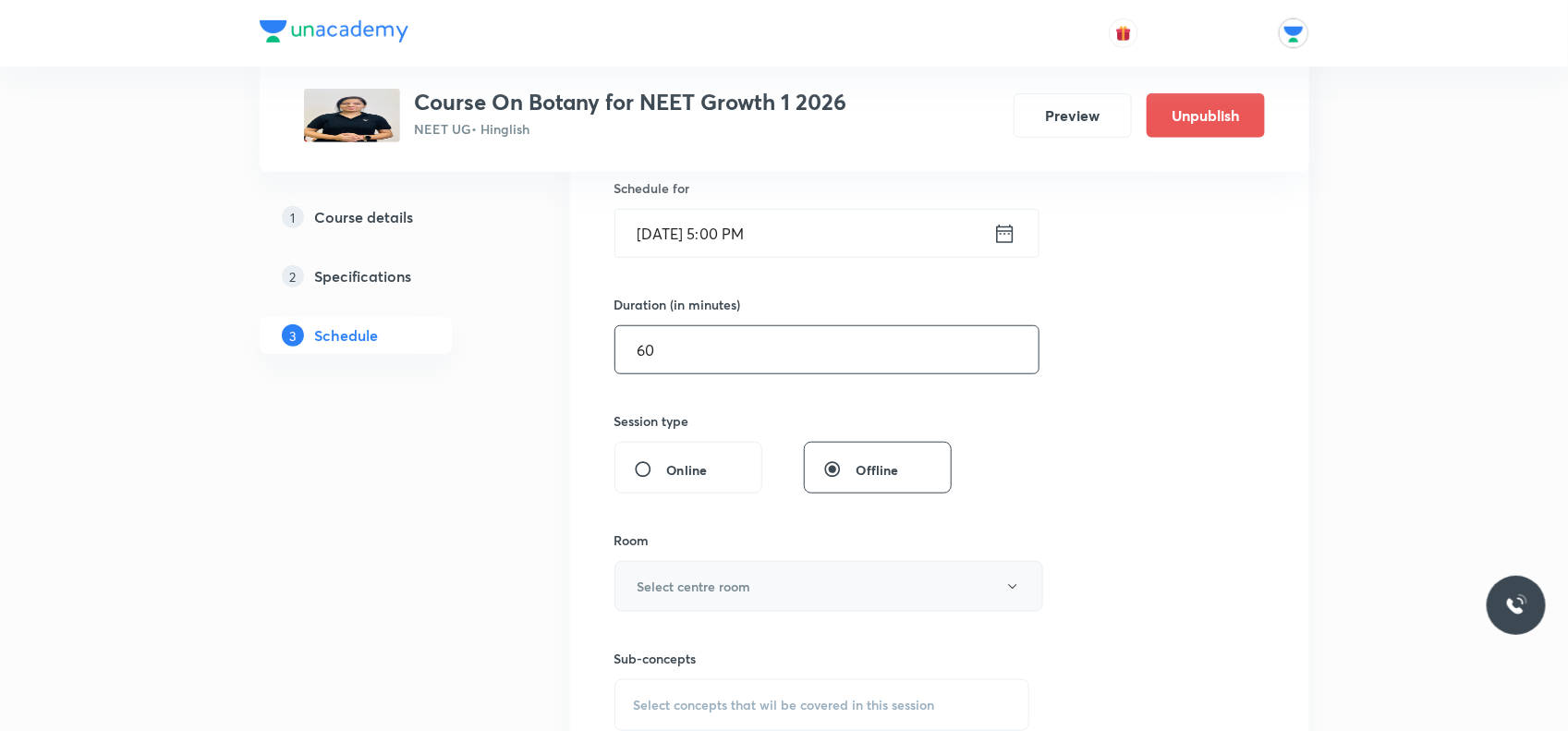
type input "60"
click at [750, 598] on button "Select centre room" at bounding box center [828, 586] width 428 height 51
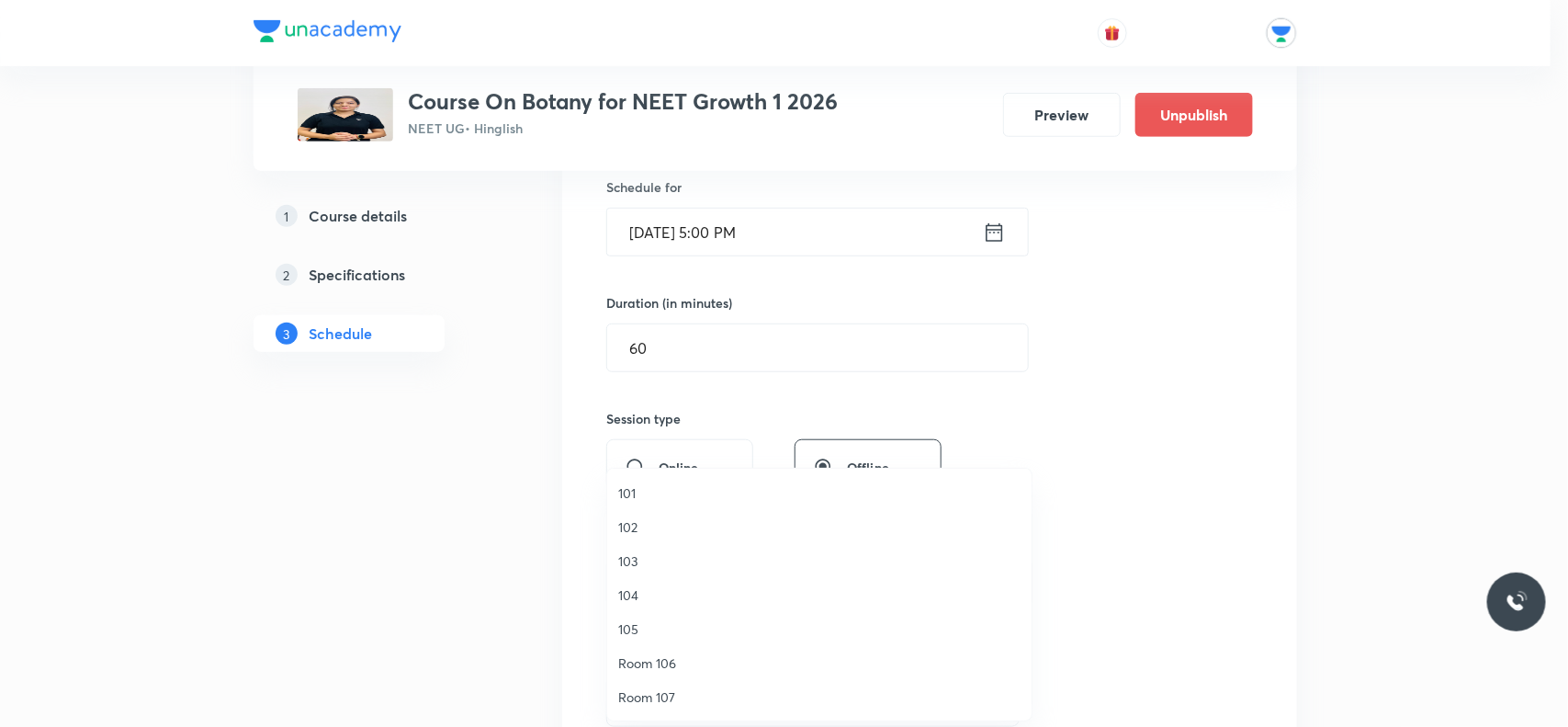
click at [641, 587] on span "104" at bounding box center [820, 595] width 402 height 20
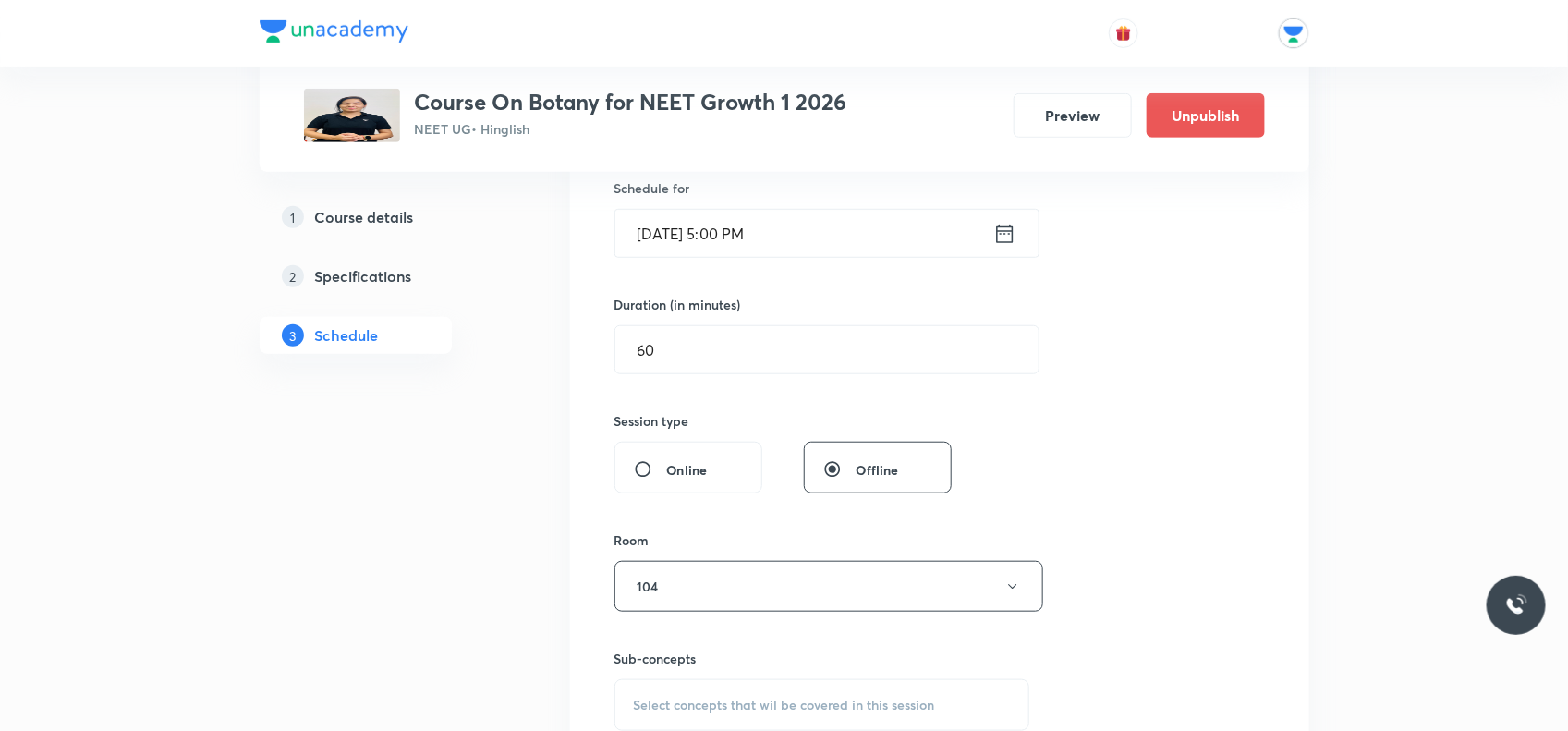
scroll to position [578, 0]
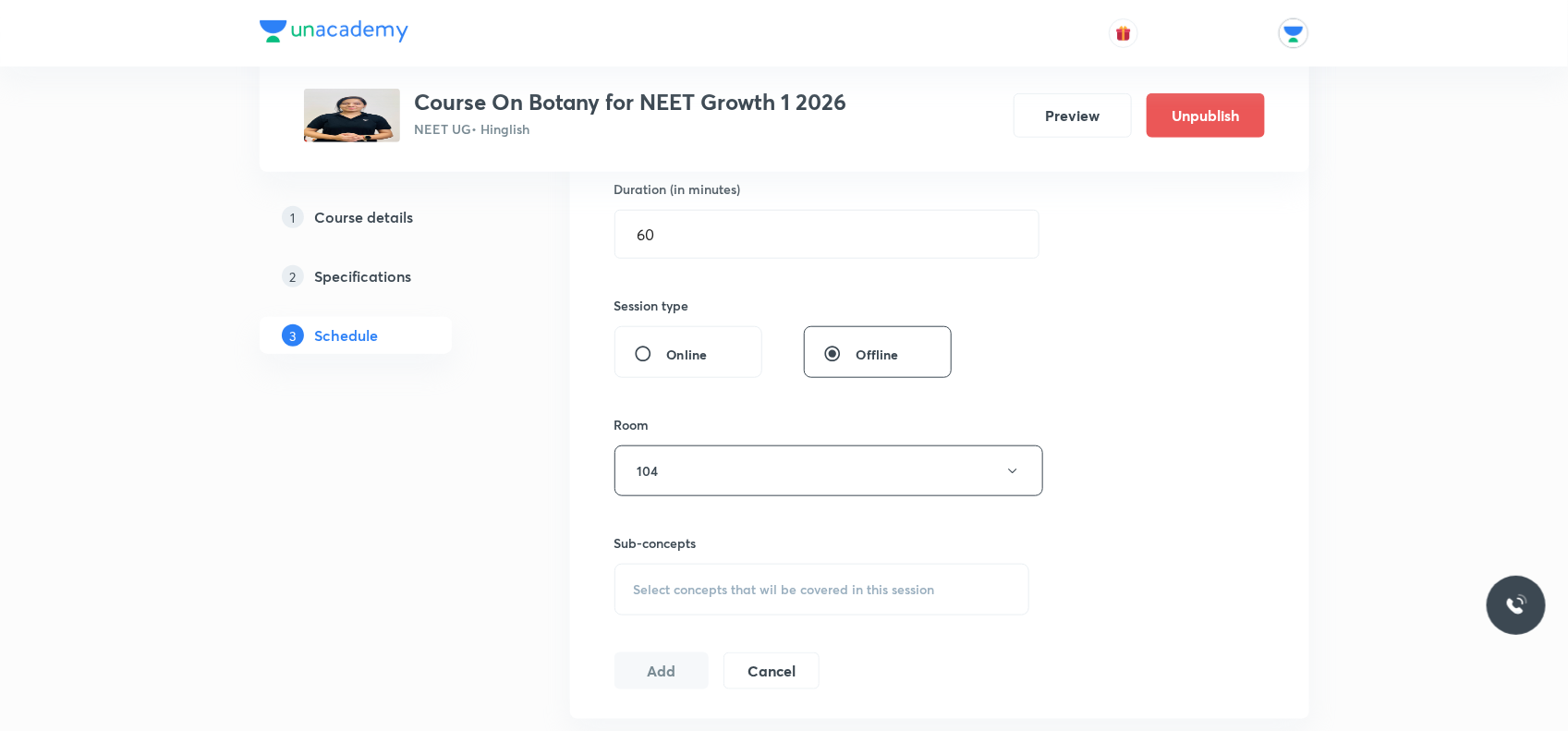
click at [723, 583] on span "Select concepts that wil be covered in this session" at bounding box center [784, 590] width 302 height 15
type input "m"
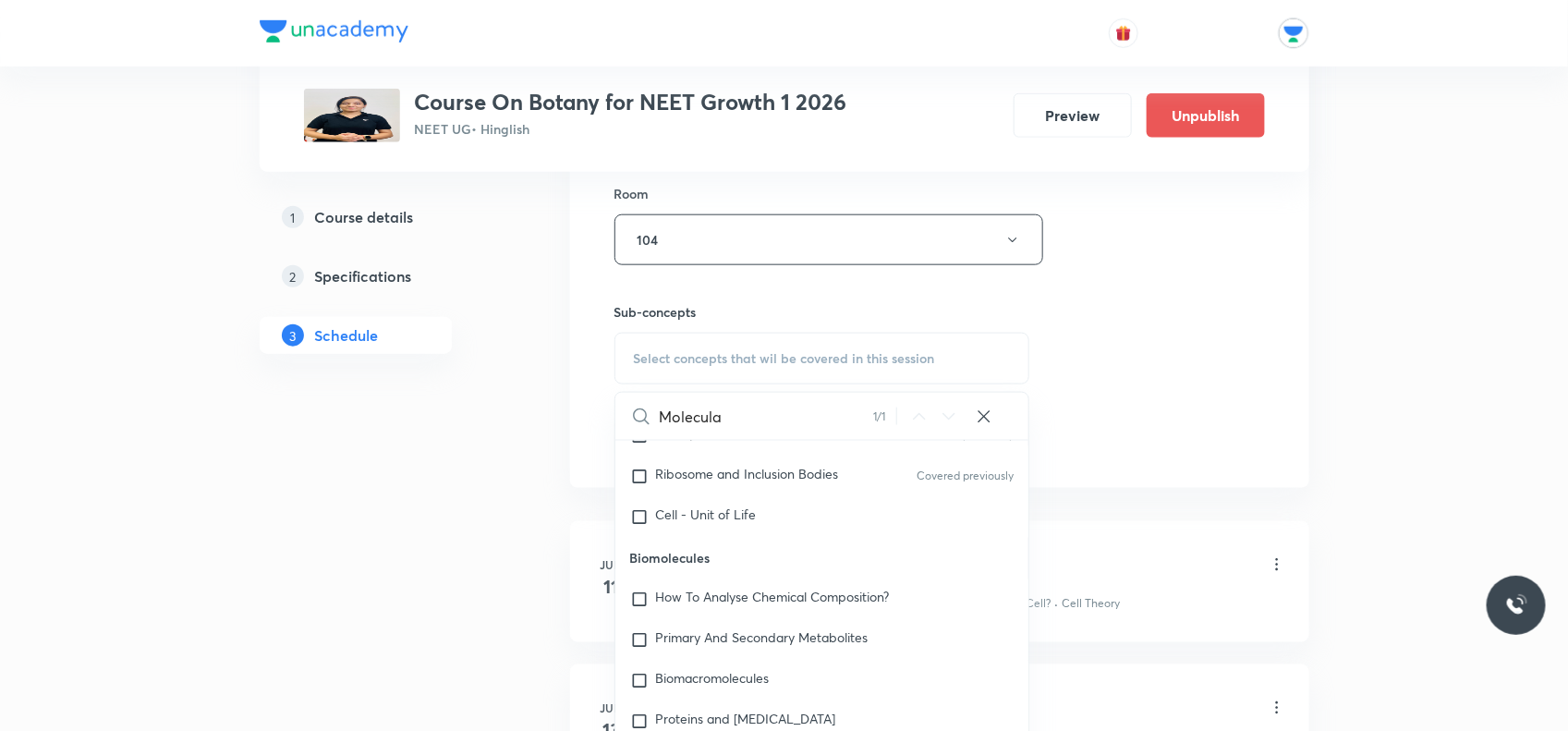
scroll to position [32997, 0]
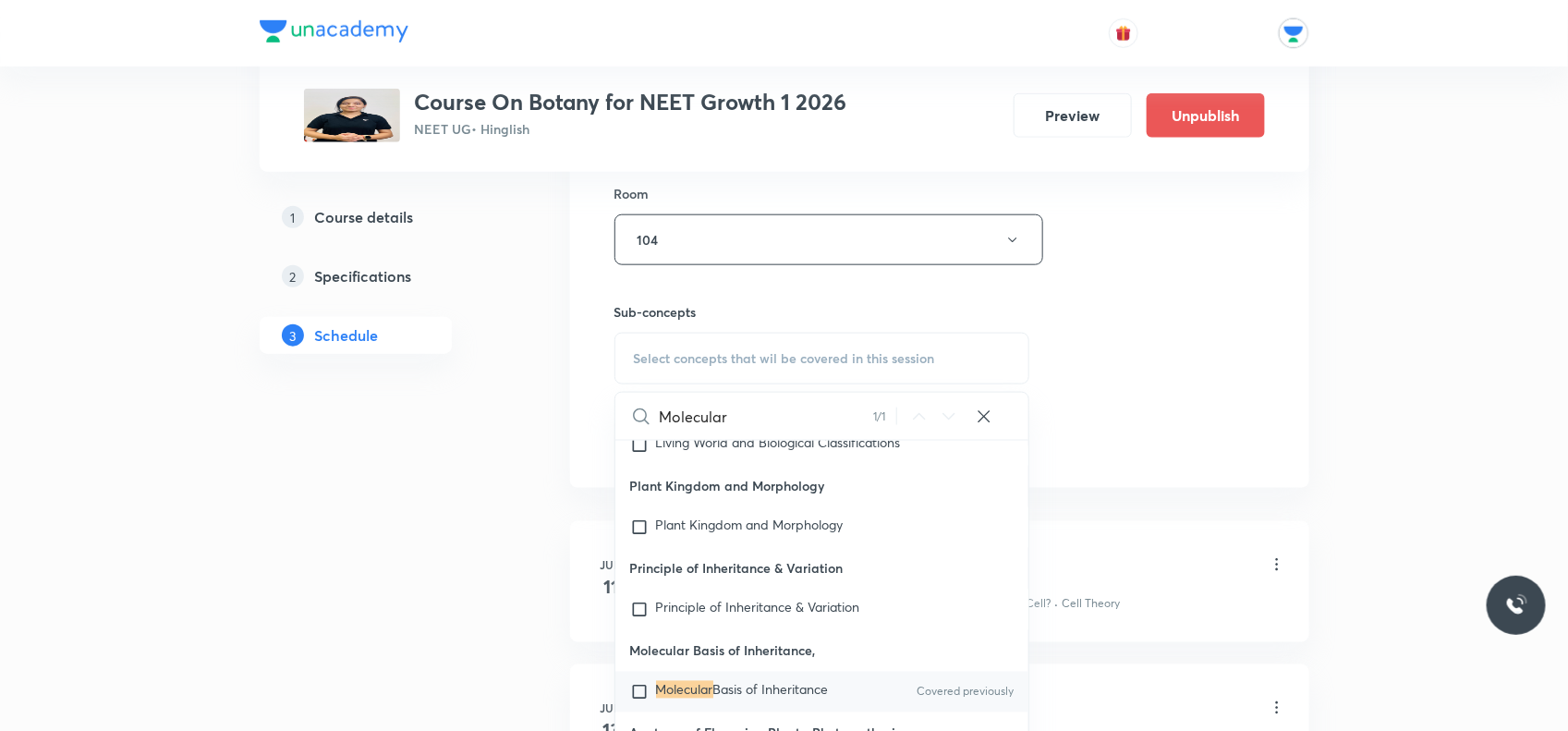
type input "Molecular"
click at [637, 686] on input "checkbox" at bounding box center [643, 692] width 26 height 19
checkbox input "true"
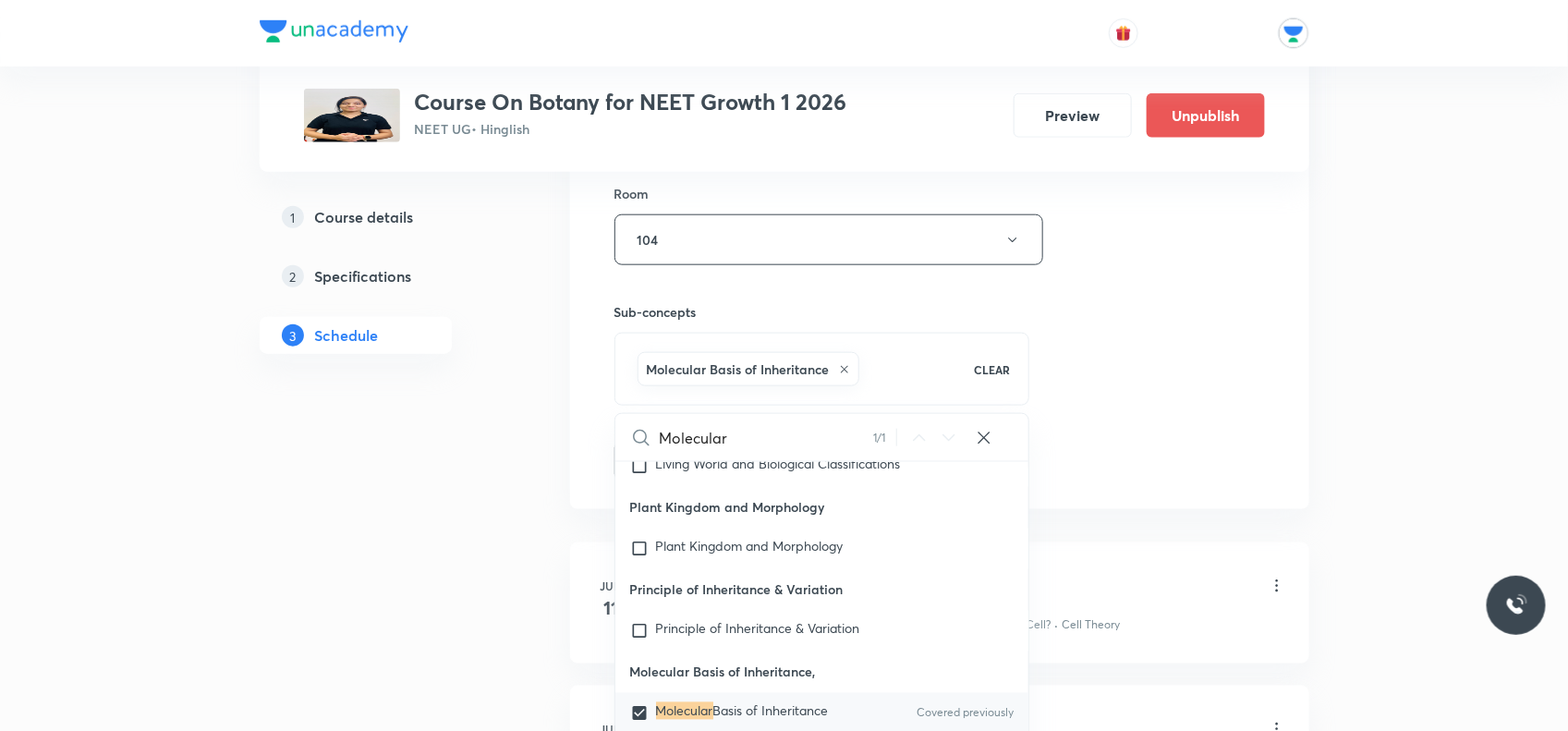
click at [1101, 347] on div "Session 55 Live class Session title 30/99 Molecular Basis Of Inheritance ​ Sche…" at bounding box center [940, 35] width 651 height 889
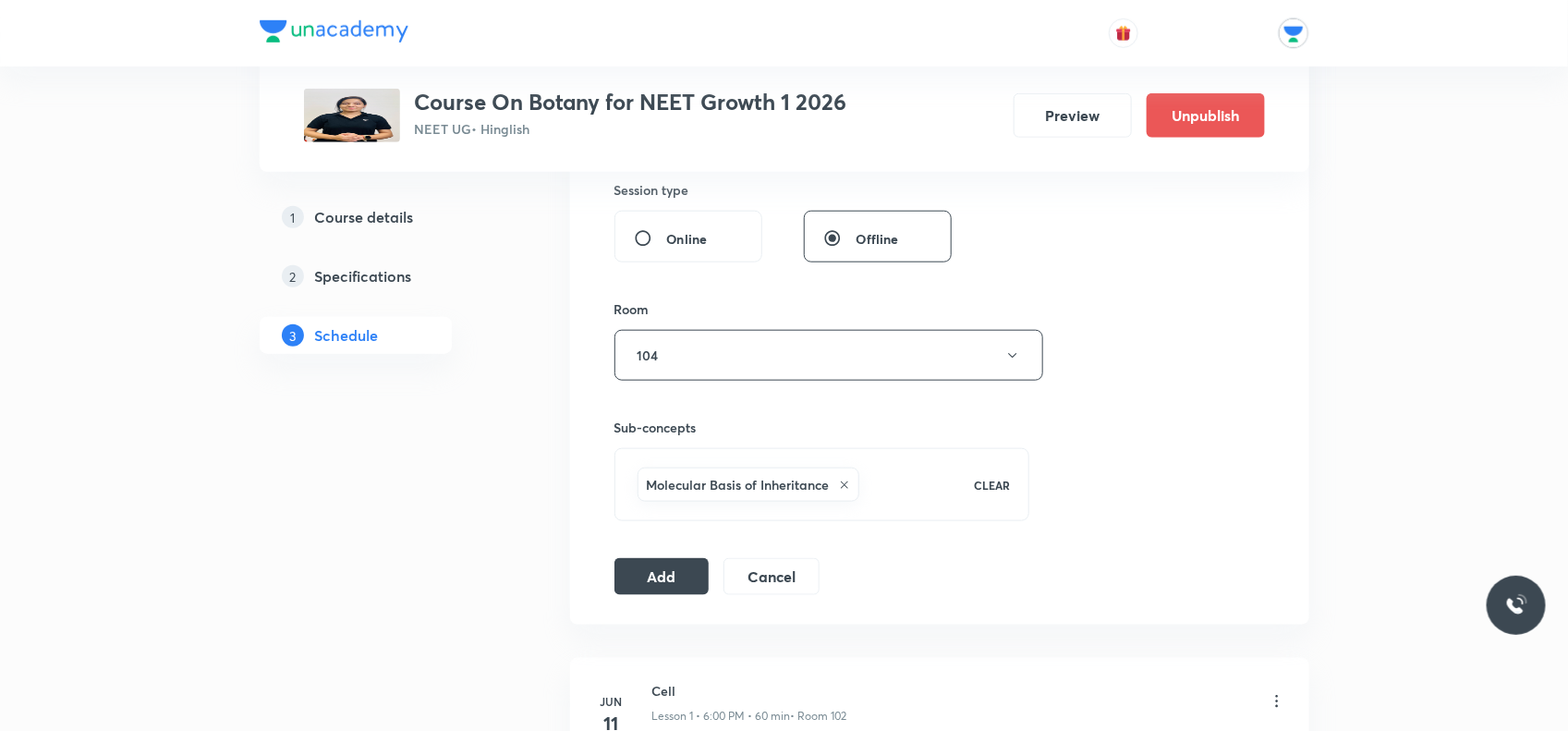
scroll to position [924, 0]
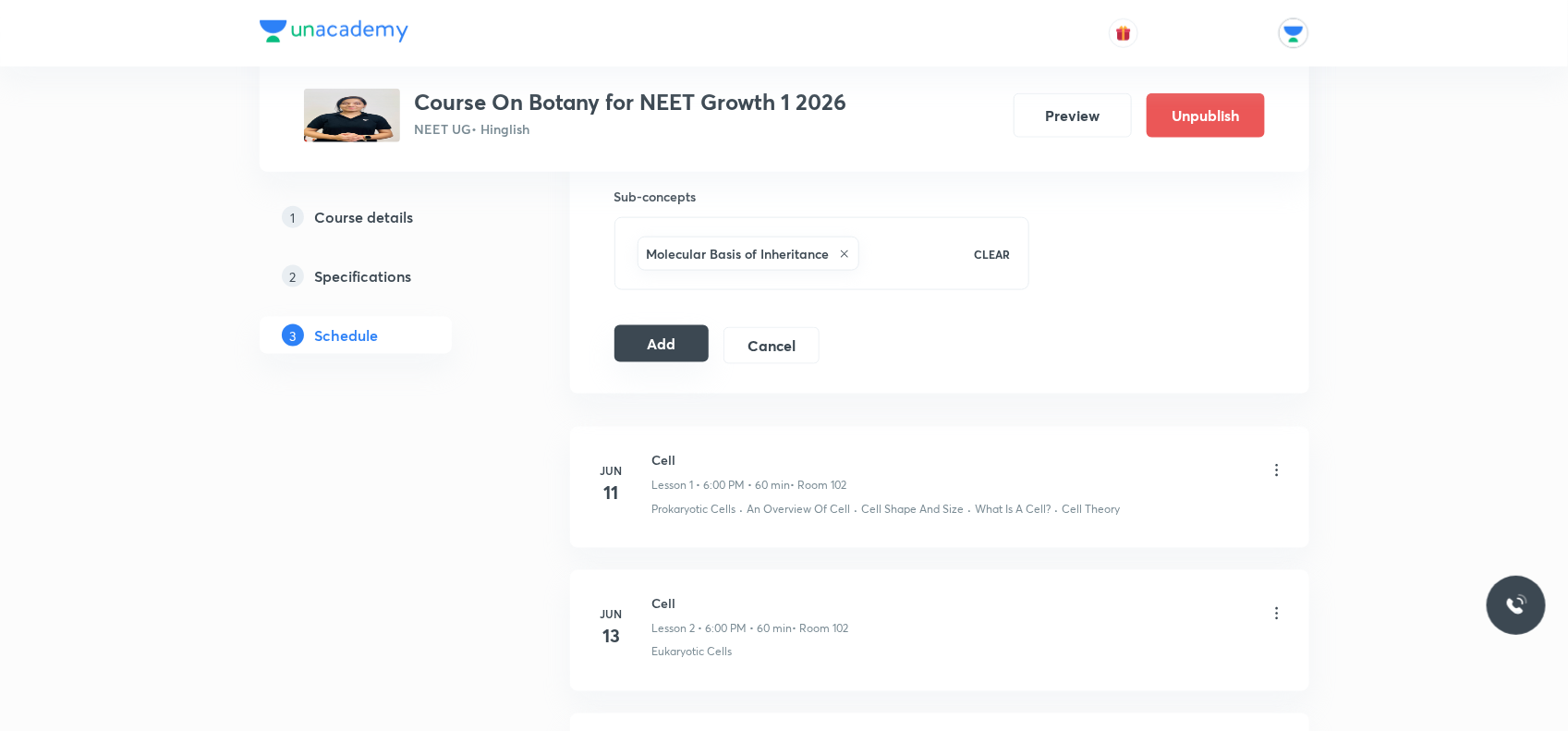
click at [658, 346] on button "Add" at bounding box center [662, 343] width 96 height 37
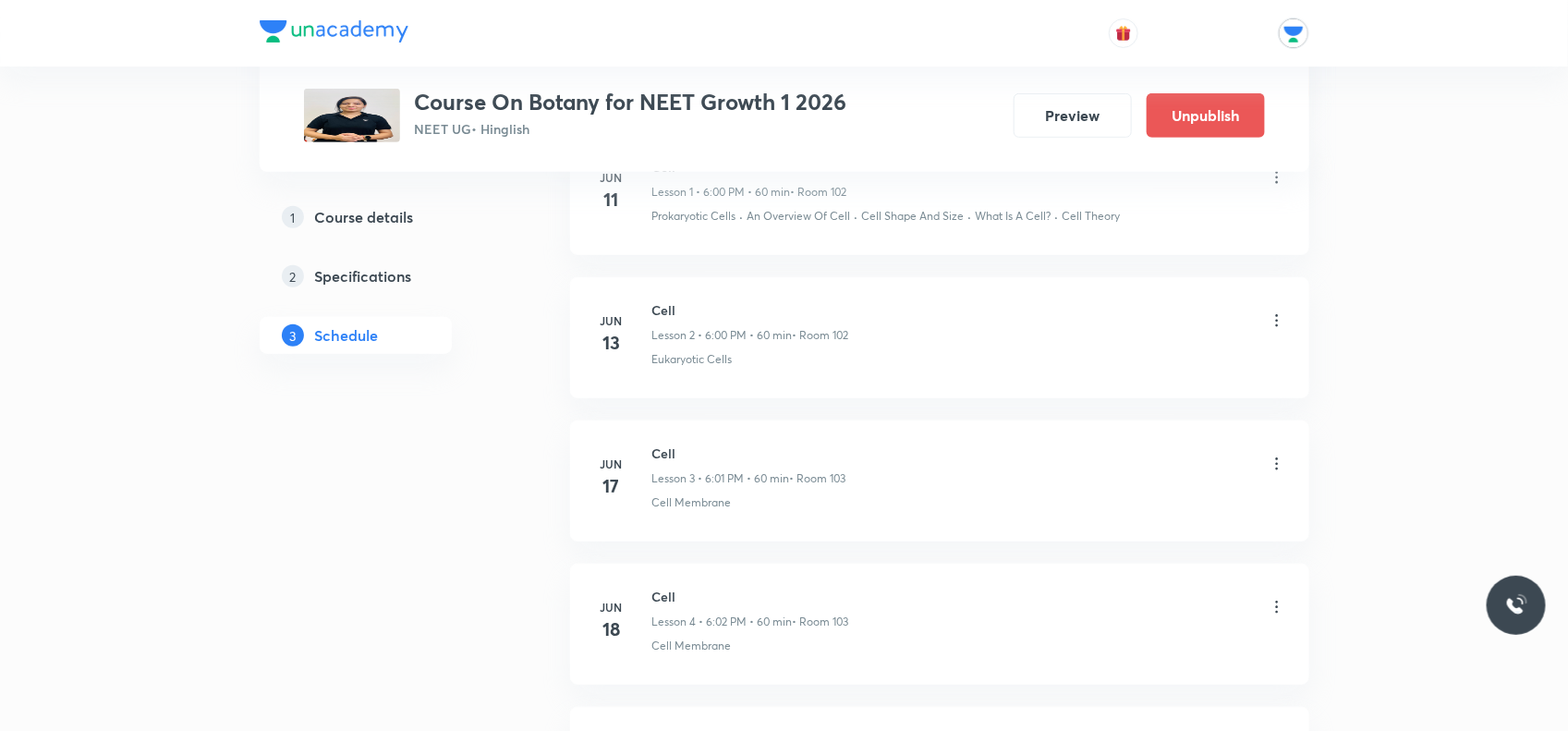
scroll to position [0, 0]
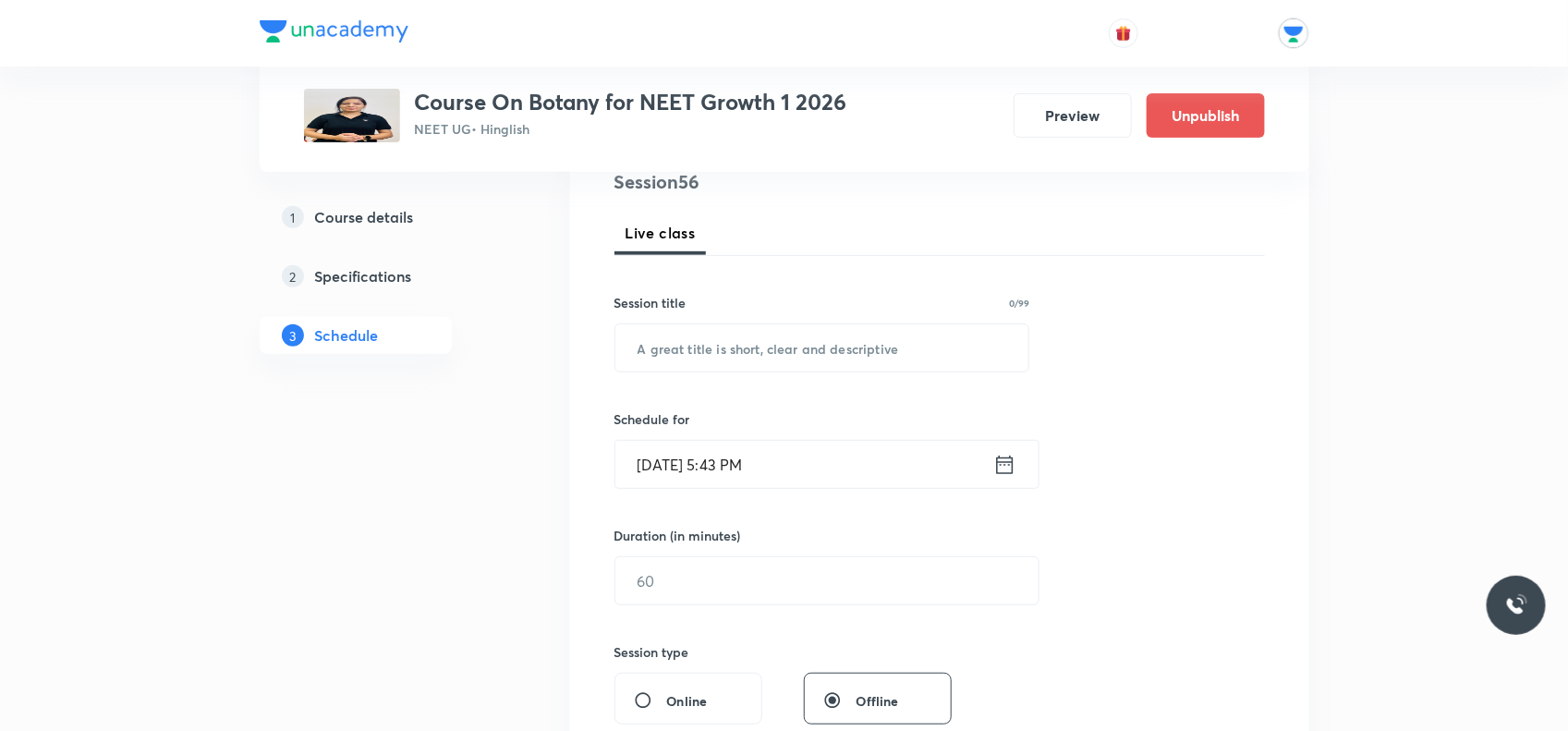
scroll to position [115, 0]
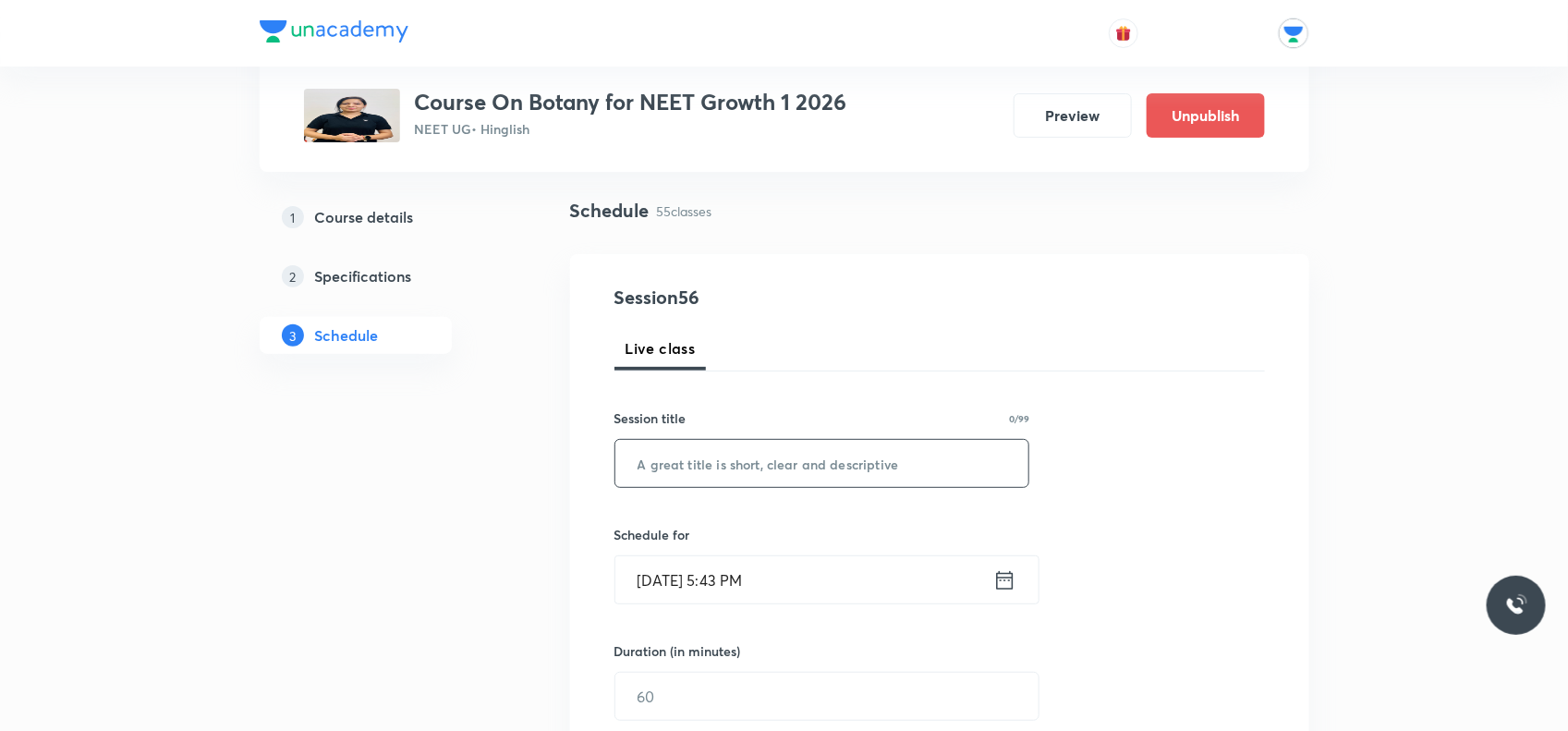
click at [727, 471] on input "text" at bounding box center [823, 463] width 414 height 47
type input "Biological Classification"
click at [791, 575] on input "[DATE] 5:43 PM" at bounding box center [805, 580] width 378 height 47
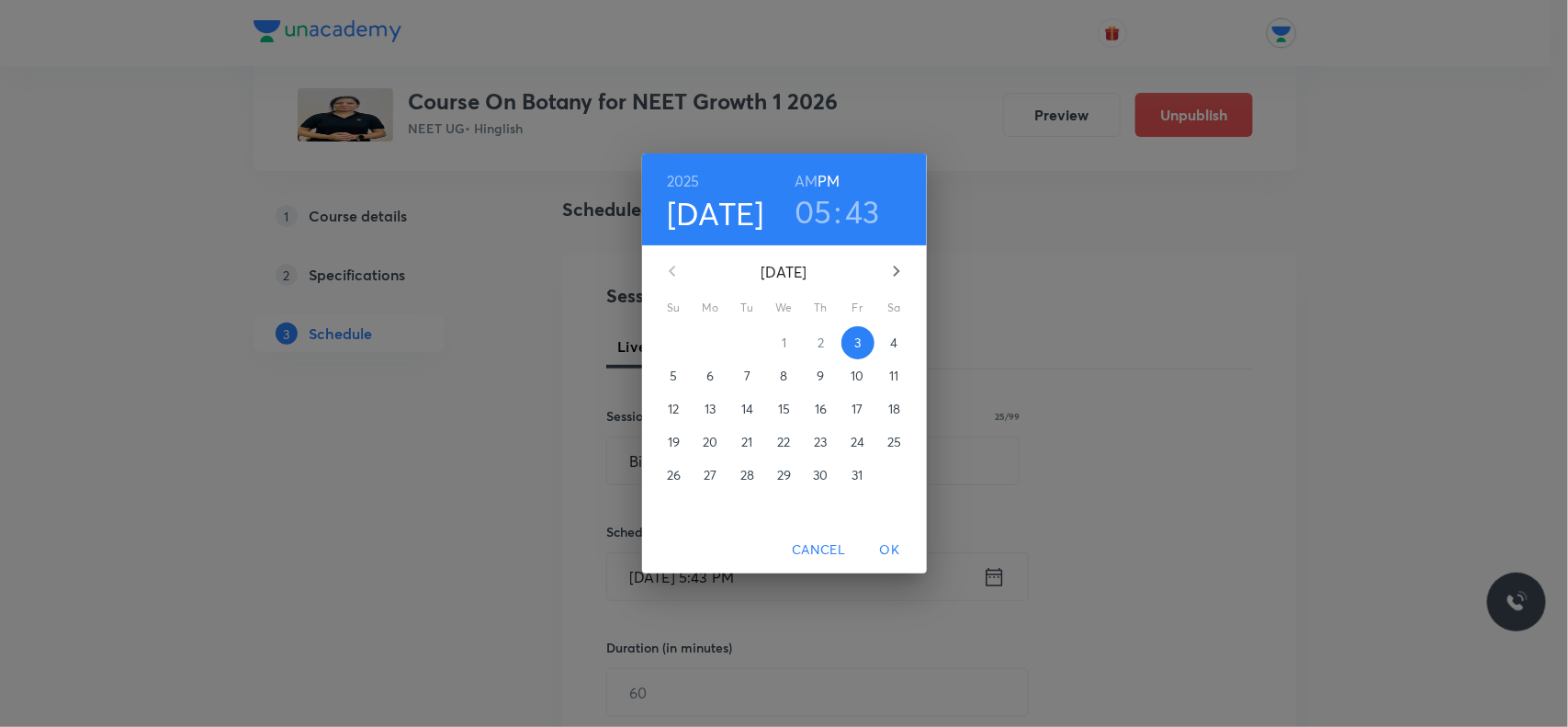
click at [745, 370] on p "7" at bounding box center [747, 376] width 7 height 19
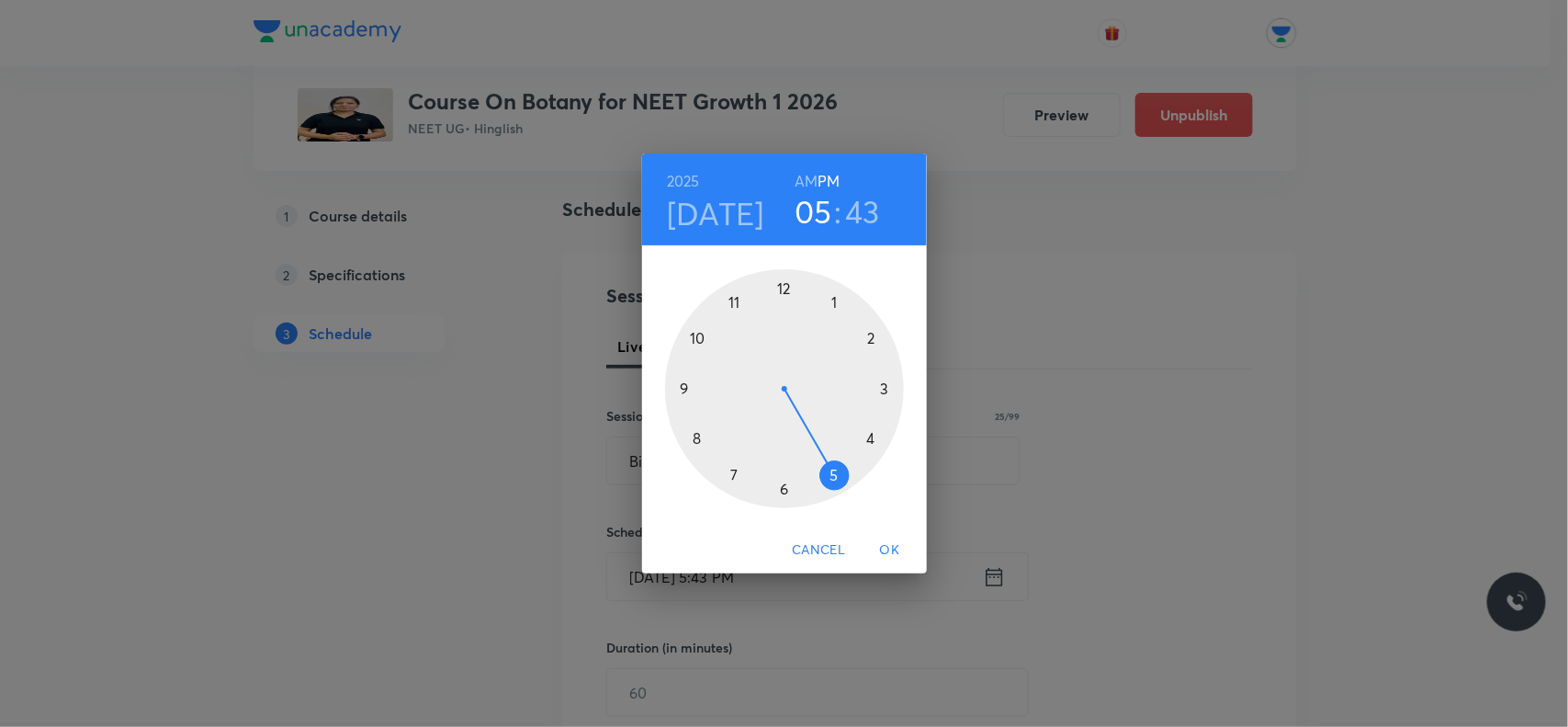
click at [784, 482] on div at bounding box center [785, 388] width 239 height 239
click at [788, 292] on div at bounding box center [785, 388] width 239 height 239
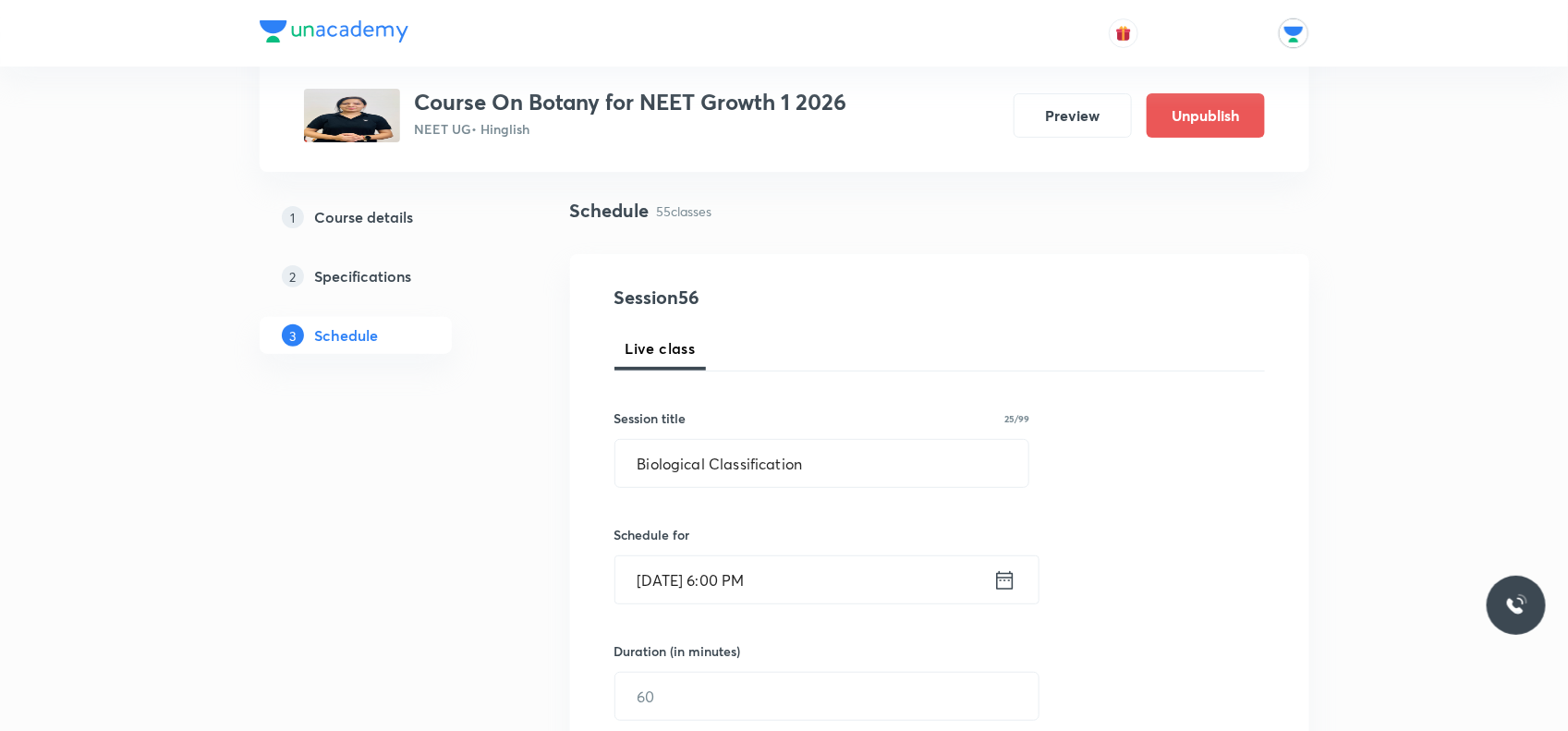
click at [1000, 584] on icon at bounding box center [1005, 580] width 23 height 26
drag, startPoint x: 1070, startPoint y: 534, endPoint x: 718, endPoint y: 700, distance: 389.2
click at [718, 700] on input "text" at bounding box center [828, 696] width 424 height 47
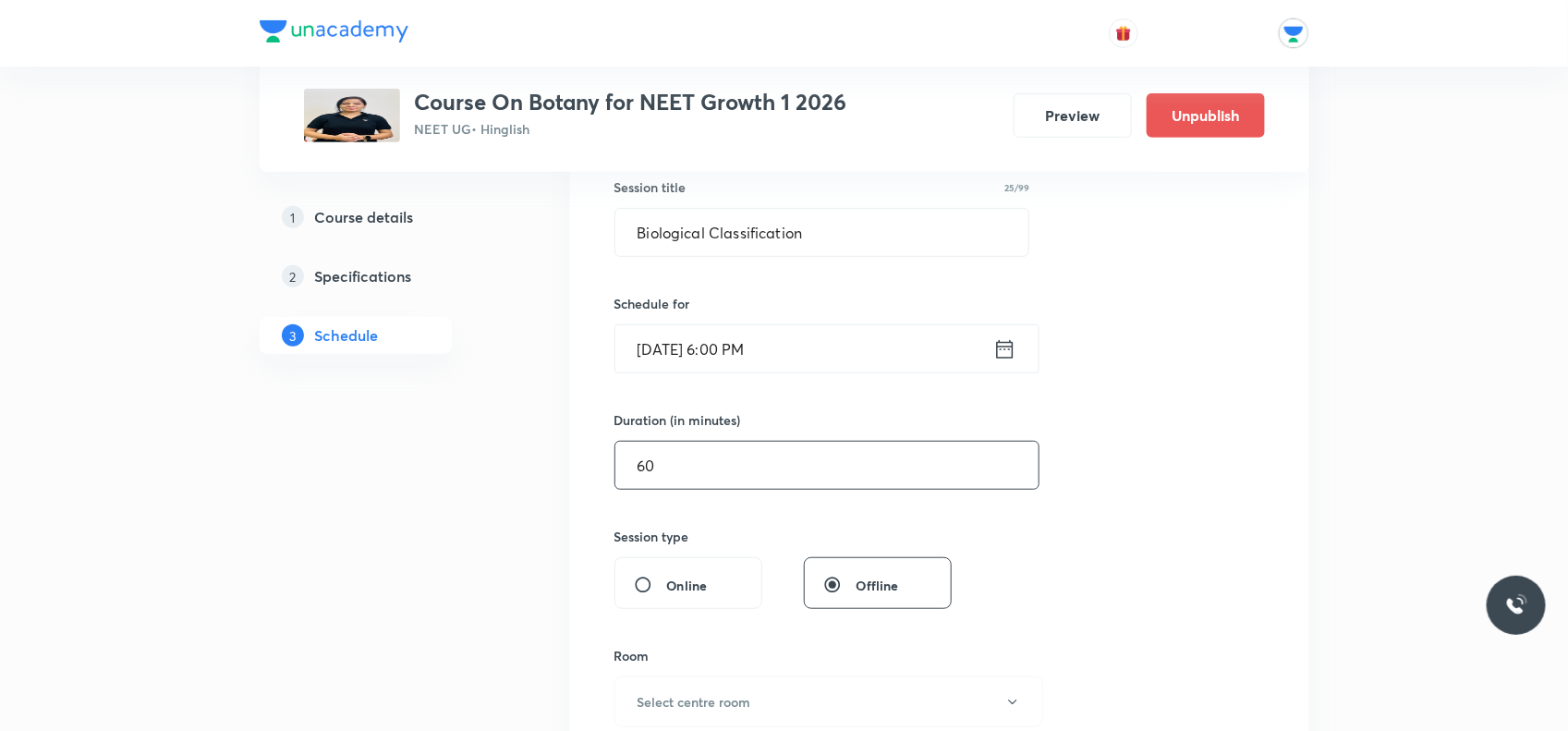
scroll to position [578, 0]
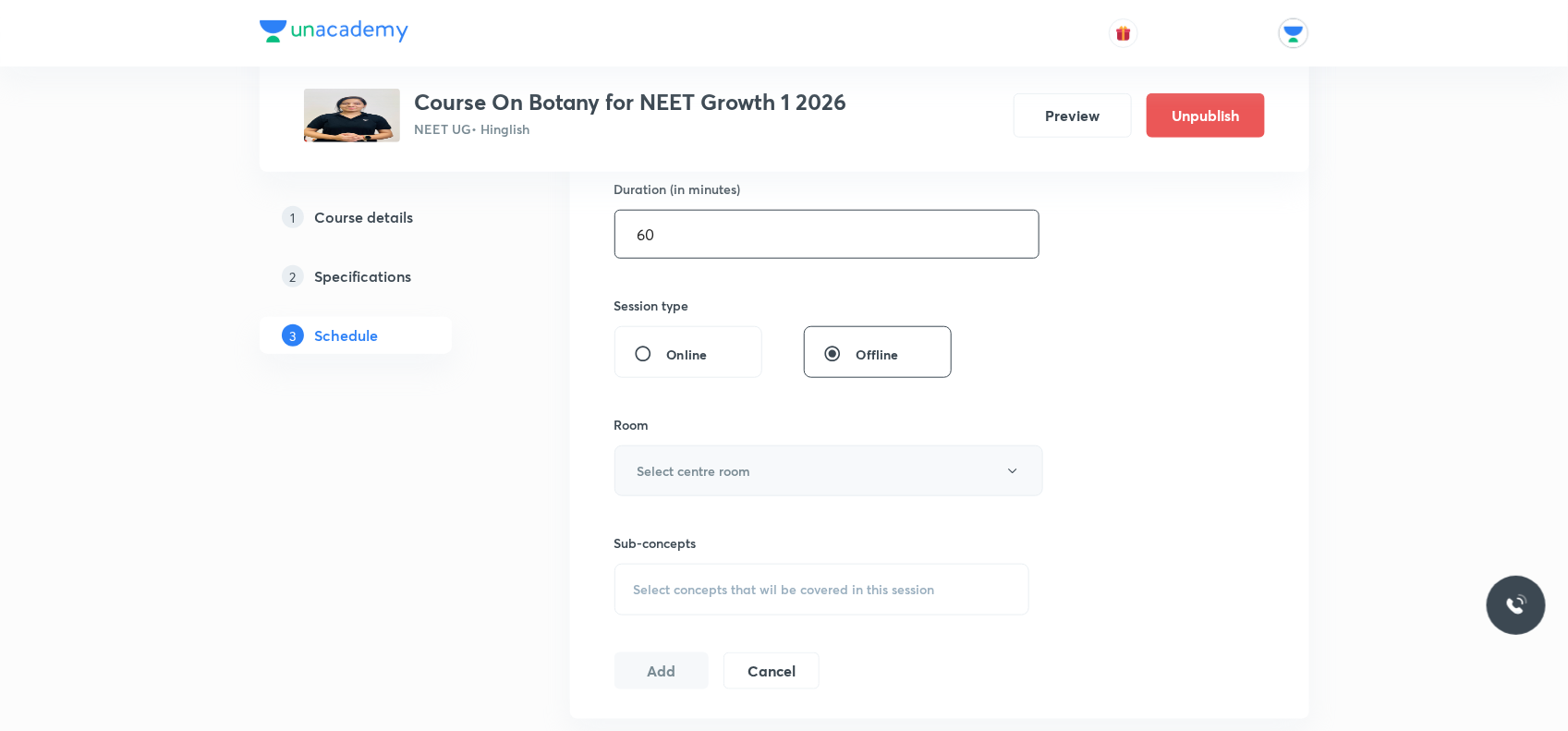
type input "60"
click at [758, 471] on button "Select centre room" at bounding box center [828, 471] width 428 height 51
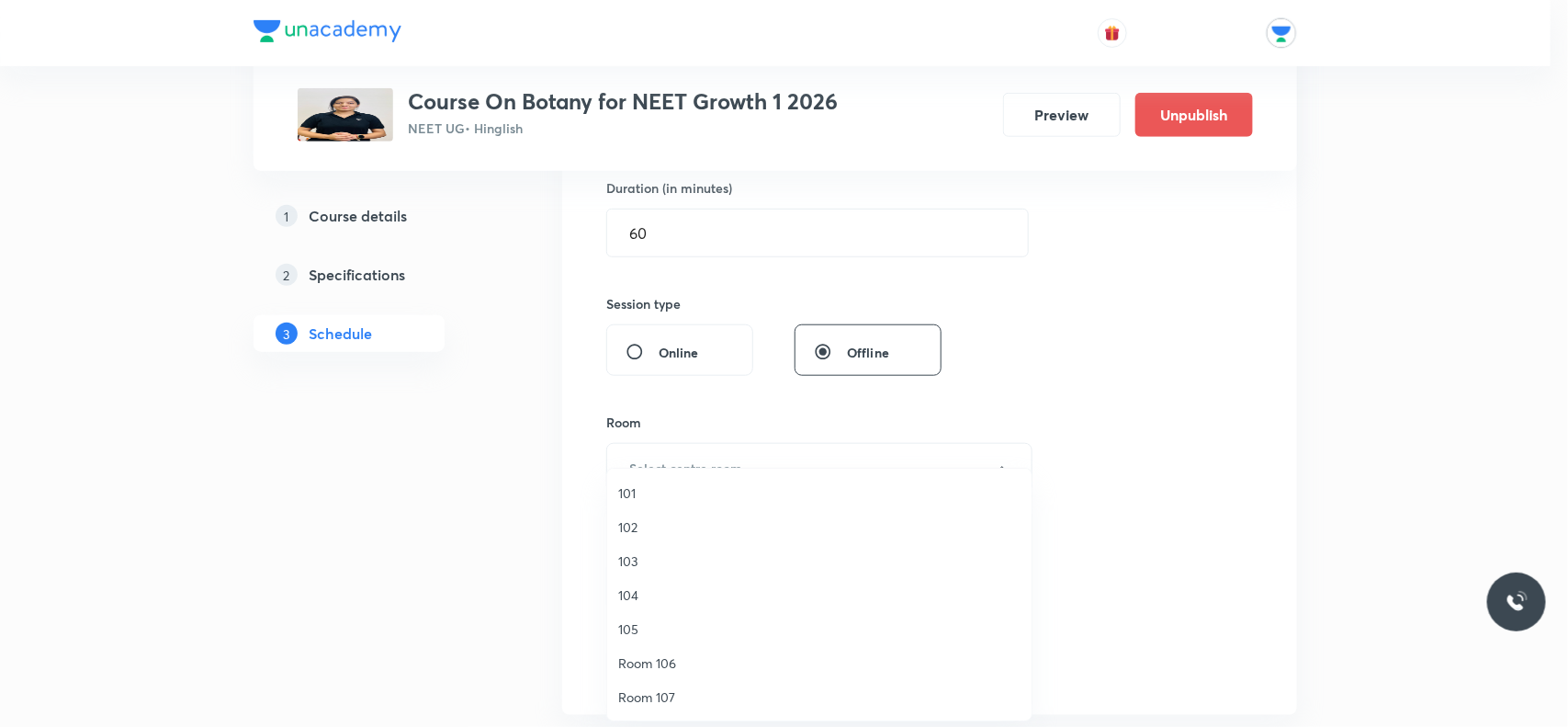
click at [629, 593] on span "104" at bounding box center [820, 595] width 402 height 20
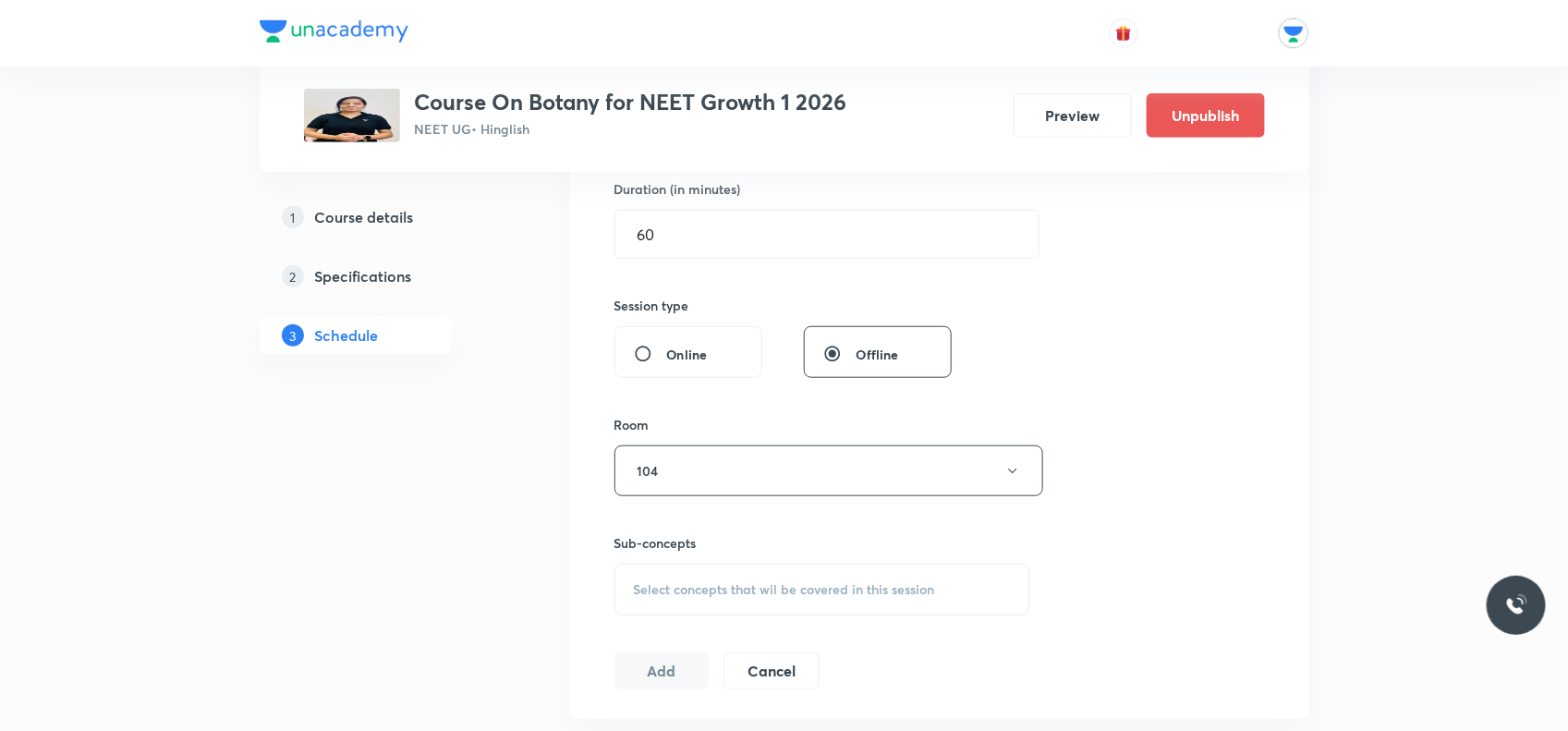
click at [644, 584] on span "Select concepts that wil be covered in this session" at bounding box center [784, 590] width 302 height 15
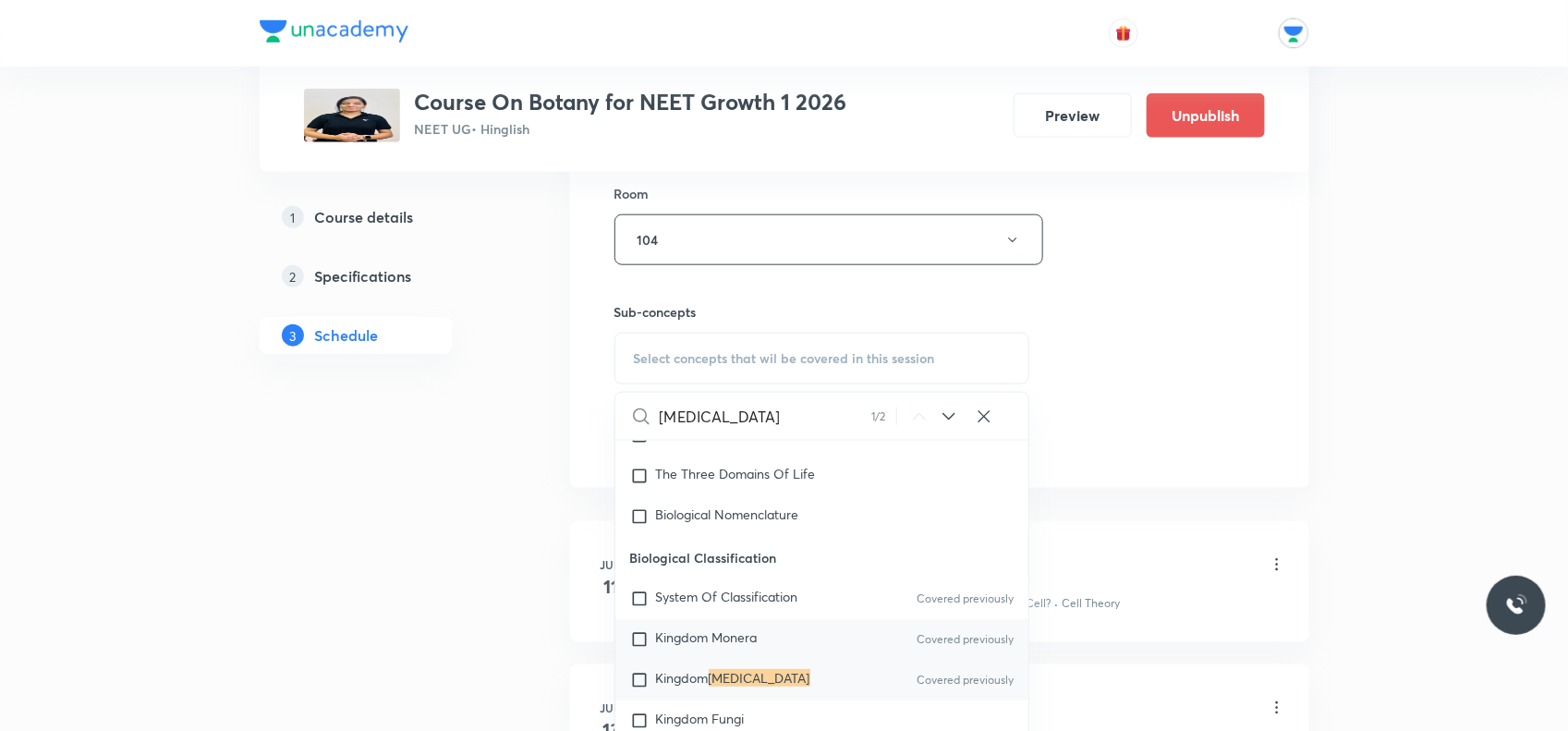
scroll to position [427, 0]
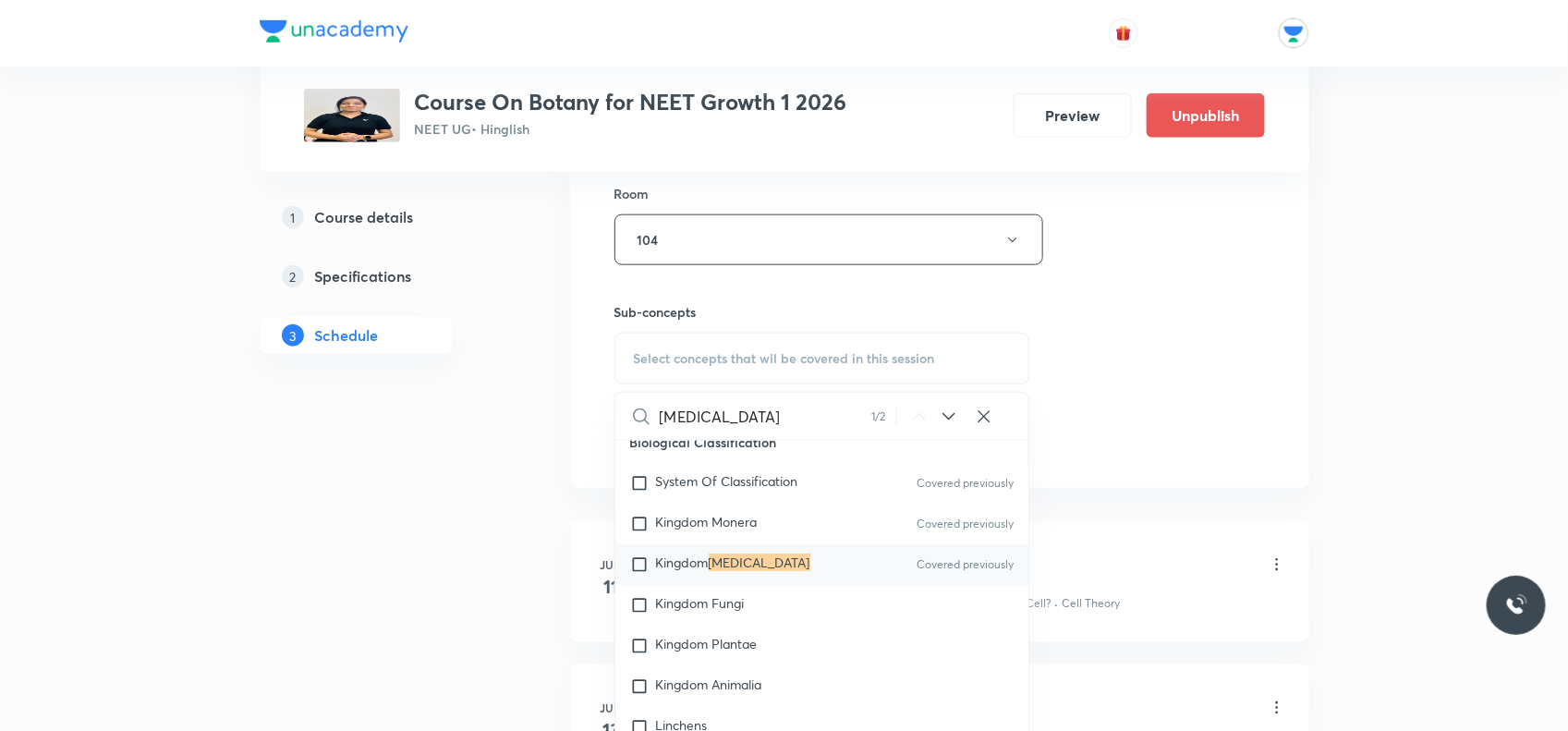
type input "[MEDICAL_DATA]"
click at [634, 566] on input "checkbox" at bounding box center [643, 565] width 26 height 19
checkbox input "true"
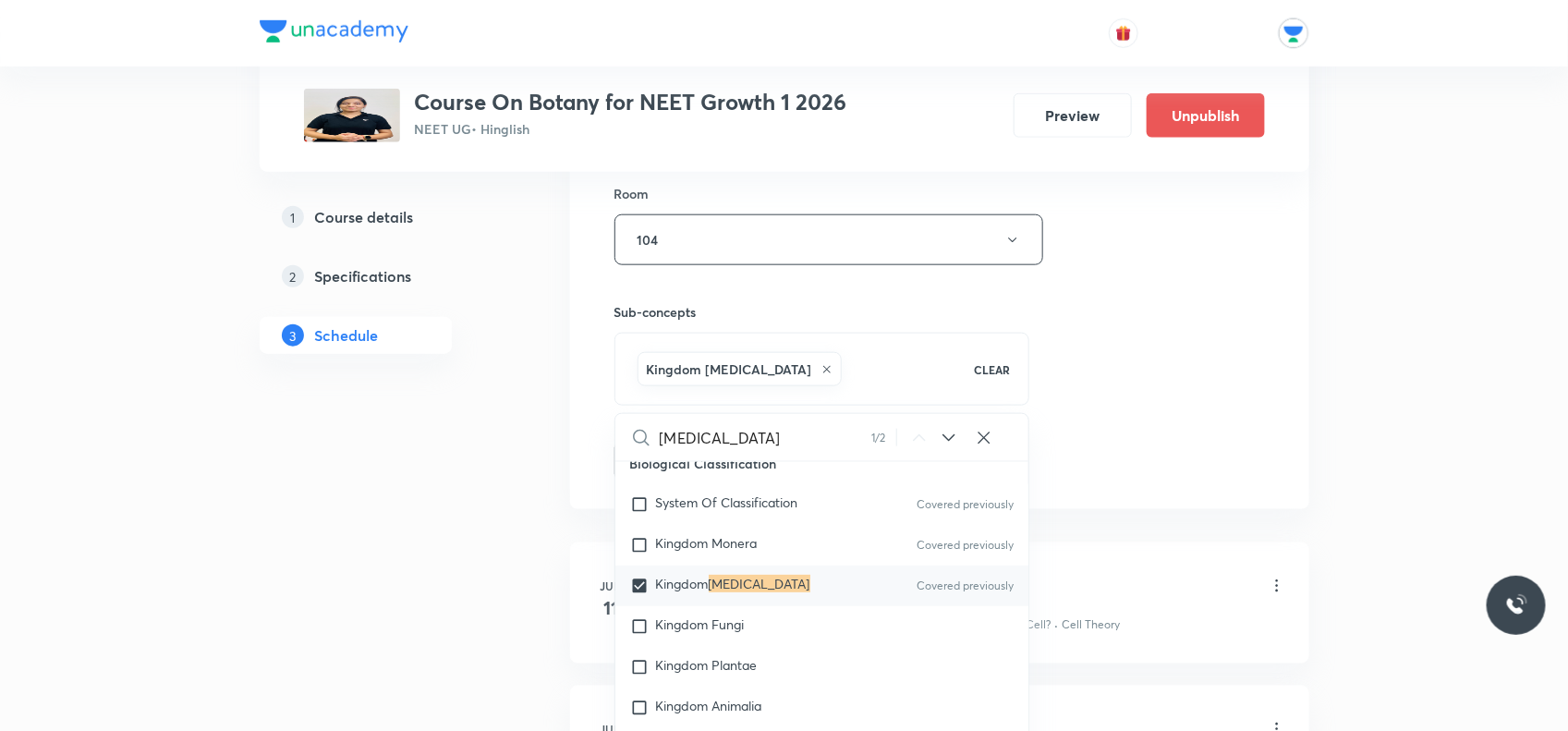
click at [1070, 311] on div "Session 56 Live class Session title 25/99 Biological Classification ​ Schedule …" at bounding box center [940, 35] width 651 height 889
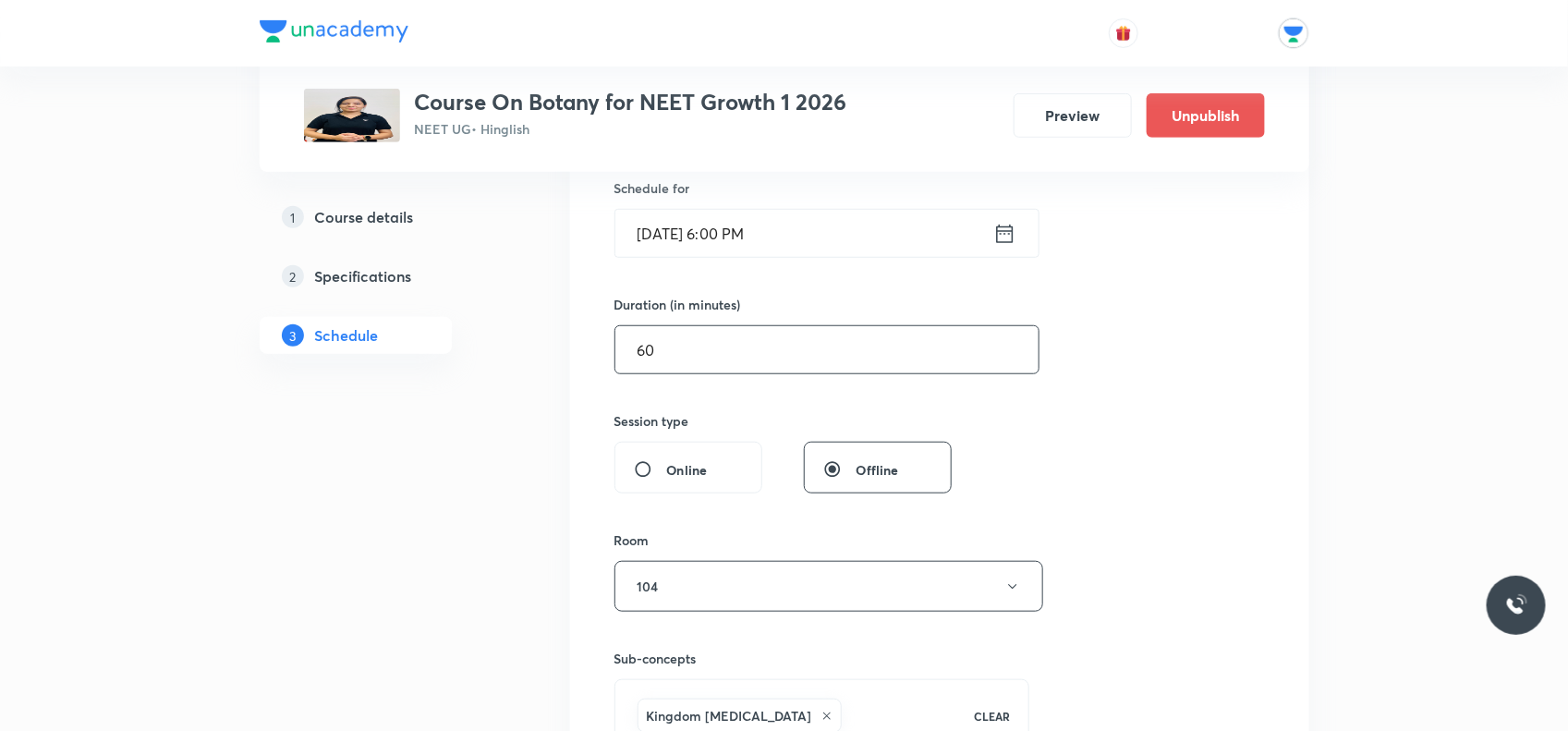
scroll to position [346, 0]
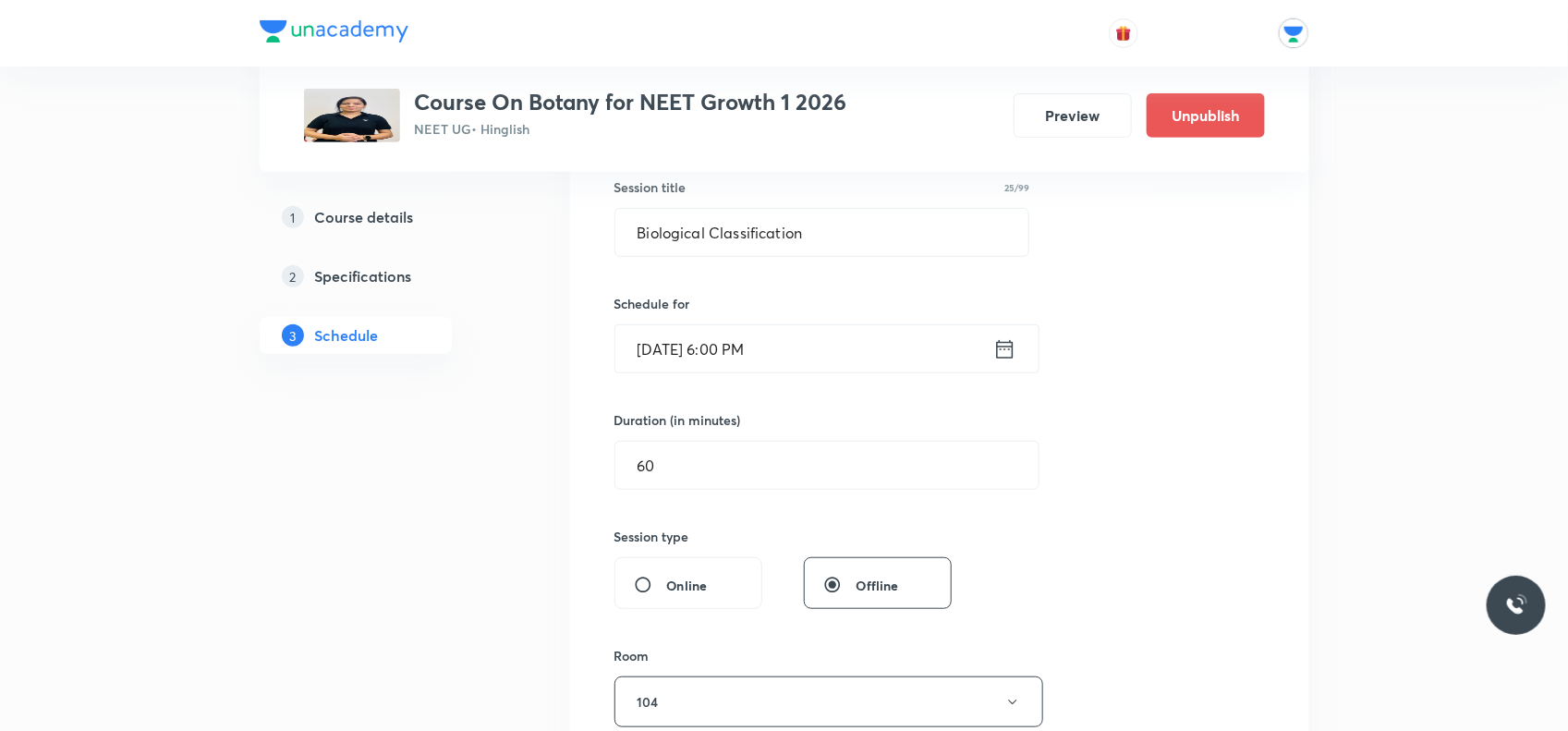
click at [750, 348] on input "[DATE] 6:00 PM" at bounding box center [805, 349] width 378 height 47
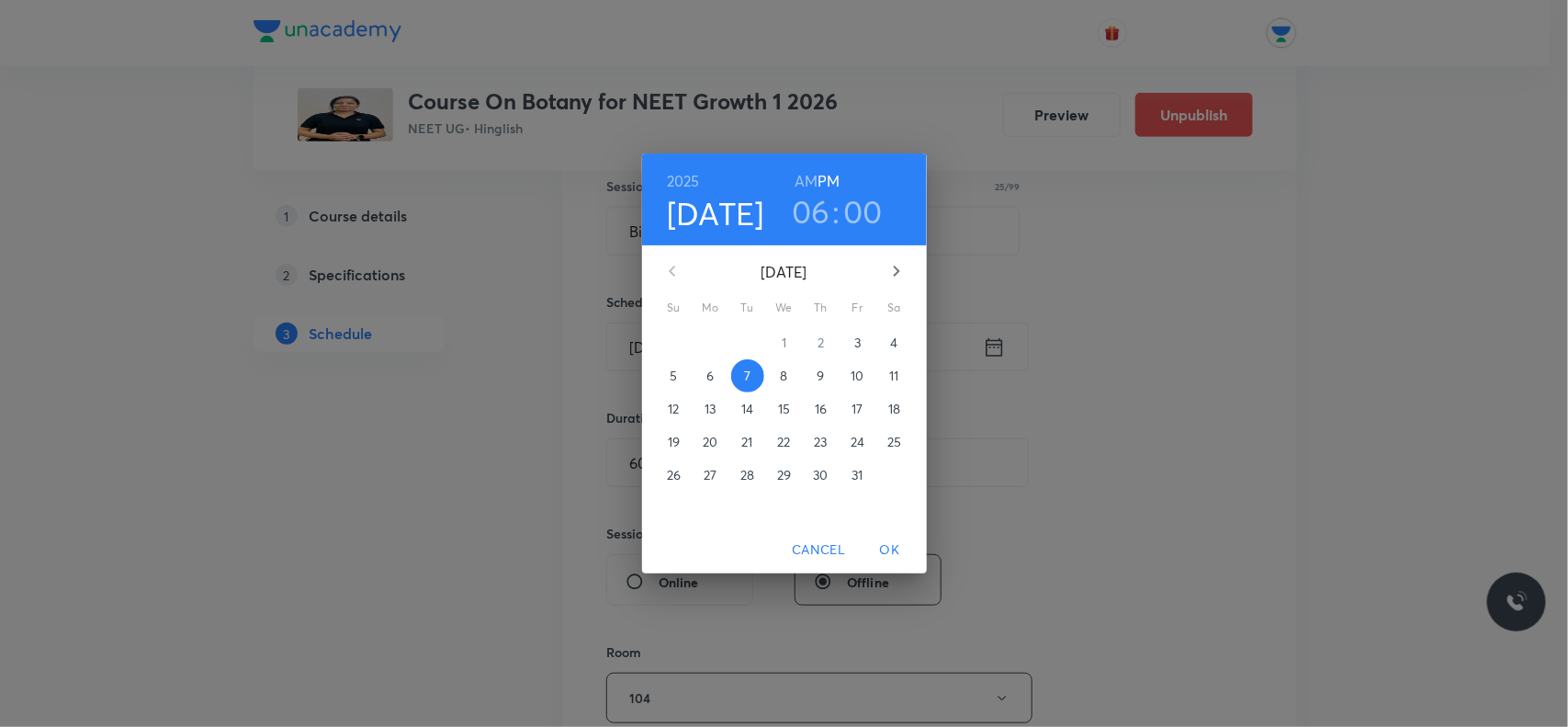
click at [847, 198] on h3 "00" at bounding box center [863, 211] width 39 height 39
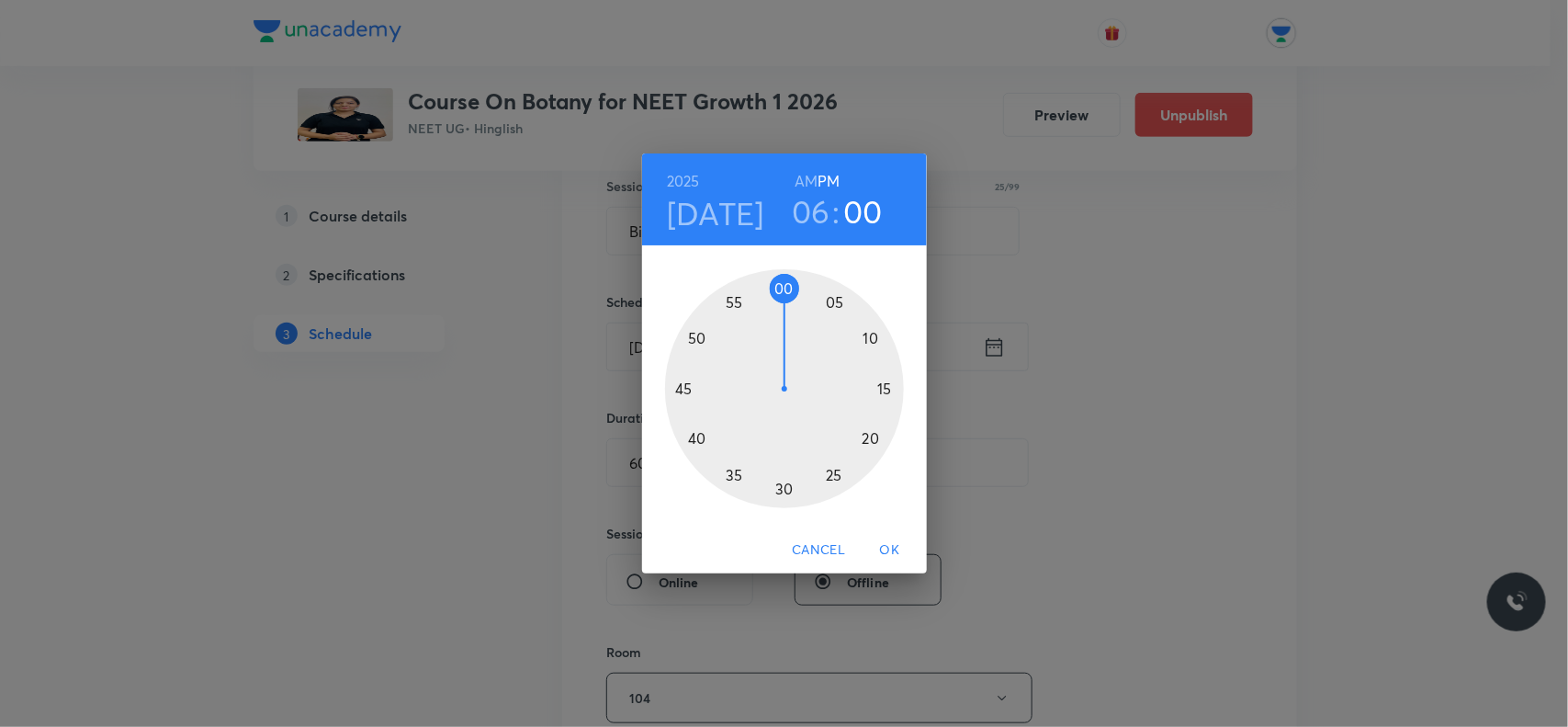
click at [873, 329] on div at bounding box center [785, 388] width 239 height 239
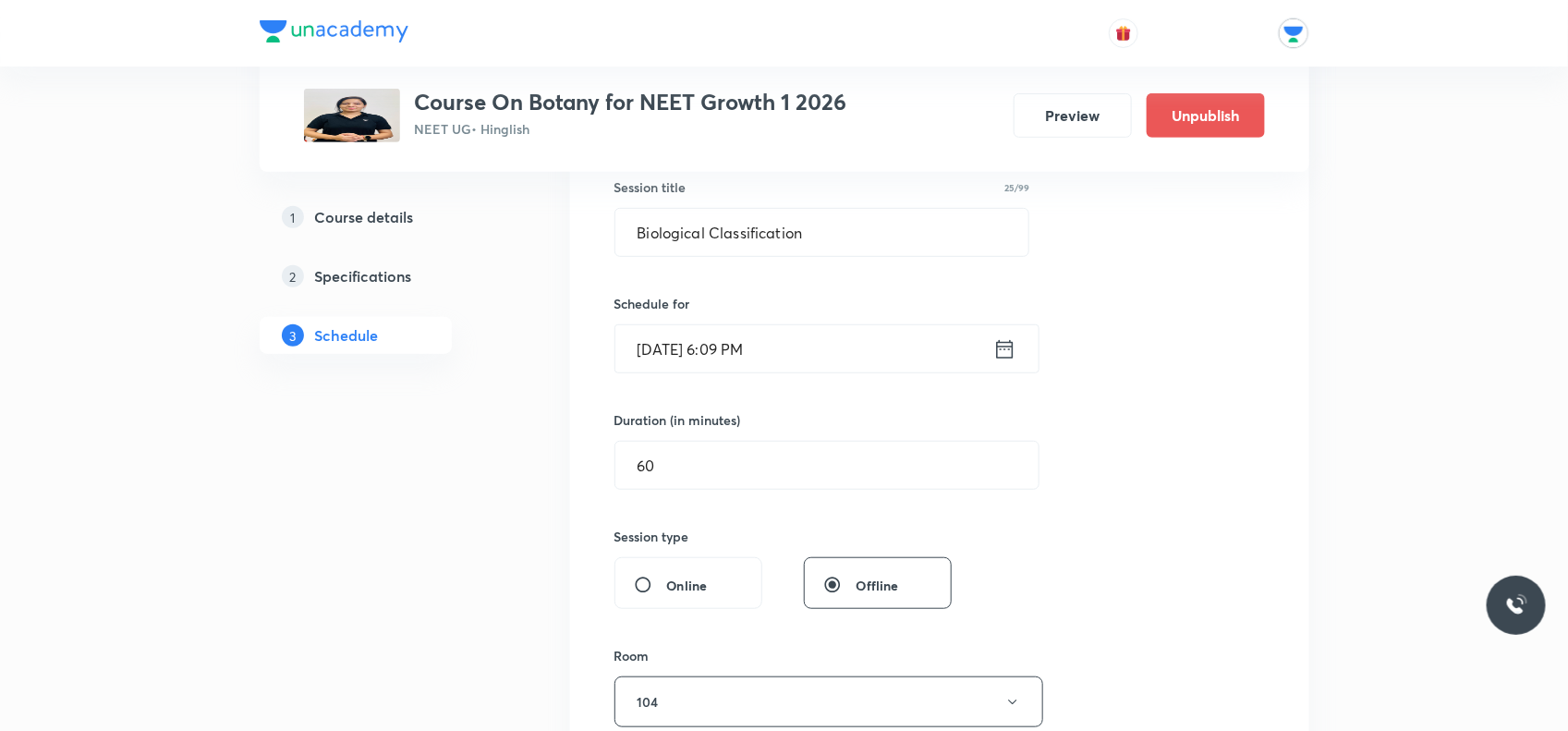
click at [754, 344] on input "[DATE] 6:09 PM" at bounding box center [805, 349] width 378 height 47
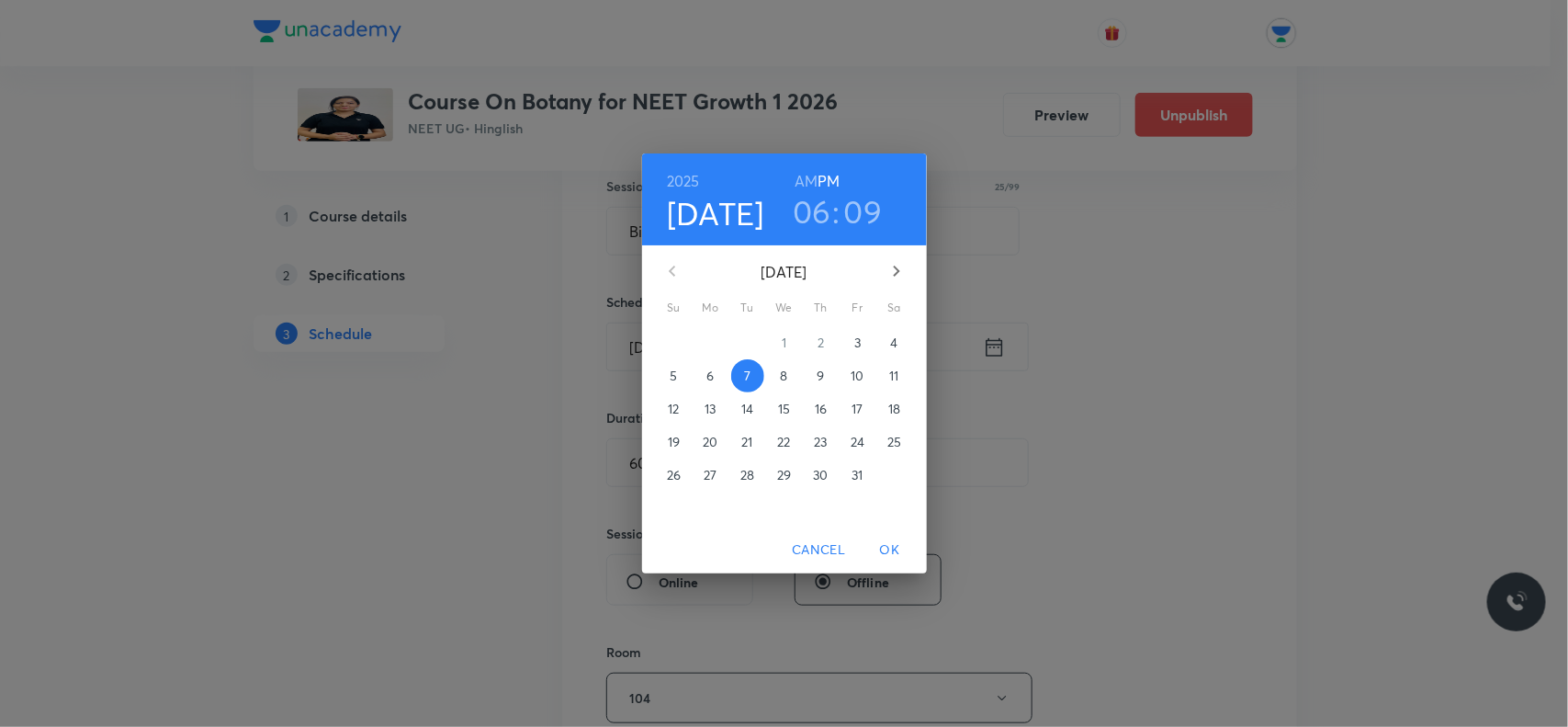
click at [874, 221] on h3 "09" at bounding box center [863, 211] width 39 height 39
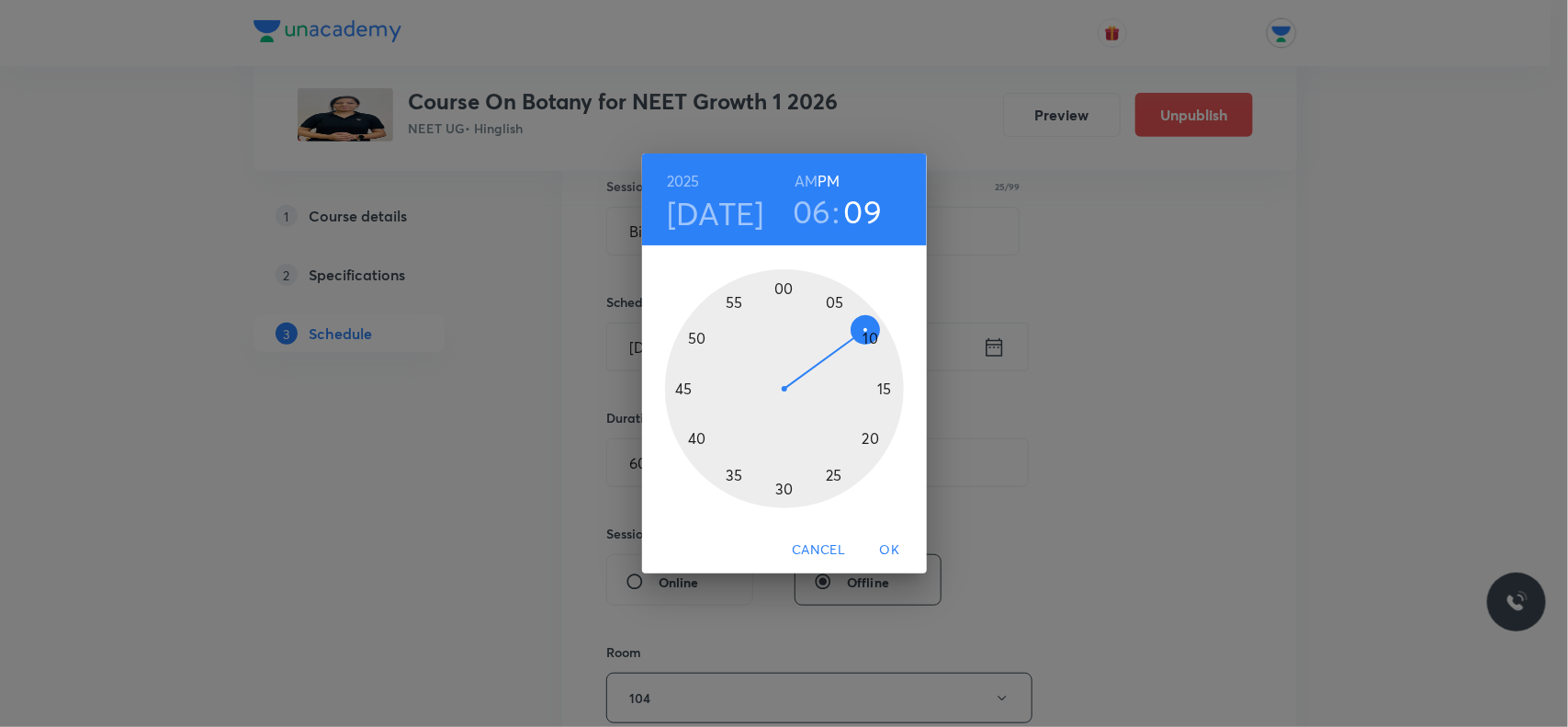
click at [864, 334] on div at bounding box center [785, 388] width 239 height 239
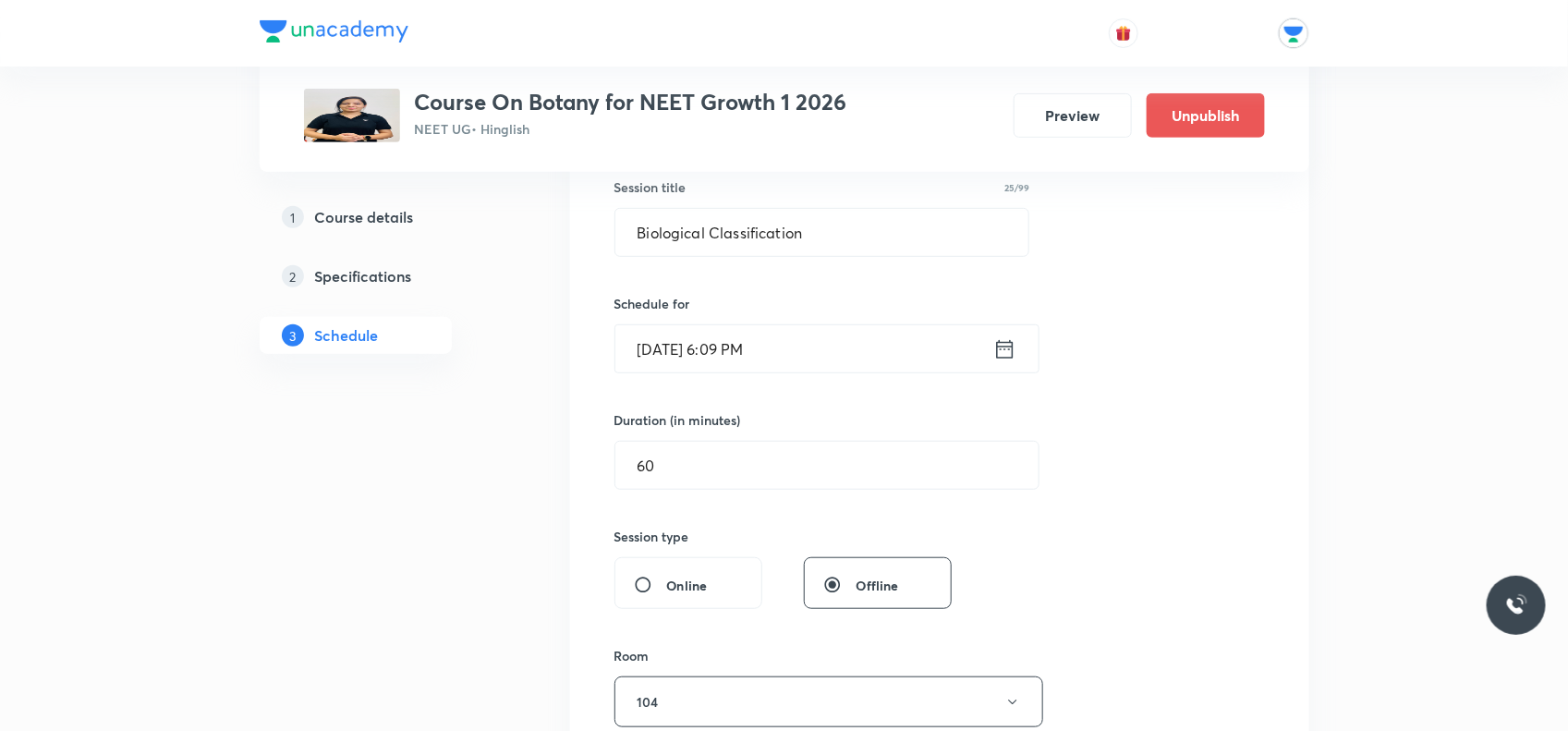
click at [786, 357] on input "[DATE] 6:09 PM" at bounding box center [805, 349] width 378 height 47
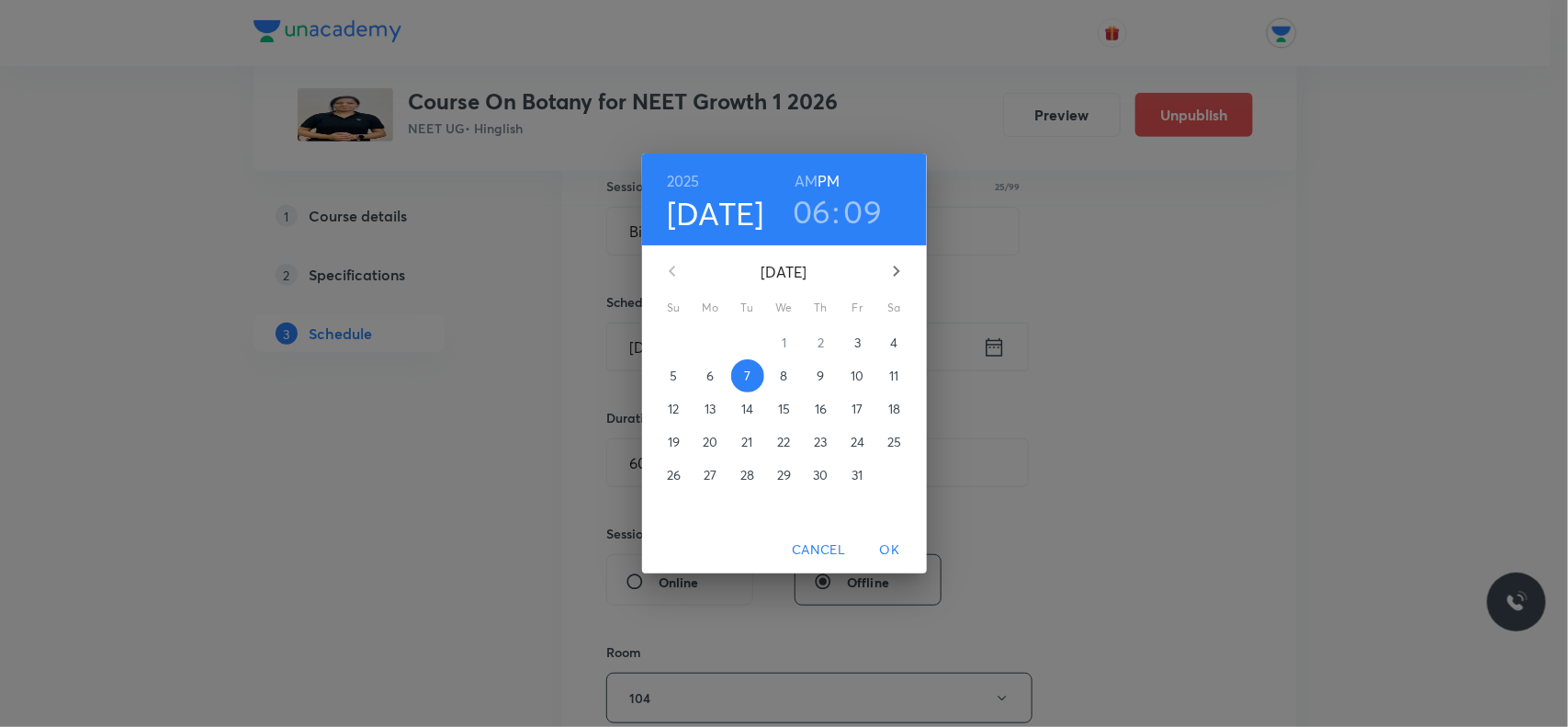
click at [847, 209] on h3 "09" at bounding box center [863, 211] width 39 height 39
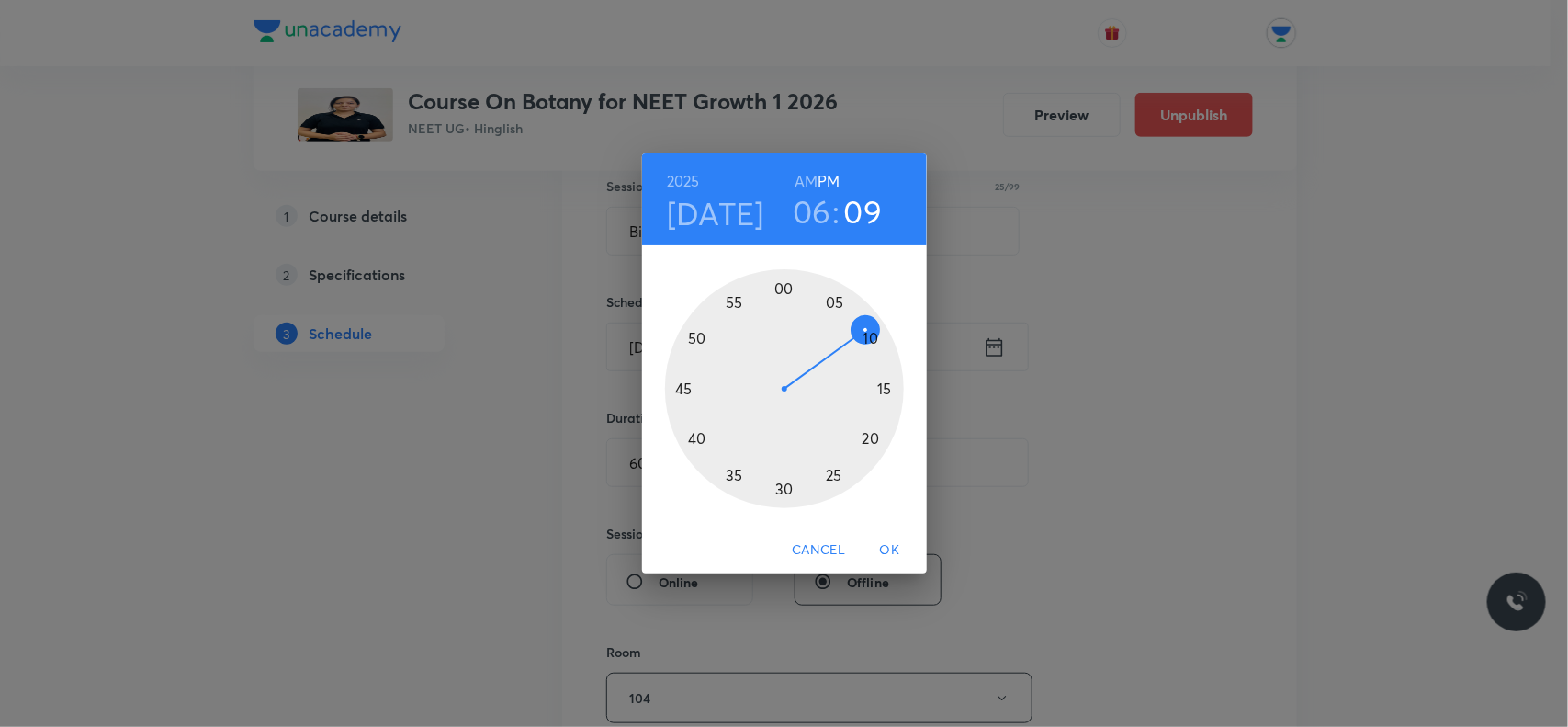
click at [872, 332] on div at bounding box center [785, 388] width 239 height 239
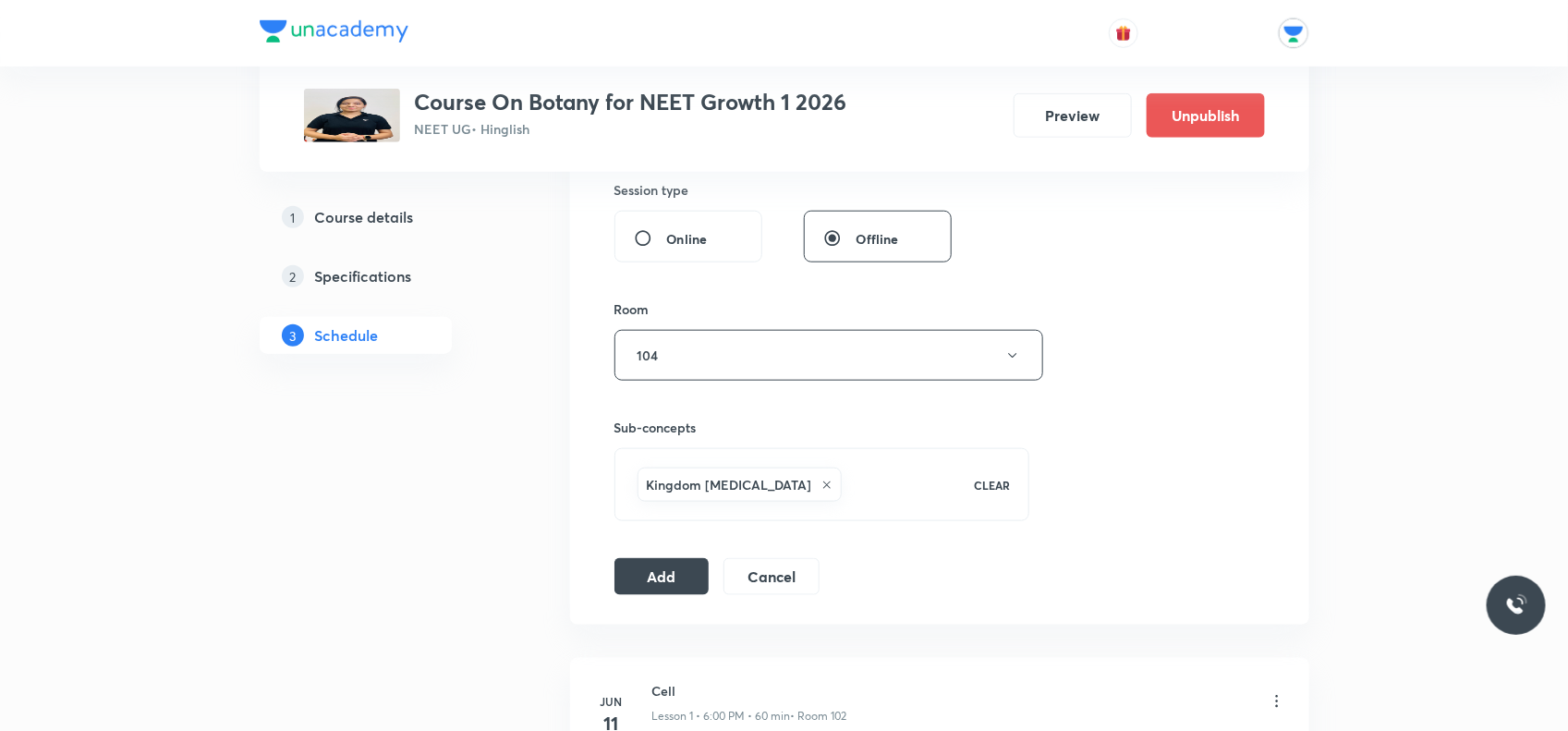
scroll to position [809, 0]
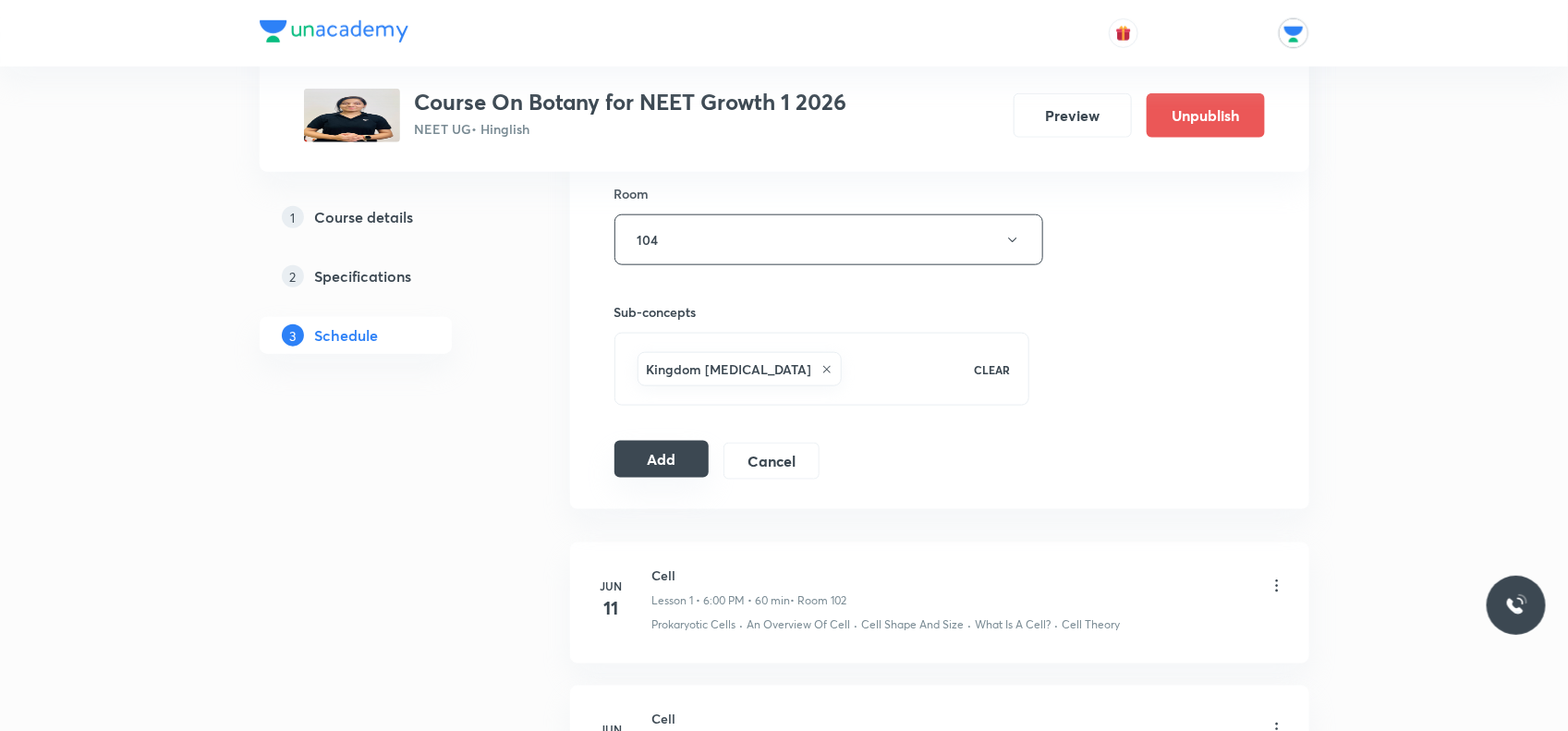
click at [672, 460] on button "Add" at bounding box center [662, 459] width 96 height 37
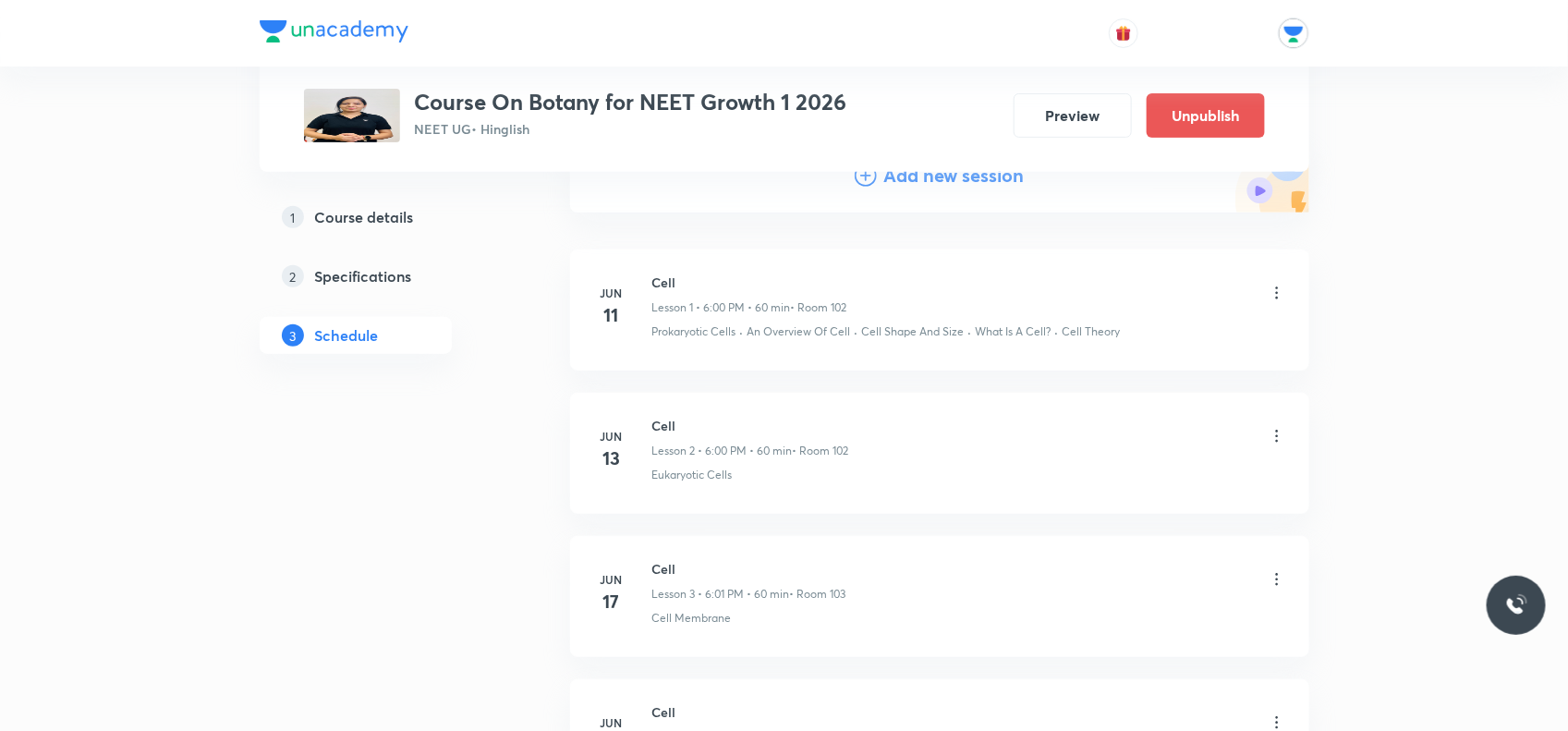
scroll to position [0, 0]
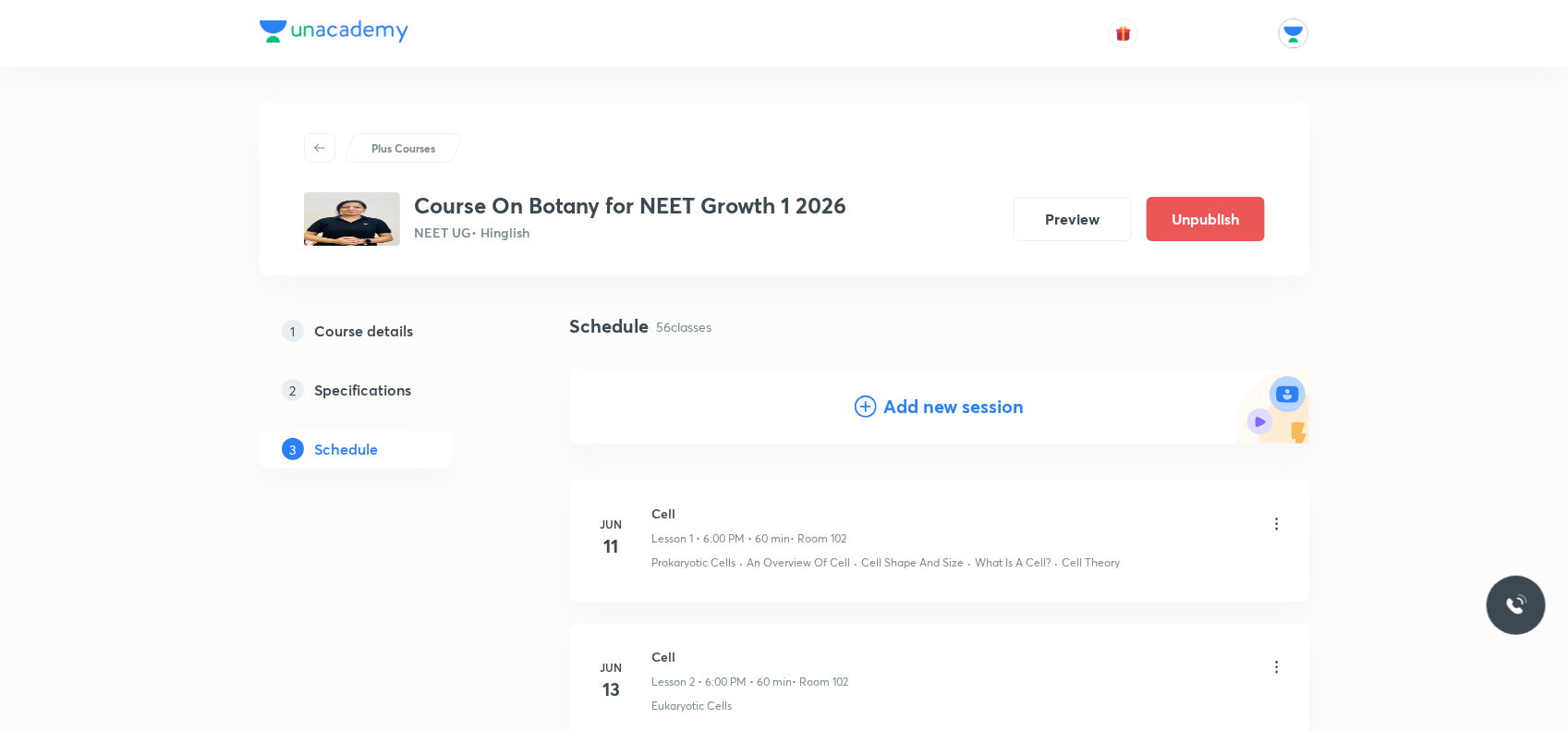
click at [1272, 525] on icon at bounding box center [1278, 524] width 19 height 19
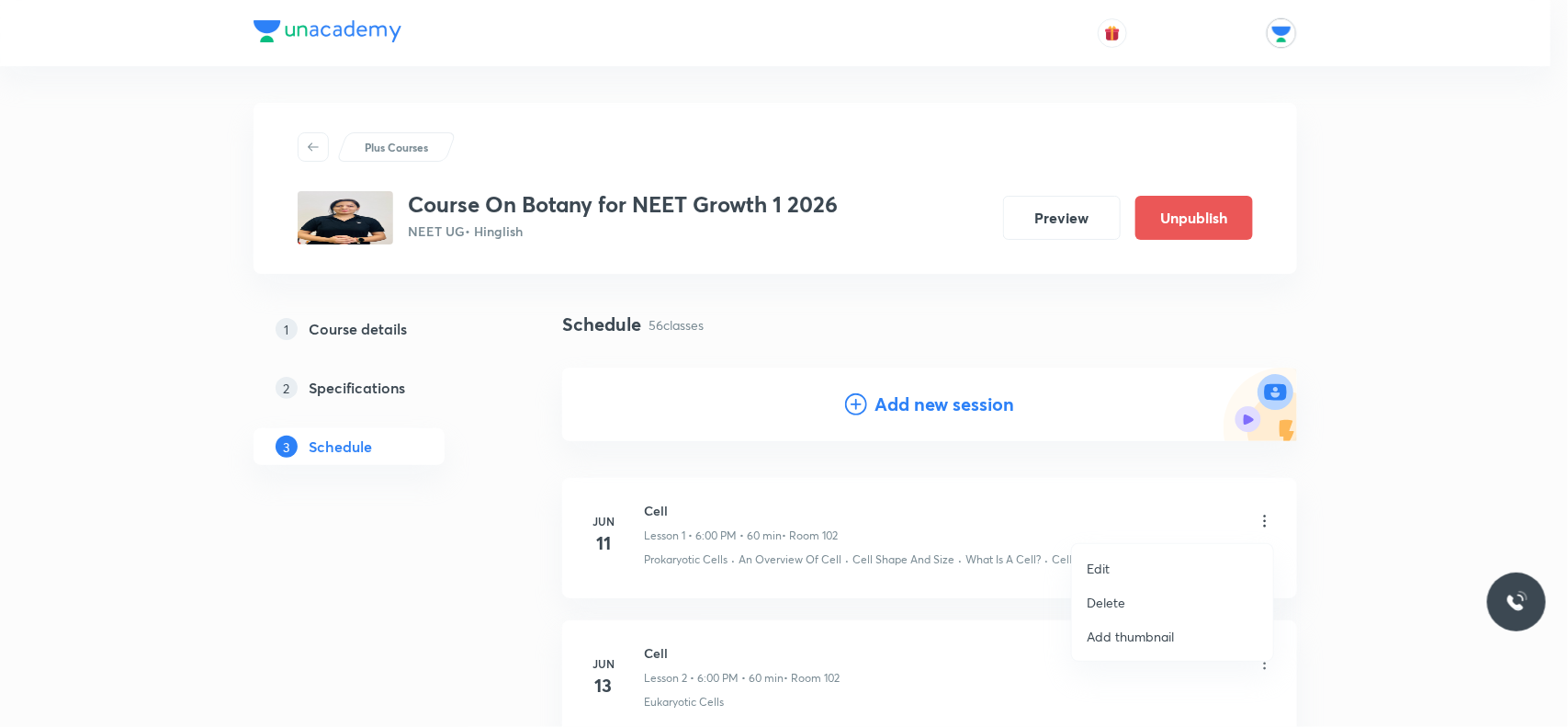
click at [1139, 567] on li "Edit" at bounding box center [1173, 568] width 201 height 34
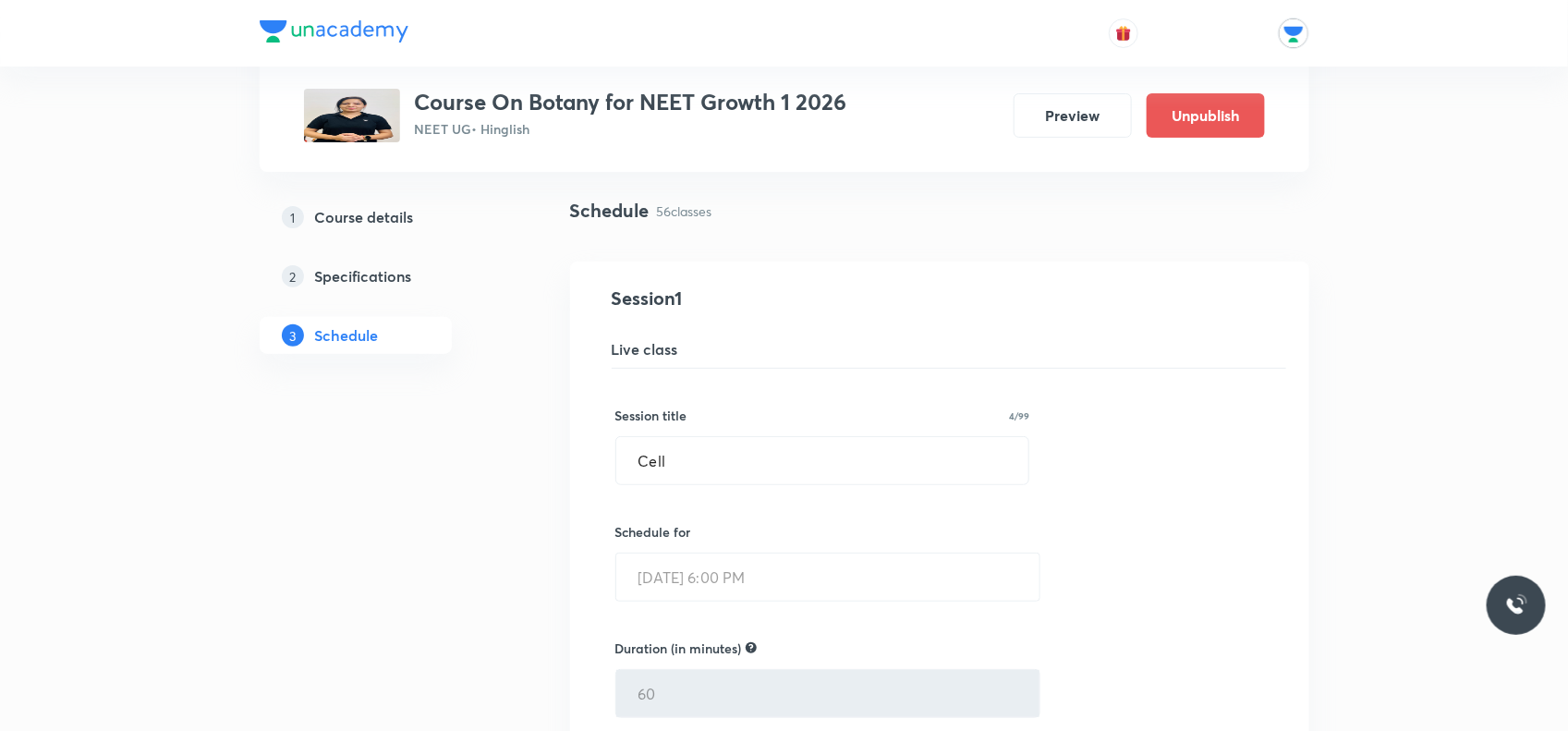
scroll to position [346, 0]
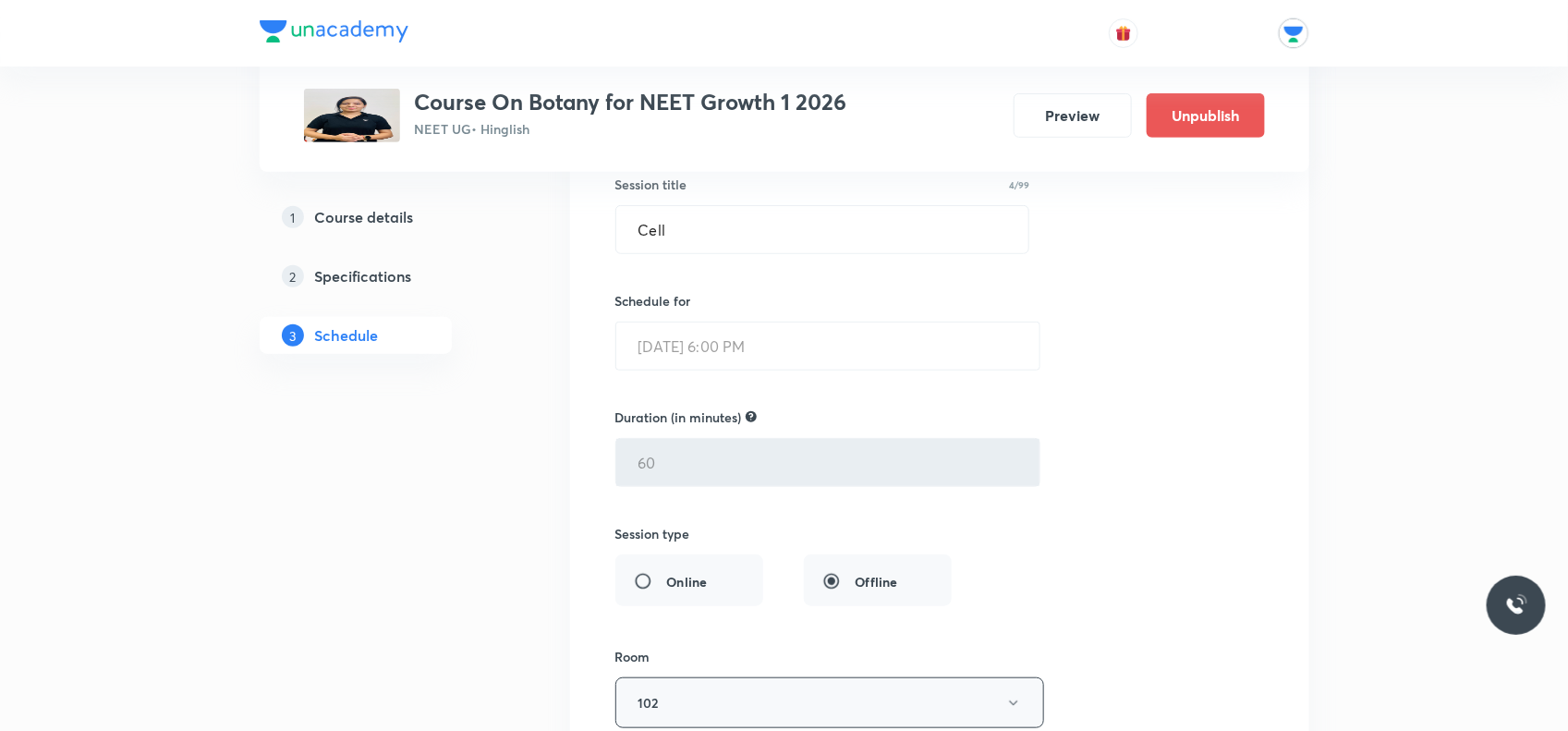
click at [685, 700] on button "102" at bounding box center [829, 703] width 428 height 51
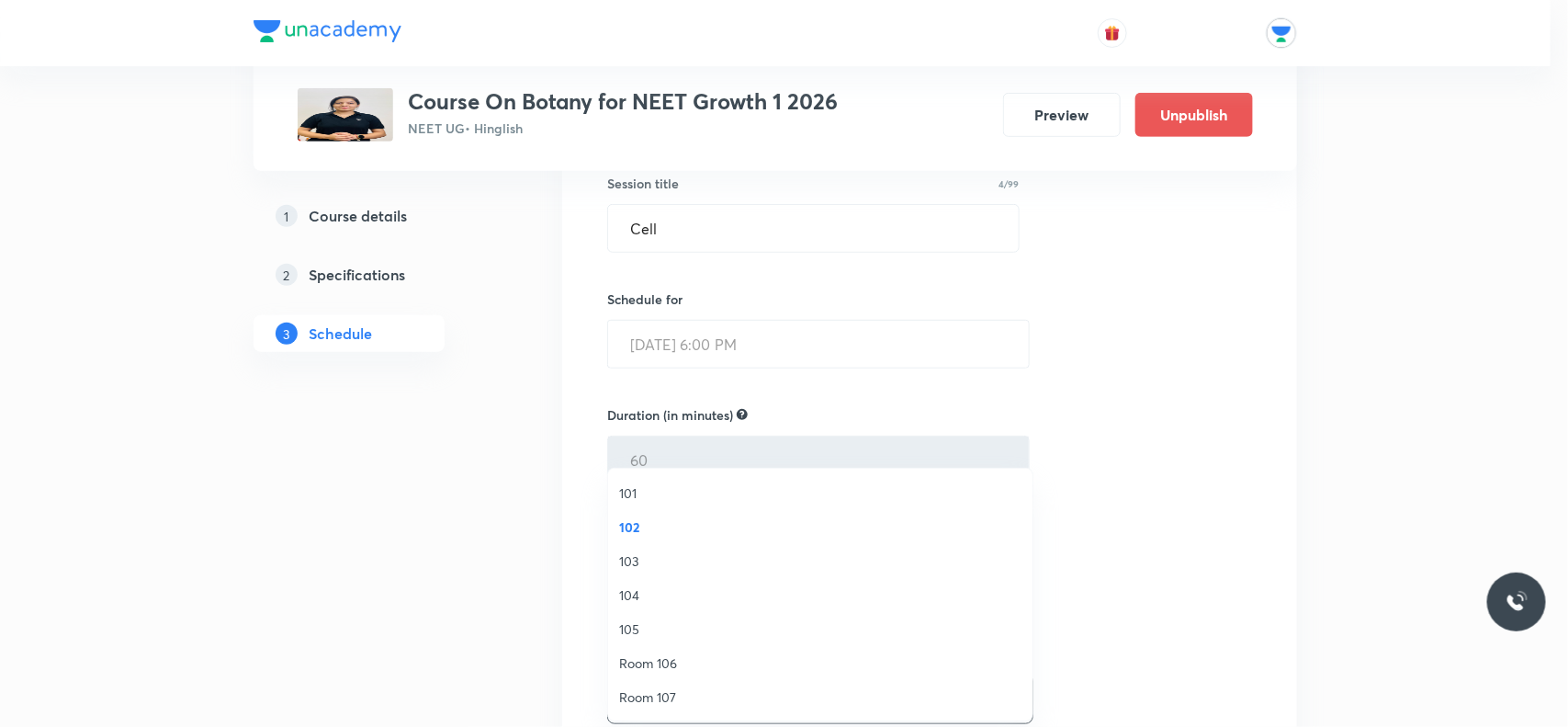
click at [634, 595] on span "104" at bounding box center [821, 595] width 402 height 20
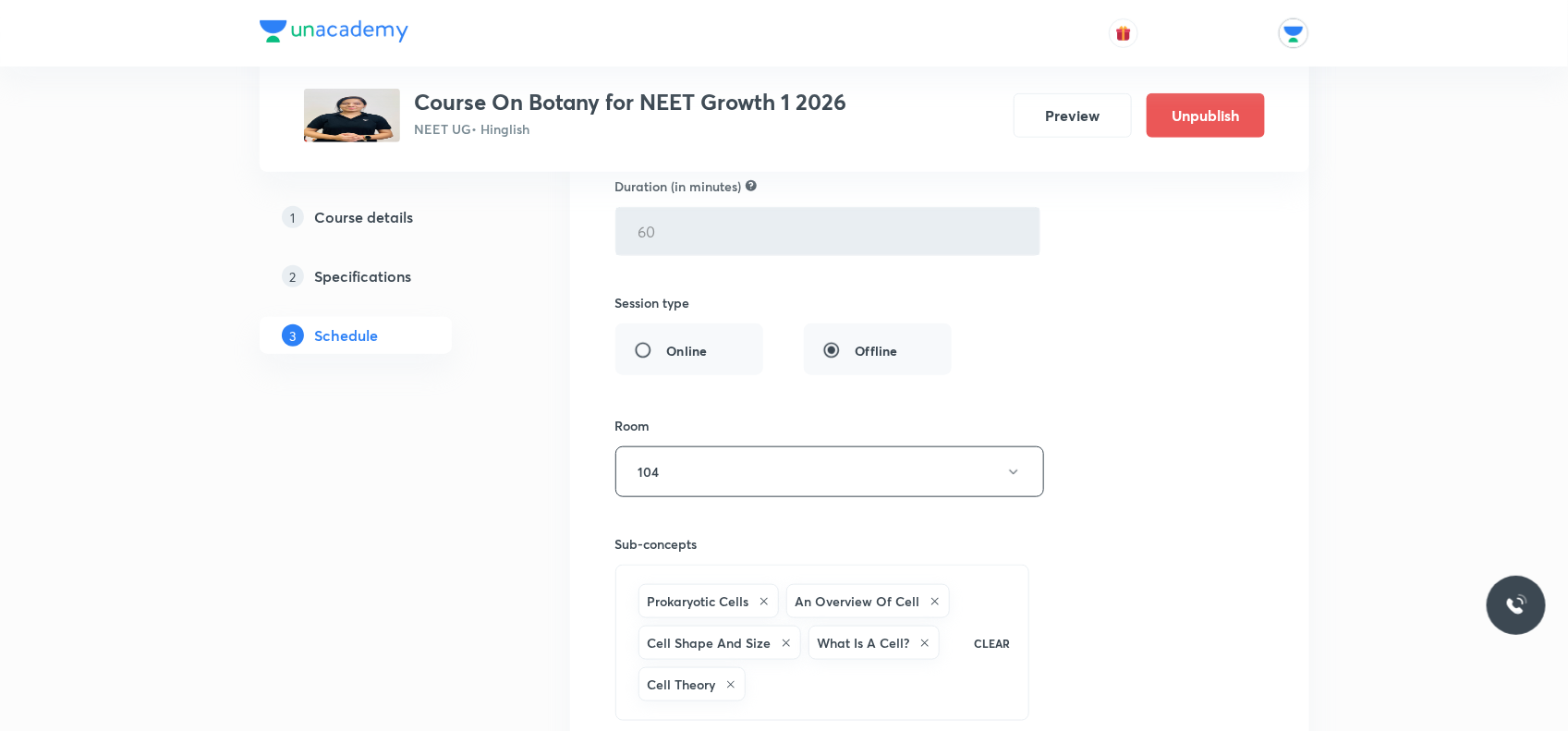
scroll to position [0, 0]
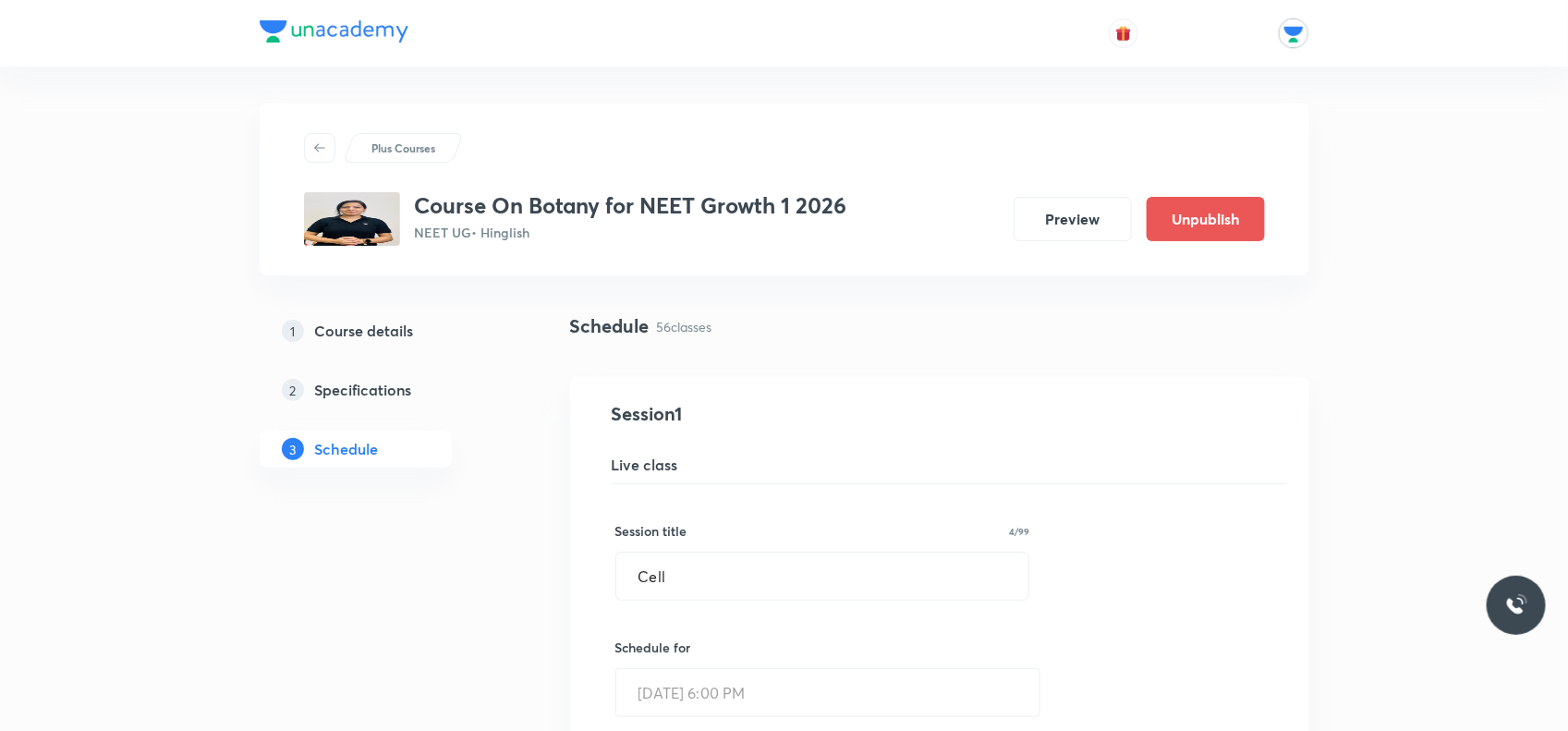
click at [326, 148] on icon at bounding box center [320, 148] width 15 height 15
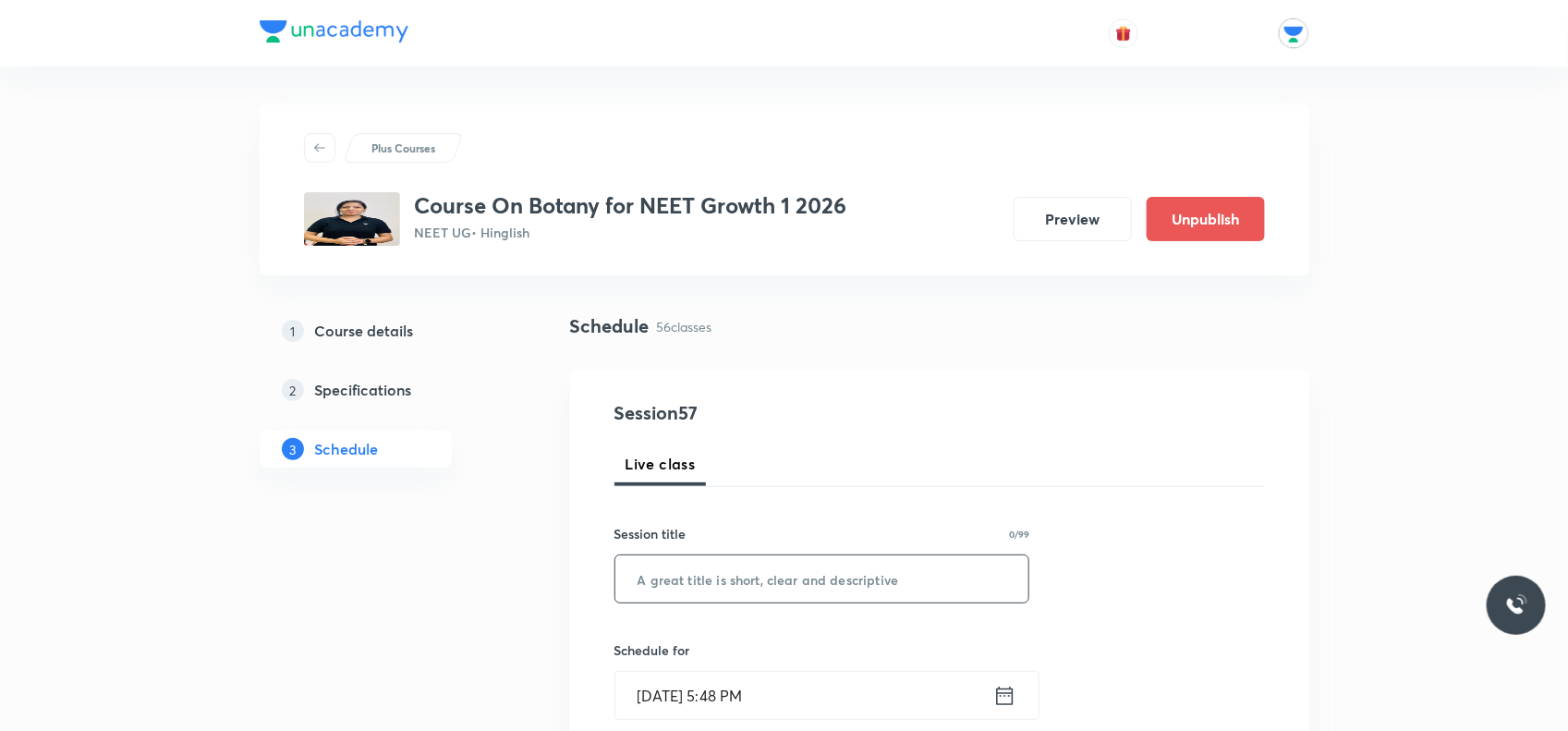
click at [887, 588] on input "text" at bounding box center [823, 579] width 414 height 47
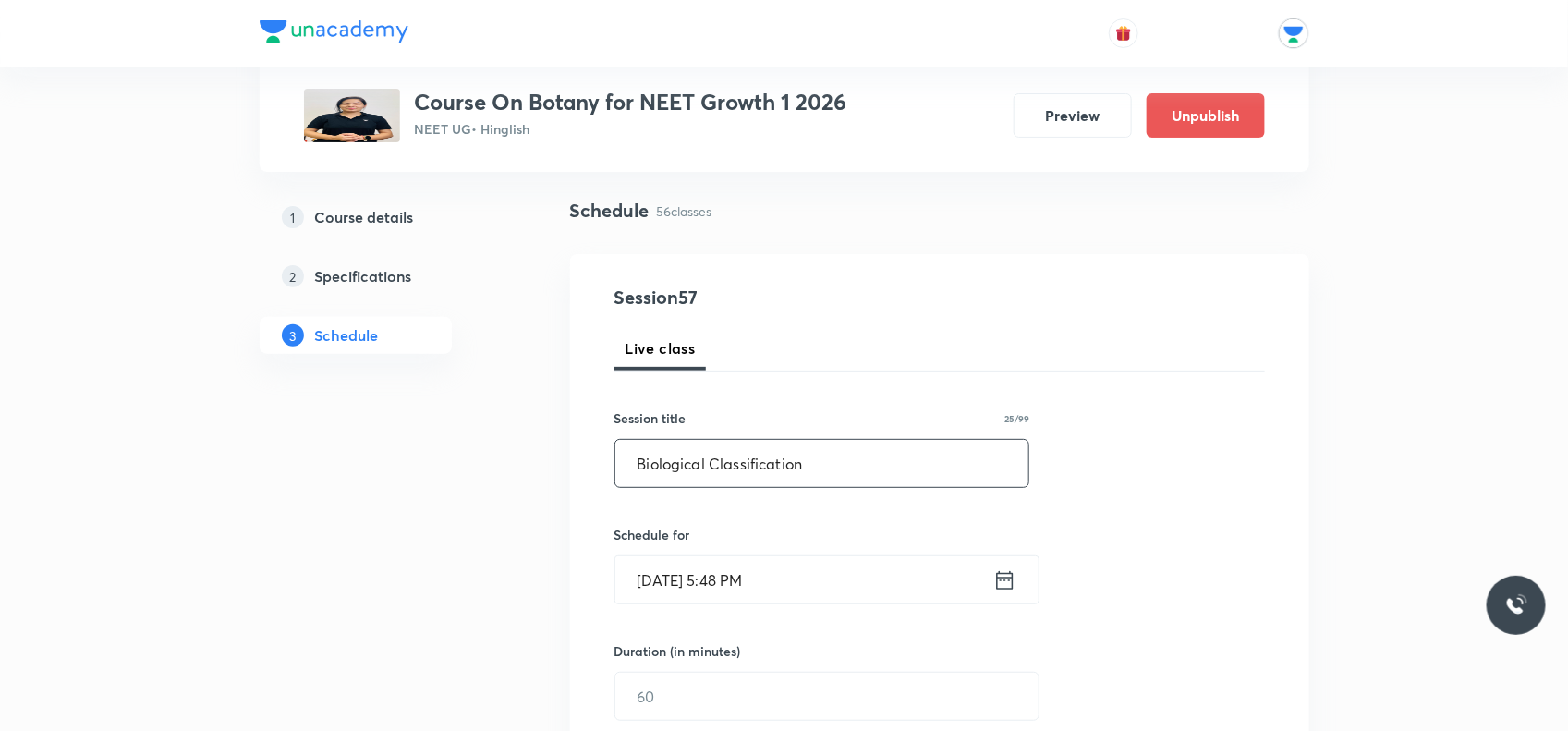
type input "Biological Classification"
click at [1004, 590] on icon at bounding box center [1005, 580] width 23 height 26
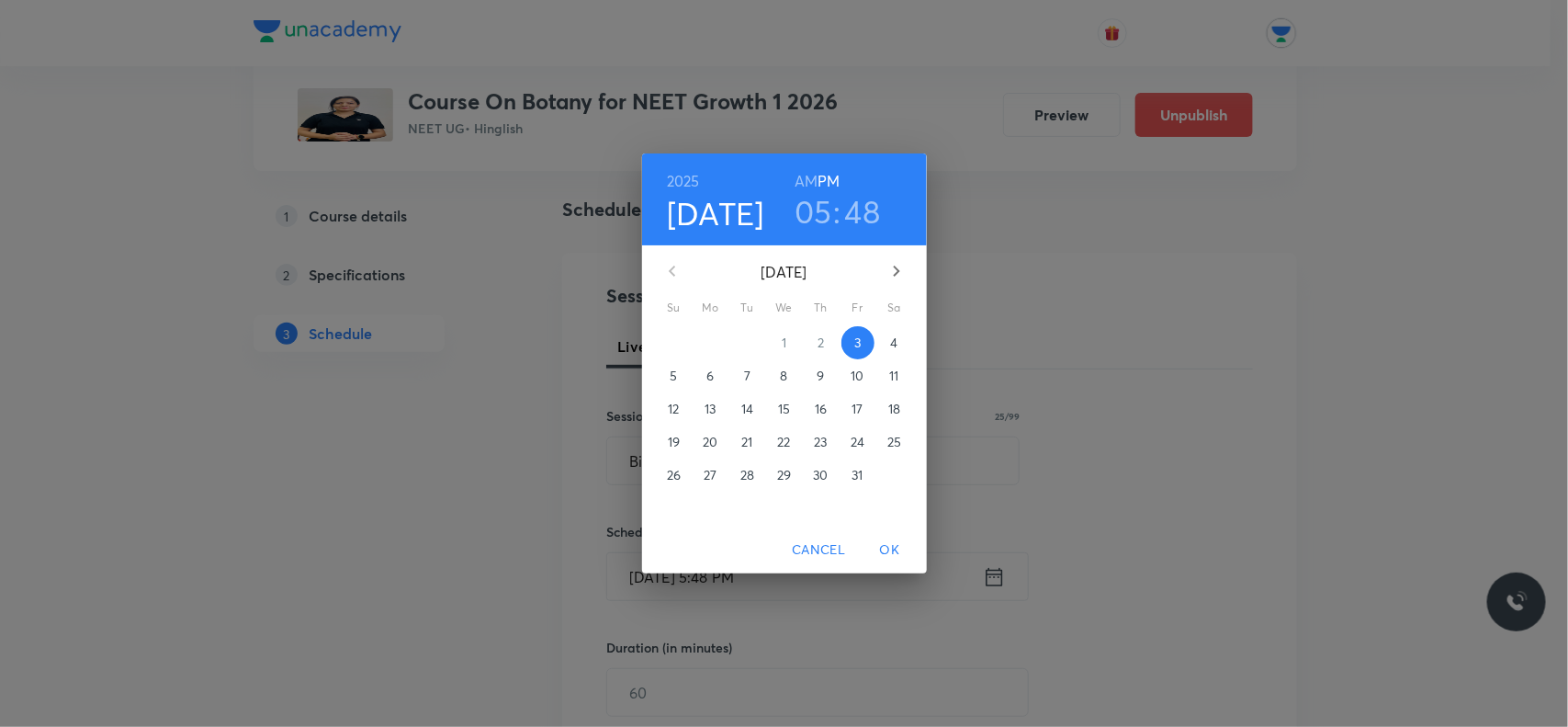
click at [709, 382] on p "6" at bounding box center [711, 376] width 8 height 19
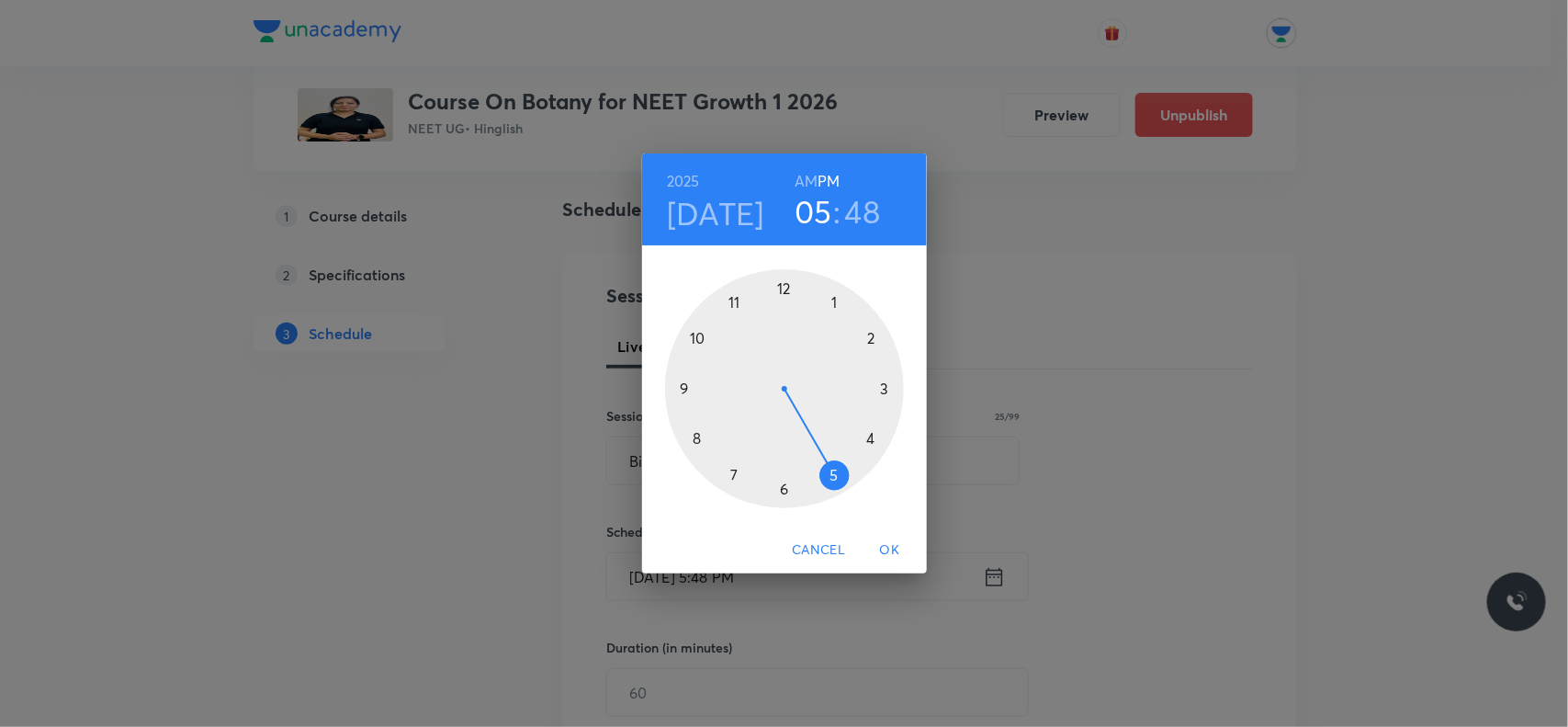
click at [789, 489] on div at bounding box center [785, 388] width 239 height 239
click at [872, 342] on div at bounding box center [785, 388] width 239 height 239
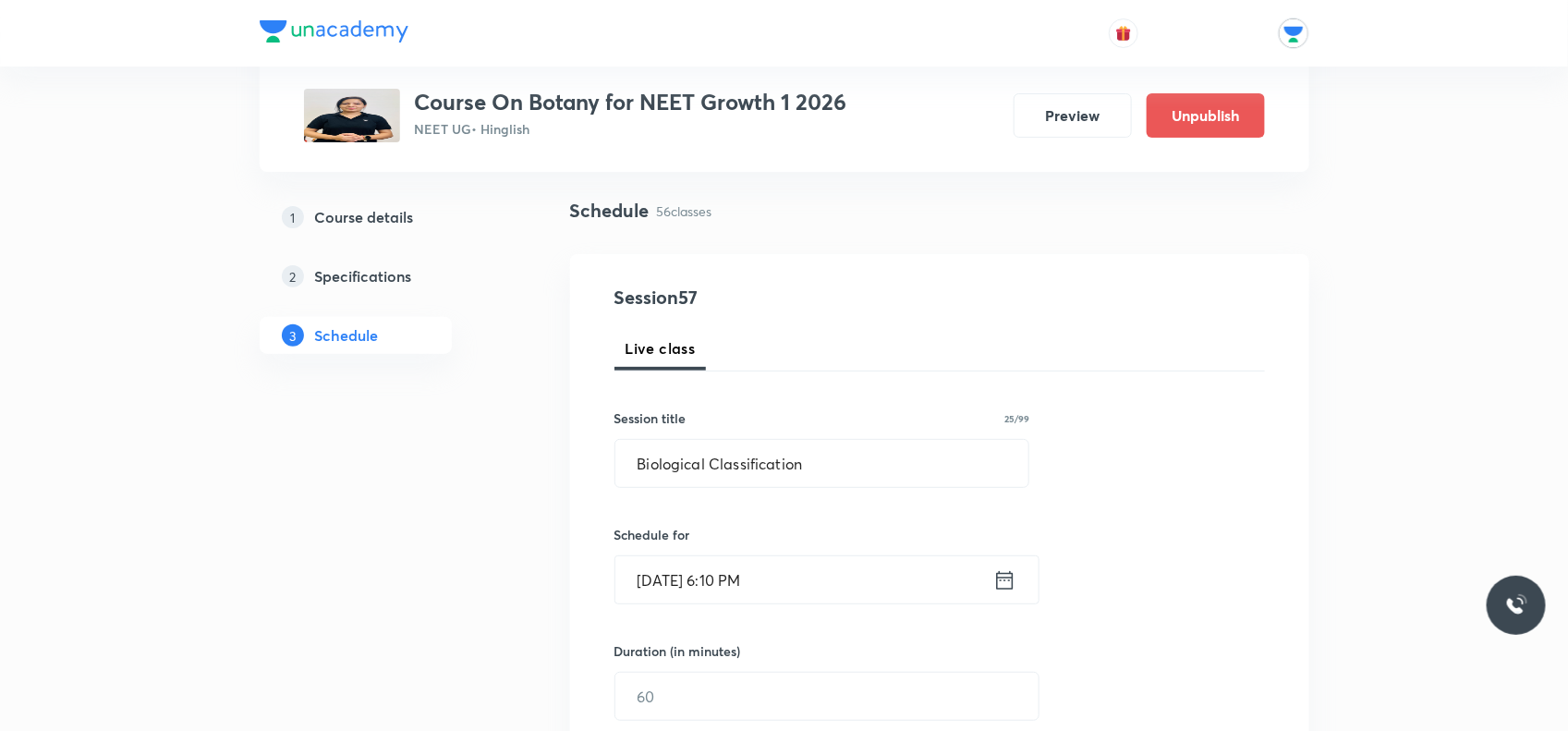
scroll to position [231, 0]
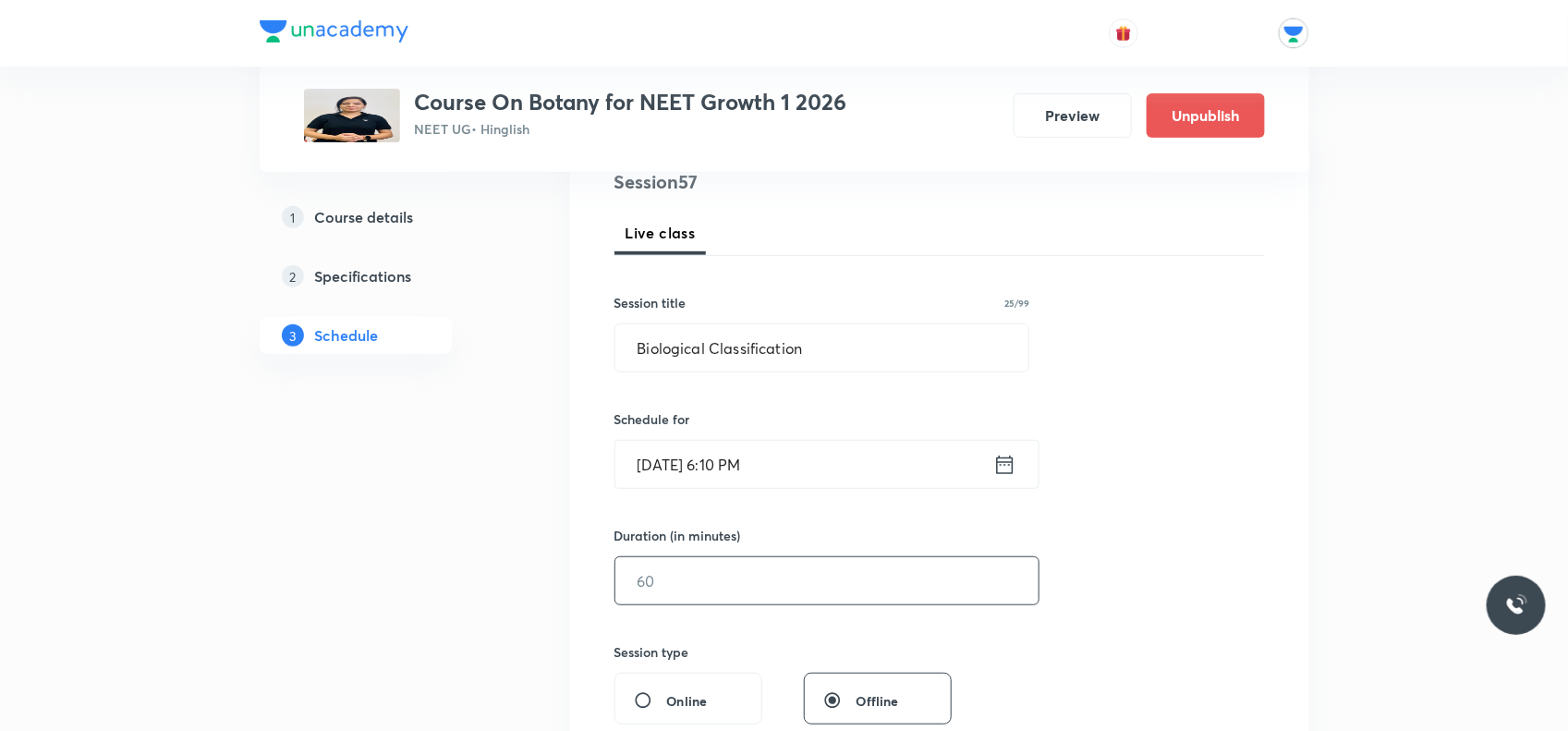
click at [657, 575] on input "text" at bounding box center [828, 581] width 424 height 47
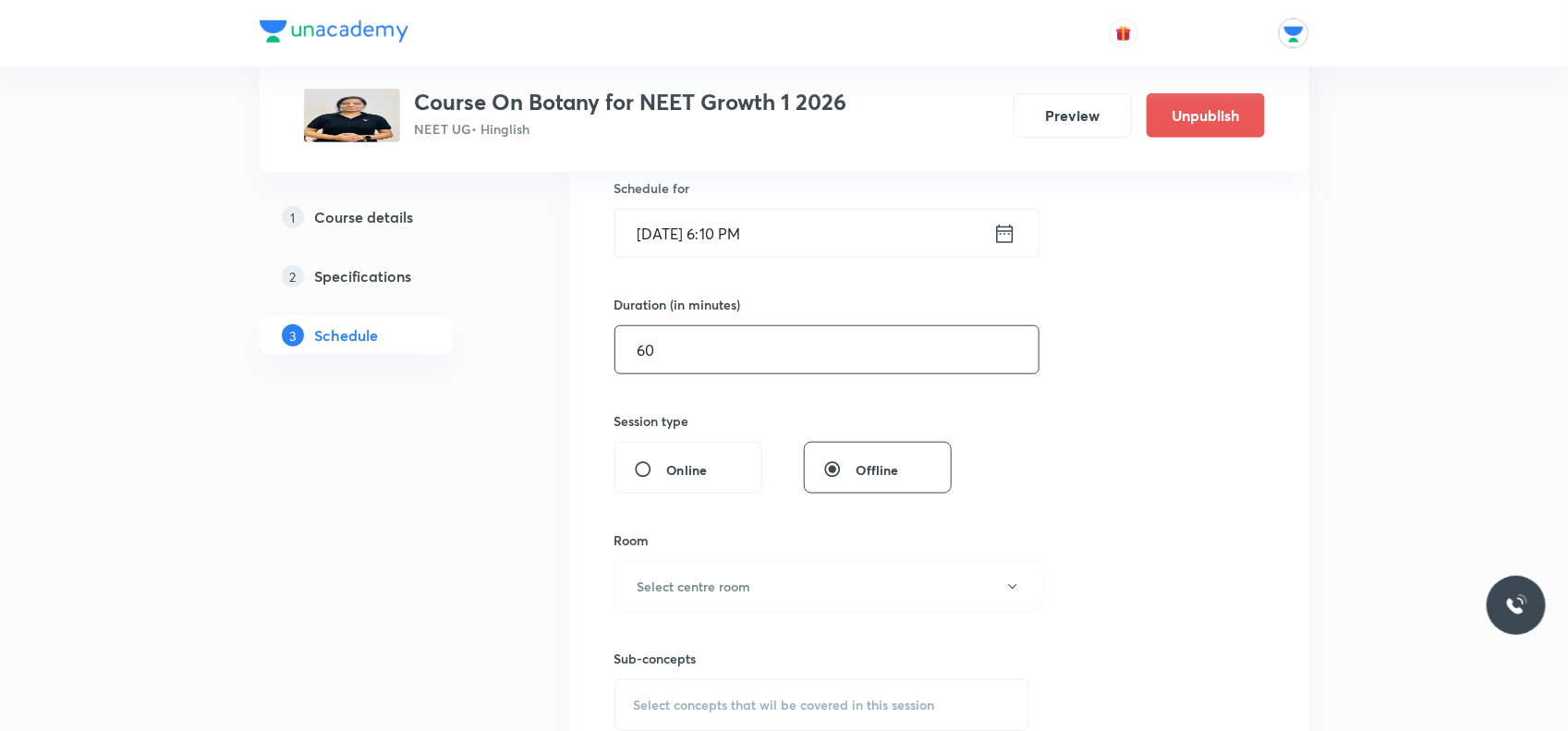
scroll to position [578, 0]
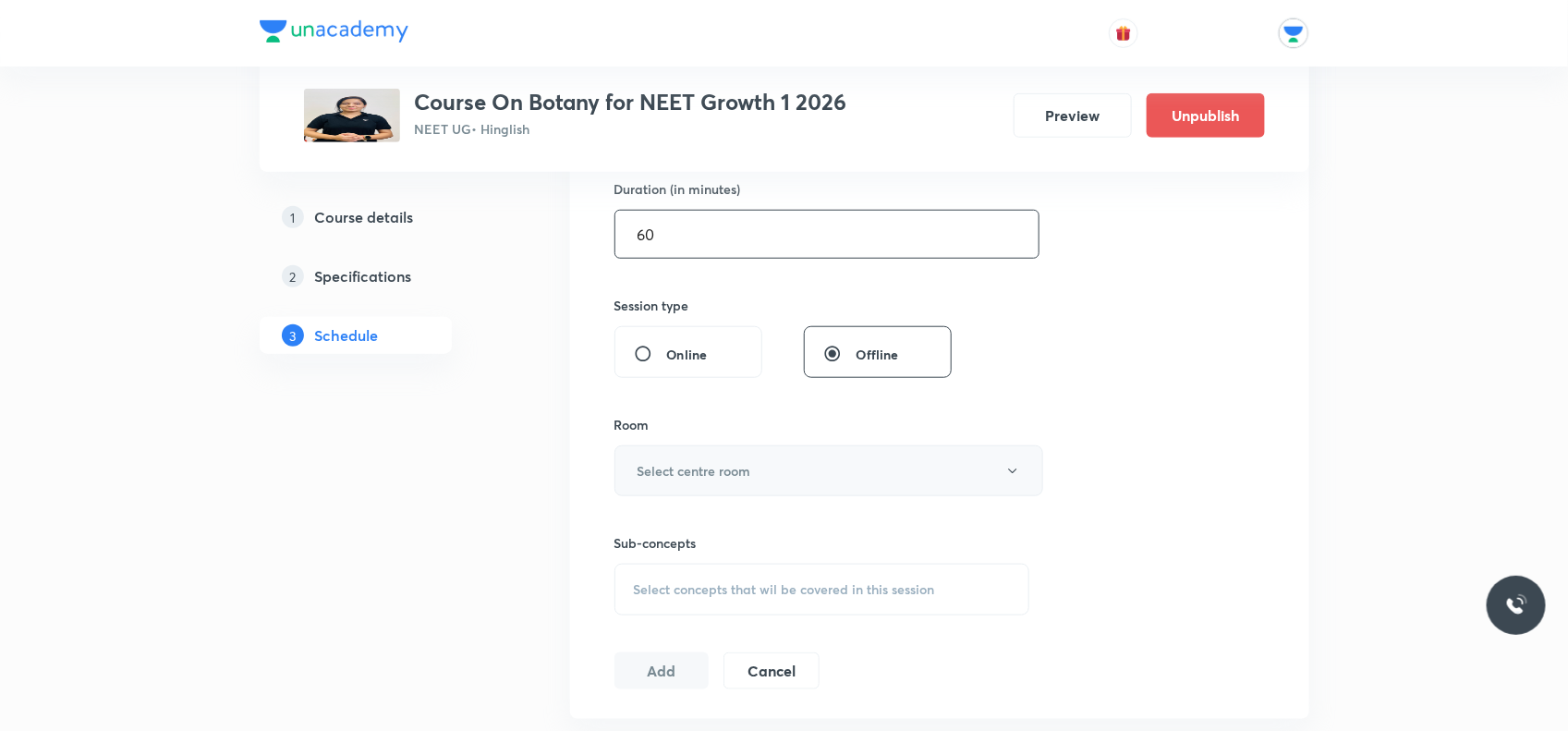
type input "60"
click at [689, 476] on h6 "Select centre room" at bounding box center [694, 471] width 113 height 20
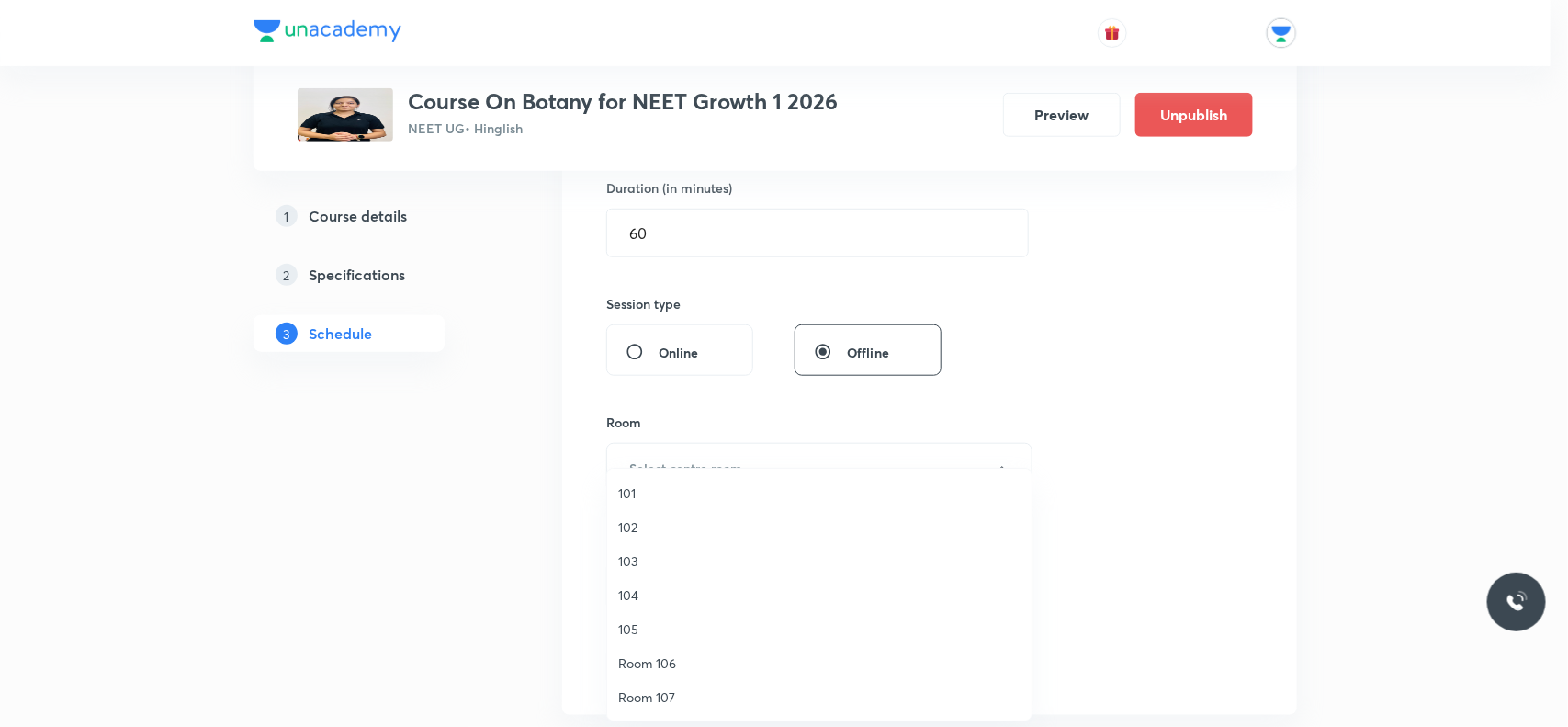
click at [631, 593] on span "104" at bounding box center [820, 595] width 402 height 20
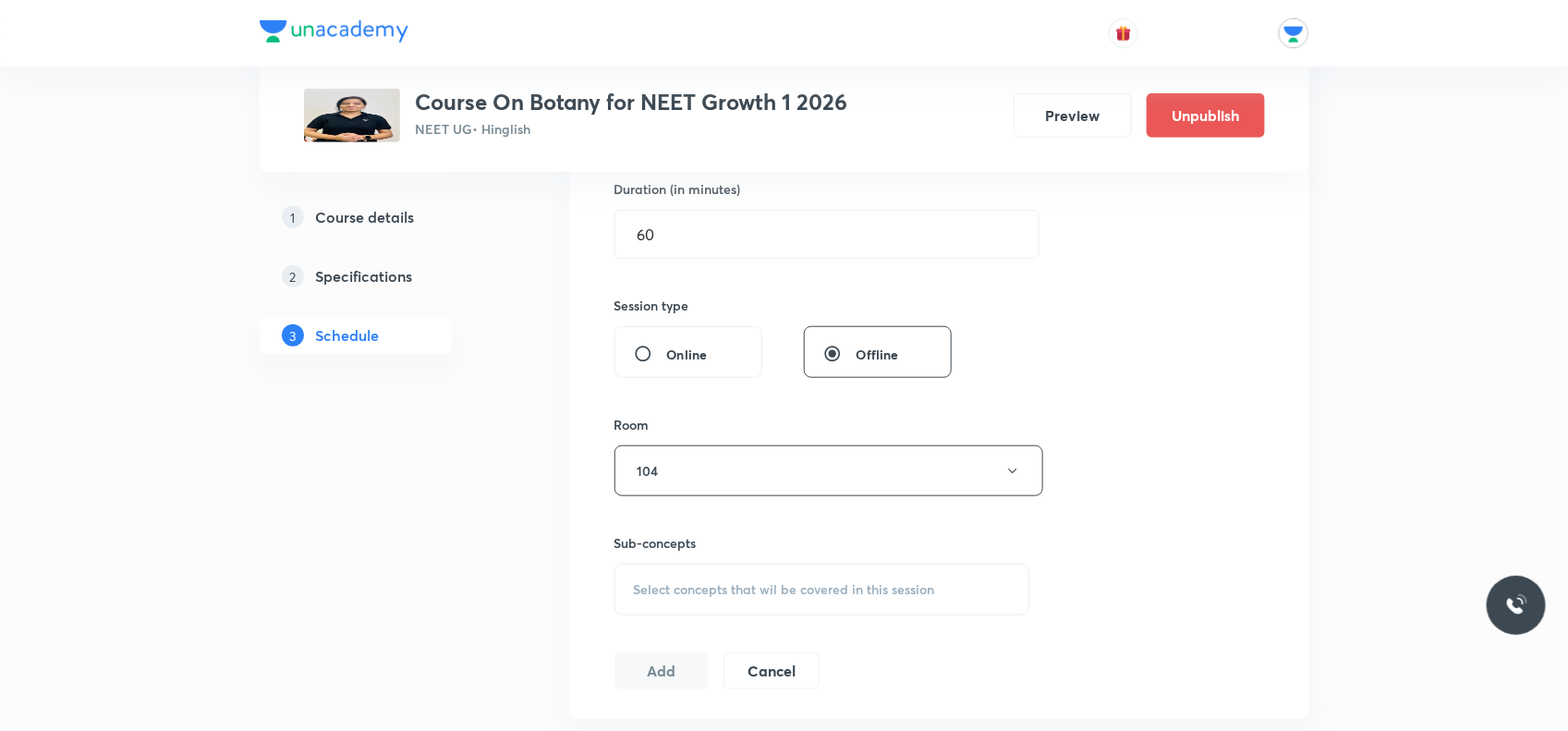
click at [661, 597] on span "Select concepts that wil be covered in this session" at bounding box center [784, 590] width 302 height 15
type input "p"
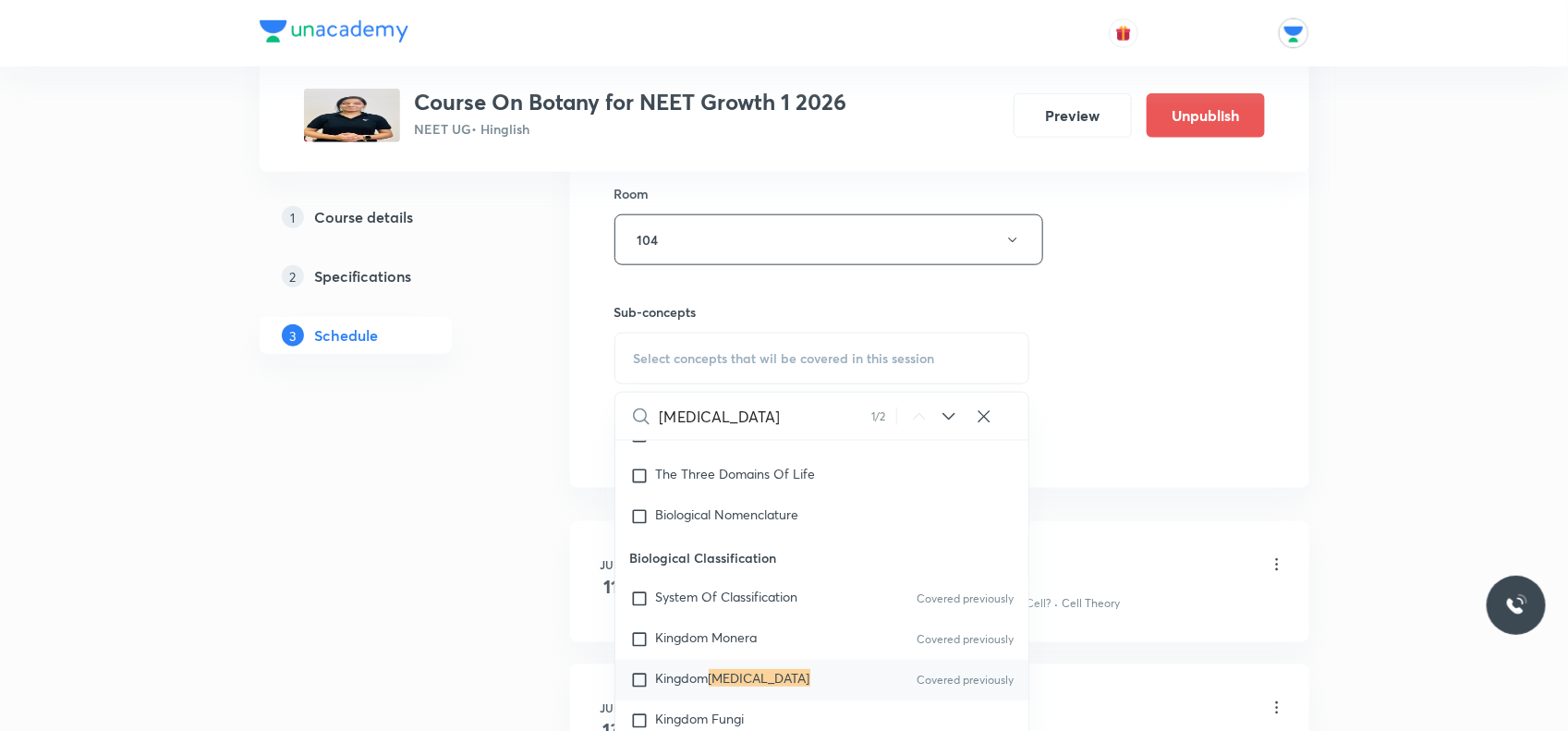
type input "[MEDICAL_DATA]"
click at [645, 677] on input "checkbox" at bounding box center [643, 681] width 26 height 19
checkbox input "true"
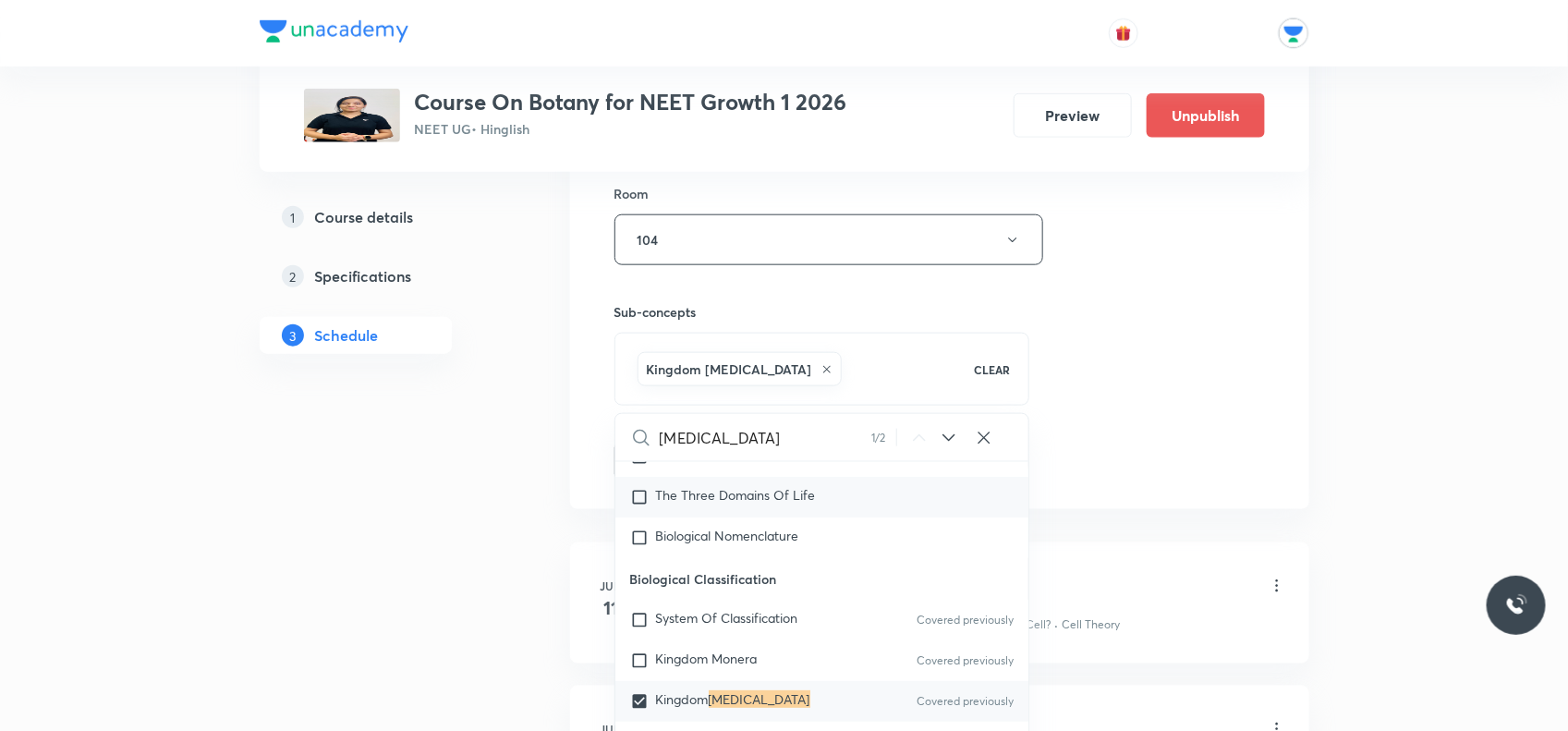
scroll to position [774, 0]
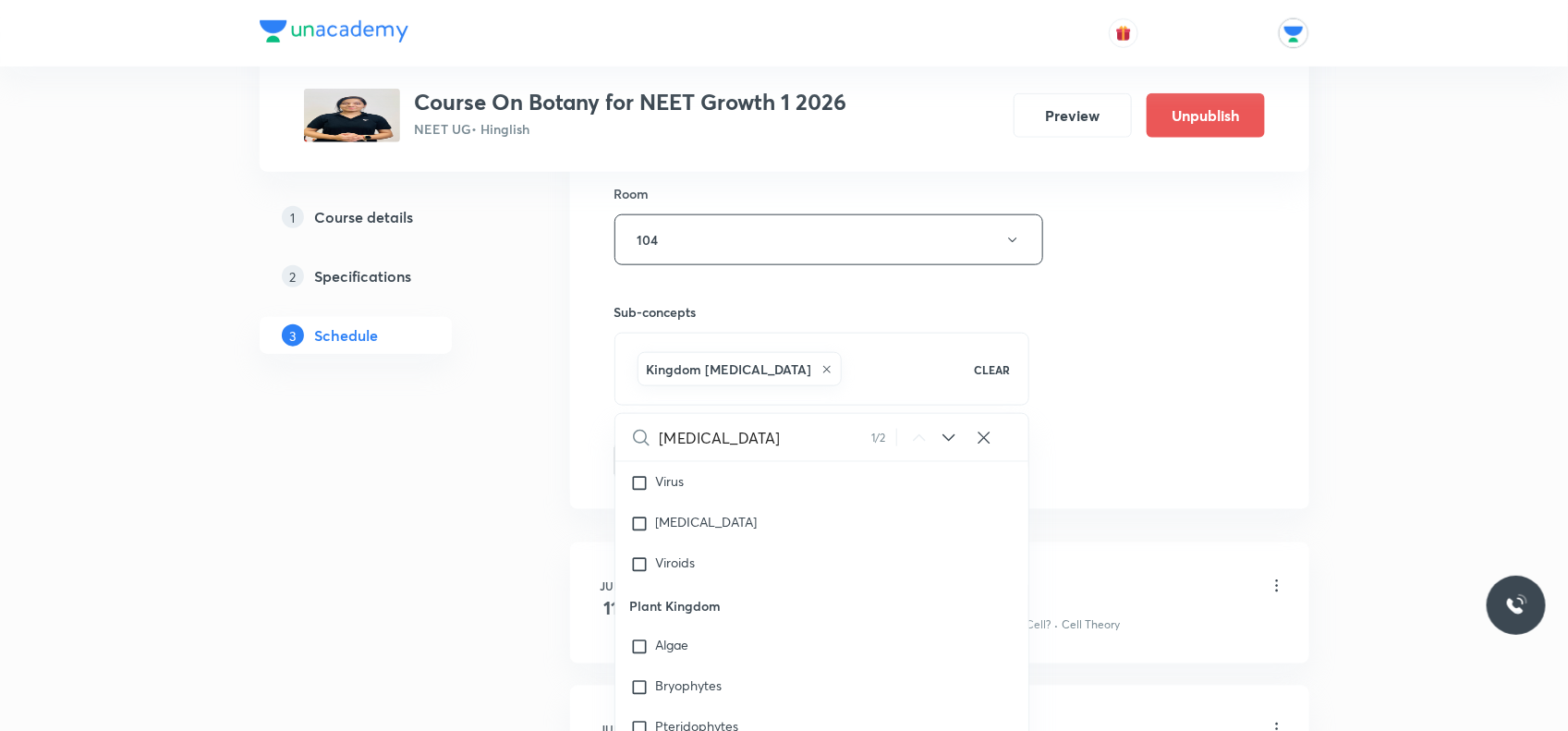
click at [1160, 266] on div "Session 57 Live class Session title 25/99 Biological Classification ​ Schedule …" at bounding box center [940, 35] width 651 height 889
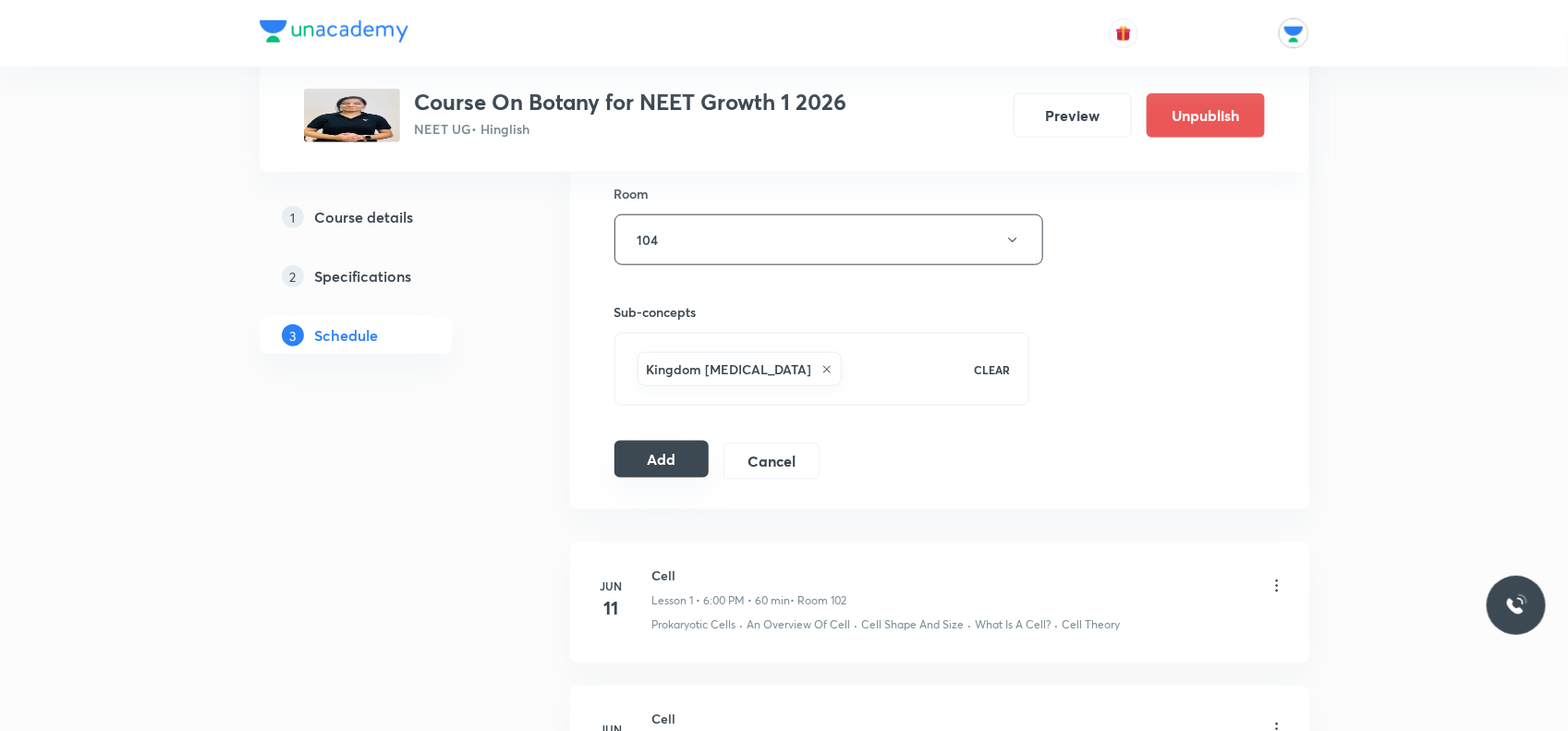
click at [648, 453] on button "Add" at bounding box center [662, 459] width 96 height 37
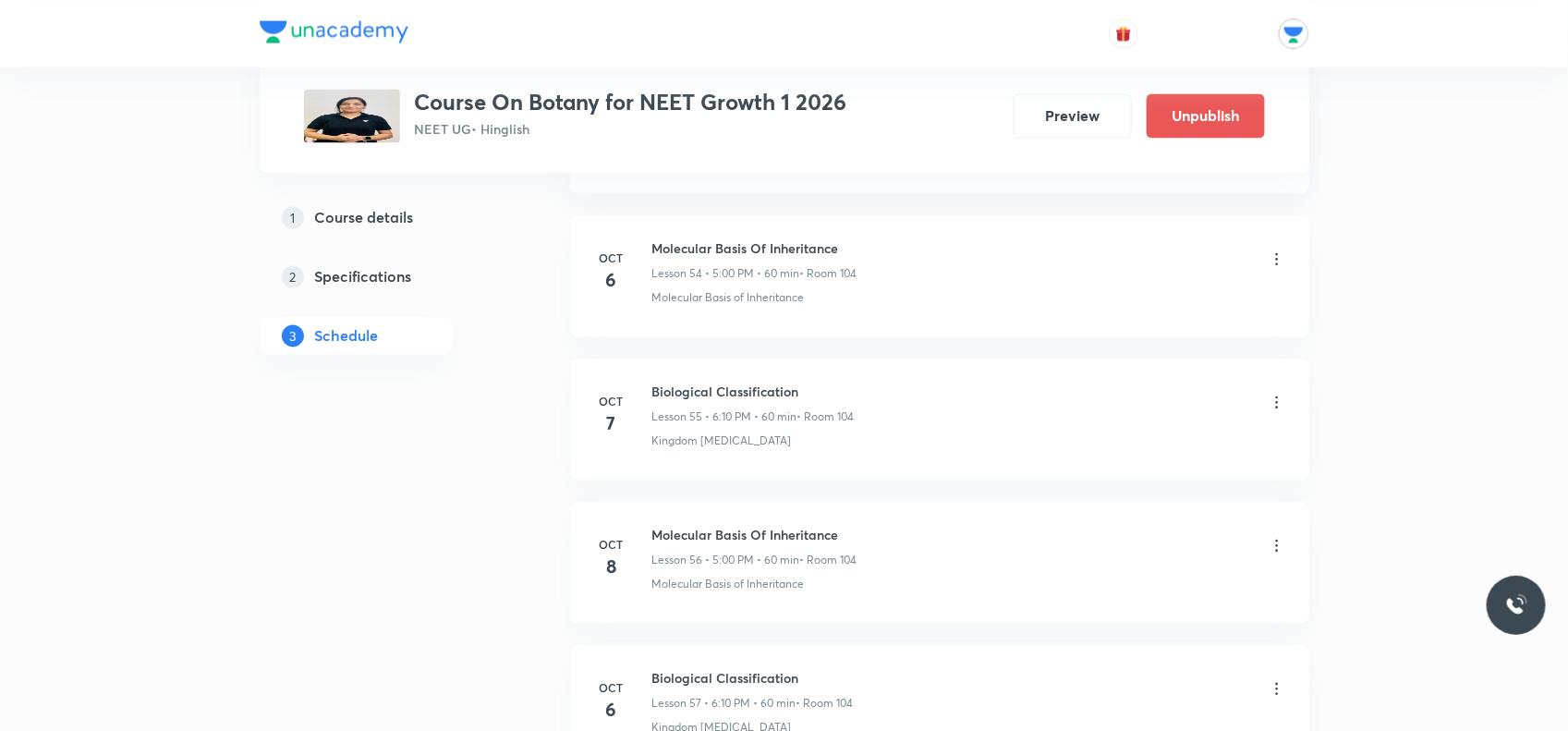
scroll to position [7976, 0]
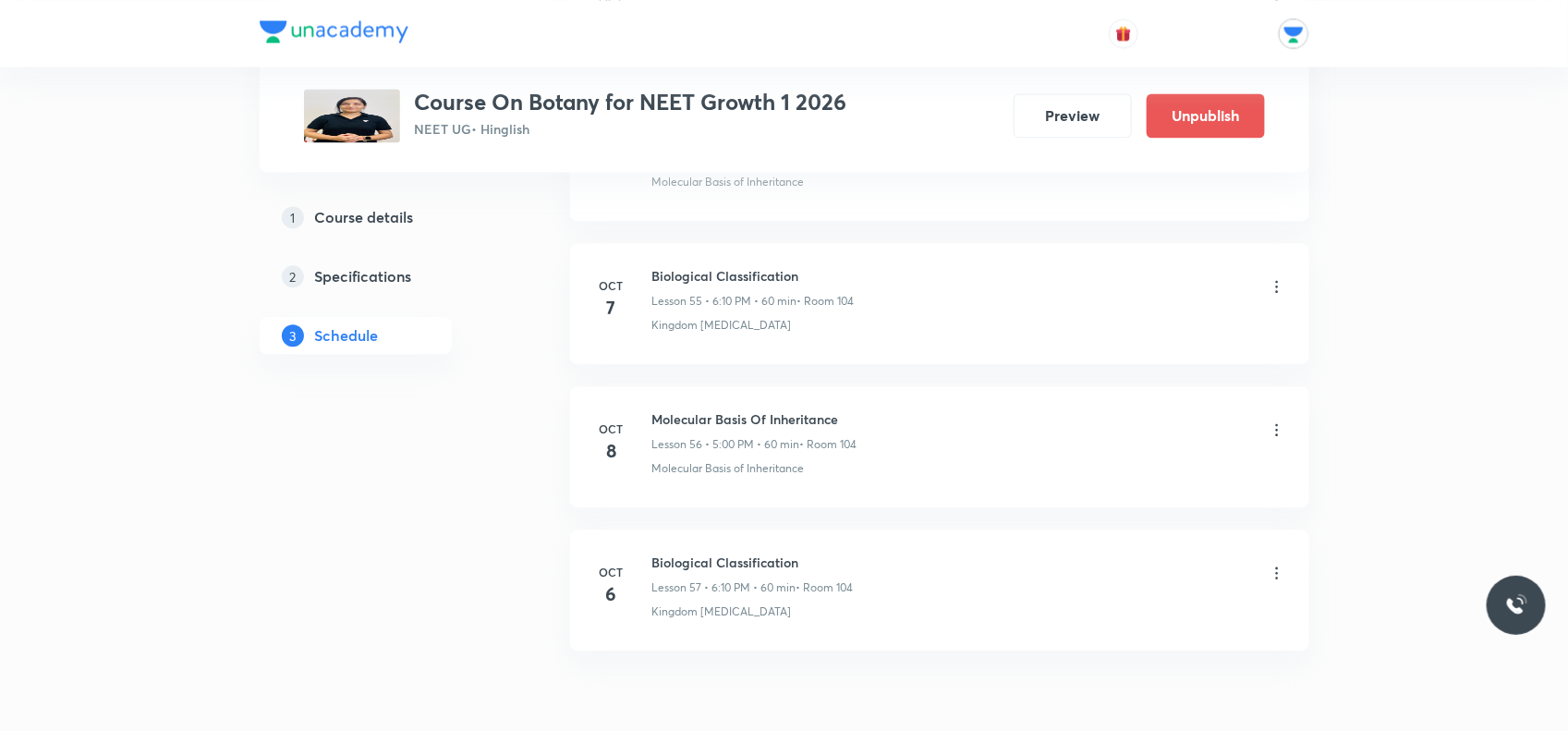
click at [1277, 296] on icon at bounding box center [1278, 287] width 19 height 19
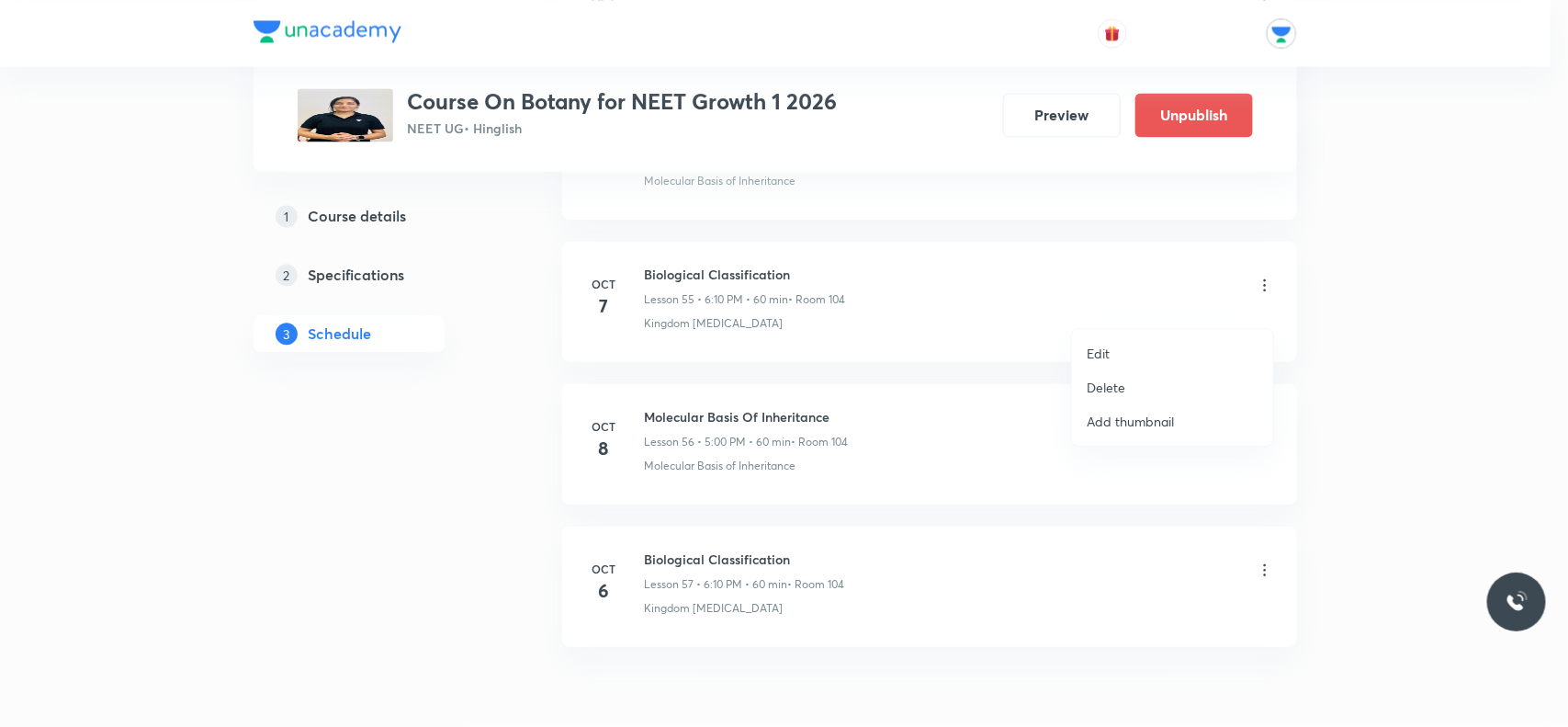
click at [1140, 355] on li "Edit" at bounding box center [1173, 354] width 201 height 34
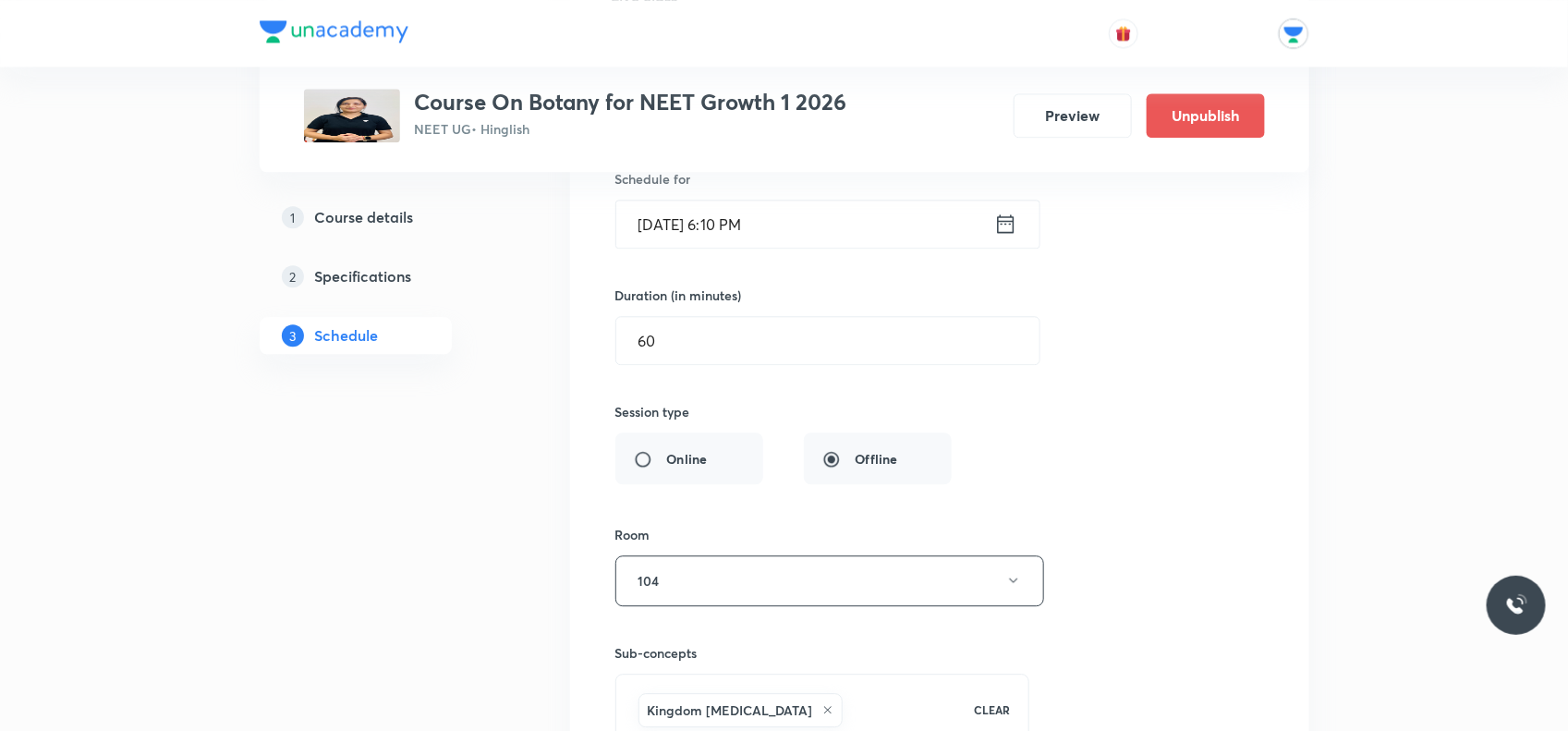
scroll to position [7860, 0]
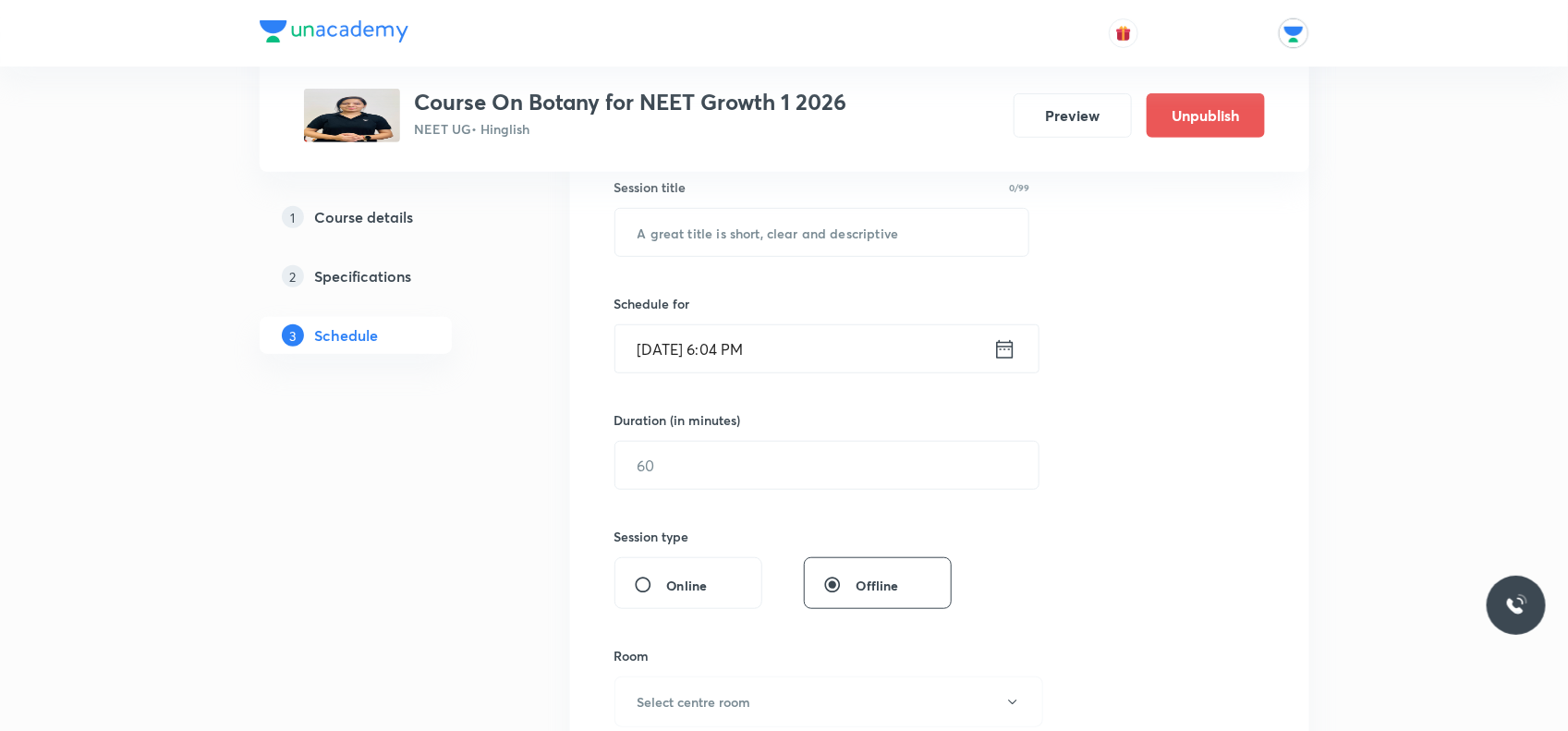
scroll to position [231, 0]
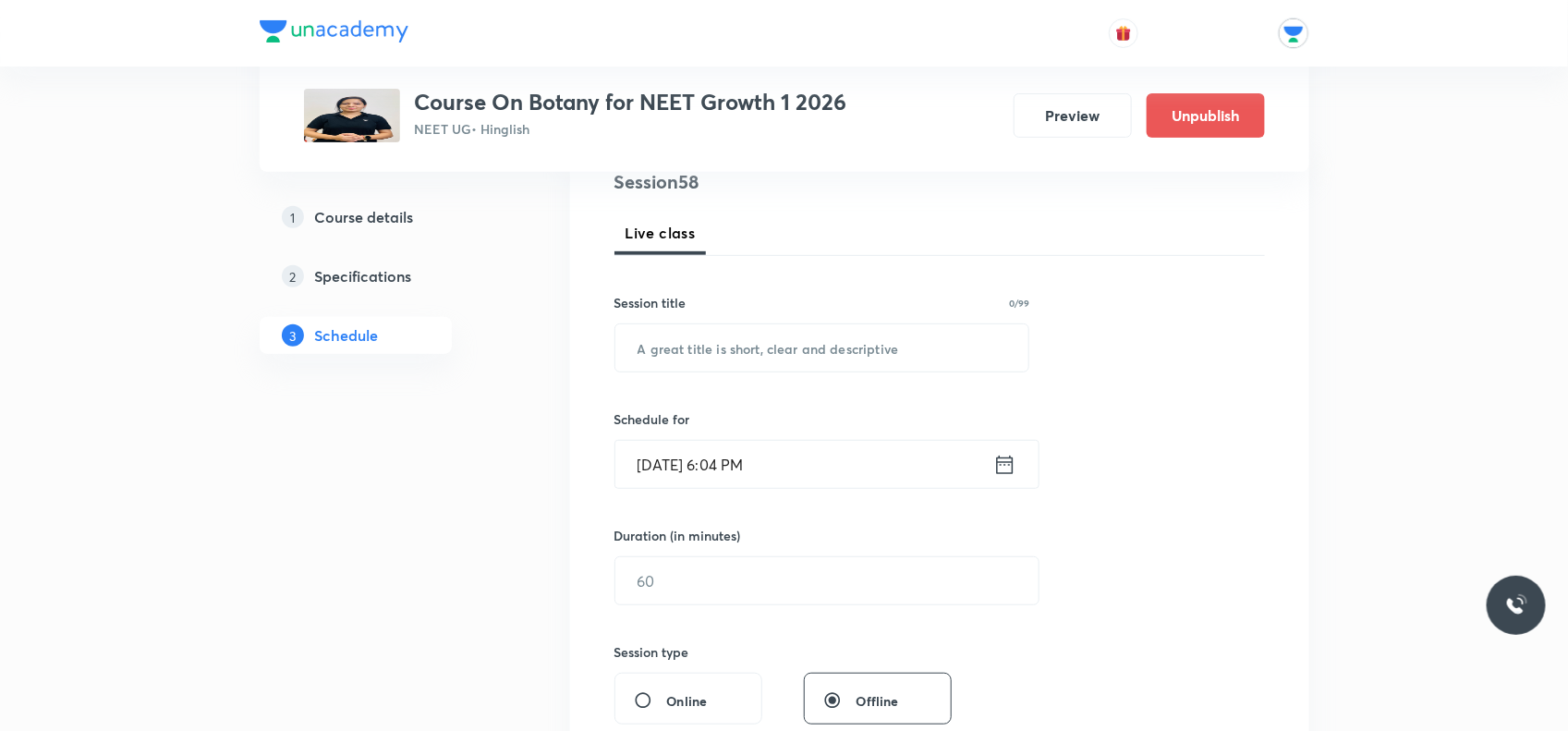
click at [738, 322] on div "Session title 0/99 ​" at bounding box center [823, 333] width 416 height 79
click at [738, 346] on input "text" at bounding box center [823, 348] width 414 height 47
type input "b"
type input "Biological Classification"
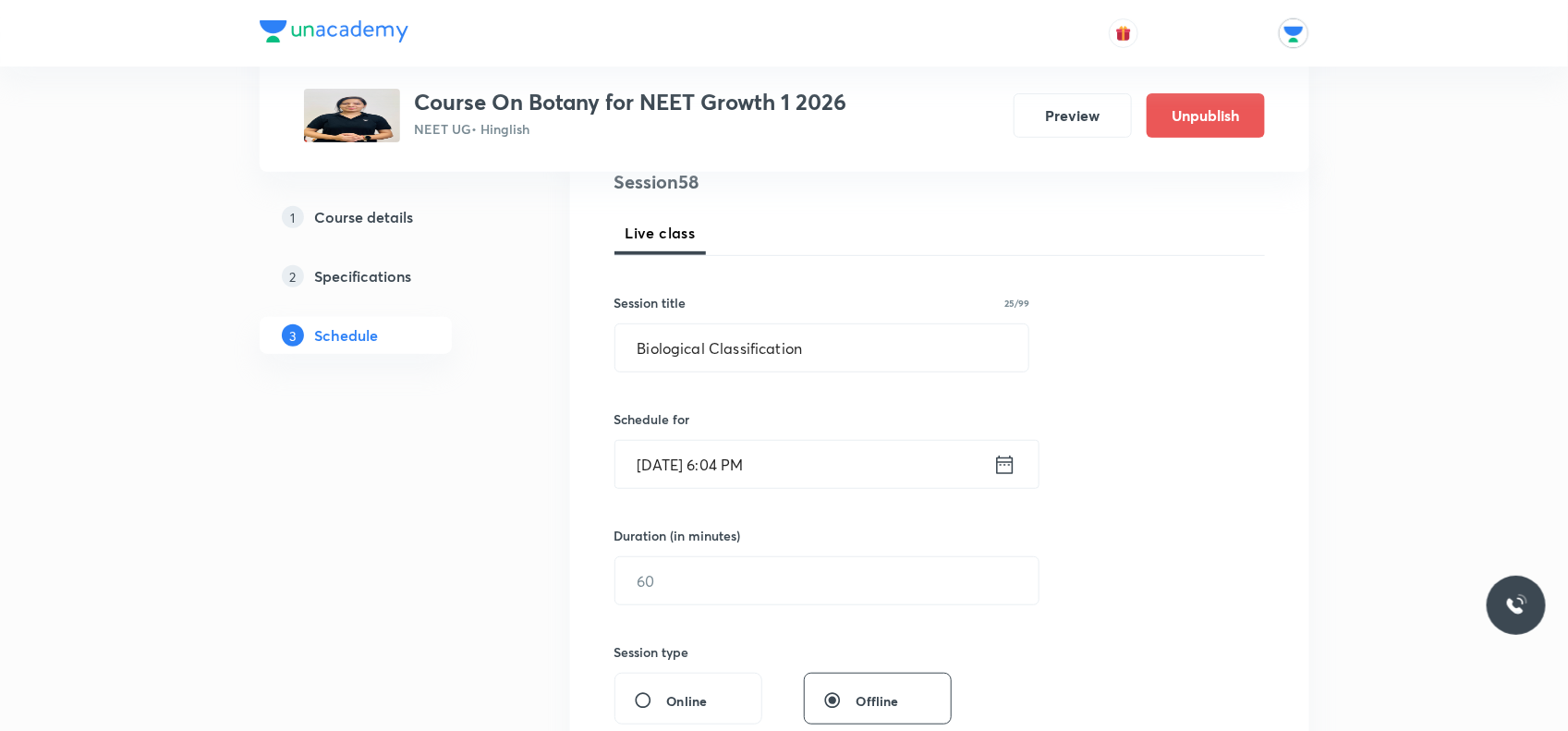
click at [1007, 469] on icon at bounding box center [1005, 464] width 23 height 26
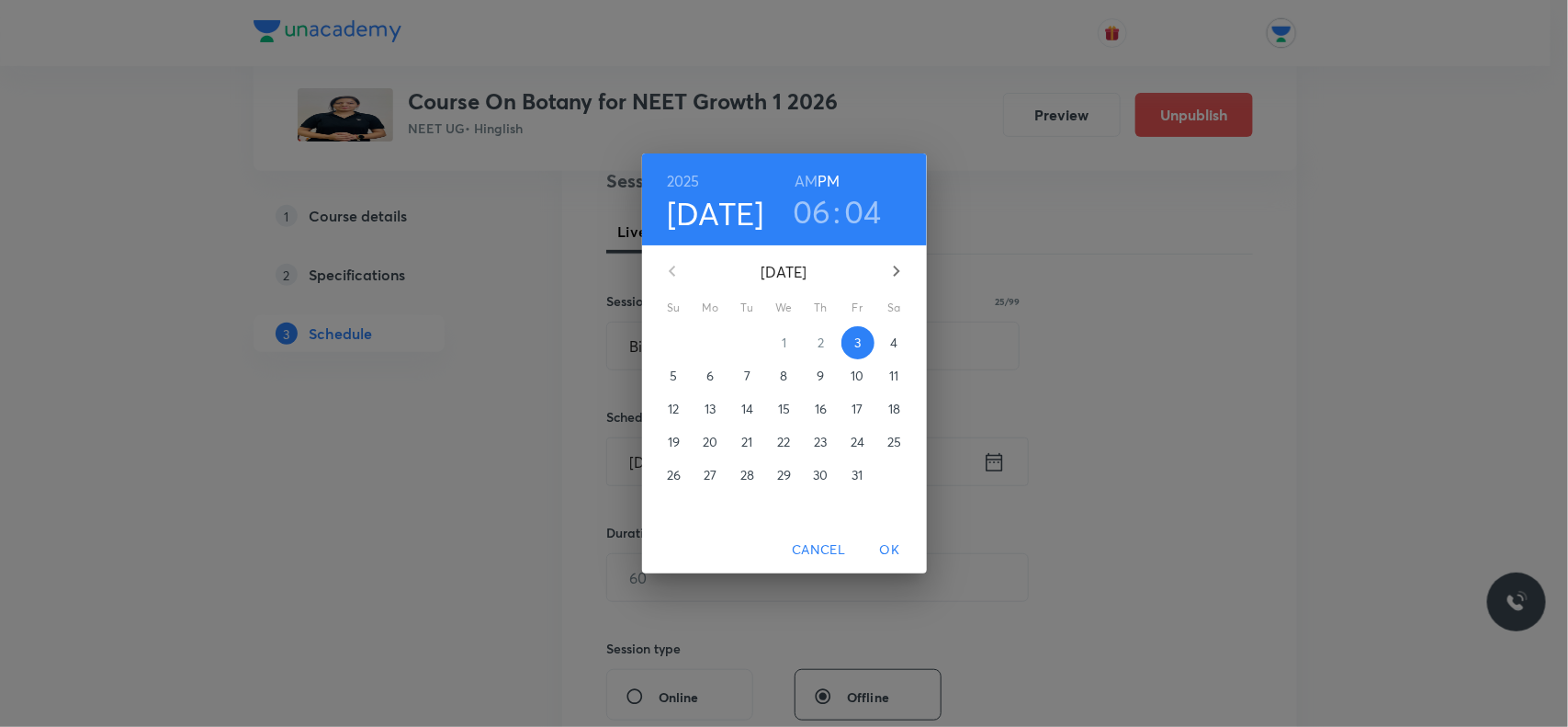
click at [819, 377] on p "9" at bounding box center [821, 376] width 8 height 19
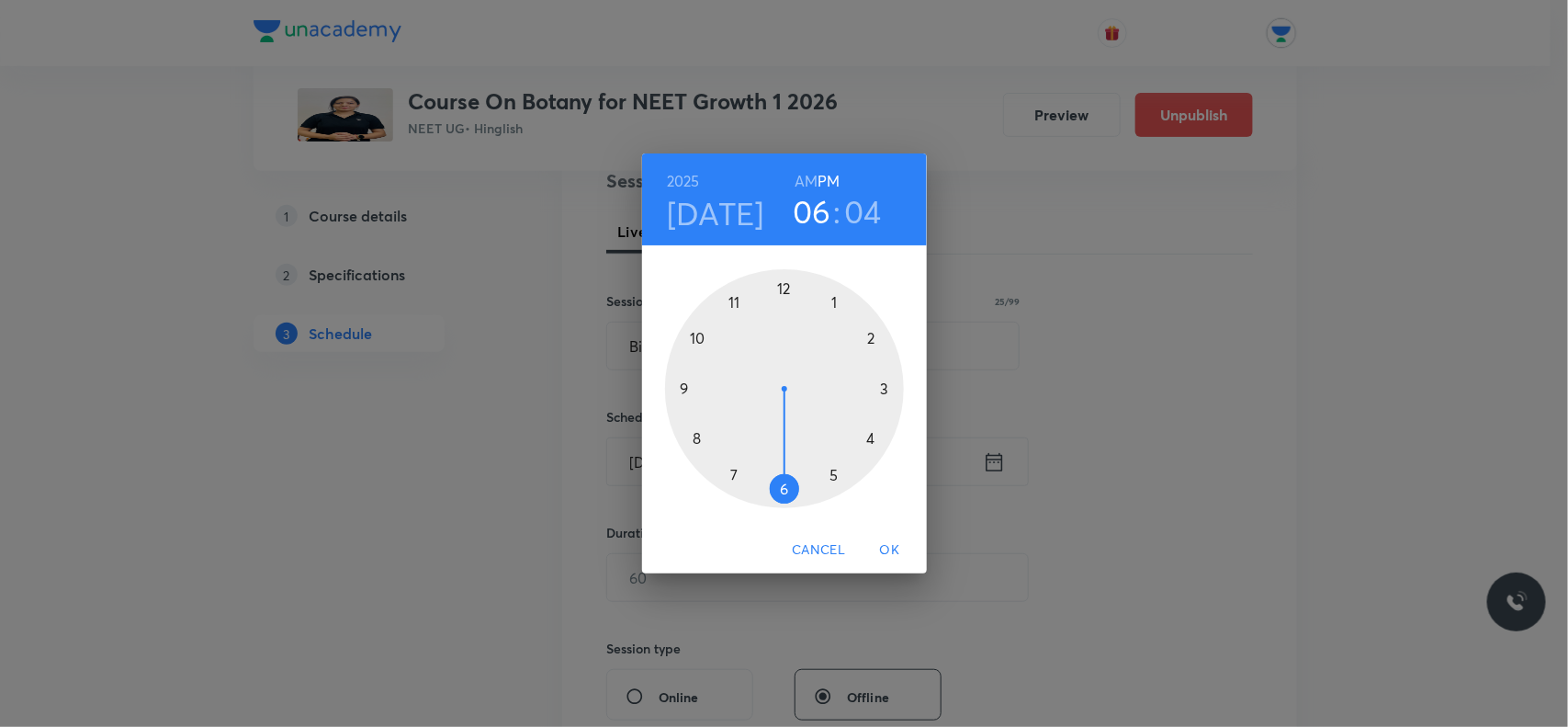
click at [859, 212] on h3 "04" at bounding box center [863, 211] width 38 height 39
click at [869, 341] on div at bounding box center [785, 388] width 239 height 239
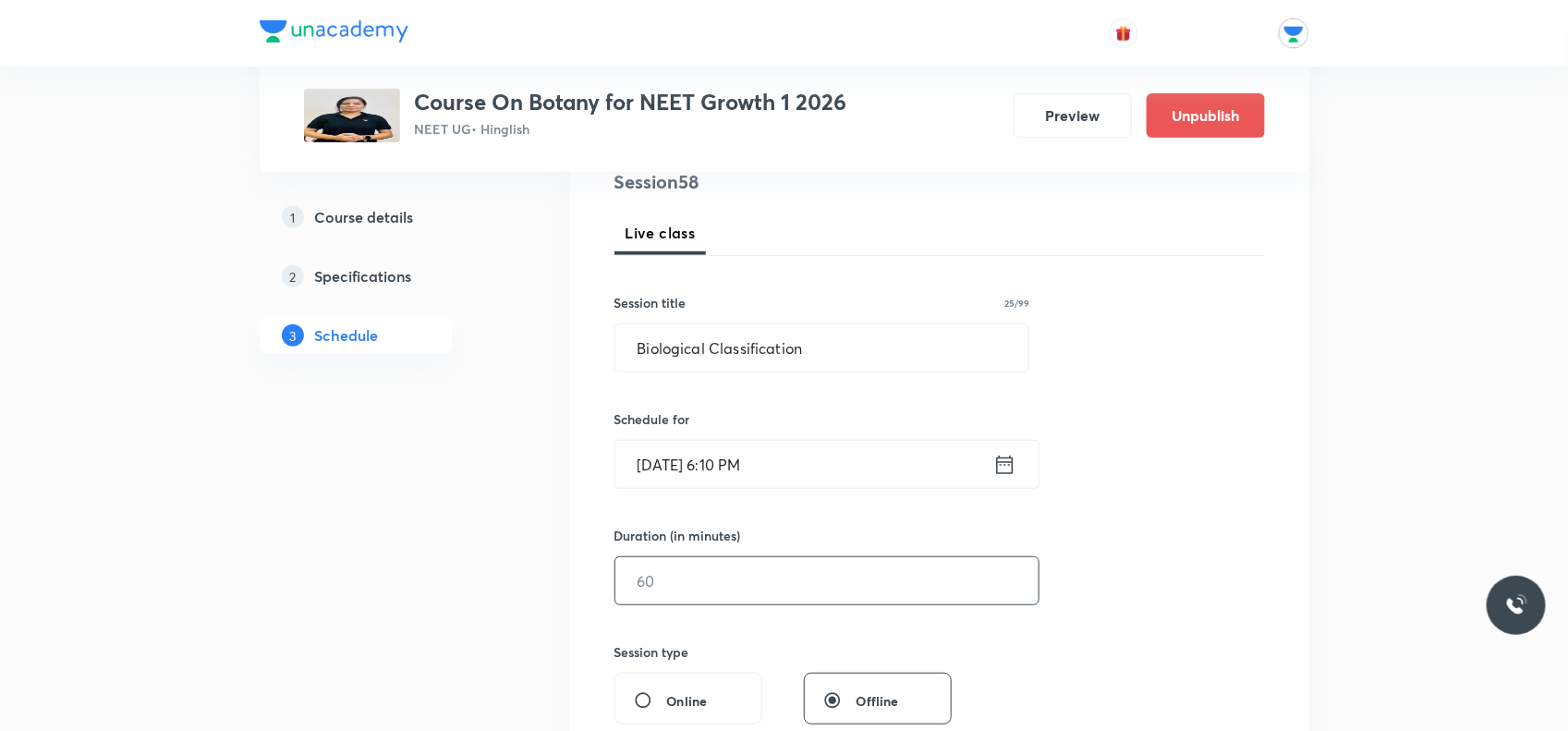
click at [677, 593] on input "text" at bounding box center [828, 581] width 424 height 47
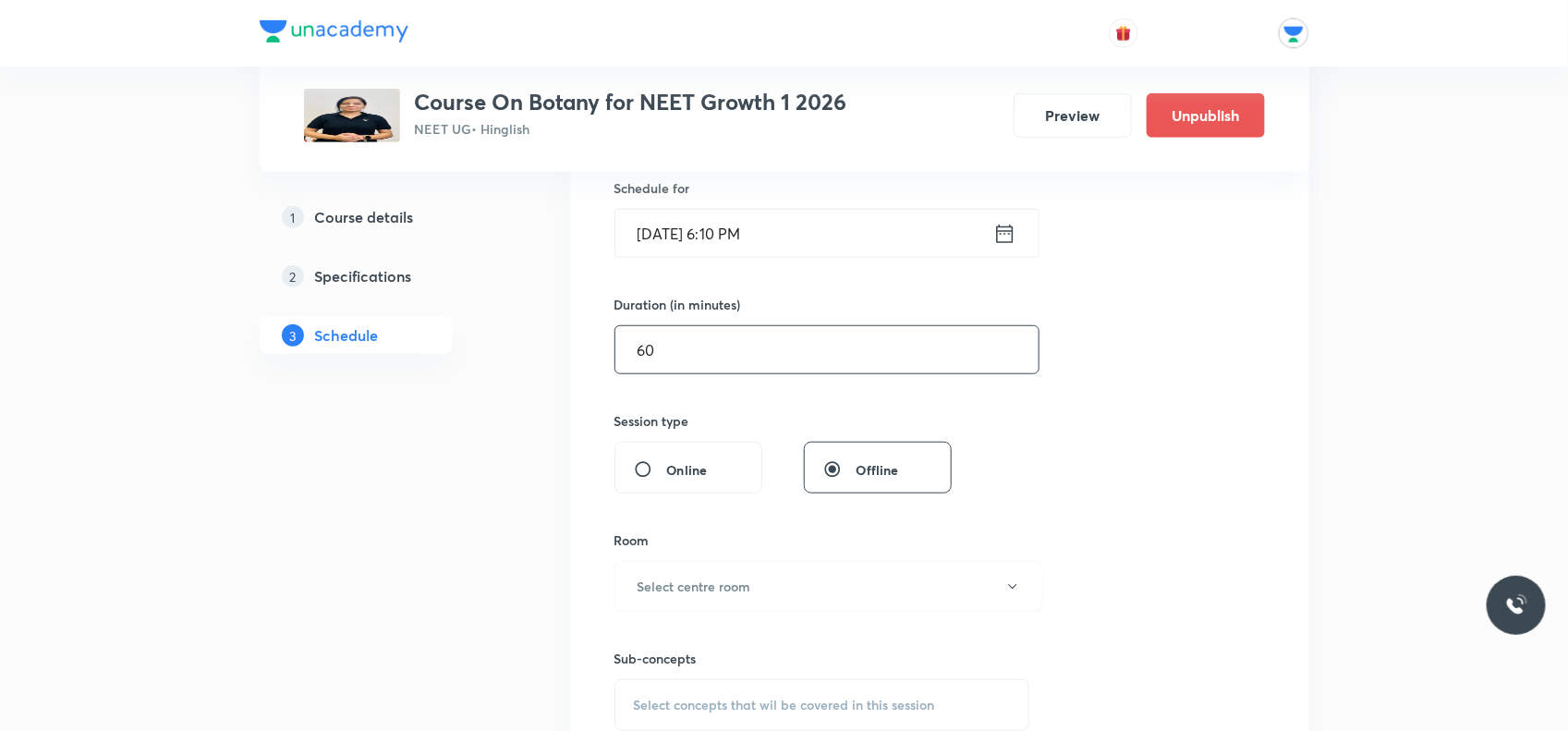
scroll to position [693, 0]
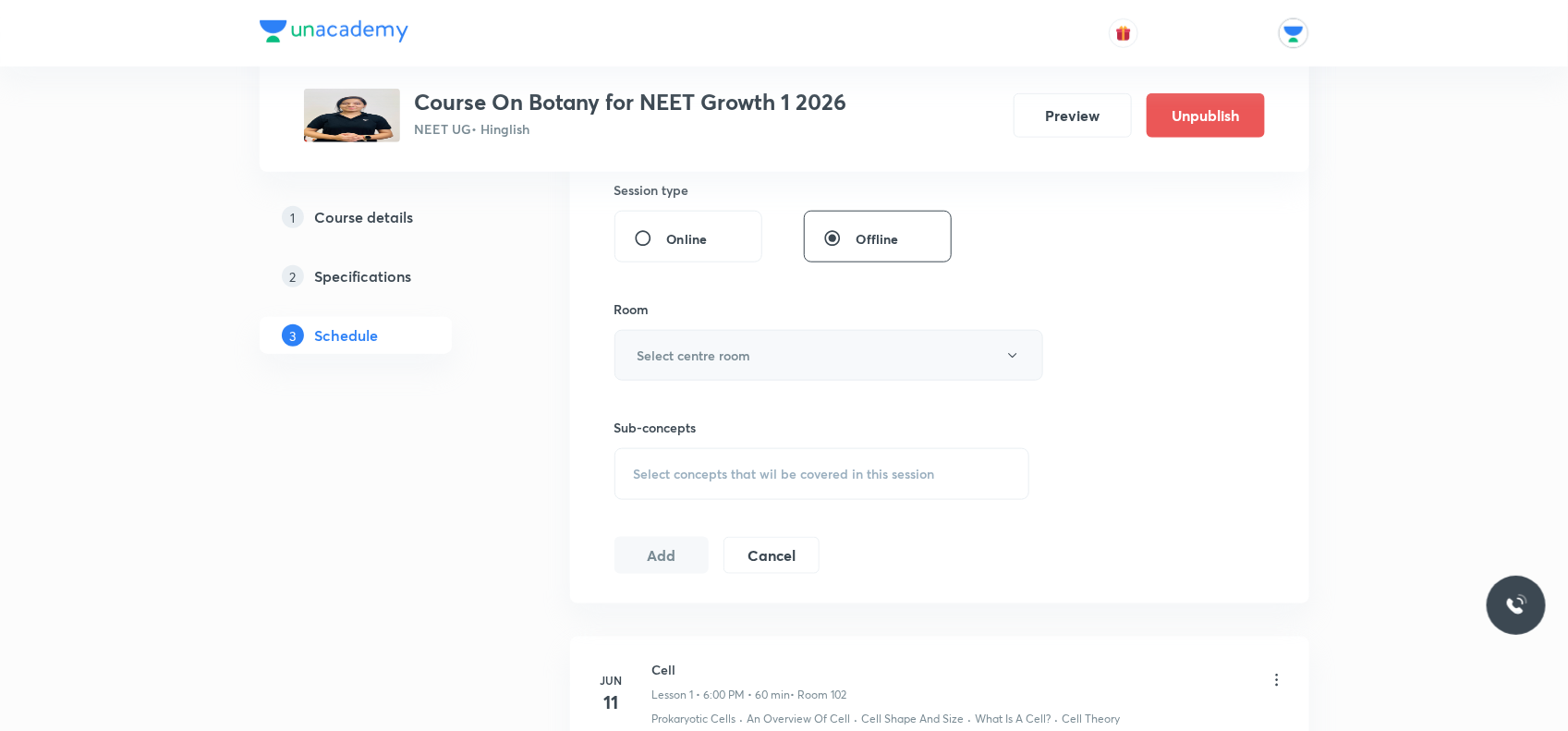
type input "60"
click at [775, 366] on button "Select centre room" at bounding box center [828, 356] width 428 height 51
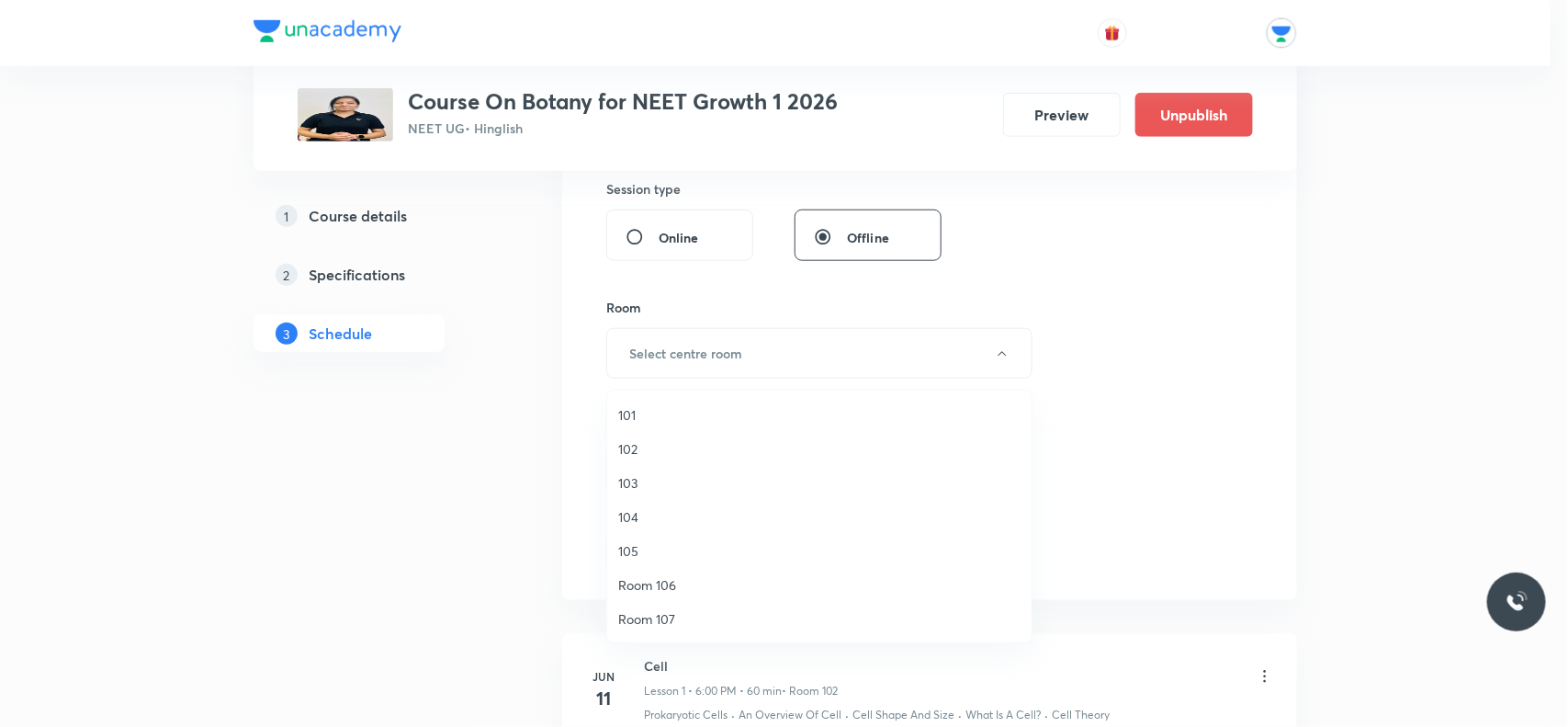
click at [626, 519] on span "104" at bounding box center [820, 516] width 402 height 20
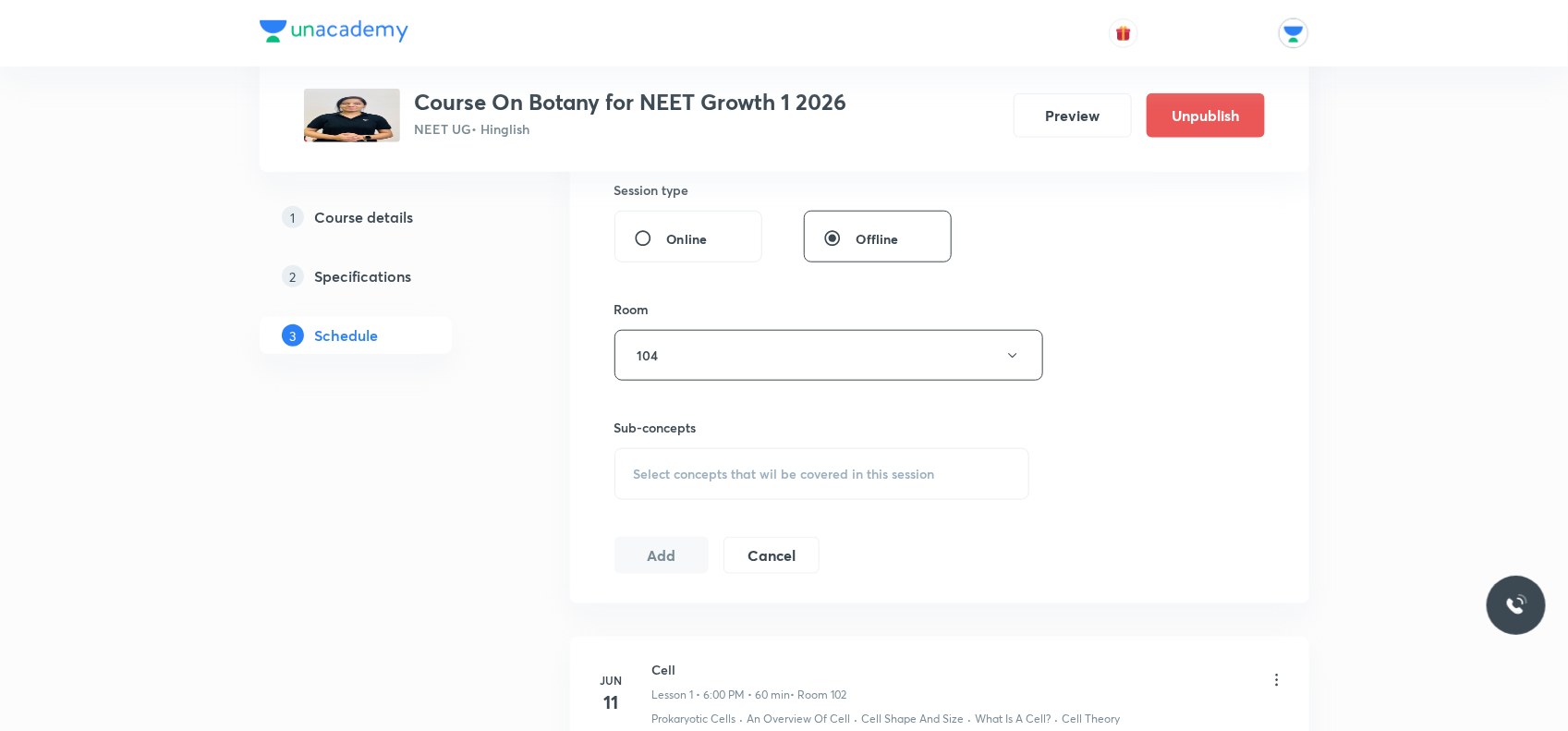
click at [644, 477] on span "Select concepts that wil be covered in this session" at bounding box center [784, 475] width 302 height 15
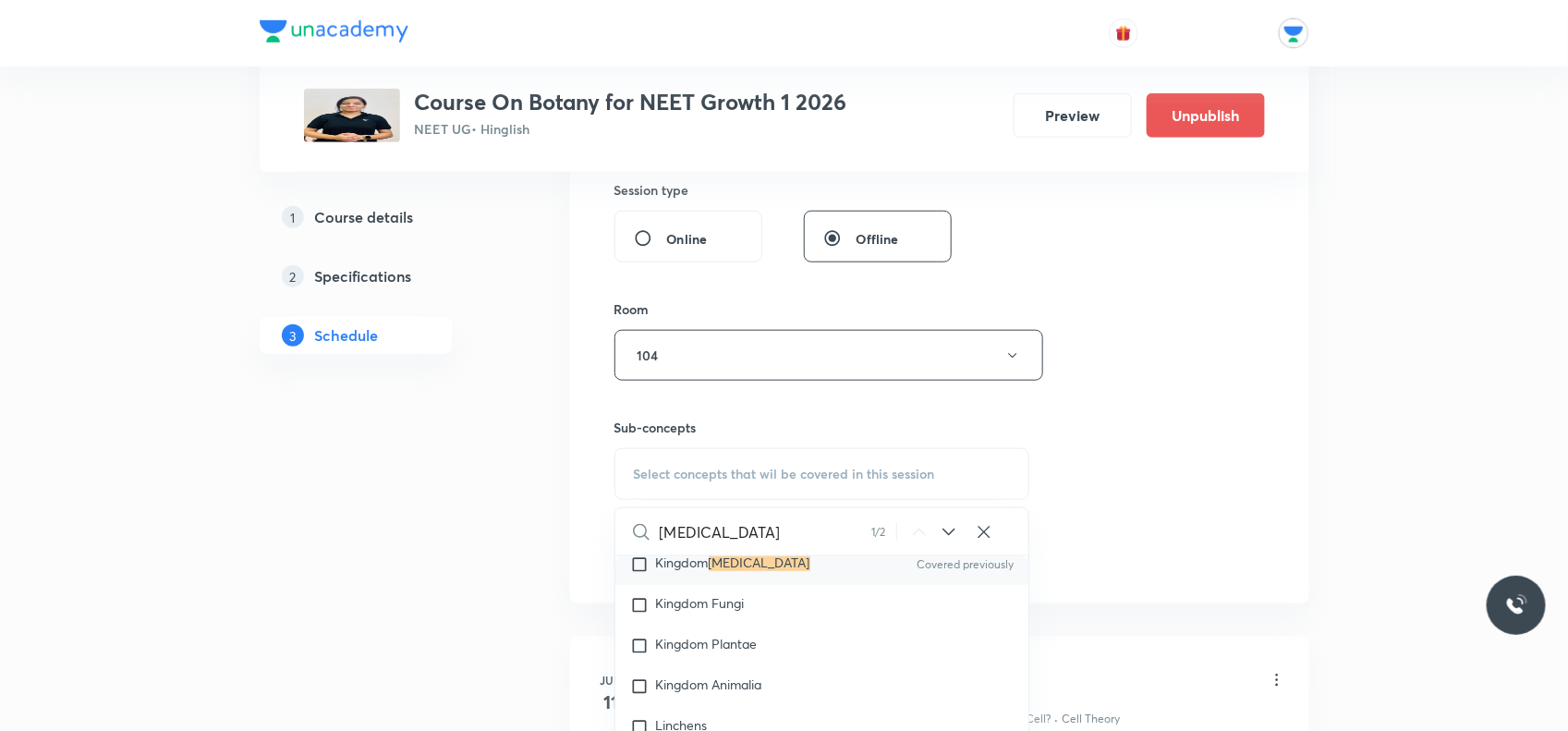
scroll to position [427, 0]
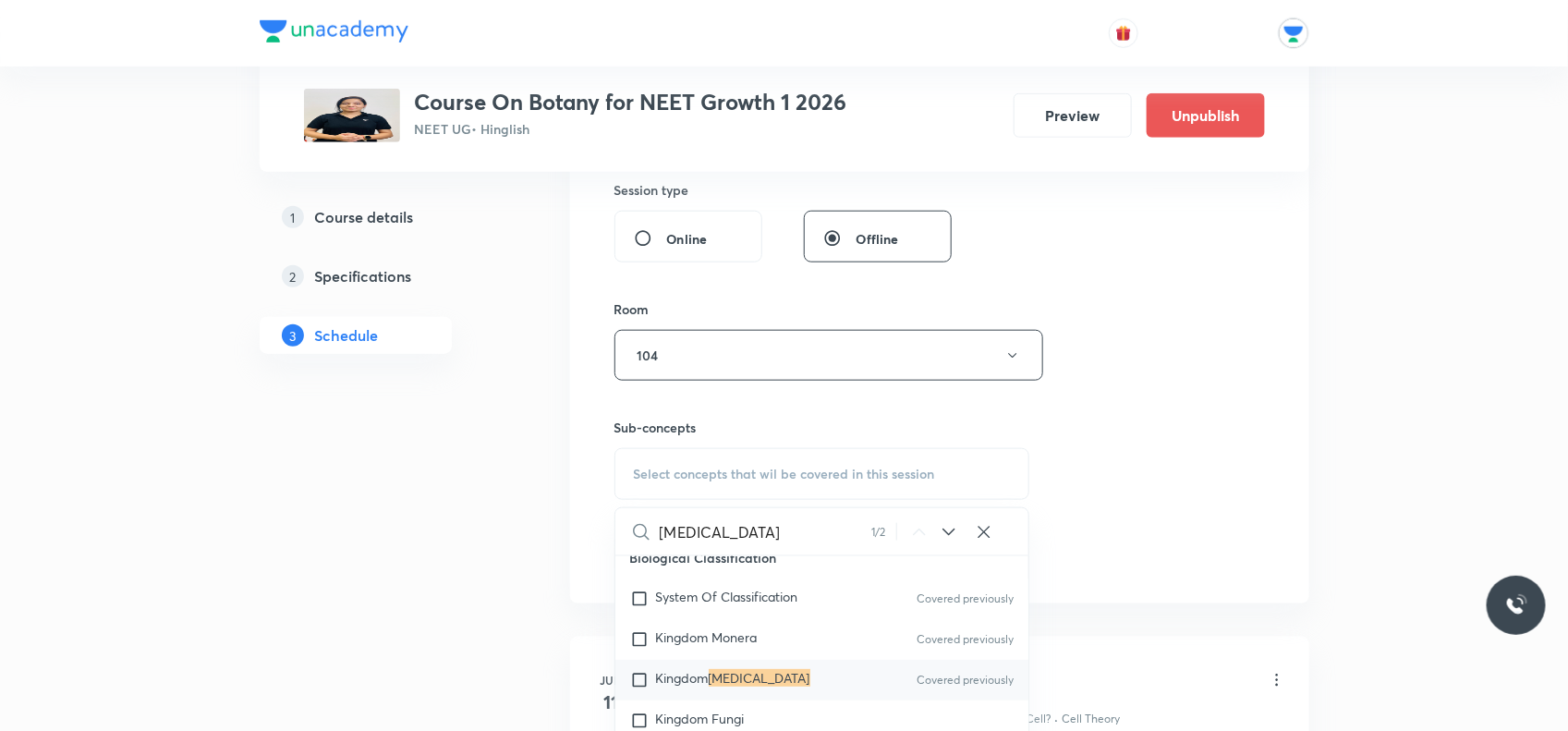
type input "[MEDICAL_DATA]"
click at [639, 679] on input "checkbox" at bounding box center [643, 681] width 26 height 19
checkbox input "true"
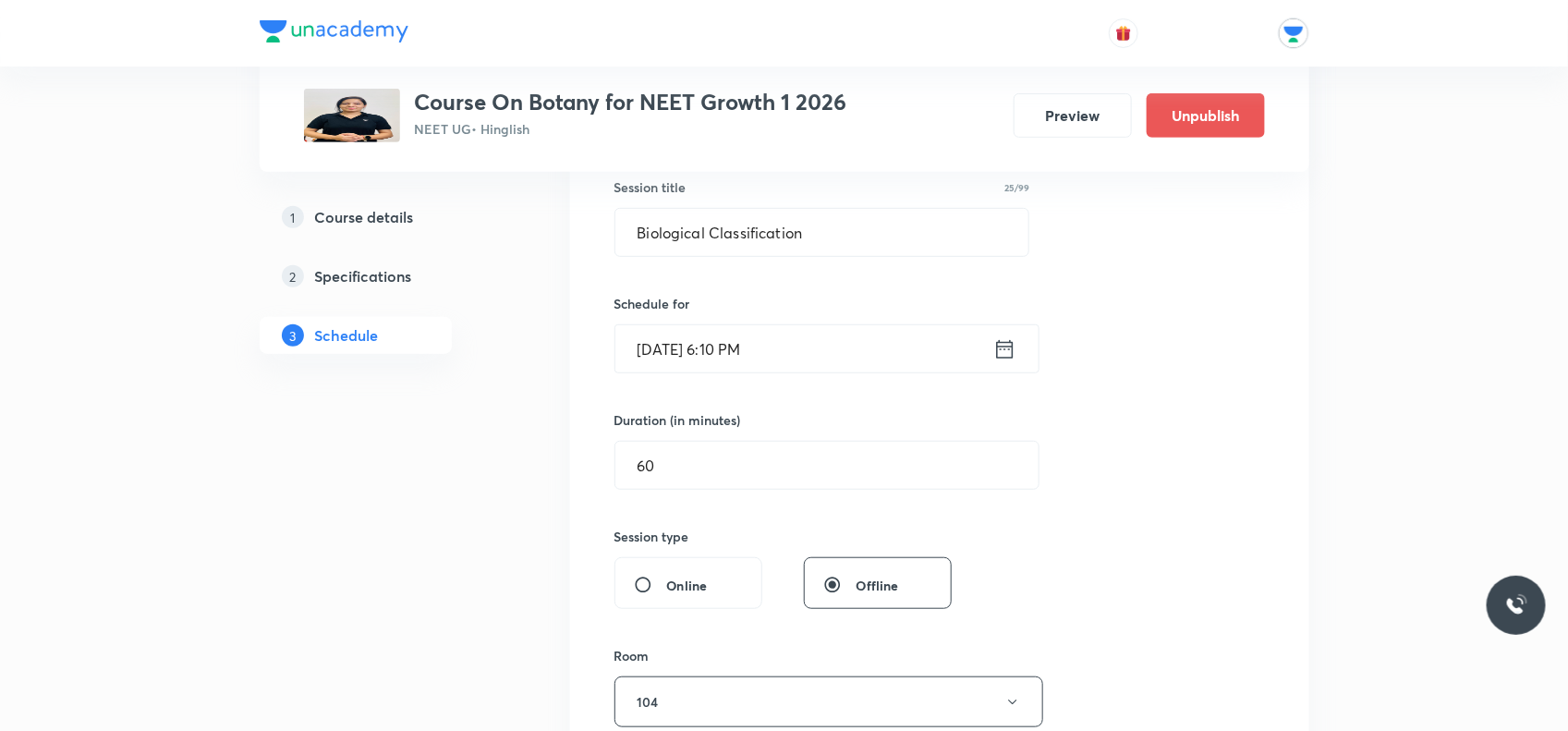
scroll to position [578, 0]
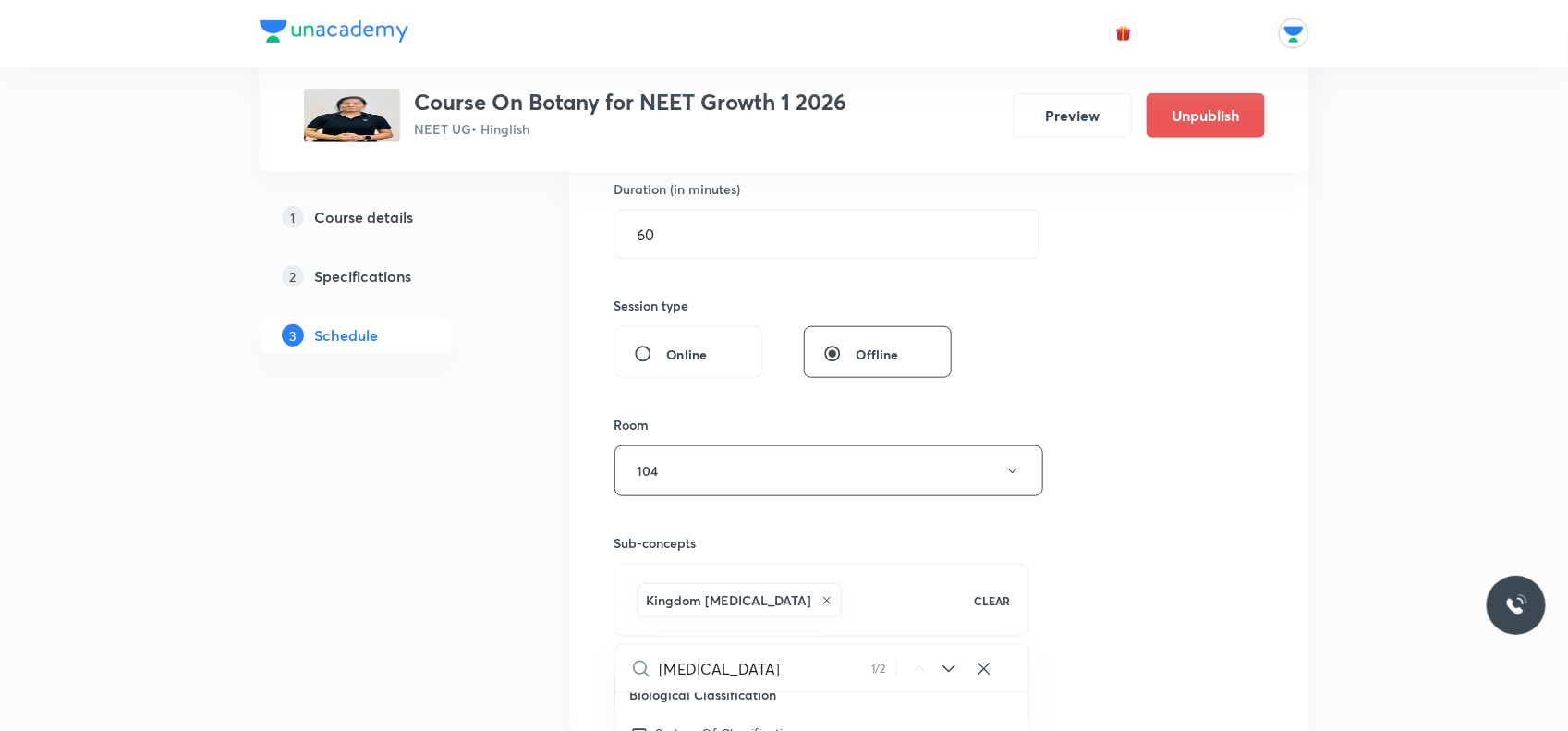
click at [1154, 555] on div "Session 58 Live class Session title 25/99 Biological Classification ​ Schedule …" at bounding box center [940, 266] width 651 height 889
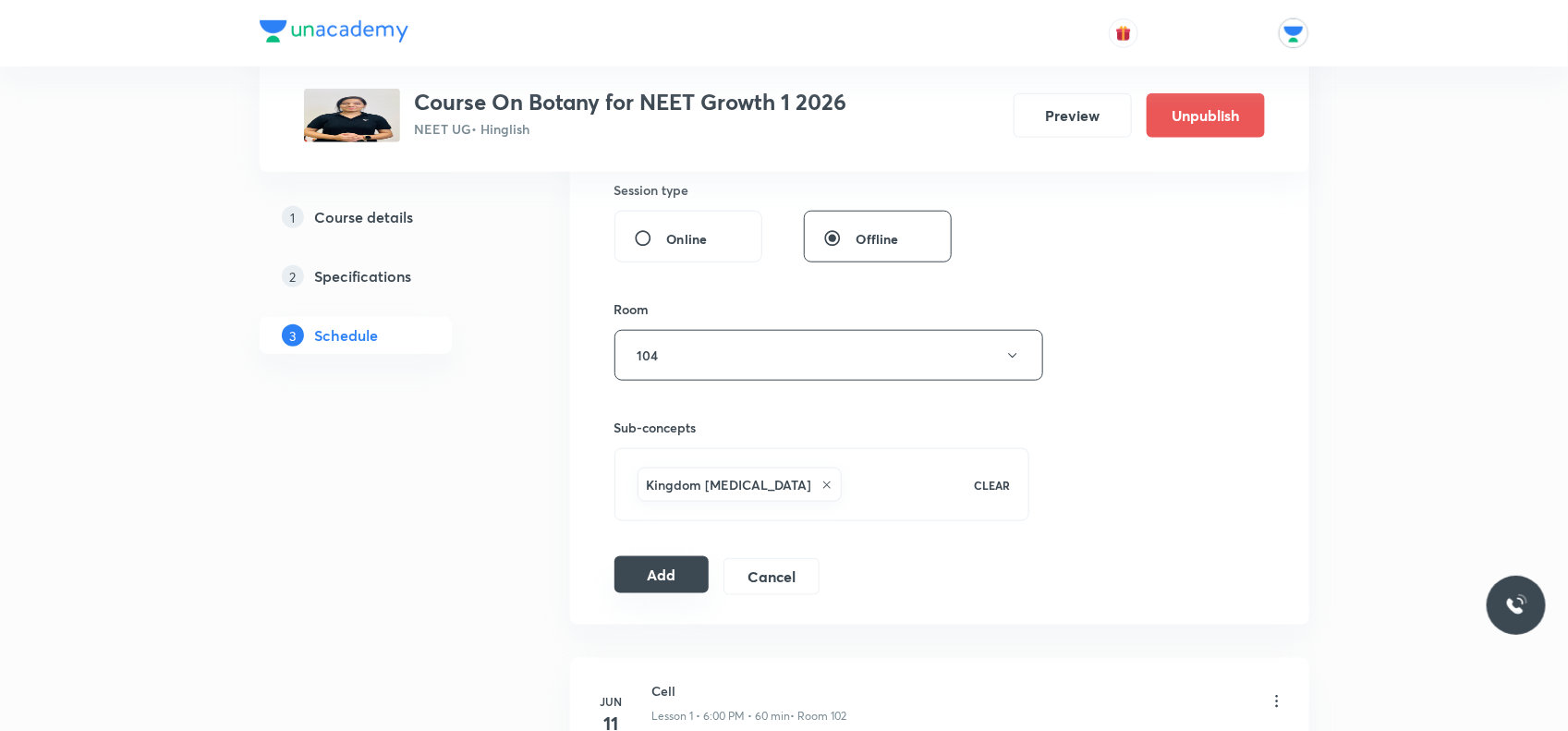
click at [639, 578] on button "Add" at bounding box center [662, 574] width 96 height 37
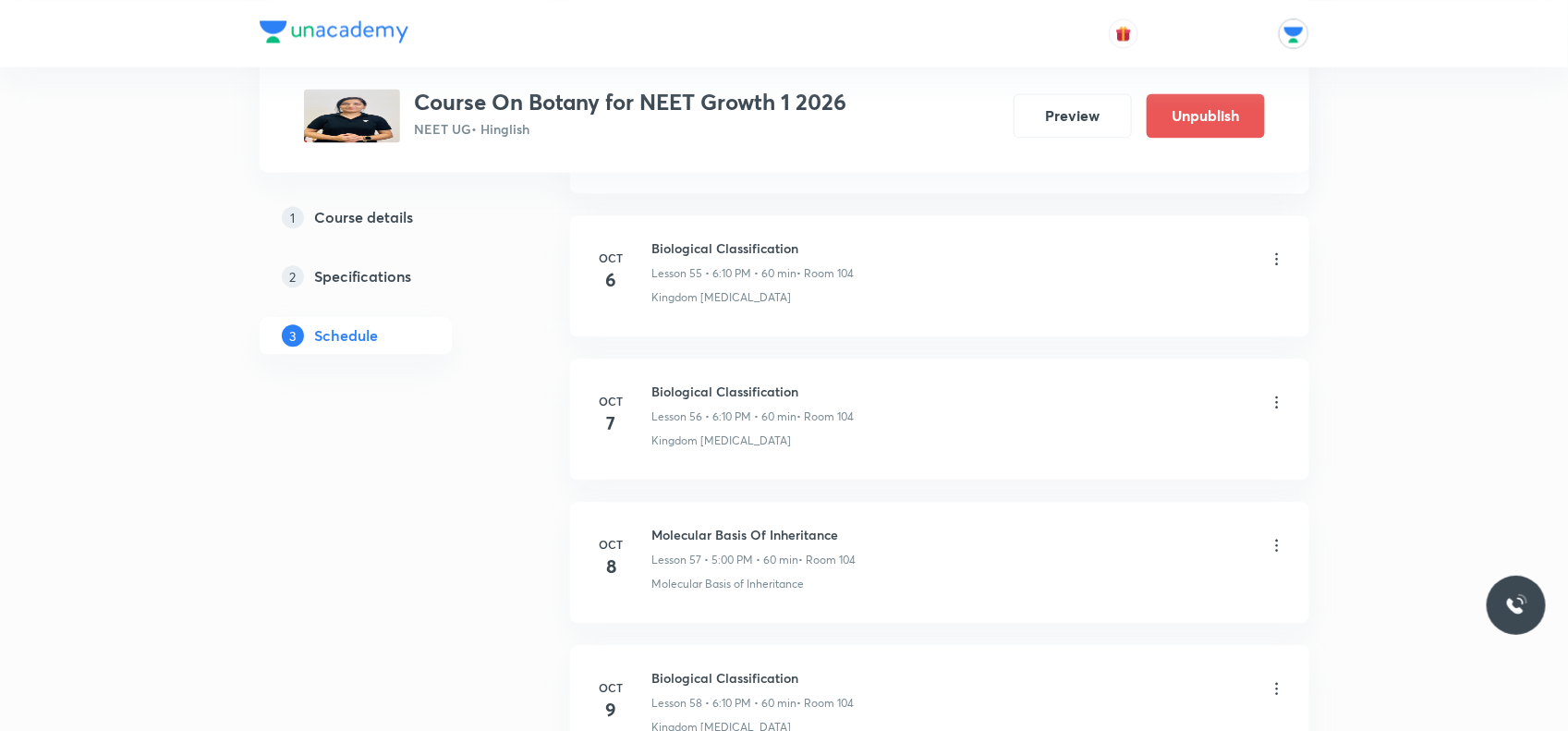
scroll to position [7888, 0]
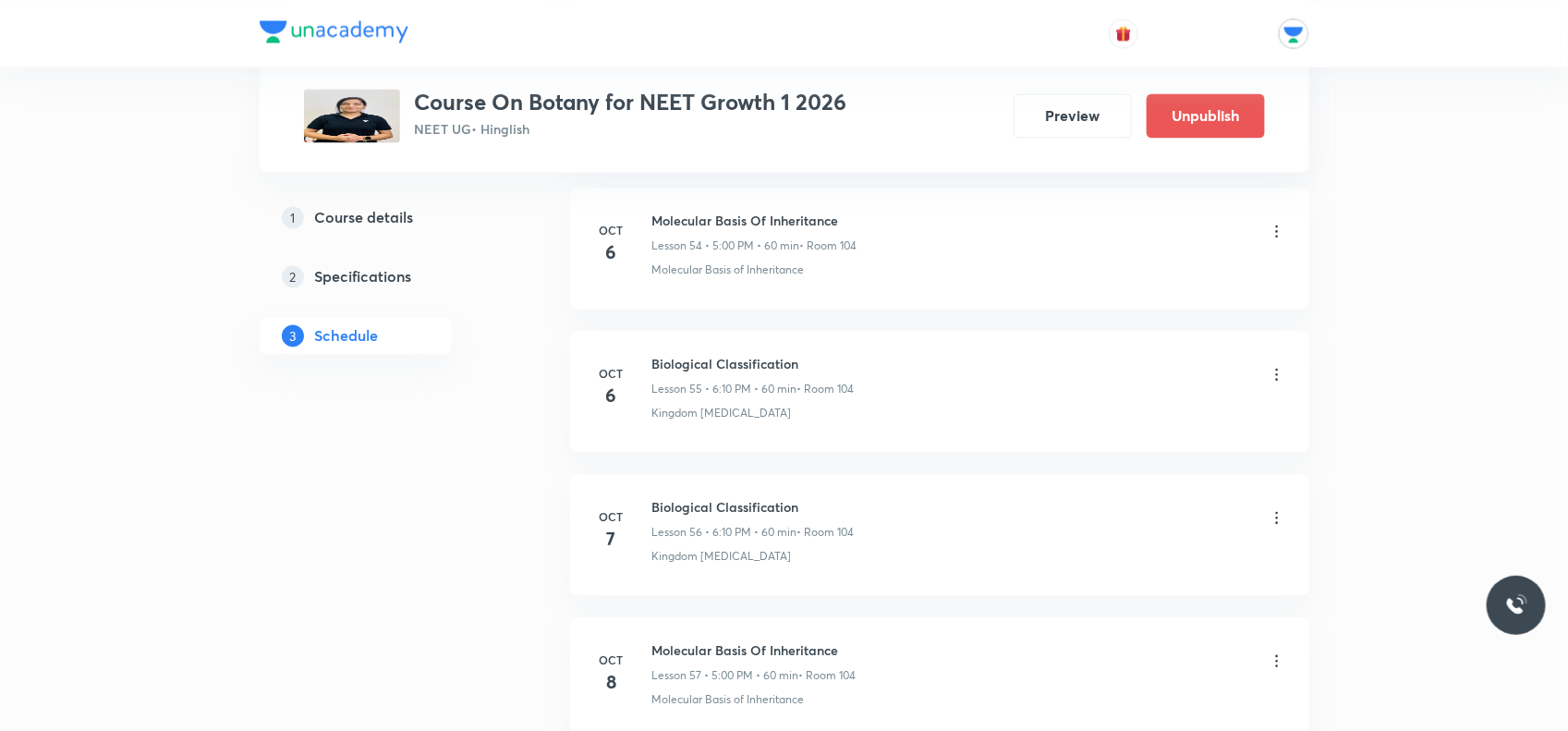
click at [1279, 384] on icon at bounding box center [1278, 374] width 19 height 19
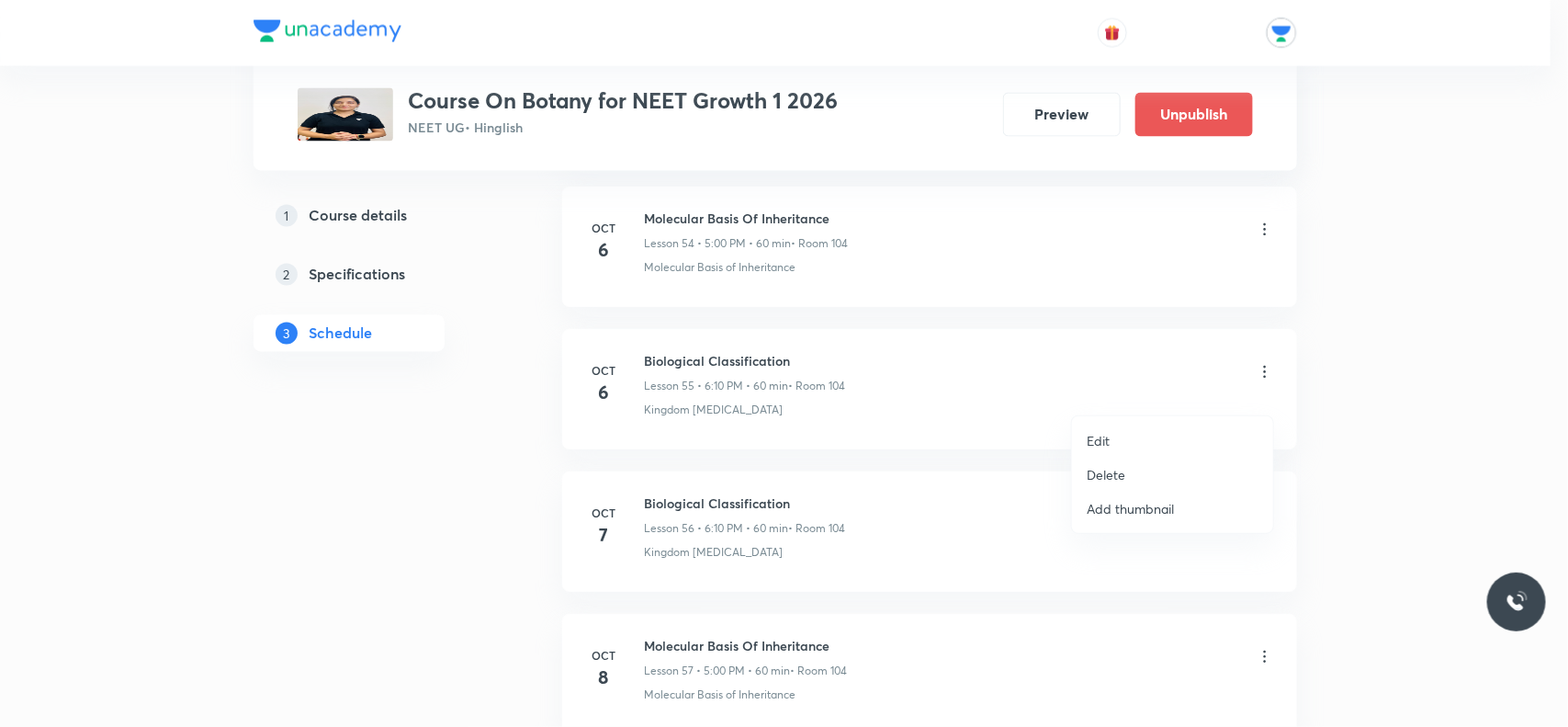
click at [1154, 470] on li "Delete" at bounding box center [1173, 475] width 201 height 34
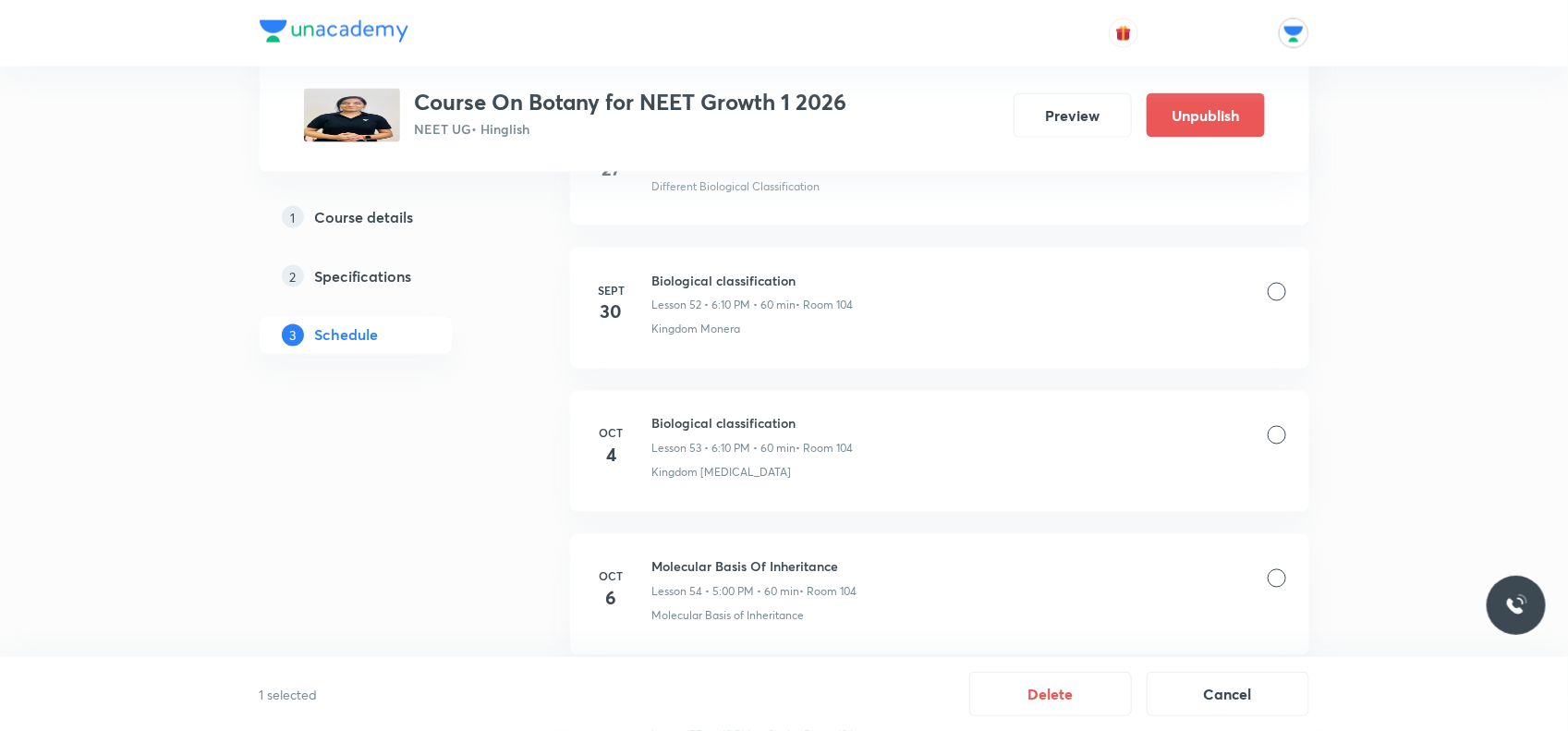
scroll to position [7772, 0]
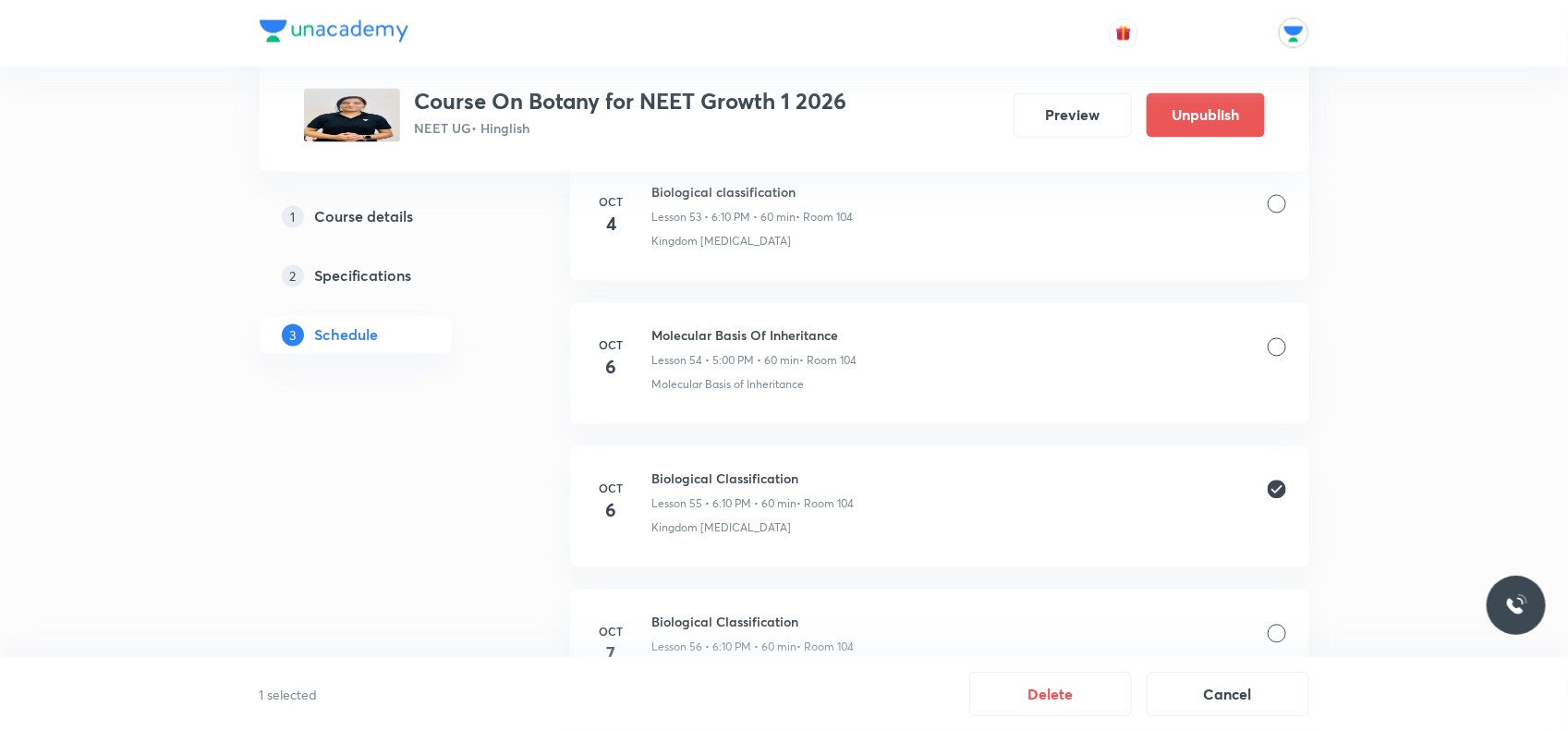
click at [1279, 499] on icon at bounding box center [1278, 490] width 19 height 19
click at [1279, 500] on div at bounding box center [1278, 491] width 19 height 19
drag, startPoint x: 1279, startPoint y: 509, endPoint x: 1027, endPoint y: 707, distance: 320.5
click at [1027, 707] on button "Delete" at bounding box center [1051, 692] width 163 height 44
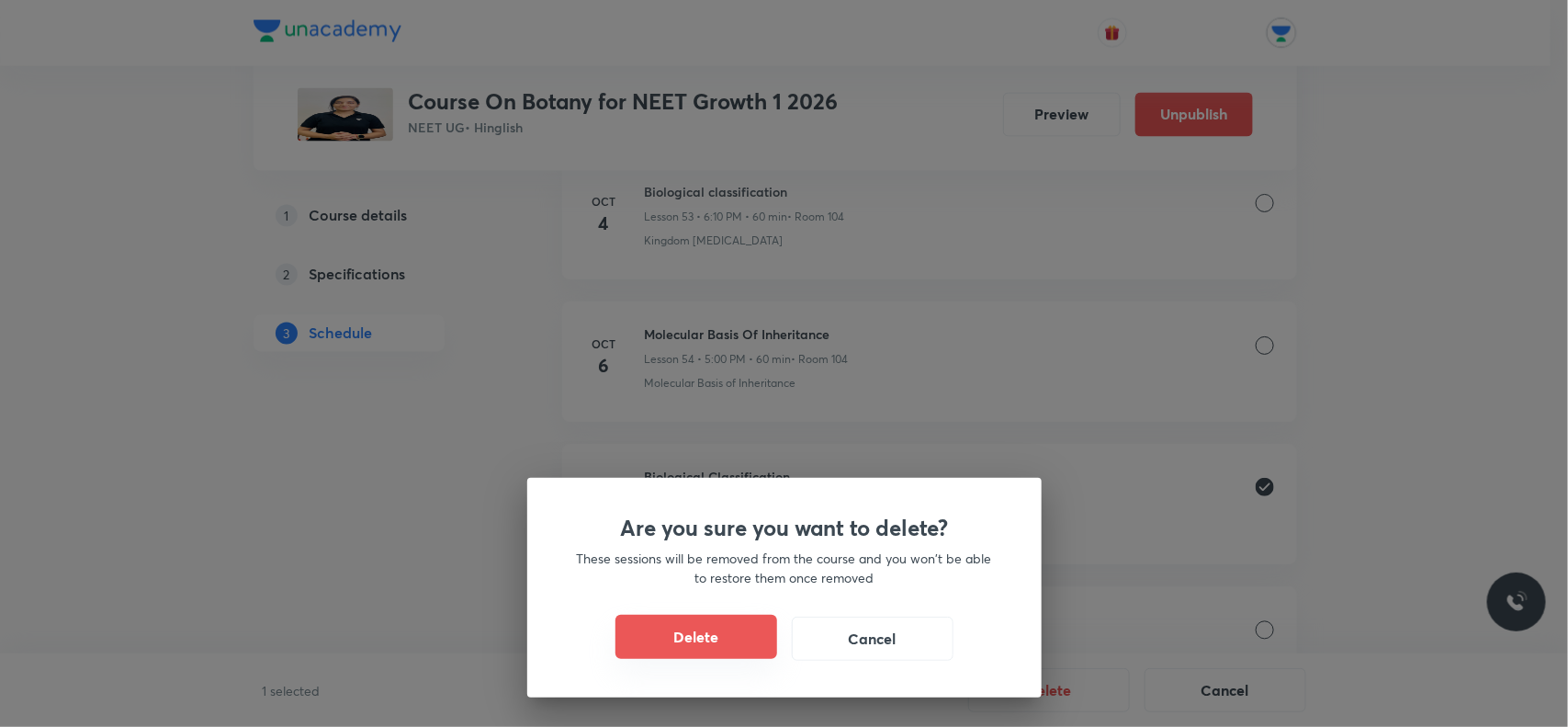
click at [645, 627] on button "Delete" at bounding box center [697, 637] width 162 height 44
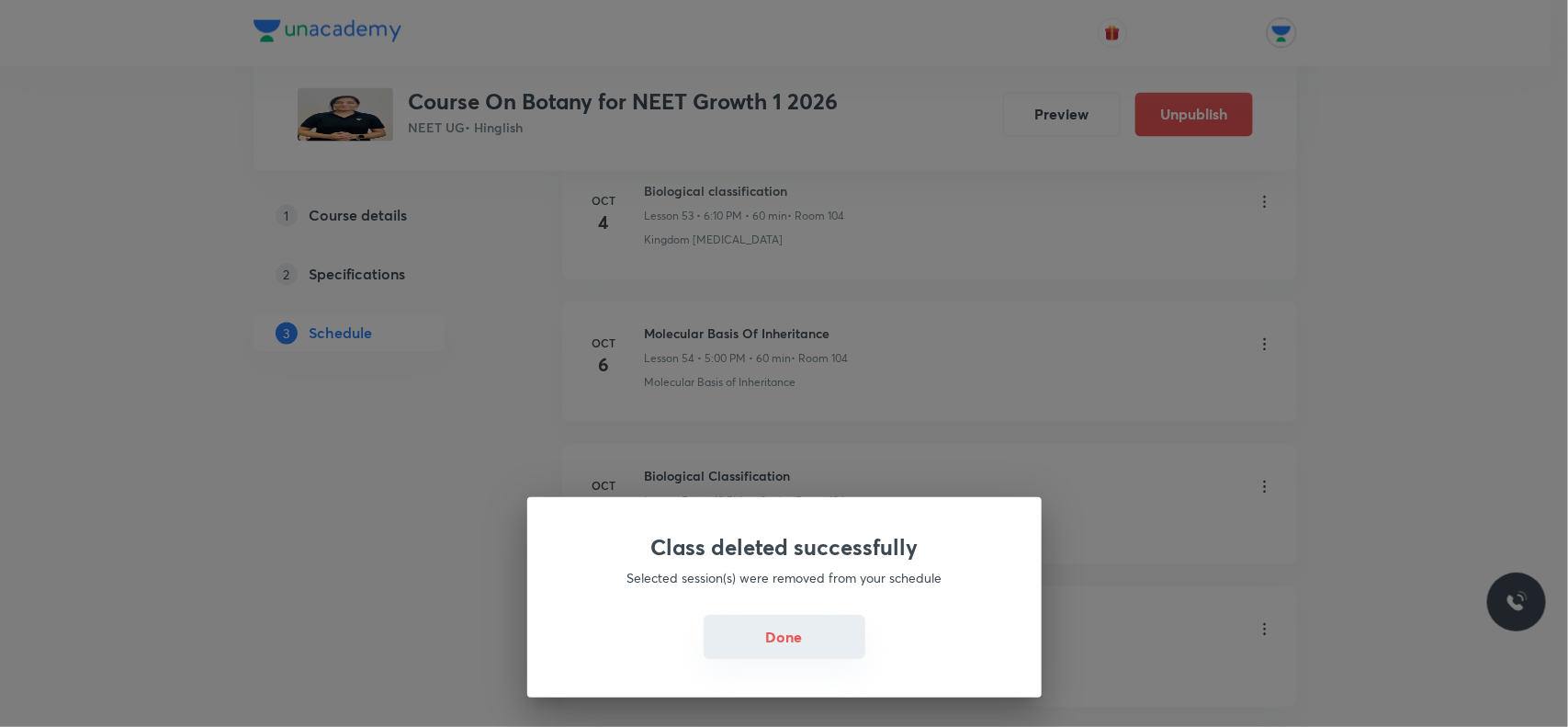
click at [737, 644] on button "Done" at bounding box center [785, 637] width 162 height 44
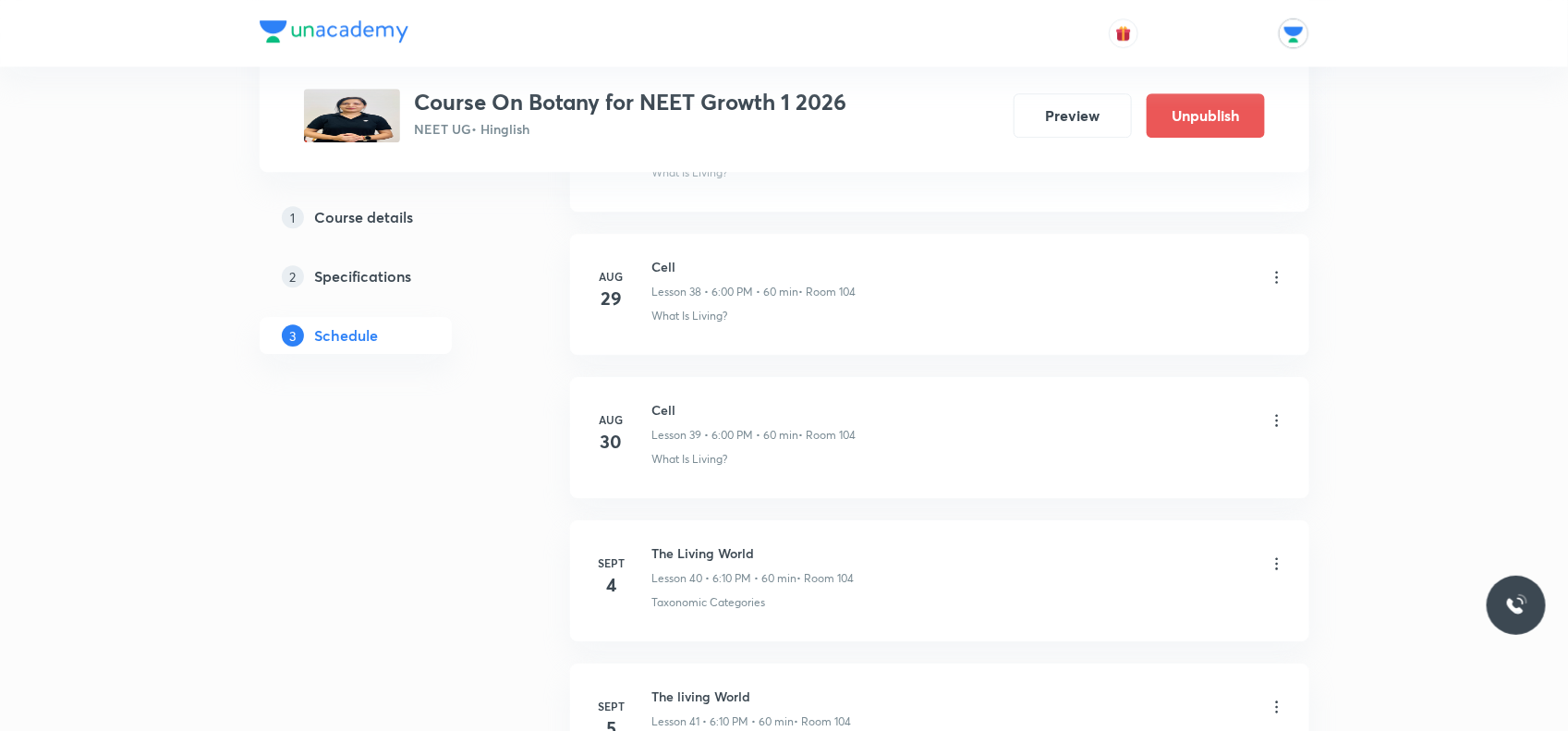
scroll to position [4972, 0]
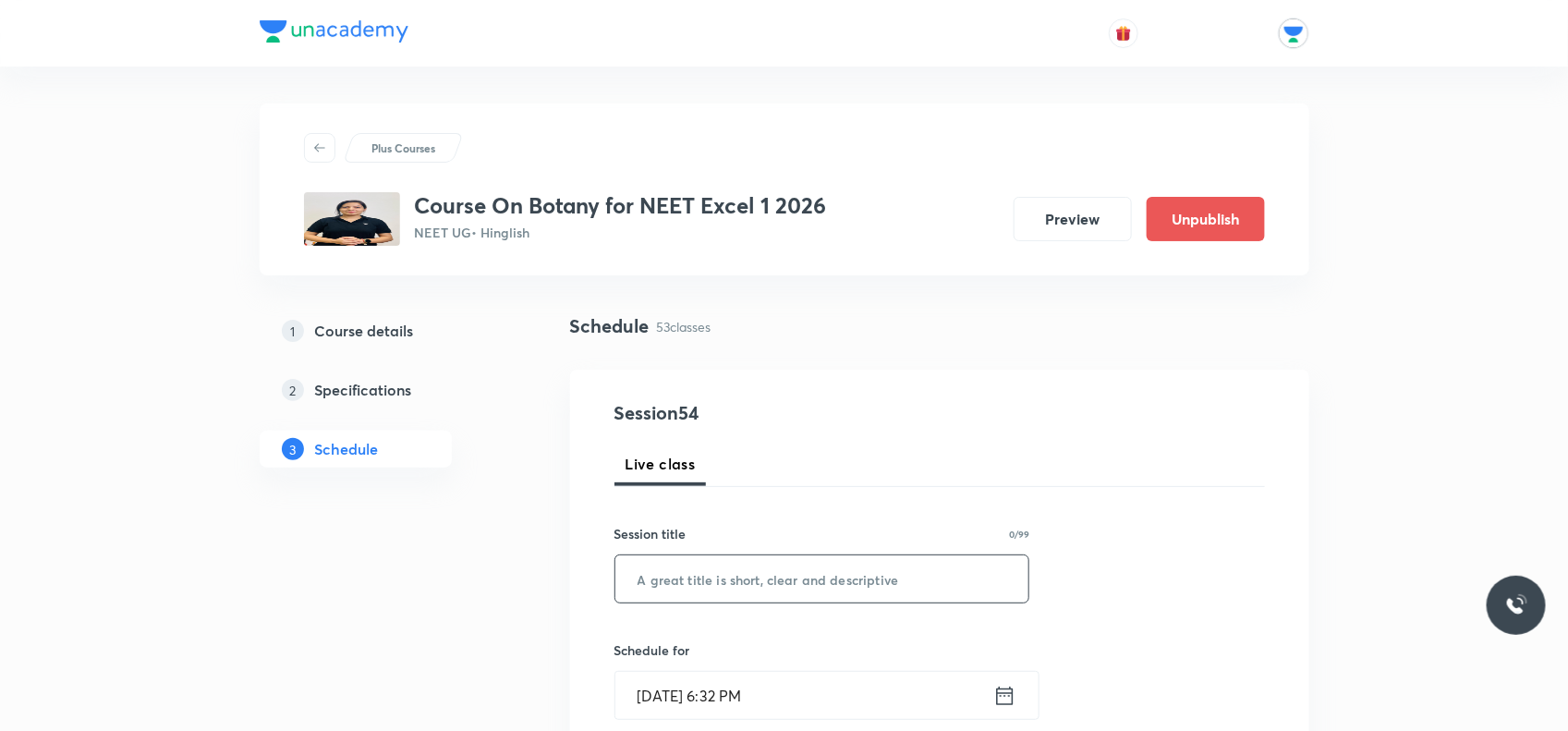
click at [682, 588] on input "text" at bounding box center [823, 579] width 414 height 47
type input "m"
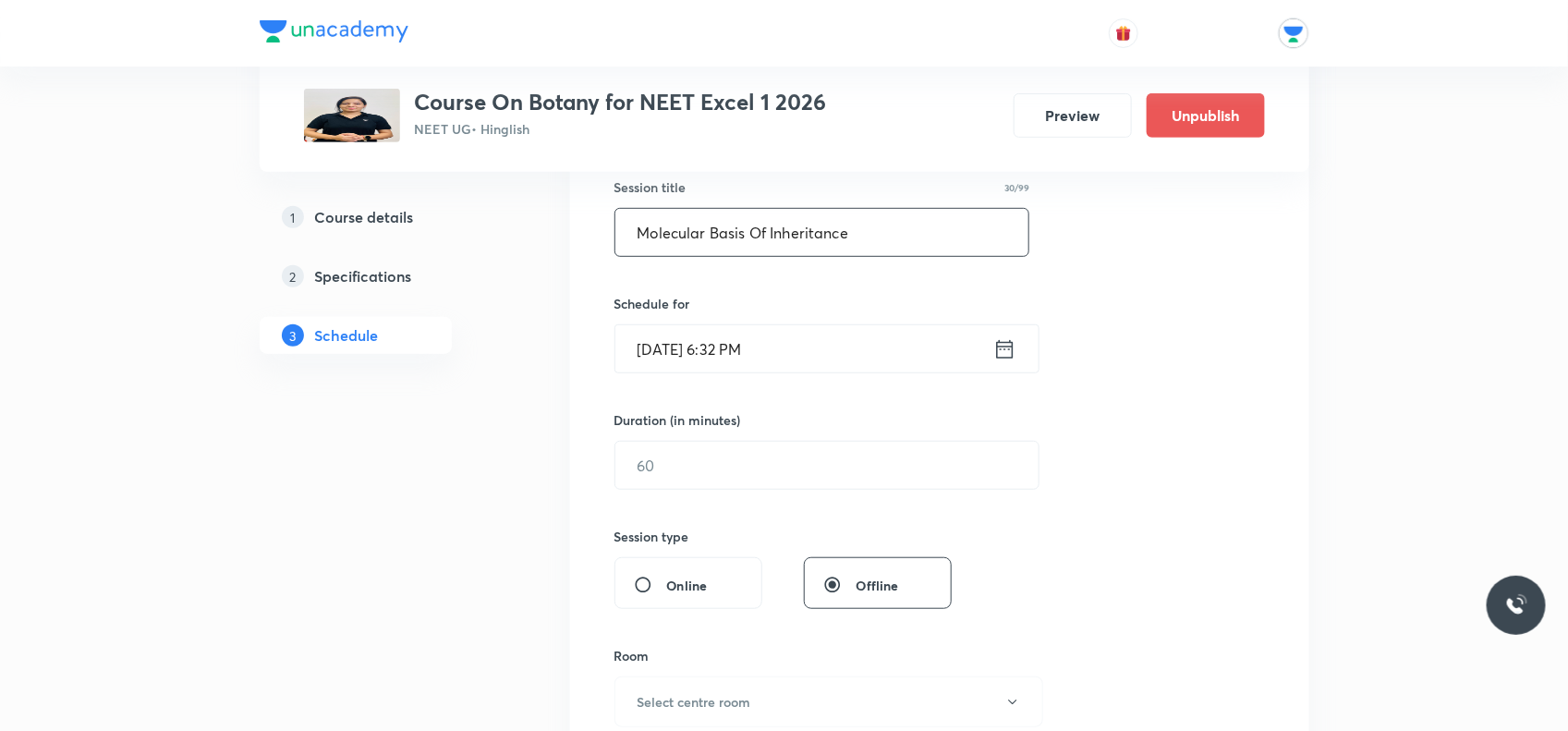
type input "Molecular Basis Of Inheritance"
click at [869, 357] on input "[DATE] 6:32 PM" at bounding box center [805, 349] width 378 height 47
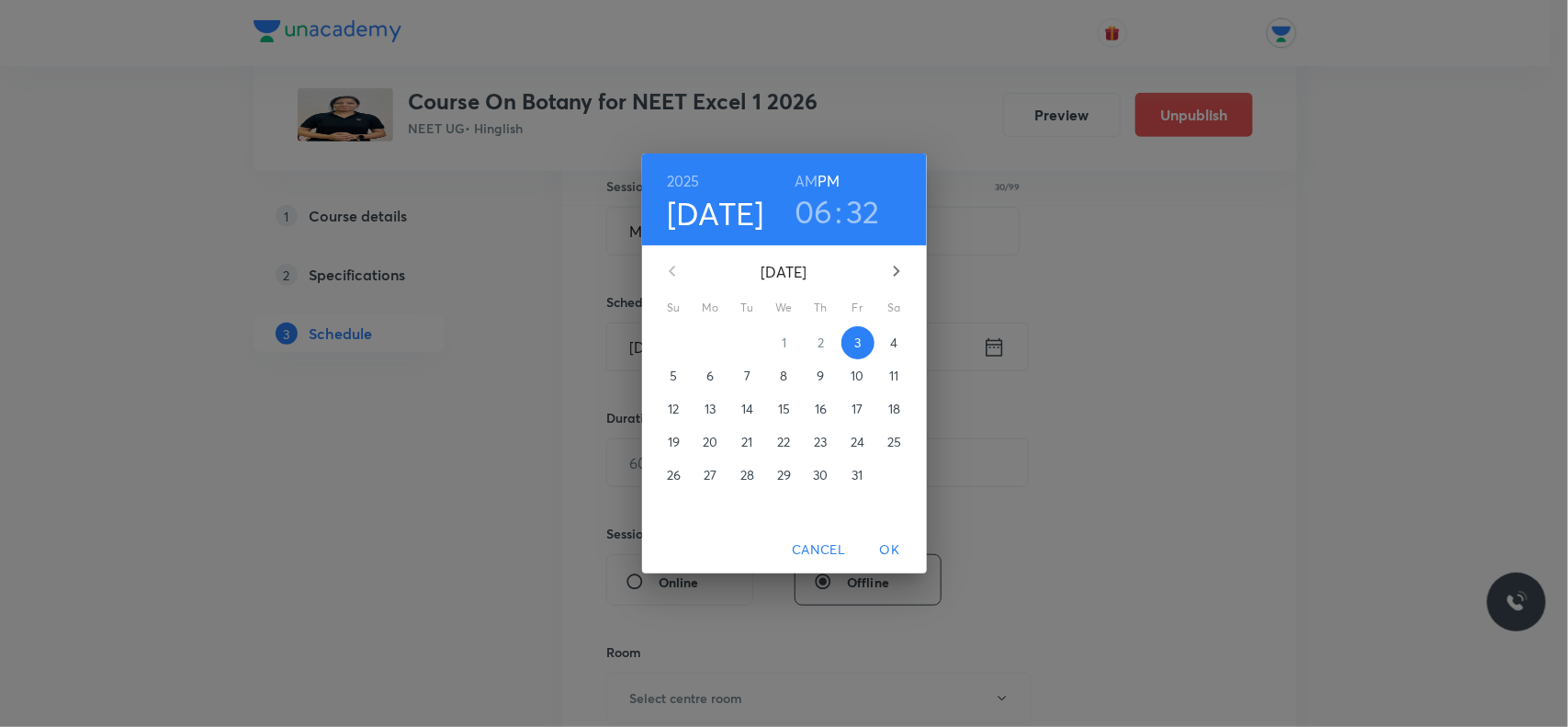
click at [670, 369] on p "5" at bounding box center [673, 376] width 8 height 19
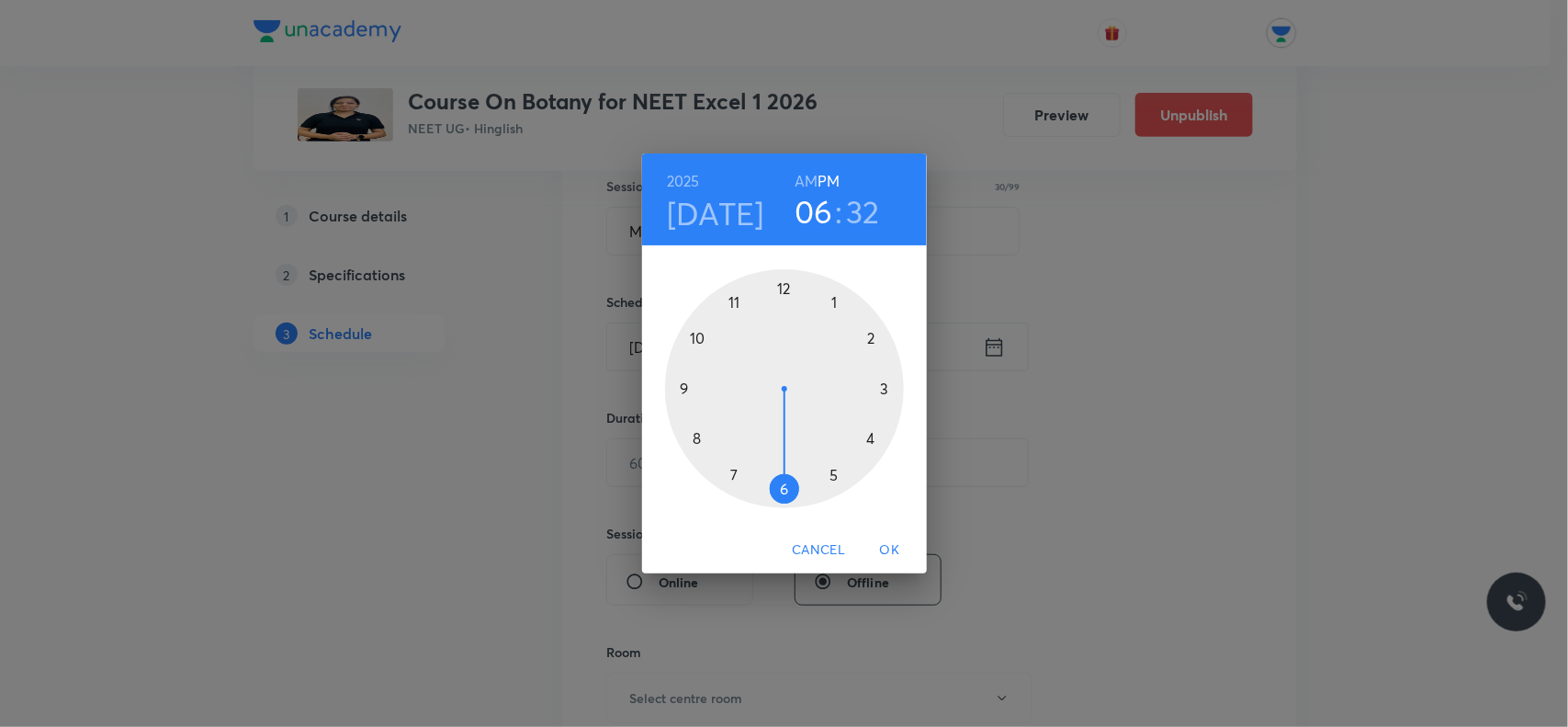
click at [827, 476] on div at bounding box center [785, 388] width 239 height 239
click at [869, 202] on h3 "32" at bounding box center [863, 211] width 34 height 39
click at [786, 285] on div at bounding box center [785, 388] width 239 height 239
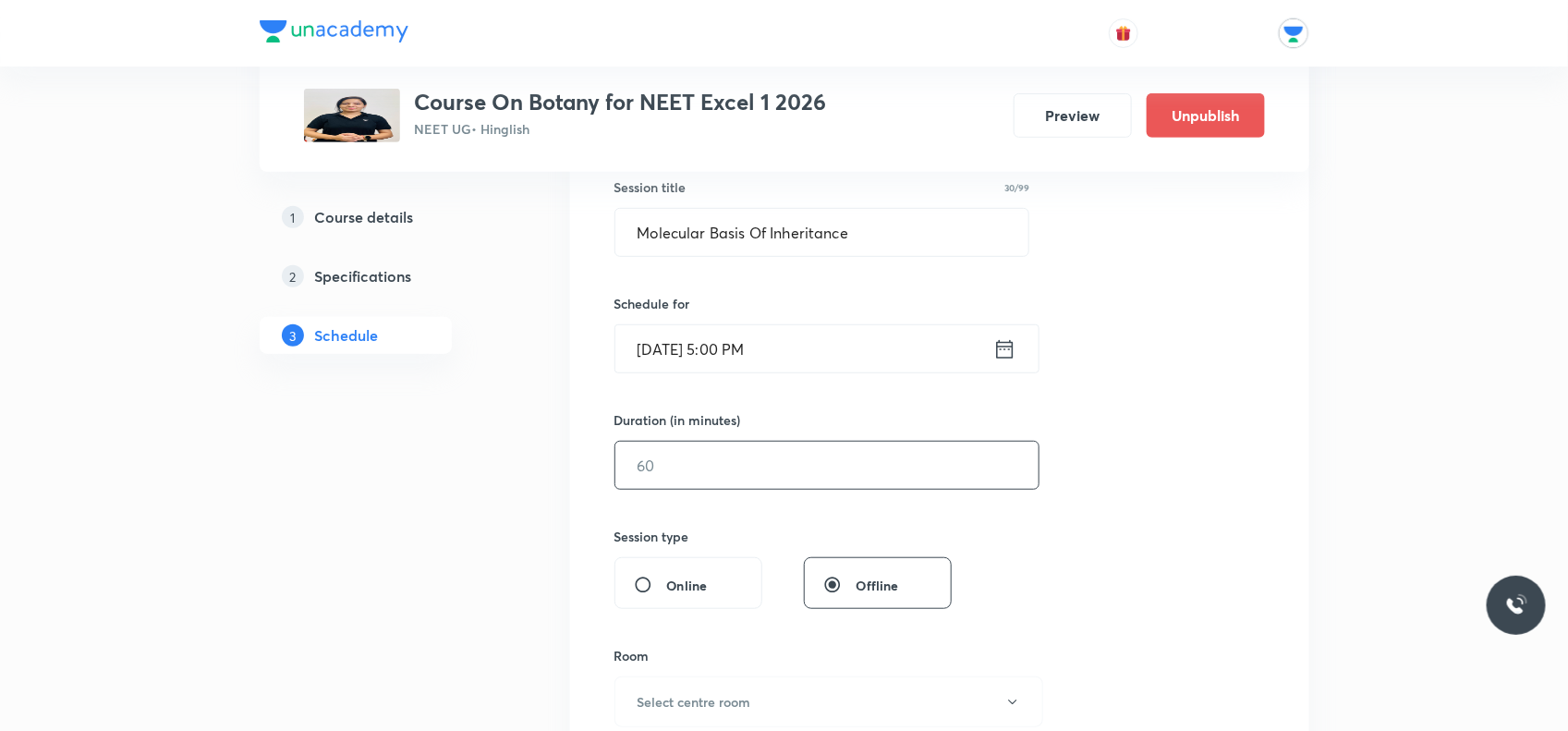
click at [732, 463] on input "text" at bounding box center [828, 465] width 424 height 47
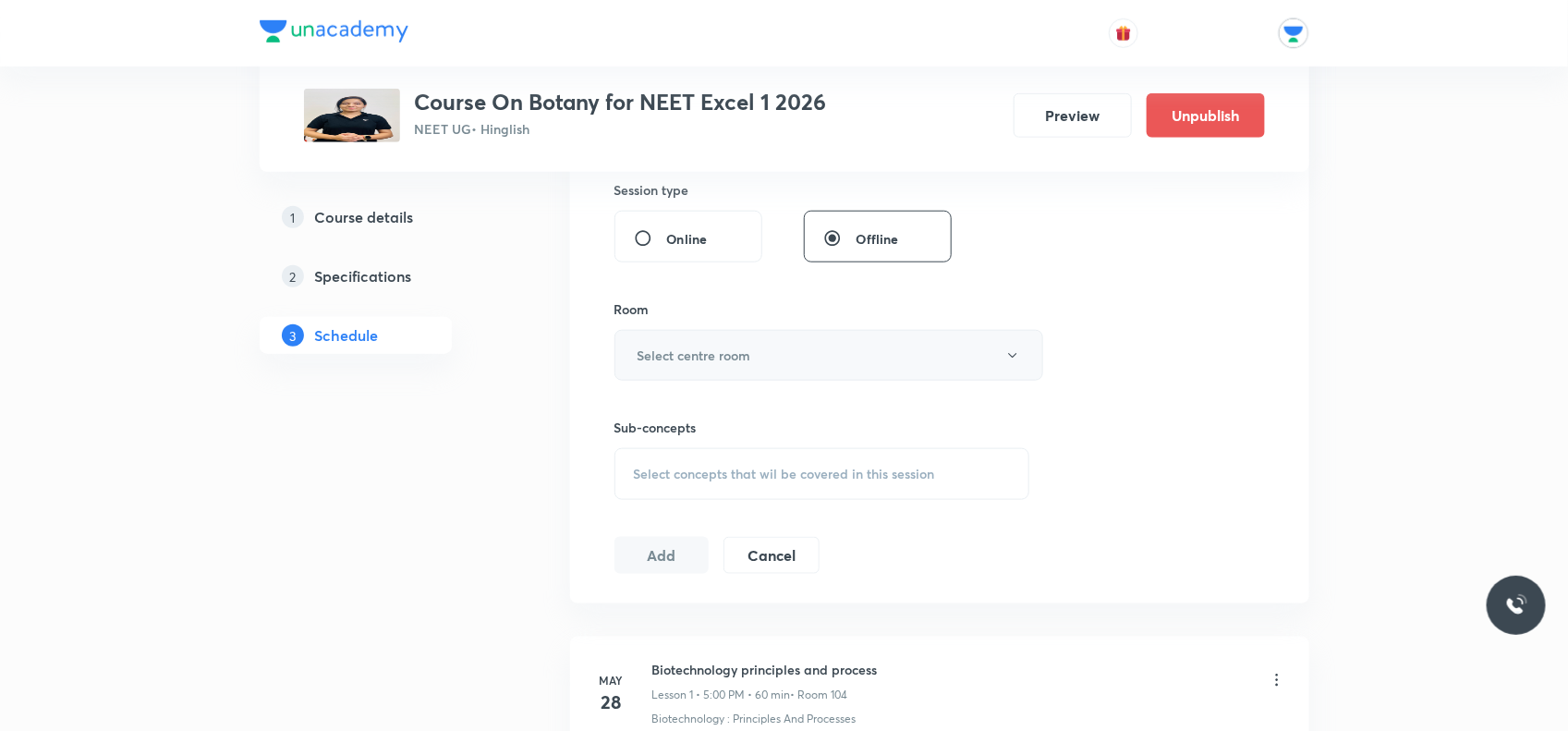
type input "60"
click at [796, 349] on button "Select centre room" at bounding box center [828, 356] width 428 height 51
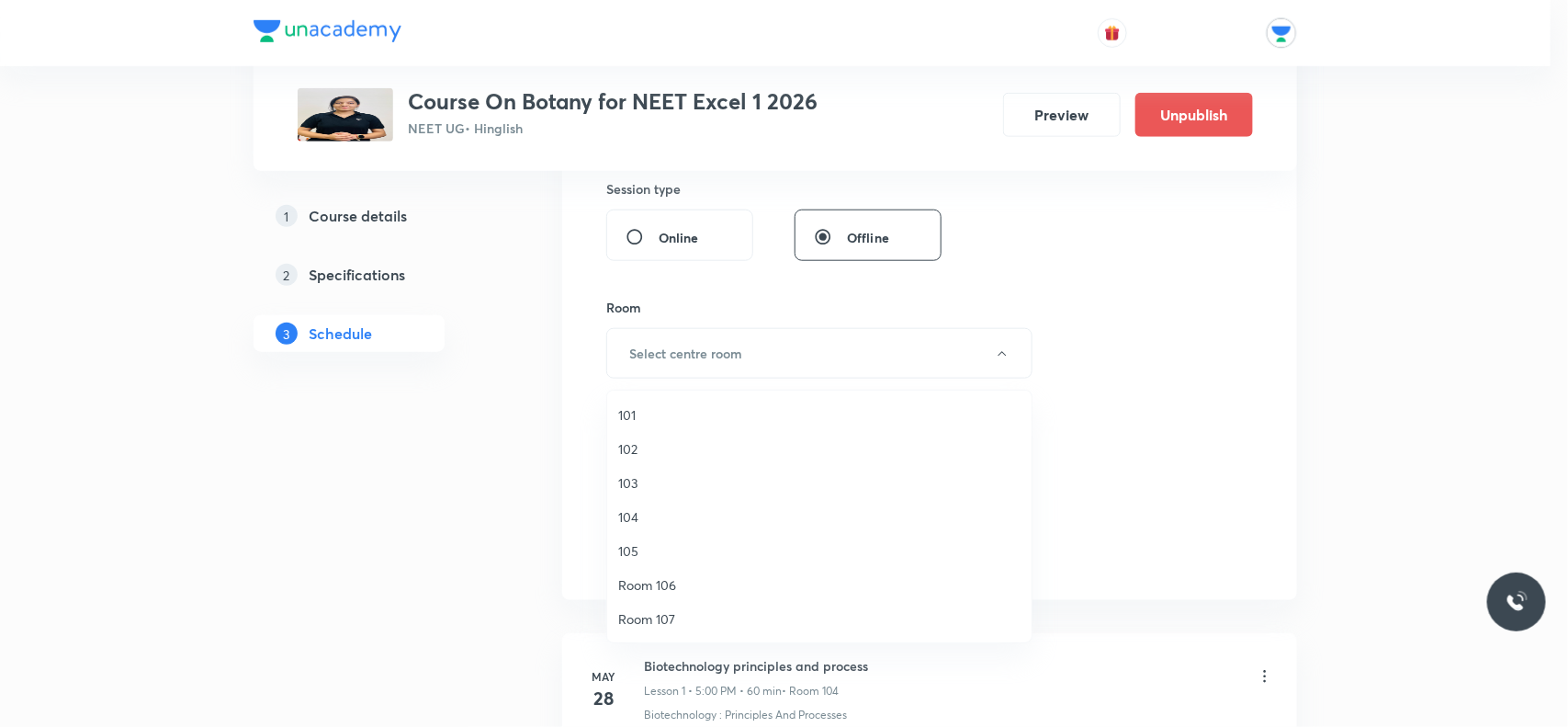
click at [638, 517] on span "104" at bounding box center [820, 516] width 402 height 20
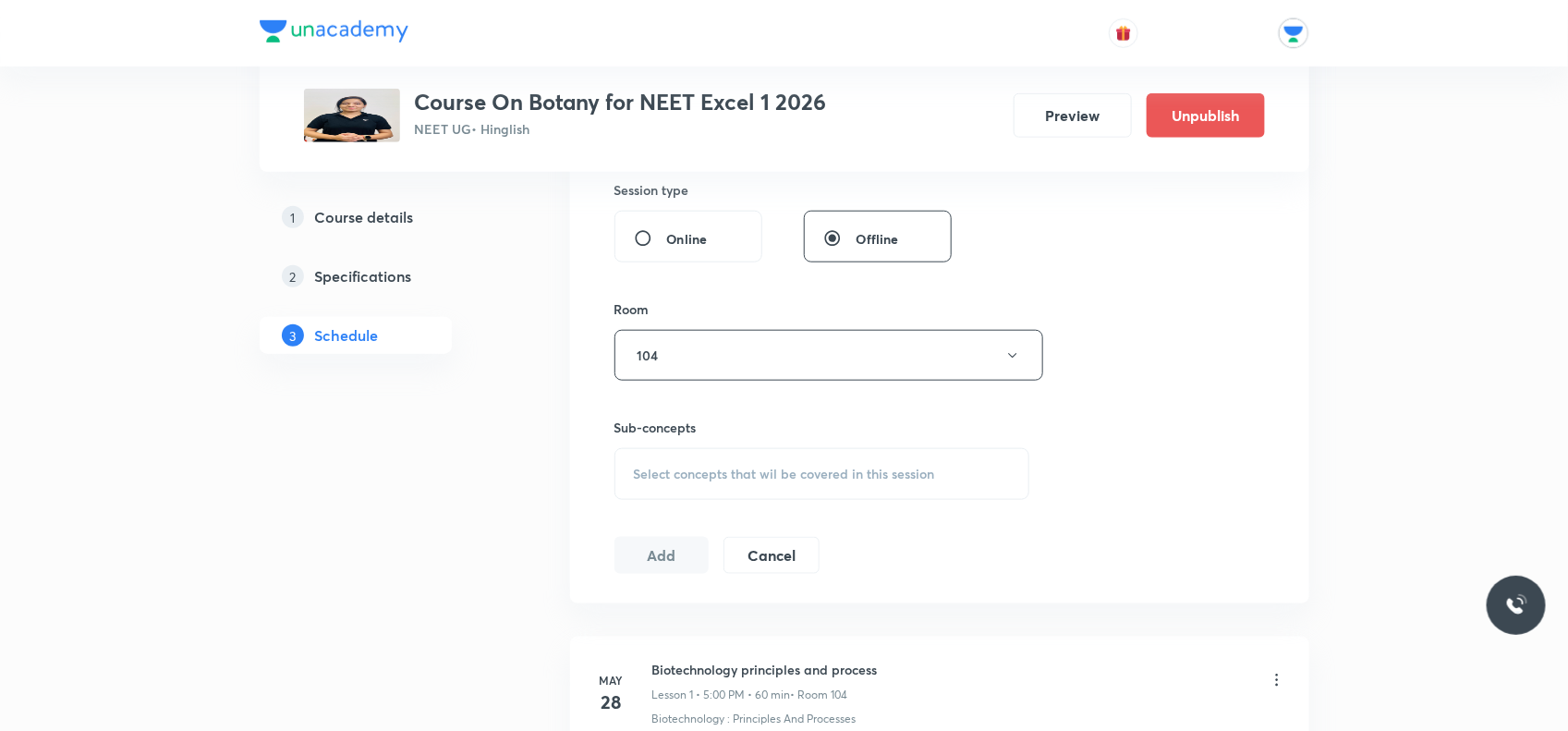
click at [686, 476] on span "Select concepts that wil be covered in this session" at bounding box center [784, 475] width 302 height 15
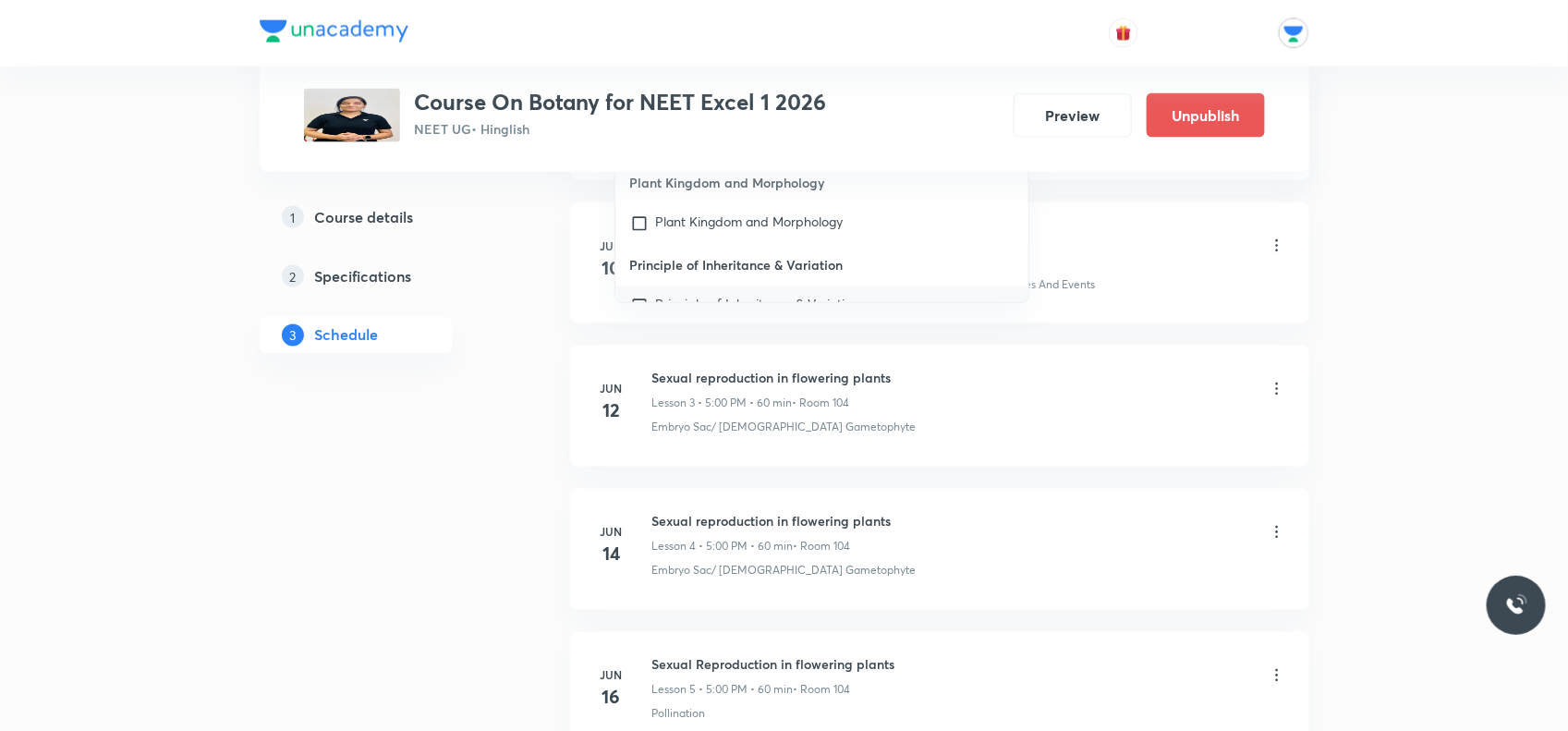
scroll to position [41207, 0]
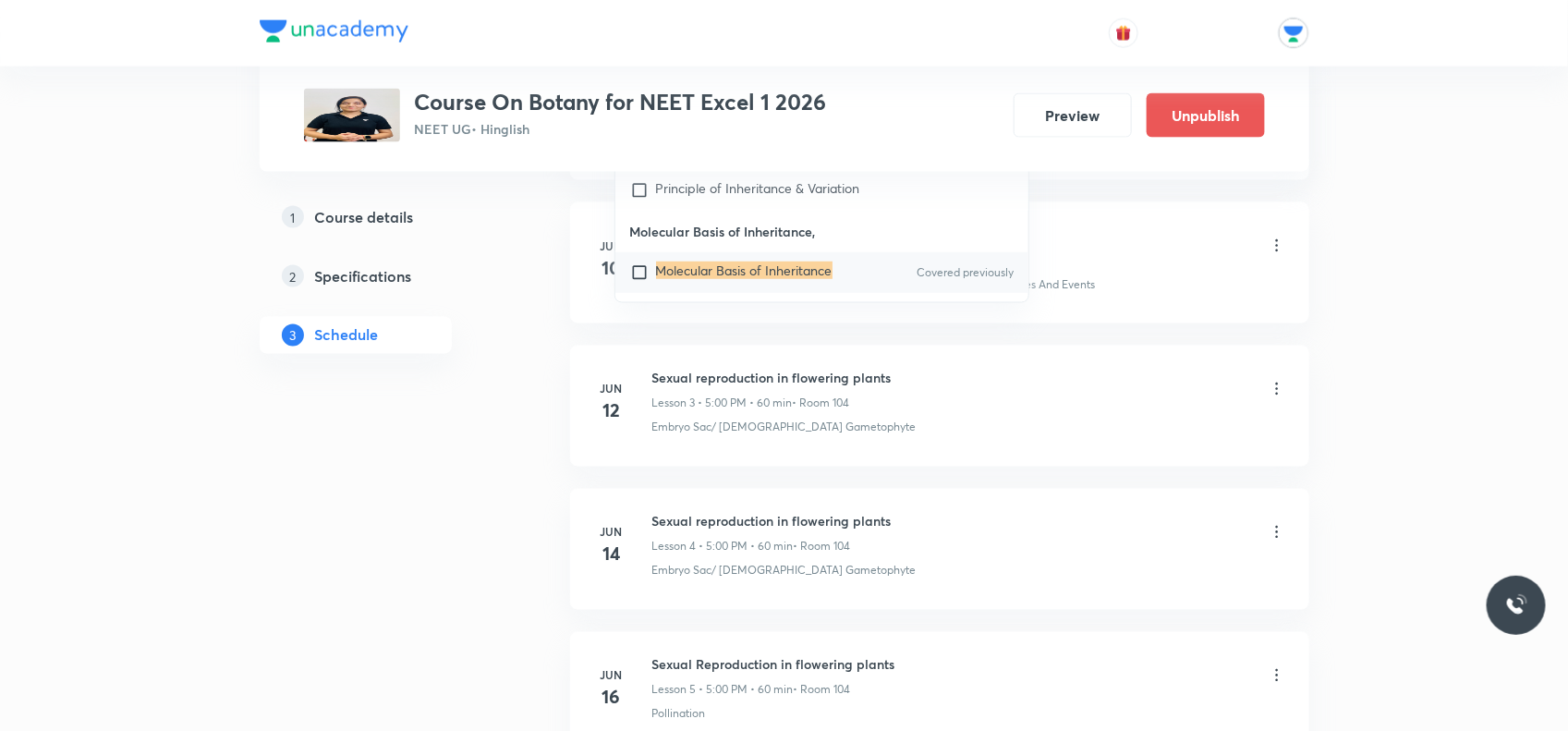
type input "Molecular Basis Of Inheritance"
click at [640, 264] on input "checkbox" at bounding box center [643, 273] width 26 height 19
checkbox input "true"
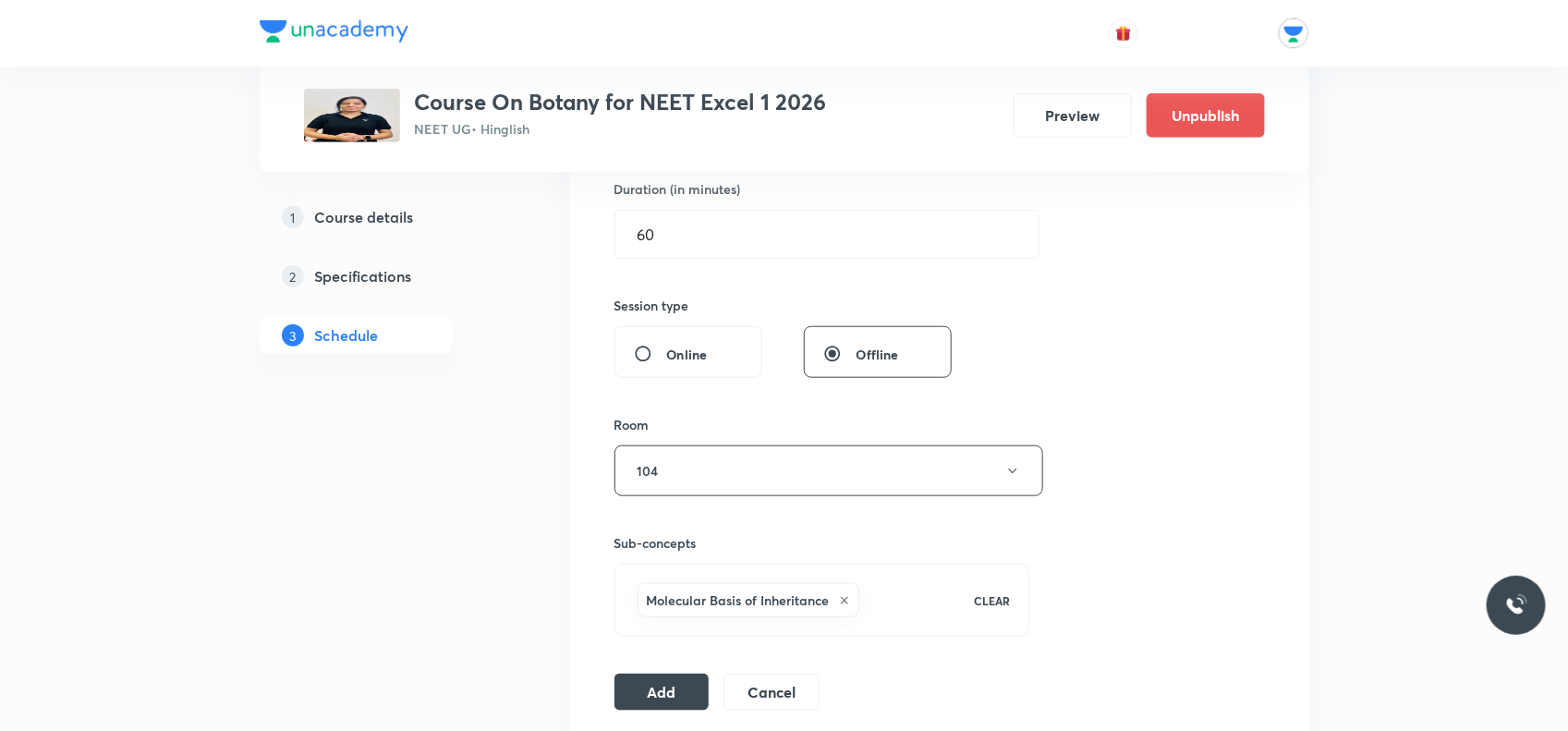
scroll to position [231, 0]
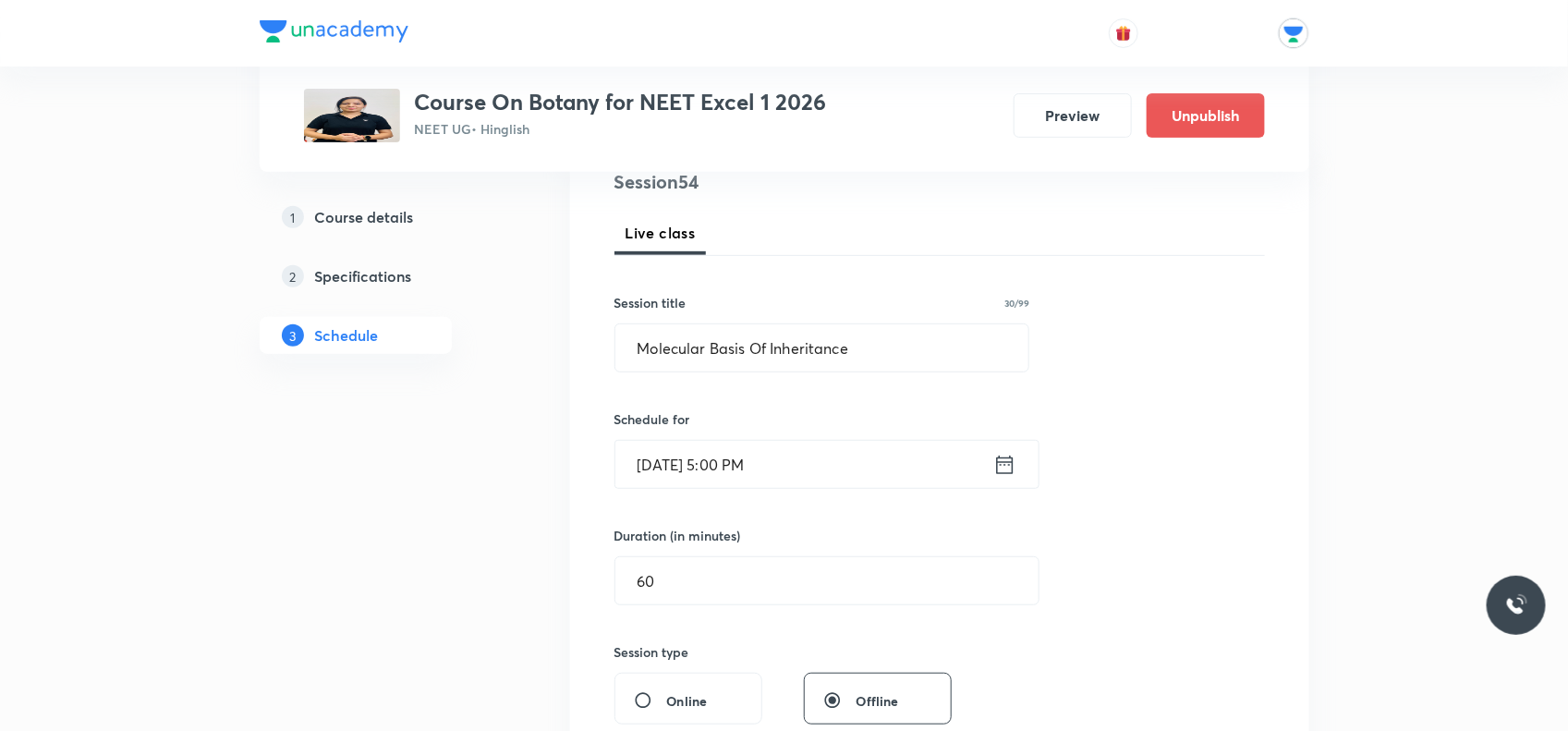
click at [1002, 467] on icon at bounding box center [1005, 464] width 23 height 26
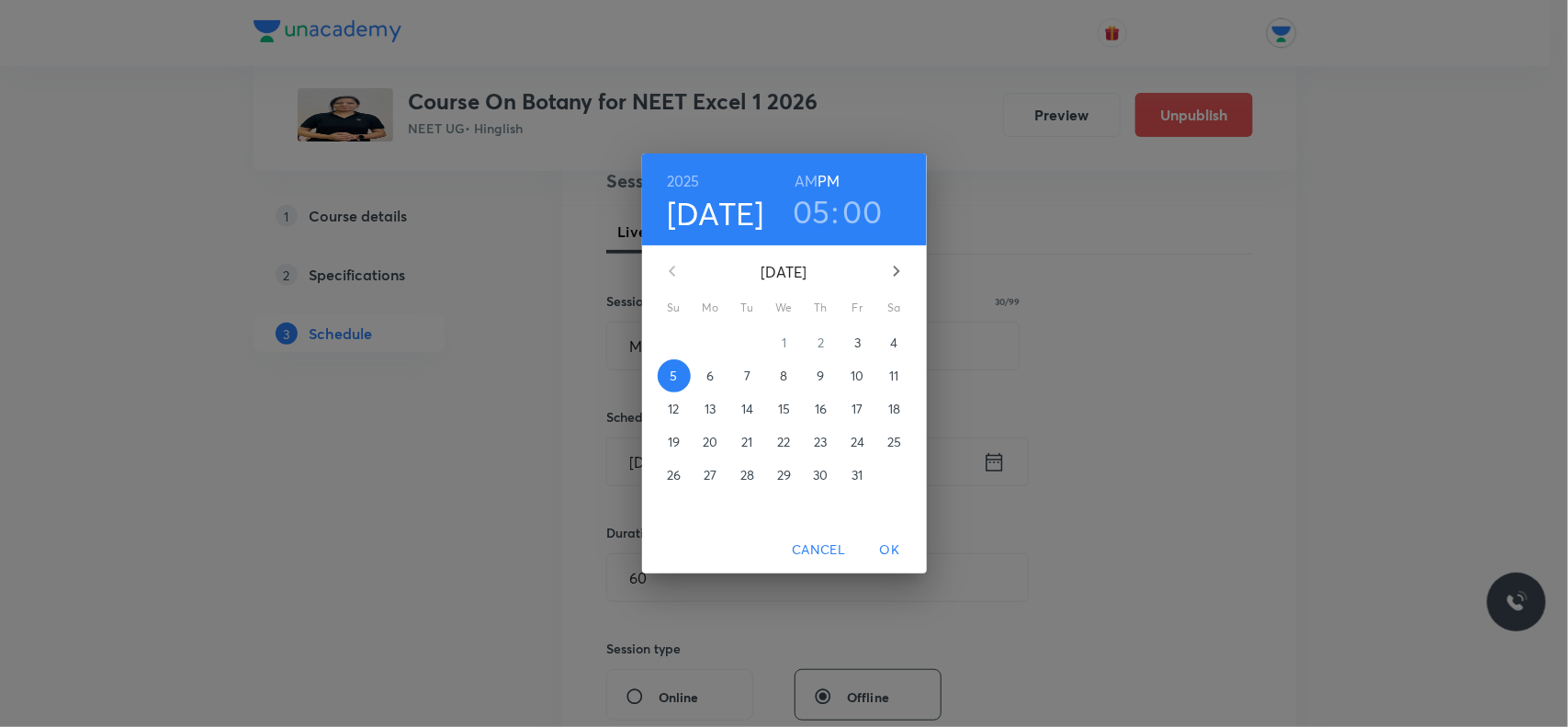
click at [745, 379] on p "7" at bounding box center [747, 376] width 7 height 19
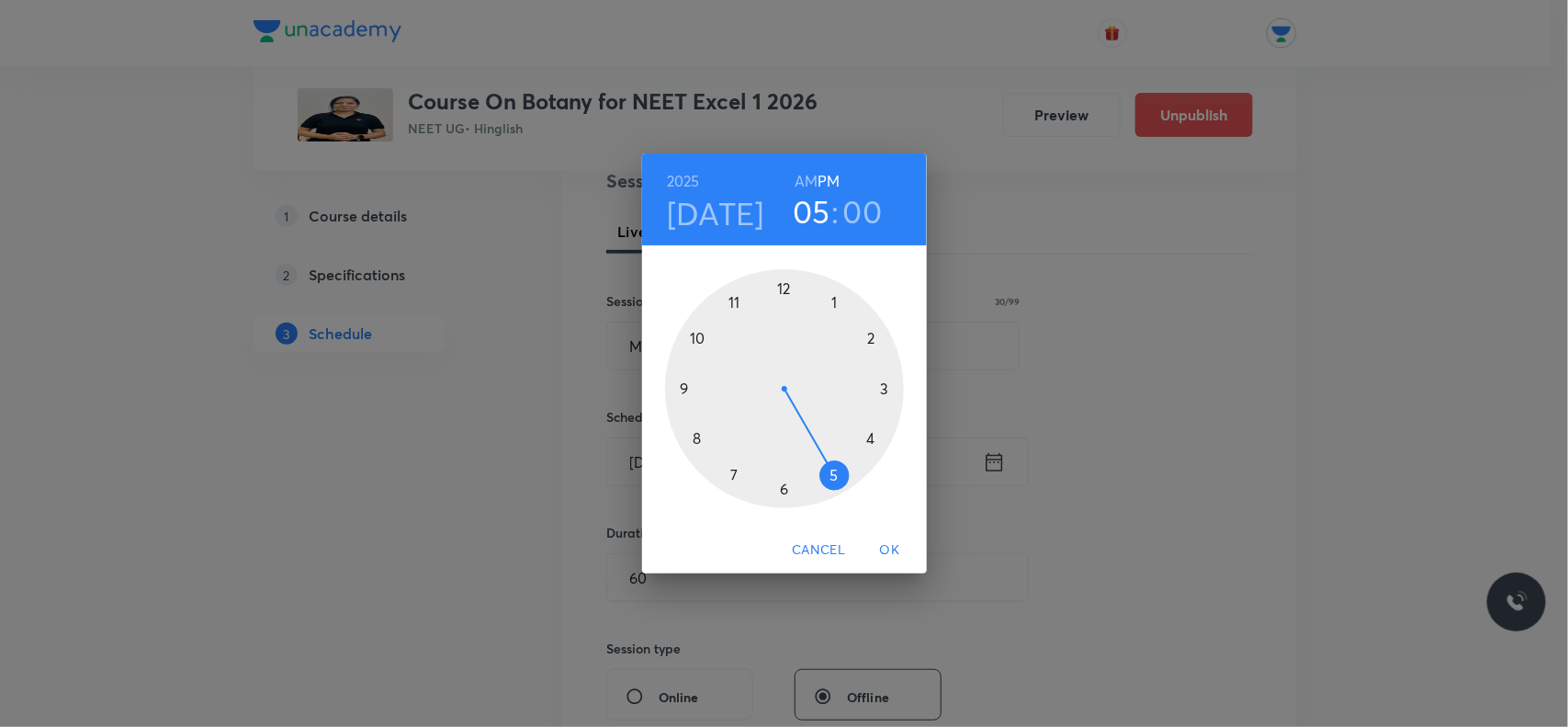
click at [892, 554] on span "OK" at bounding box center [890, 550] width 44 height 23
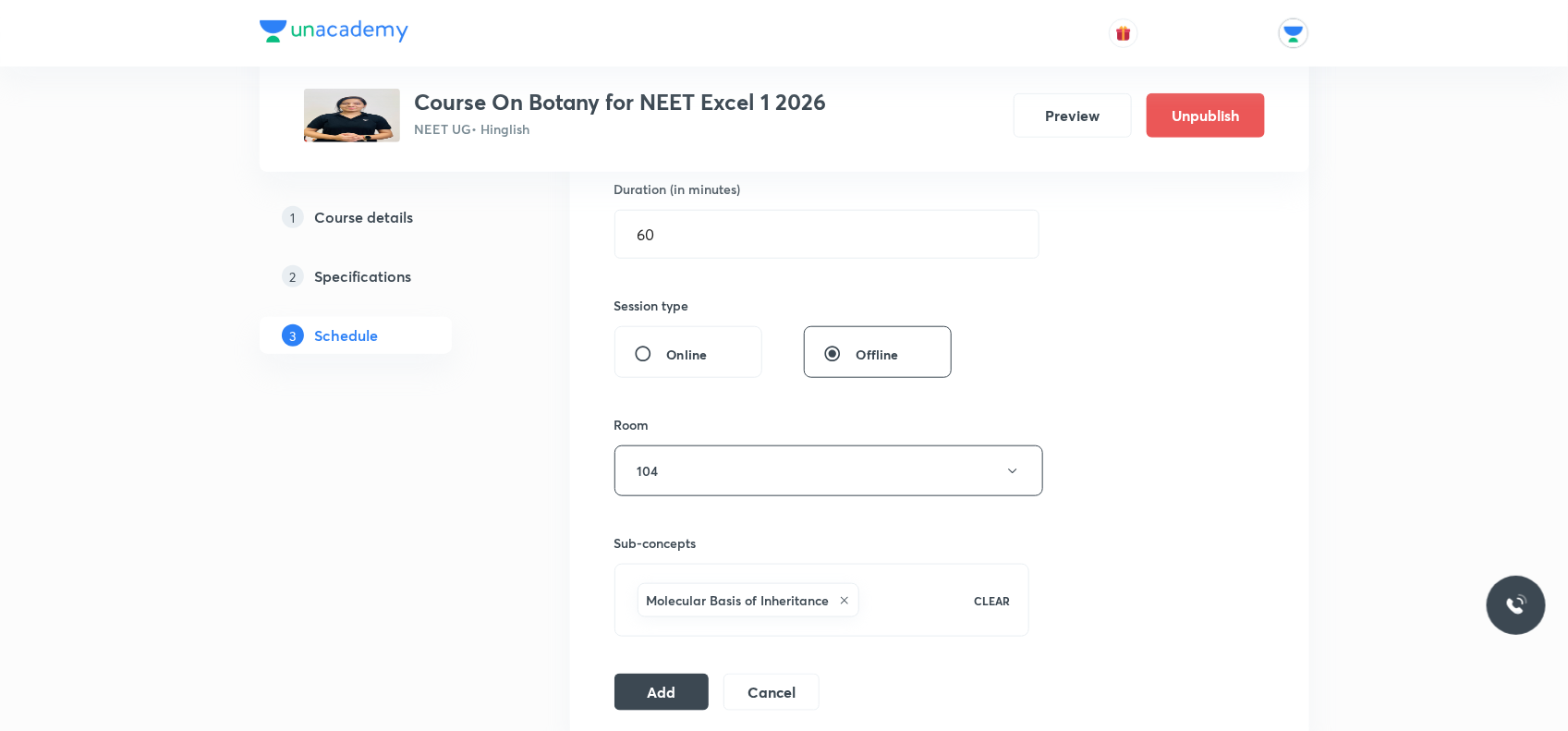
scroll to position [809, 0]
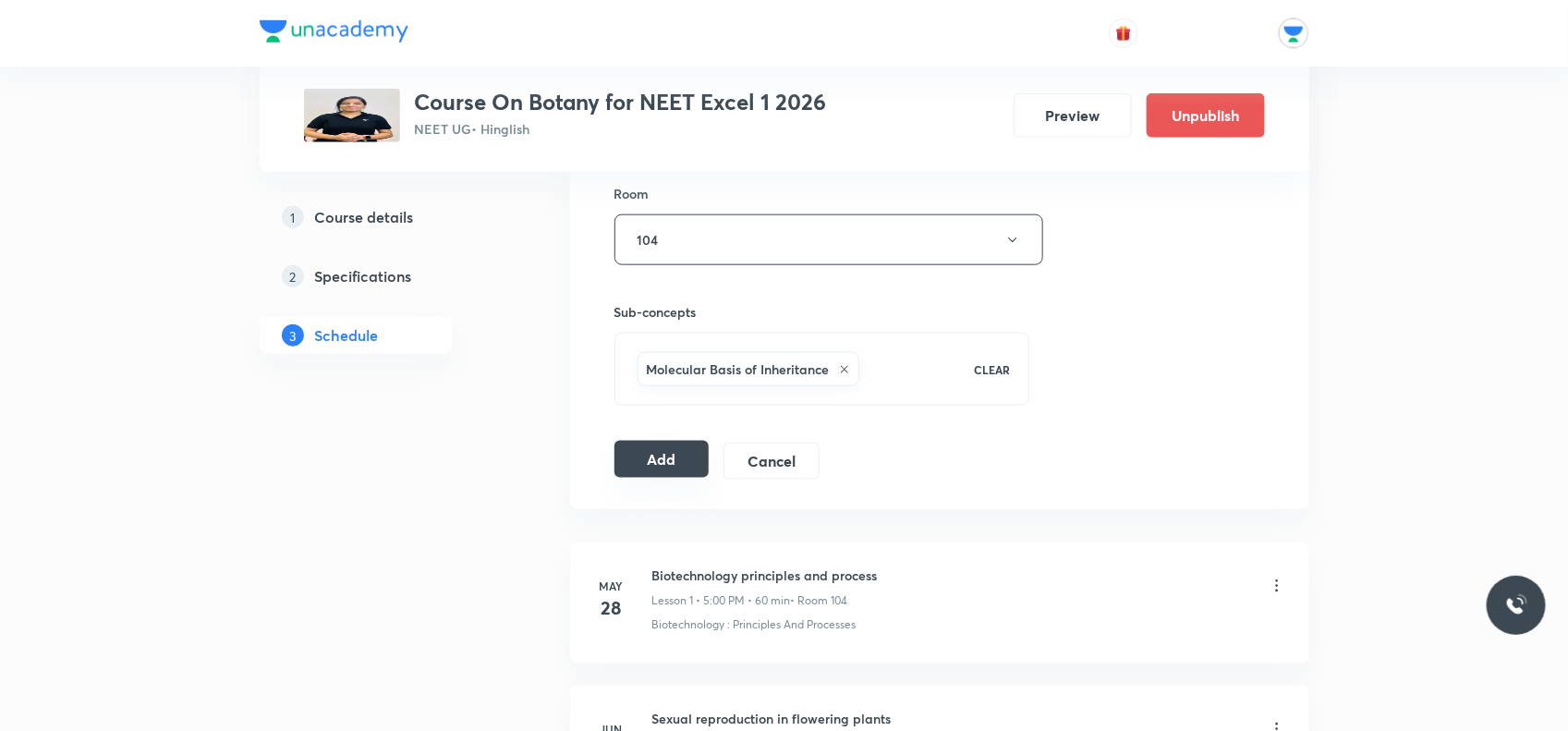
click at [669, 468] on button "Add" at bounding box center [662, 459] width 96 height 37
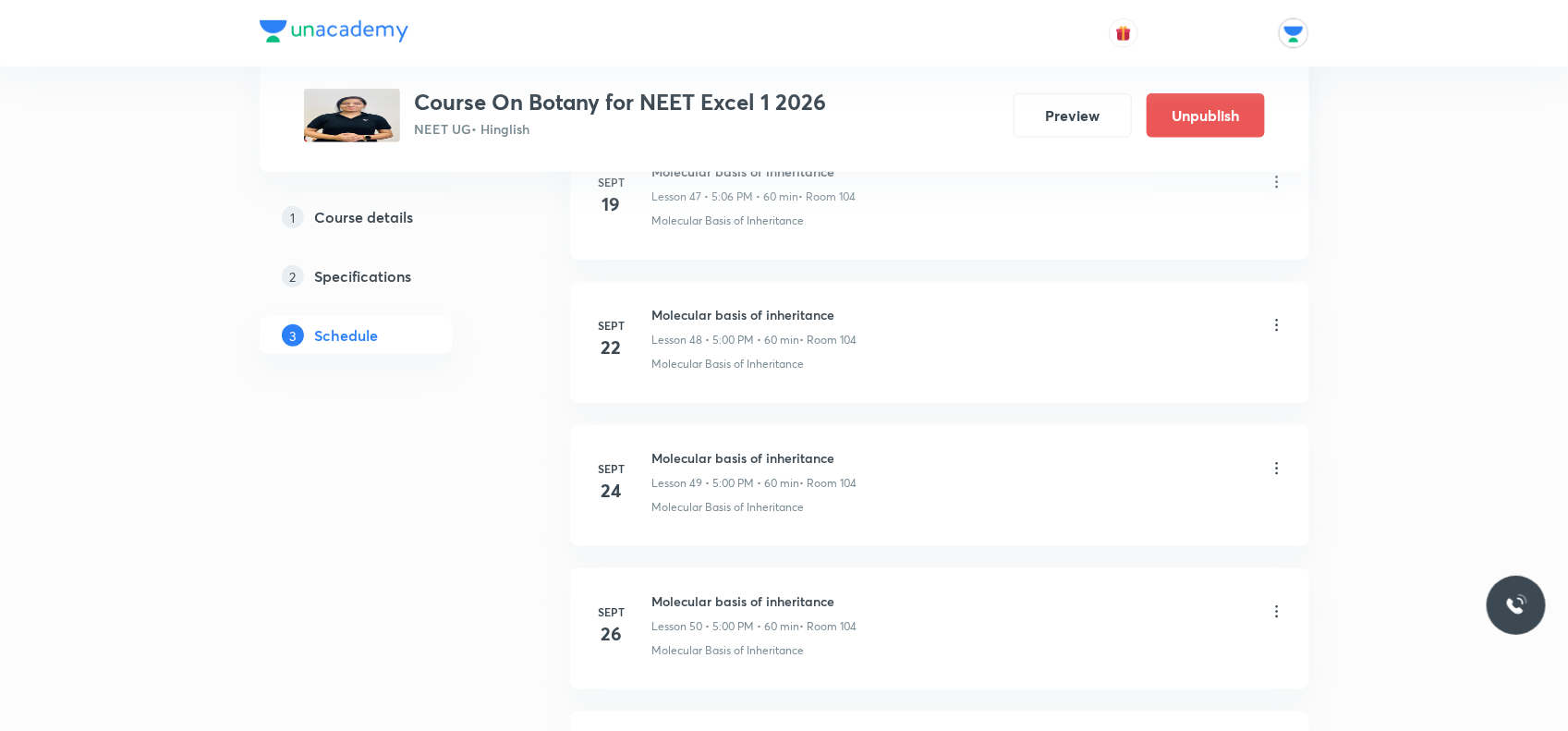
scroll to position [7658, 0]
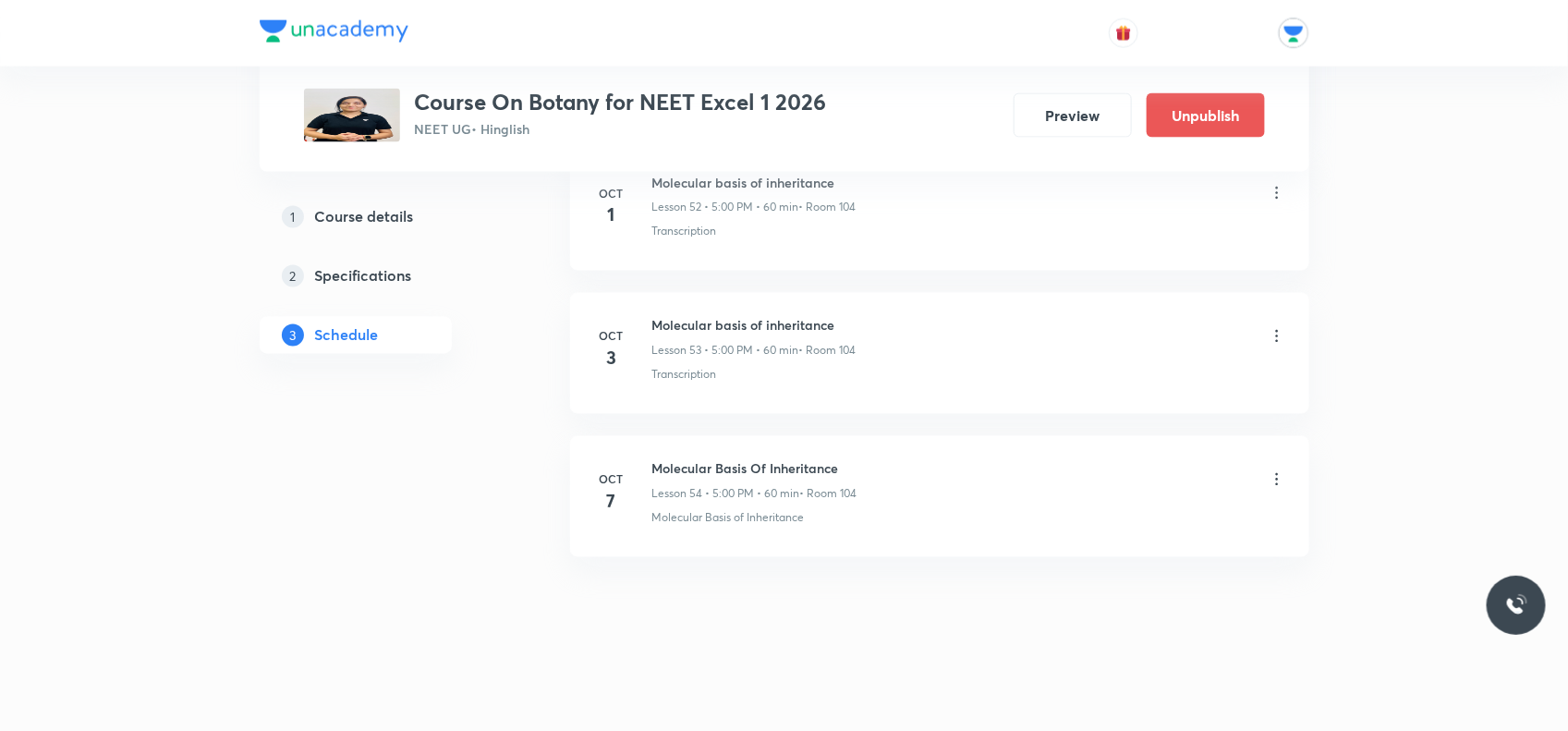
click at [1281, 483] on icon at bounding box center [1278, 479] width 19 height 19
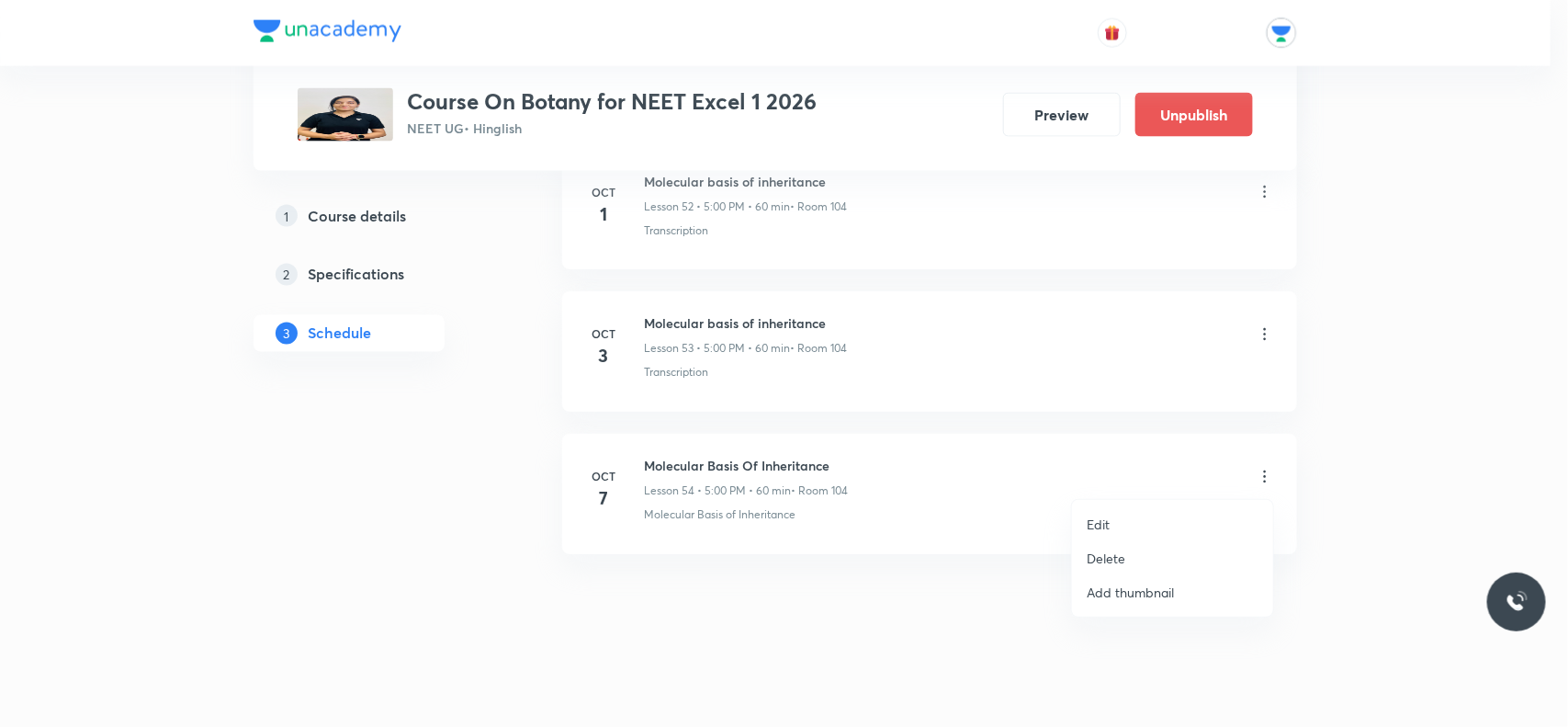
click at [1193, 508] on li "Edit" at bounding box center [1173, 524] width 201 height 34
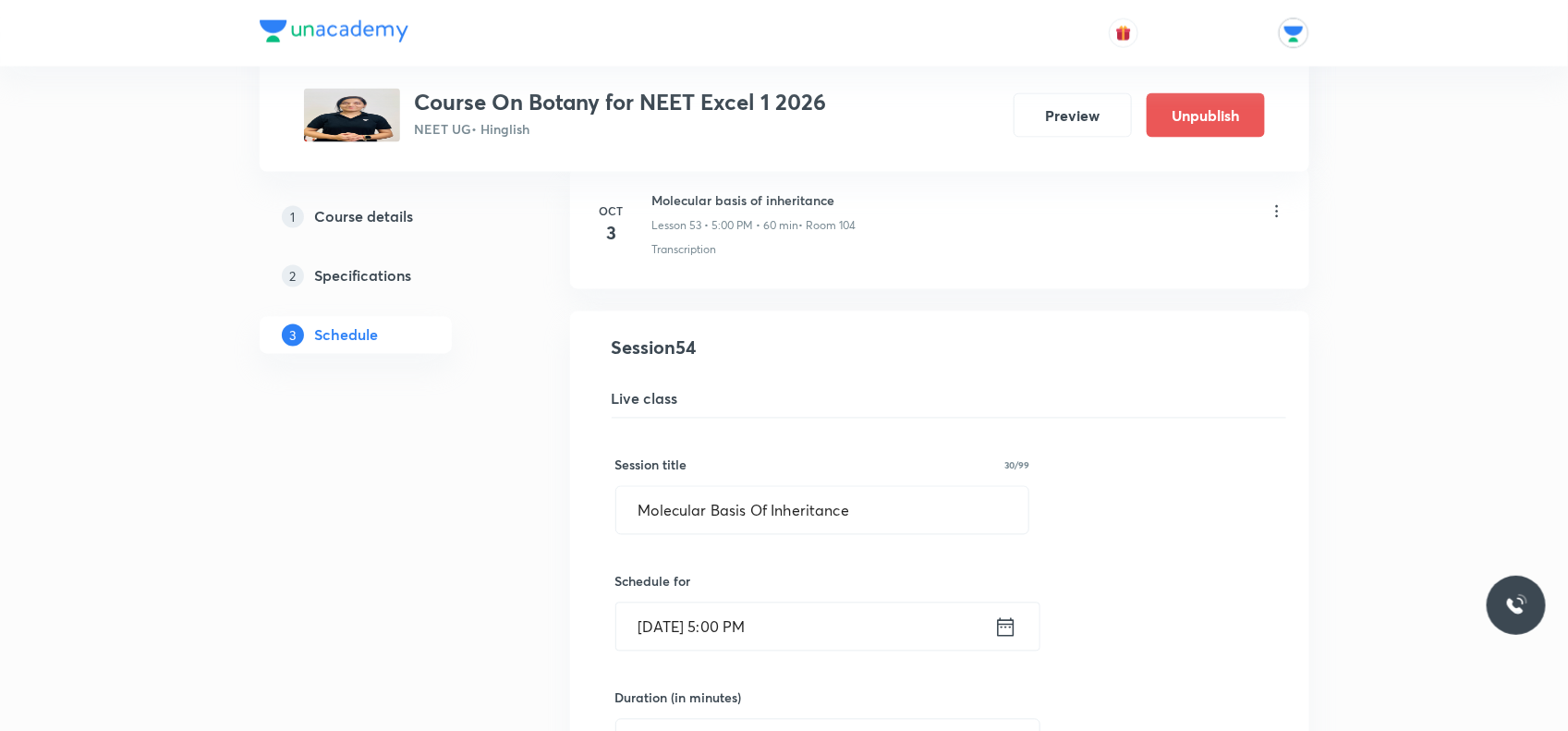
click at [674, 640] on input "Oct 7, 2025, 5:00 PM" at bounding box center [806, 627] width 378 height 47
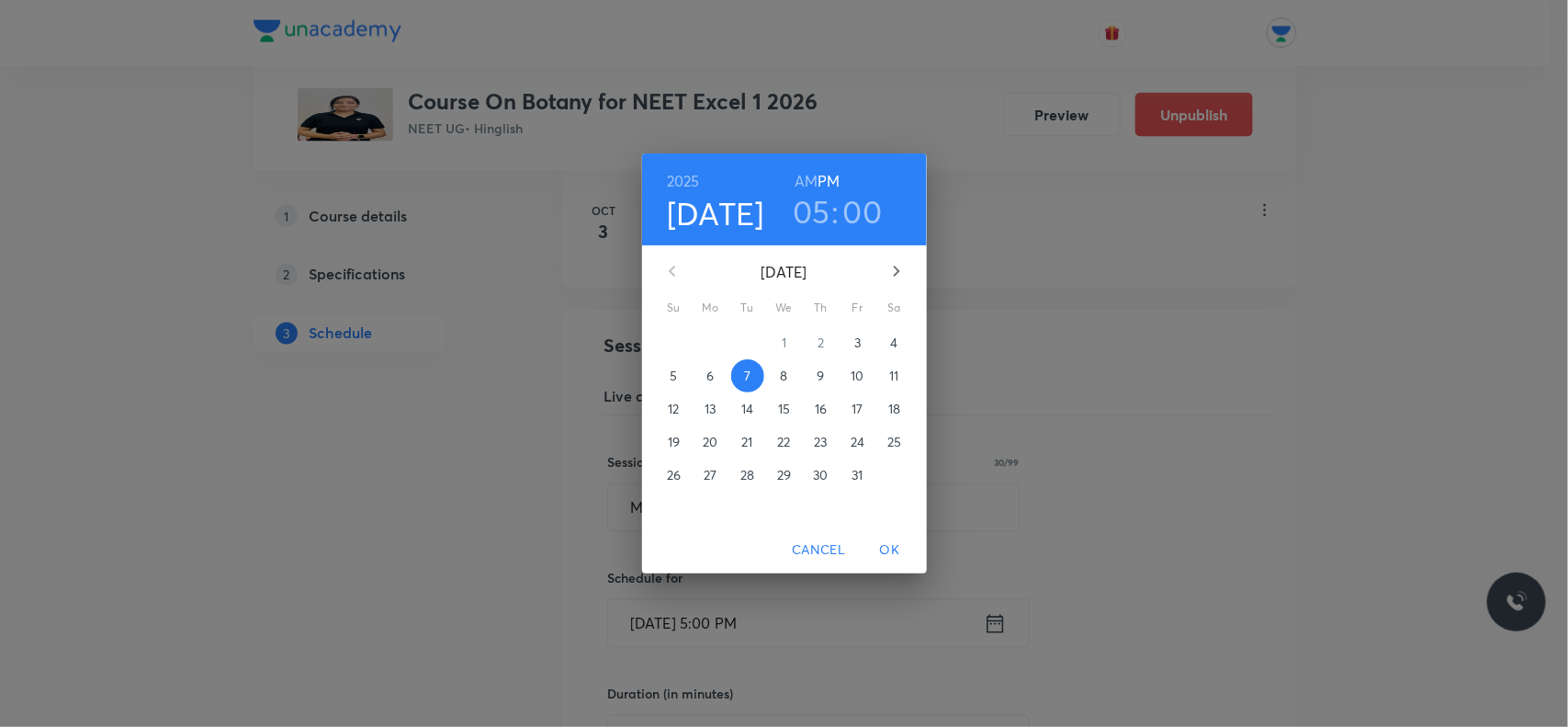
click at [713, 375] on p "6" at bounding box center [711, 376] width 8 height 19
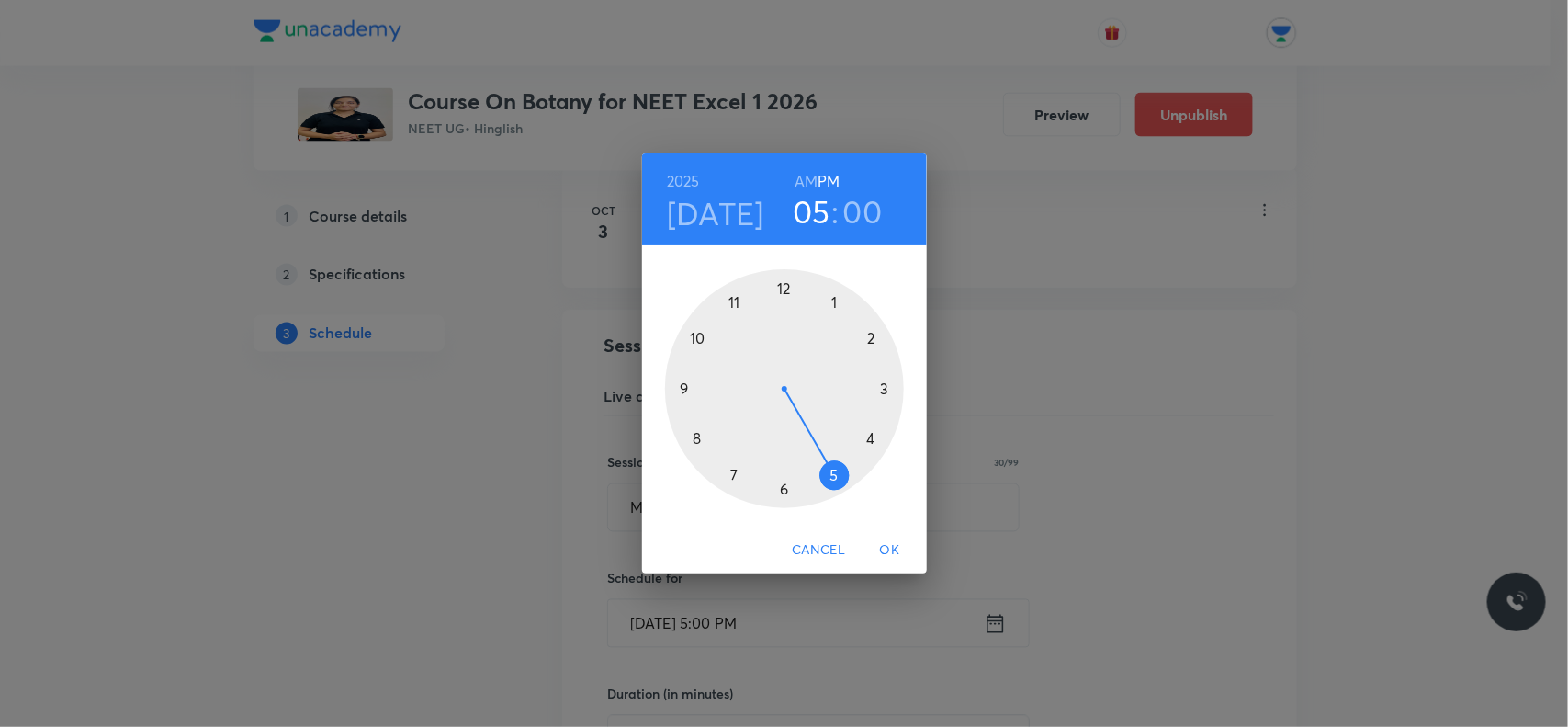
click at [878, 548] on span "OK" at bounding box center [890, 550] width 44 height 23
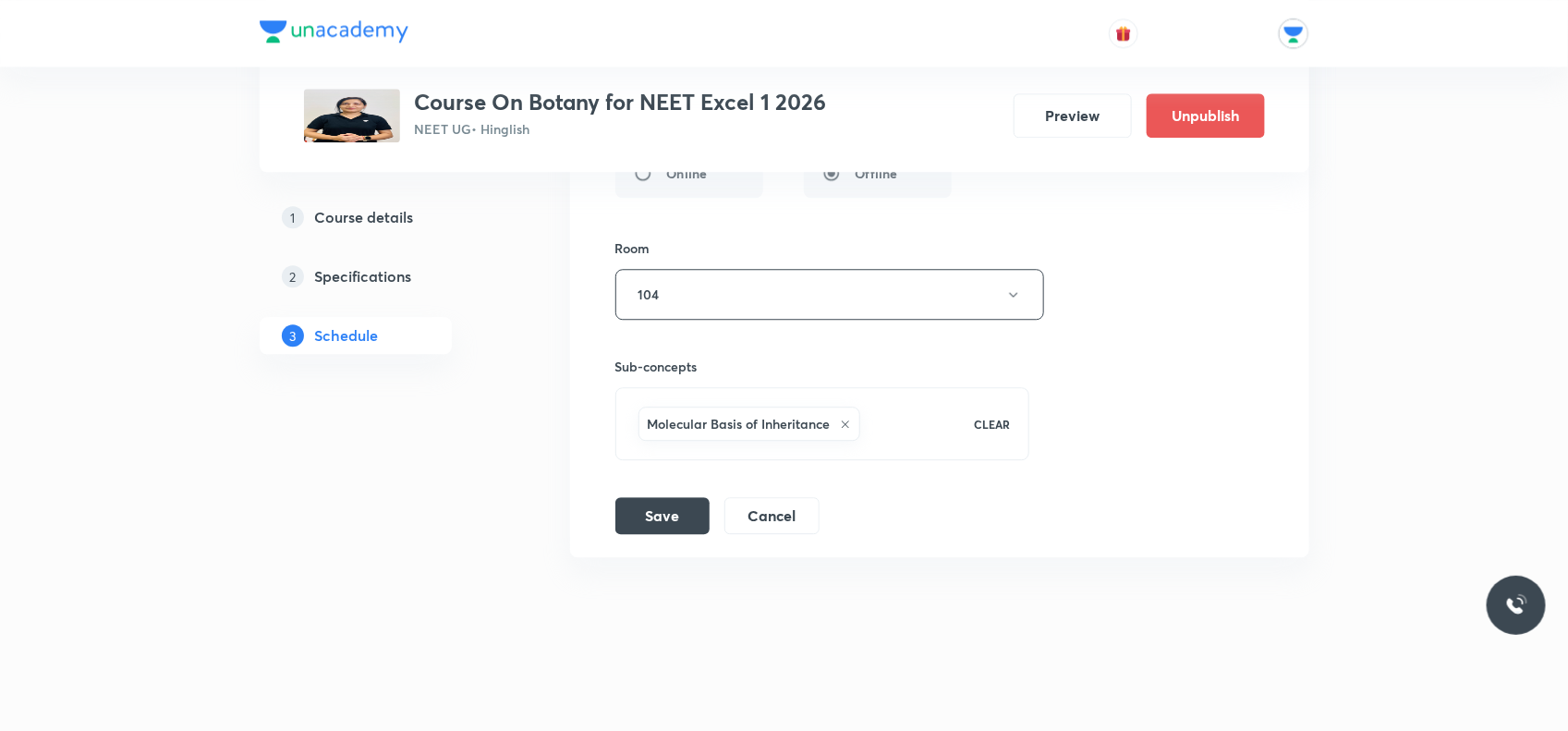
scroll to position [8371, 0]
click at [649, 496] on button "Save" at bounding box center [663, 513] width 95 height 37
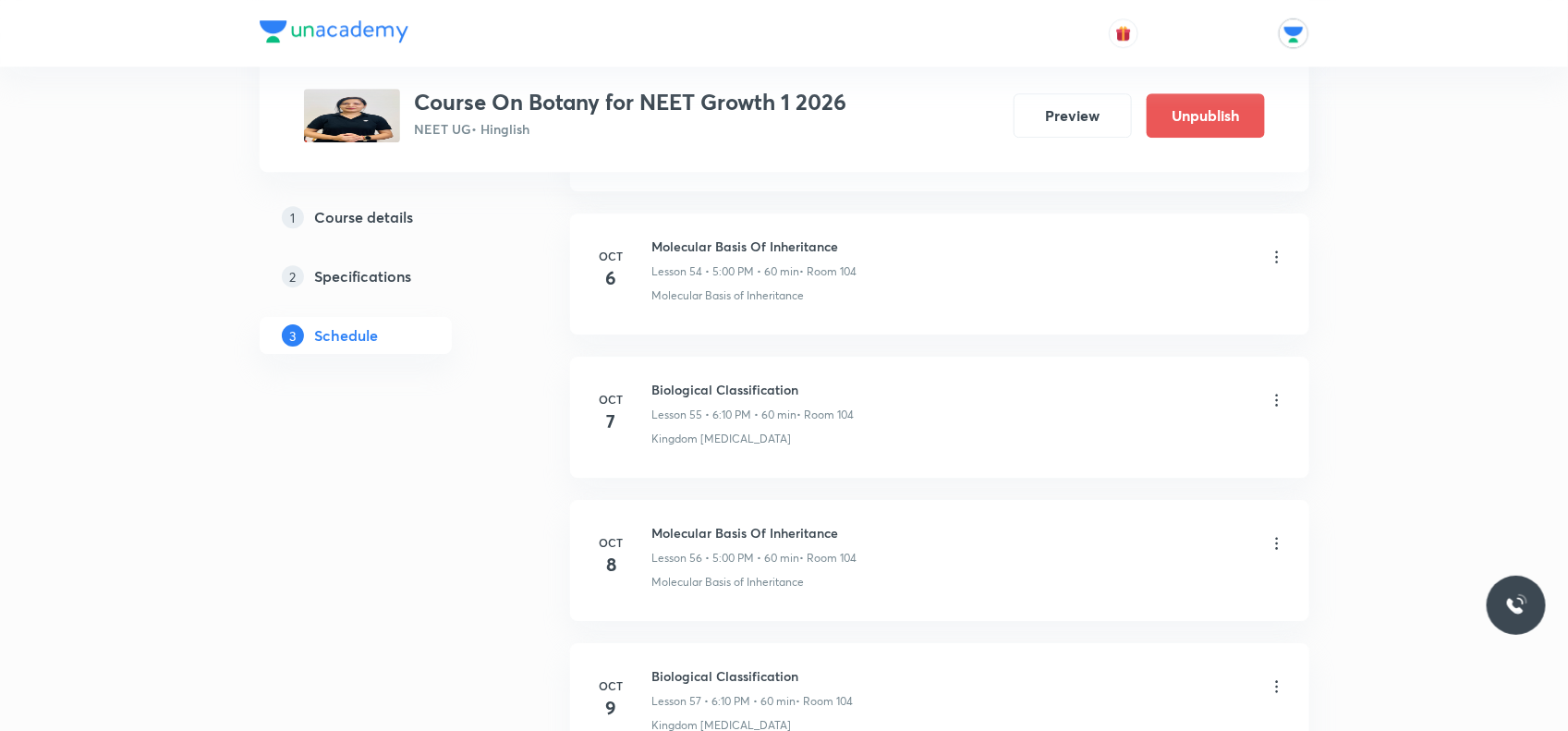
scroll to position [8596, 0]
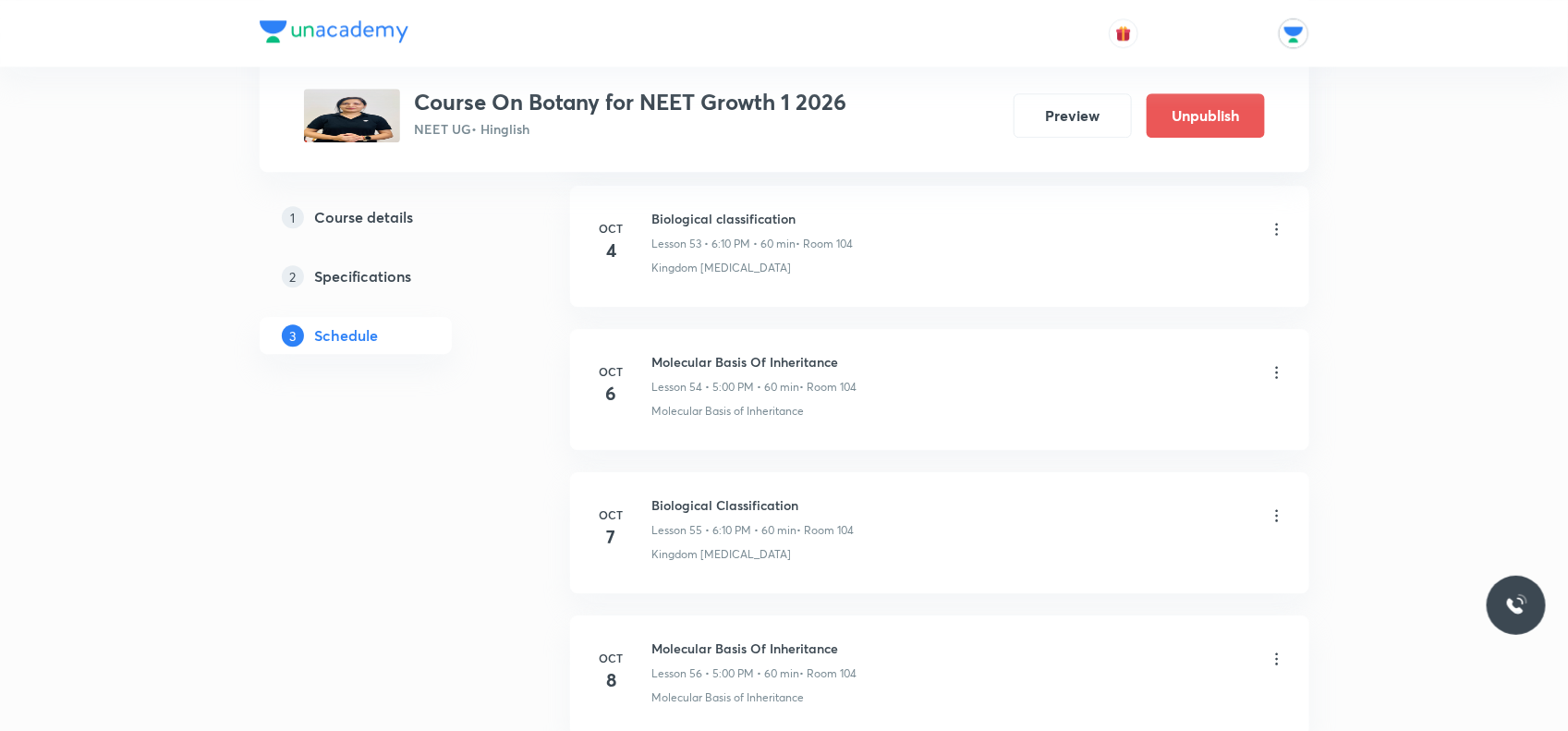
click at [1273, 377] on div "Molecular Basis Of Inheritance Lesson 54 • 5:00 PM • 60 min • Room 104" at bounding box center [969, 374] width 634 height 44
click at [1274, 382] on icon at bounding box center [1278, 373] width 19 height 19
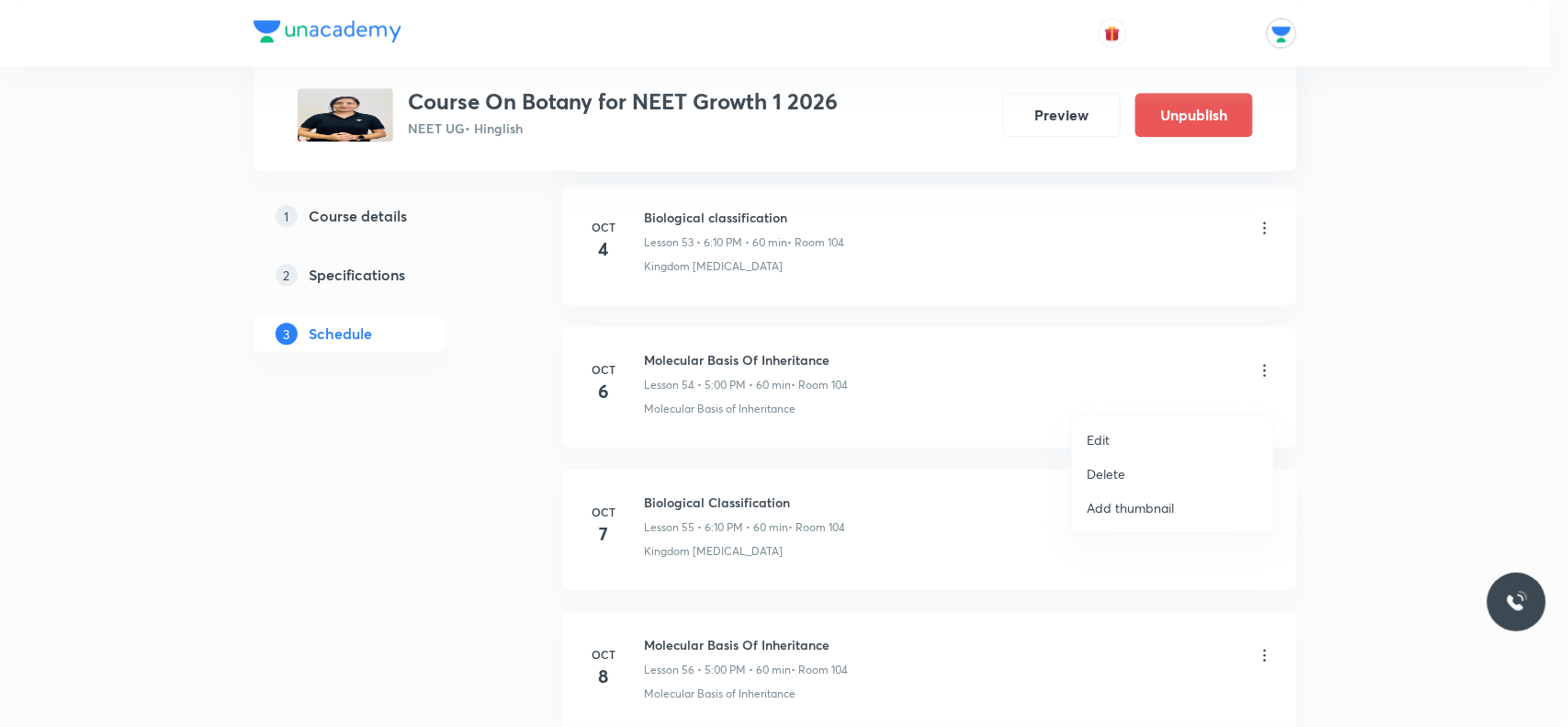
click at [1112, 473] on p "Delete" at bounding box center [1105, 474] width 39 height 20
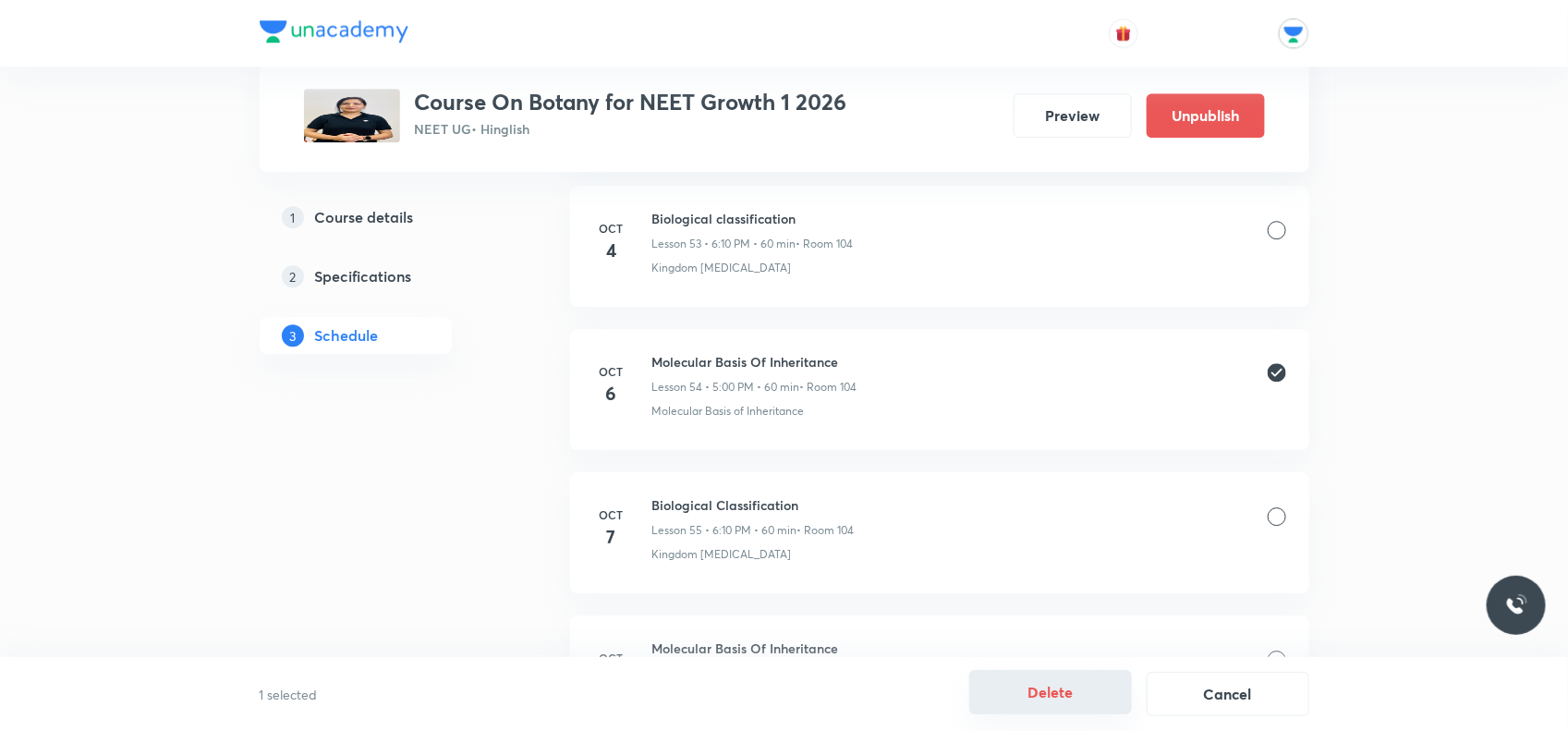
click at [1091, 686] on button "Delete" at bounding box center [1051, 692] width 163 height 44
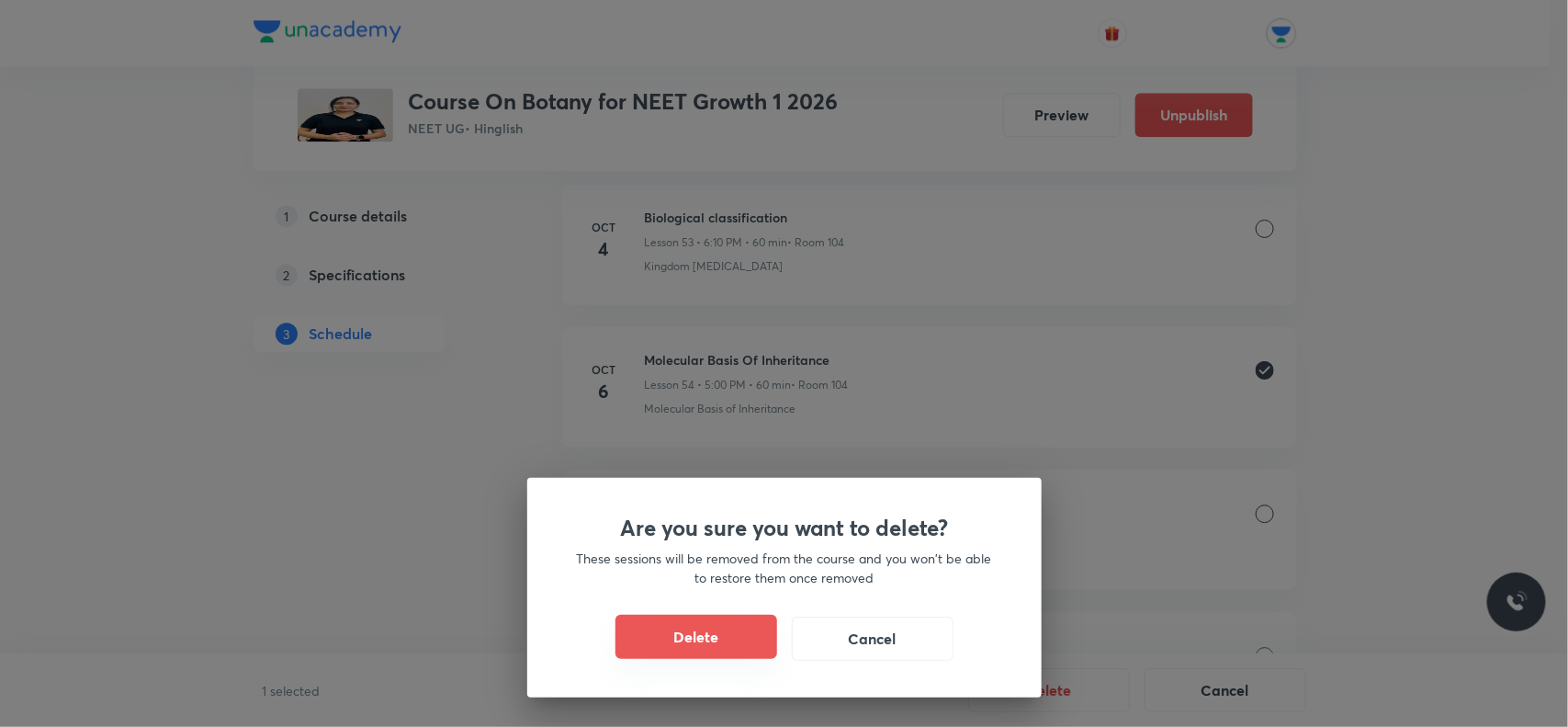
click at [684, 622] on button "Delete" at bounding box center [697, 637] width 162 height 44
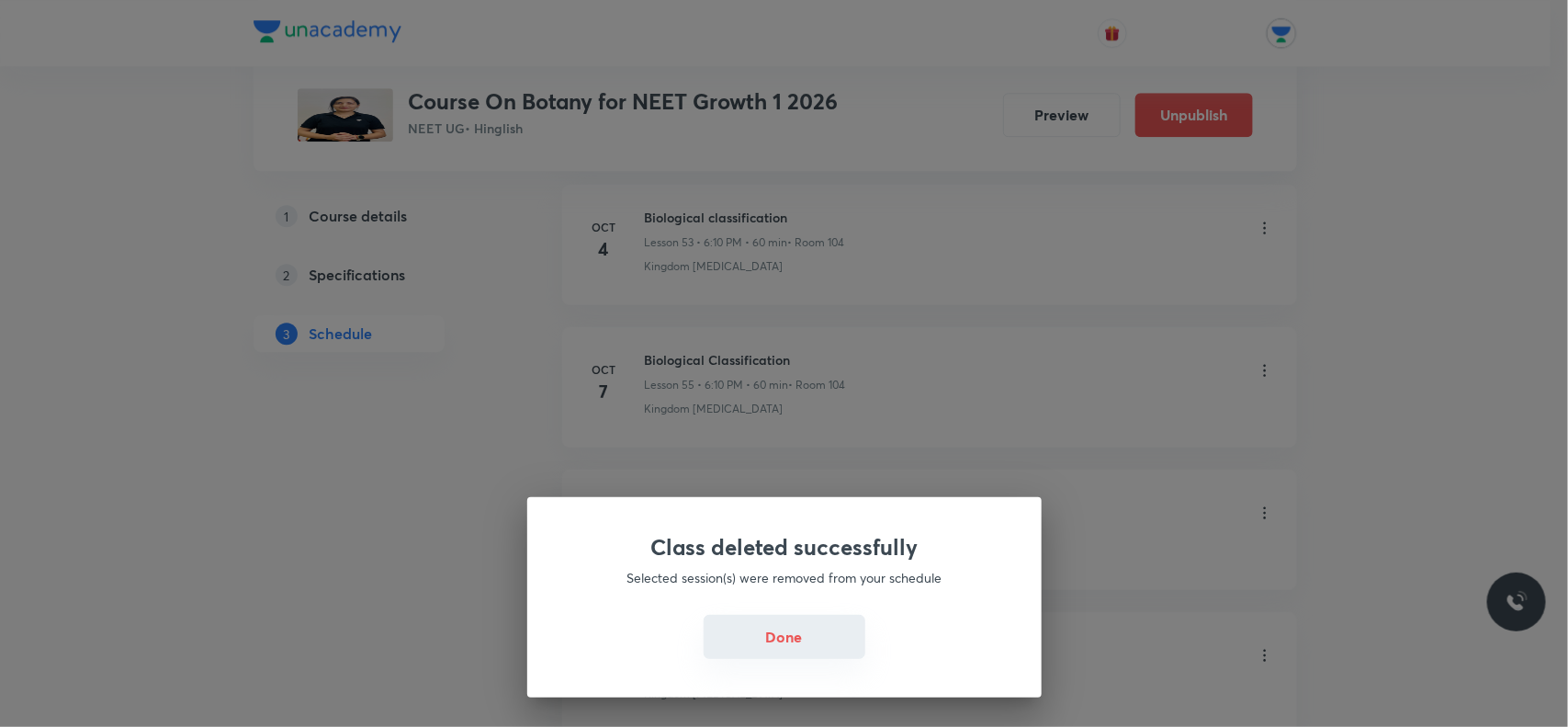
click at [794, 631] on button "Done" at bounding box center [785, 637] width 162 height 44
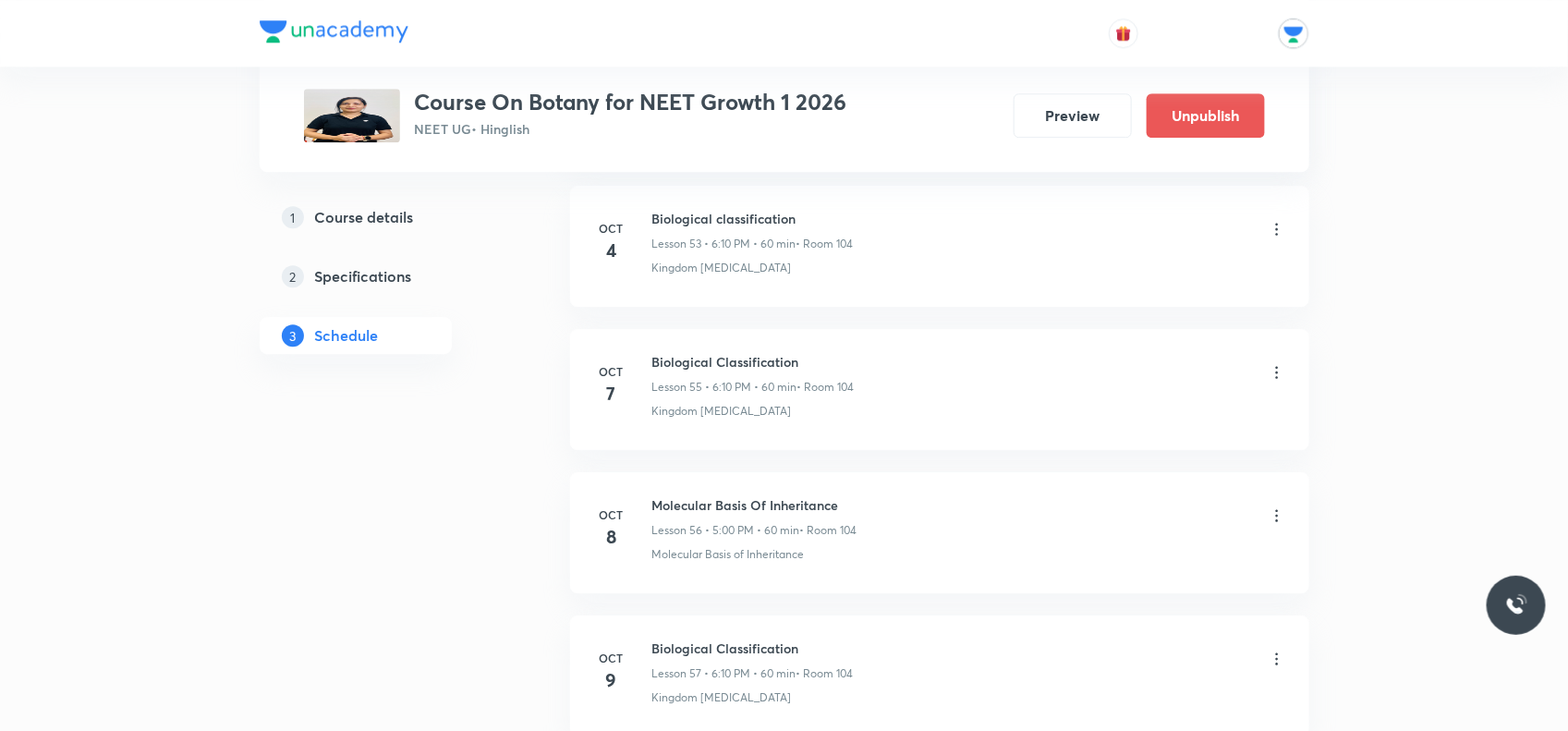
scroll to position [8798, 0]
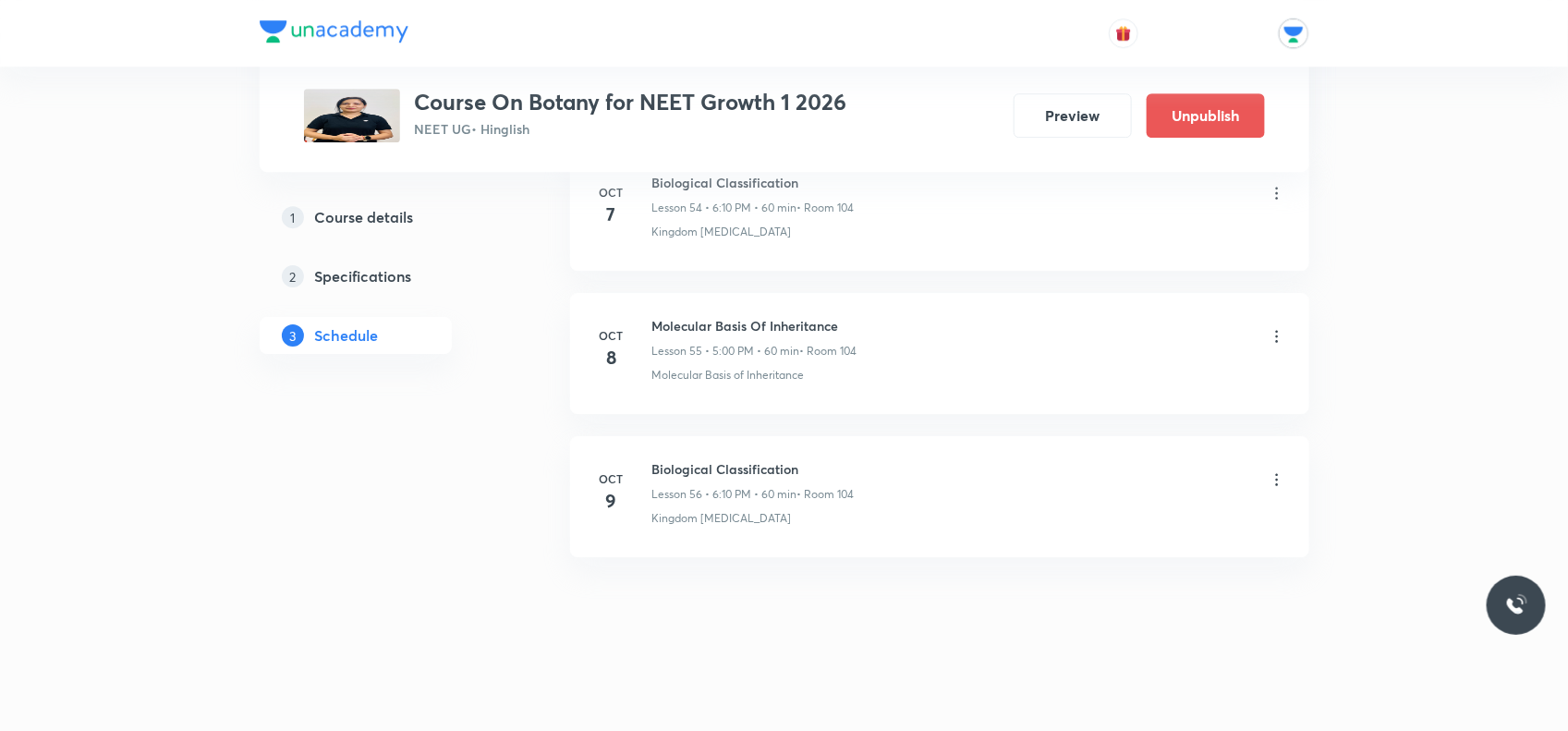
click at [1272, 333] on icon at bounding box center [1278, 337] width 19 height 19
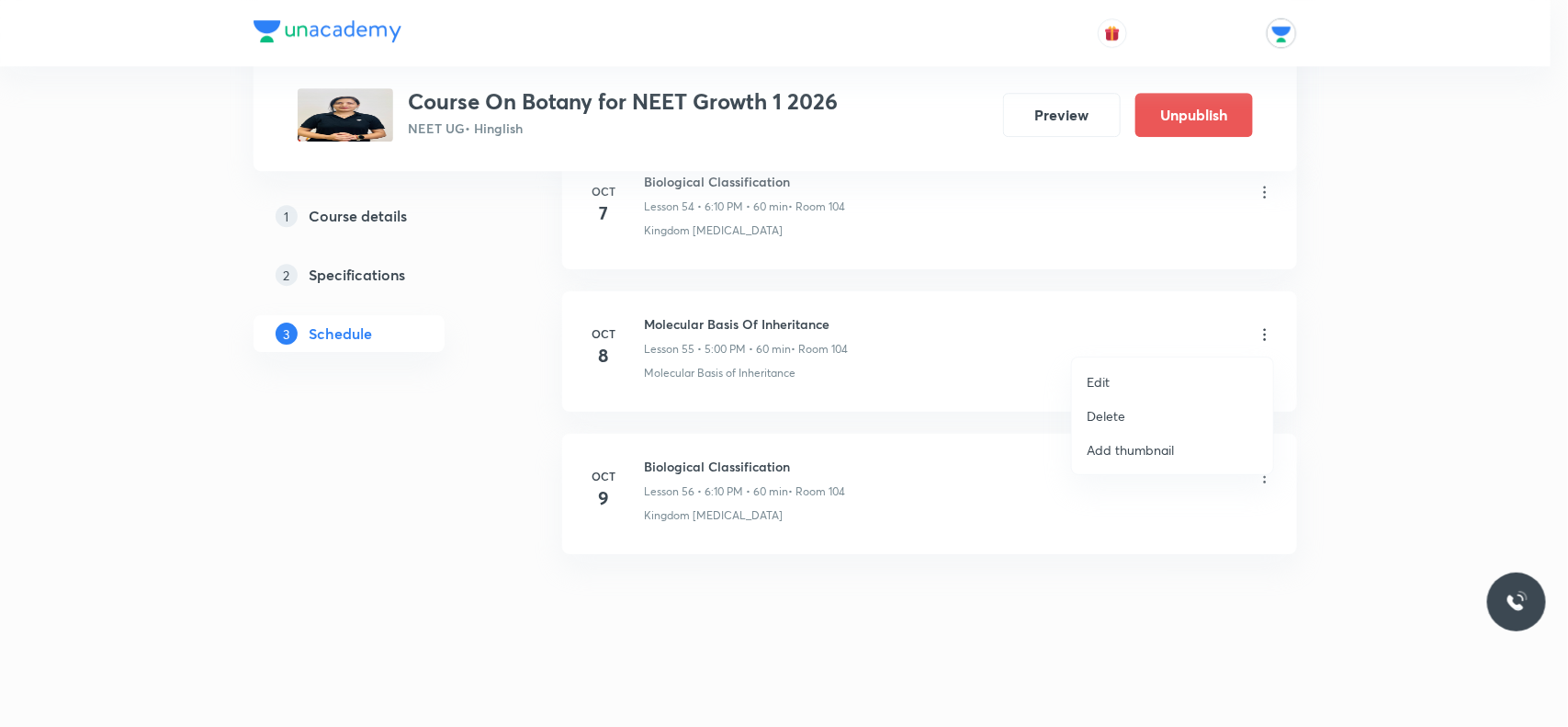
click at [1107, 406] on p "Delete" at bounding box center [1105, 416] width 39 height 20
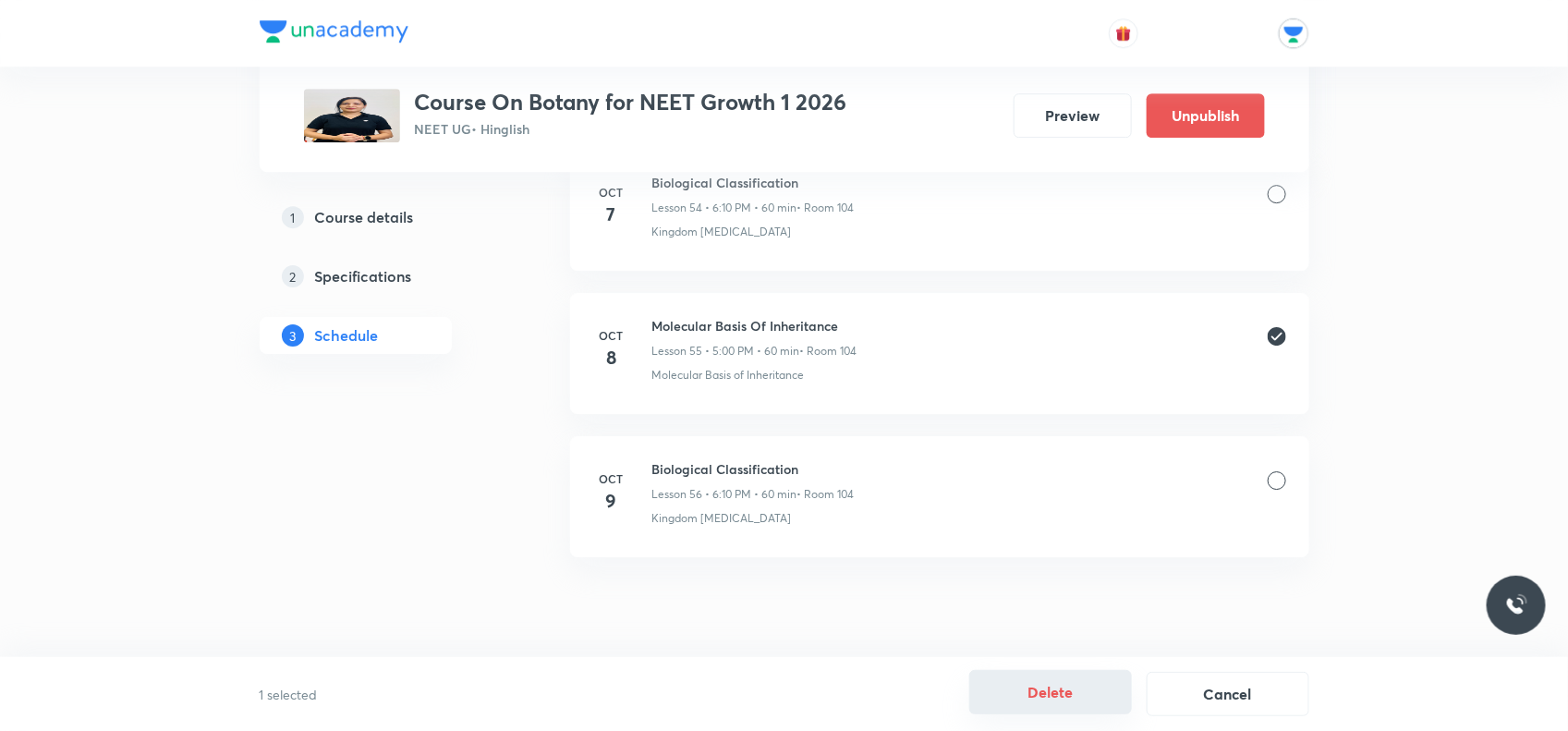
click at [1032, 694] on button "Delete" at bounding box center [1051, 692] width 163 height 44
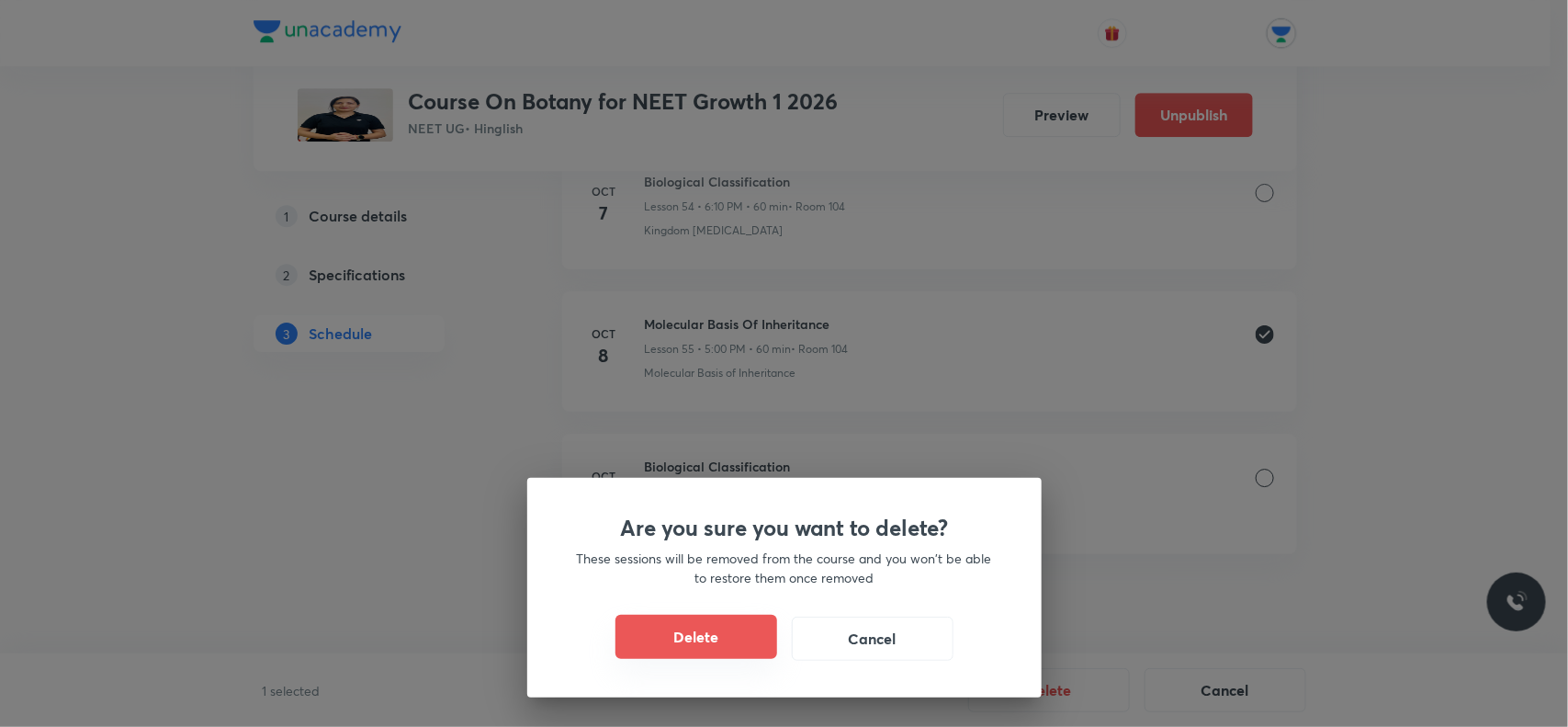
click at [706, 641] on button "Delete" at bounding box center [697, 637] width 162 height 44
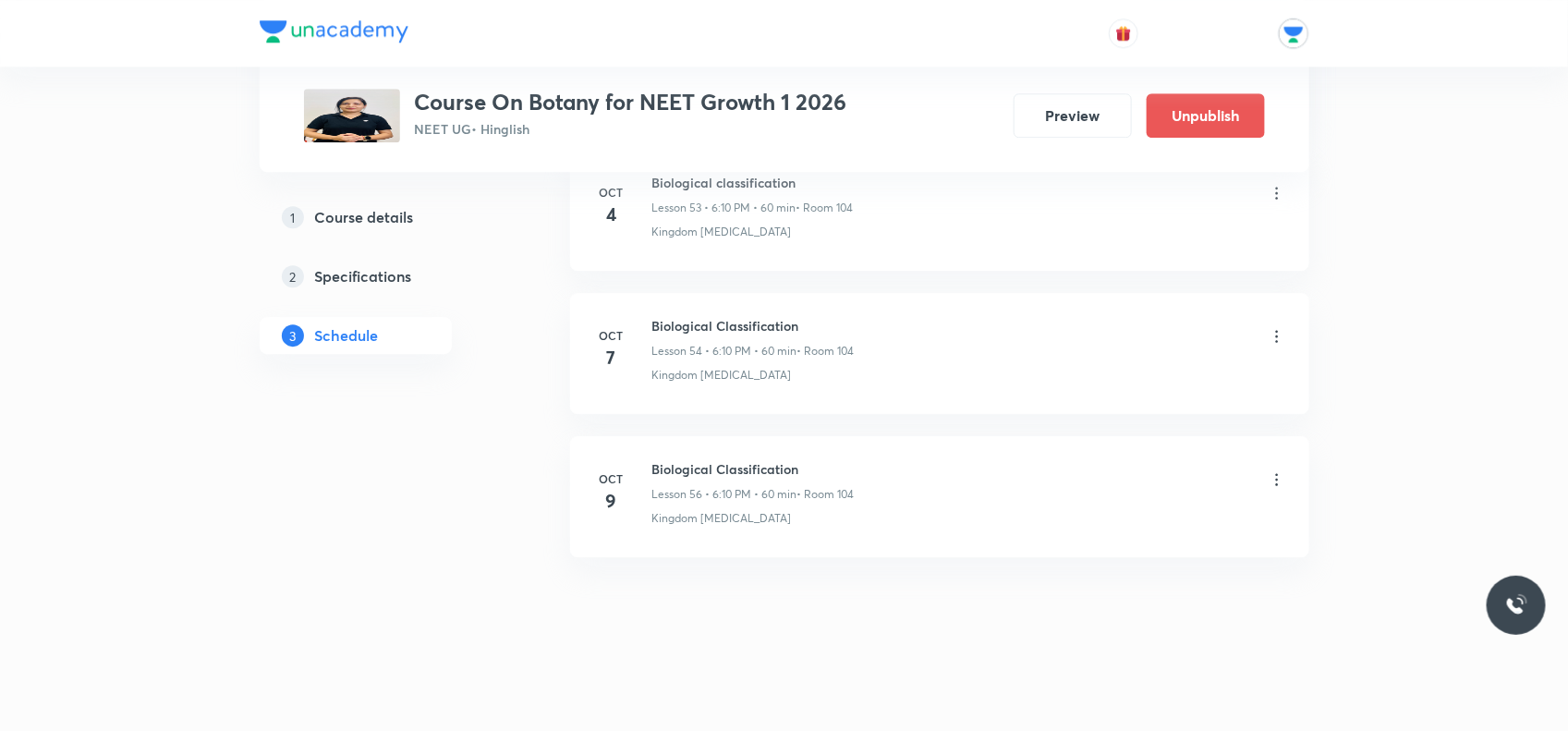
scroll to position [8655, 0]
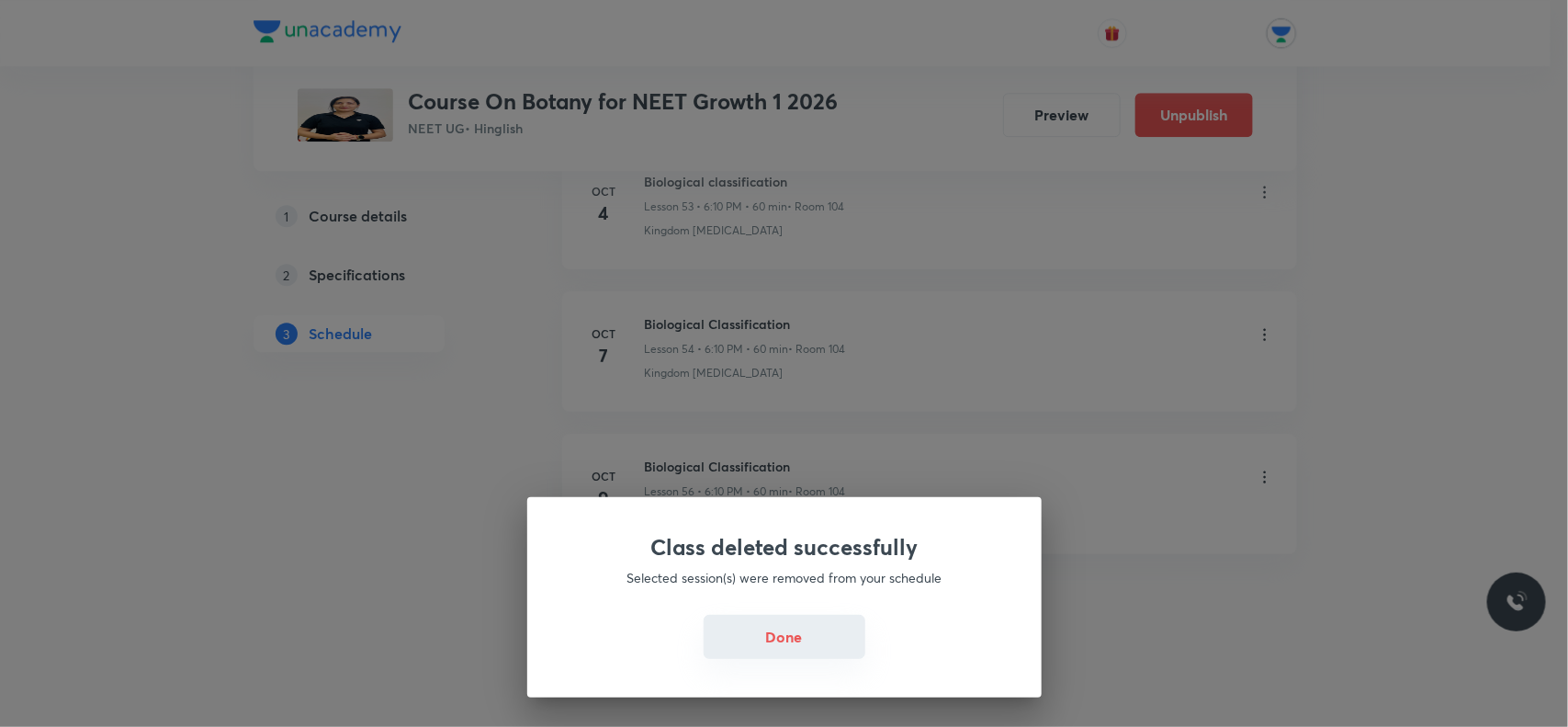
click at [792, 644] on button "Done" at bounding box center [785, 637] width 162 height 44
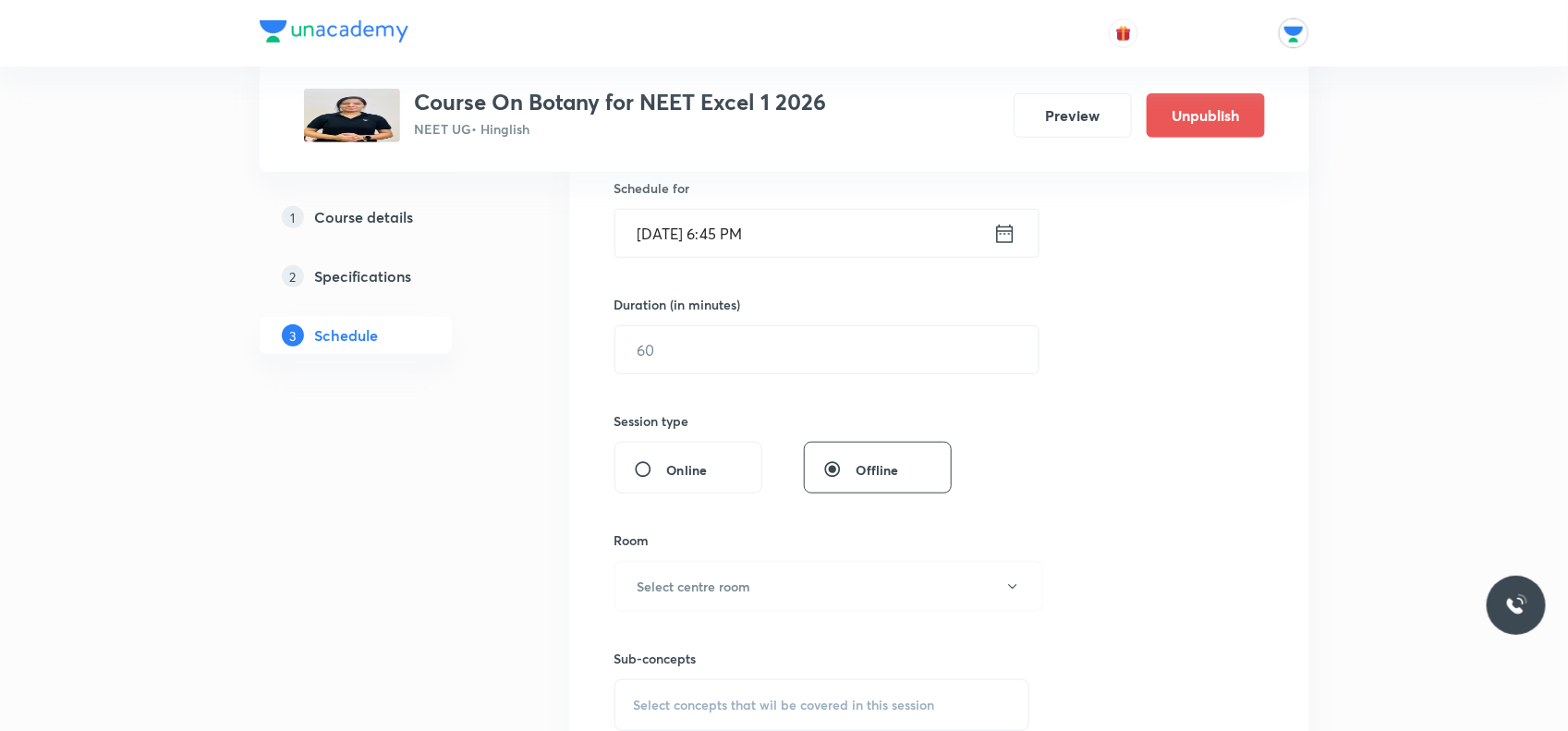
scroll to position [231, 0]
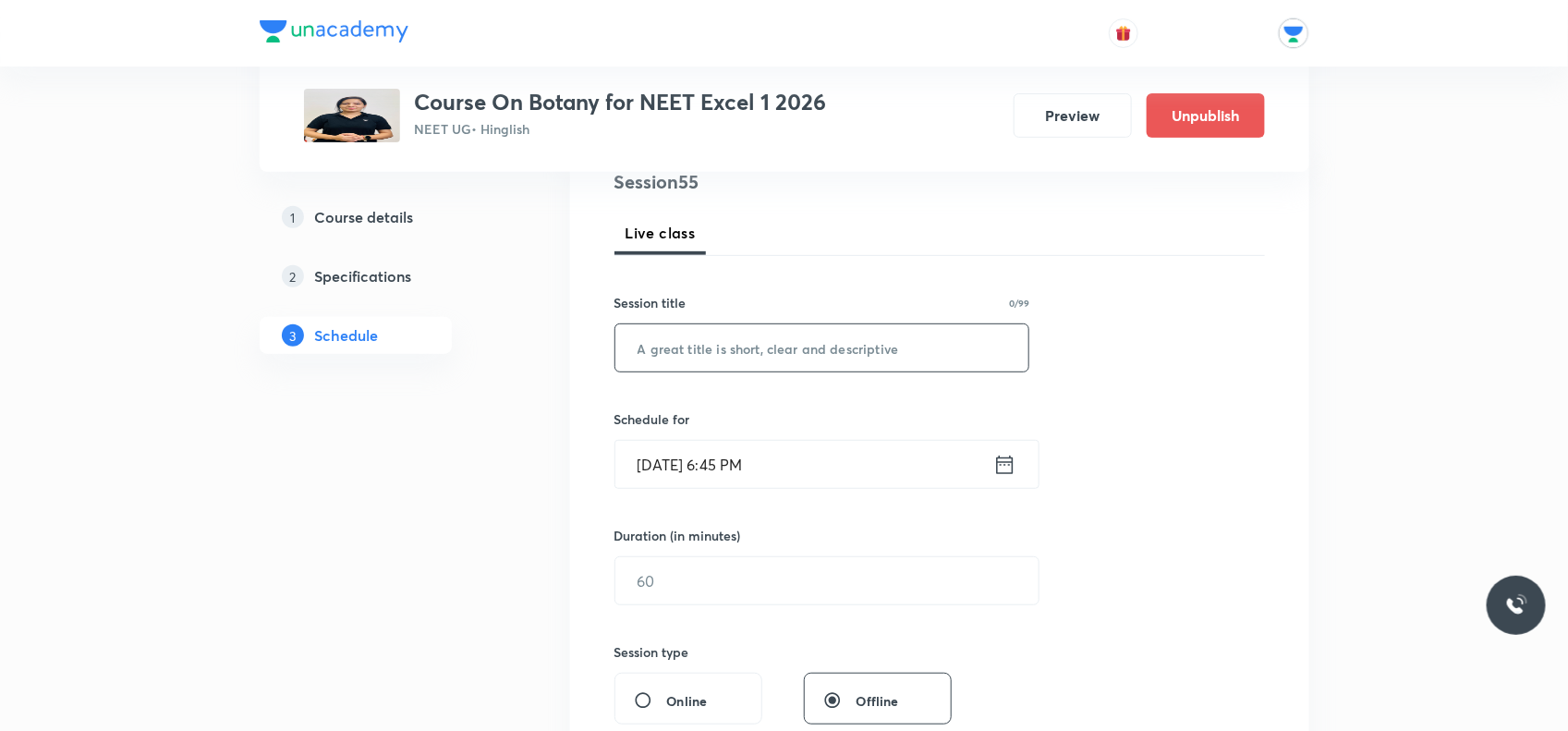
click at [668, 339] on input "text" at bounding box center [823, 348] width 414 height 47
type input "Molecular Basis Of Inheritance"
click at [1010, 462] on icon at bounding box center [1005, 464] width 17 height 19
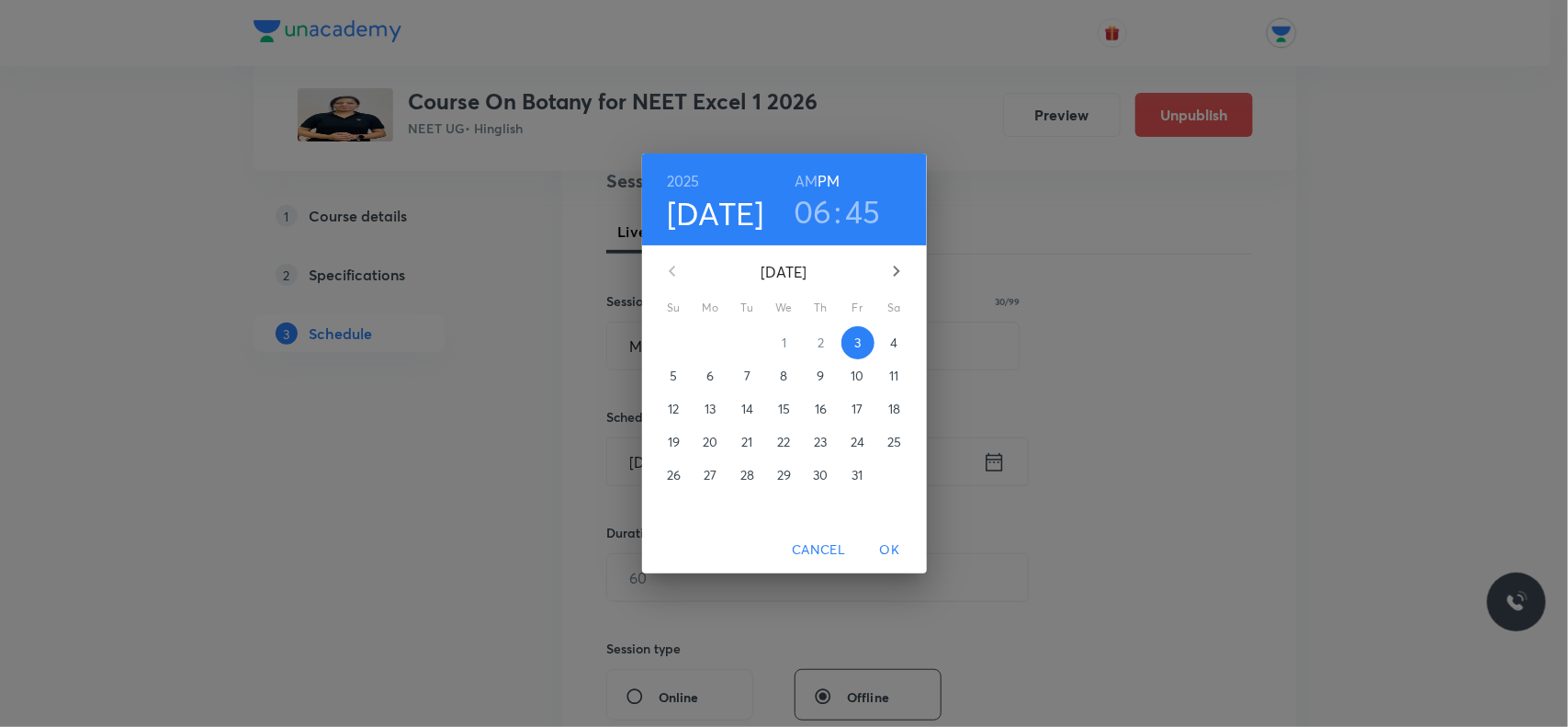
click at [707, 379] on p "6" at bounding box center [711, 376] width 8 height 19
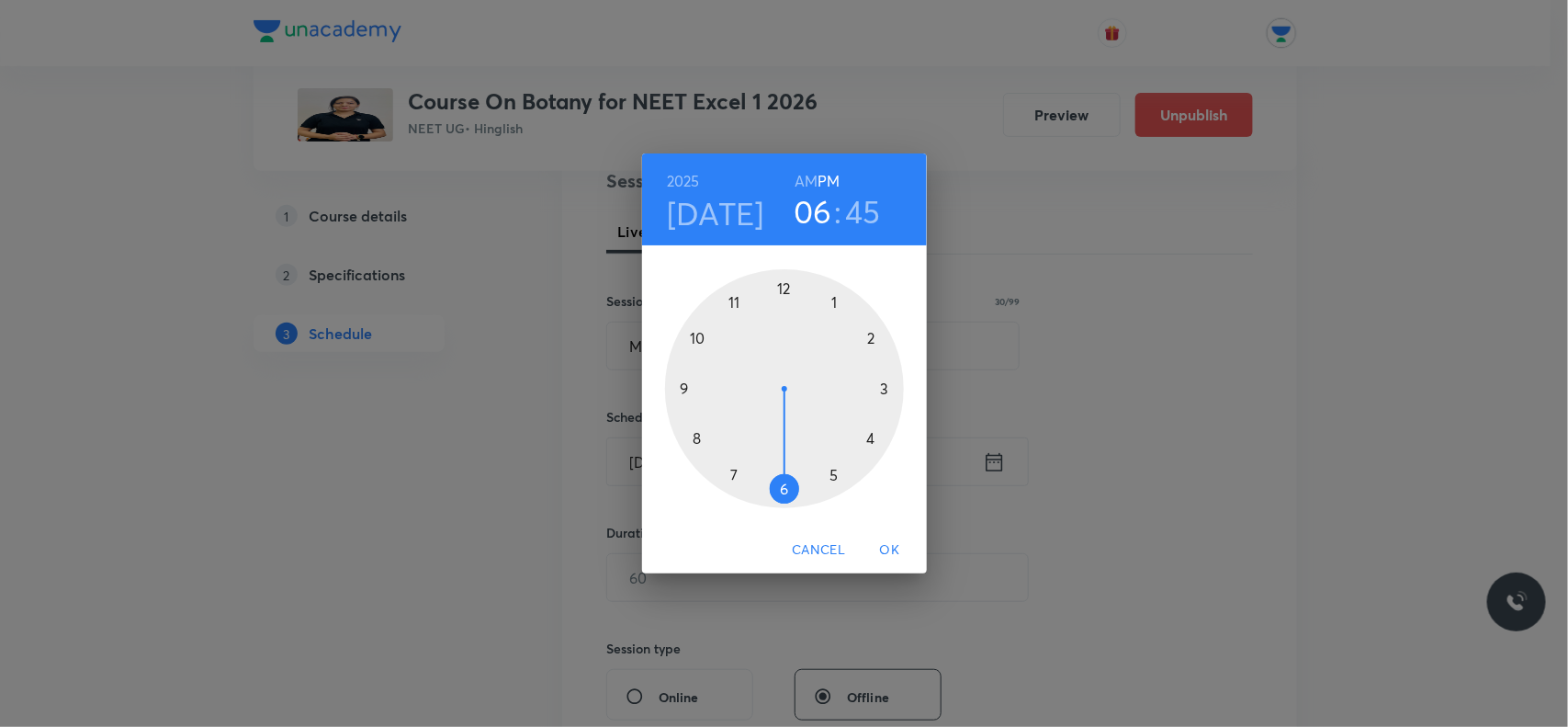
click at [870, 332] on div at bounding box center [785, 388] width 239 height 239
click at [830, 221] on h3 "02" at bounding box center [812, 211] width 37 height 39
click at [787, 489] on div at bounding box center [785, 388] width 239 height 239
click at [880, 323] on div at bounding box center [785, 388] width 239 height 239
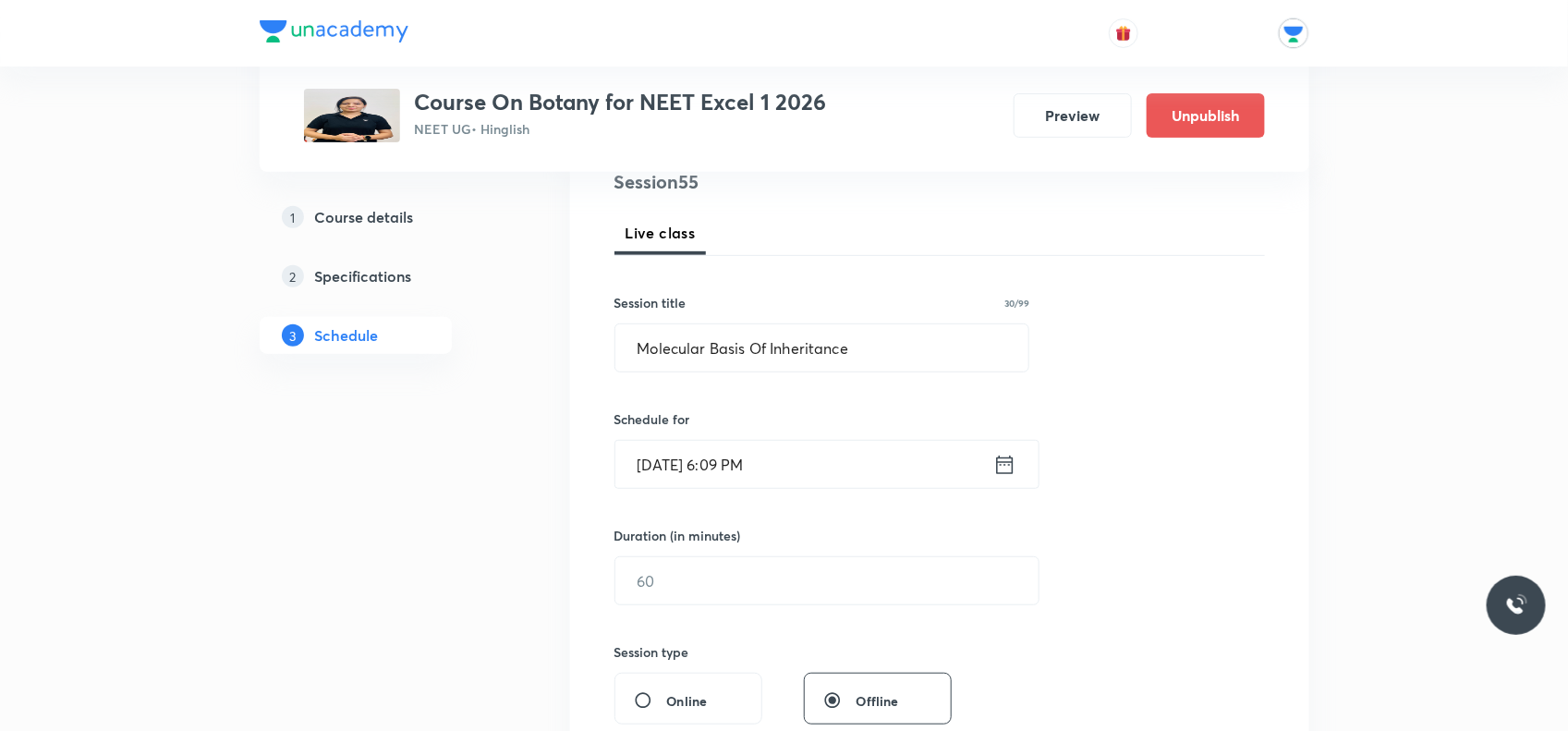
click at [829, 463] on input "Oct 6, 2025, 6:09 PM" at bounding box center [805, 464] width 378 height 47
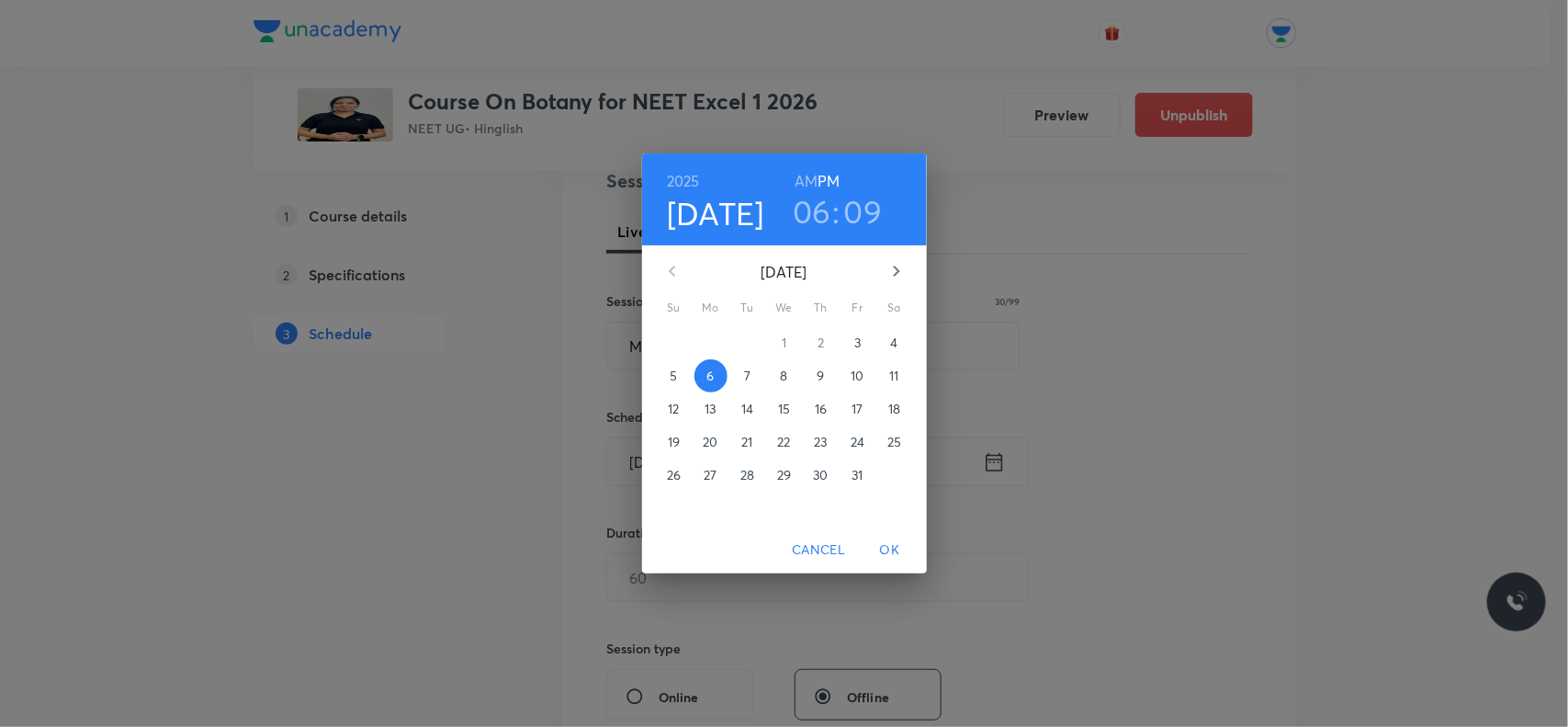
click at [870, 218] on h3 "09" at bounding box center [863, 211] width 39 height 39
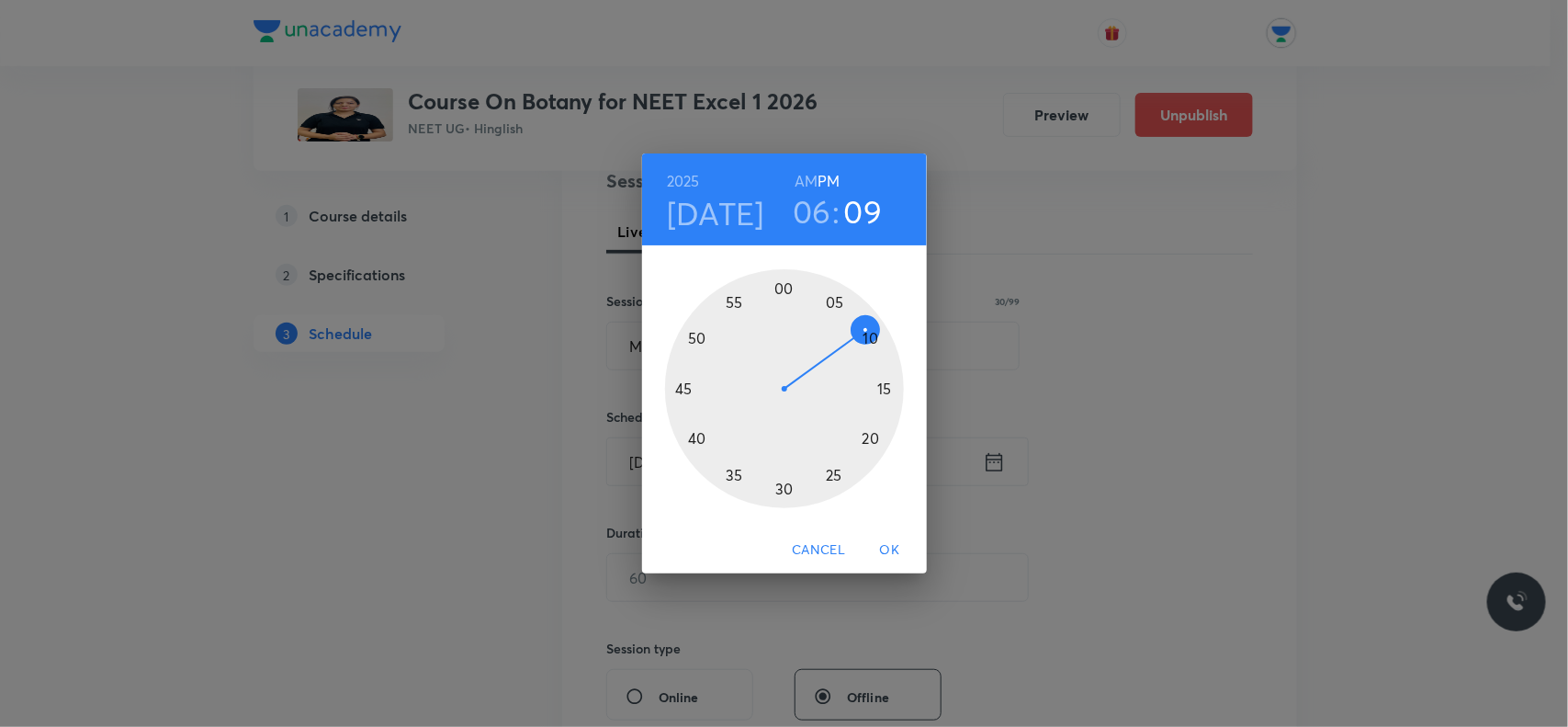
click at [861, 338] on div at bounding box center [785, 388] width 239 height 239
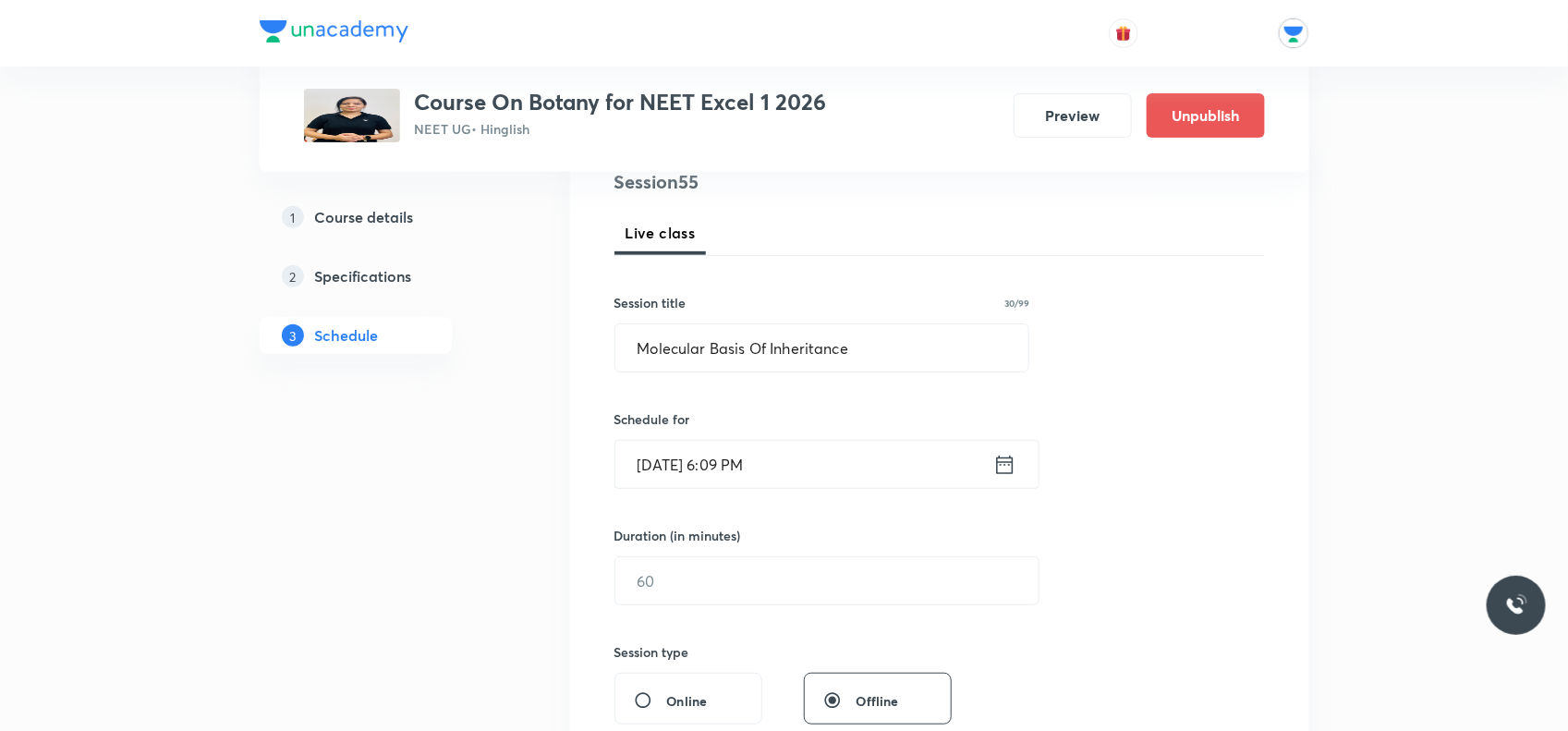
click at [794, 463] on input "Oct 6, 2025, 6:09 PM" at bounding box center [805, 464] width 378 height 47
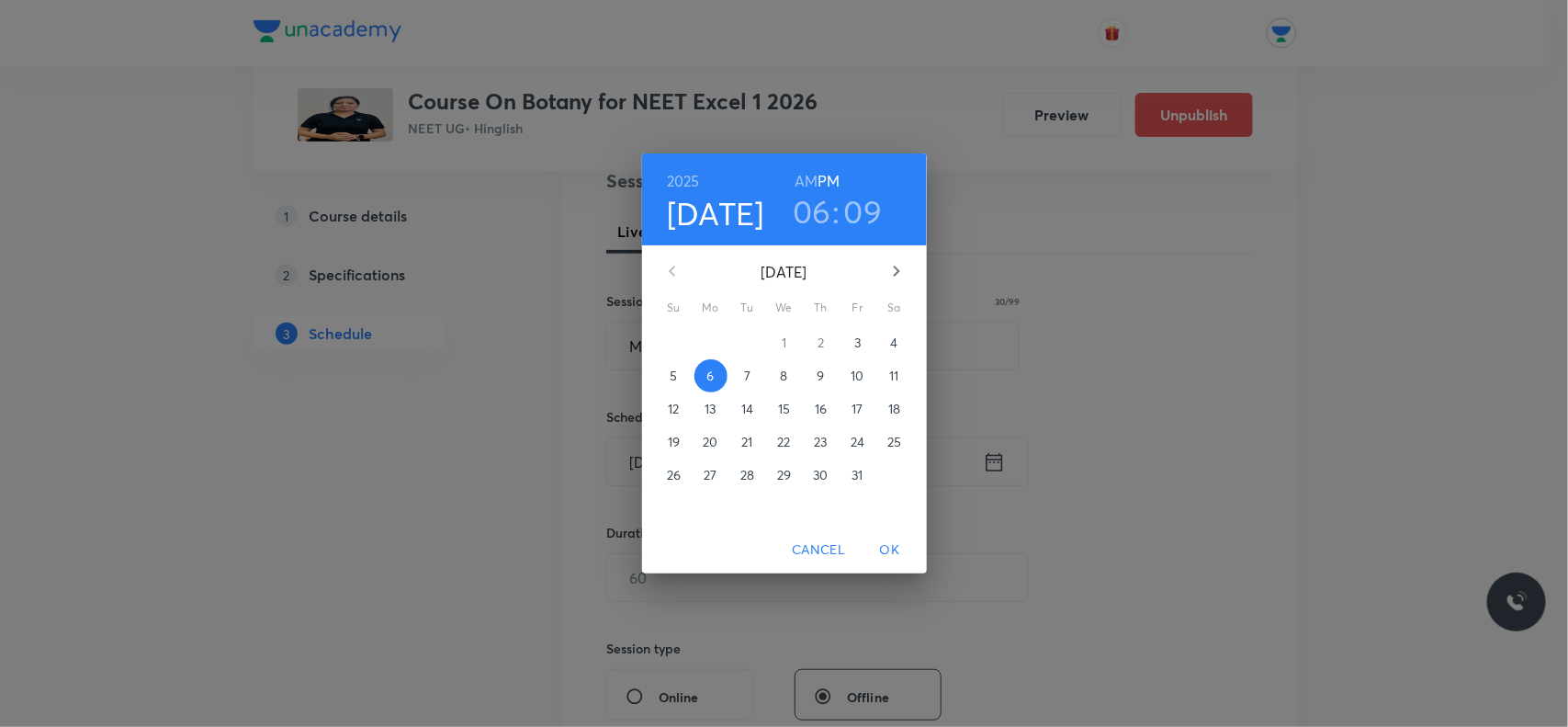
click at [879, 222] on h3 "09" at bounding box center [863, 211] width 39 height 39
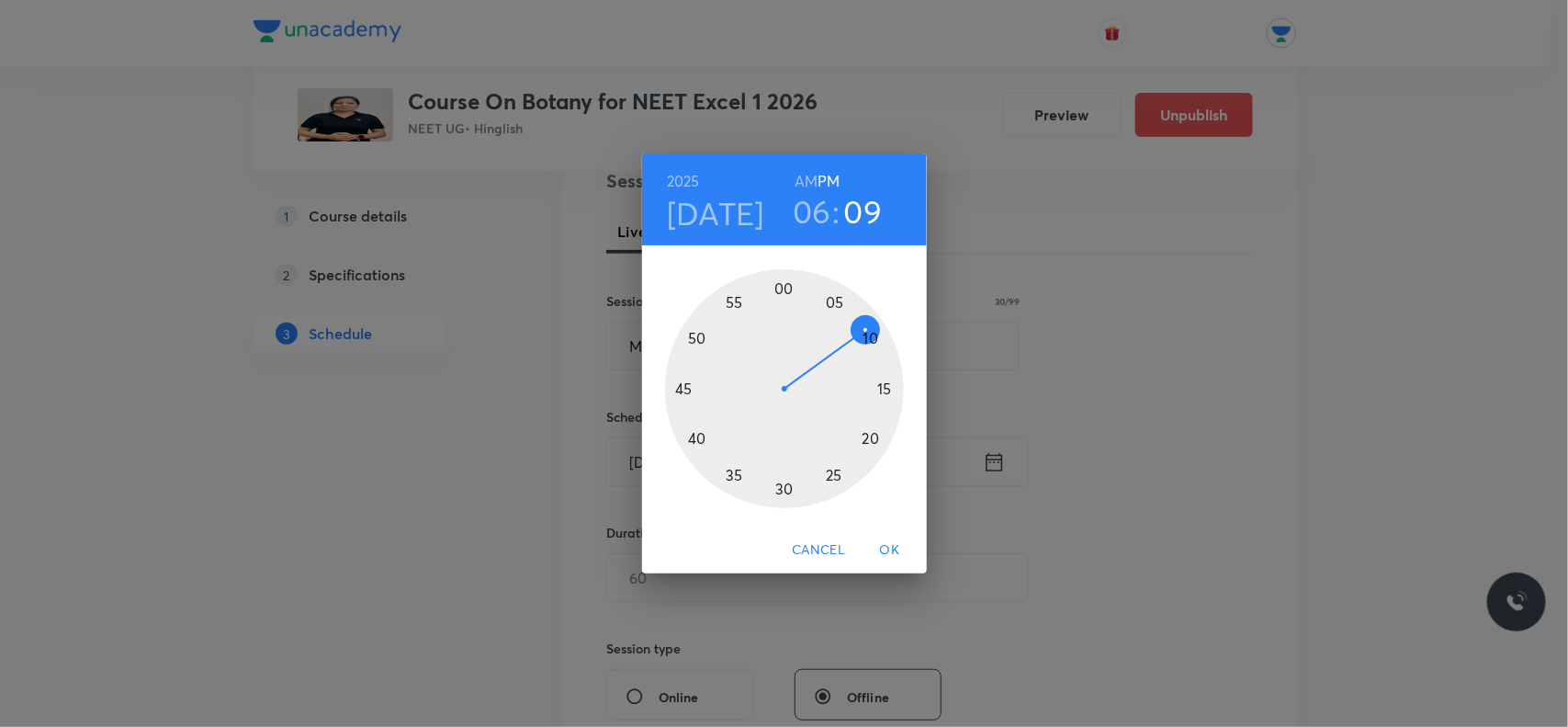
click at [870, 342] on div at bounding box center [785, 388] width 239 height 239
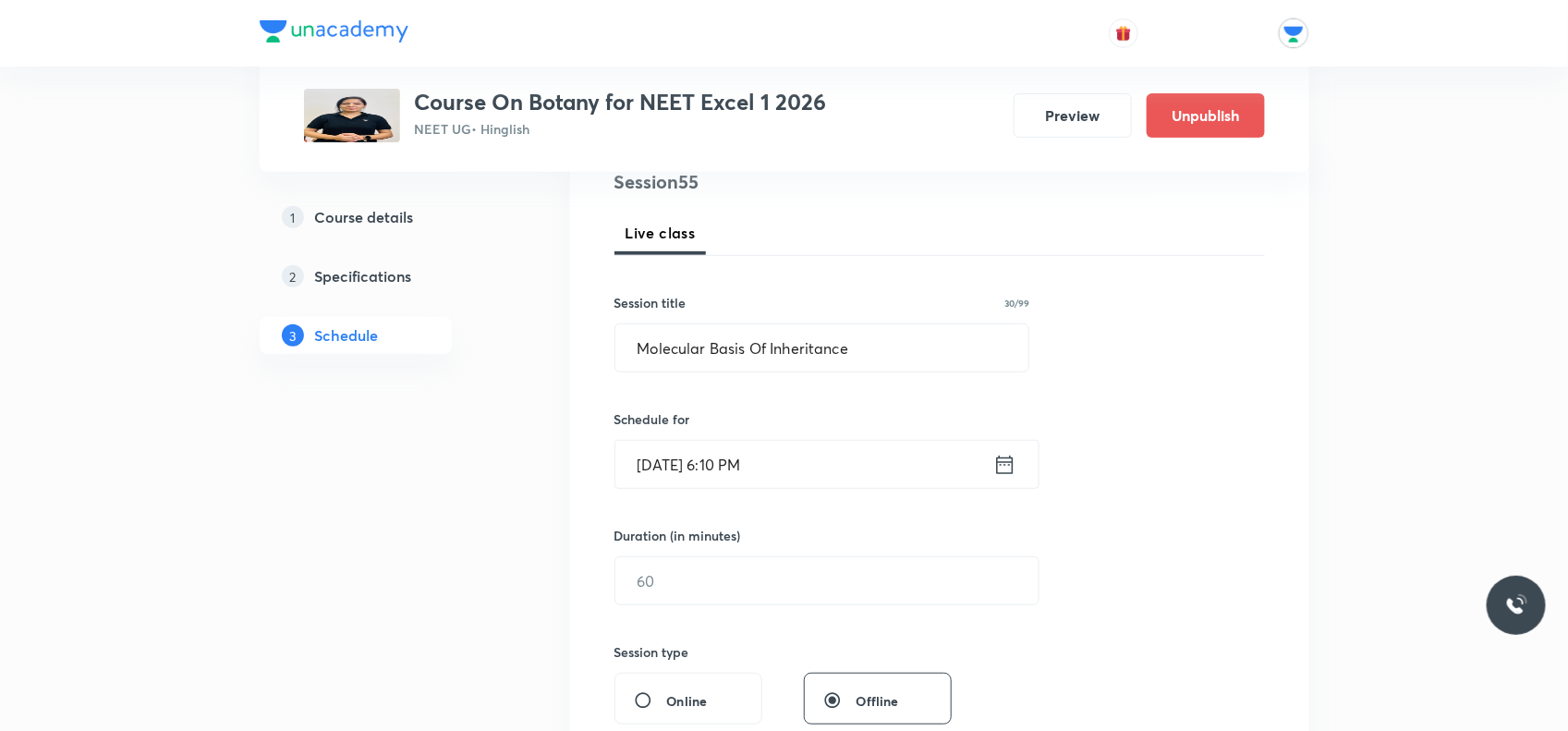
click at [775, 467] on input "Oct 6, 2025, 6:10 PM" at bounding box center [805, 464] width 378 height 47
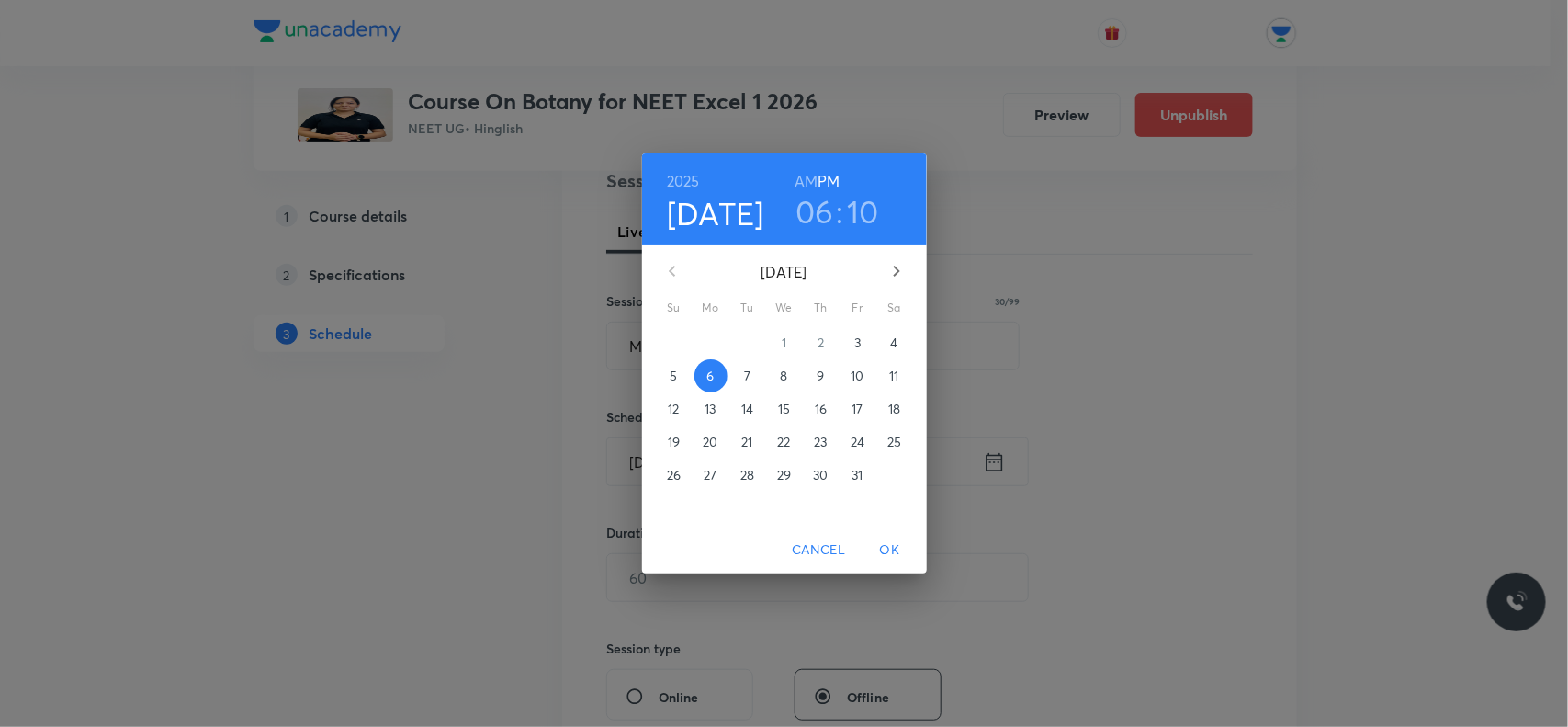
click at [879, 549] on span "OK" at bounding box center [890, 550] width 44 height 23
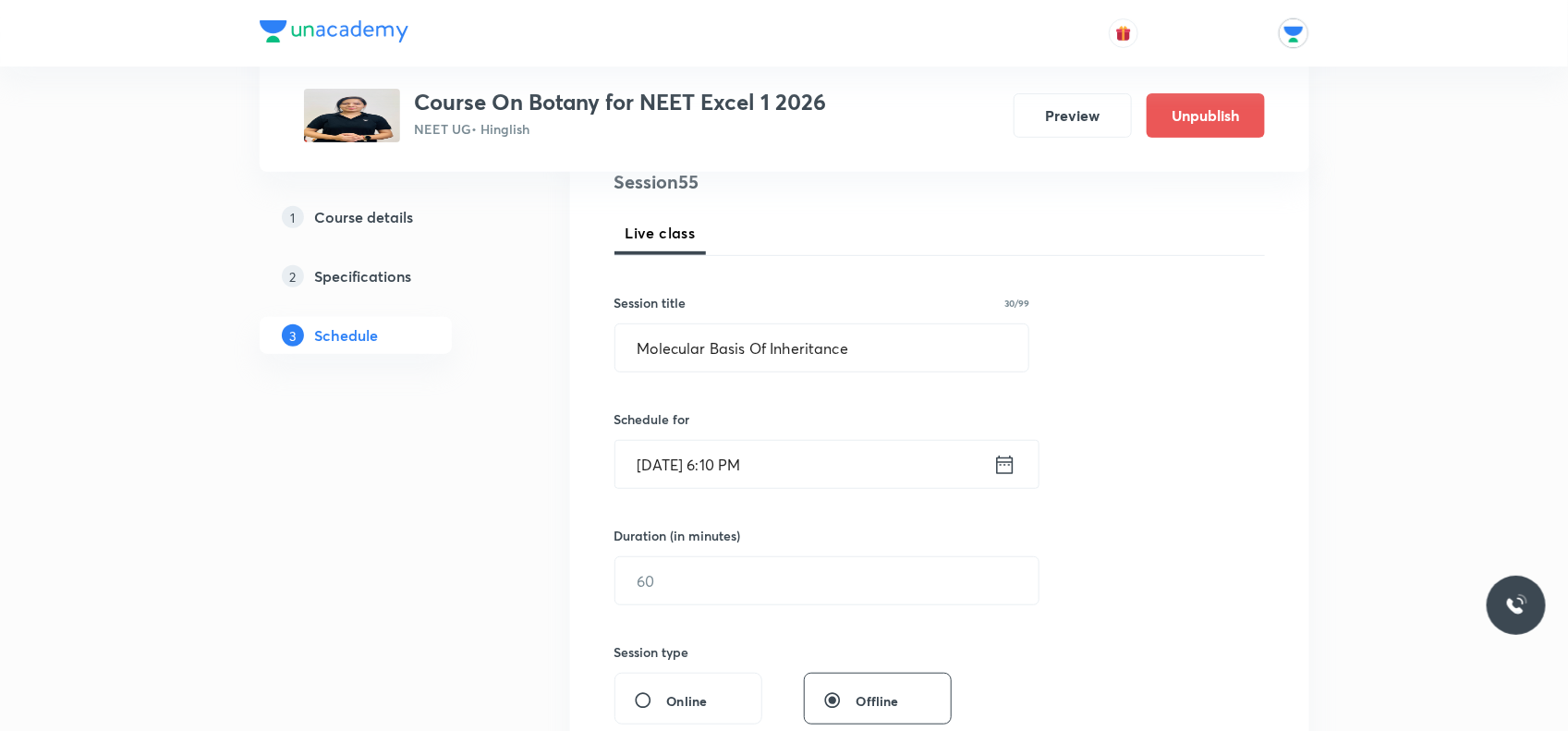
click at [867, 467] on input "Oct 6, 2025, 6:10 PM" at bounding box center [805, 464] width 378 height 47
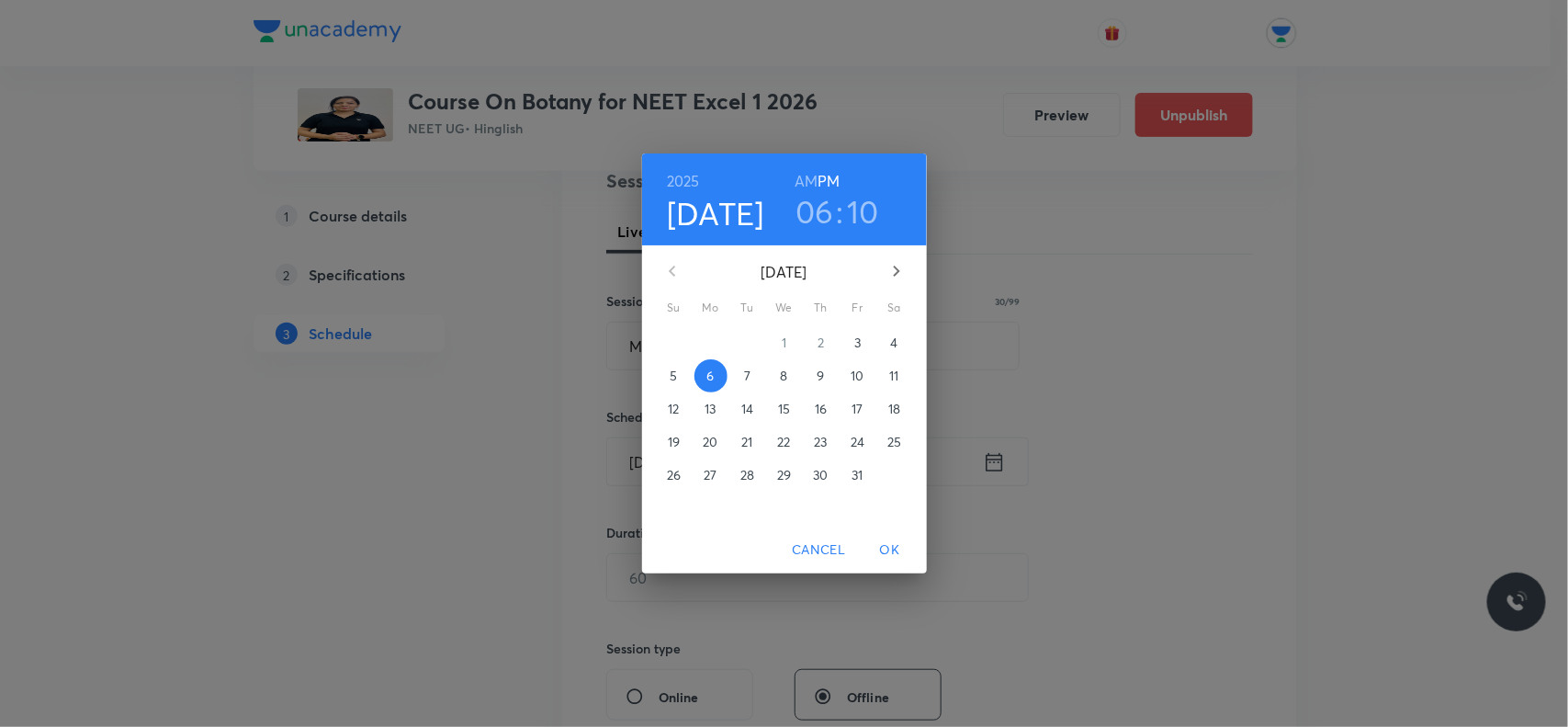
click at [833, 194] on h3 "06" at bounding box center [814, 211] width 39 height 39
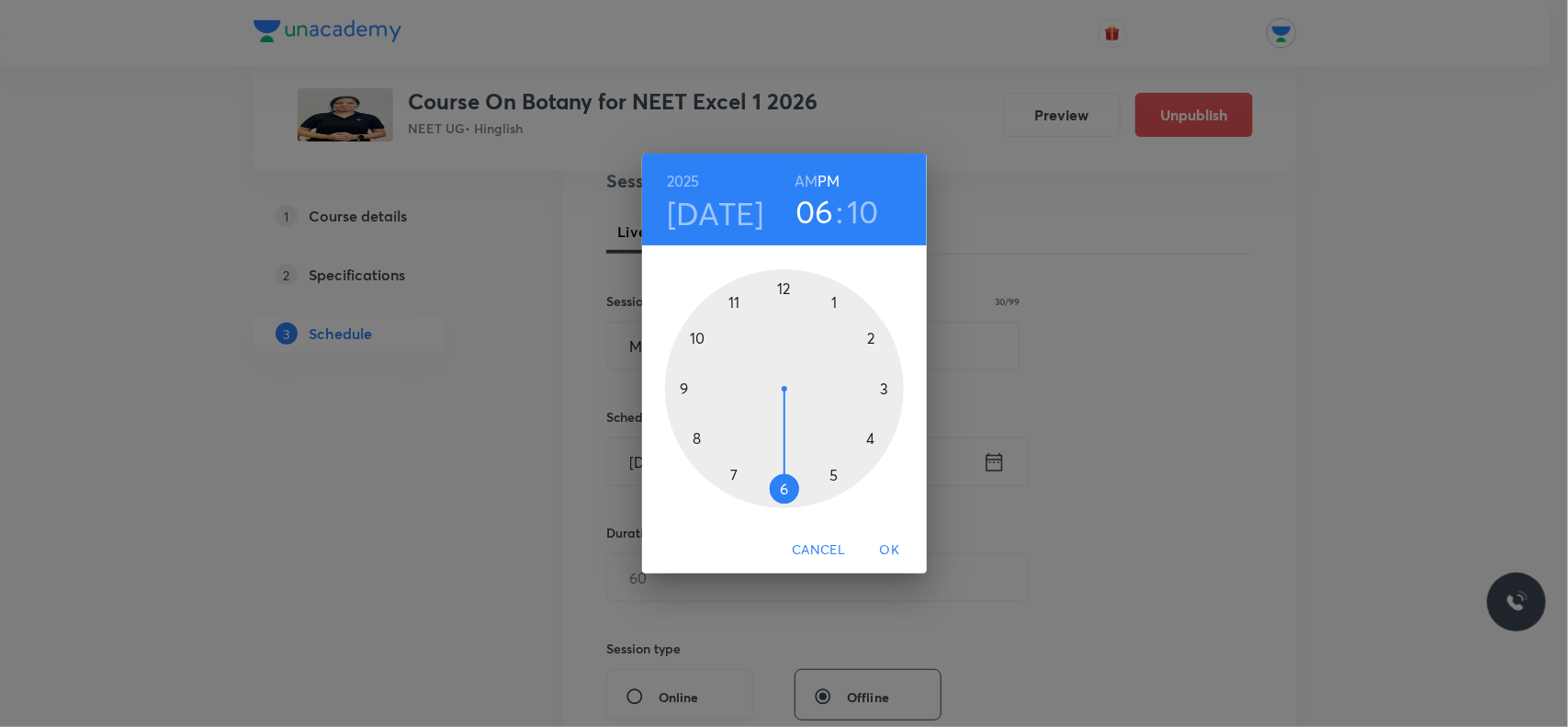
click at [832, 466] on div at bounding box center [785, 388] width 239 height 239
click at [772, 283] on div at bounding box center [785, 388] width 239 height 239
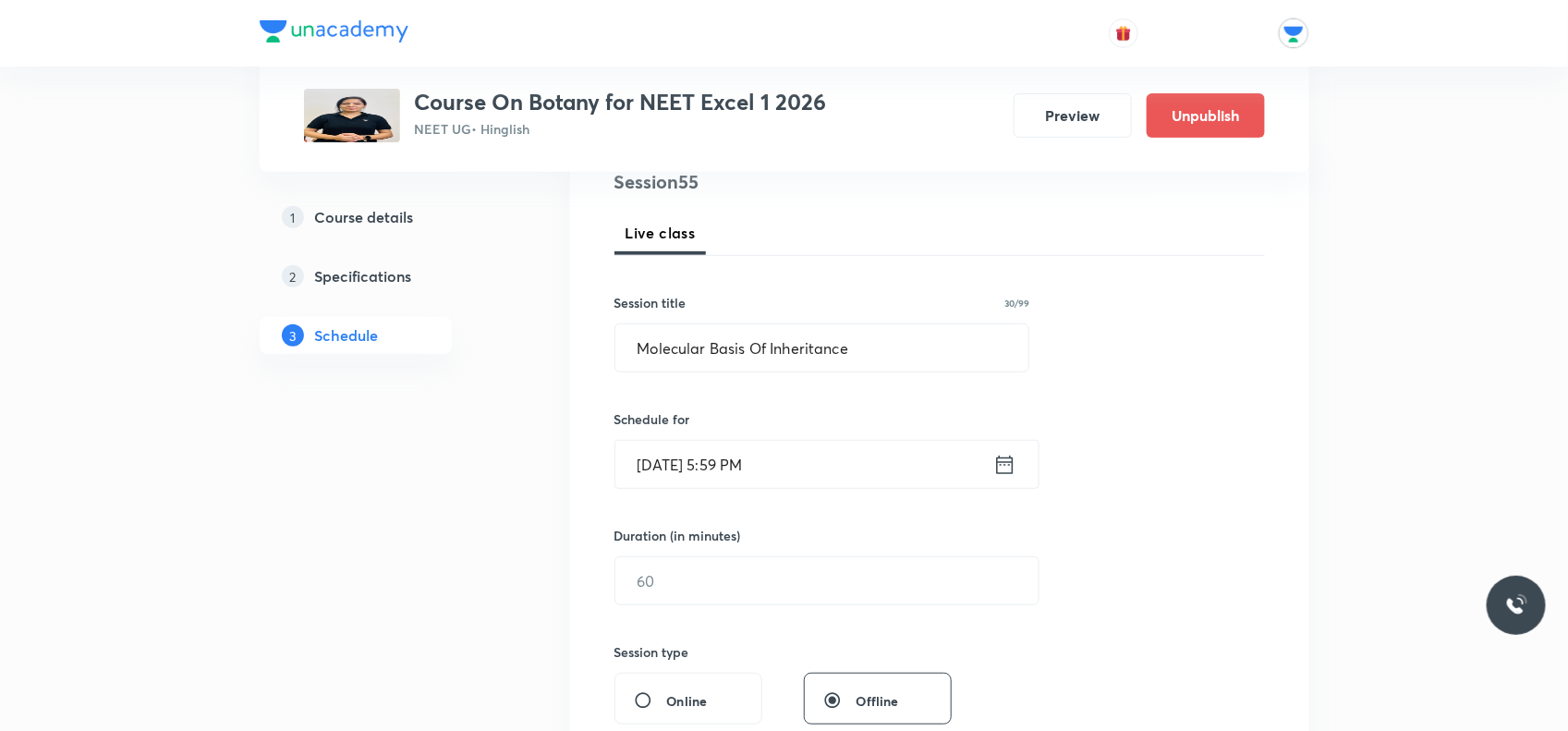
click at [1007, 474] on icon at bounding box center [1005, 464] width 23 height 26
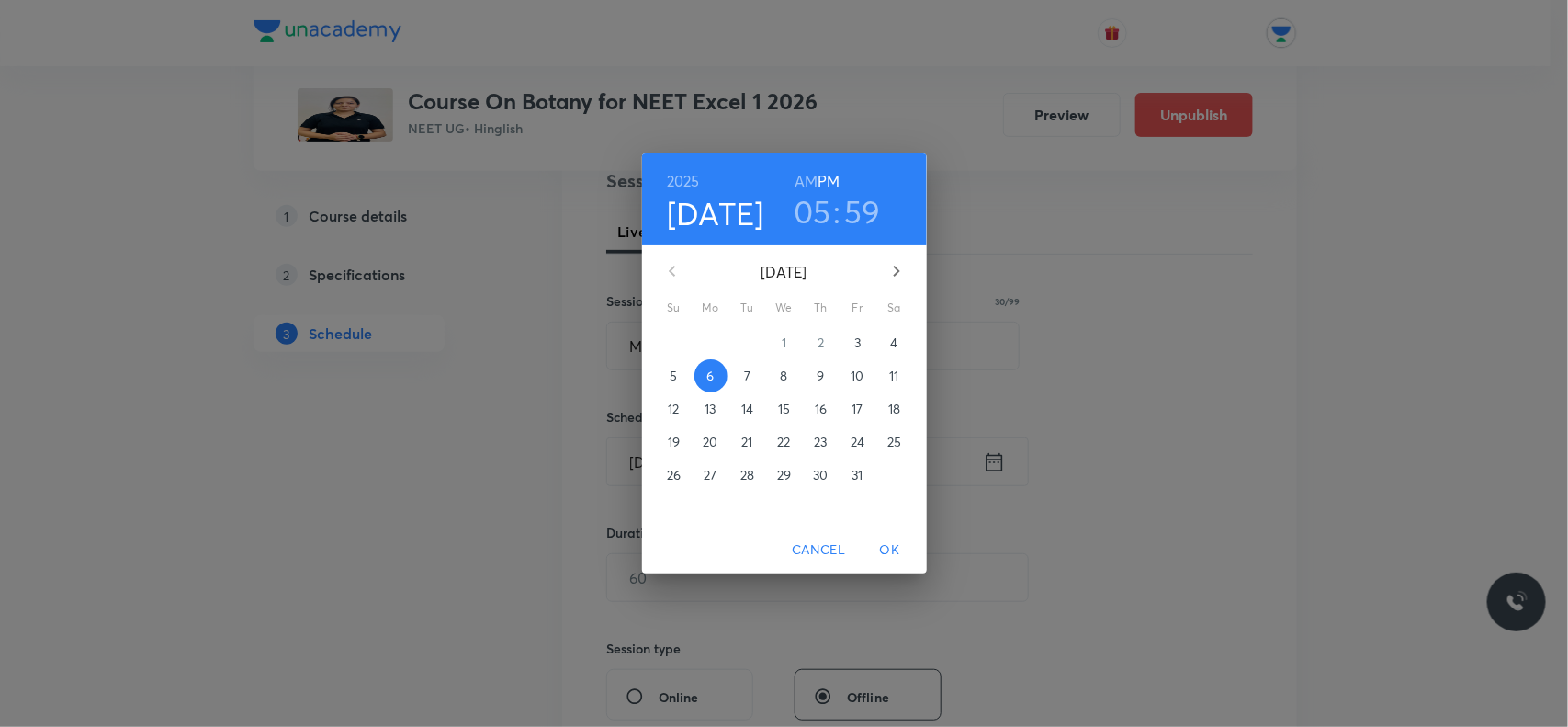
click at [860, 207] on h3 "59" at bounding box center [862, 211] width 37 height 39
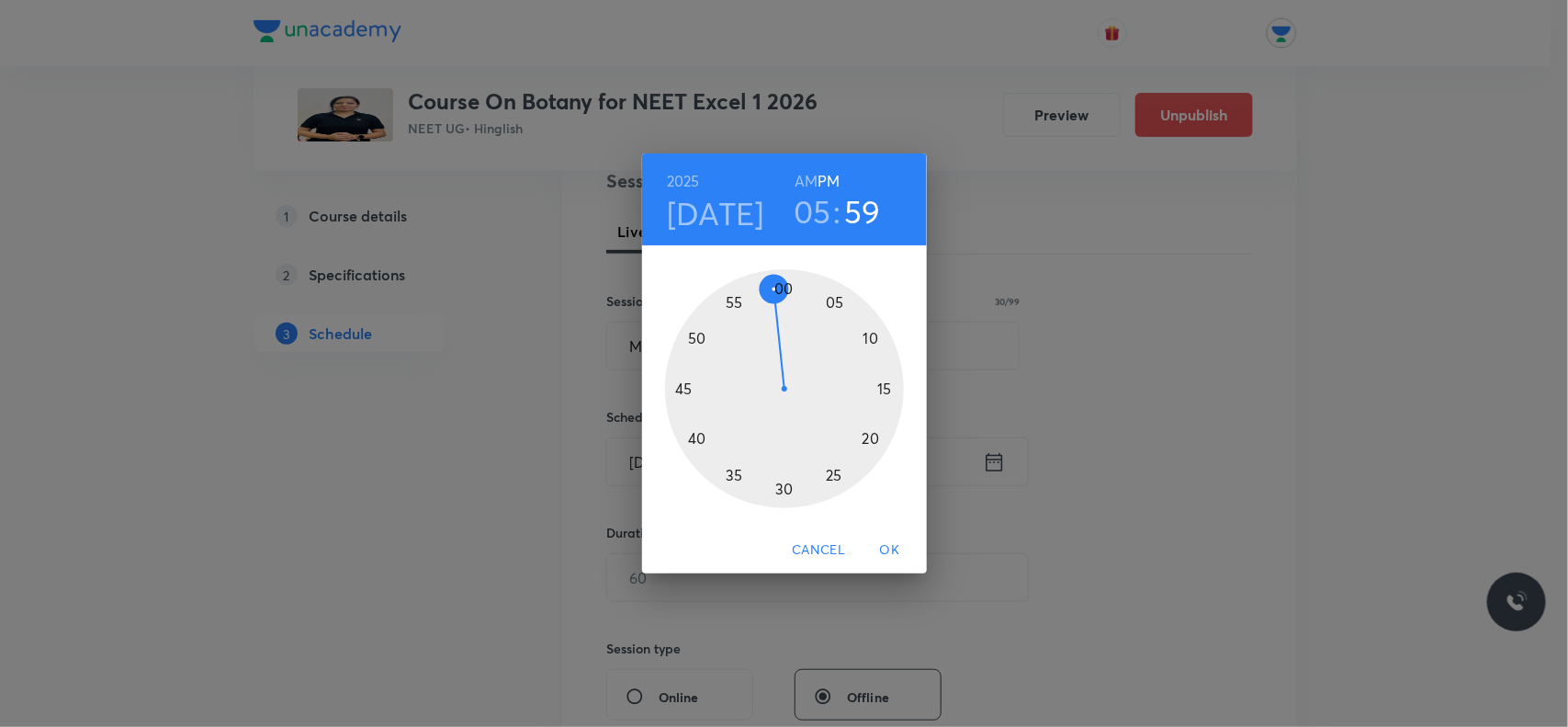
click at [782, 281] on div at bounding box center [785, 388] width 239 height 239
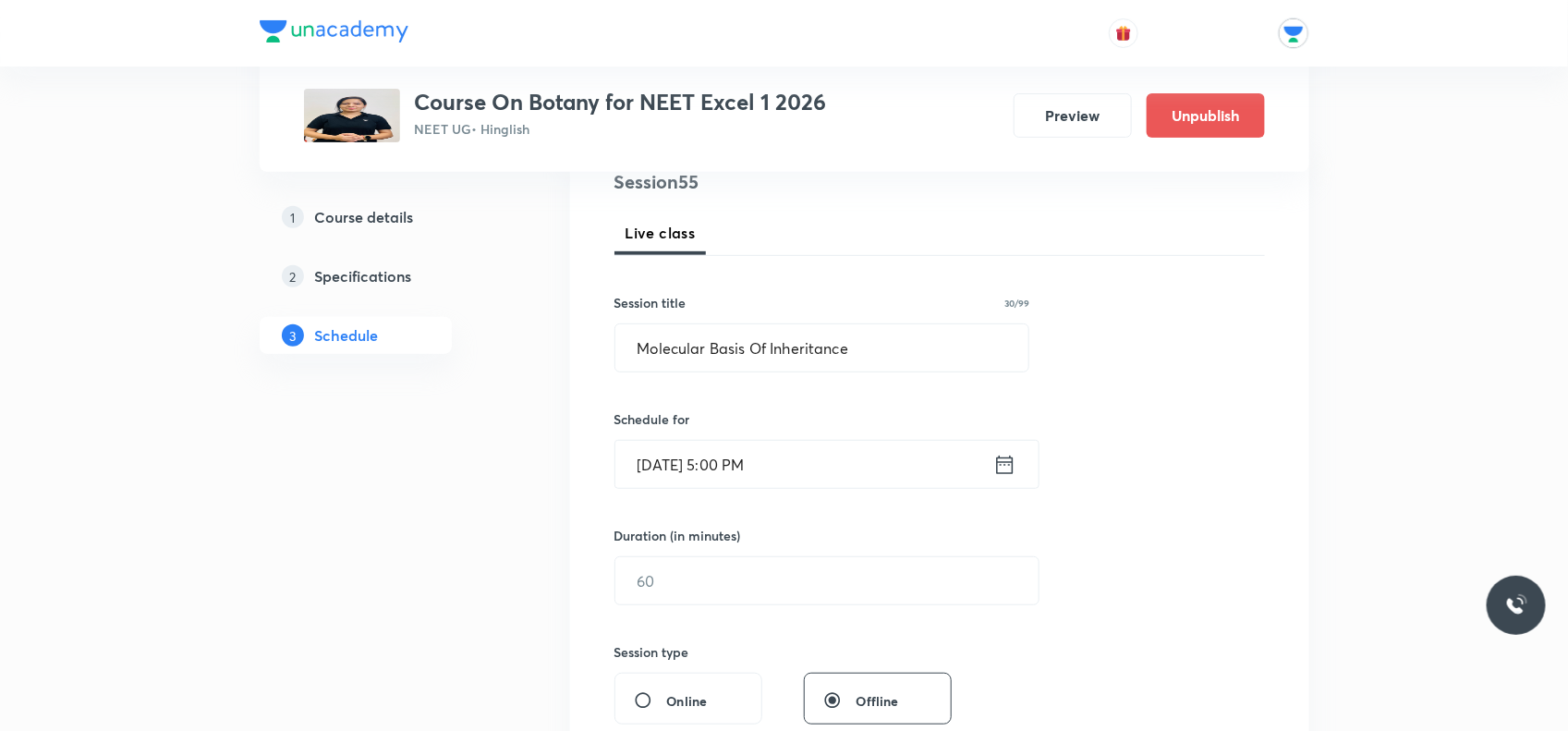
scroll to position [462, 0]
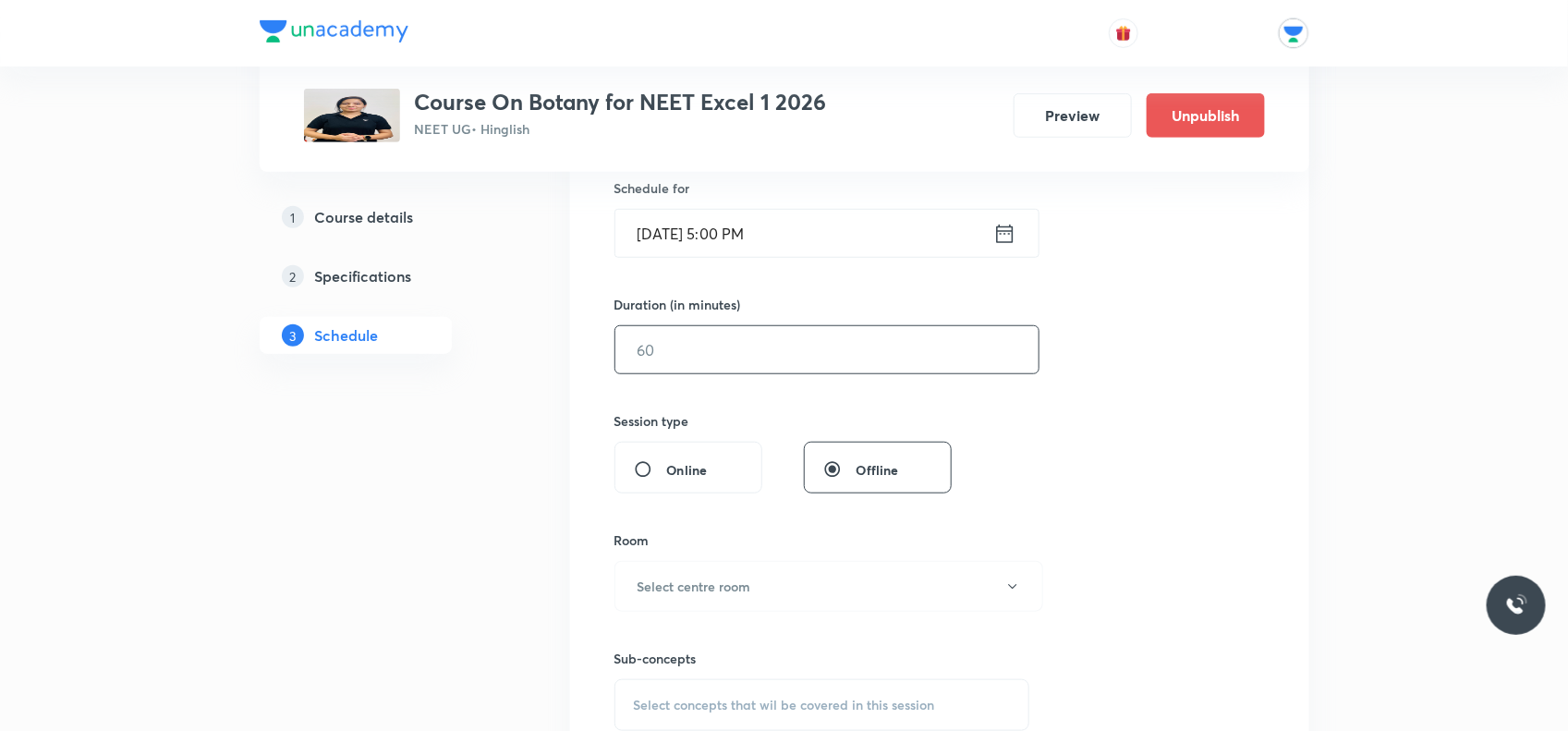
click at [636, 346] on input "text" at bounding box center [828, 350] width 424 height 47
type input "60"
click at [754, 590] on button "Select centre room" at bounding box center [828, 586] width 428 height 51
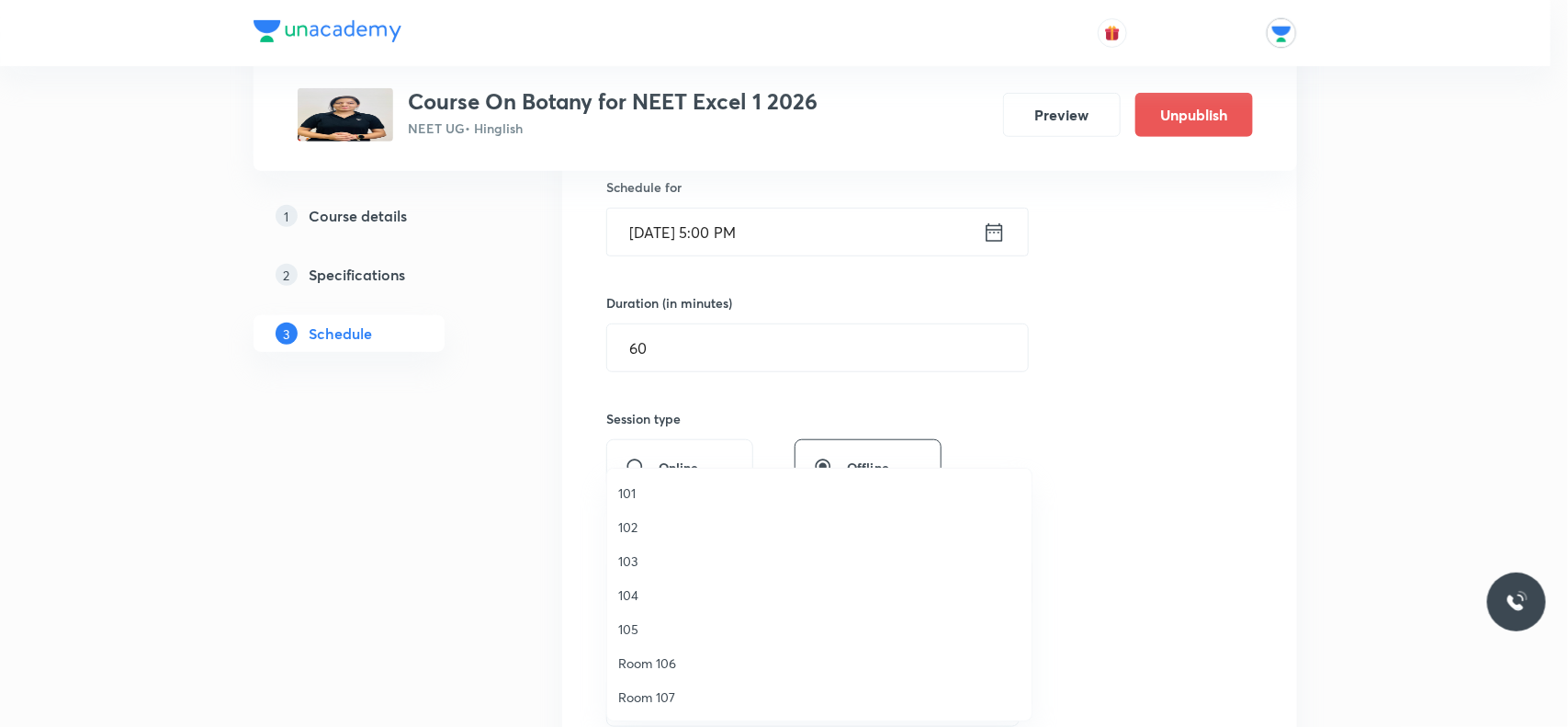
click at [622, 597] on span "104" at bounding box center [820, 595] width 402 height 20
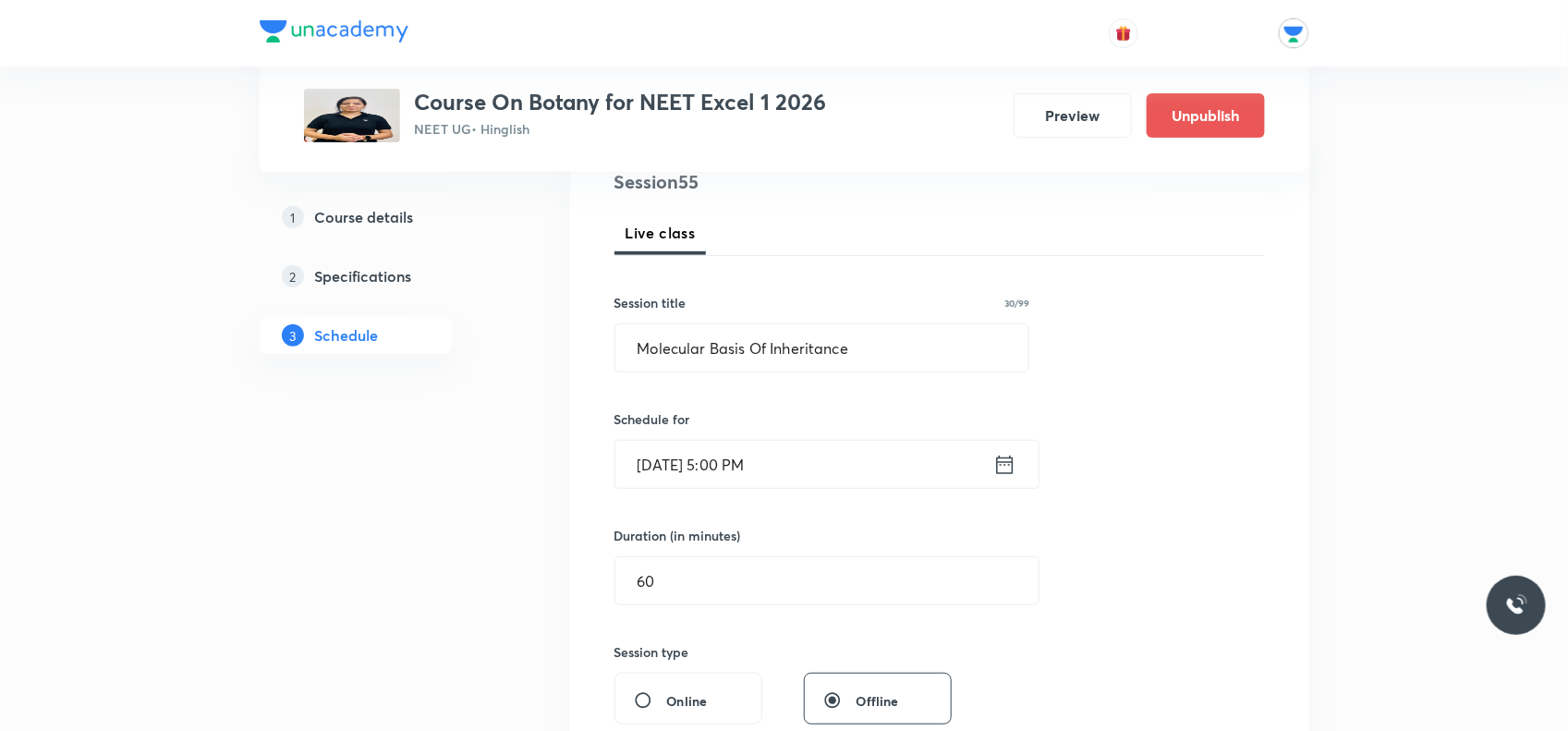
scroll to position [578, 0]
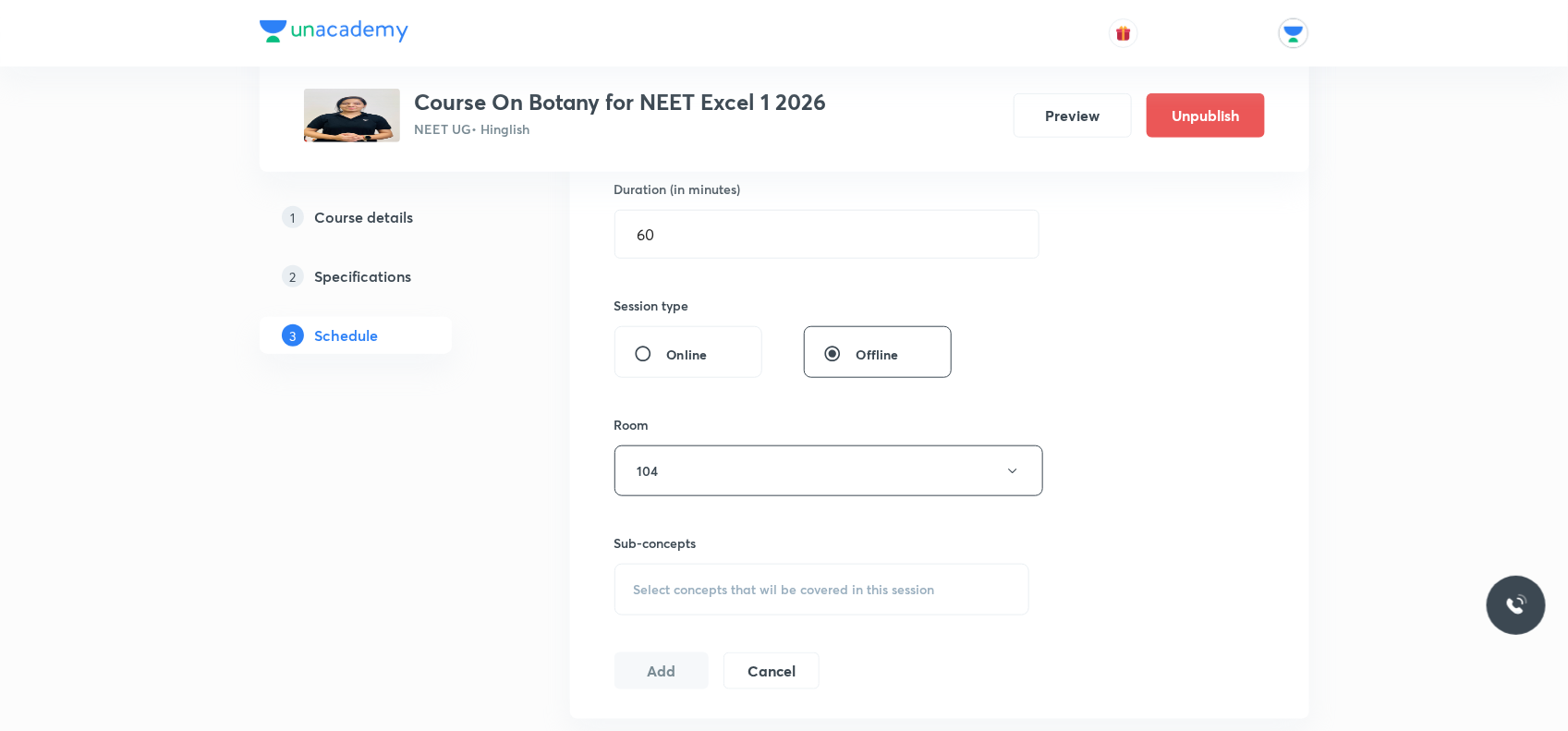
click at [699, 580] on div "Select concepts that wil be covered in this session" at bounding box center [823, 589] width 416 height 52
click at [672, 588] on span "Select concepts that wil be covered in this session" at bounding box center [784, 590] width 302 height 15
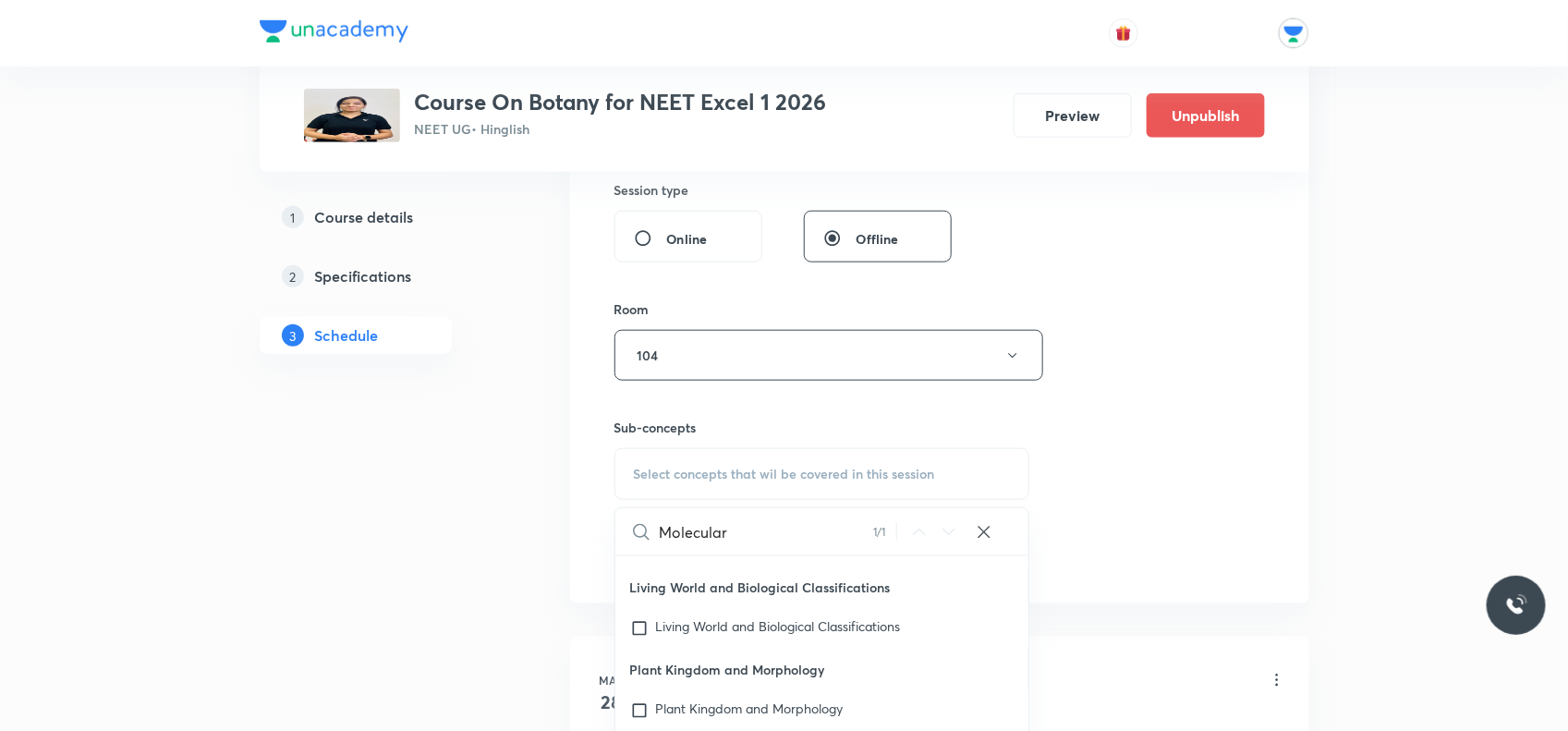
scroll to position [924, 0]
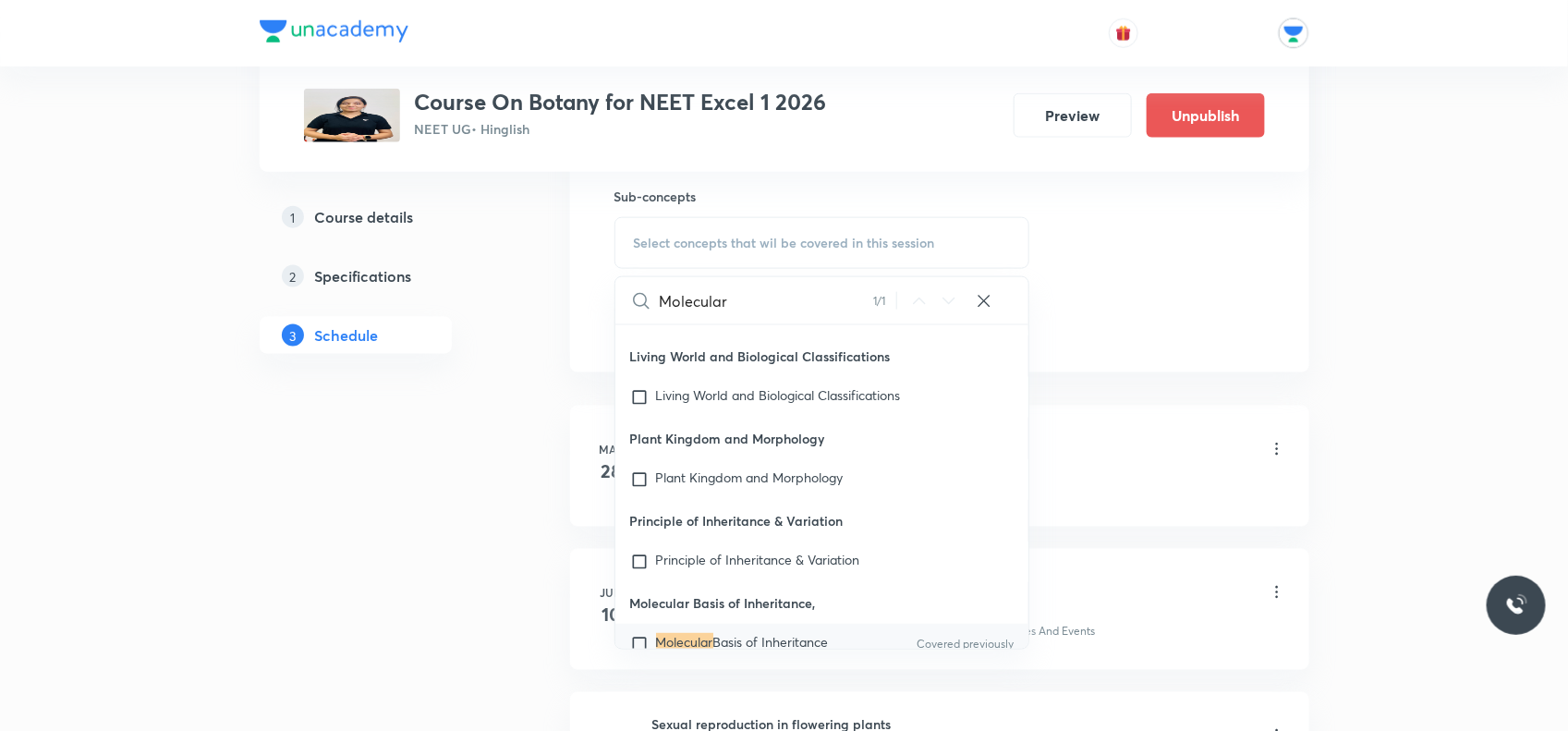
type input "Molecular"
click at [635, 635] on input "checkbox" at bounding box center [643, 644] width 26 height 19
checkbox input "true"
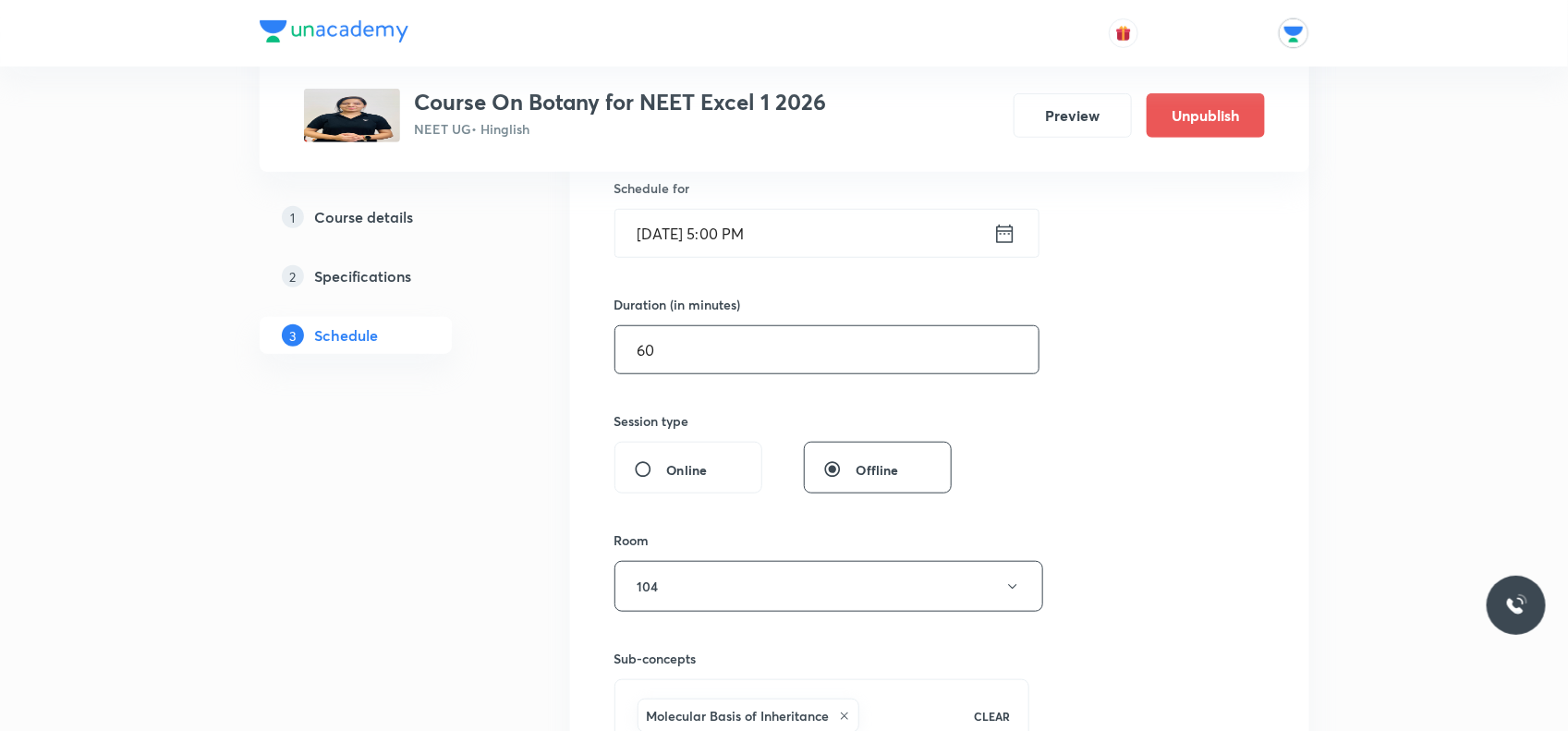
scroll to position [693, 0]
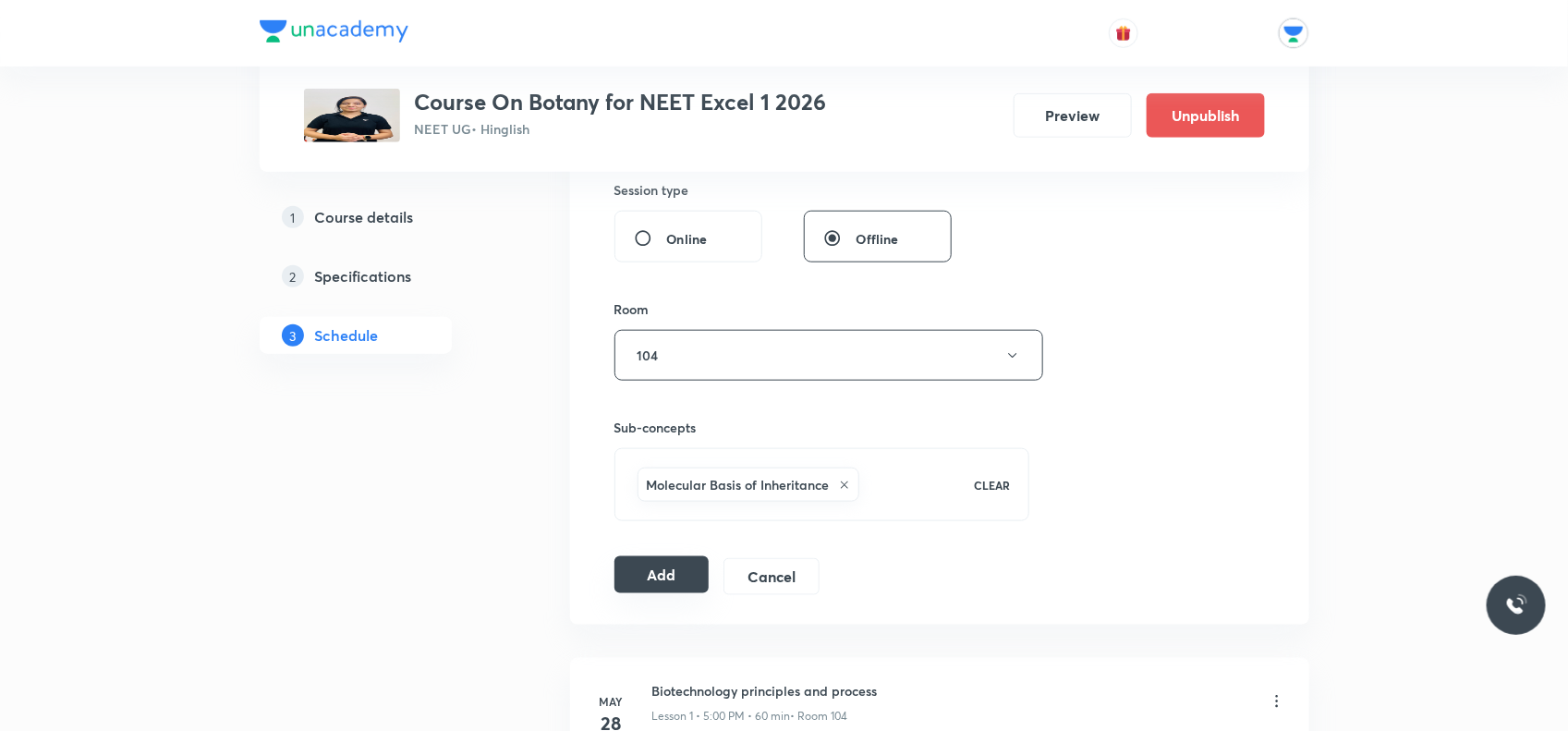
click at [672, 571] on button "Add" at bounding box center [662, 574] width 96 height 37
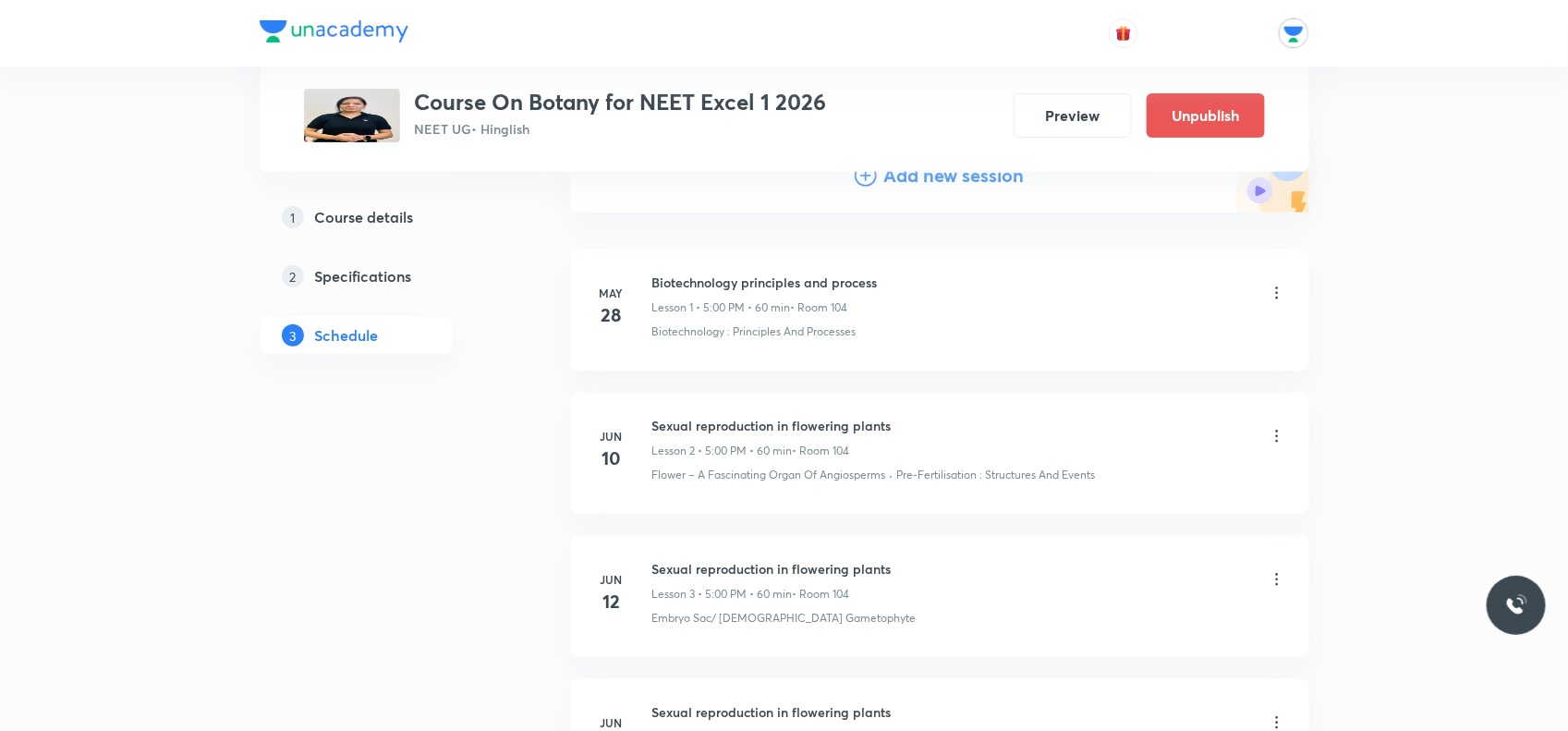
scroll to position [0, 0]
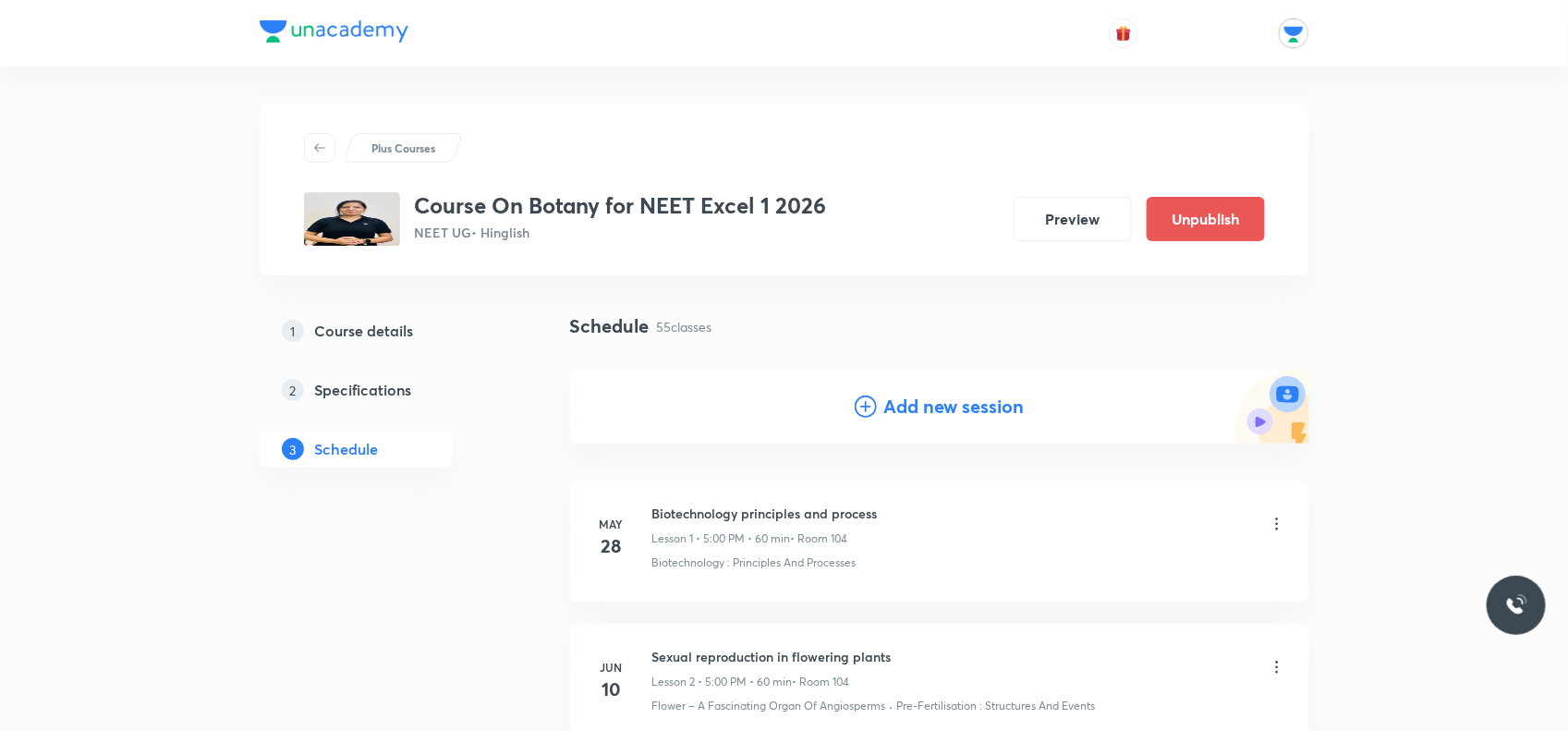
click at [920, 393] on h4 "Add new session" at bounding box center [954, 406] width 141 height 27
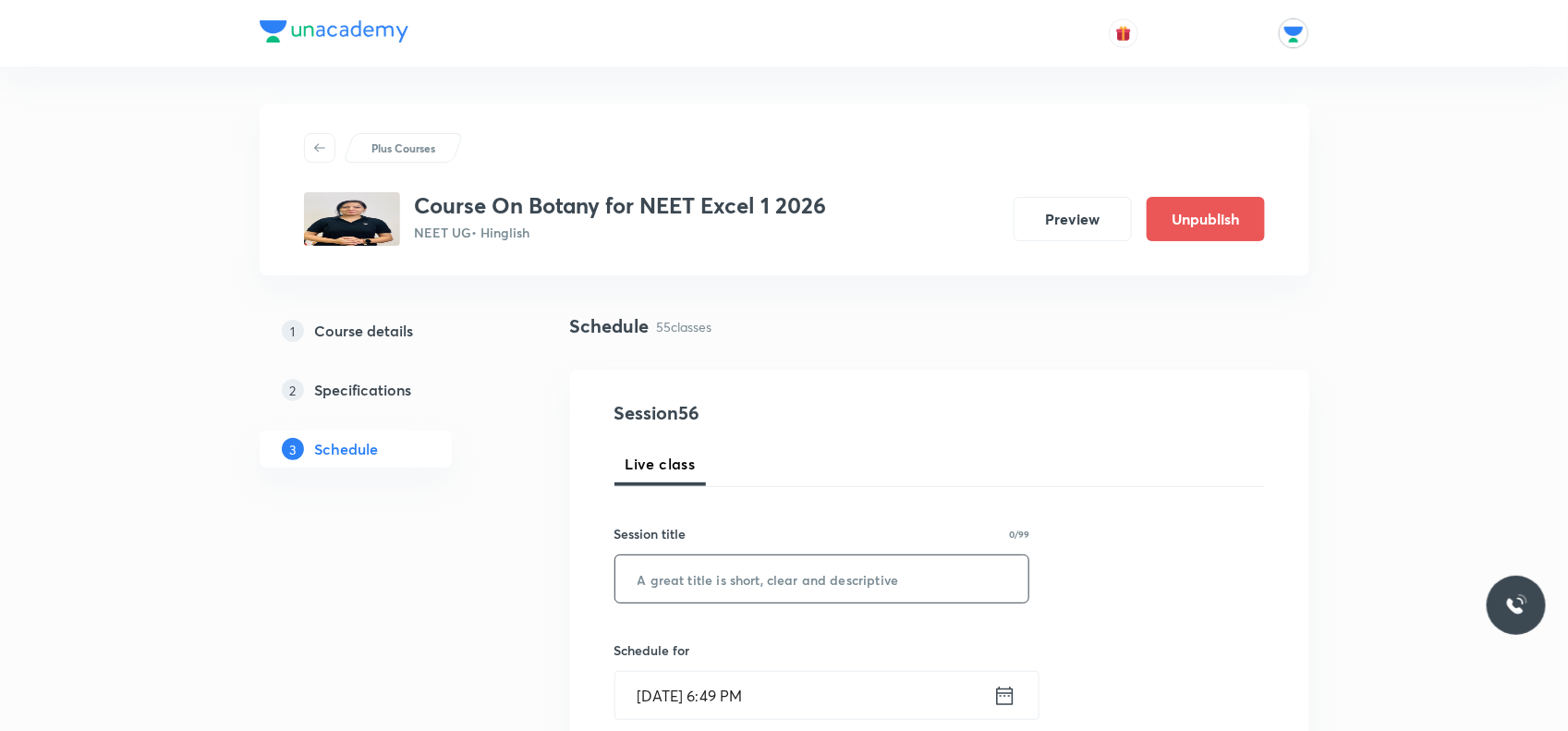
click at [620, 566] on input "text" at bounding box center [823, 579] width 414 height 47
type input "m"
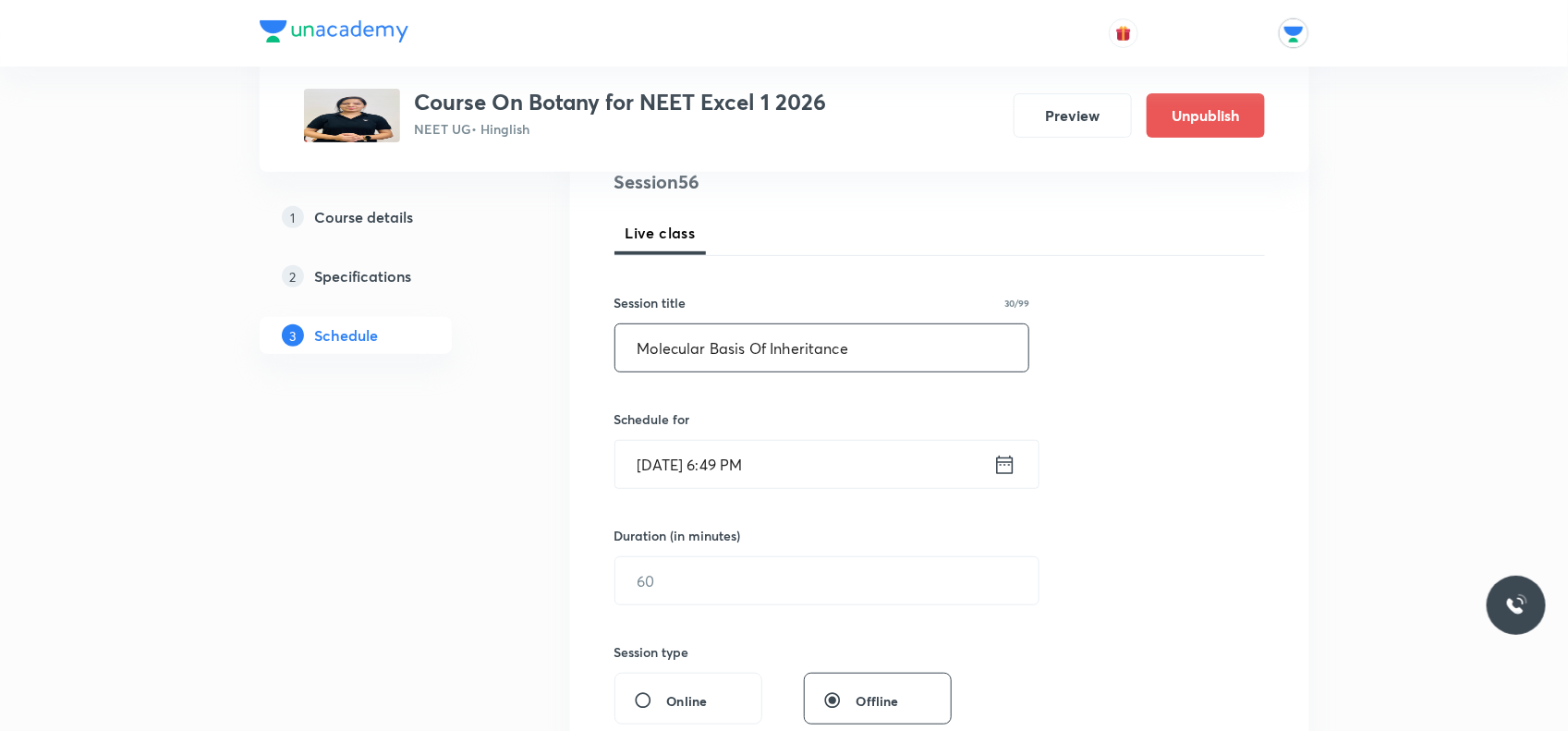
scroll to position [346, 0]
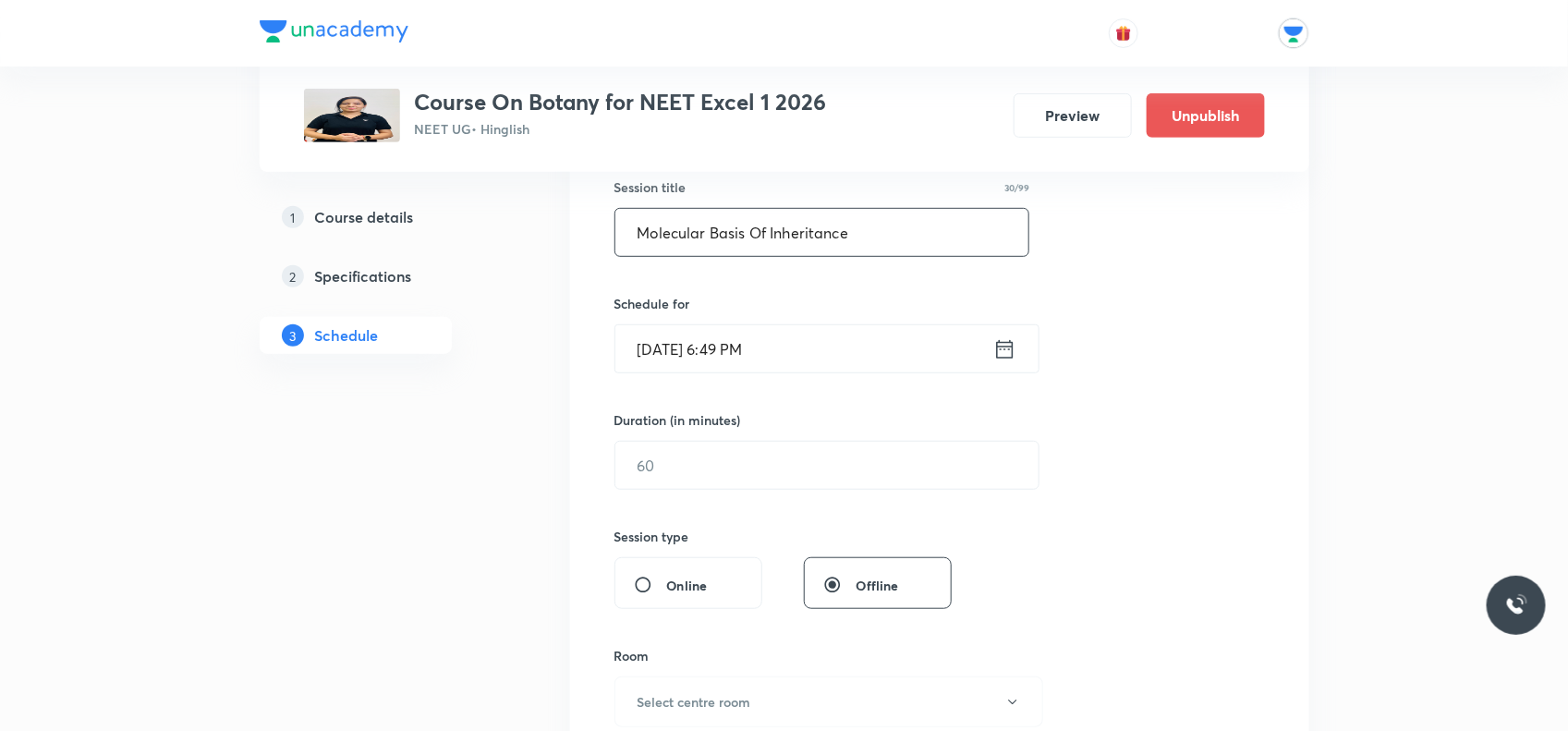
type input "Molecular Basis Of Inheritance"
click at [778, 343] on input "Oct 3, 2025, 6:49 PM" at bounding box center [805, 349] width 378 height 47
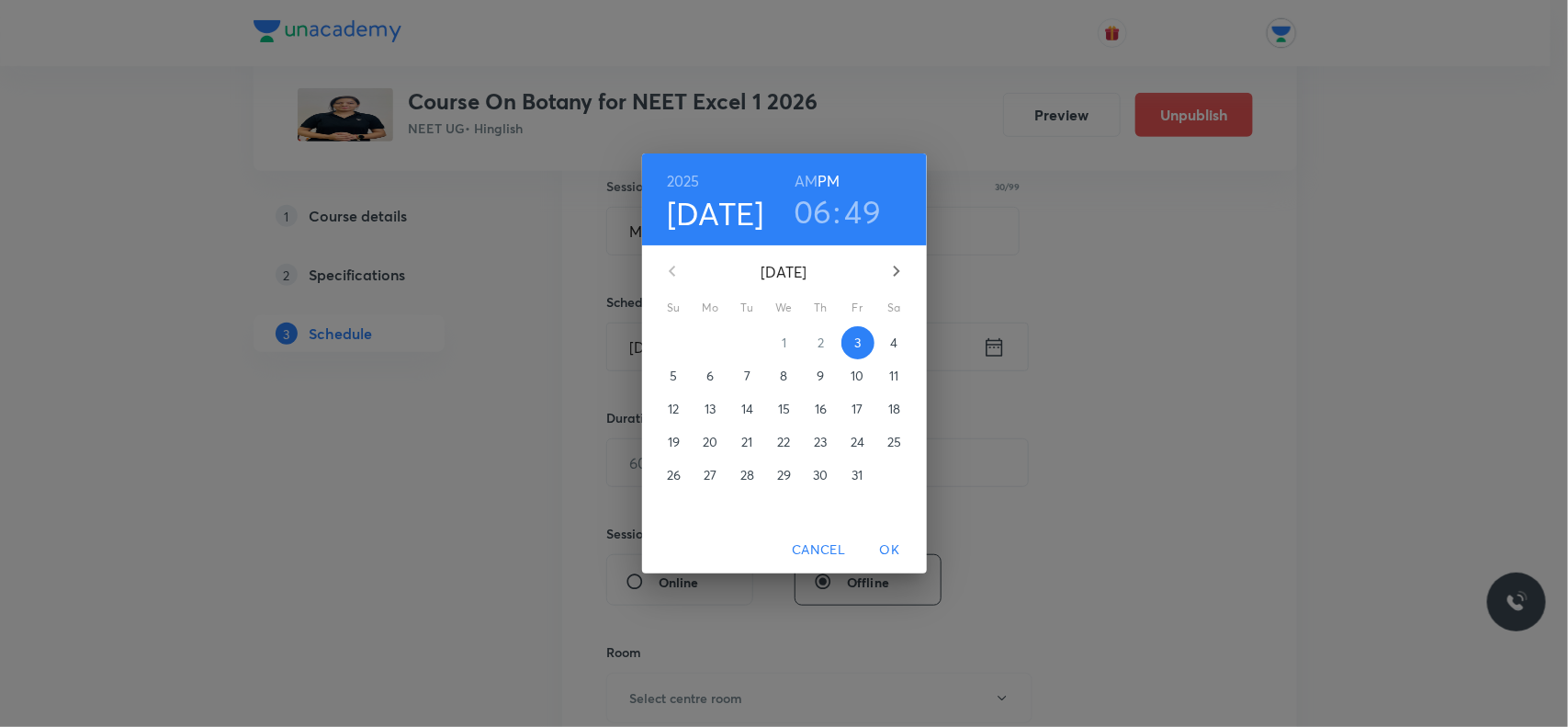
click at [782, 372] on p "8" at bounding box center [784, 376] width 8 height 19
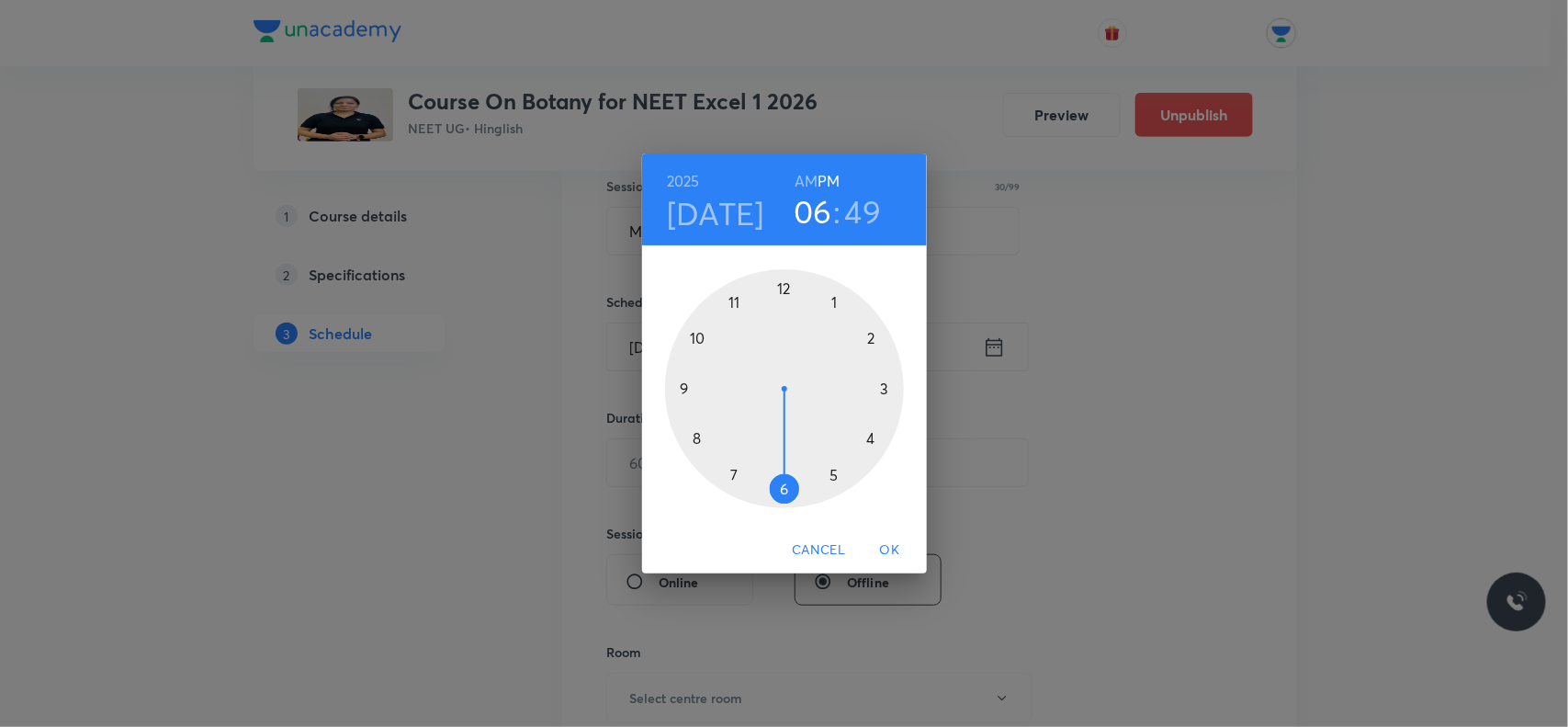
click at [850, 465] on div at bounding box center [785, 388] width 239 height 239
click at [810, 208] on h3 "05" at bounding box center [812, 211] width 38 height 39
click at [861, 192] on h3 "49" at bounding box center [862, 211] width 37 height 39
click at [789, 291] on div at bounding box center [785, 388] width 239 height 239
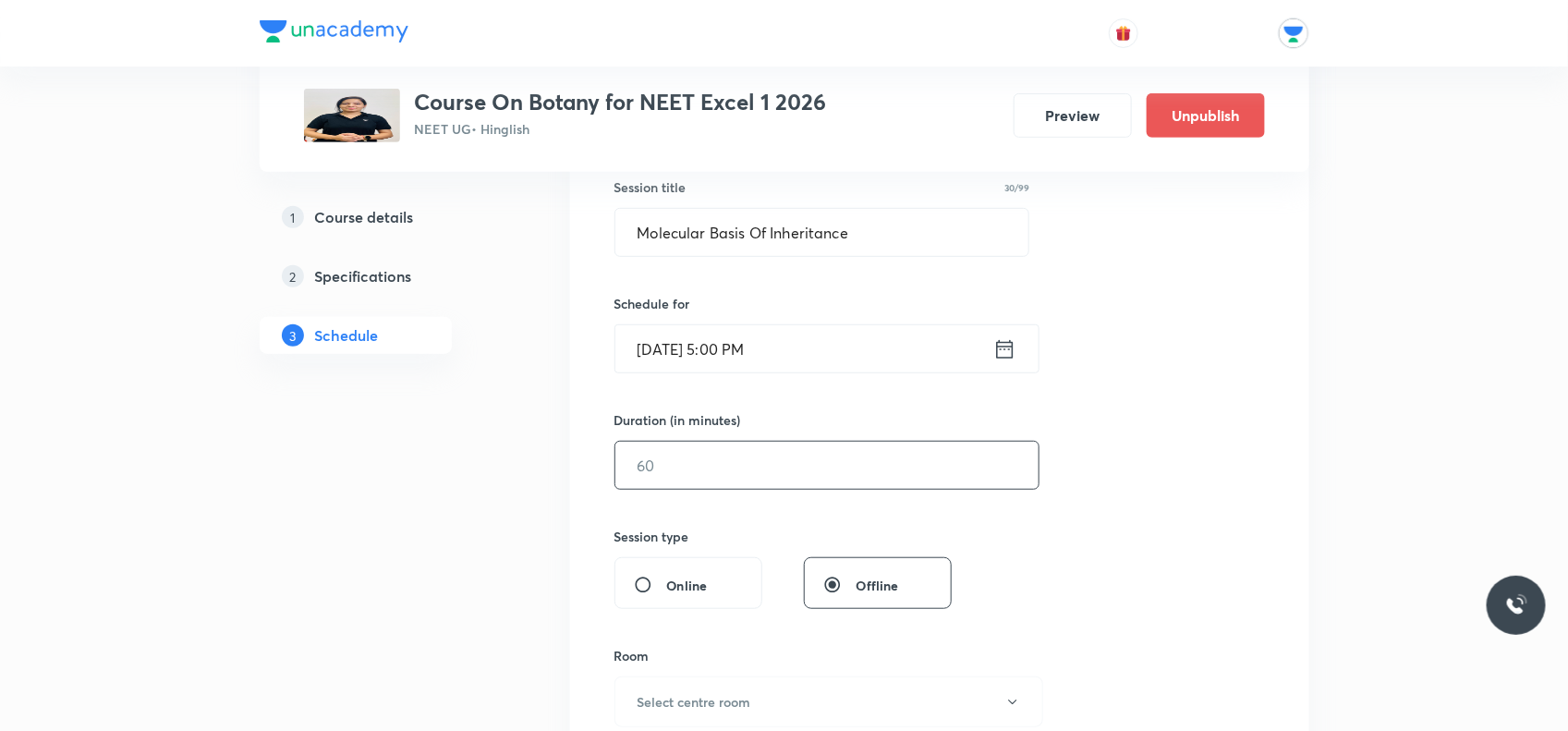
click at [810, 467] on input "text" at bounding box center [828, 465] width 424 height 47
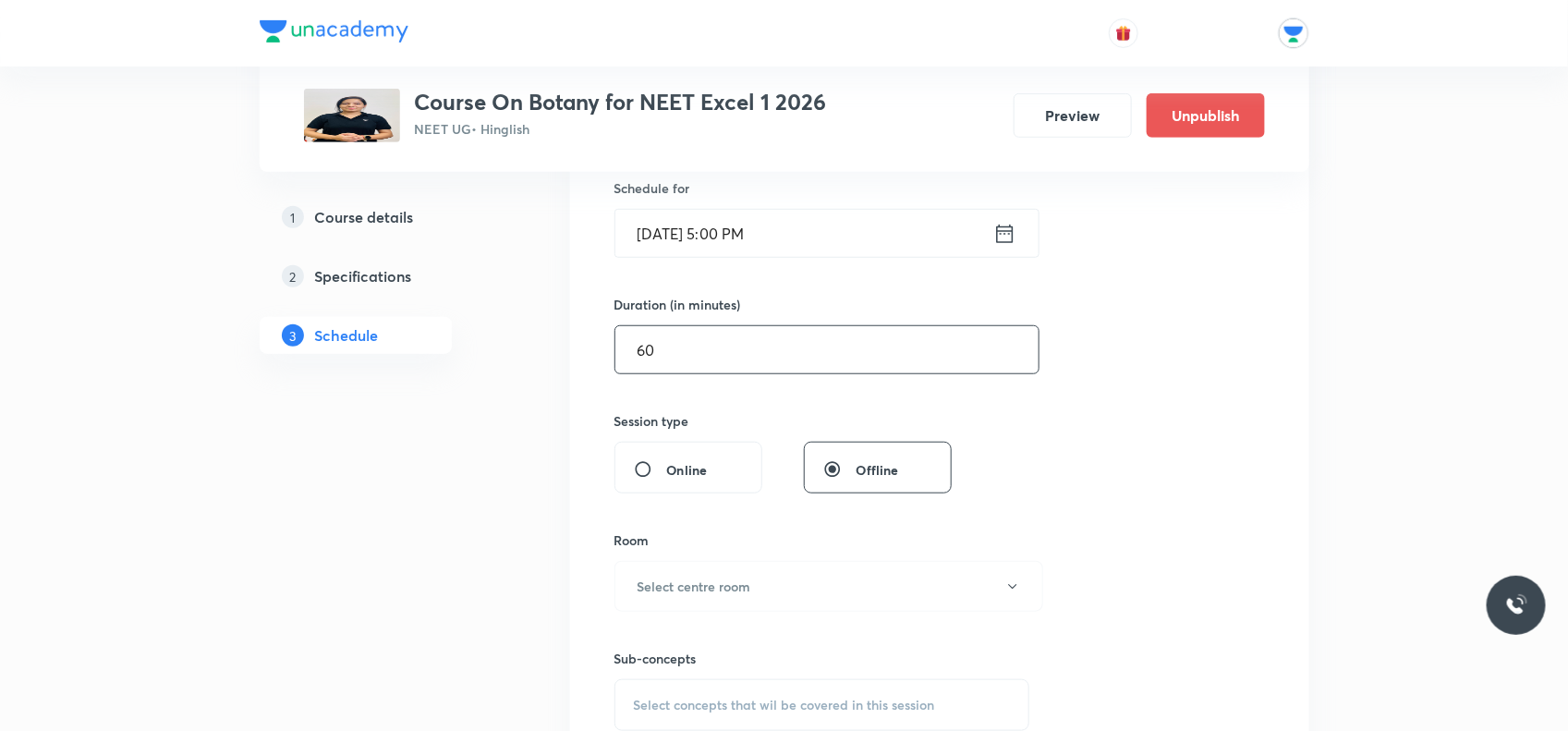
scroll to position [578, 0]
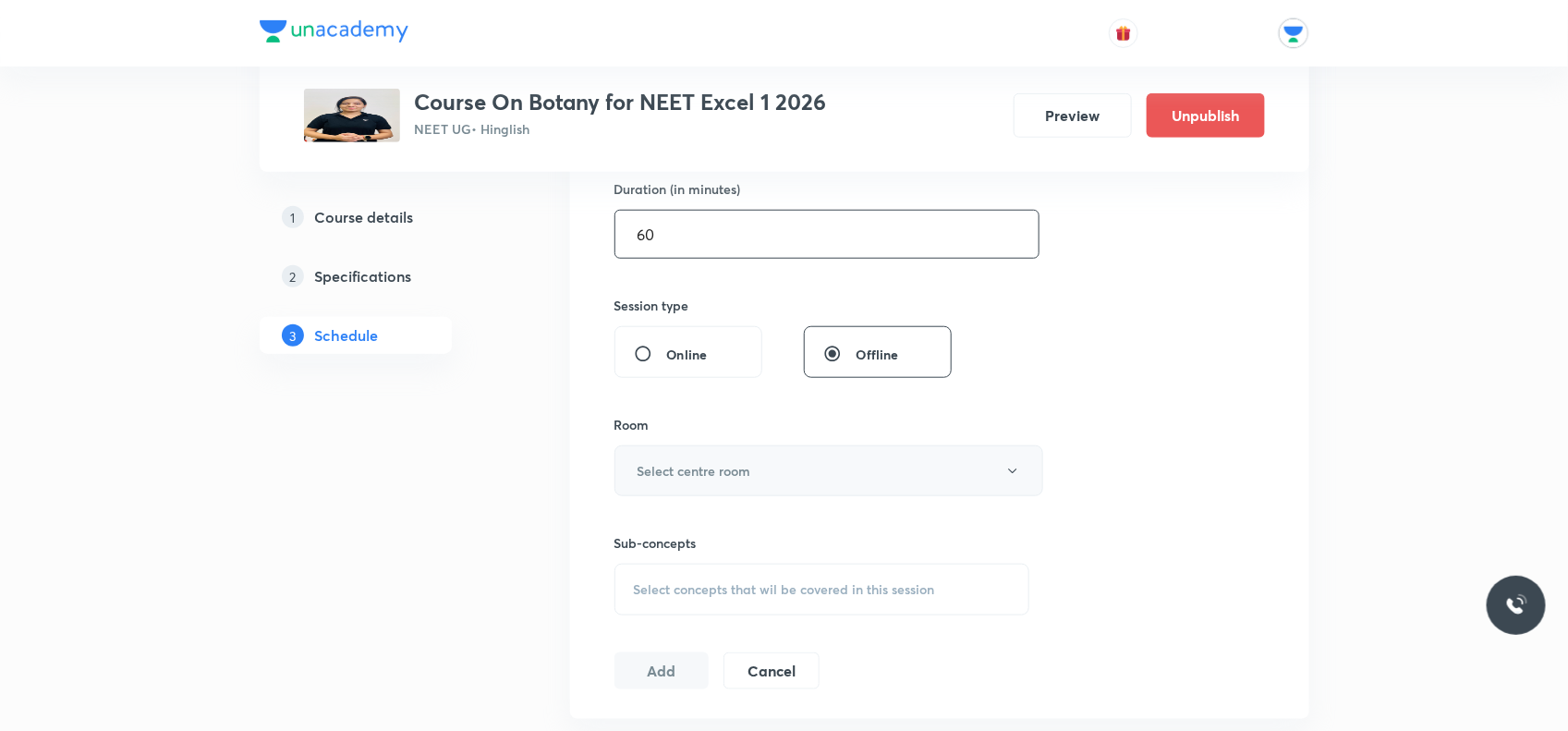
type input "60"
click at [695, 472] on h6 "Select centre room" at bounding box center [694, 471] width 113 height 20
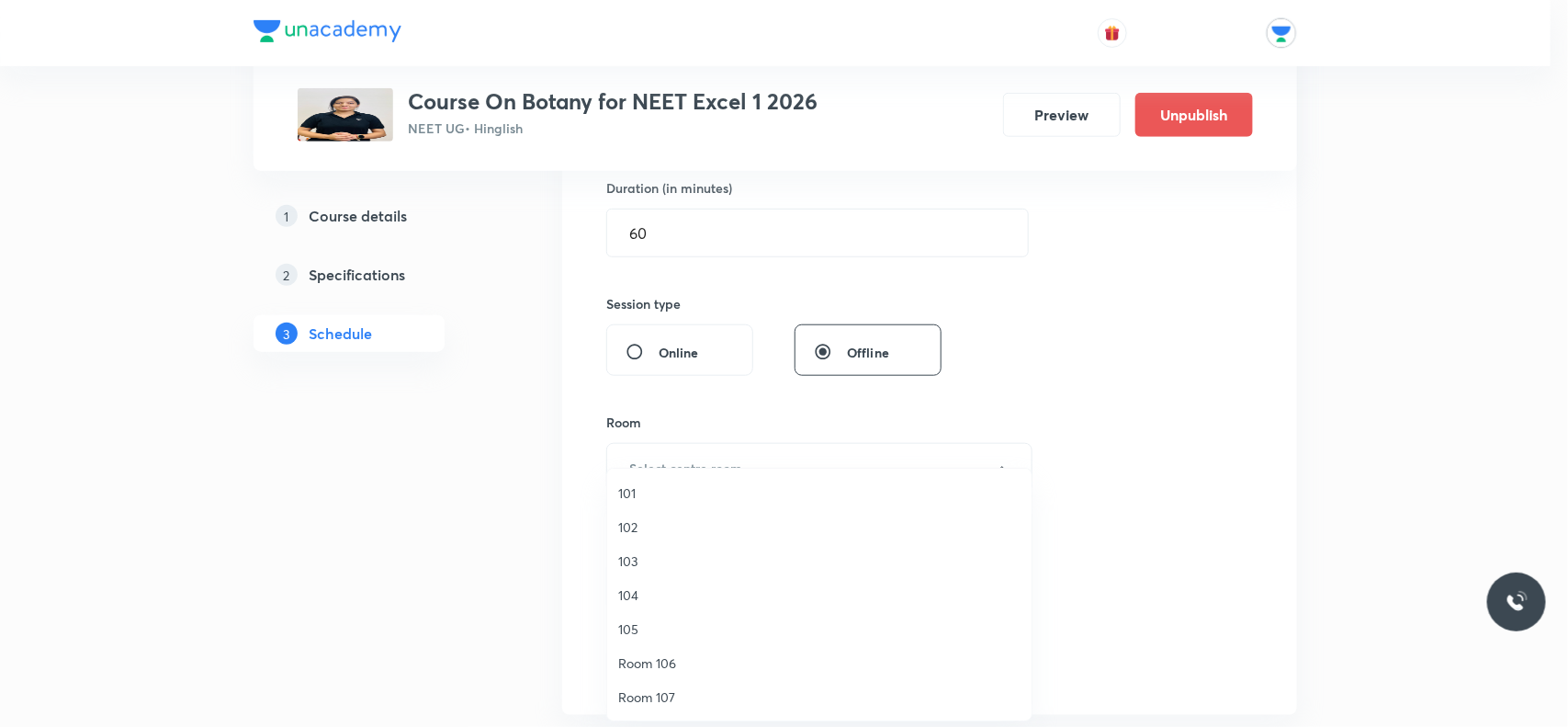
click at [622, 589] on span "104" at bounding box center [820, 595] width 402 height 20
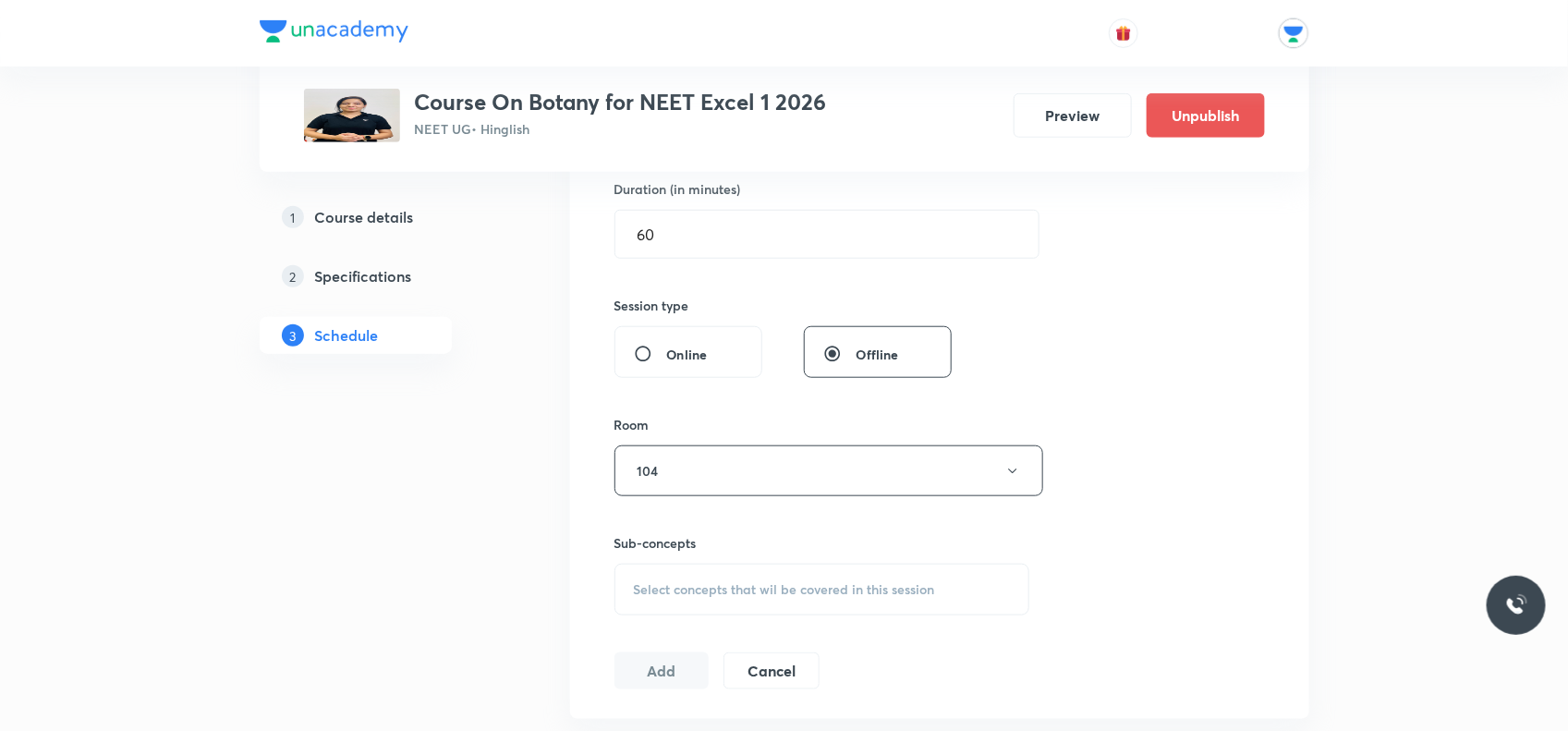
click at [643, 589] on span "Select concepts that wil be covered in this session" at bounding box center [784, 590] width 302 height 15
type input "m"
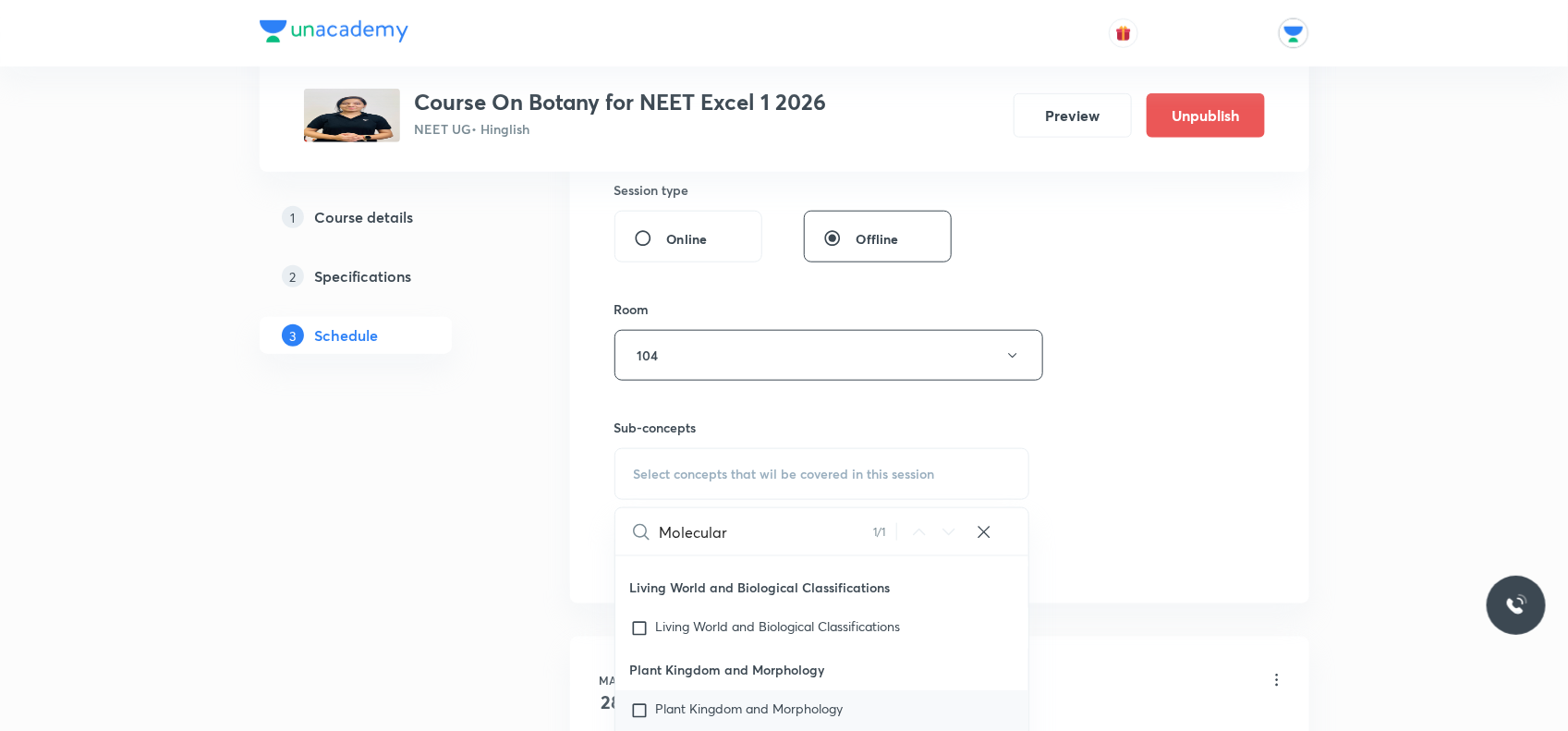
scroll to position [41414, 0]
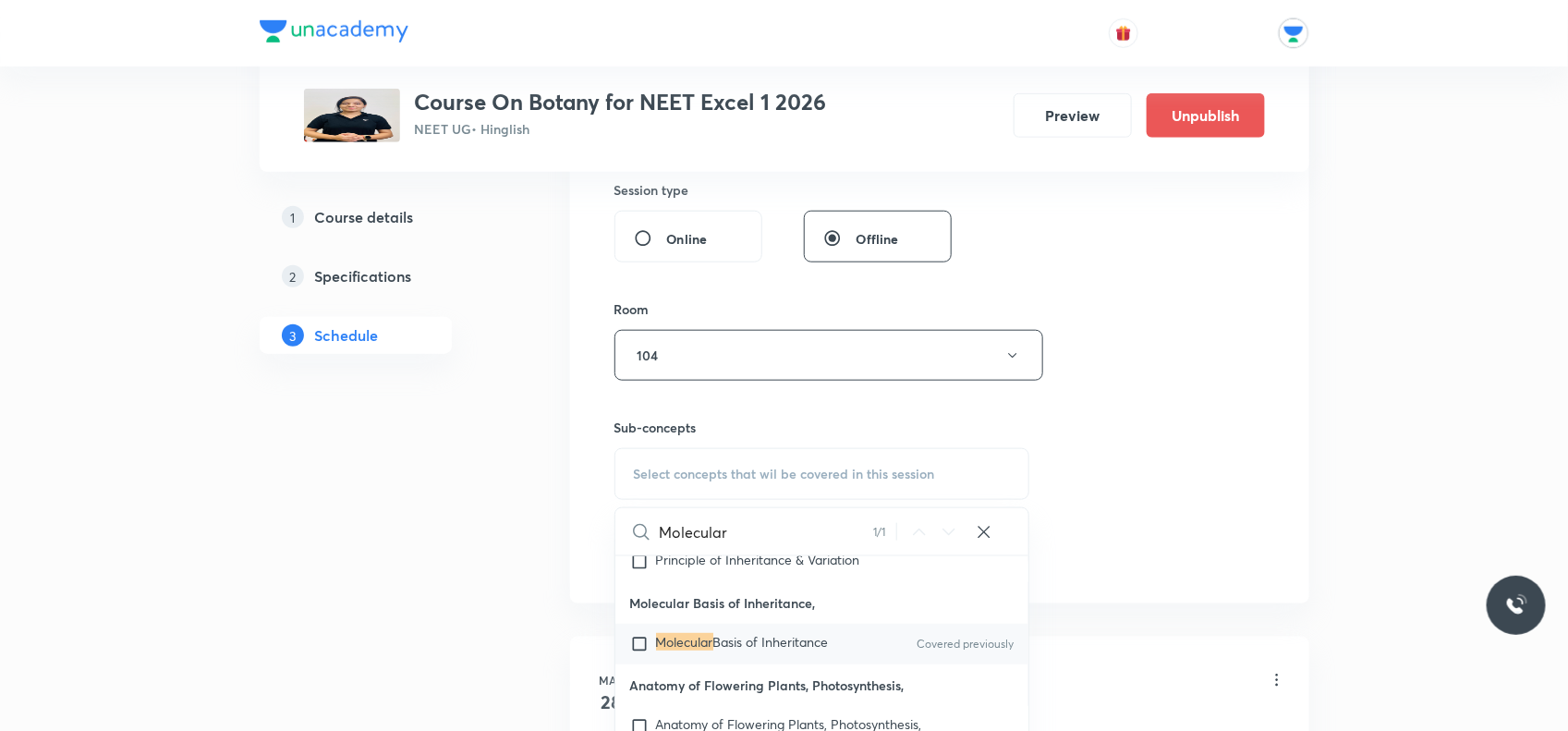
type input "Molecular"
click at [637, 635] on input "checkbox" at bounding box center [643, 644] width 26 height 19
checkbox input "true"
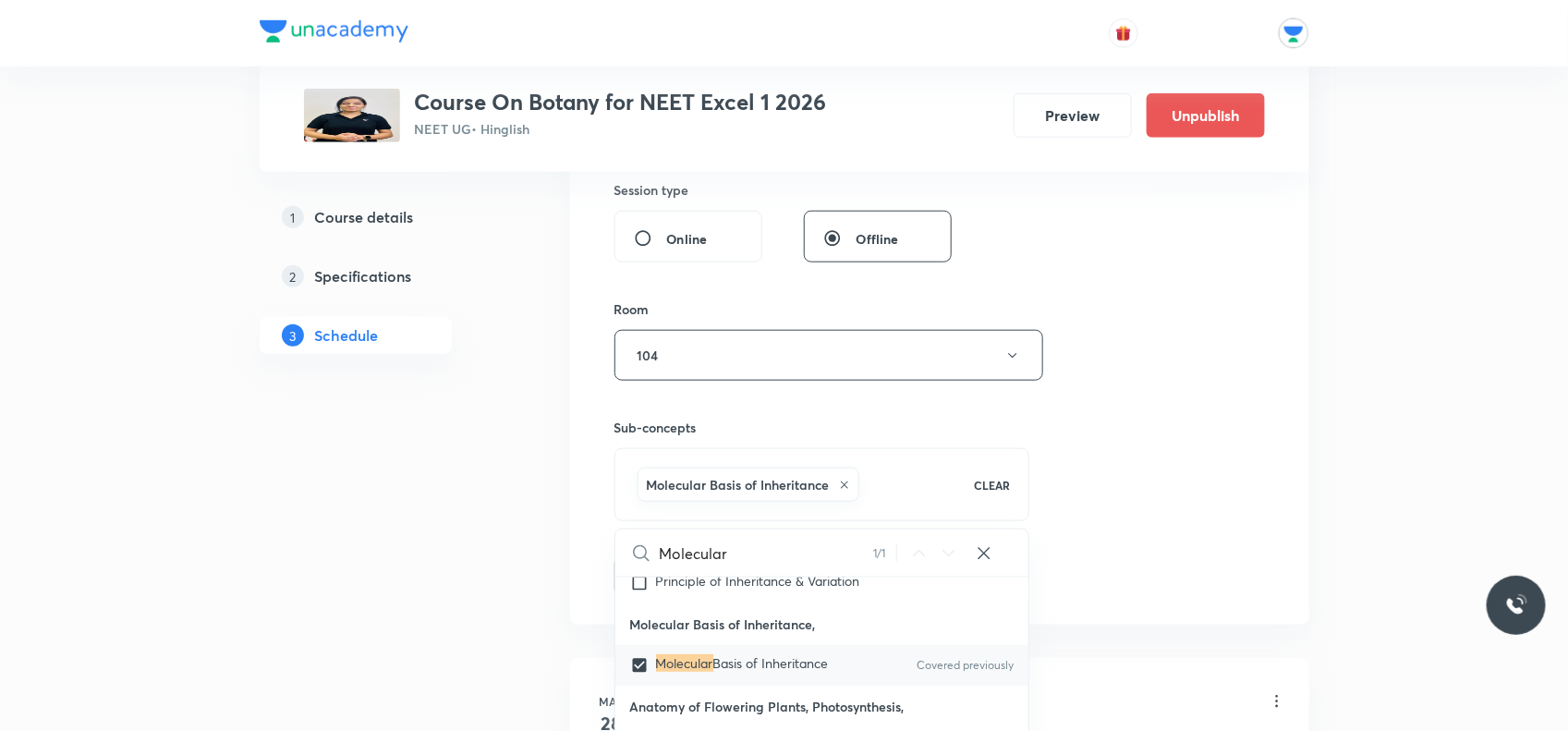
scroll to position [924, 0]
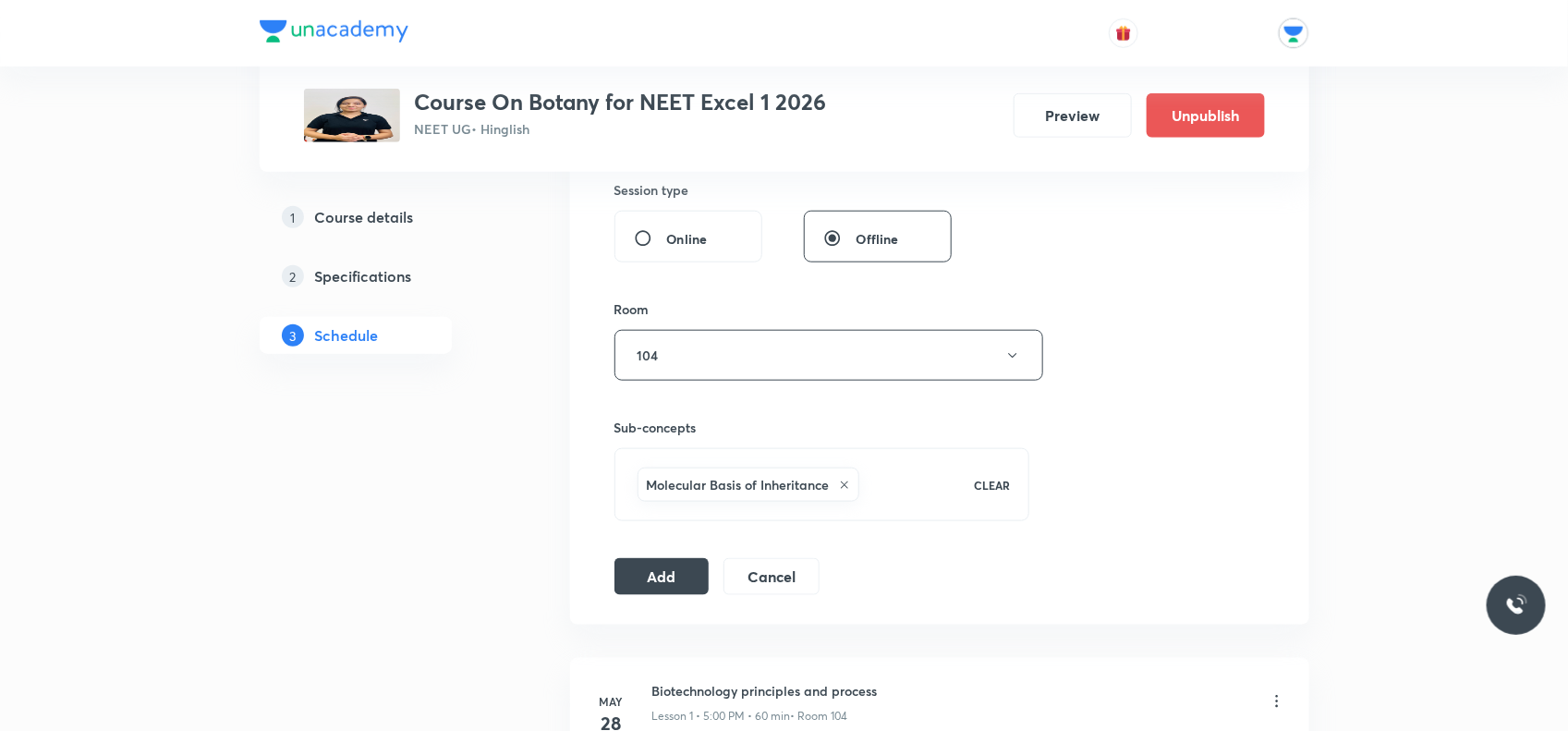
scroll to position [809, 0]
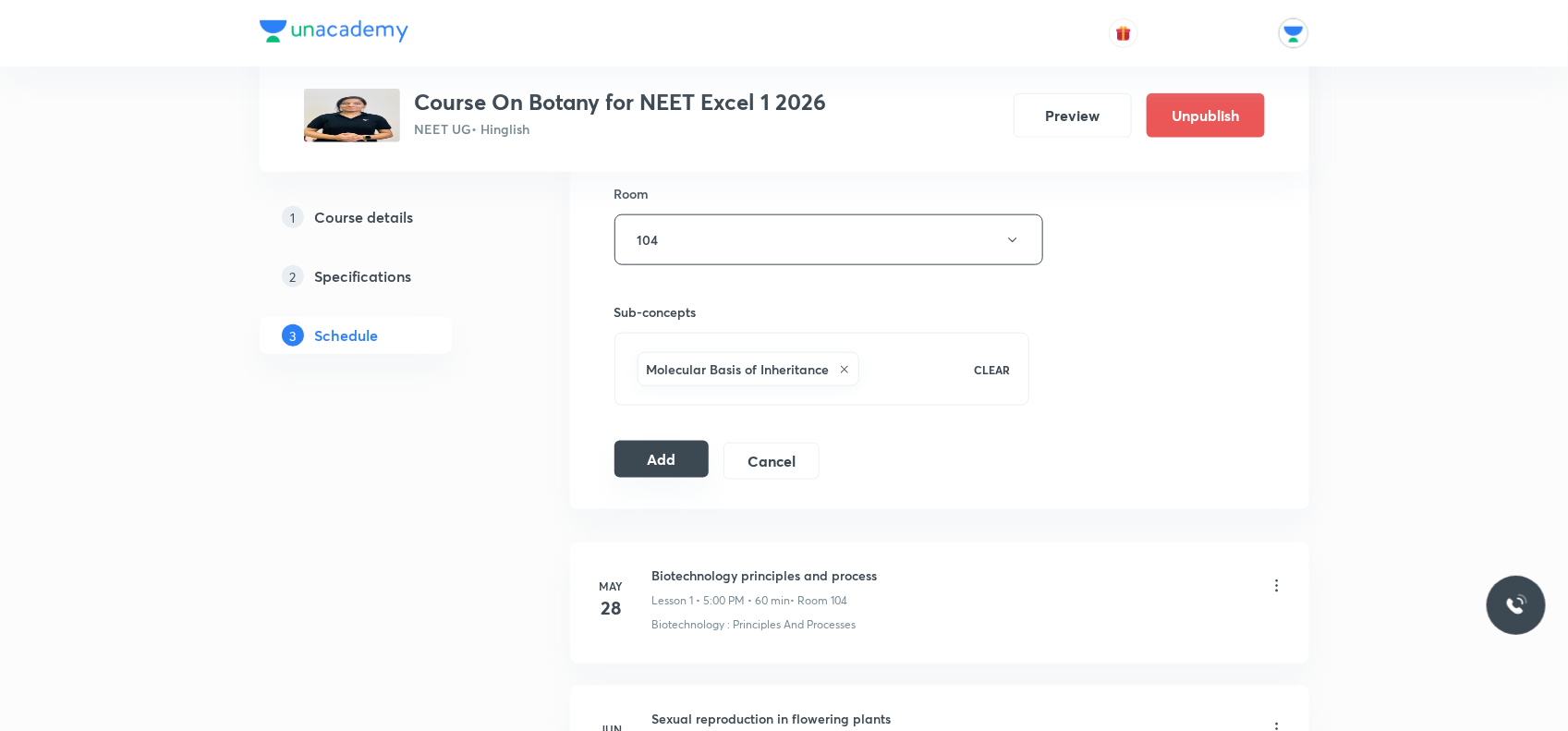
click at [666, 464] on button "Add" at bounding box center [662, 459] width 96 height 37
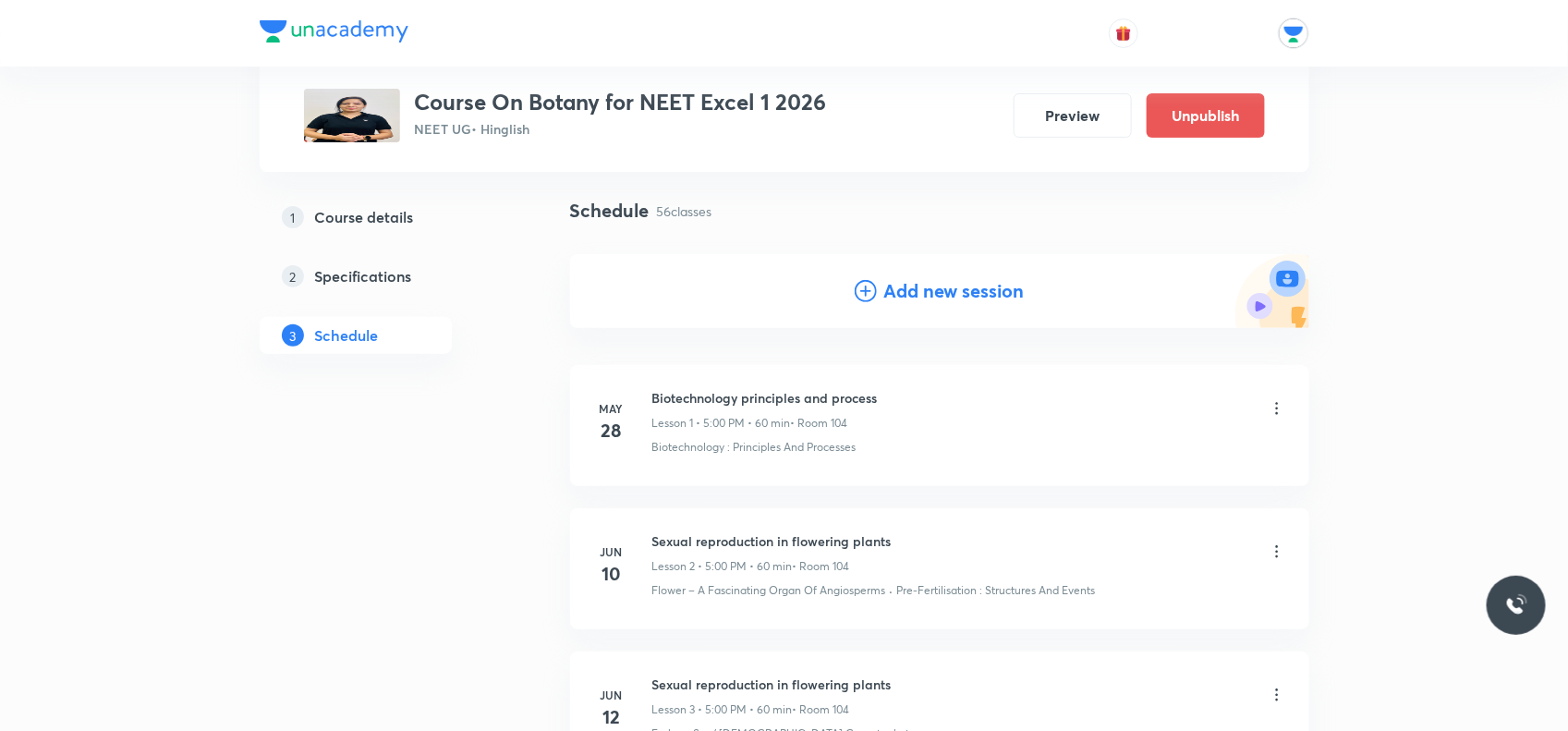
scroll to position [0, 0]
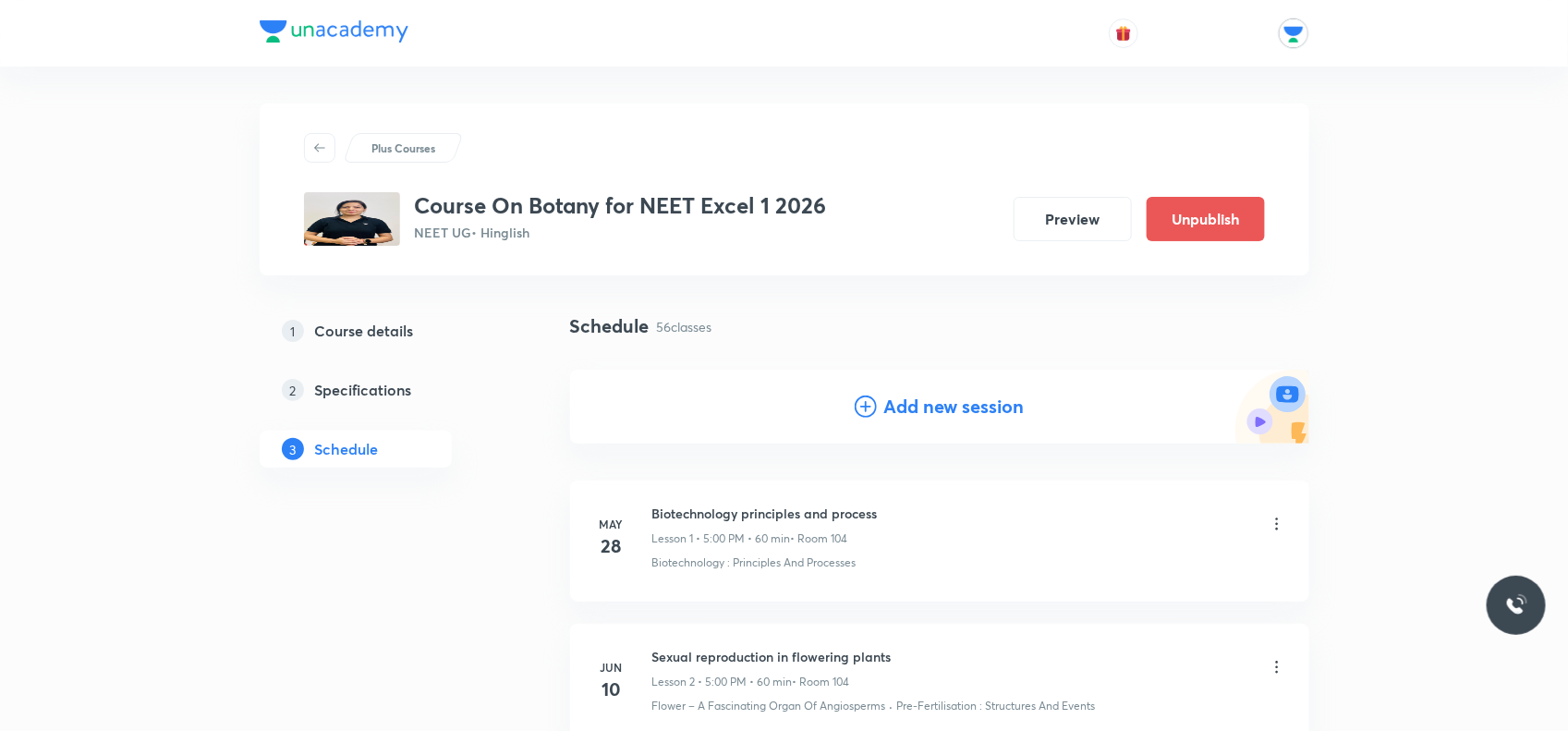
click at [864, 405] on icon at bounding box center [865, 406] width 22 height 22
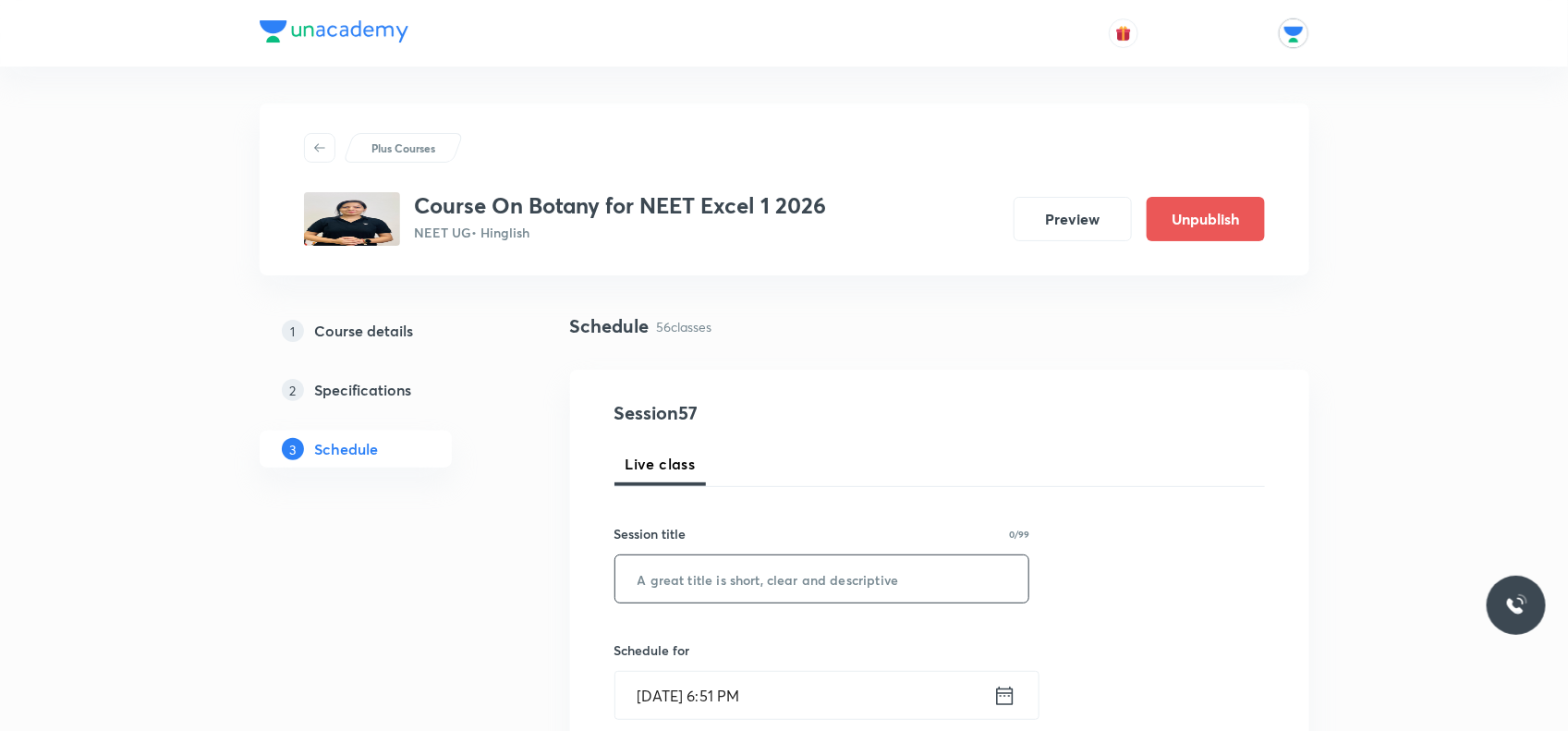
click at [658, 568] on input "text" at bounding box center [823, 579] width 414 height 47
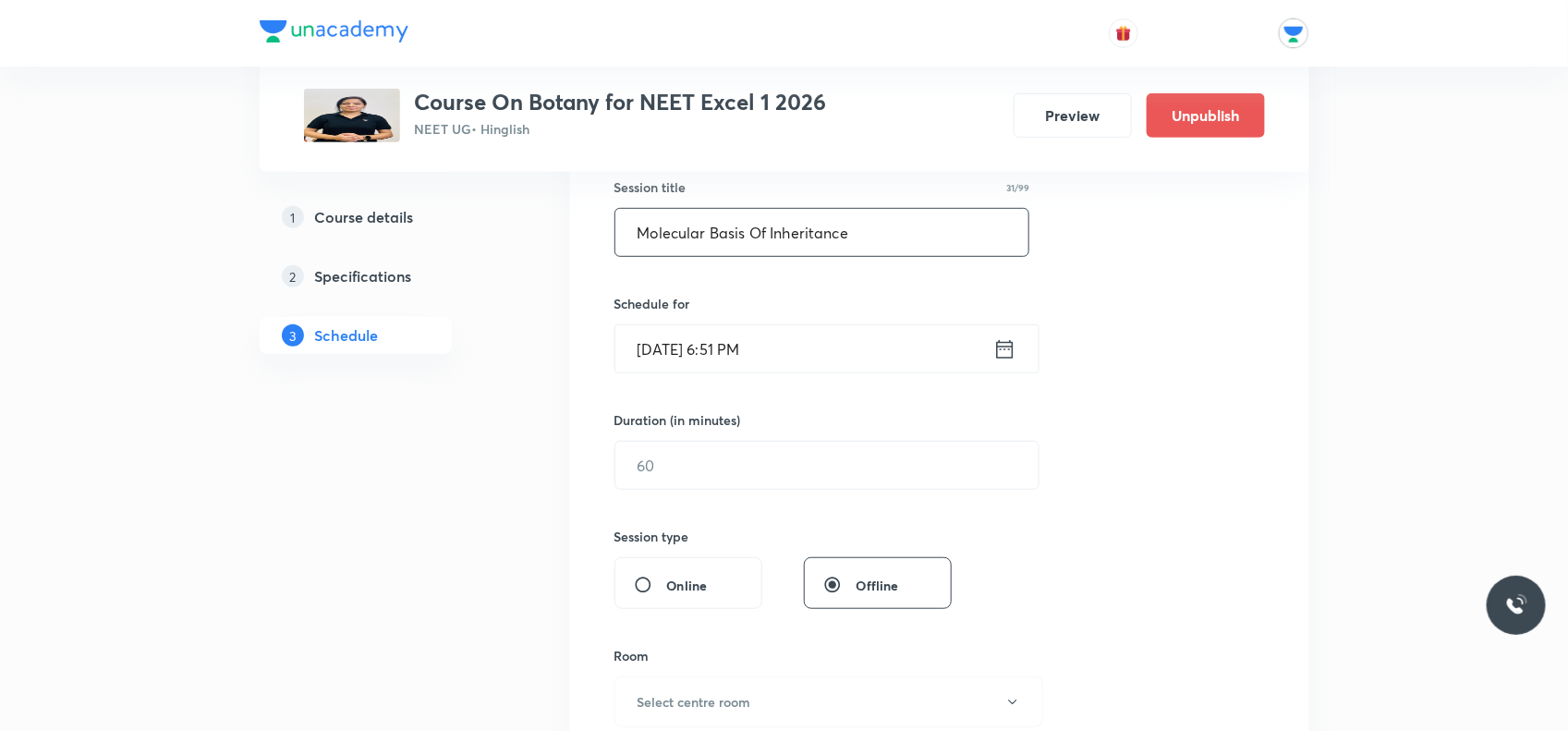
type input "Molecular Basis Of Inheritance"
click at [1009, 354] on icon at bounding box center [1005, 349] width 23 height 26
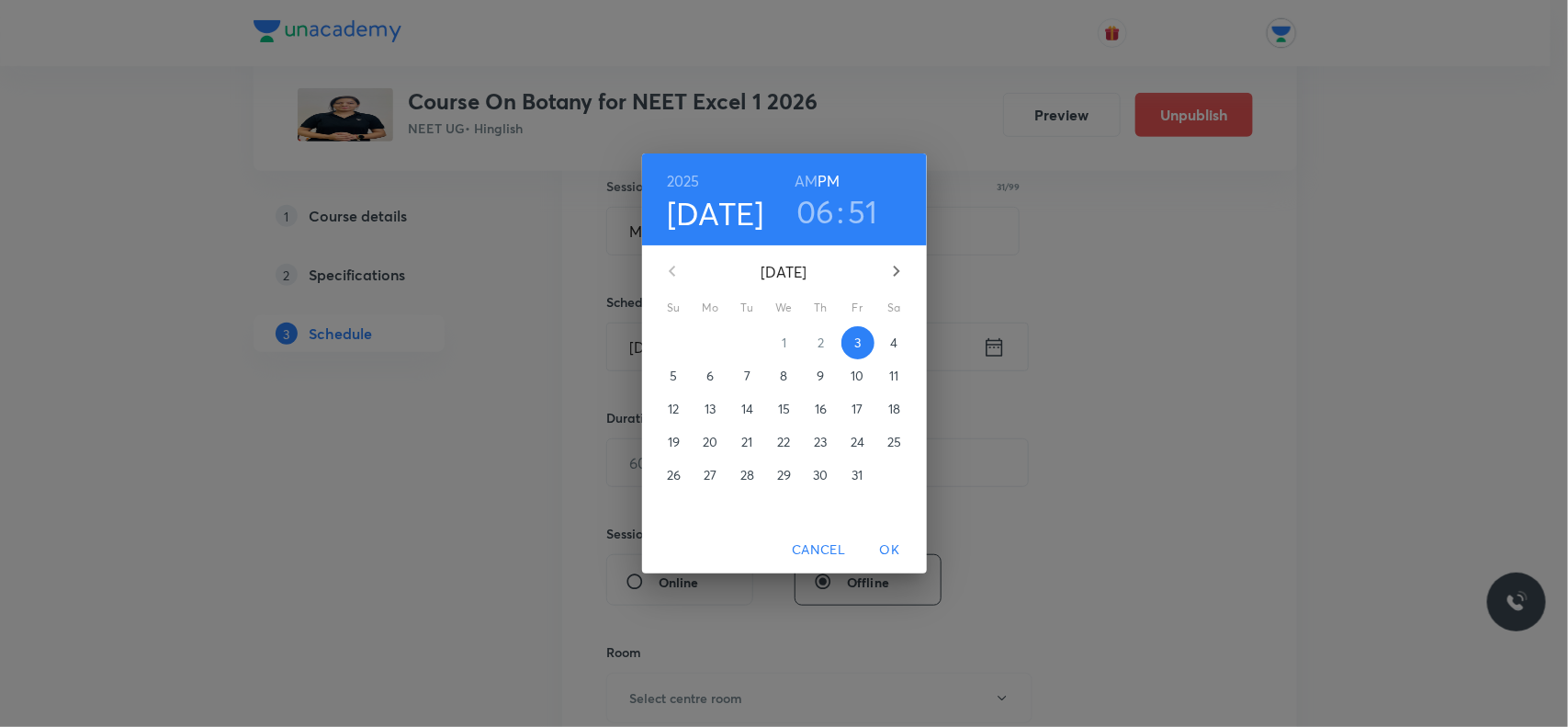
click at [859, 382] on p "10" at bounding box center [857, 376] width 13 height 19
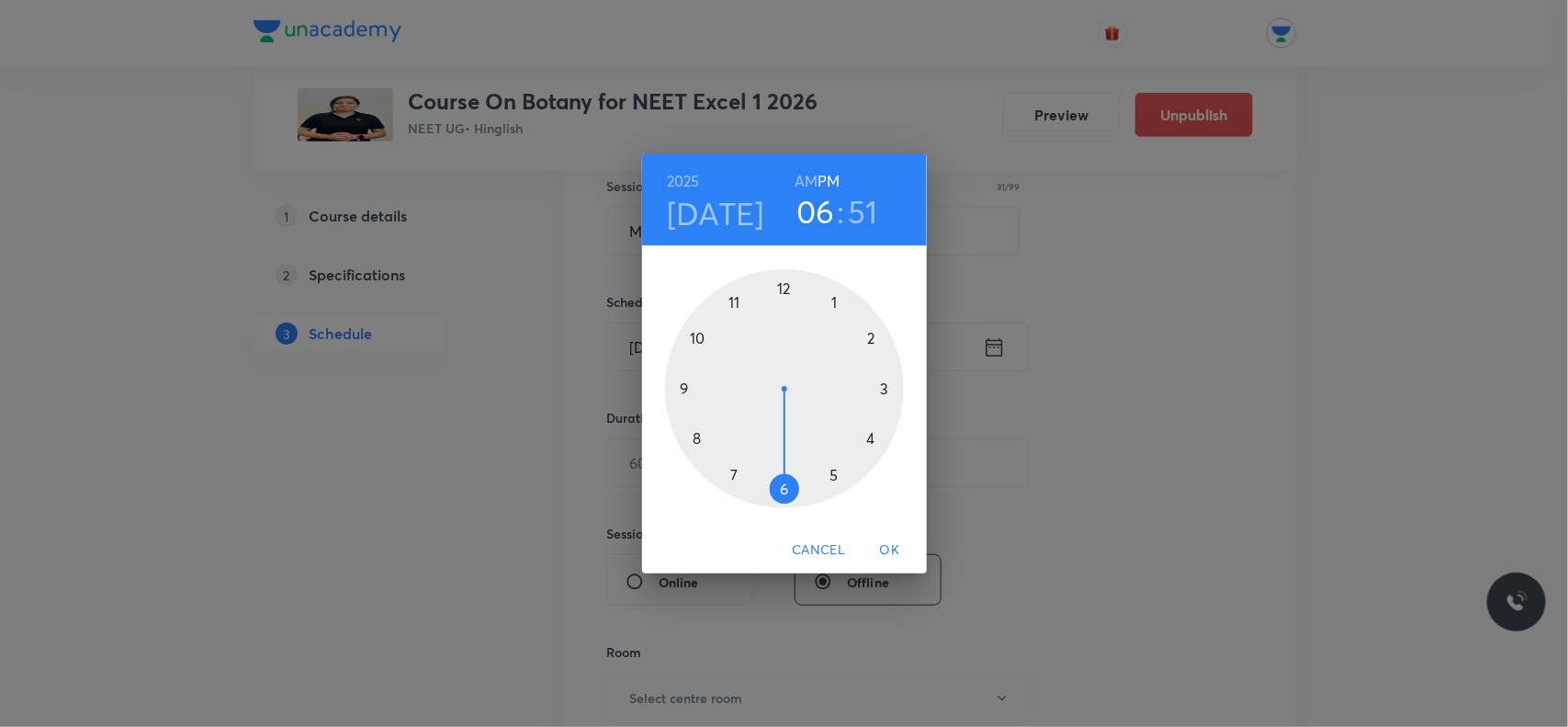
click at [827, 471] on div at bounding box center [785, 388] width 239 height 239
click at [783, 277] on div at bounding box center [785, 388] width 239 height 239
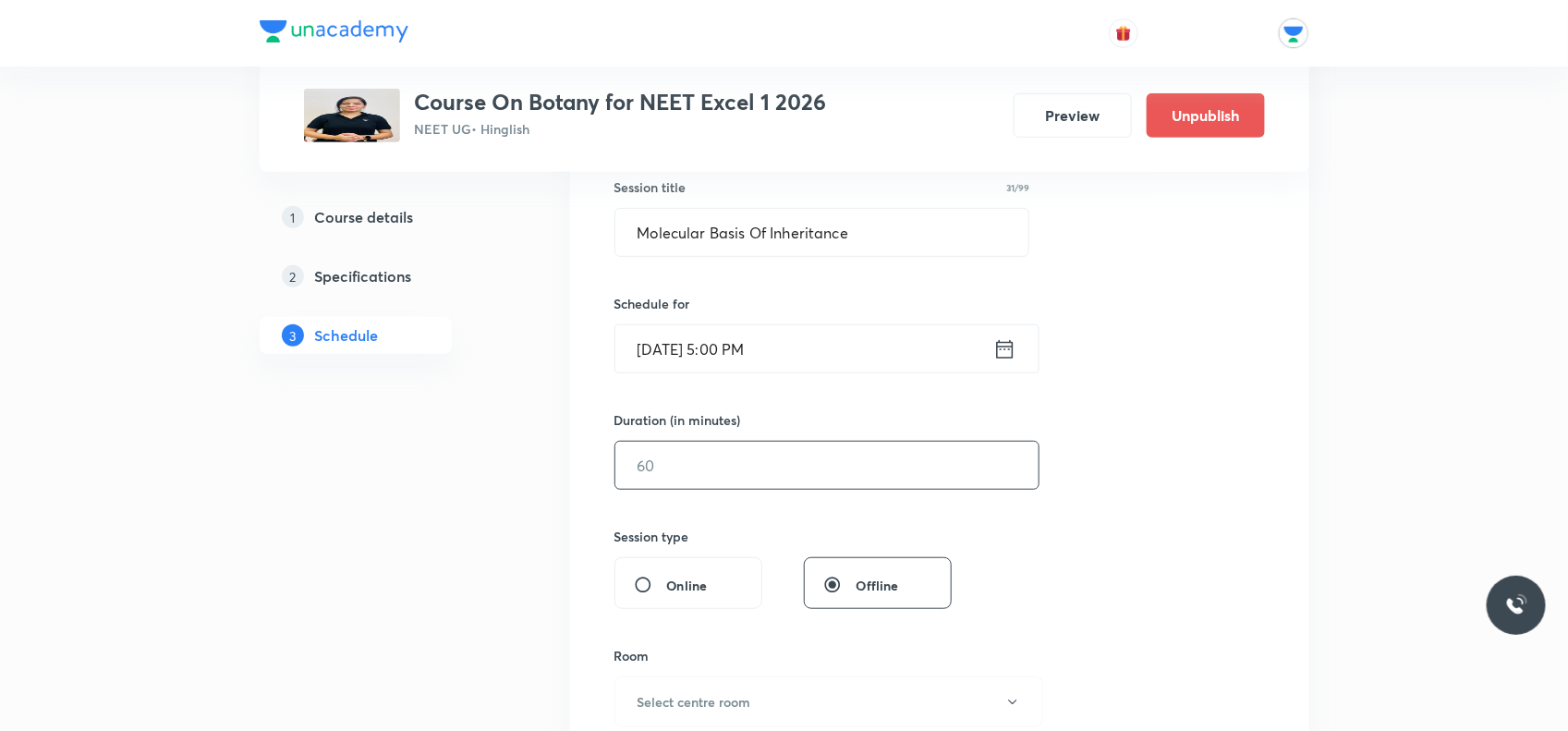
click at [716, 454] on input "text" at bounding box center [828, 465] width 424 height 47
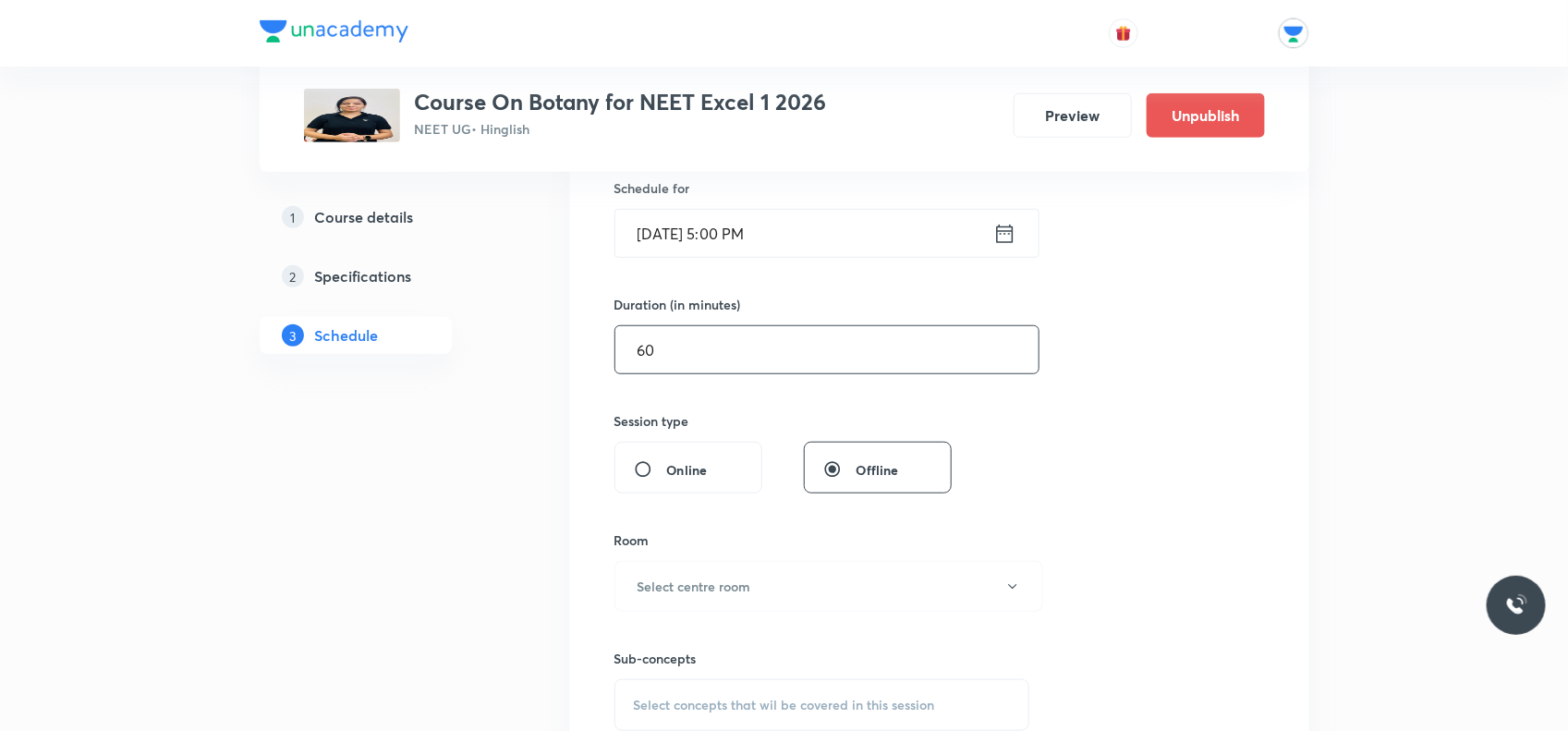
scroll to position [578, 0]
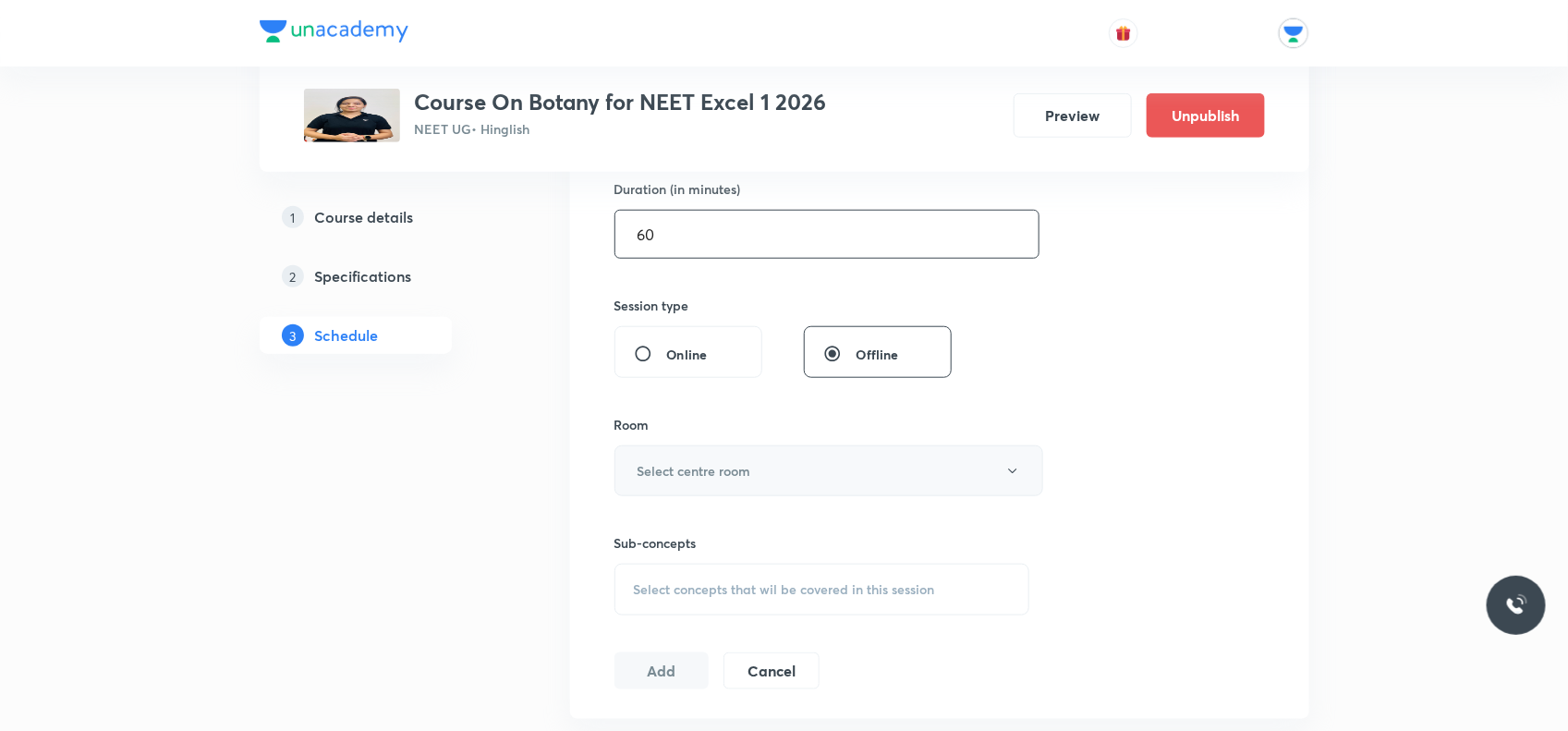
type input "60"
click at [745, 485] on button "Select centre room" at bounding box center [828, 471] width 428 height 51
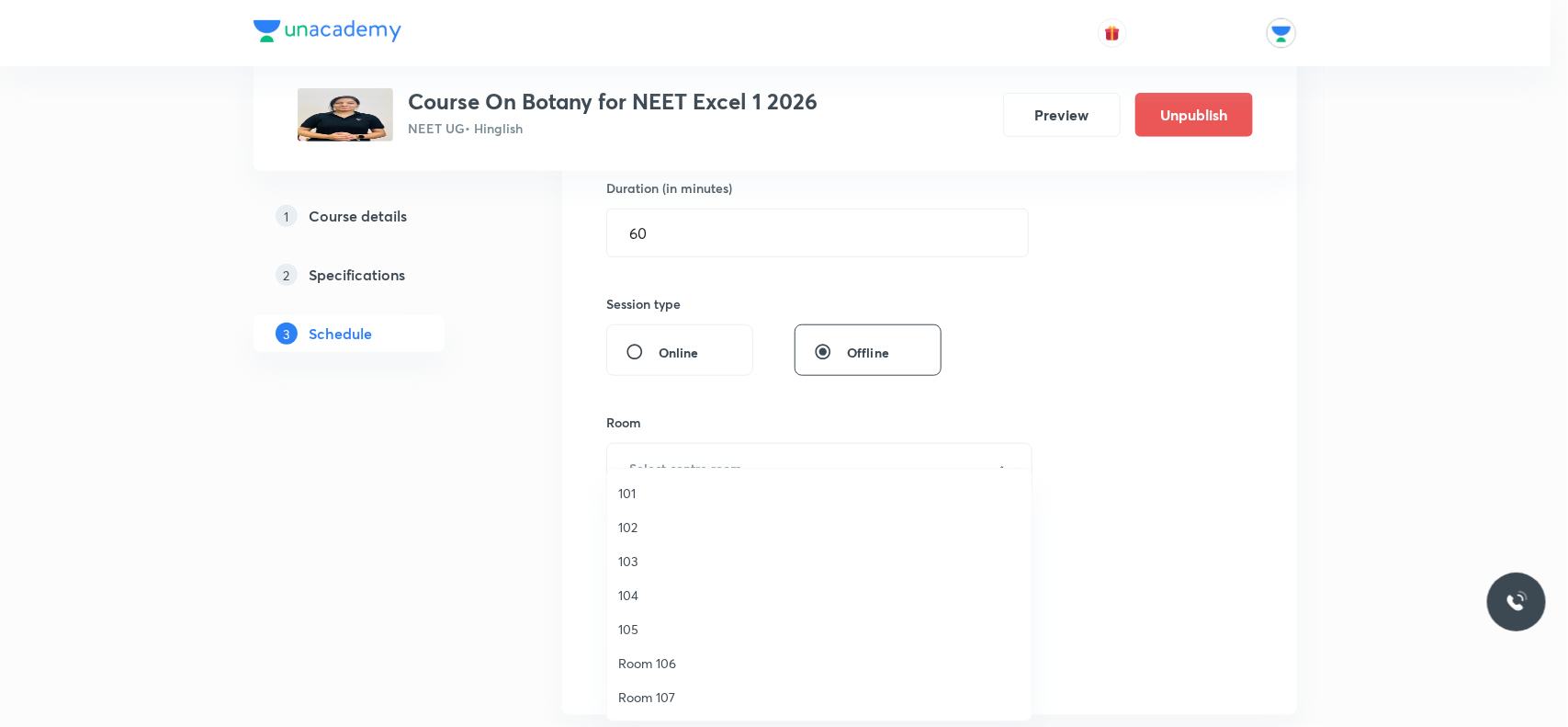
click at [628, 599] on span "104" at bounding box center [820, 595] width 402 height 20
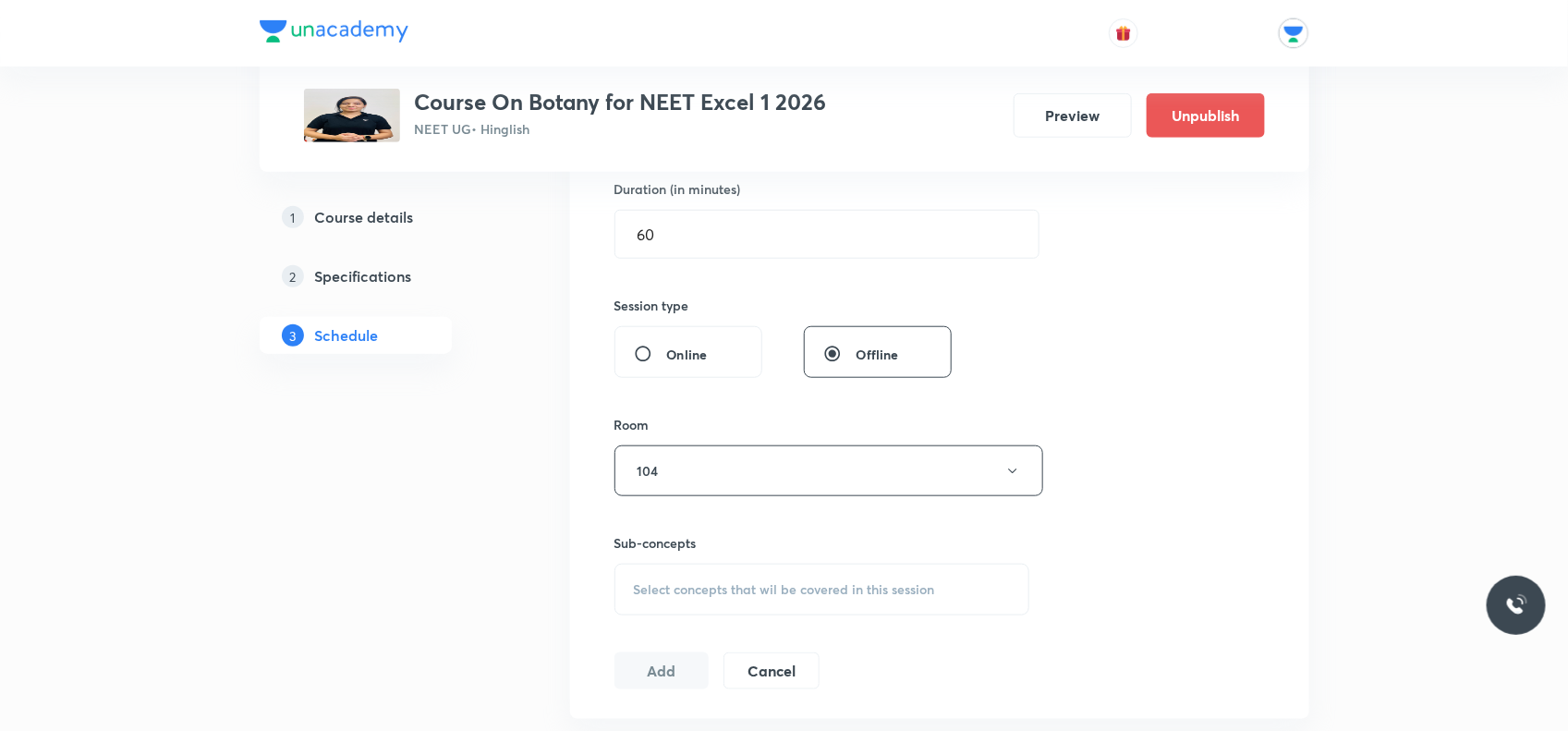
click at [638, 592] on span "Select concepts that wil be covered in this session" at bounding box center [784, 590] width 302 height 15
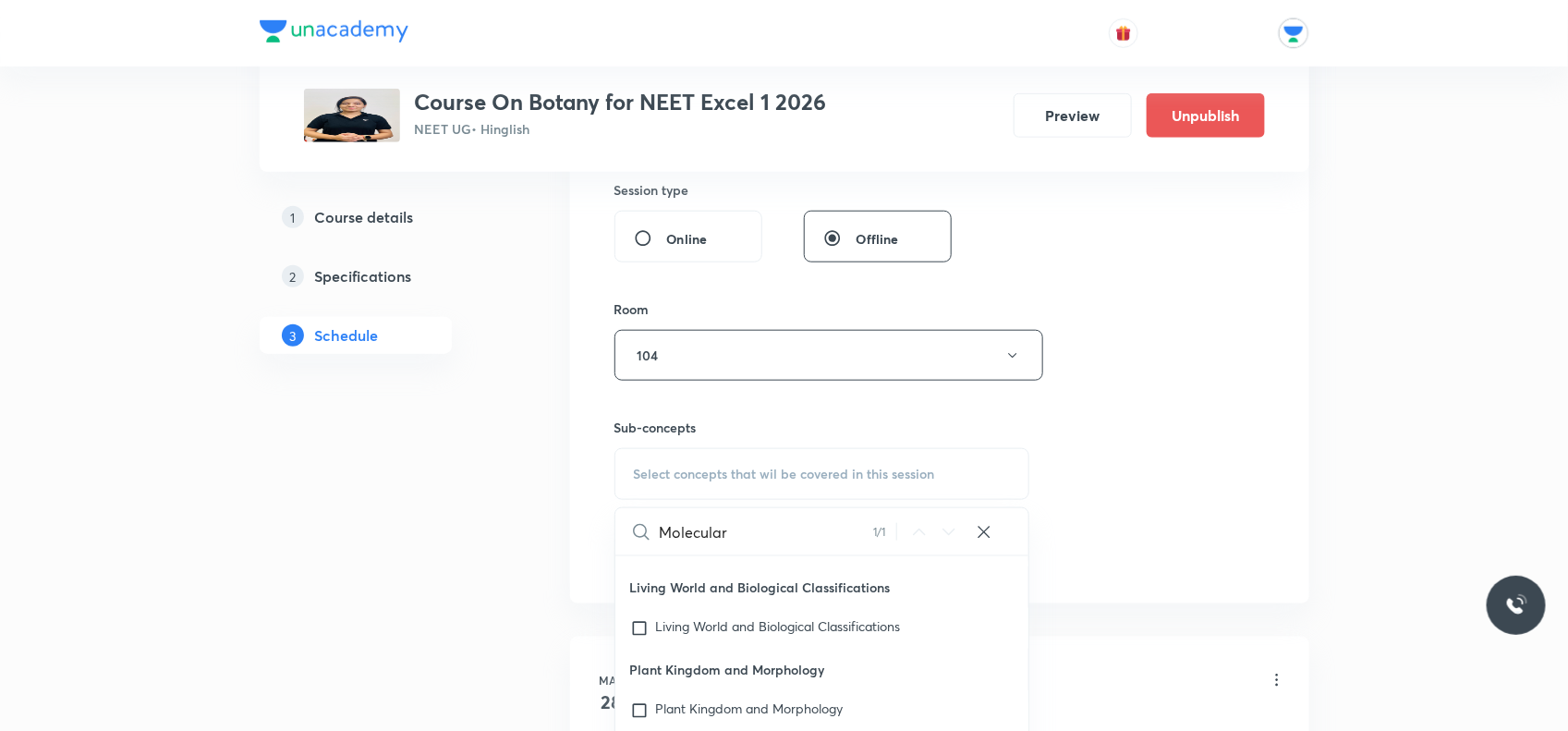
scroll to position [809, 0]
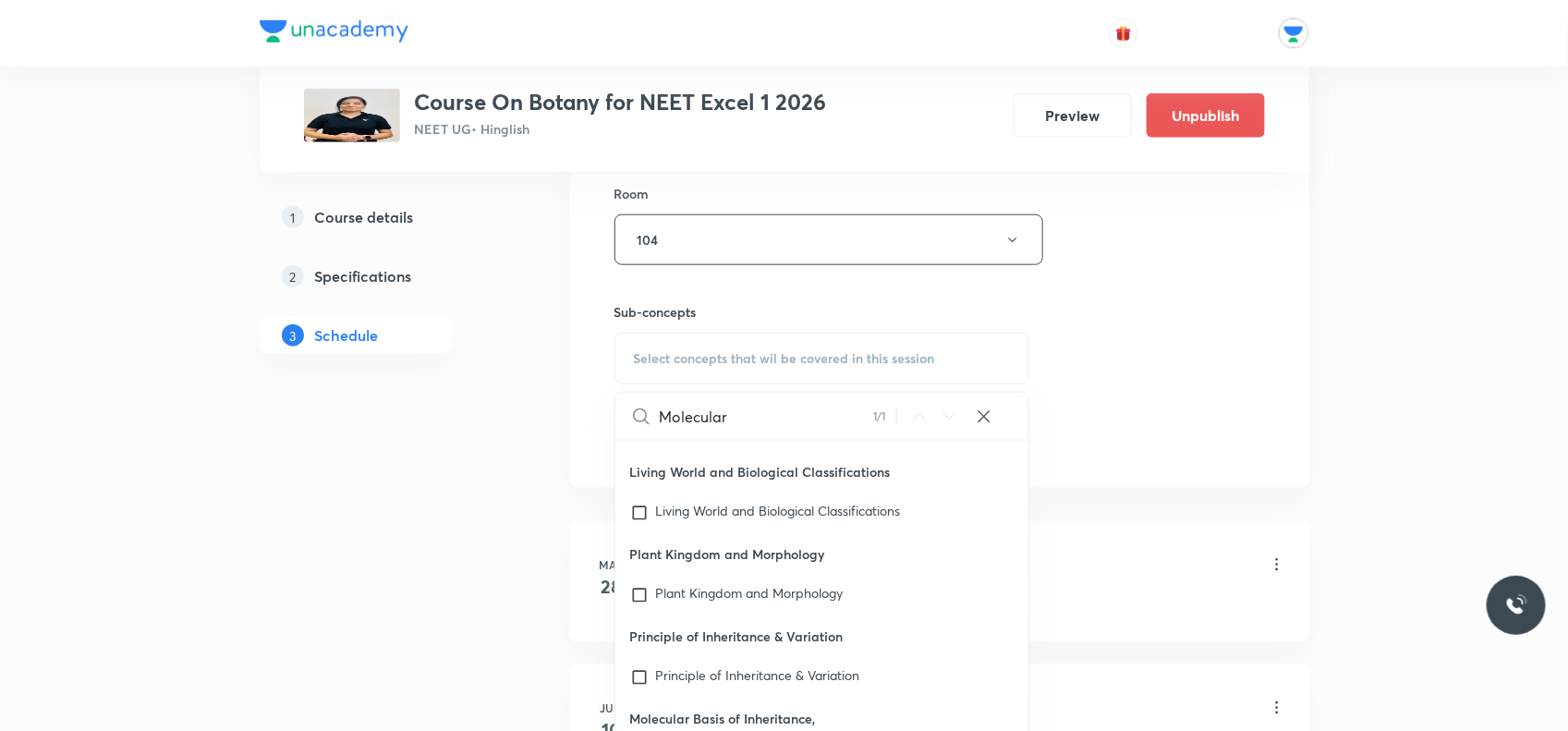
type input "Molecular"
checkbox input "true"
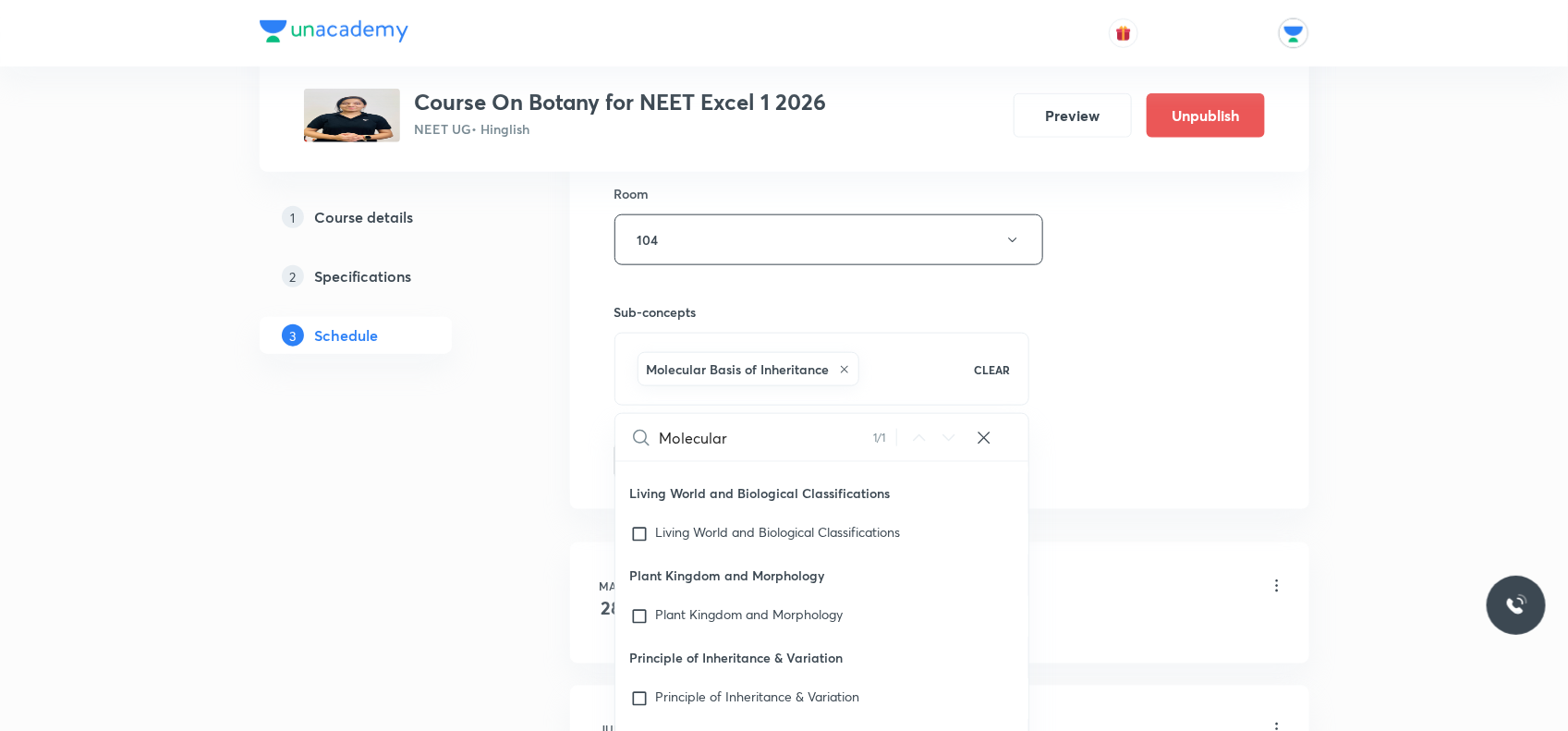
click at [1252, 361] on div "Session 57 Live class Session title 31/99 Molecular Basis Of Inheritance ​ Sche…" at bounding box center [940, 35] width 651 height 889
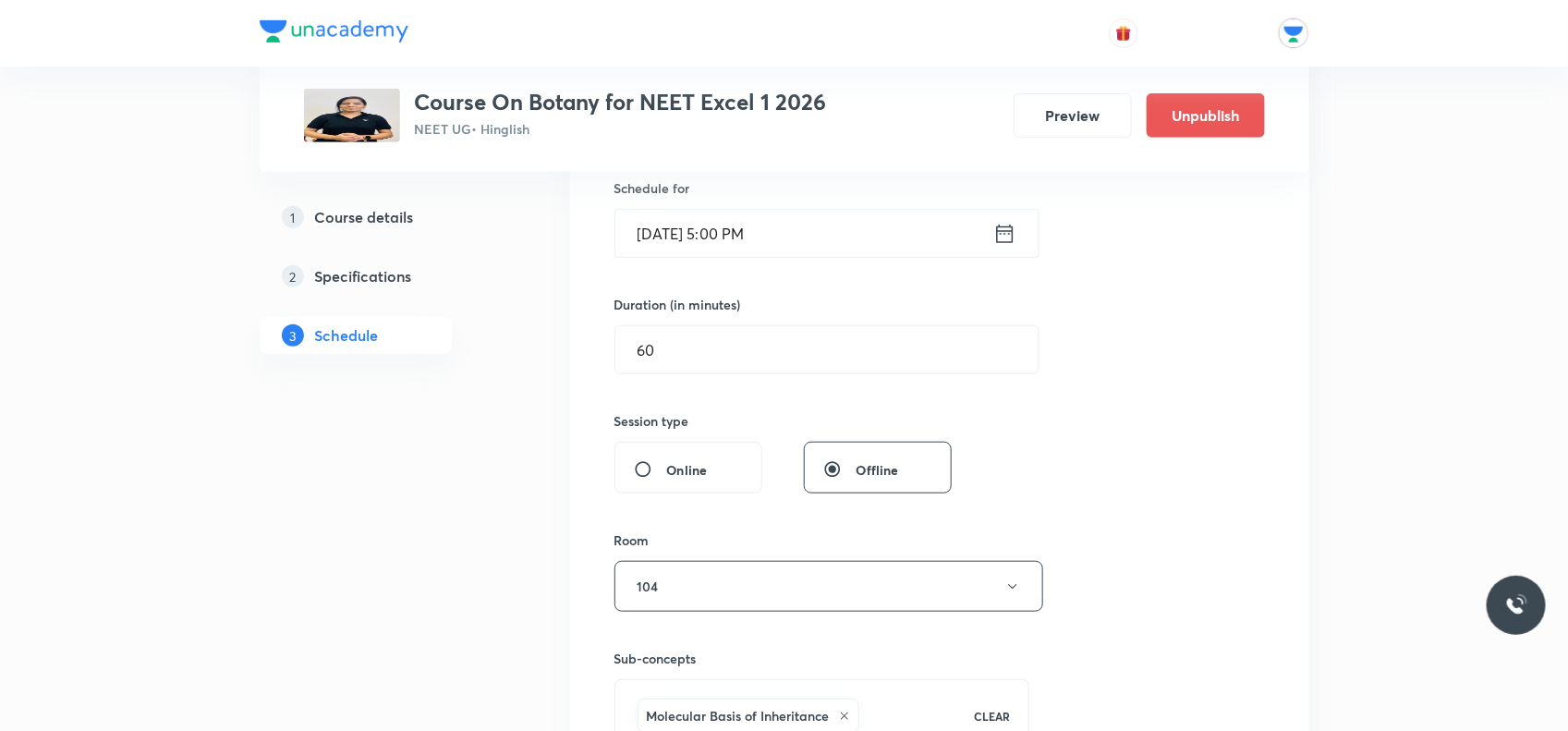
scroll to position [924, 0]
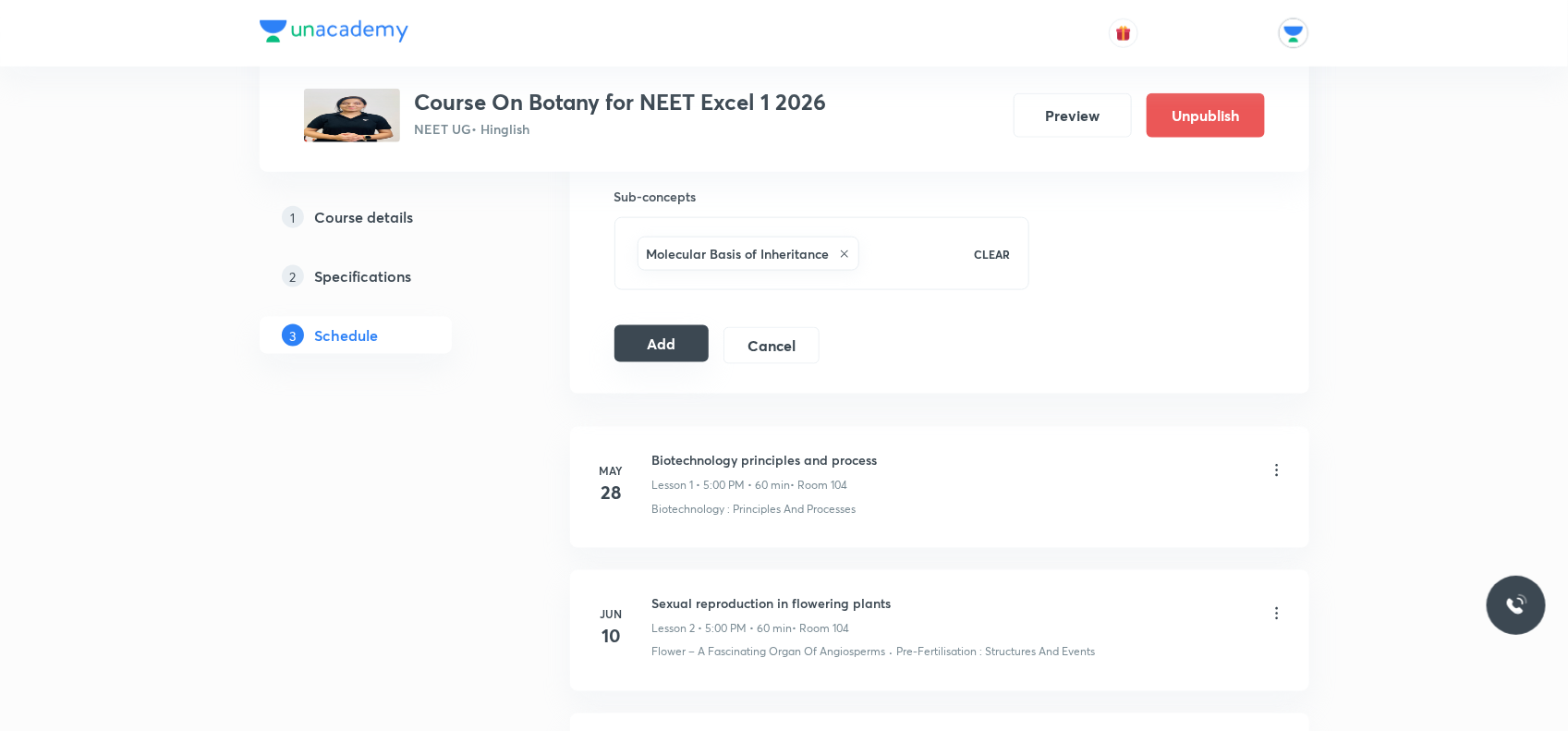
click at [671, 344] on button "Add" at bounding box center [662, 343] width 96 height 37
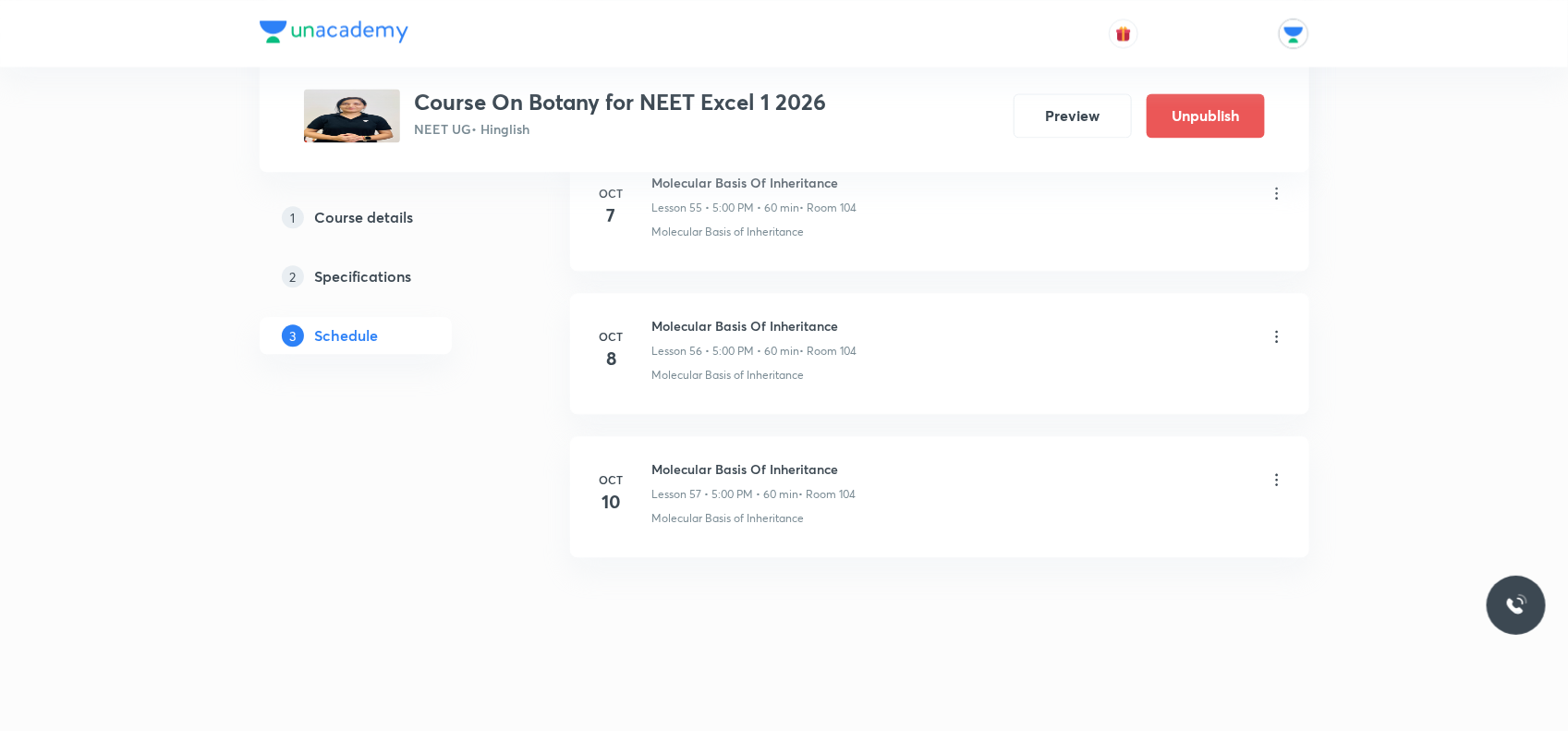
scroll to position [7971, 0]
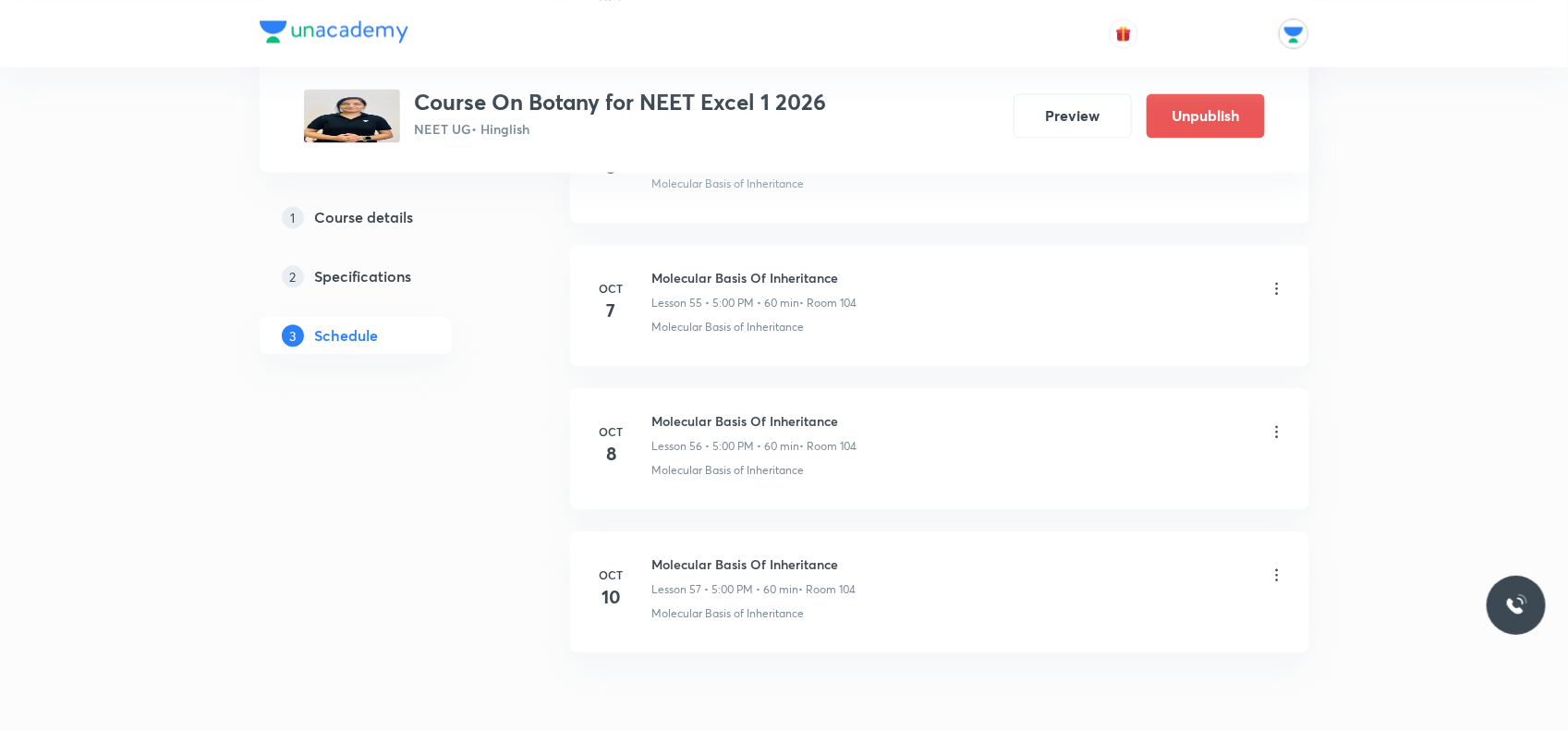
click at [1276, 298] on icon at bounding box center [1278, 288] width 19 height 19
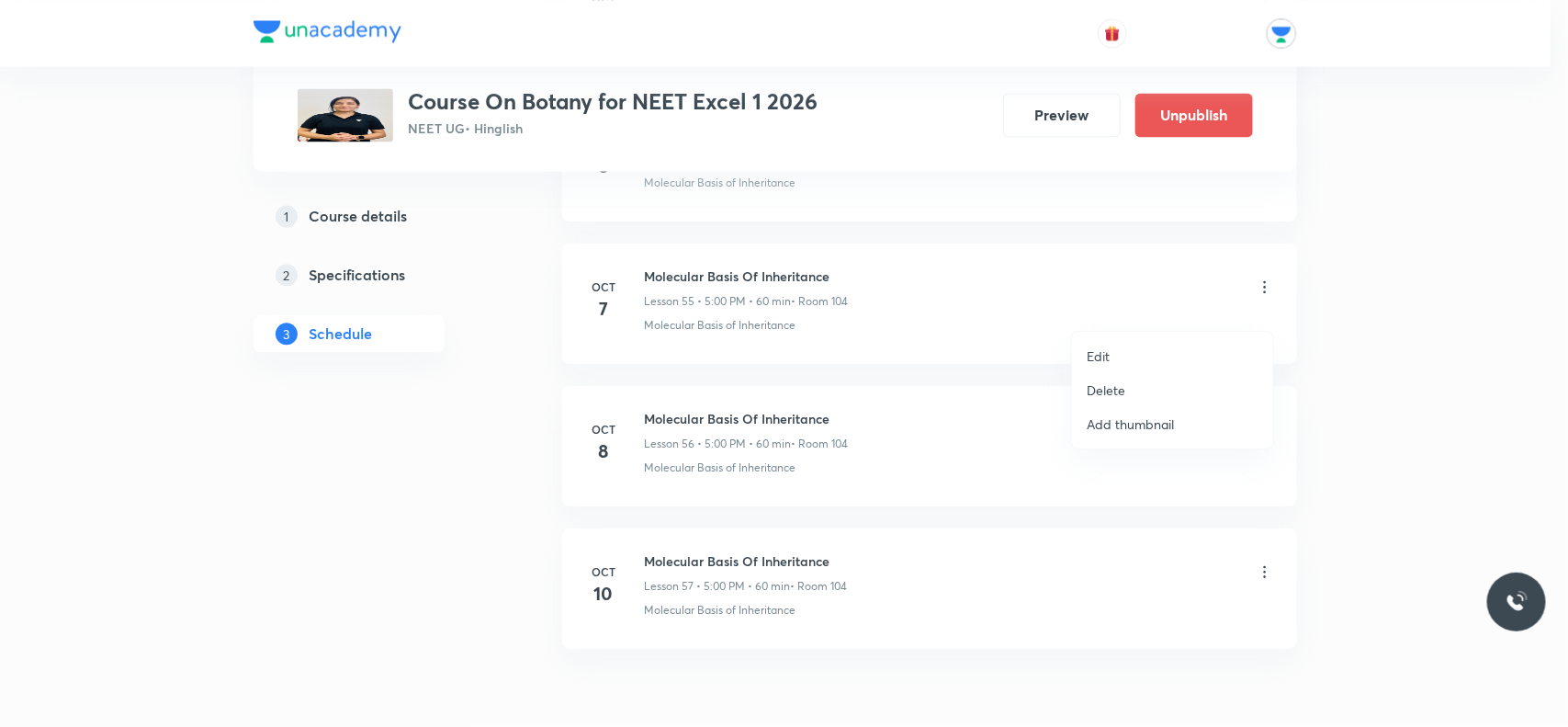
click at [1125, 391] on li "Delete" at bounding box center [1173, 390] width 201 height 34
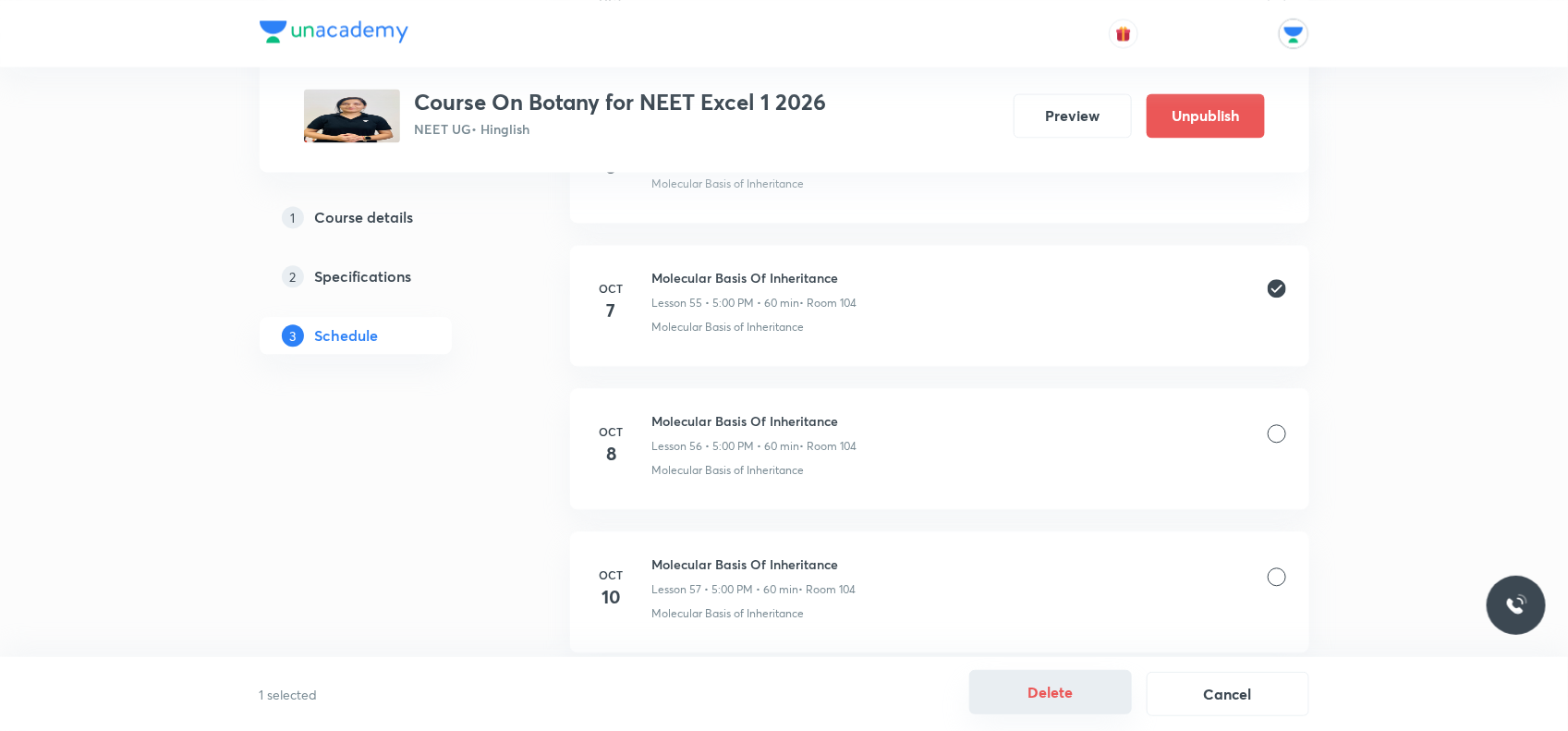
click at [1029, 682] on button "Delete" at bounding box center [1051, 692] width 163 height 44
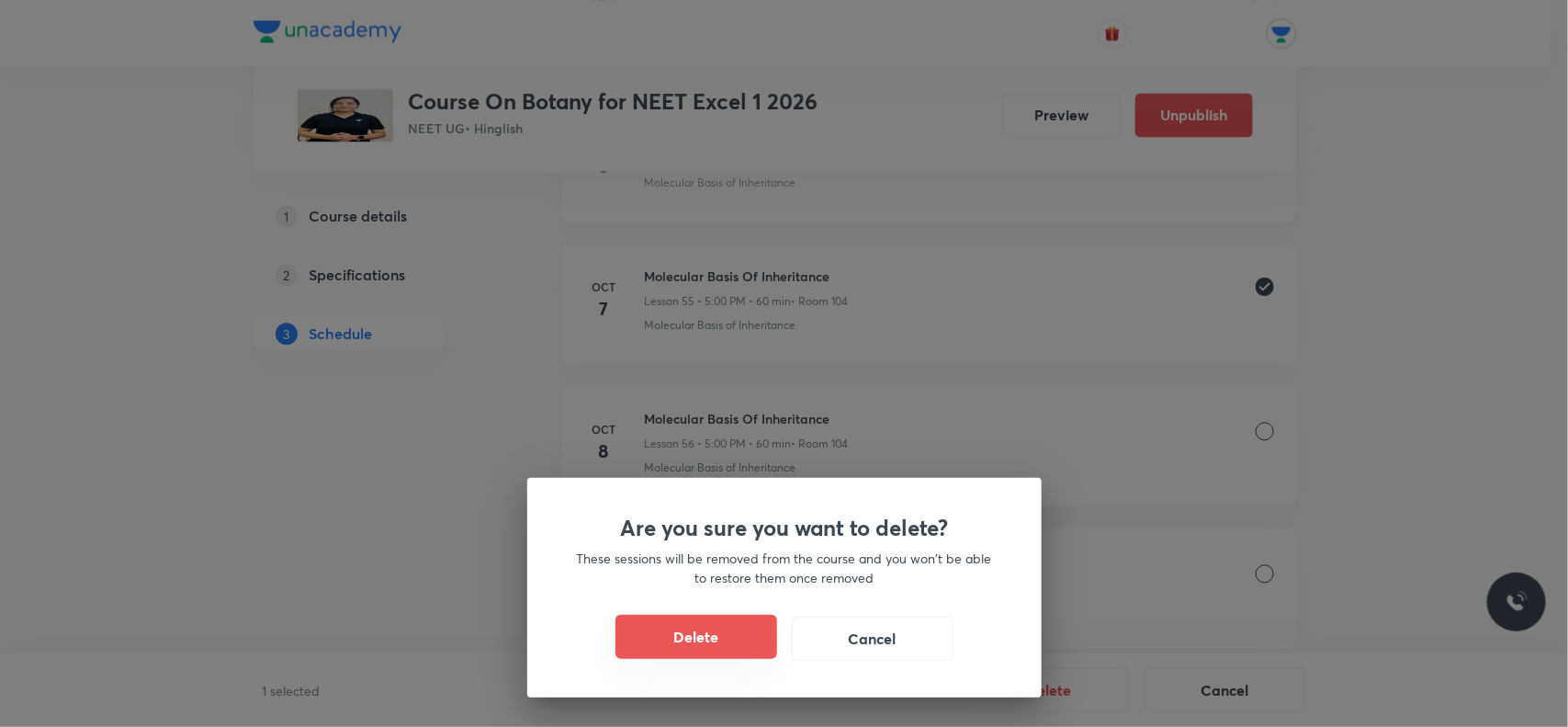
click at [672, 624] on button "Delete" at bounding box center [697, 637] width 162 height 44
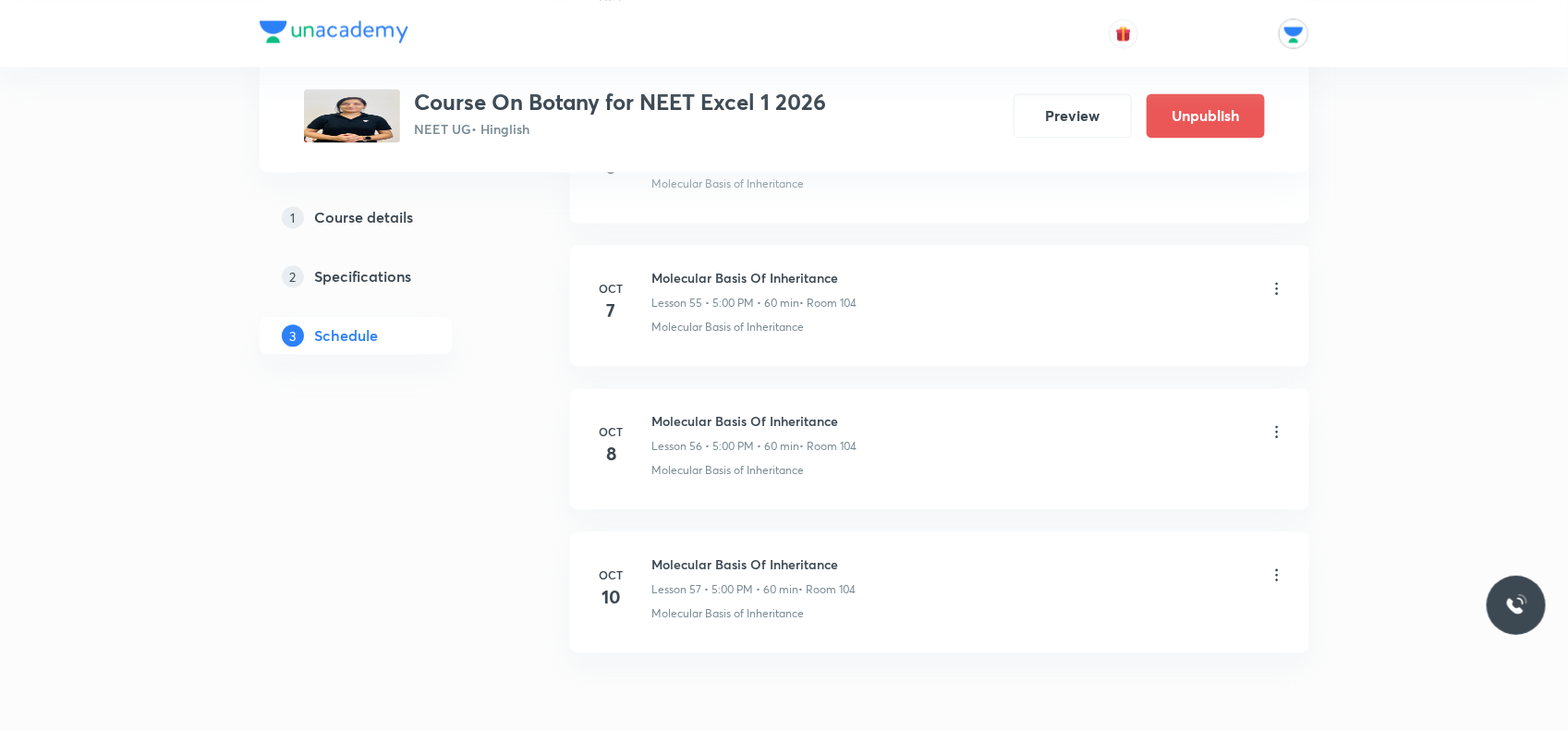
scroll to position [7945, 0]
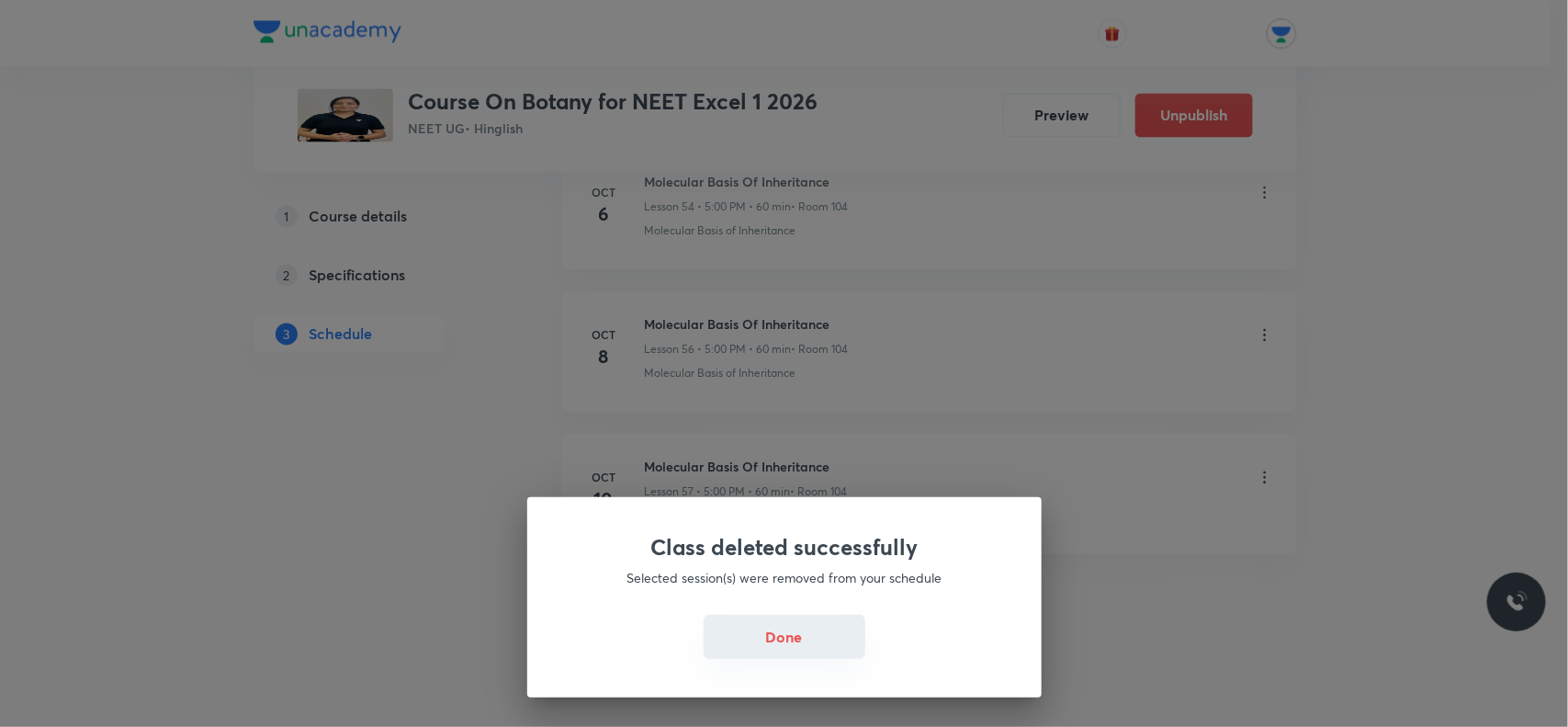
click at [811, 625] on button "Done" at bounding box center [785, 637] width 162 height 44
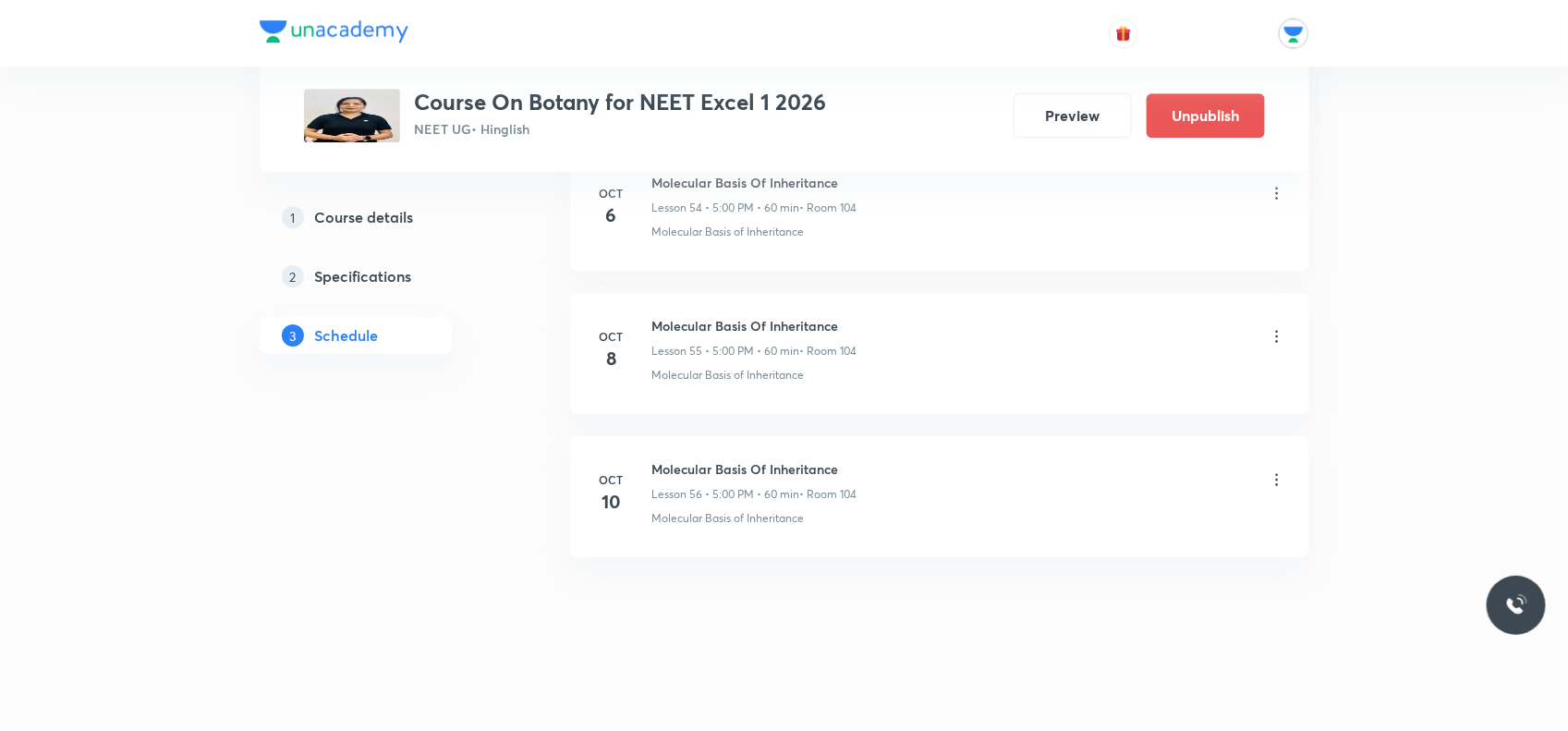
scroll to position [8681, 0]
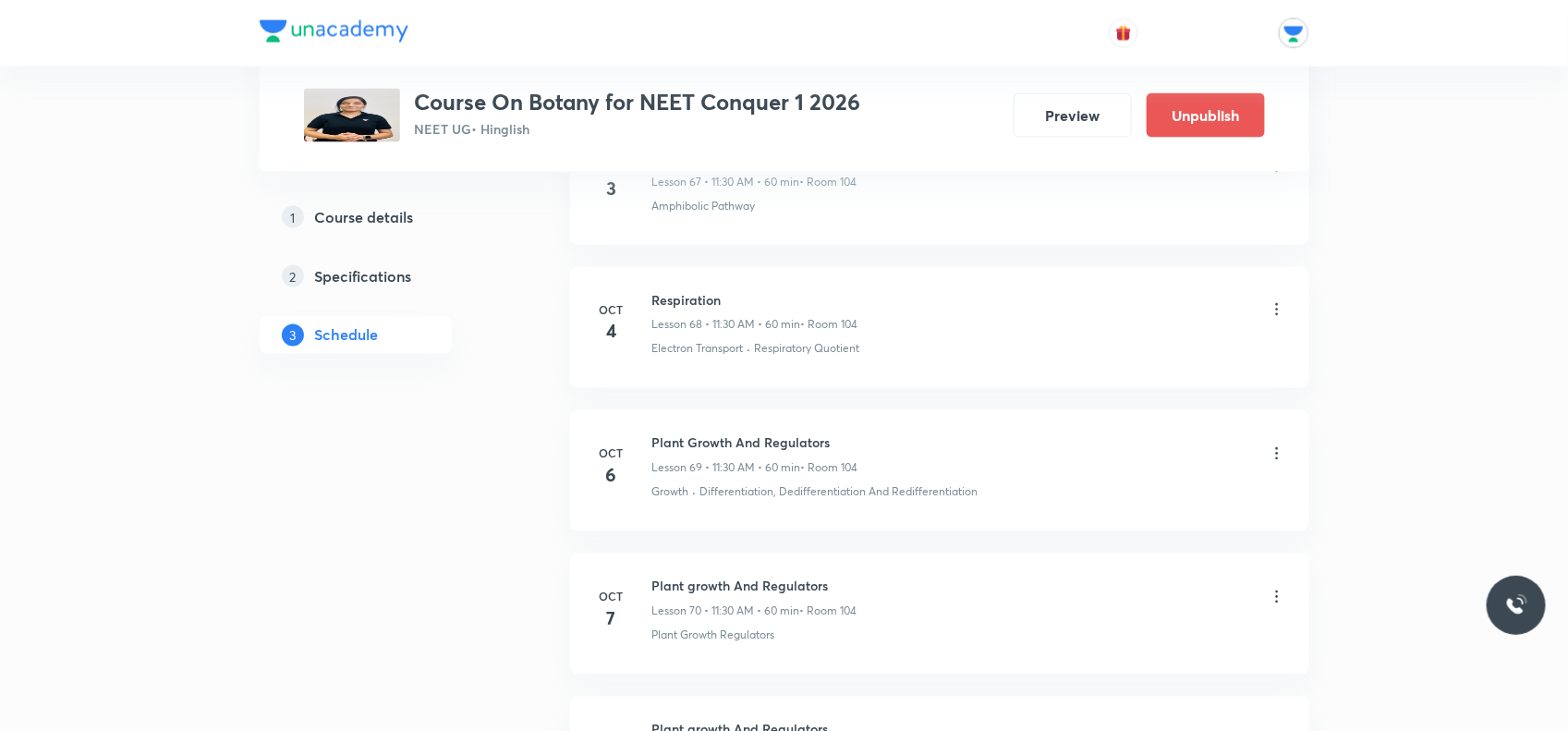
scroll to position [11240, 0]
